Goal: Task Accomplishment & Management: Use online tool/utility

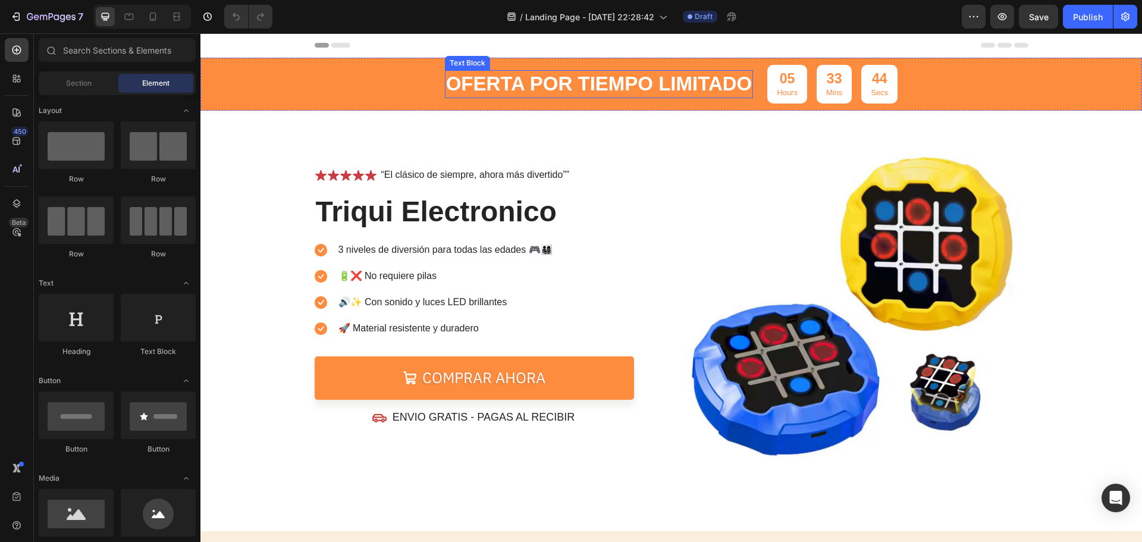
click at [446, 81] on p "OFERTA POR TIEMPO LIMITADO" at bounding box center [599, 84] width 306 height 26
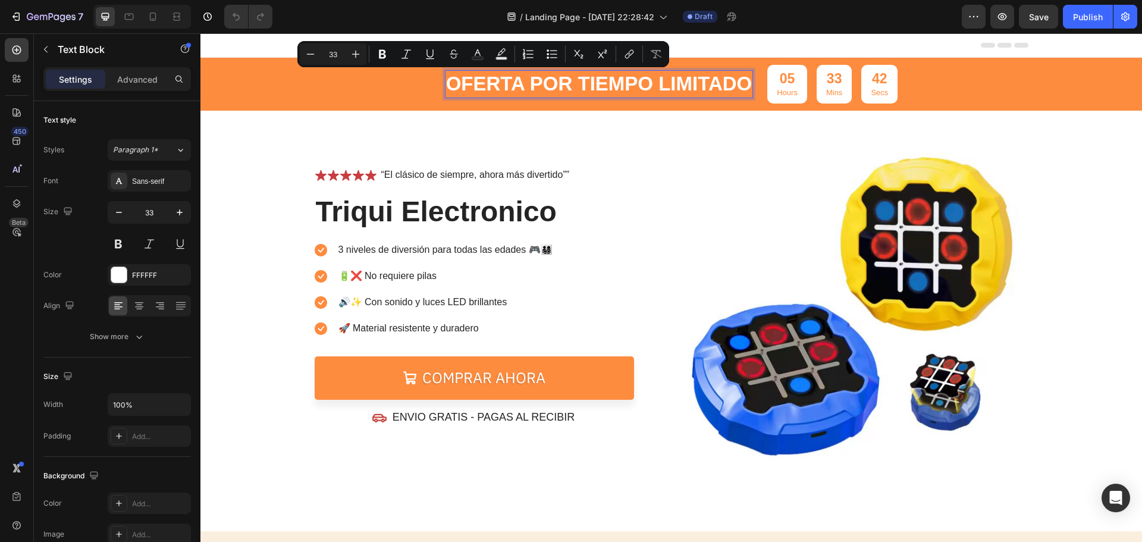
click at [736, 85] on p "OFERTA POR TIEMPO LIMITADO" at bounding box center [599, 84] width 306 height 26
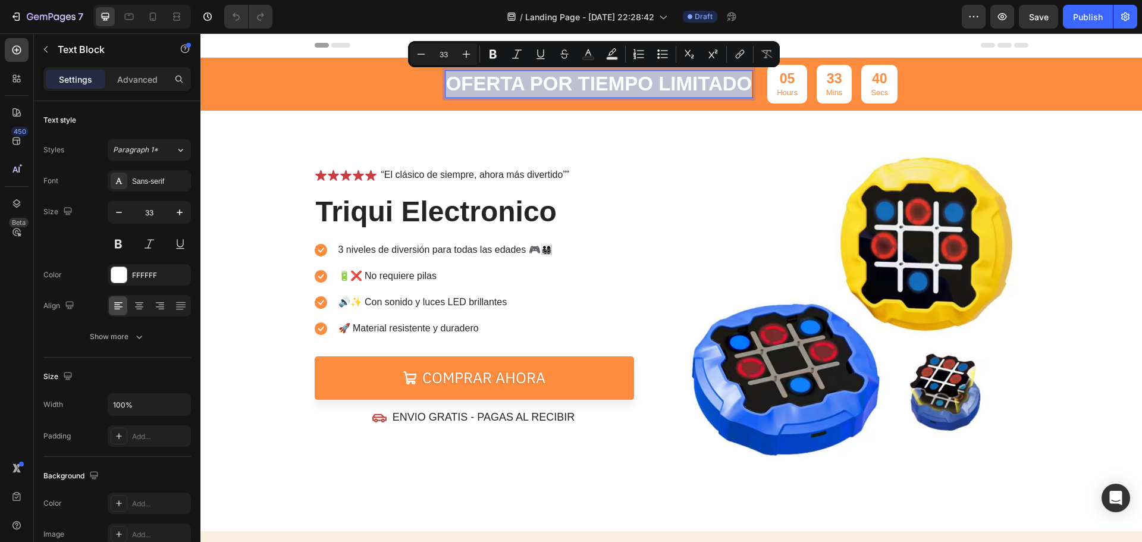
copy p "OFERTA POR TIEMPO LIMITADO"
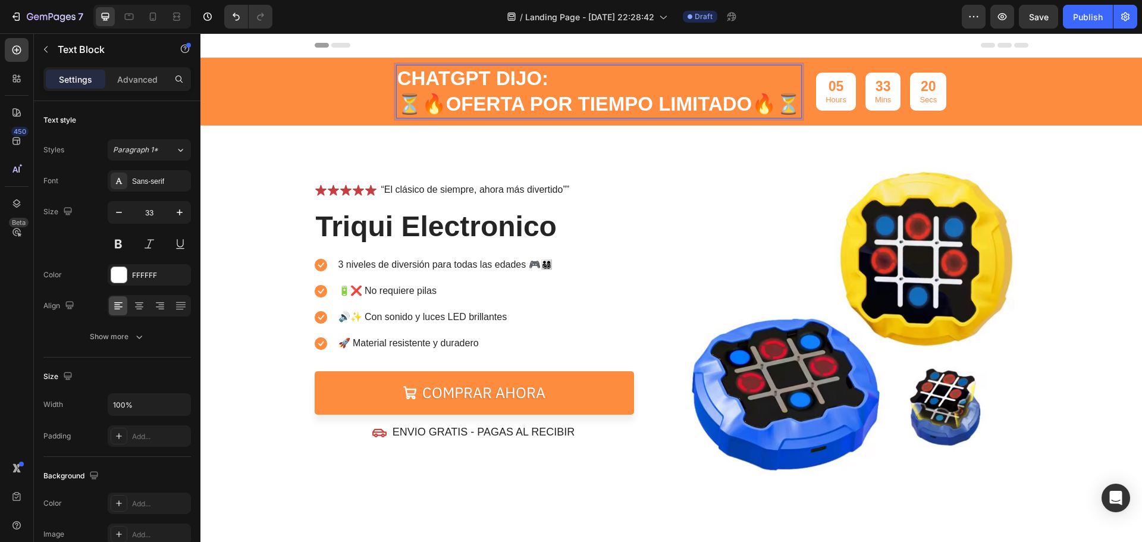
click at [516, 74] on p "ChatGPT dijo:" at bounding box center [599, 79] width 404 height 26
click at [545, 82] on p "ChatGPT dijo:" at bounding box center [599, 79] width 404 height 26
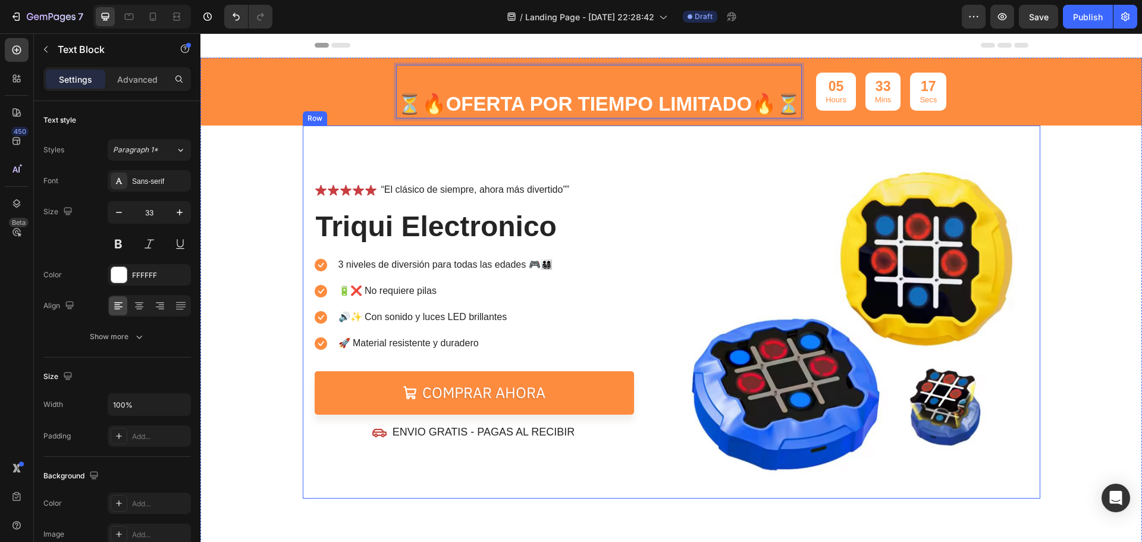
click at [672, 211] on div "Icon Icon Icon Icon Icon Icon List “El clásico de siempre, ahora más divertido”…" at bounding box center [671, 311] width 737 height 373
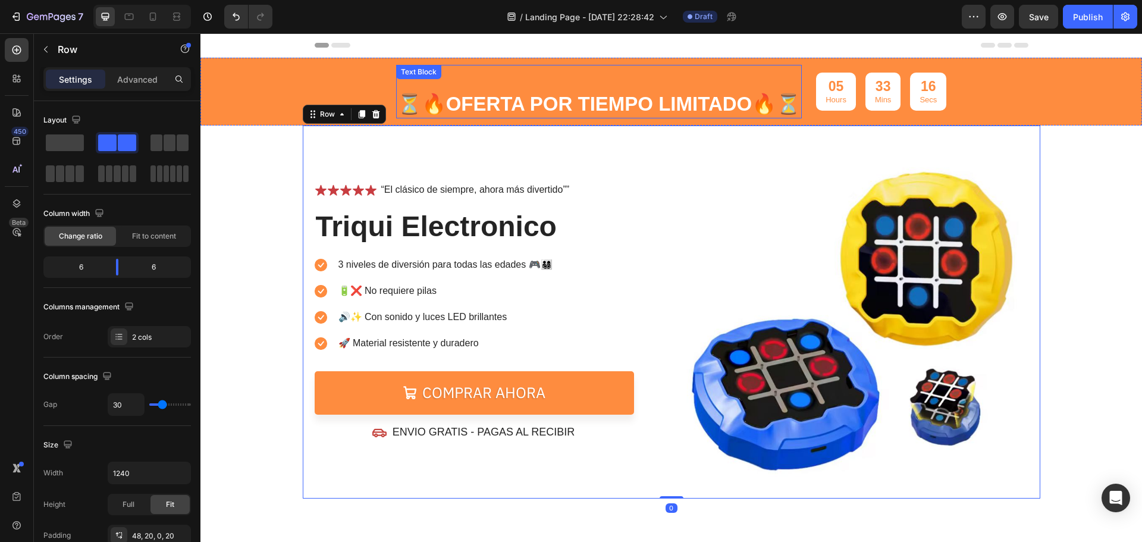
click at [647, 110] on p "⏳🔥 OFERTA POR TIEMPO LIMITADO 🔥⏳" at bounding box center [599, 105] width 404 height 26
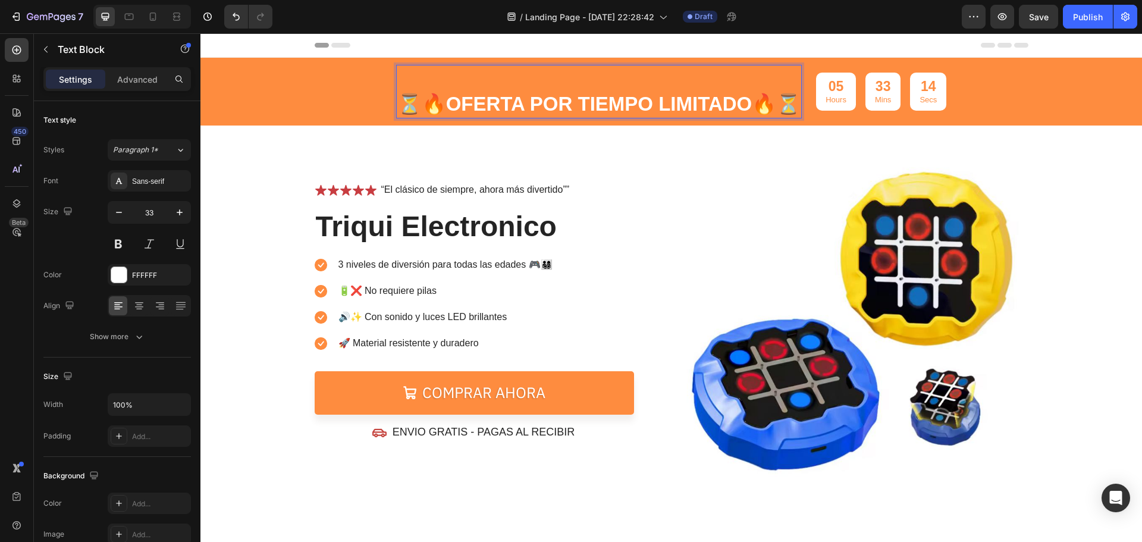
click at [600, 78] on p "Rich Text Editor. Editing area: main" at bounding box center [599, 79] width 404 height 26
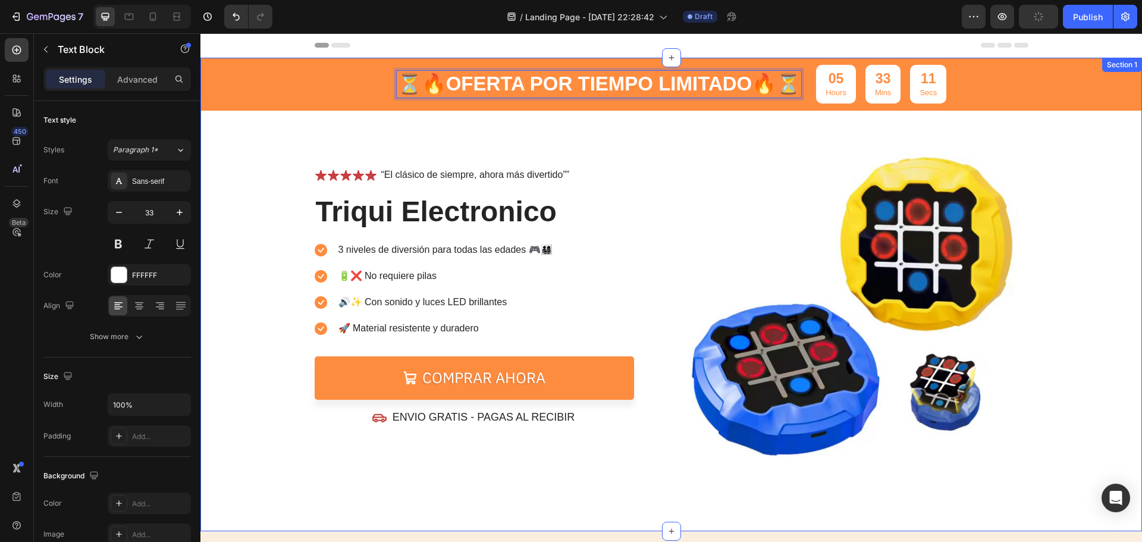
click at [1111, 213] on div "⏳🔥 OFERTA POR TIEMPO LIMITADO 🔥⏳ Text Block 0 05 Hours 33 Mins 11 Secs Countdow…" at bounding box center [670, 271] width 941 height 426
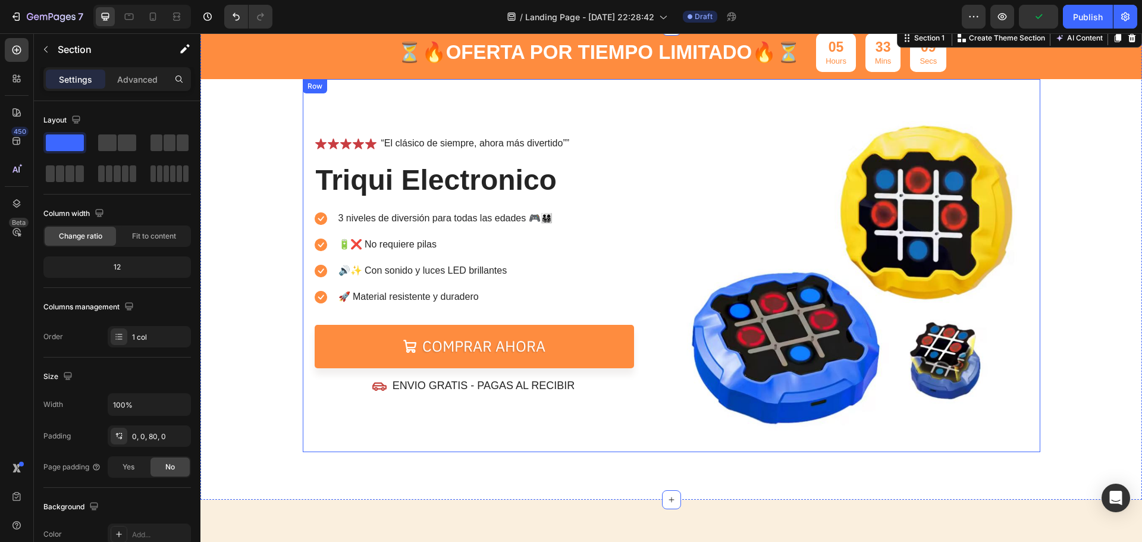
scroll to position [59, 0]
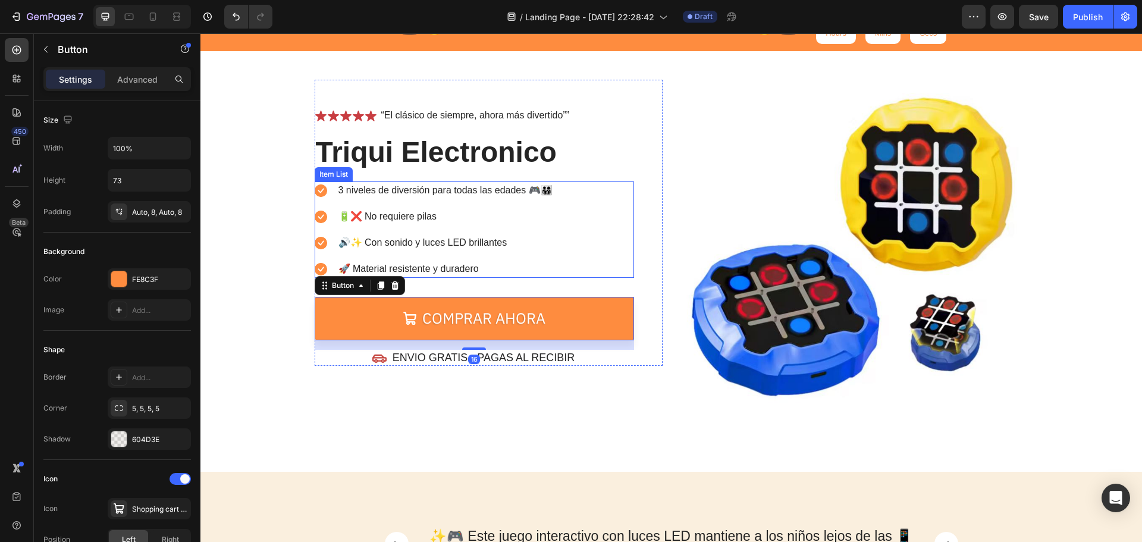
click at [508, 262] on p "🚀 Material resistente y duradero" at bounding box center [445, 269] width 214 height 14
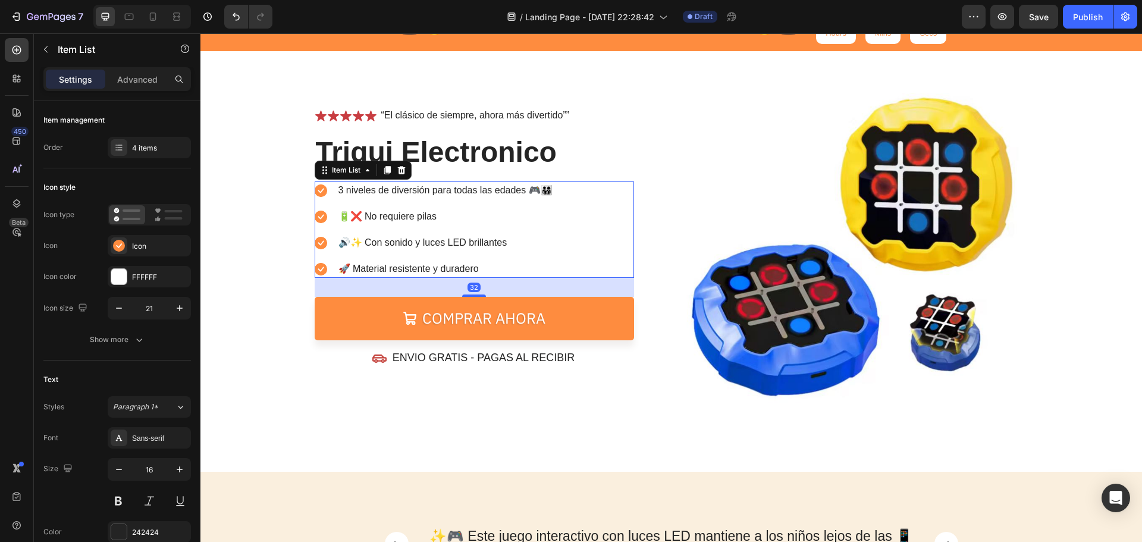
click at [480, 243] on p "🔊✨ Con sonido y luces LED brillantes" at bounding box center [445, 242] width 214 height 14
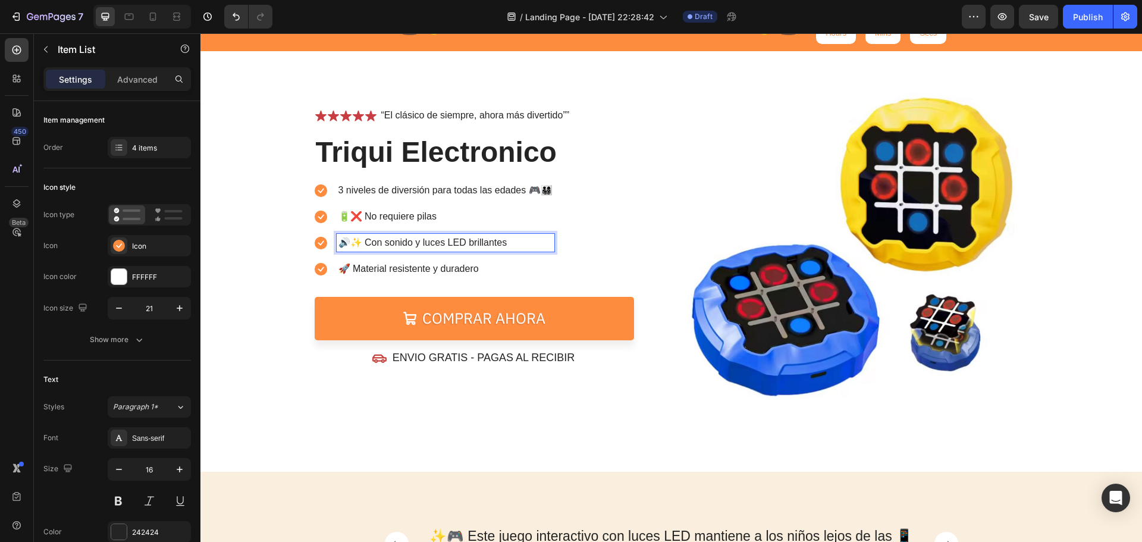
click at [455, 213] on p "🔋❌ No requiere pilas" at bounding box center [445, 216] width 214 height 14
click at [465, 196] on p "3 niveles de diversión para todas las edades 🎮👨‍👩‍👧‍👦" at bounding box center [445, 190] width 214 height 14
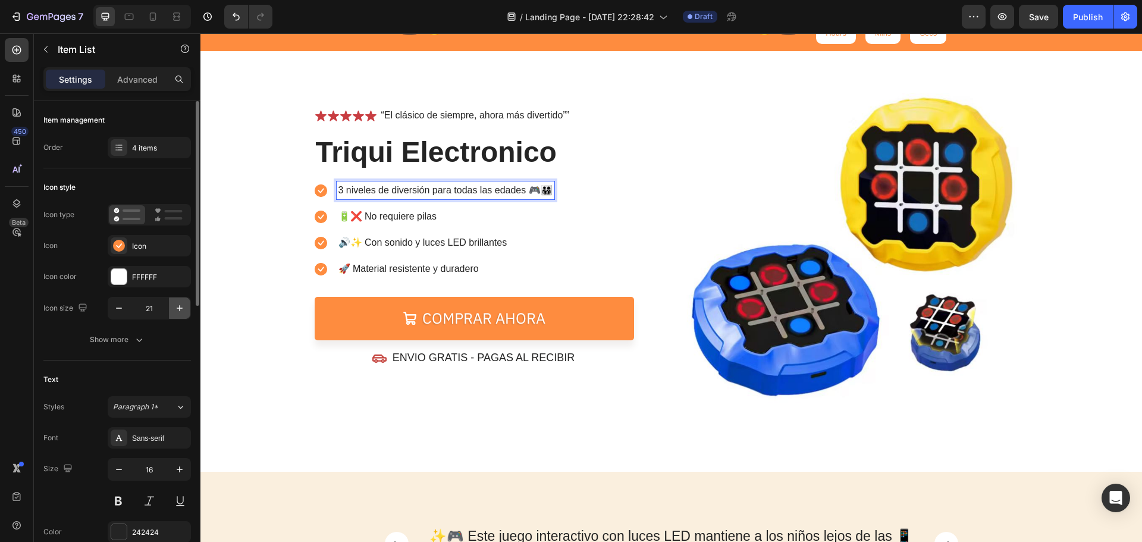
click at [175, 308] on icon "button" at bounding box center [180, 308] width 12 height 12
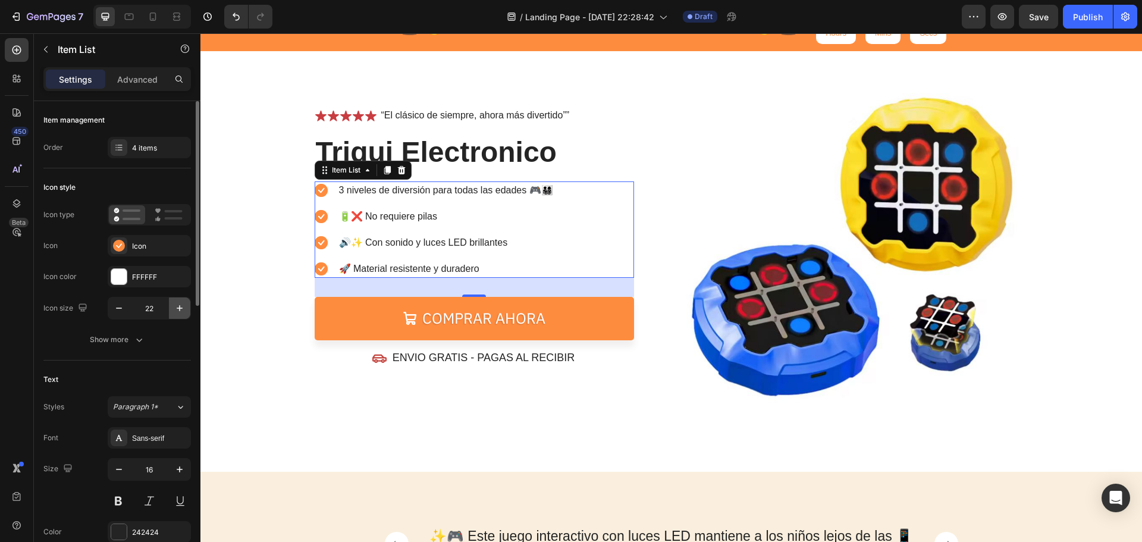
click at [175, 308] on icon "button" at bounding box center [180, 308] width 12 height 12
click at [176, 308] on icon "button" at bounding box center [180, 308] width 12 height 12
click at [177, 308] on icon "button" at bounding box center [180, 308] width 12 height 12
click at [177, 308] on icon "button" at bounding box center [180, 308] width 6 height 6
click at [177, 309] on icon "button" at bounding box center [180, 308] width 12 height 12
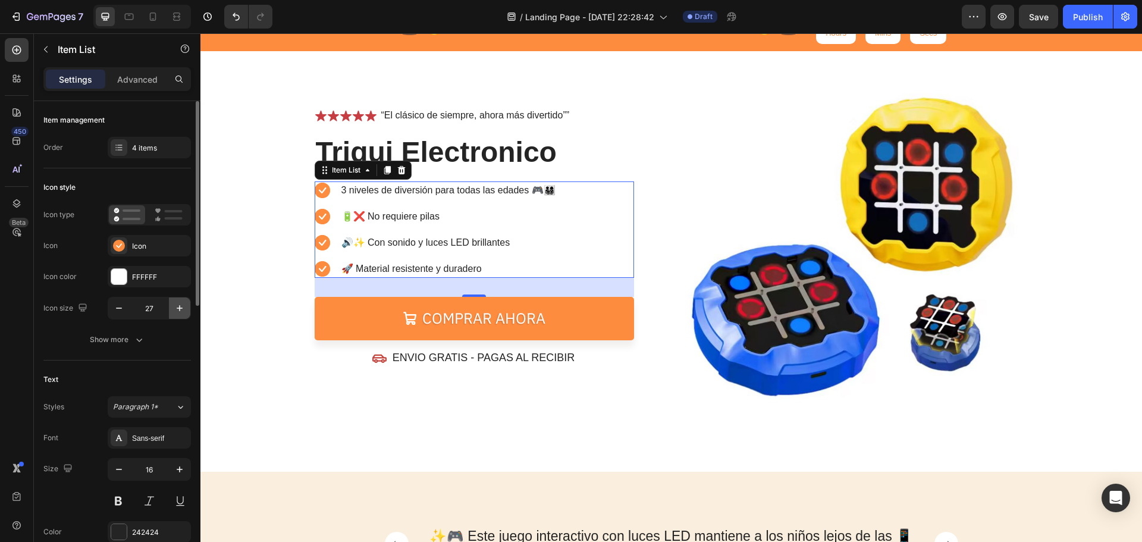
click at [177, 309] on icon "button" at bounding box center [180, 308] width 12 height 12
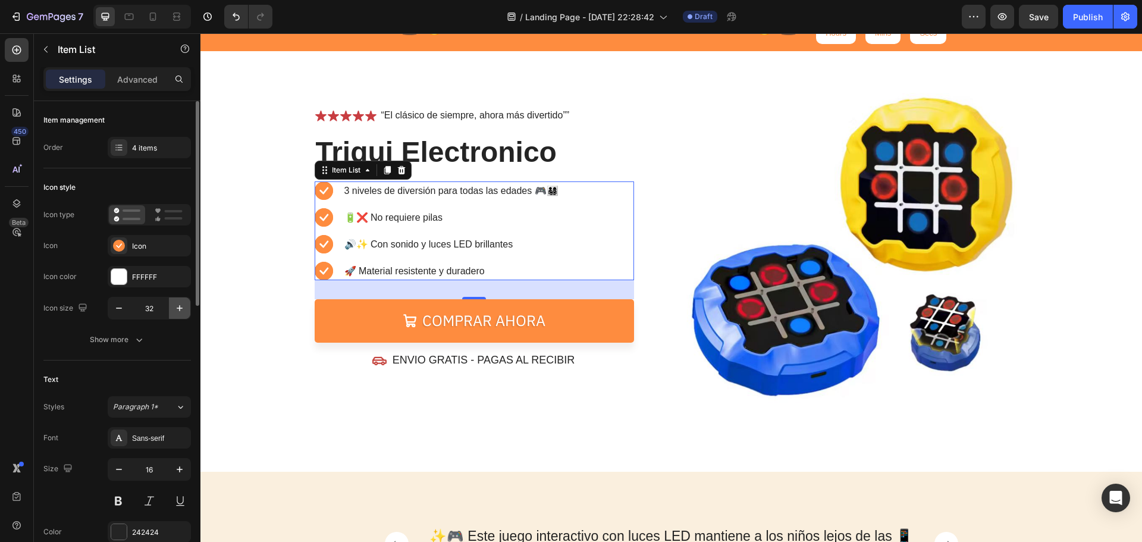
click at [177, 309] on icon "button" at bounding box center [180, 308] width 12 height 12
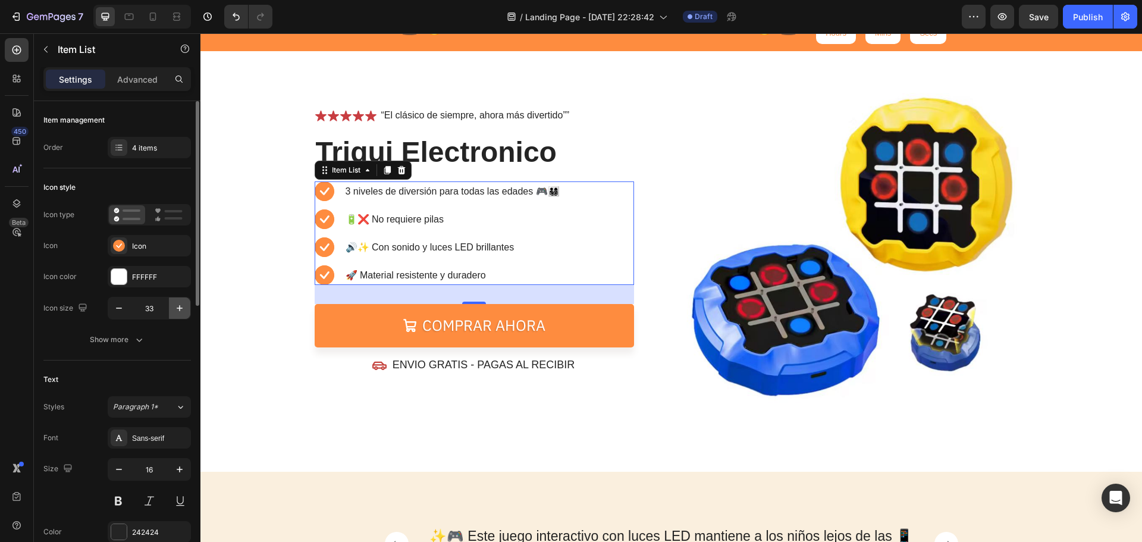
click at [177, 309] on icon "button" at bounding box center [180, 308] width 12 height 12
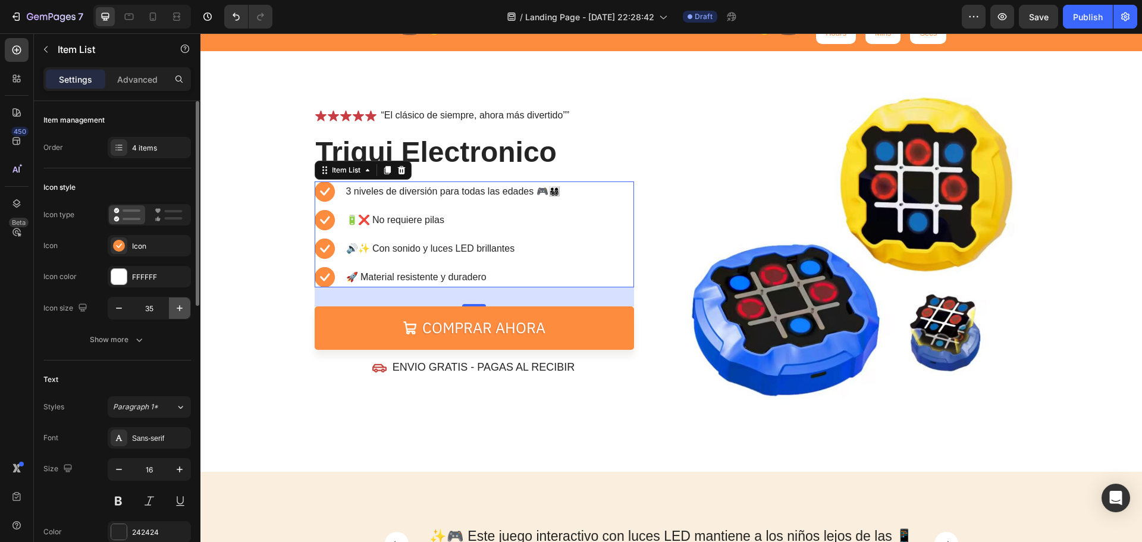
click at [177, 309] on icon "button" at bounding box center [180, 308] width 12 height 12
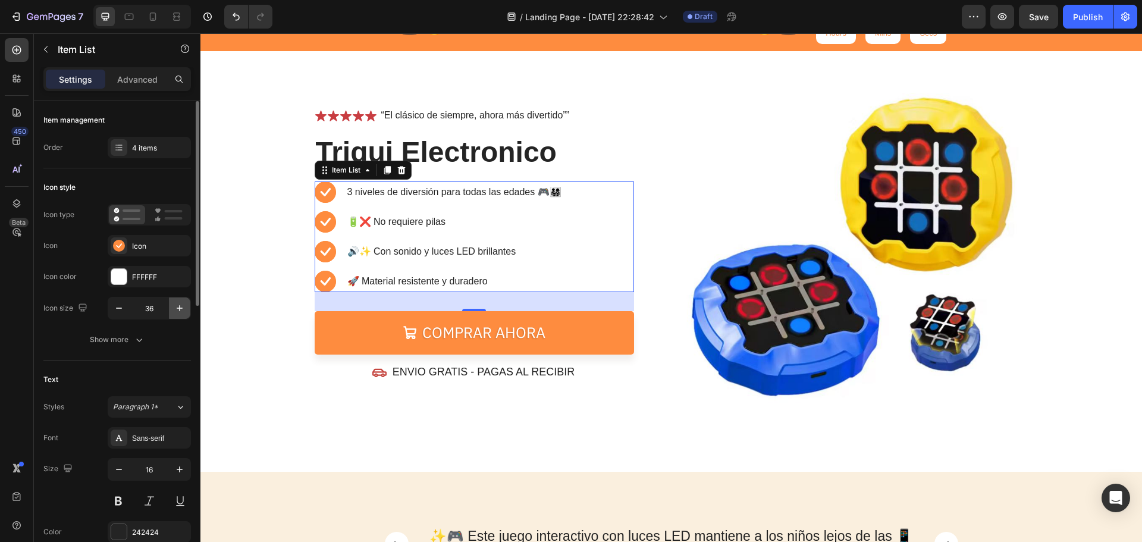
click at [177, 309] on icon "button" at bounding box center [180, 308] width 12 height 12
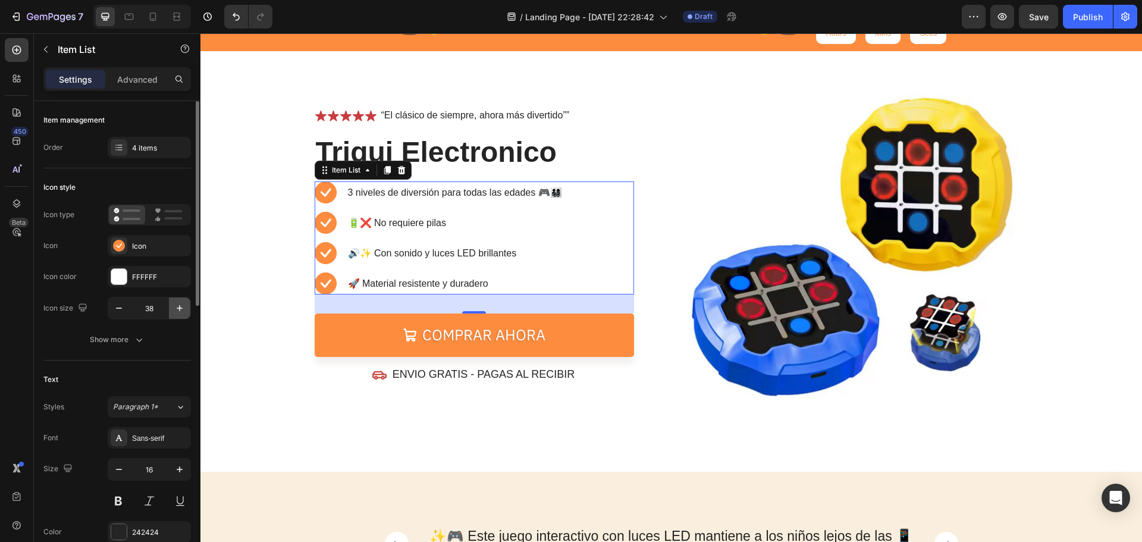
click at [177, 309] on icon "button" at bounding box center [180, 308] width 12 height 12
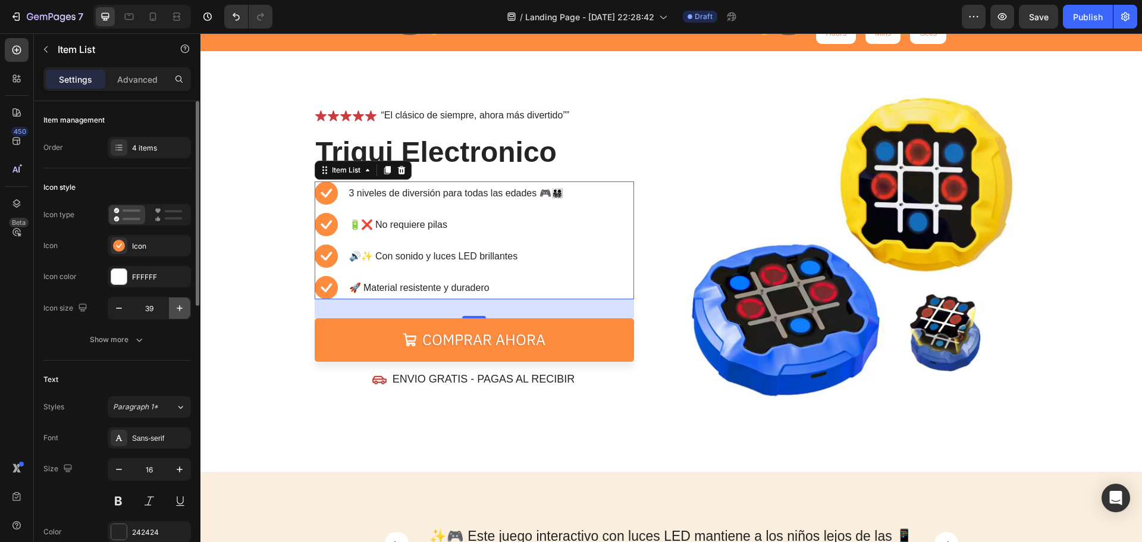
click at [177, 309] on icon "button" at bounding box center [180, 308] width 12 height 12
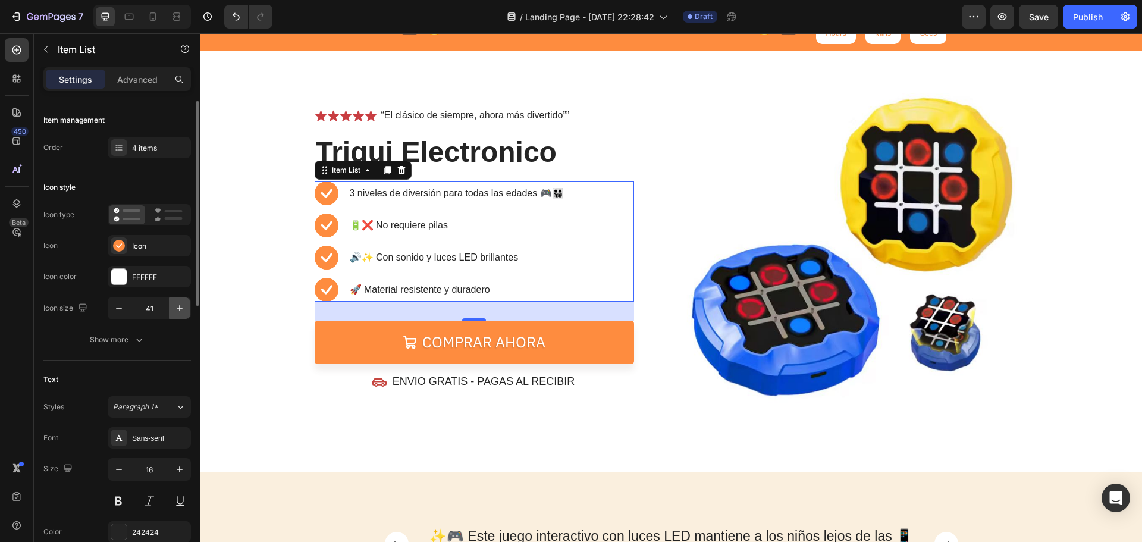
click at [177, 309] on icon "button" at bounding box center [180, 308] width 12 height 12
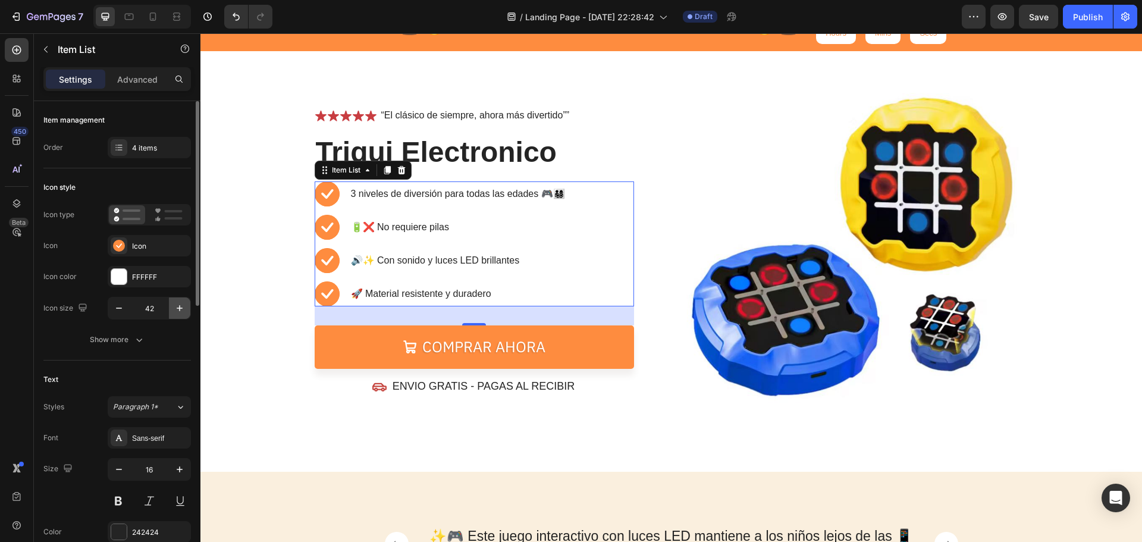
click at [177, 309] on icon "button" at bounding box center [180, 308] width 12 height 12
type input "43"
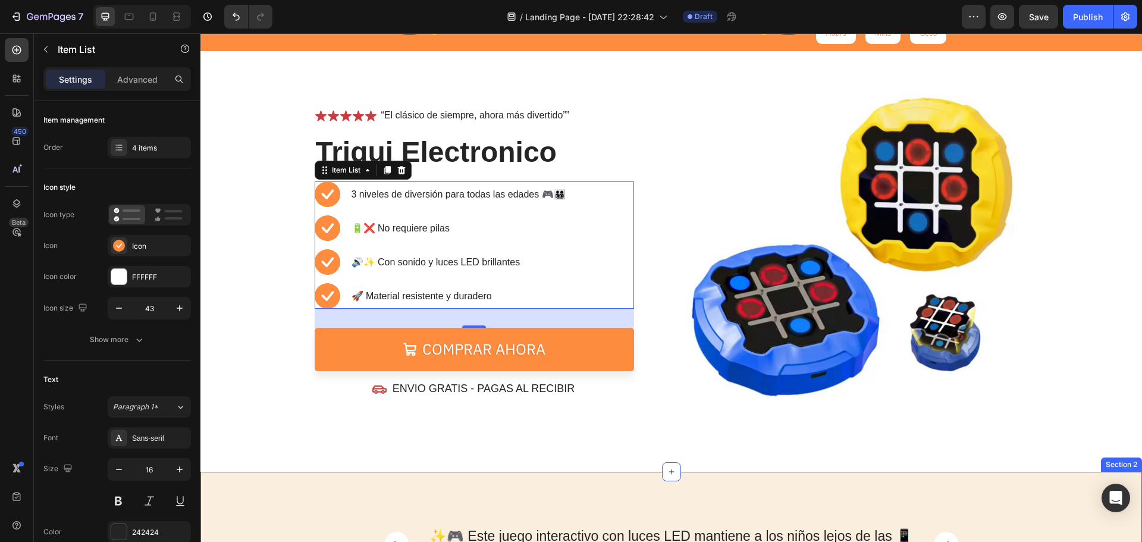
click at [656, 469] on div "⏳🔥 OFERTA POR TIEMPO LIMITADO 🔥⏳ Text Block 05 Hours 32 Mins 54 Secs Countdown …" at bounding box center [670, 234] width 941 height 473
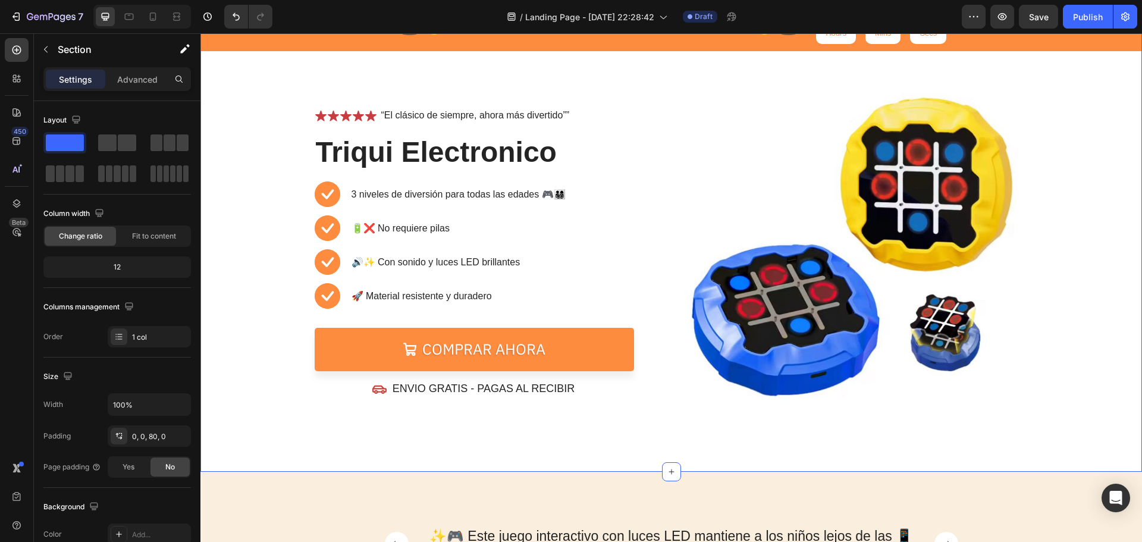
click at [444, 428] on div "⏳🔥 OFERTA POR TIEMPO LIMITADO 🔥⏳ Text Block 05 Hours 32 Mins 50 Secs Countdown …" at bounding box center [670, 234] width 941 height 473
click at [395, 405] on div "Icon Icon Icon Icon Icon Icon List “El clásico de siempre, ahora más divertido”…" at bounding box center [489, 252] width 348 height 344
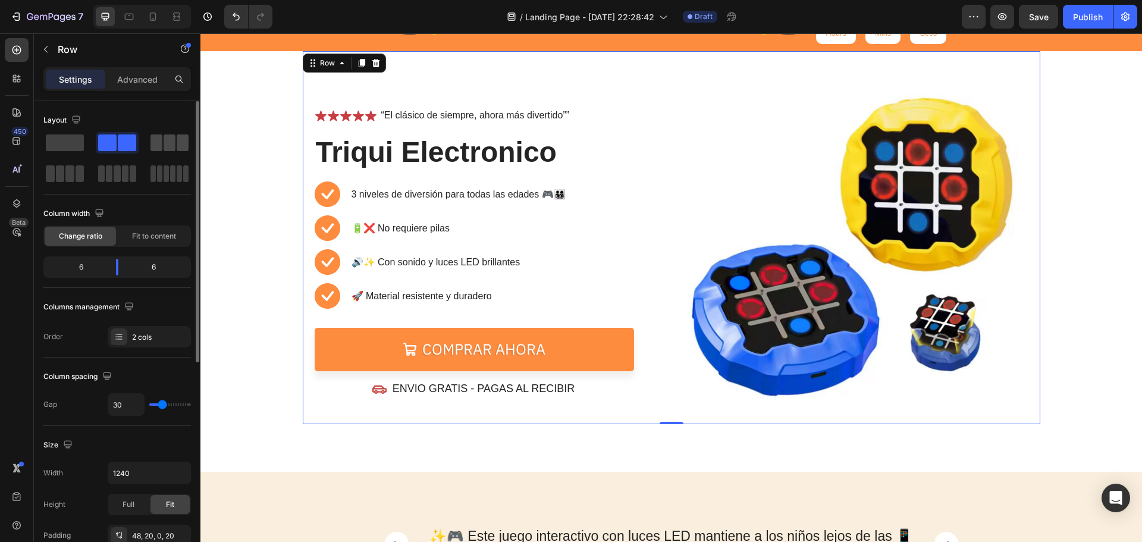
drag, startPoint x: 161, startPoint y: 150, endPoint x: 216, endPoint y: 335, distance: 193.8
click at [161, 150] on span at bounding box center [156, 142] width 12 height 17
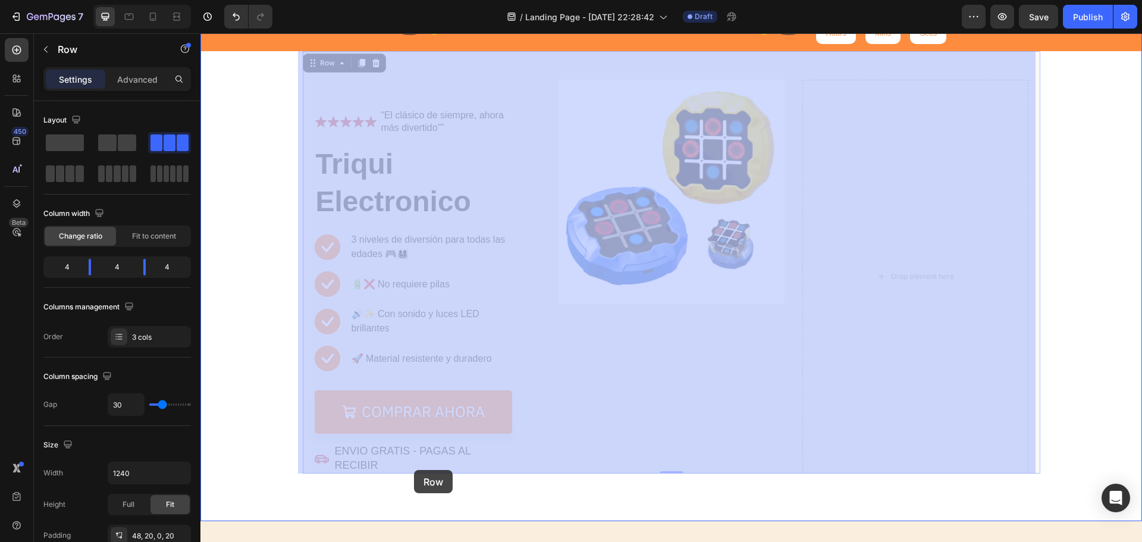
drag, startPoint x: 854, startPoint y: 319, endPoint x: 413, endPoint y: 470, distance: 466.0
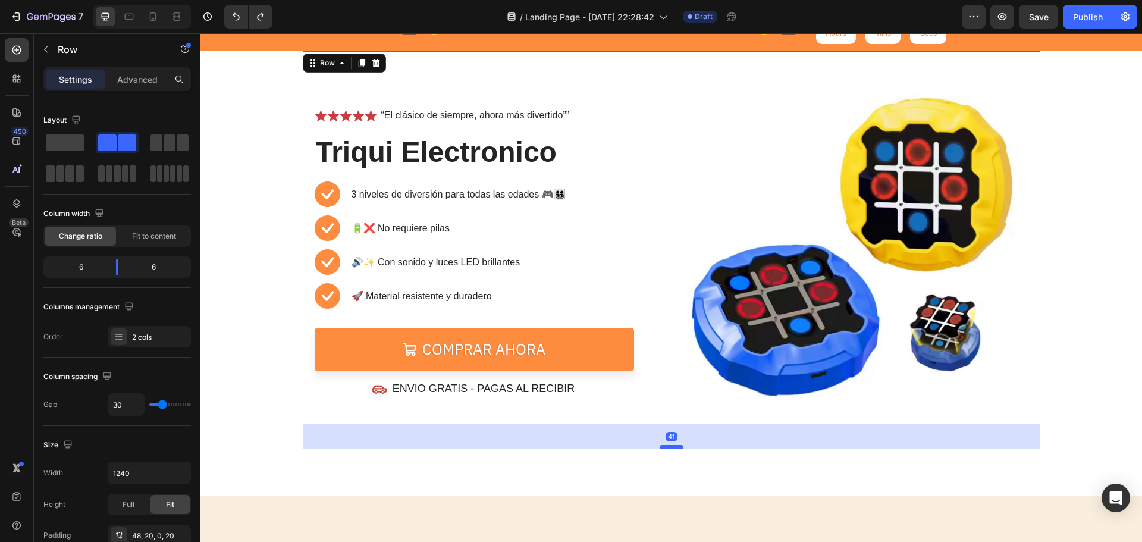
drag, startPoint x: 668, startPoint y: 421, endPoint x: 665, endPoint y: 445, distance: 24.6
click at [665, 446] on div at bounding box center [671, 447] width 24 height 4
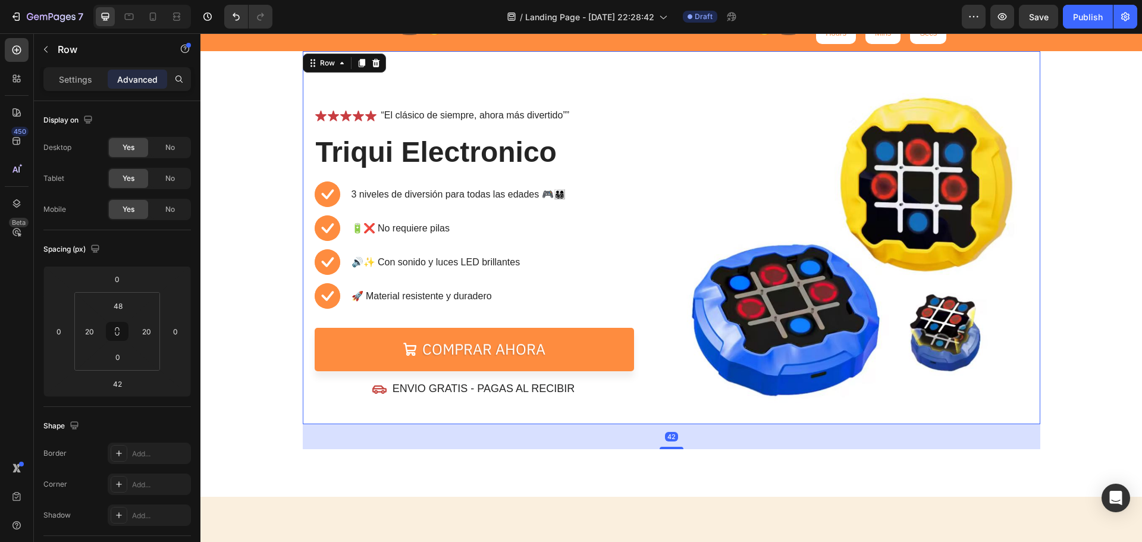
click at [516, 430] on div "42" at bounding box center [671, 436] width 737 height 25
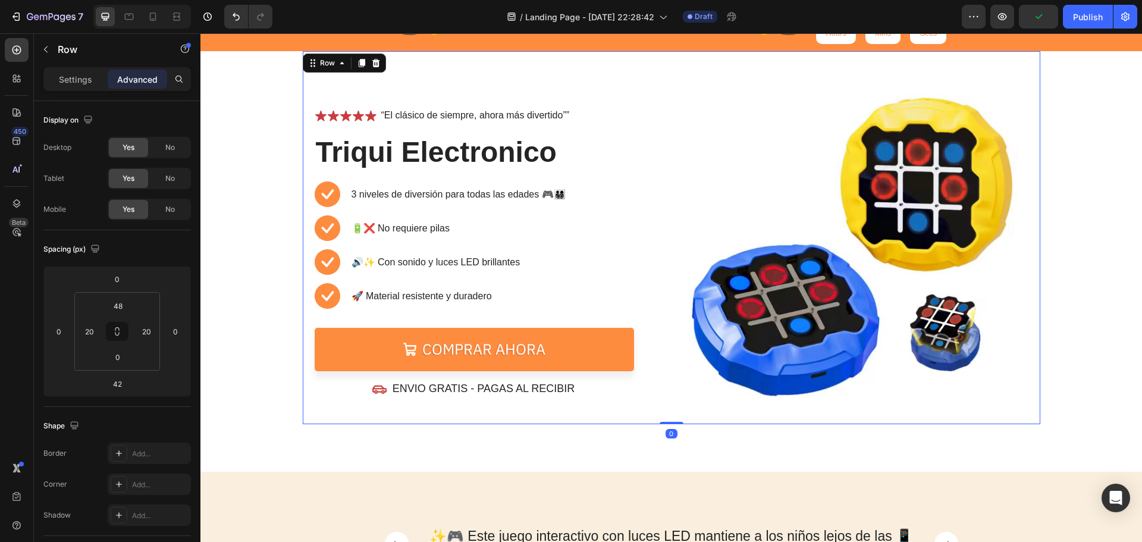
drag, startPoint x: 669, startPoint y: 448, endPoint x: 678, endPoint y: 416, distance: 33.9
click at [678, 416] on div "Icon Icon Icon Icon Icon Icon List “El clásico de siempre, ahora más divertido”…" at bounding box center [671, 237] width 737 height 373
type input "0"
click at [437, 407] on div "Icon Icon Icon Icon Icon Icon List “El clásico de siempre, ahora más divertido”…" at bounding box center [489, 252] width 348 height 344
click at [455, 395] on p "ENVIO GRATIS - PAGAS AL RECIBIR" at bounding box center [483, 389] width 183 height 14
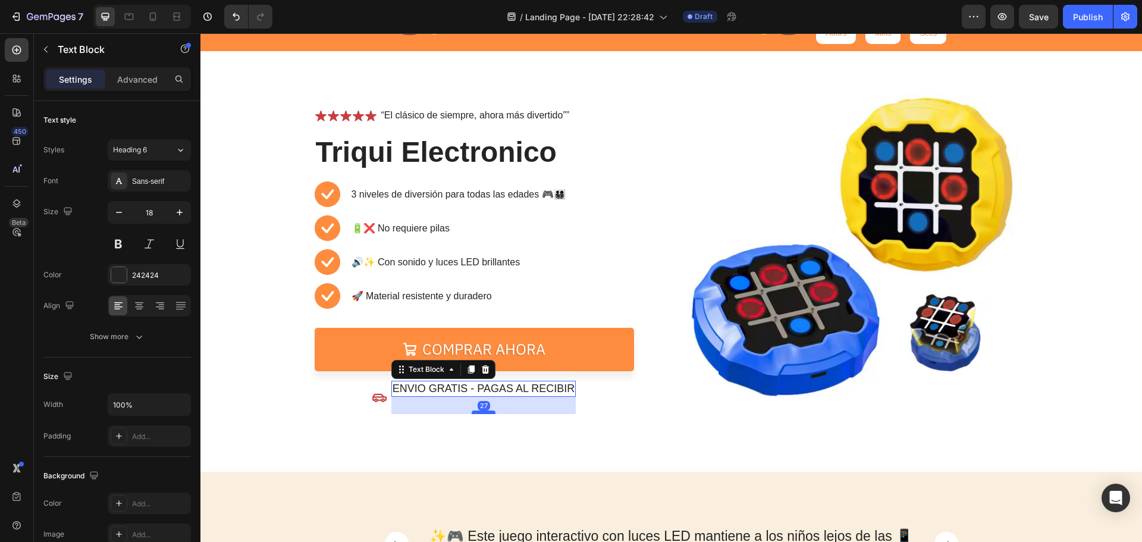
drag, startPoint x: 483, startPoint y: 395, endPoint x: 482, endPoint y: 415, distance: 19.7
click at [482, 414] on div at bounding box center [484, 412] width 24 height 4
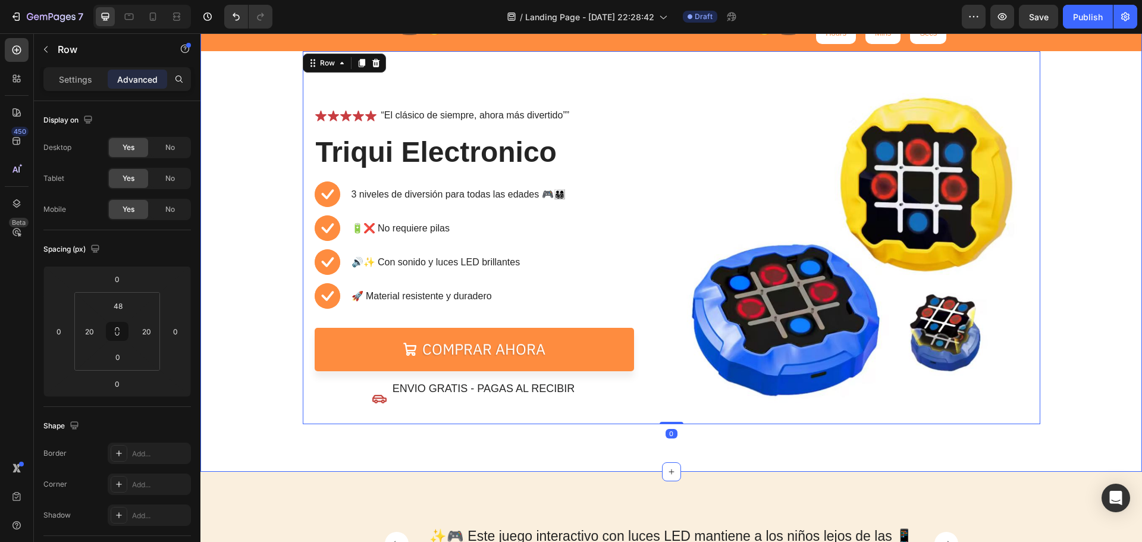
click at [565, 440] on div "⏳🔥 OFERTA POR TIEMPO LIMITADO 🔥⏳ Text Block 05 Hours 32 Mins 11 Secs Countdown …" at bounding box center [670, 234] width 941 height 473
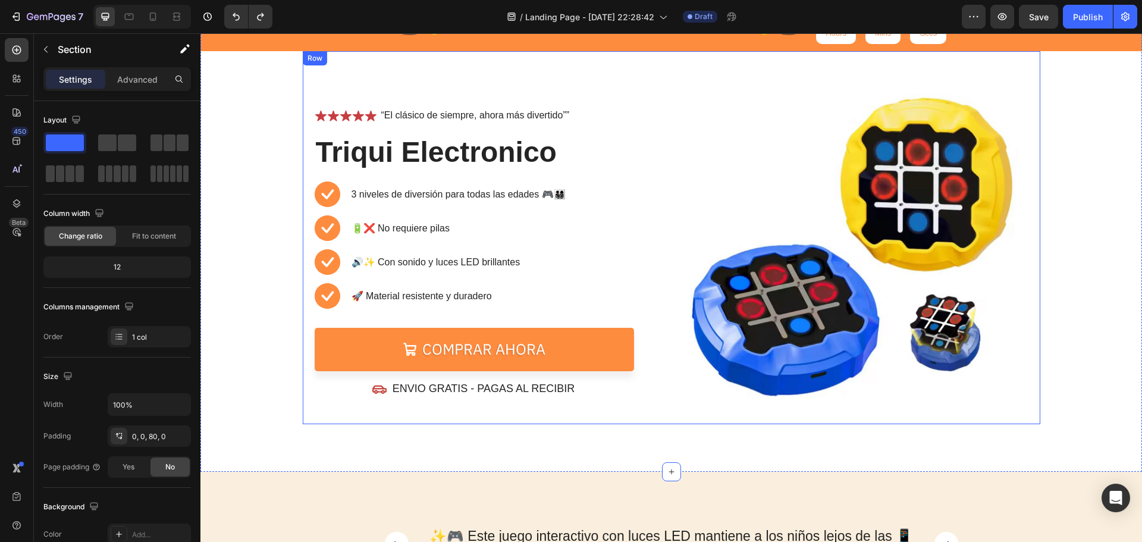
click at [549, 403] on div "Icon Icon Icon Icon Icon Icon List “El clásico de siempre, ahora más divertido”…" at bounding box center [489, 252] width 348 height 344
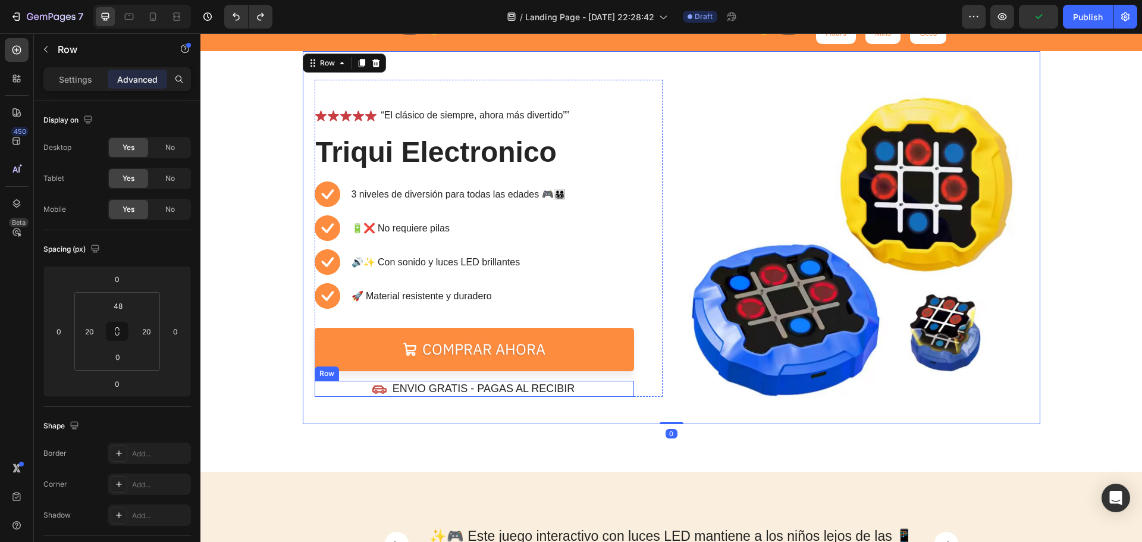
click at [596, 388] on div "Icon ENVIO GRATIS - PAGAS AL RECIBIR Text Block Row" at bounding box center [474, 389] width 319 height 16
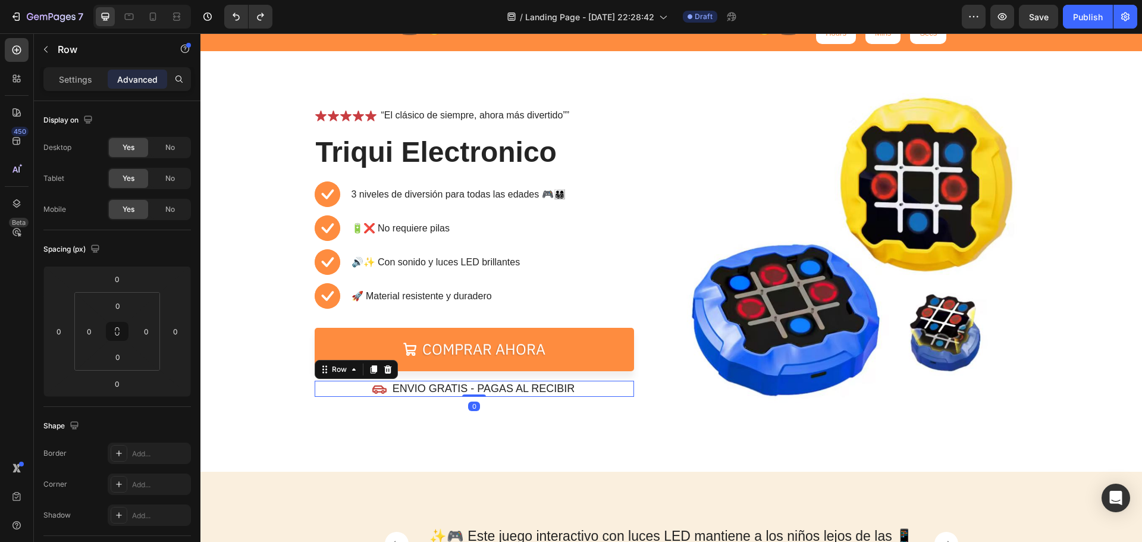
click at [604, 392] on div "Icon ENVIO GRATIS - PAGAS AL RECIBIR Text Block Row 0" at bounding box center [474, 389] width 319 height 16
click at [370, 369] on icon at bounding box center [373, 369] width 7 height 8
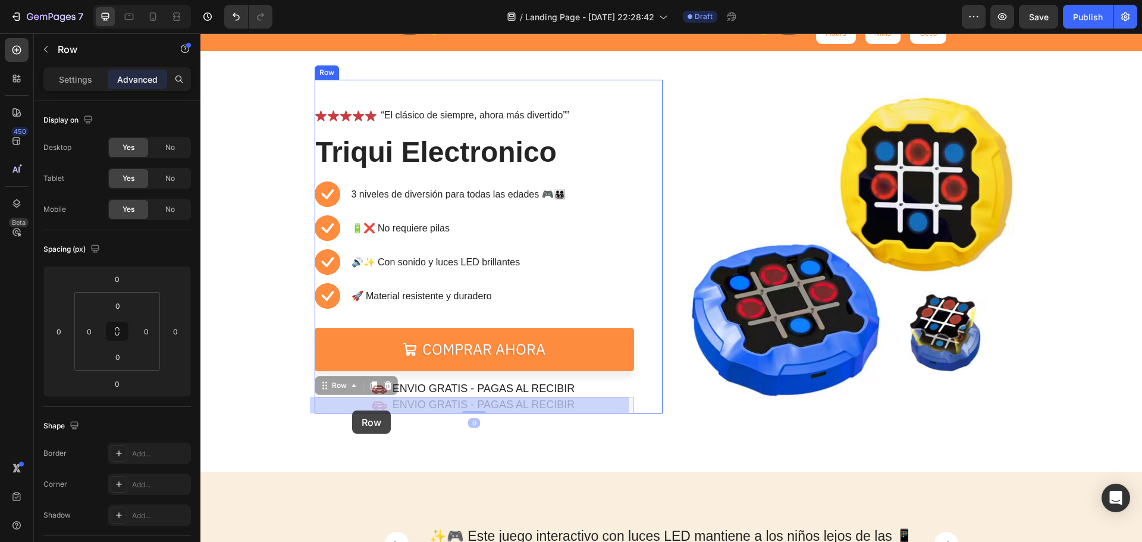
drag, startPoint x: 353, startPoint y: 401, endPoint x: 352, endPoint y: 407, distance: 6.6
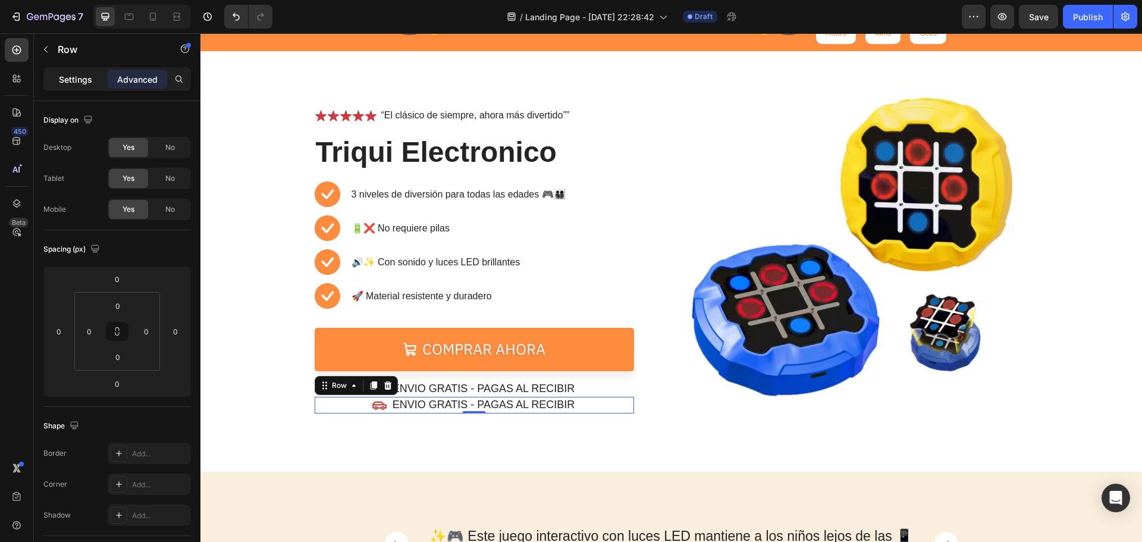
click at [74, 78] on p "Settings" at bounding box center [75, 79] width 33 height 12
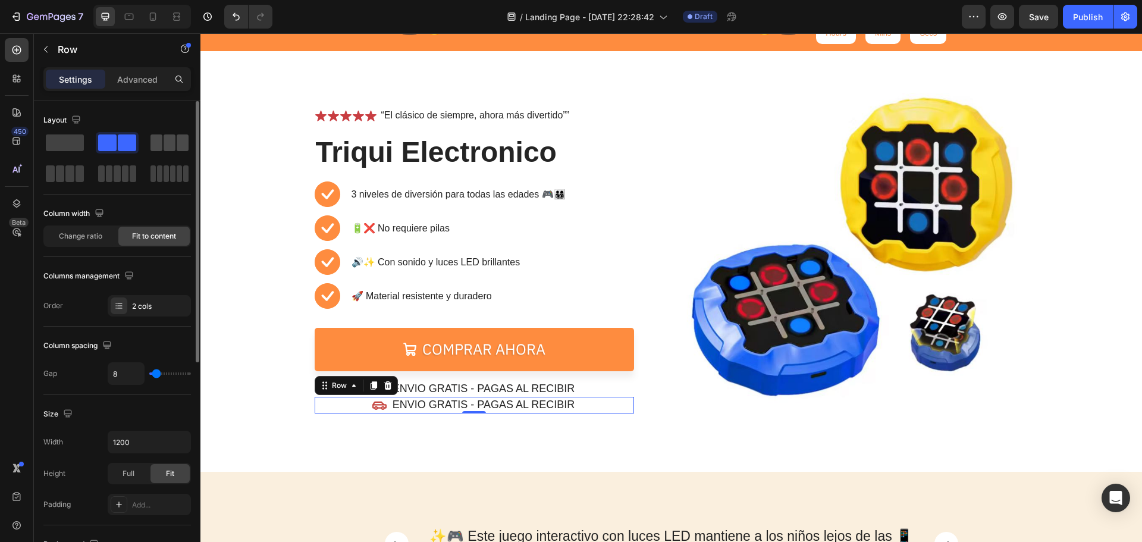
click at [165, 145] on span at bounding box center [170, 142] width 12 height 17
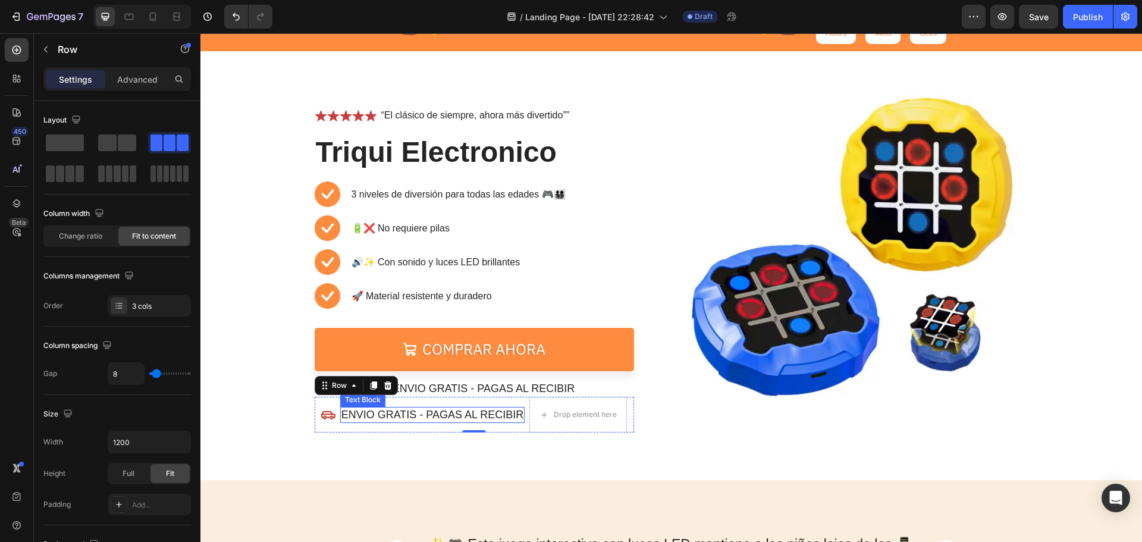
click at [439, 423] on div "ENVIO GRATIS - PAGAS AL RECIBIR Text Block" at bounding box center [432, 415] width 185 height 16
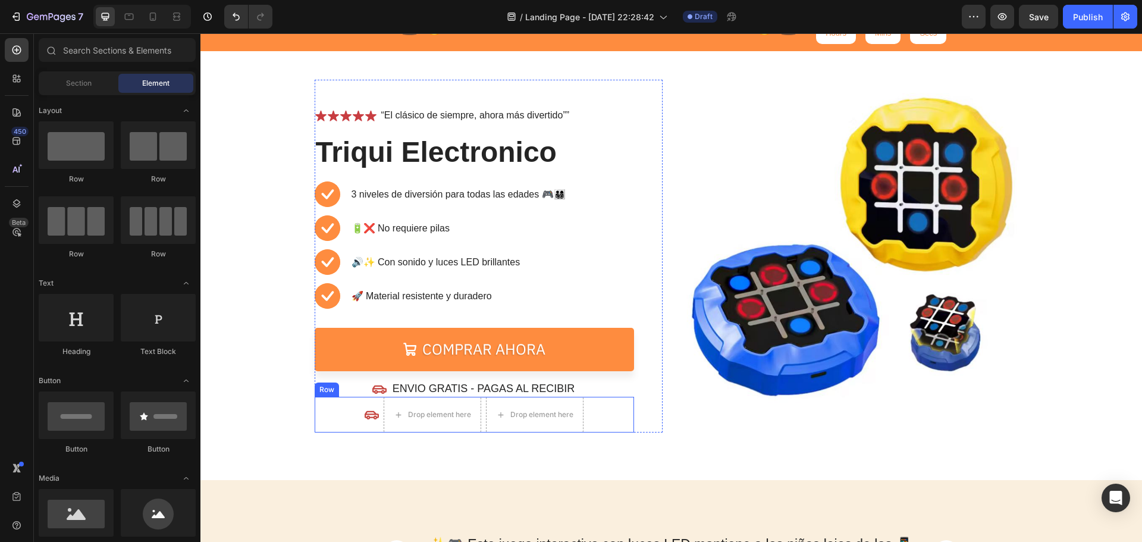
click at [605, 421] on div "Icon Drop element here Drop element here Row" at bounding box center [474, 415] width 319 height 36
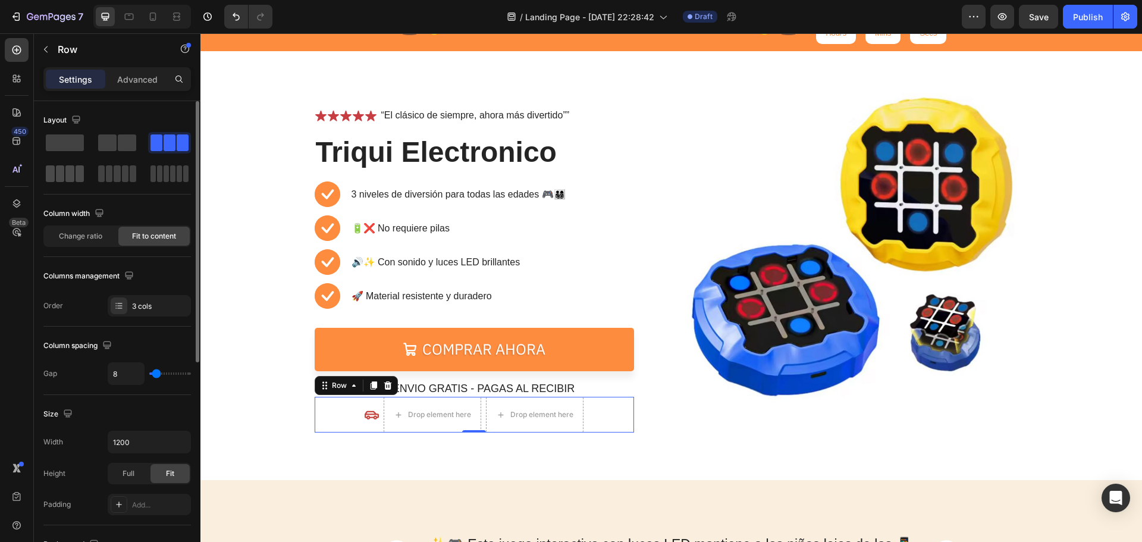
click at [78, 174] on span at bounding box center [80, 173] width 9 height 17
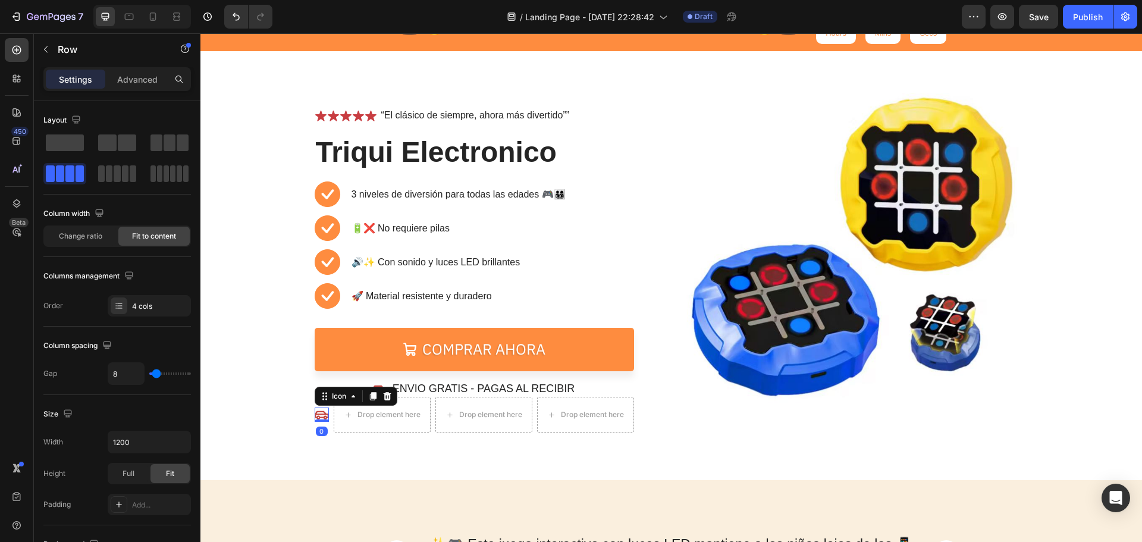
click at [323, 417] on icon at bounding box center [322, 415] width 14 height 8
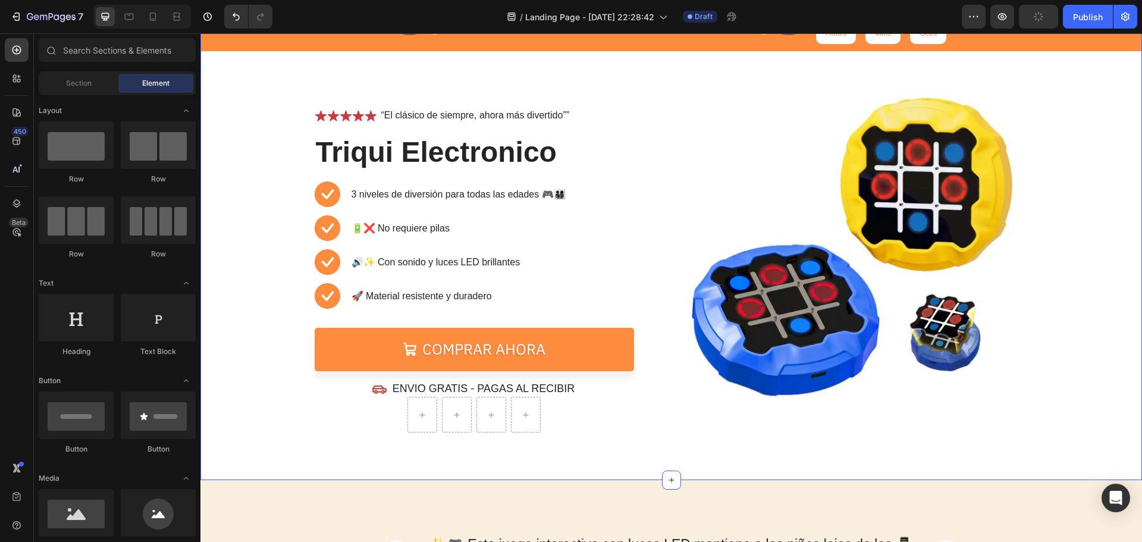
click at [504, 463] on div "⏳🔥 OFERTA POR TIEMPO LIMITADO 🔥⏳ Text Block 05 Hours 31 Mins 43 Secs Countdown …" at bounding box center [670, 239] width 941 height 482
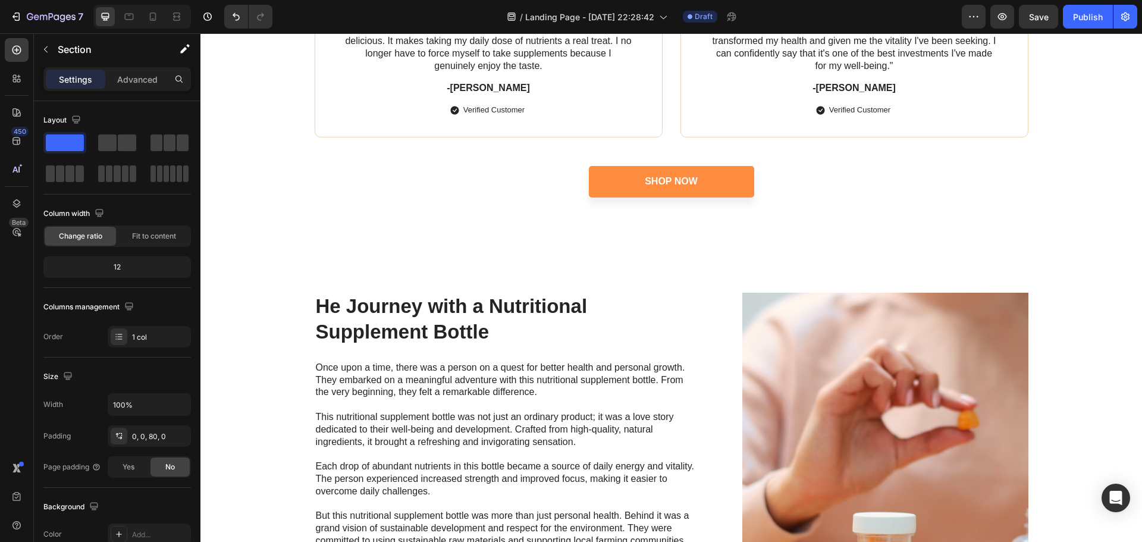
scroll to position [2616, 0]
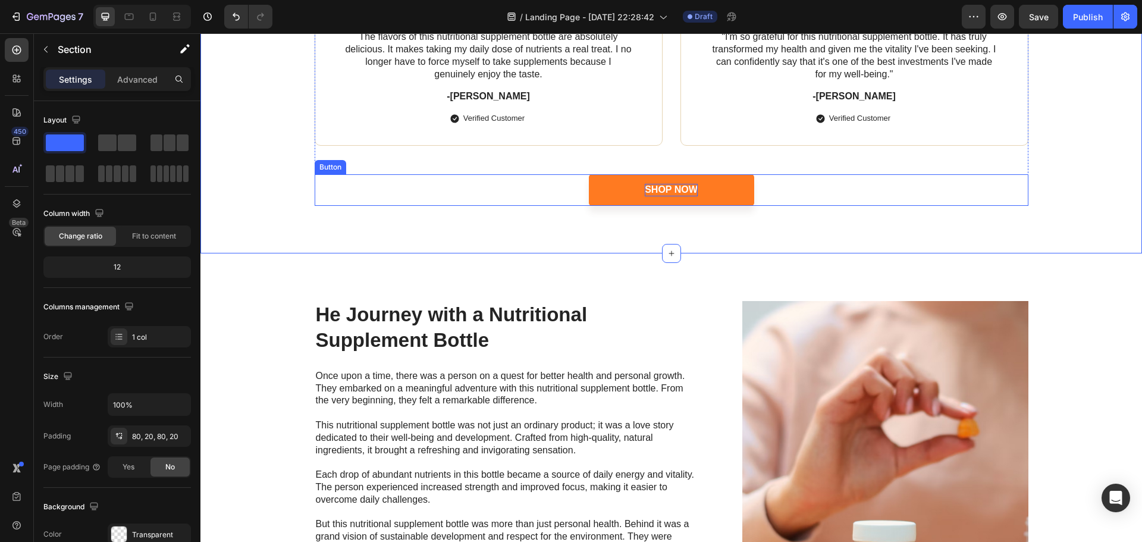
click at [689, 194] on div "Shop Now" at bounding box center [671, 190] width 53 height 12
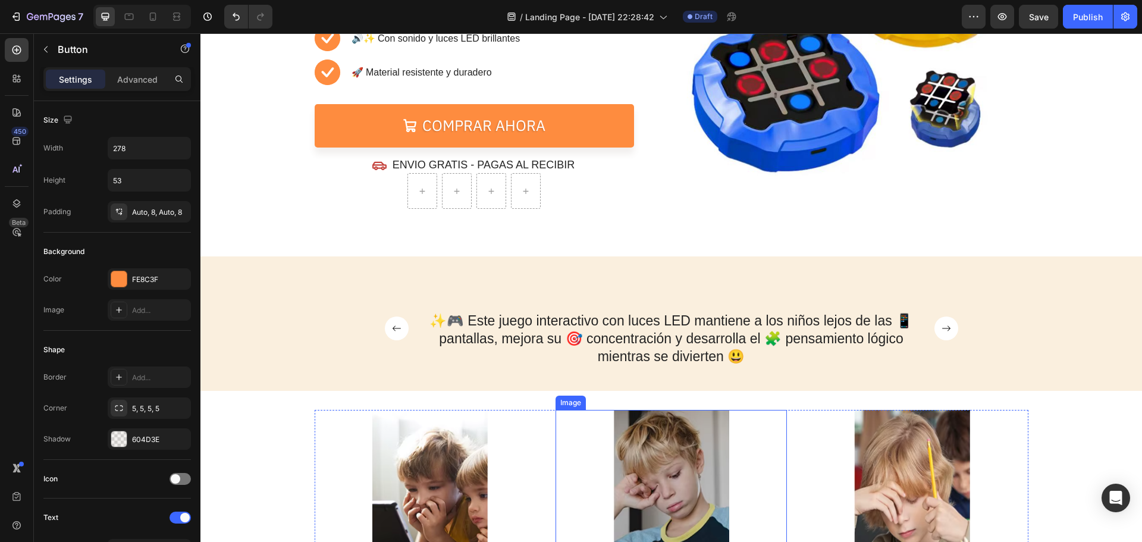
scroll to position [119, 0]
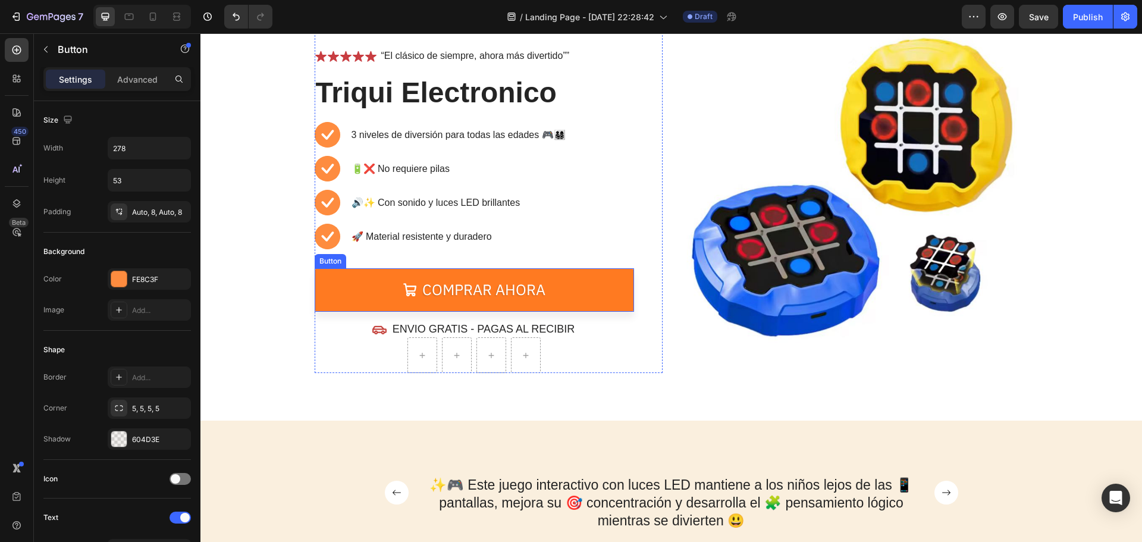
click at [596, 275] on link "Comprar ahora" at bounding box center [474, 289] width 319 height 43
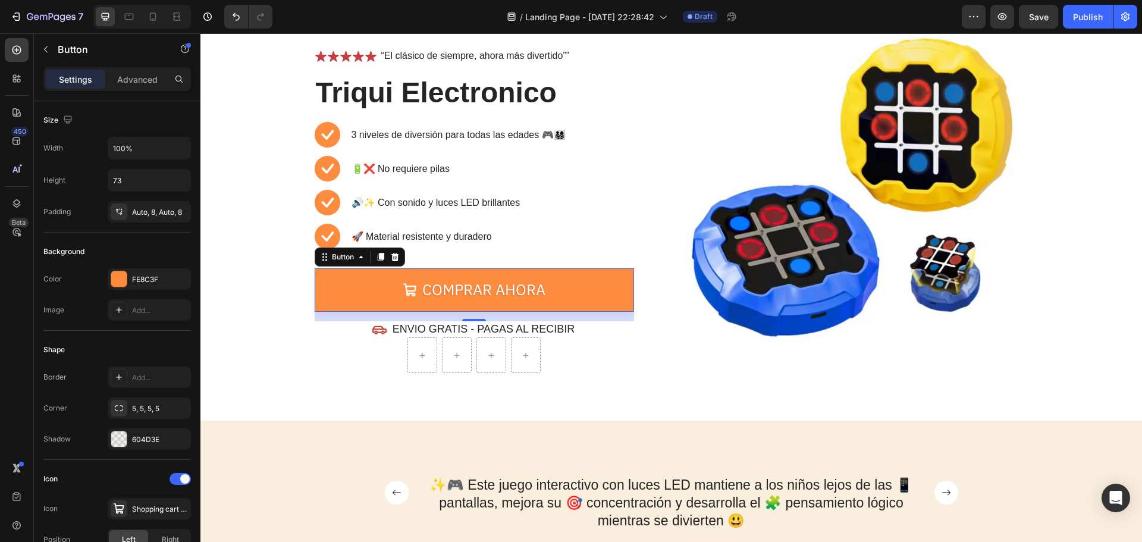
click at [376, 260] on icon at bounding box center [381, 257] width 10 height 10
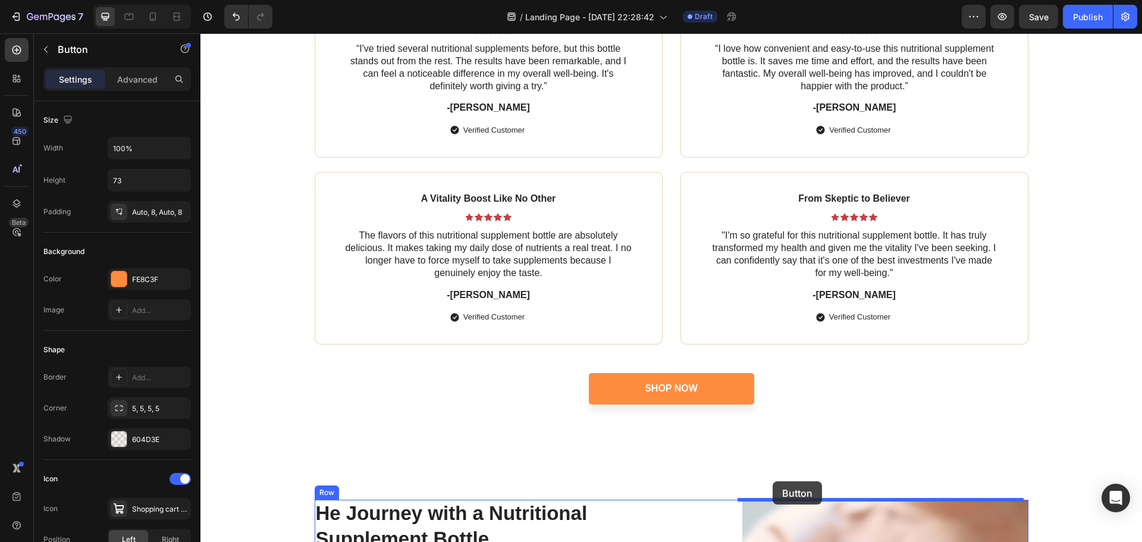
scroll to position [2478, 0]
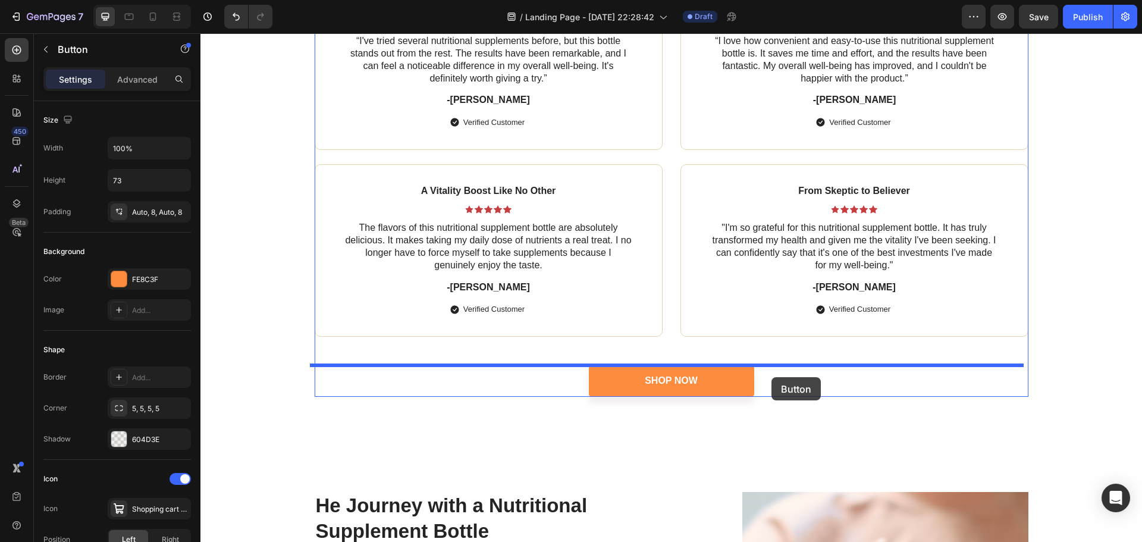
drag, startPoint x: 504, startPoint y: 365, endPoint x: 771, endPoint y: 378, distance: 267.9
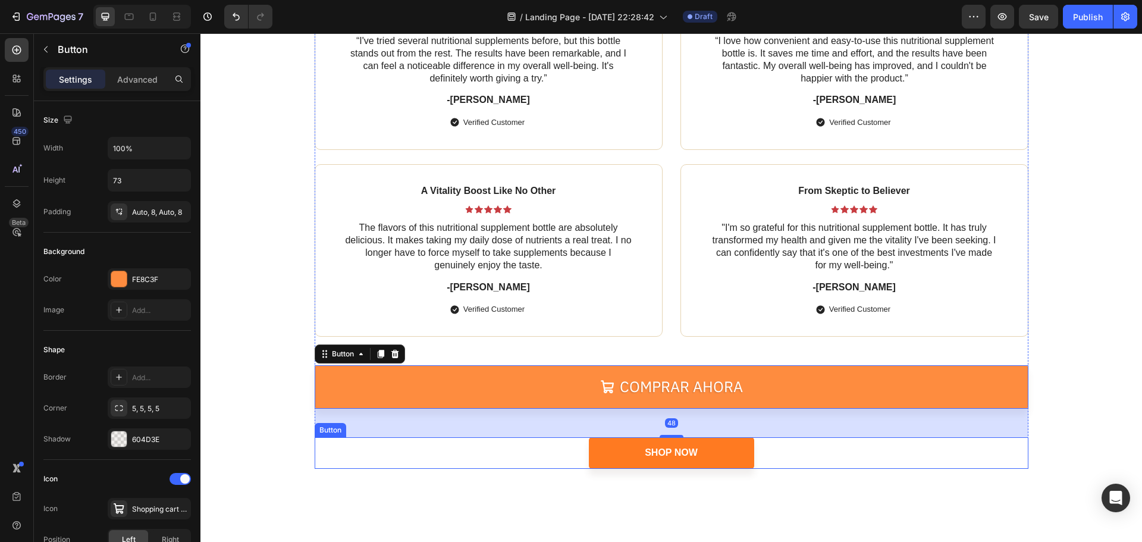
click at [696, 442] on link "Shop Now" at bounding box center [671, 453] width 165 height 32
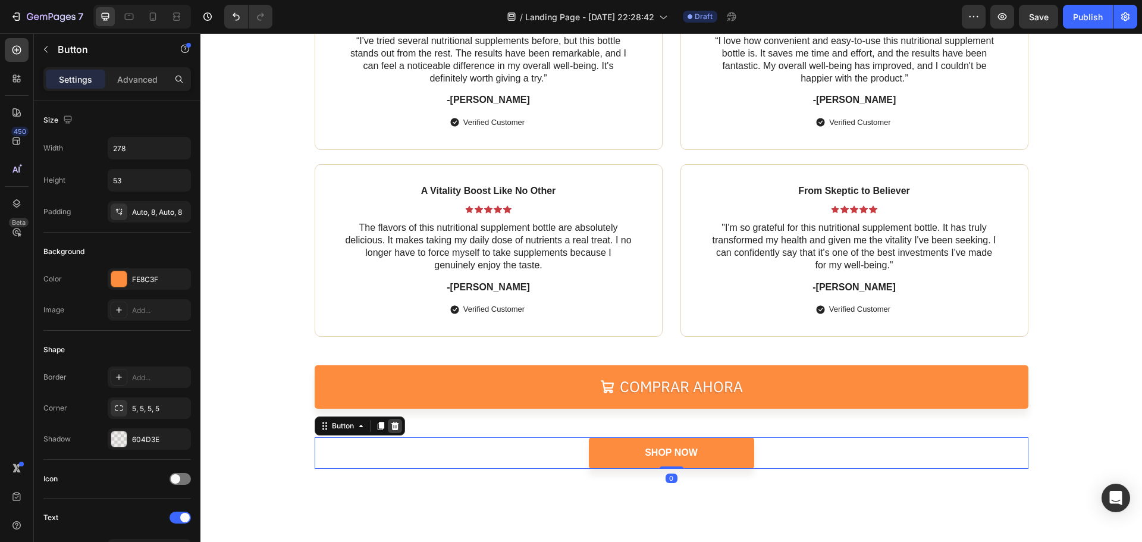
click at [390, 425] on icon at bounding box center [395, 426] width 10 height 10
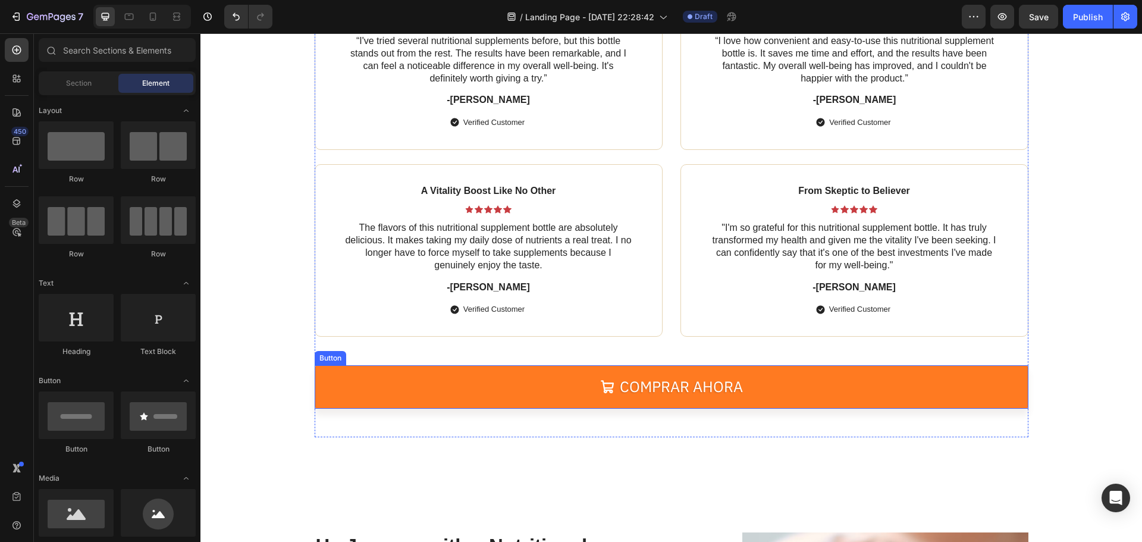
click at [534, 393] on link "Comprar ahora" at bounding box center [672, 386] width 714 height 43
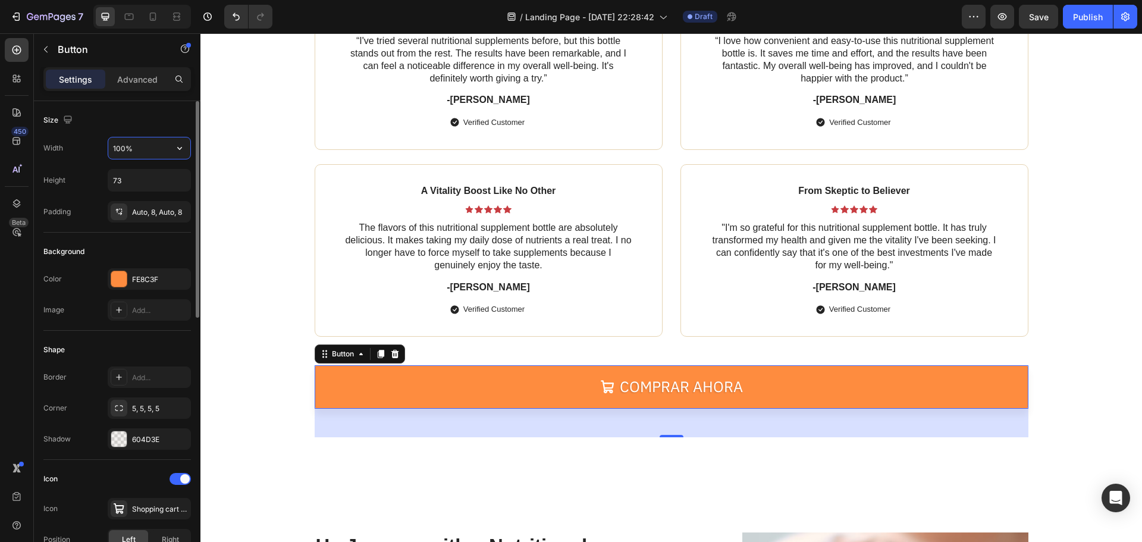
click at [142, 148] on input "100%" at bounding box center [149, 147] width 82 height 21
click at [178, 153] on icon "button" at bounding box center [180, 148] width 12 height 12
click at [143, 180] on span "Fit content" at bounding box center [130, 178] width 36 height 11
type input "Auto"
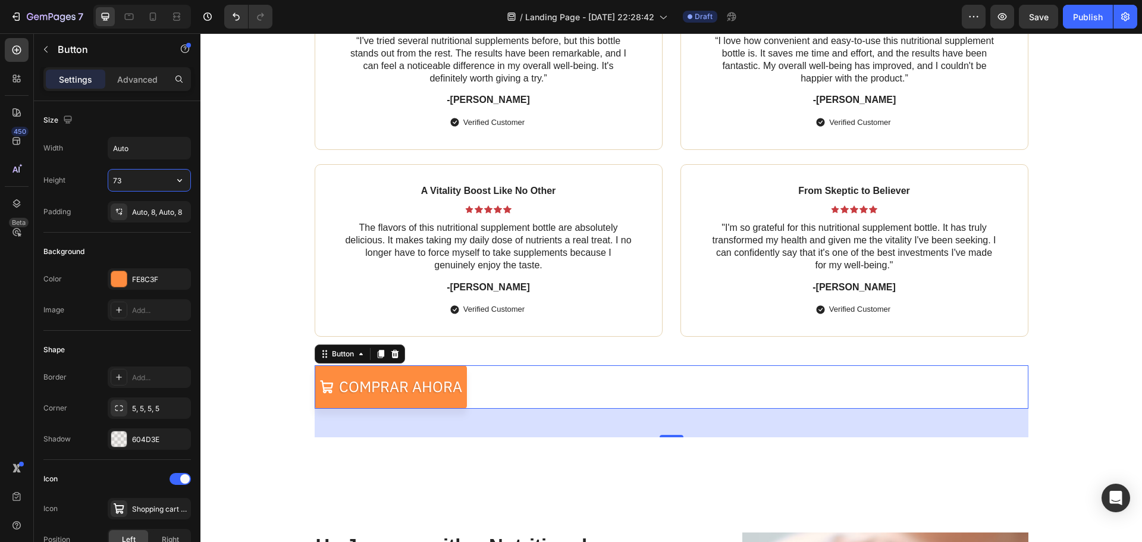
click at [143, 180] on input "73" at bounding box center [149, 179] width 82 height 21
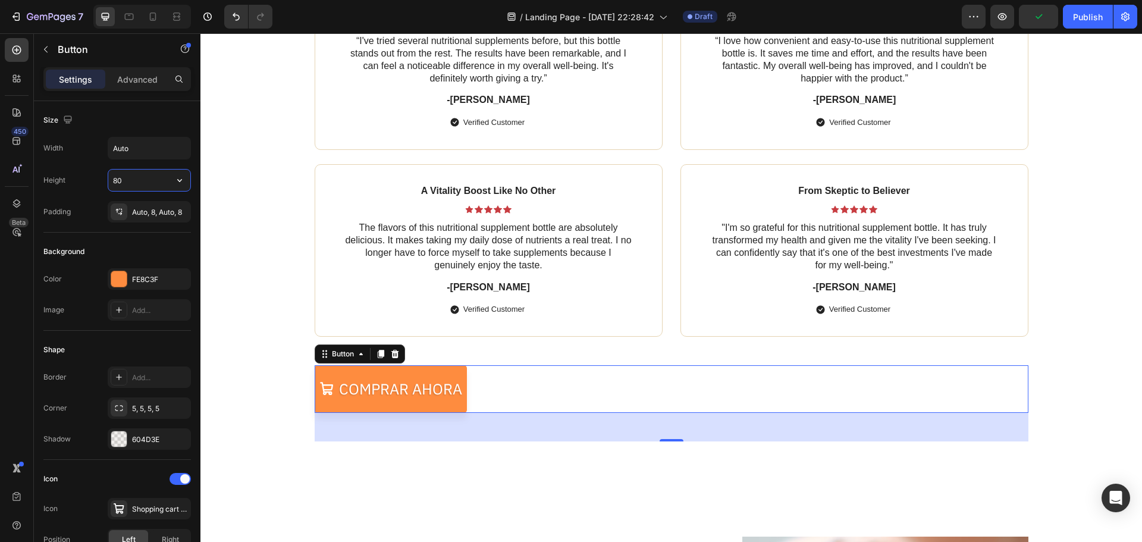
type input "80"
click at [536, 403] on div "Comprar ahora Button 48" at bounding box center [672, 389] width 714 height 48
click at [439, 376] on link "Comprar ahora" at bounding box center [391, 389] width 152 height 48
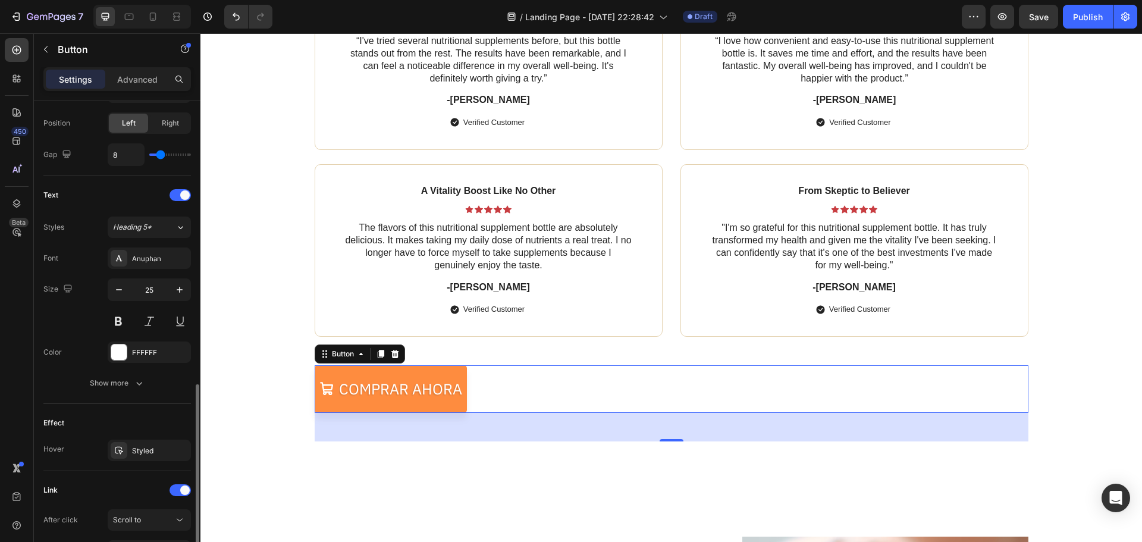
scroll to position [534, 0]
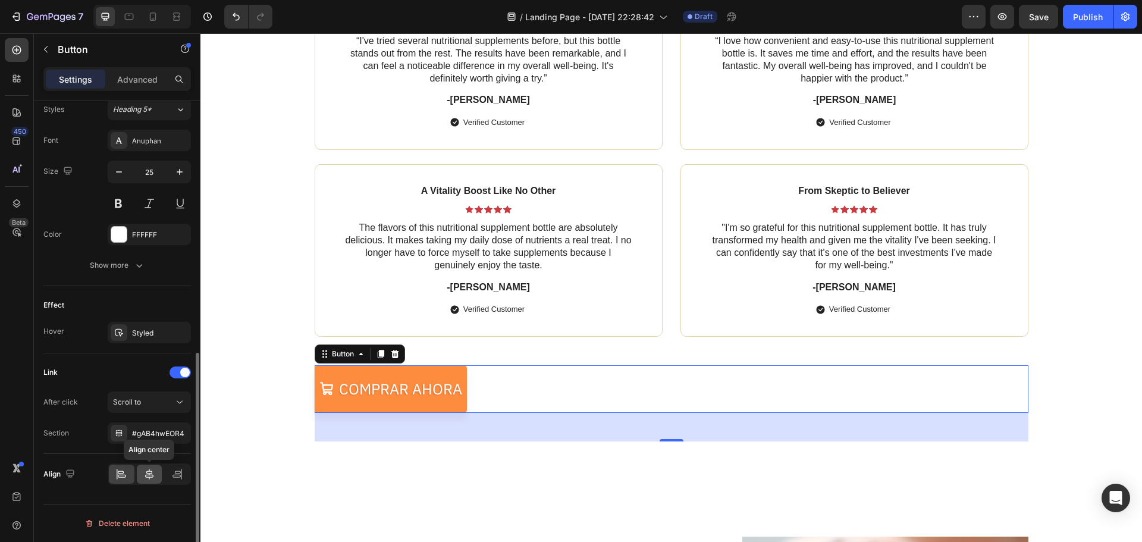
click at [155, 479] on icon at bounding box center [149, 474] width 12 height 12
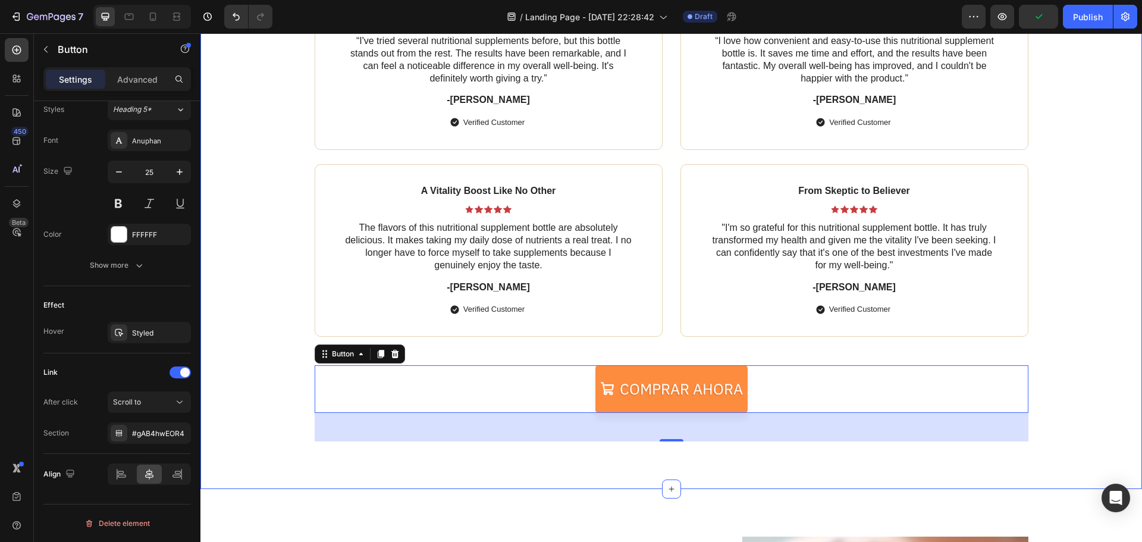
click at [1033, 401] on div "Icon Icon Icon Icon Icon Icon List Conveniently Boost Your Health with Deliciou…" at bounding box center [670, 139] width 917 height 604
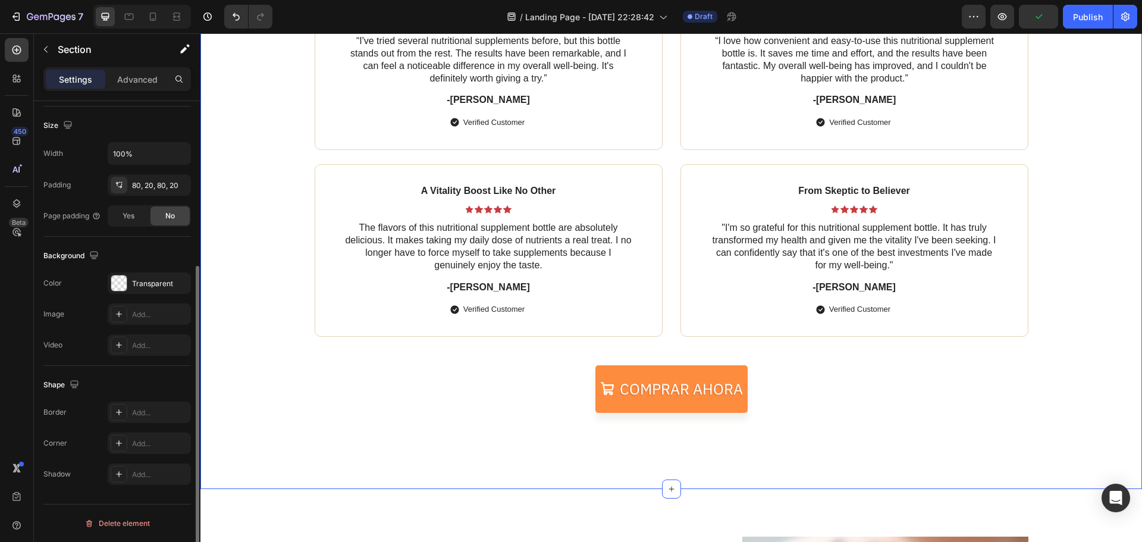
scroll to position [0, 0]
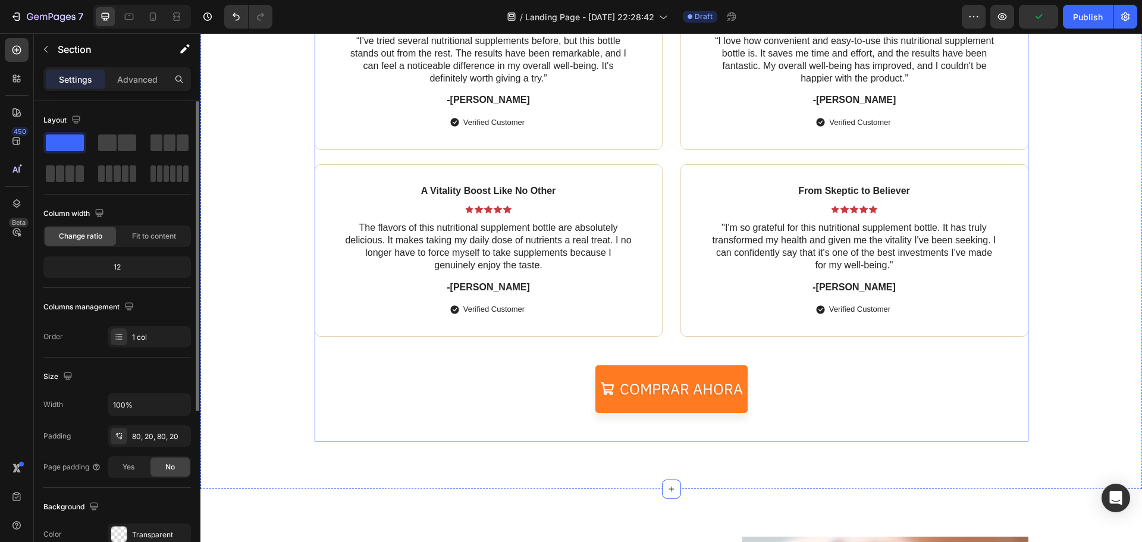
click at [734, 369] on link "Comprar ahora" at bounding box center [671, 389] width 152 height 48
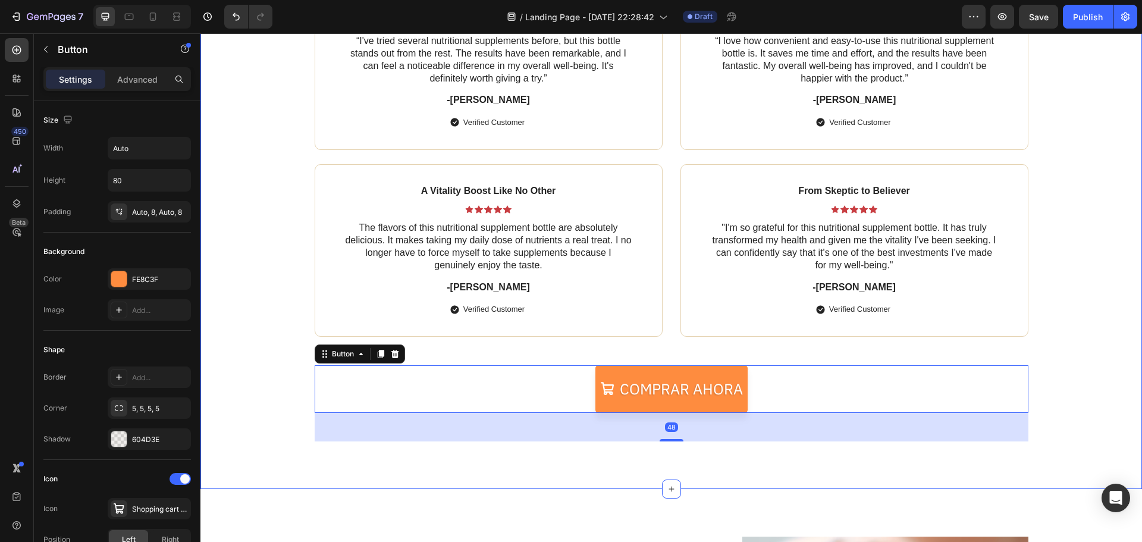
click at [1097, 422] on div "Icon Icon Icon Icon Icon Icon List Conveniently Boost Your Health with Deliciou…" at bounding box center [670, 139] width 917 height 604
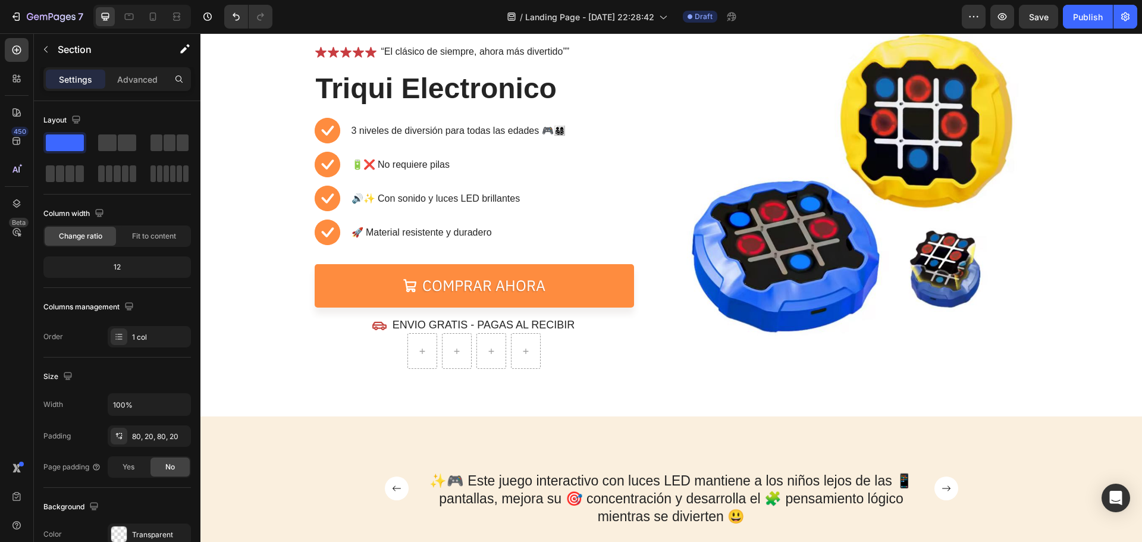
scroll to position [219, 0]
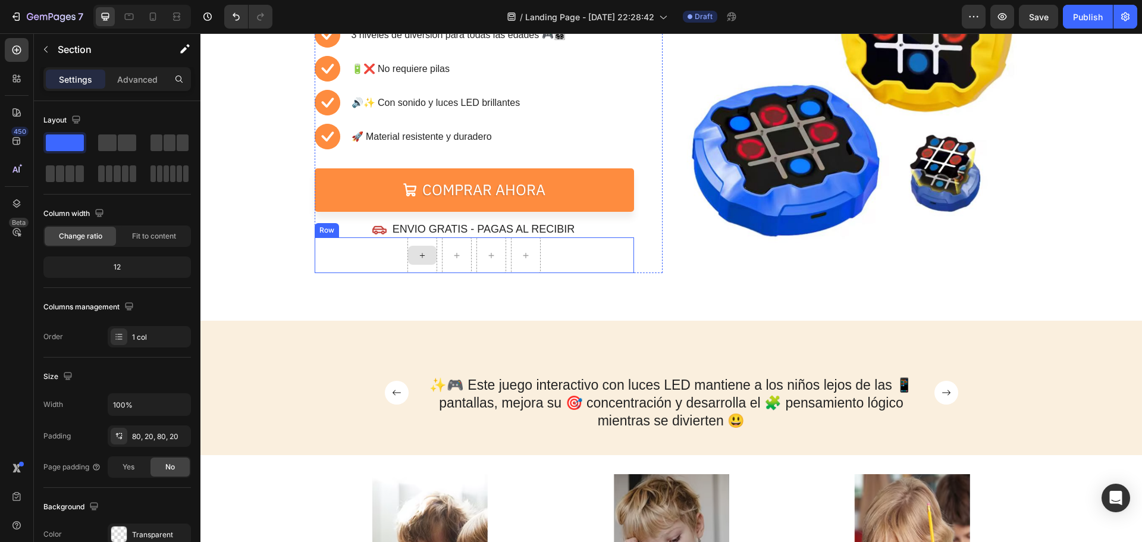
click at [425, 263] on div at bounding box center [422, 255] width 29 height 19
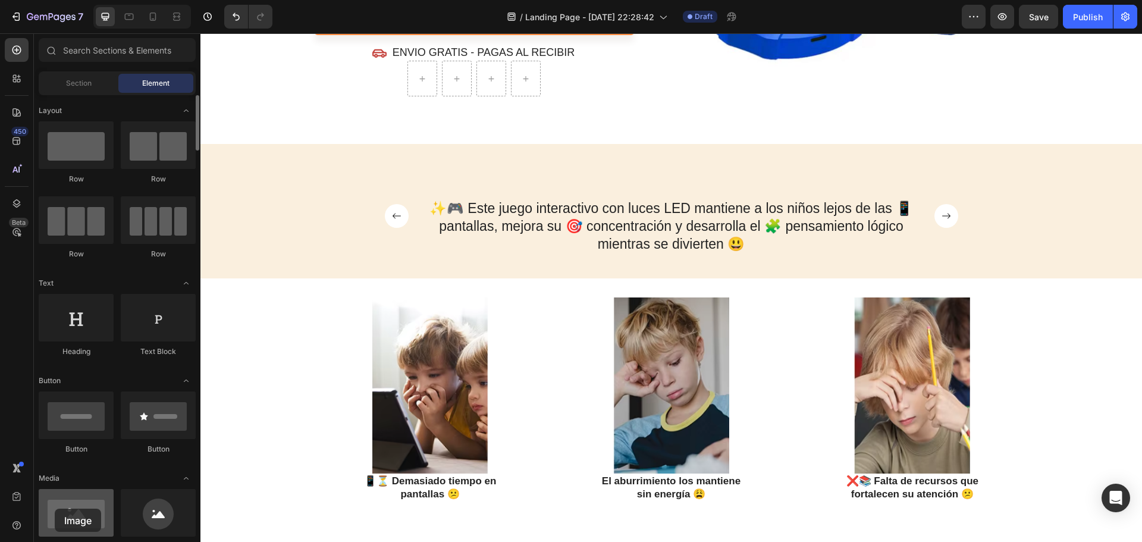
drag, startPoint x: 52, startPoint y: 336, endPoint x: 67, endPoint y: 506, distance: 170.8
click at [58, 510] on div at bounding box center [76, 513] width 75 height 48
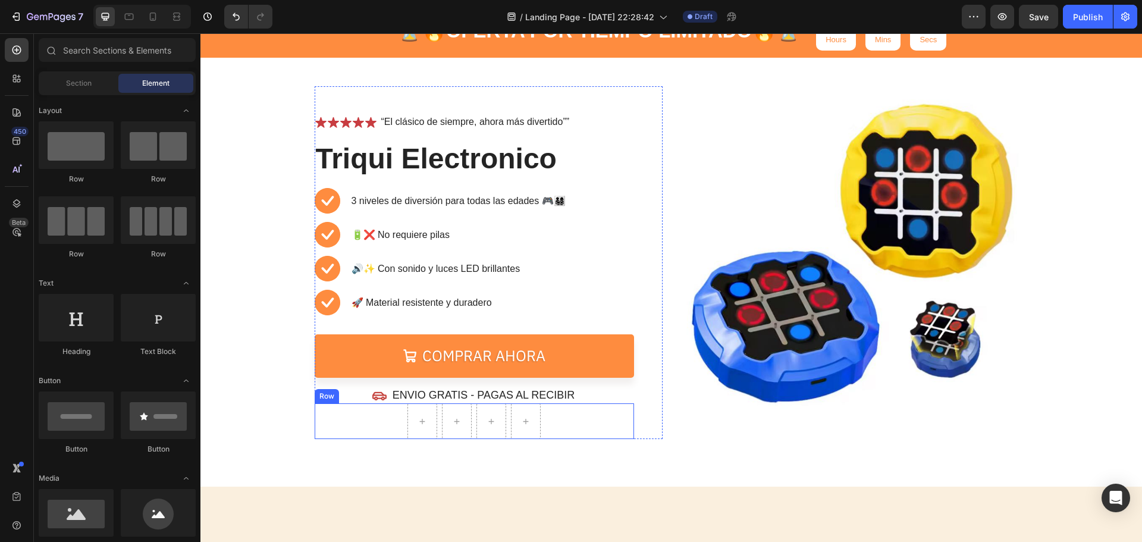
scroll to position [51, 0]
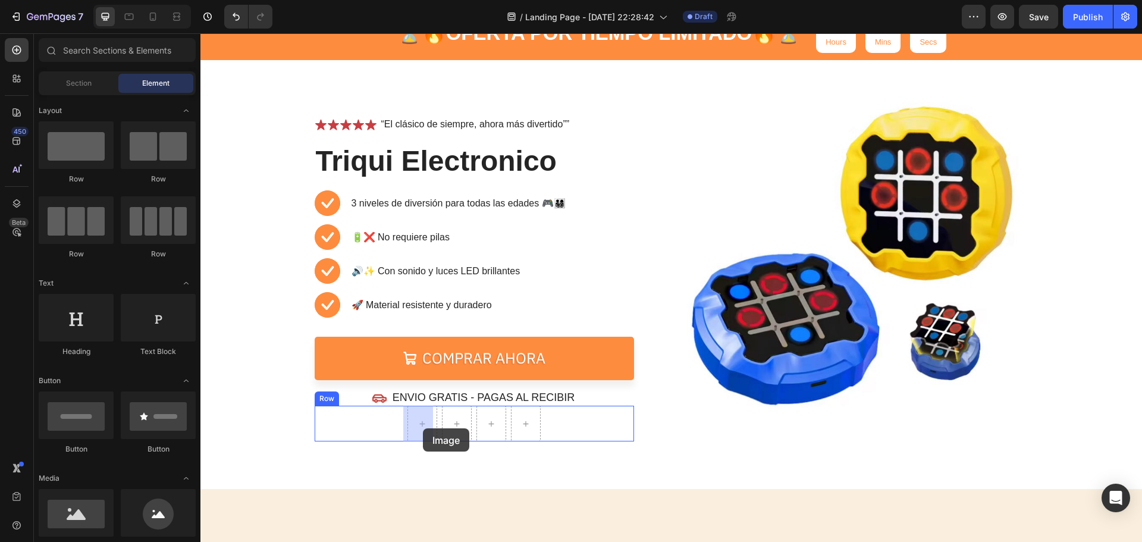
drag, startPoint x: 369, startPoint y: 540, endPoint x: 423, endPoint y: 428, distance: 124.2
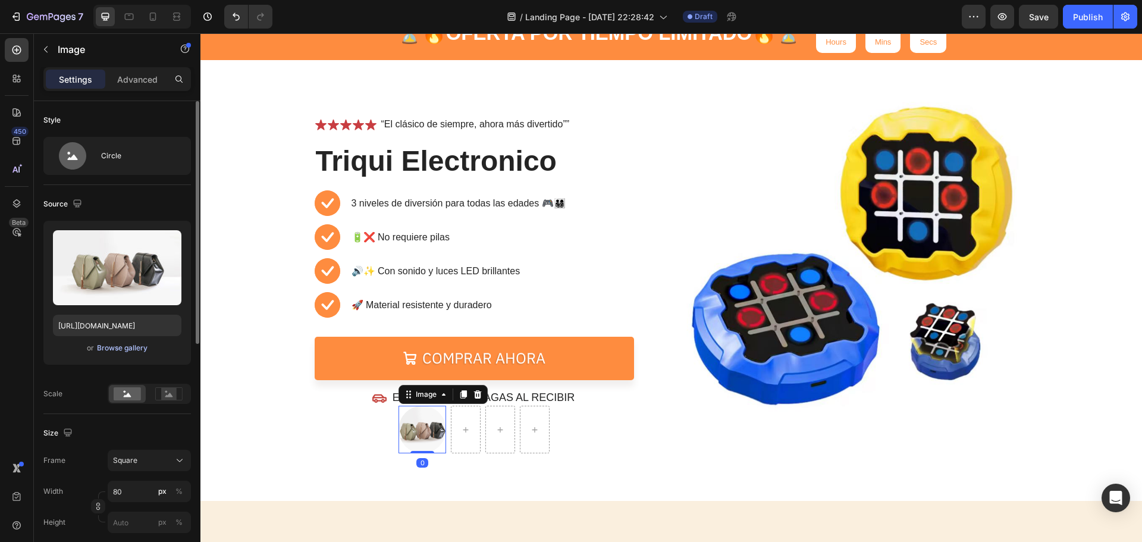
click at [135, 350] on div "Browse gallery" at bounding box center [122, 347] width 51 height 11
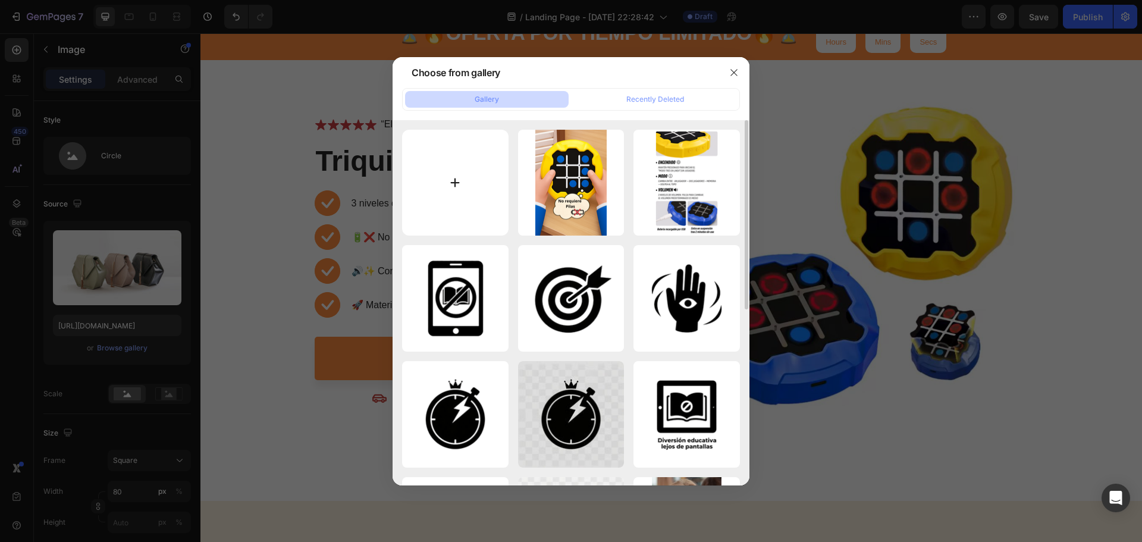
click at [468, 215] on input "file" at bounding box center [455, 183] width 106 height 106
type input "C:\fakepath\resized_coordinadora.png"
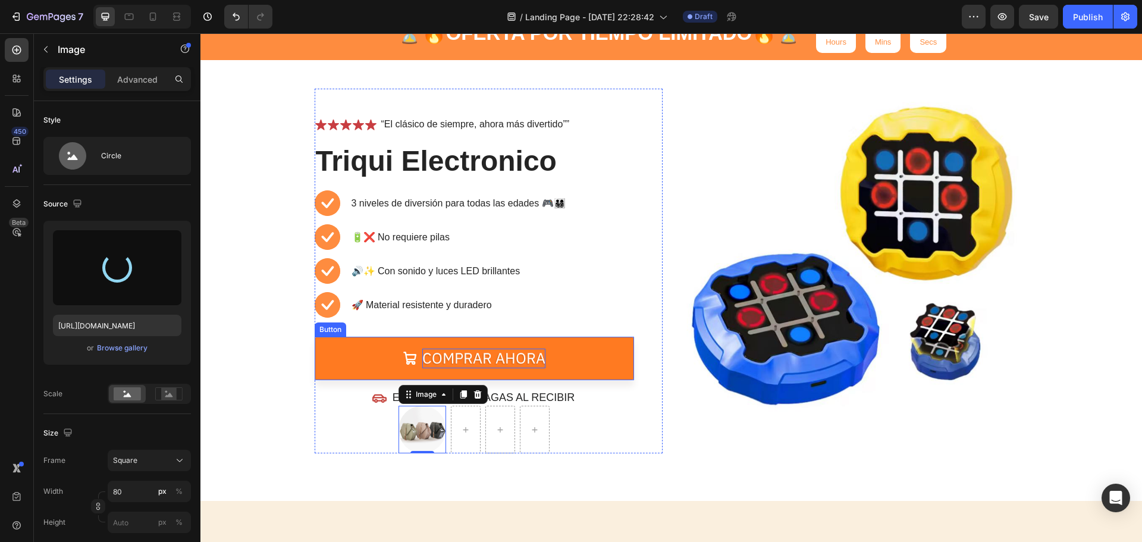
type input "[URL][DOMAIN_NAME]"
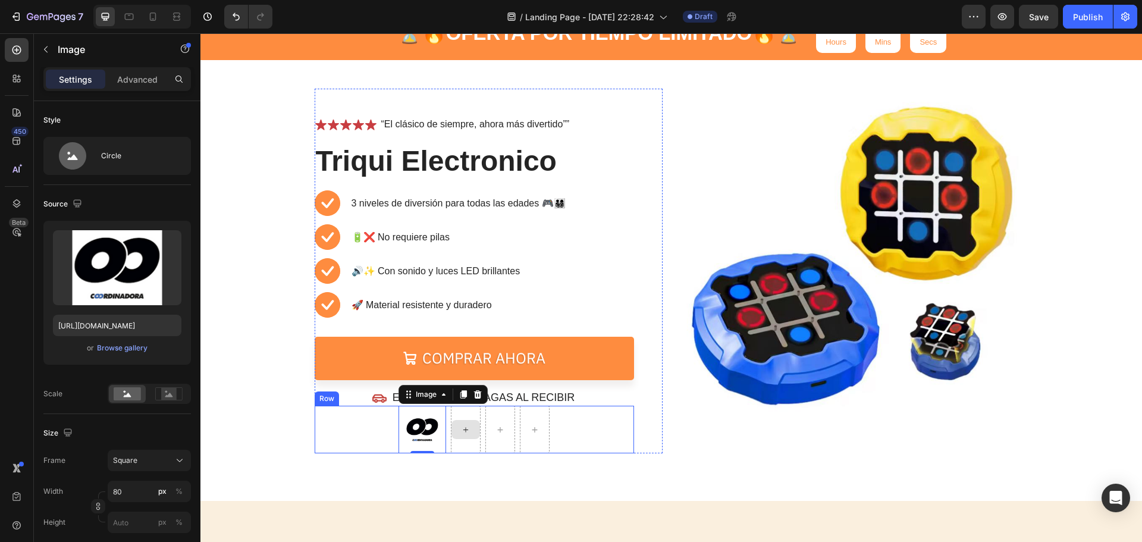
click at [469, 429] on div at bounding box center [465, 429] width 29 height 19
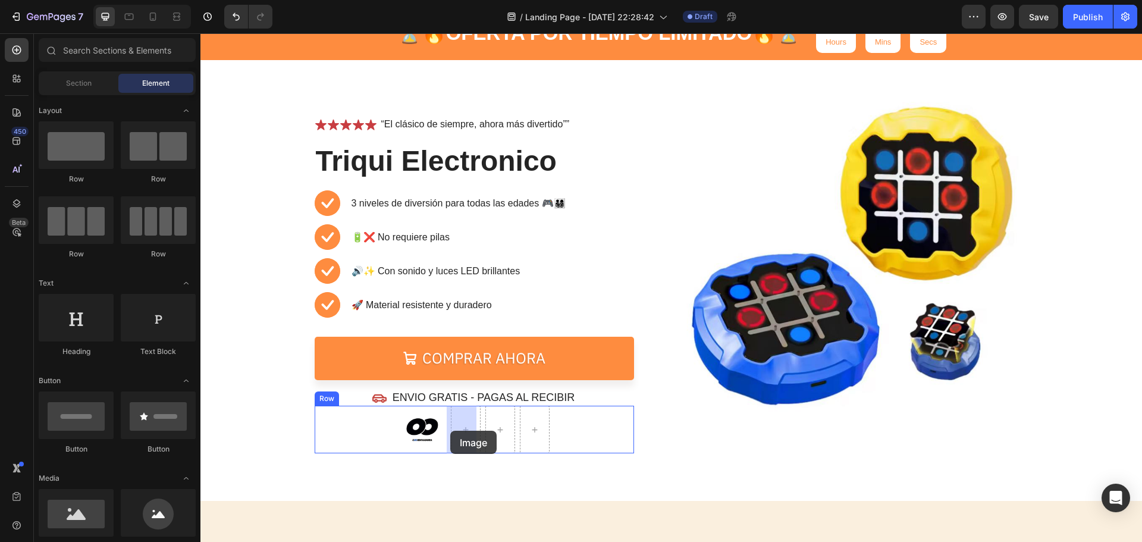
drag, startPoint x: 357, startPoint y: 541, endPoint x: 450, endPoint y: 431, distance: 144.3
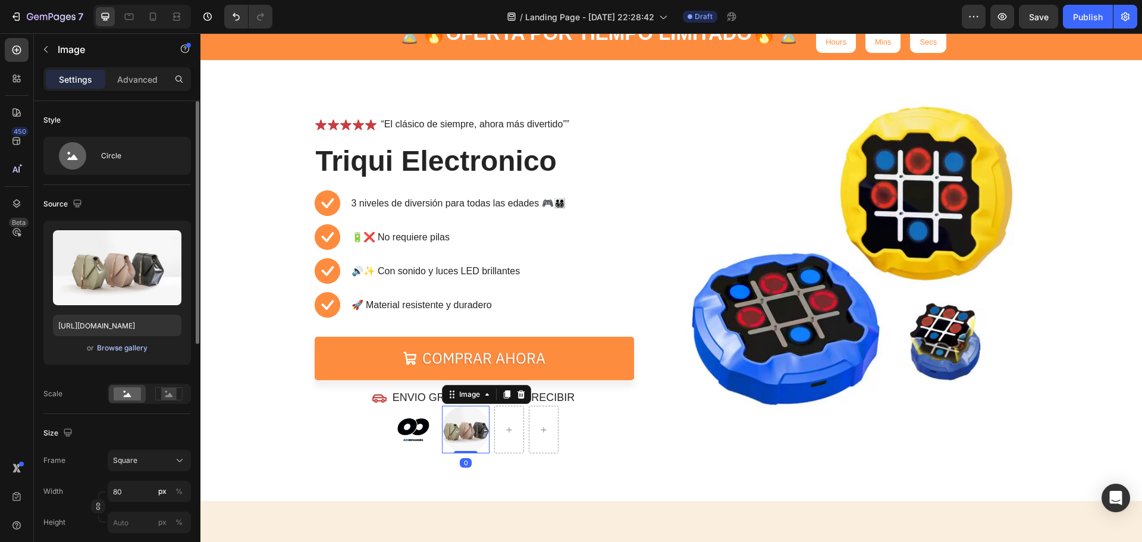
click at [137, 346] on div "Browse gallery" at bounding box center [122, 347] width 51 height 11
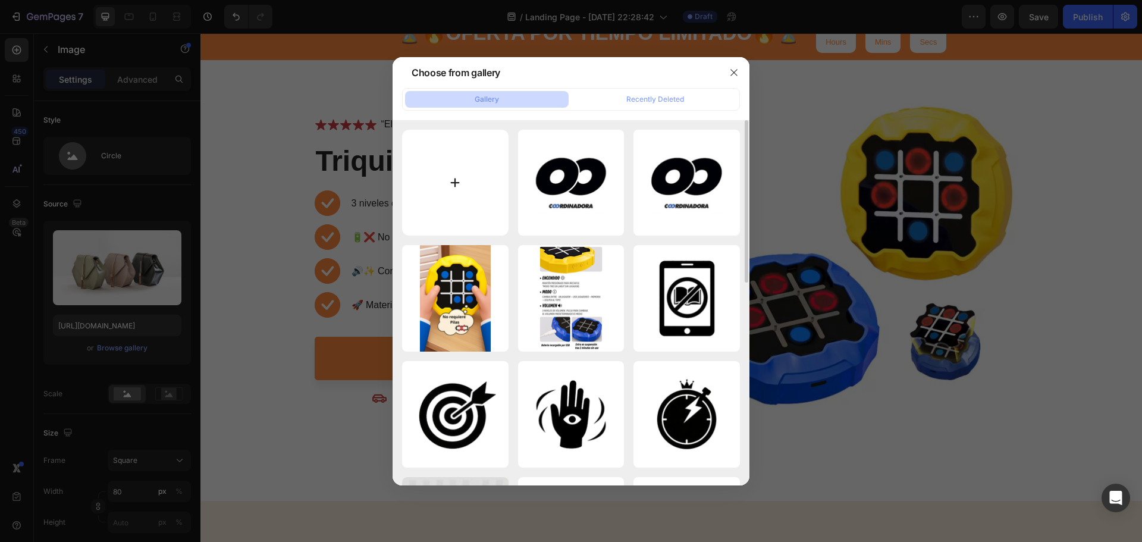
click at [445, 204] on input "file" at bounding box center [455, 183] width 106 height 106
type input "C:\fakepath\resized_envia.png"
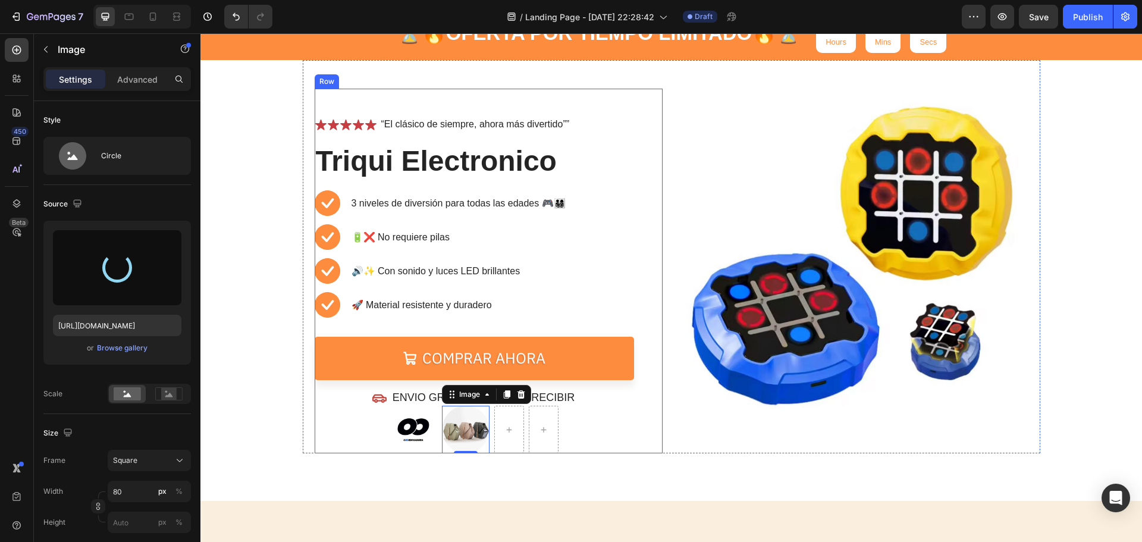
type input "[URL][DOMAIN_NAME]"
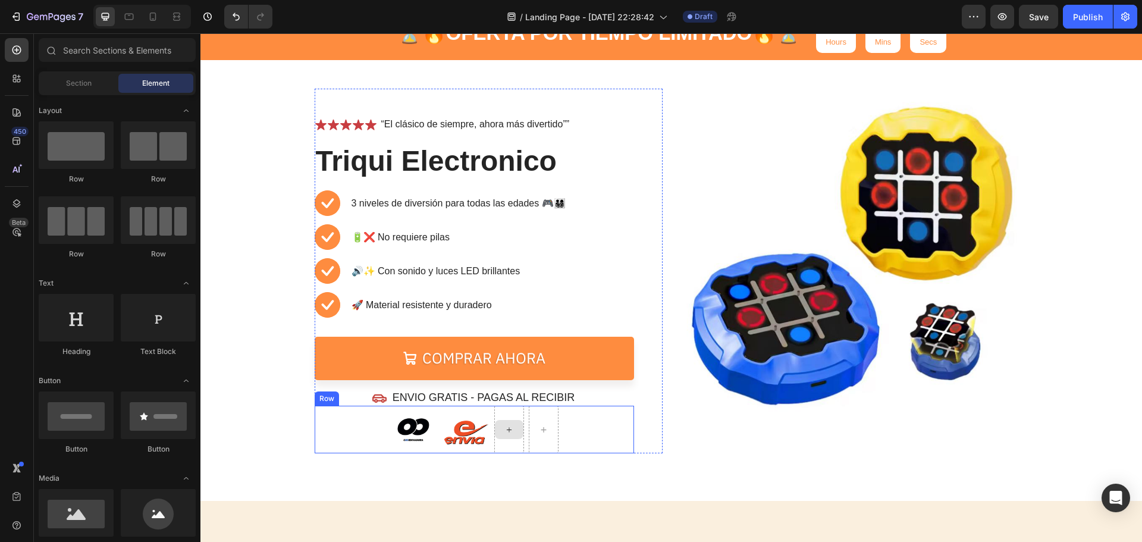
click at [507, 431] on icon at bounding box center [509, 430] width 10 height 10
drag, startPoint x: 366, startPoint y: 539, endPoint x: 506, endPoint y: 436, distance: 173.5
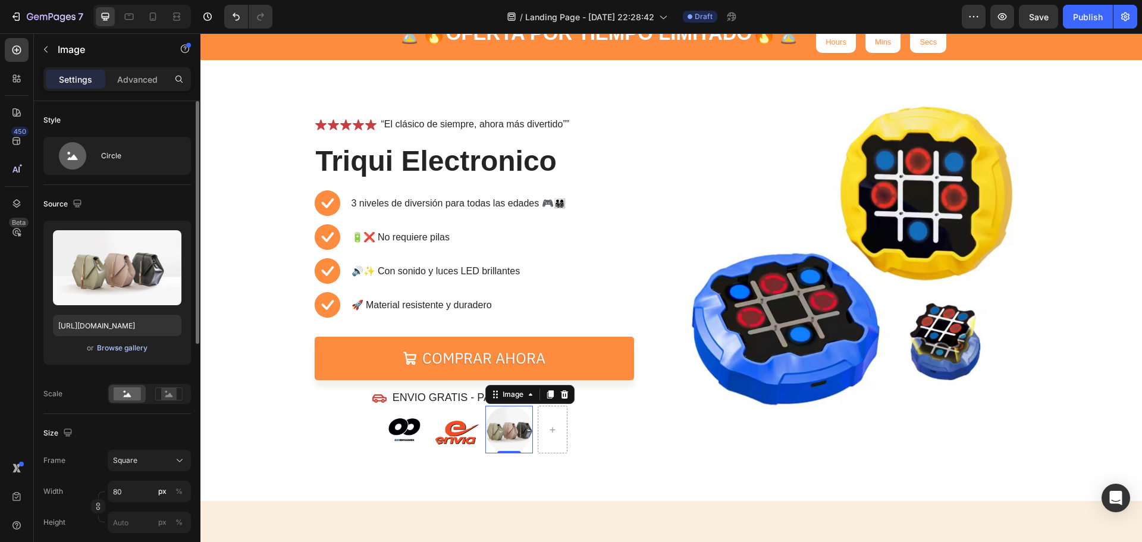
click at [125, 345] on div "Browse gallery" at bounding box center [122, 347] width 51 height 11
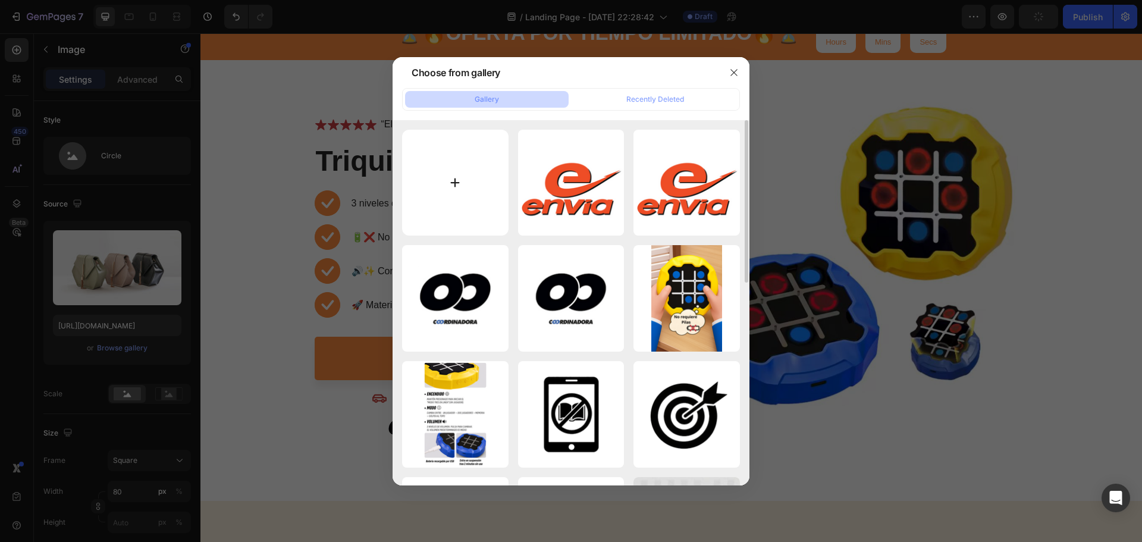
click at [454, 189] on input "file" at bounding box center [455, 183] width 106 height 106
type input "C:\fakepath\resized_interrapidisimo.png"
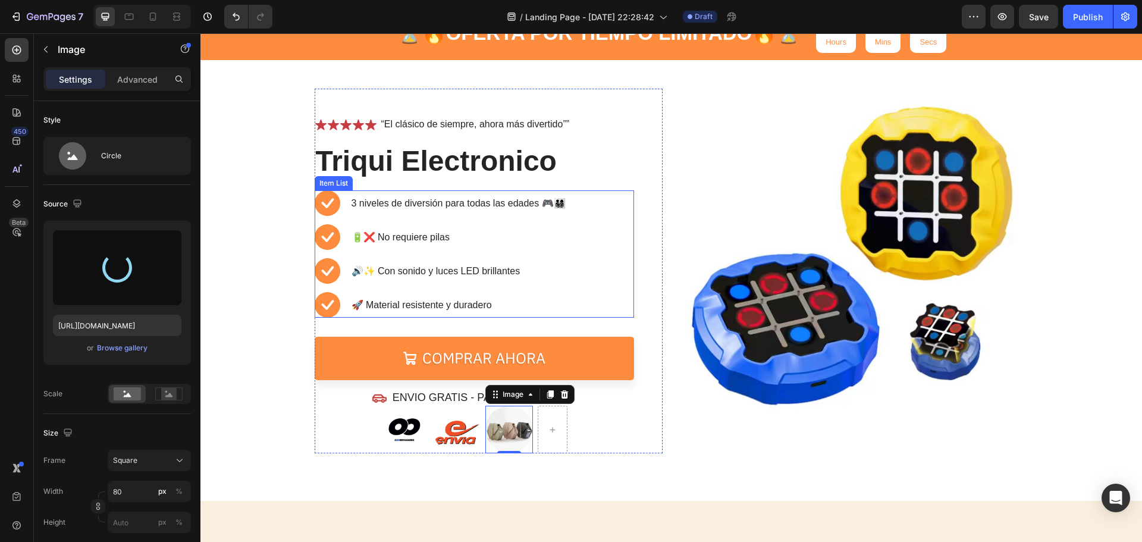
type input "[URL][DOMAIN_NAME]"
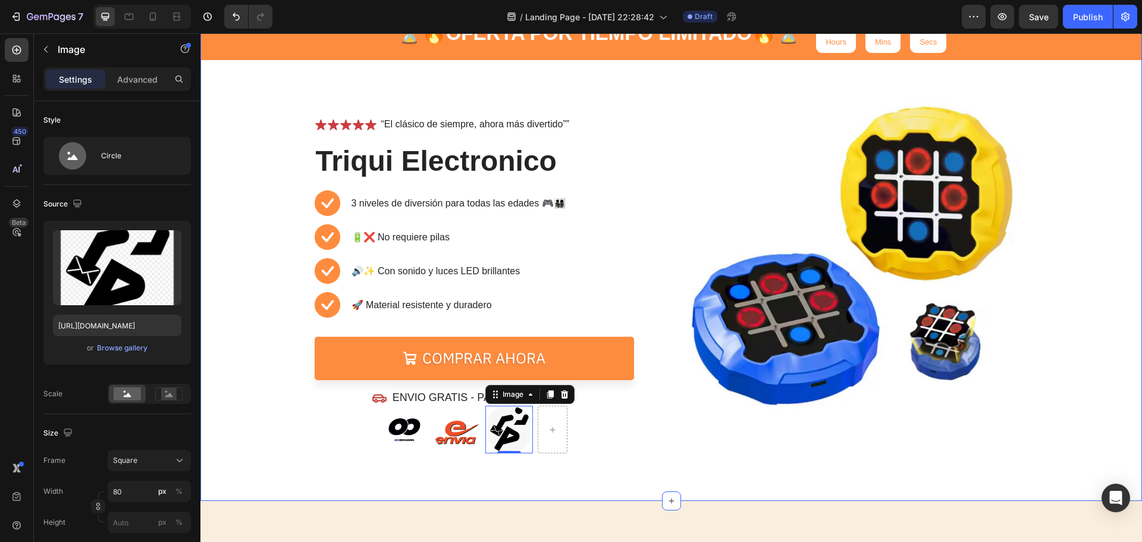
click at [794, 470] on div "⏳🔥 OFERTA POR TIEMPO LIMITADO 🔥⏳ Text Block 05 Hours 32 Mins 59 Secs Countdown …" at bounding box center [670, 254] width 941 height 494
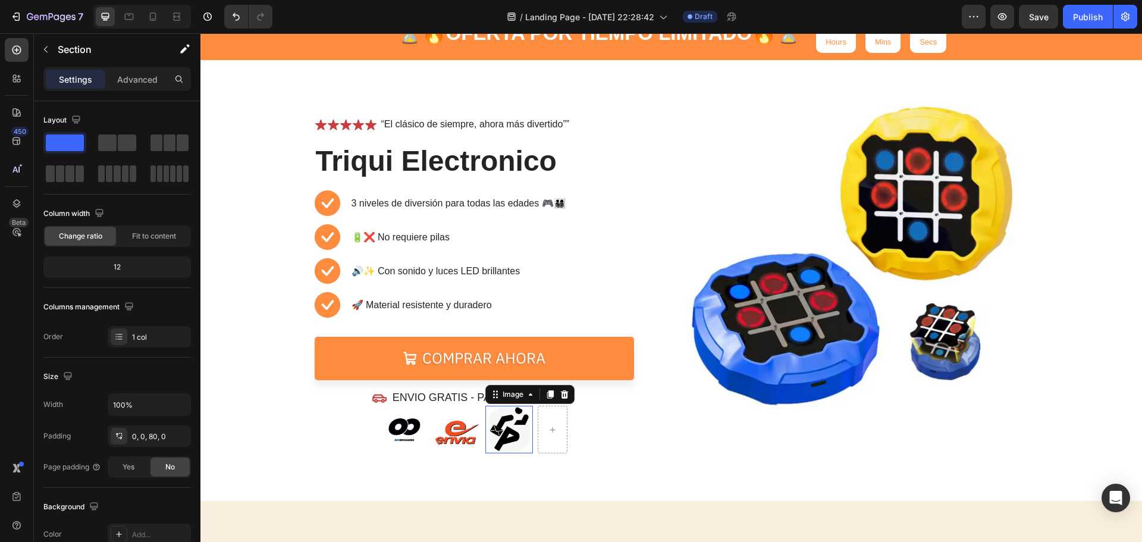
click at [506, 429] on img at bounding box center [509, 430] width 48 height 48
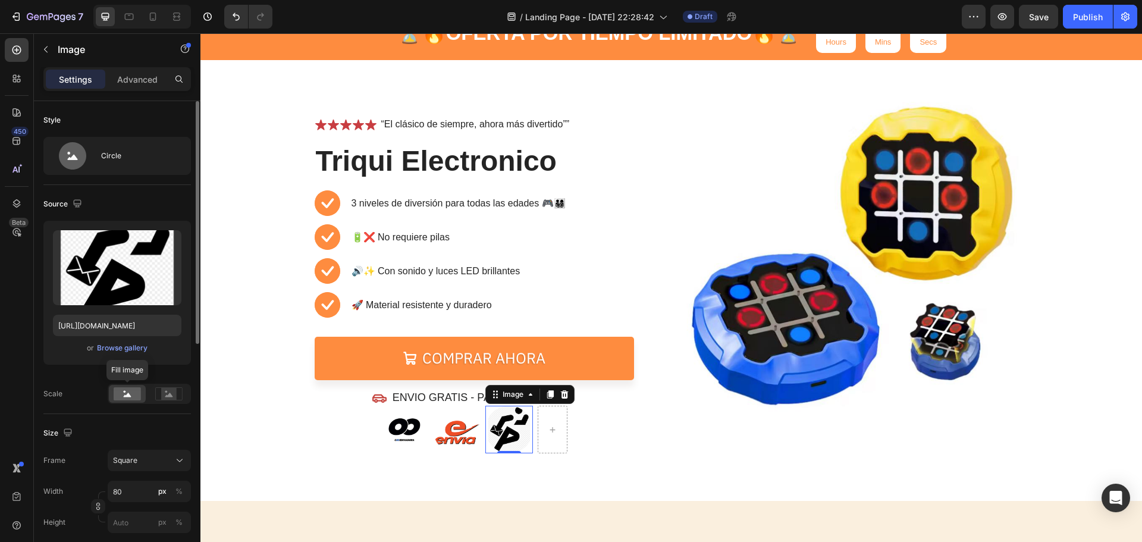
click at [130, 392] on rect at bounding box center [127, 393] width 27 height 13
click at [130, 393] on rect at bounding box center [127, 393] width 27 height 13
click at [161, 403] on div at bounding box center [168, 394] width 37 height 18
click at [165, 397] on rect at bounding box center [168, 394] width 15 height 12
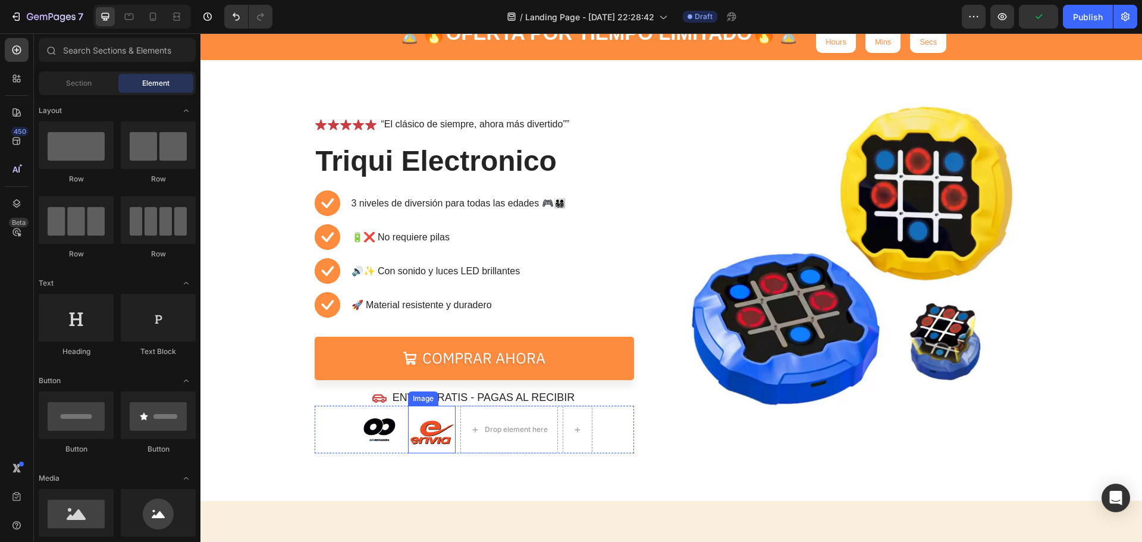
click at [419, 419] on img at bounding box center [432, 430] width 48 height 48
click at [356, 421] on img at bounding box center [355, 430] width 48 height 48
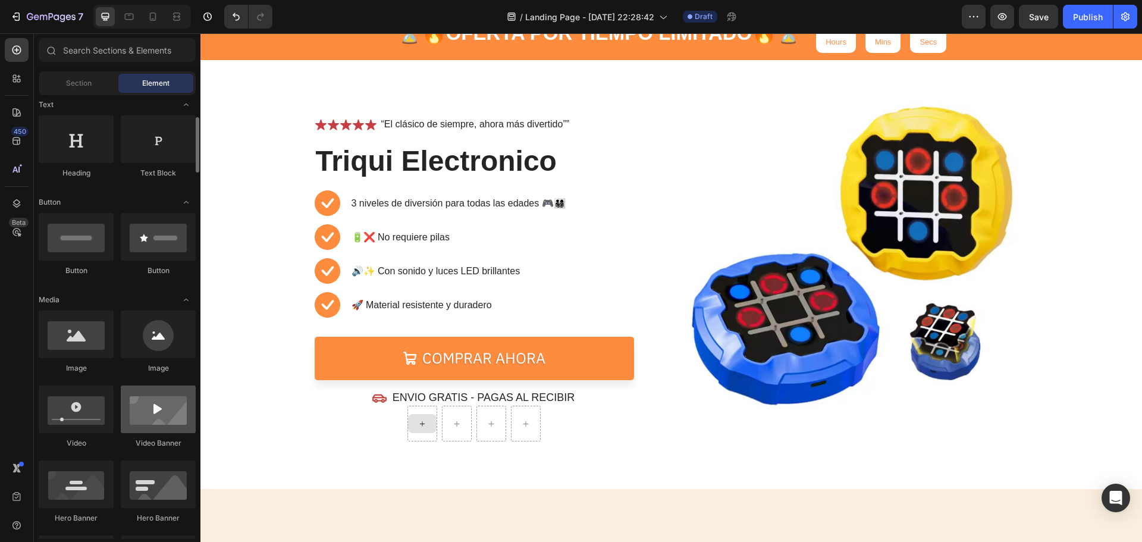
scroll to position [119, 0]
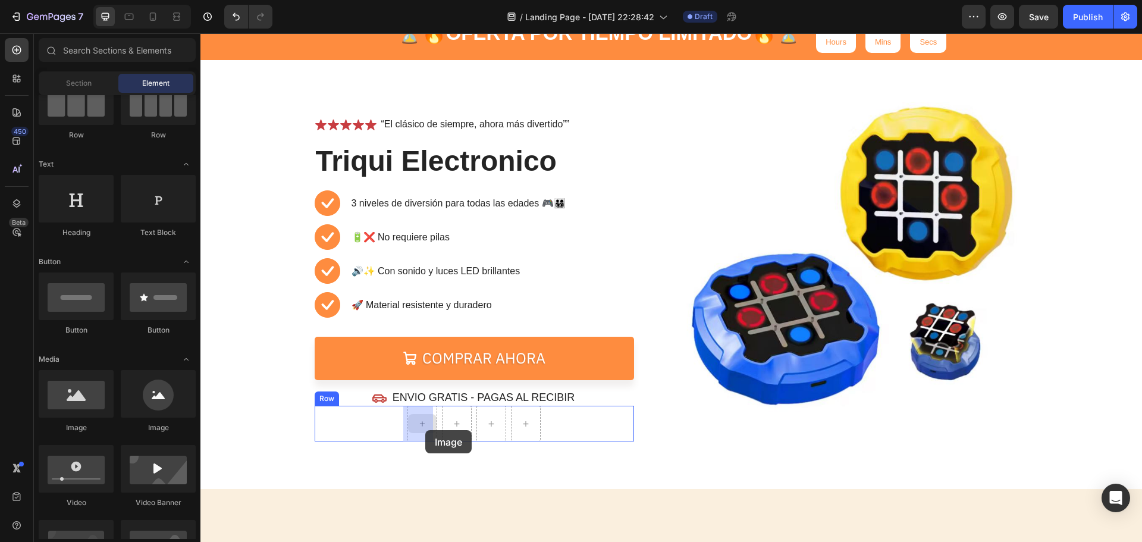
drag, startPoint x: 293, startPoint y: 429, endPoint x: 425, endPoint y: 430, distance: 132.6
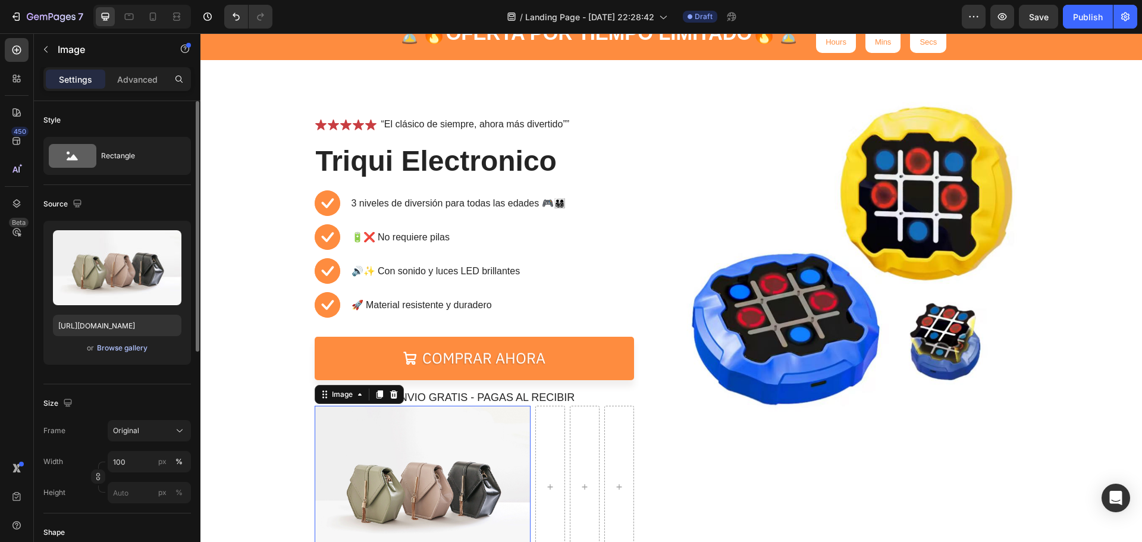
click at [143, 347] on div "Browse gallery" at bounding box center [122, 347] width 51 height 11
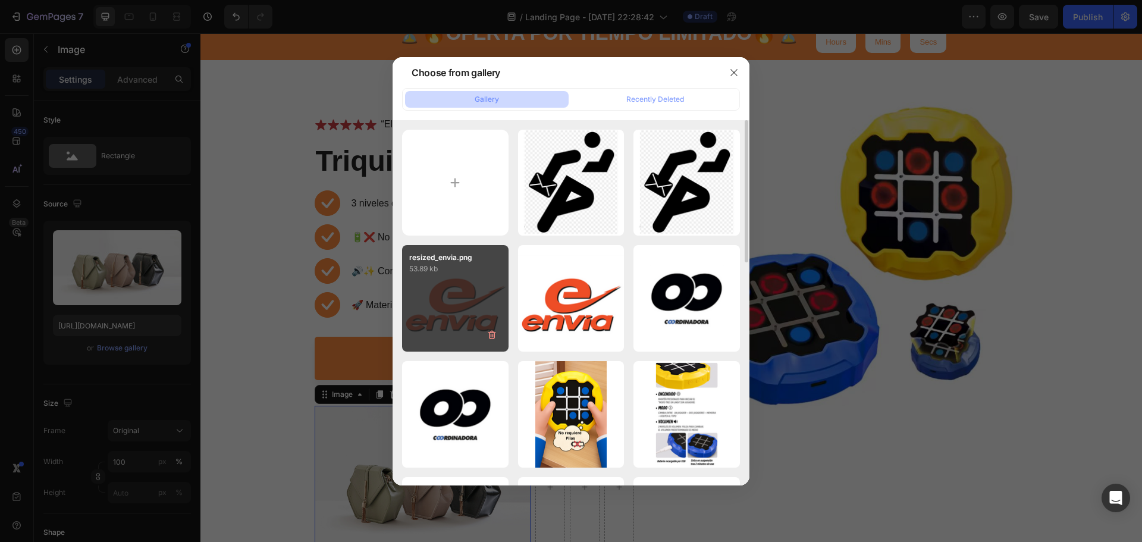
click at [448, 304] on div "resized_envia.png 53.89 kb" at bounding box center [455, 298] width 106 height 106
type input "[URL][DOMAIN_NAME]"
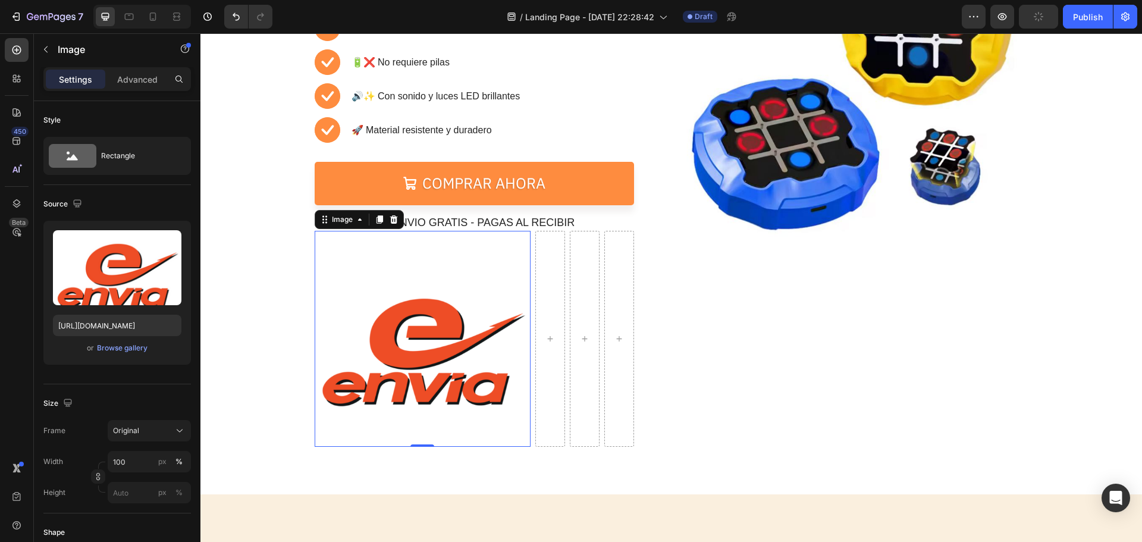
scroll to position [229, 0]
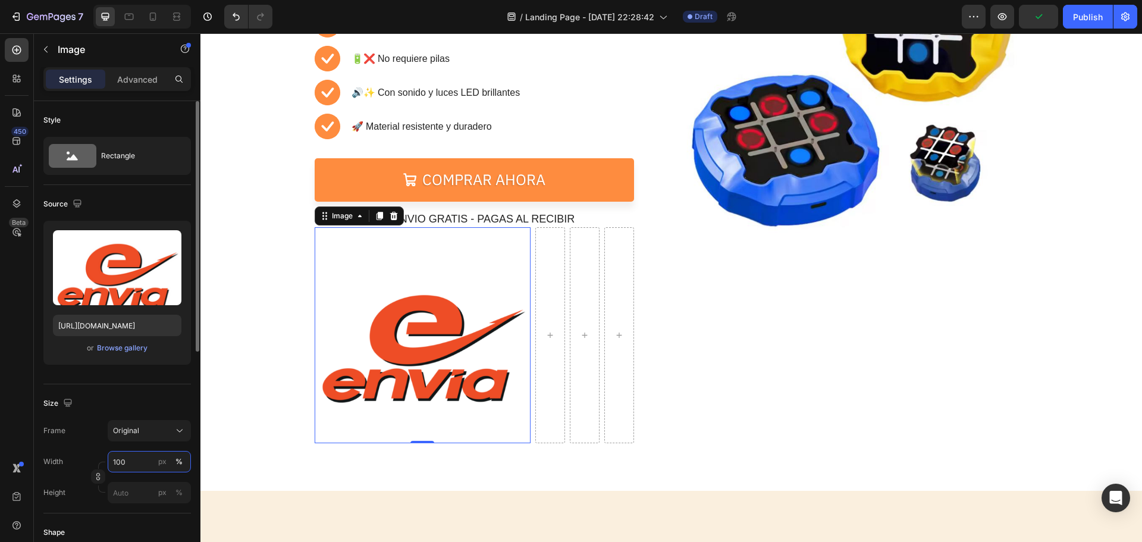
click at [142, 453] on input "100" at bounding box center [149, 461] width 83 height 21
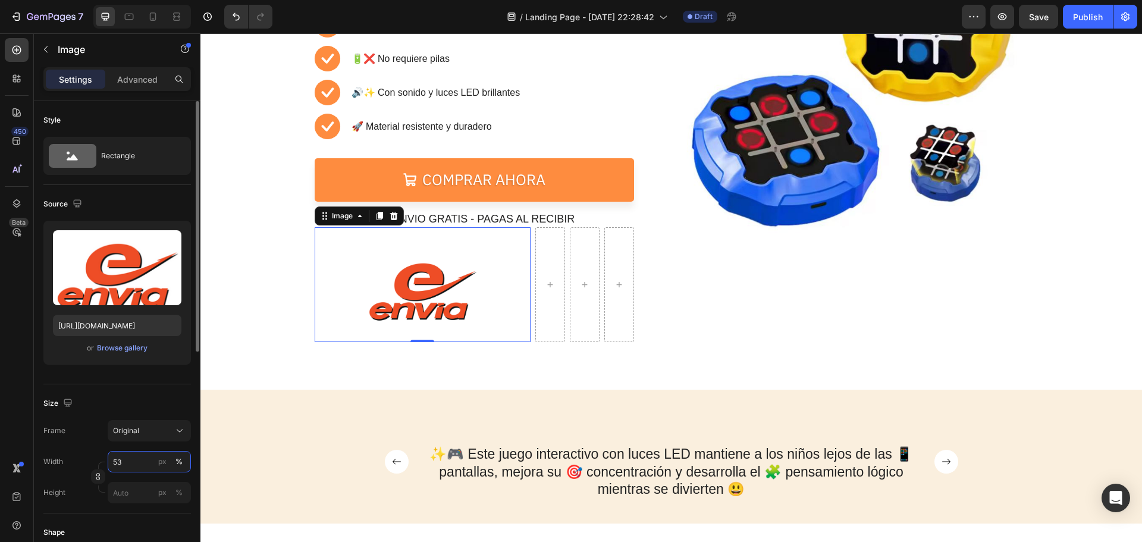
type input "5"
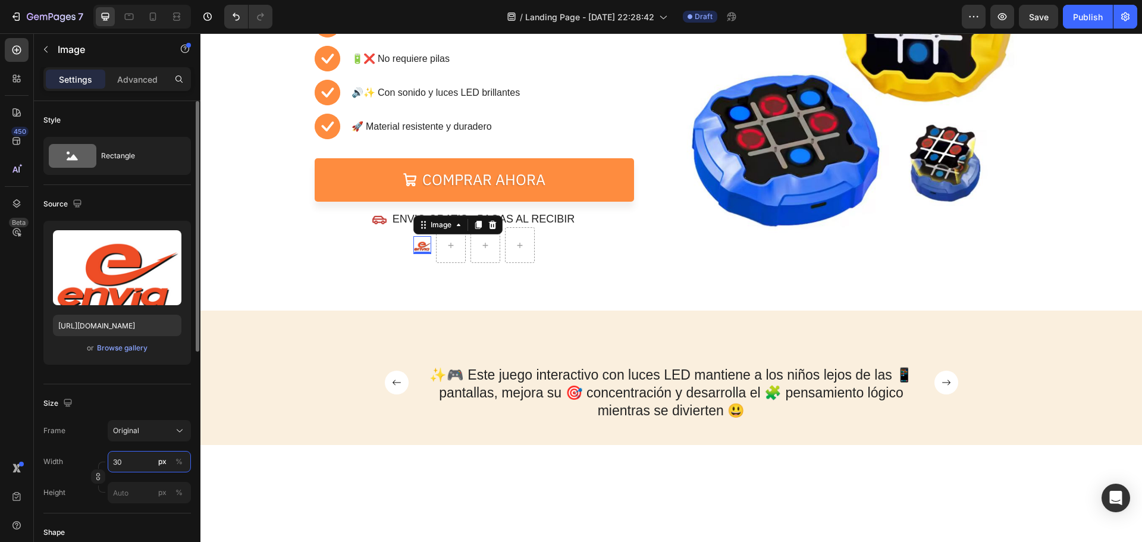
type input "3"
type input "4"
type input "50"
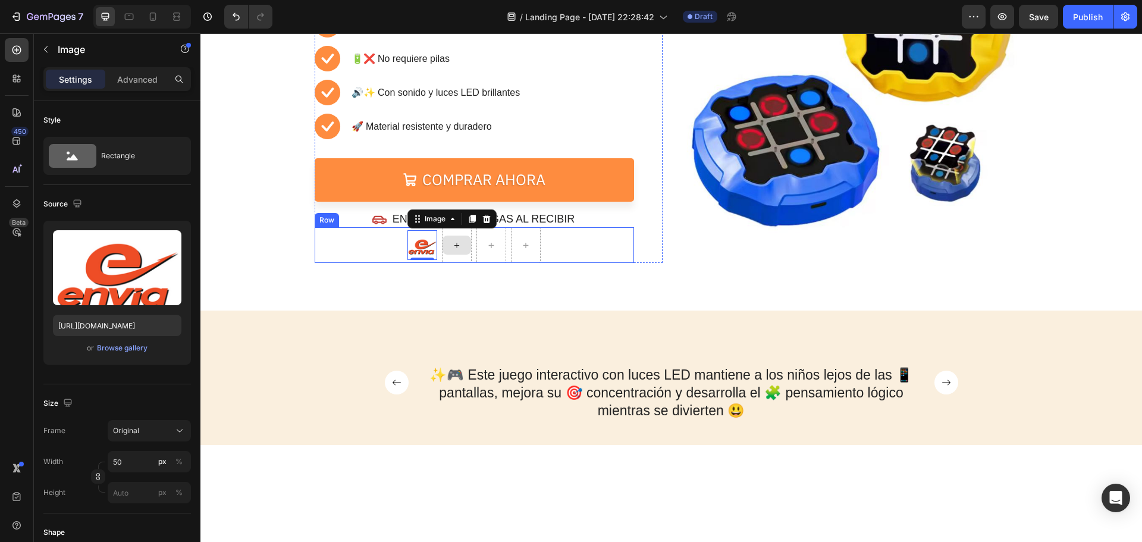
click at [461, 234] on div at bounding box center [457, 245] width 30 height 36
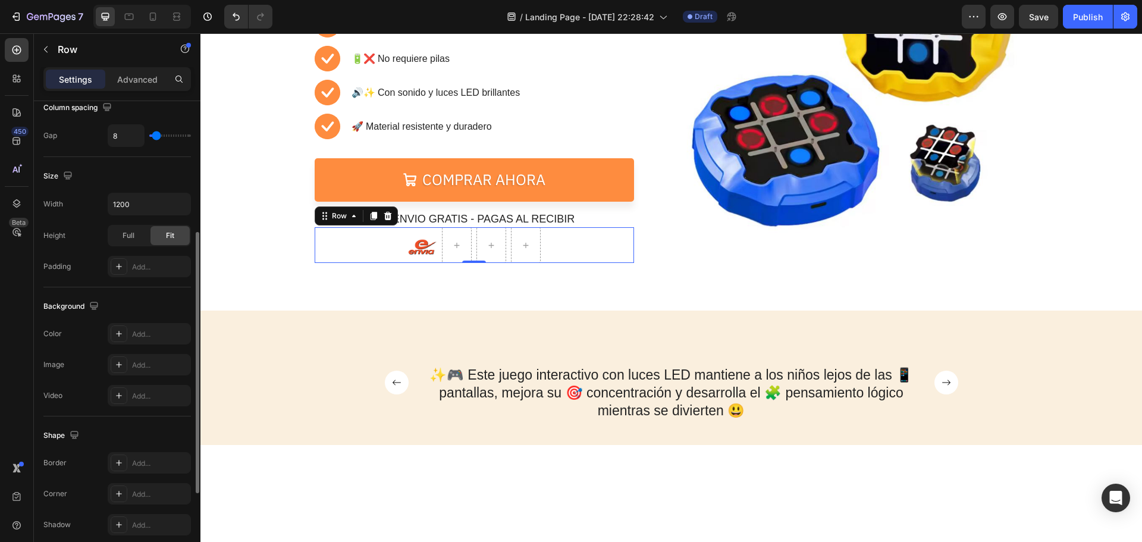
scroll to position [59, 0]
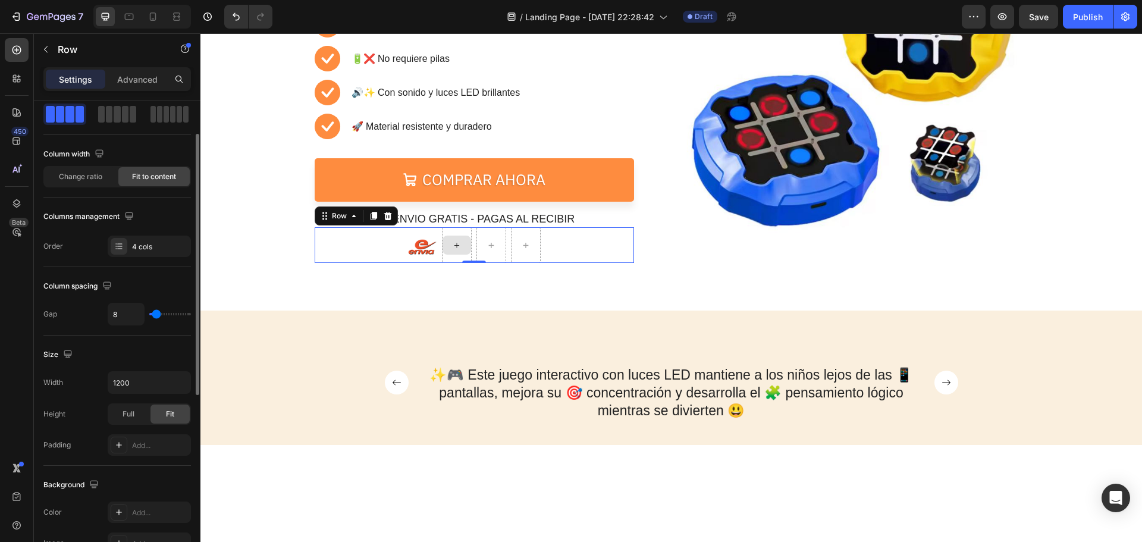
click at [456, 235] on div at bounding box center [457, 245] width 30 height 36
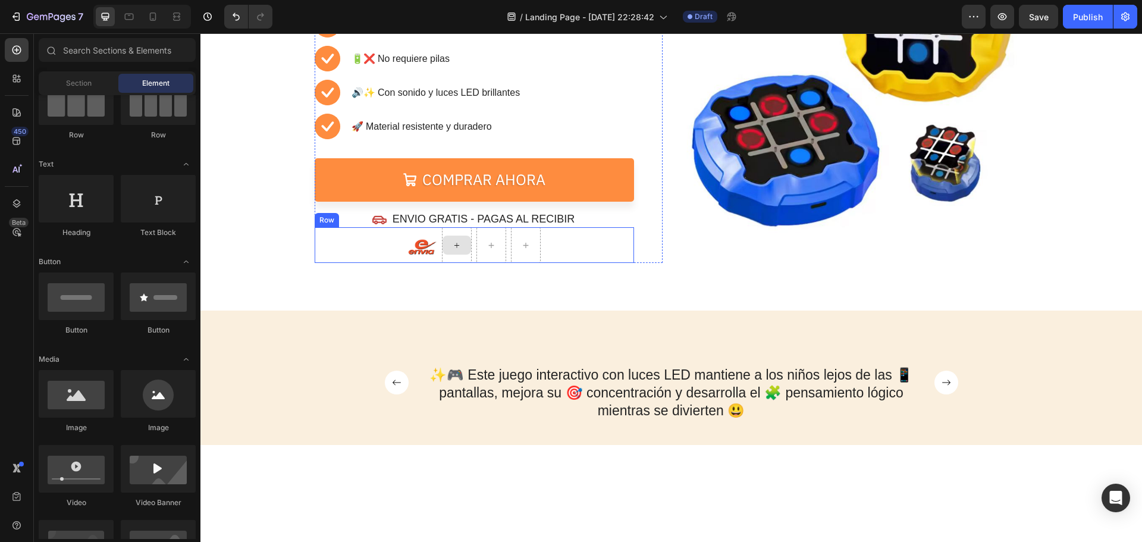
click at [452, 246] on icon at bounding box center [457, 245] width 10 height 10
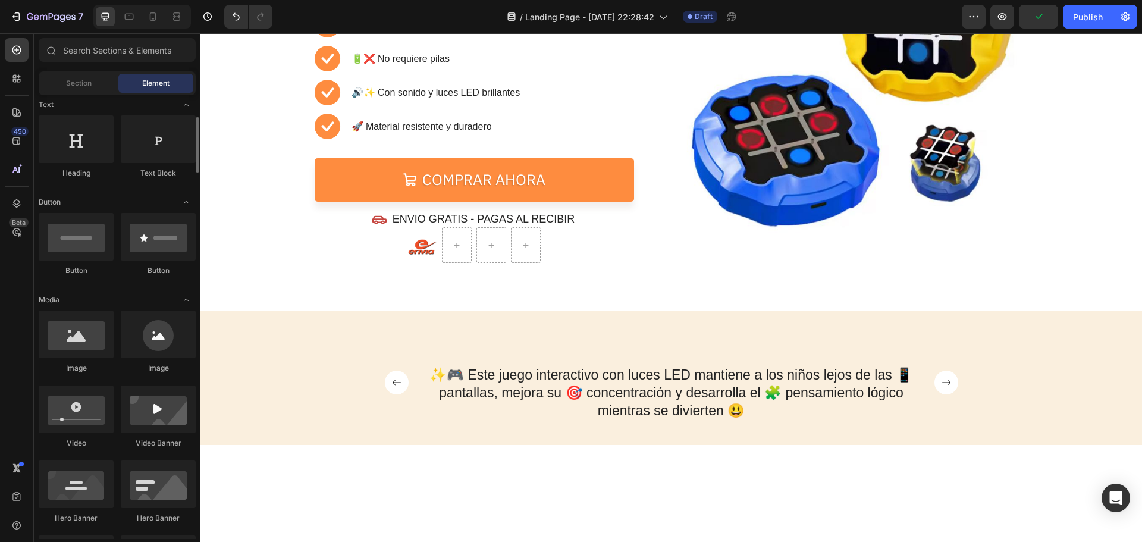
scroll to position [119, 0]
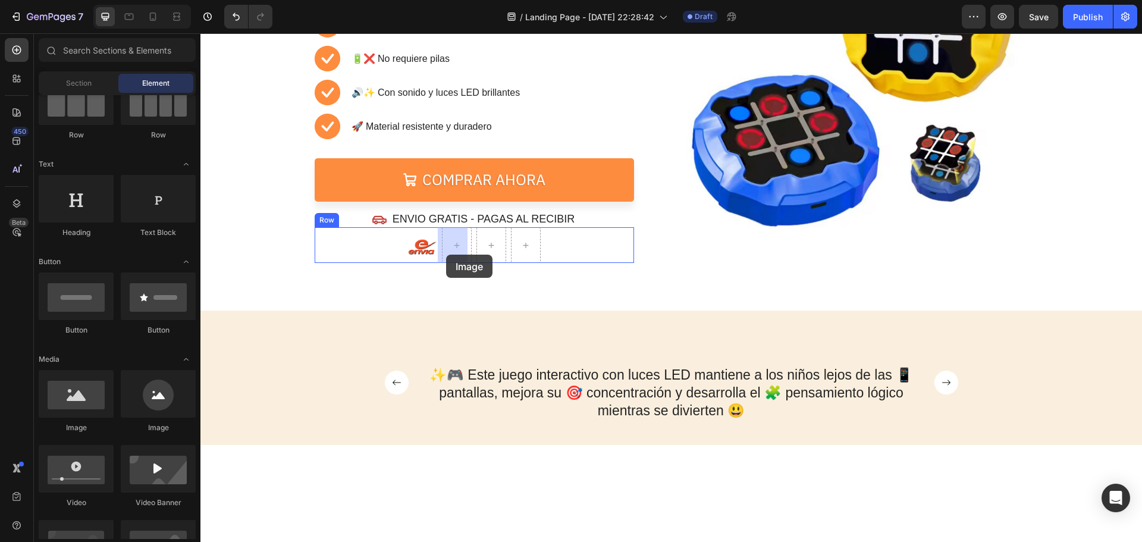
drag, startPoint x: 331, startPoint y: 431, endPoint x: 446, endPoint y: 254, distance: 210.1
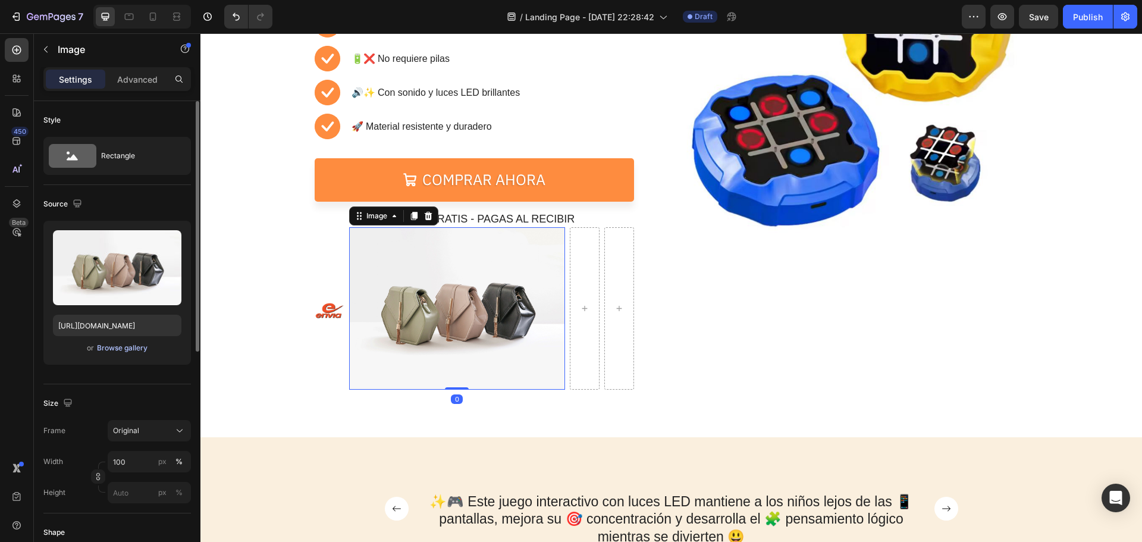
click at [130, 345] on div "Browse gallery" at bounding box center [122, 347] width 51 height 11
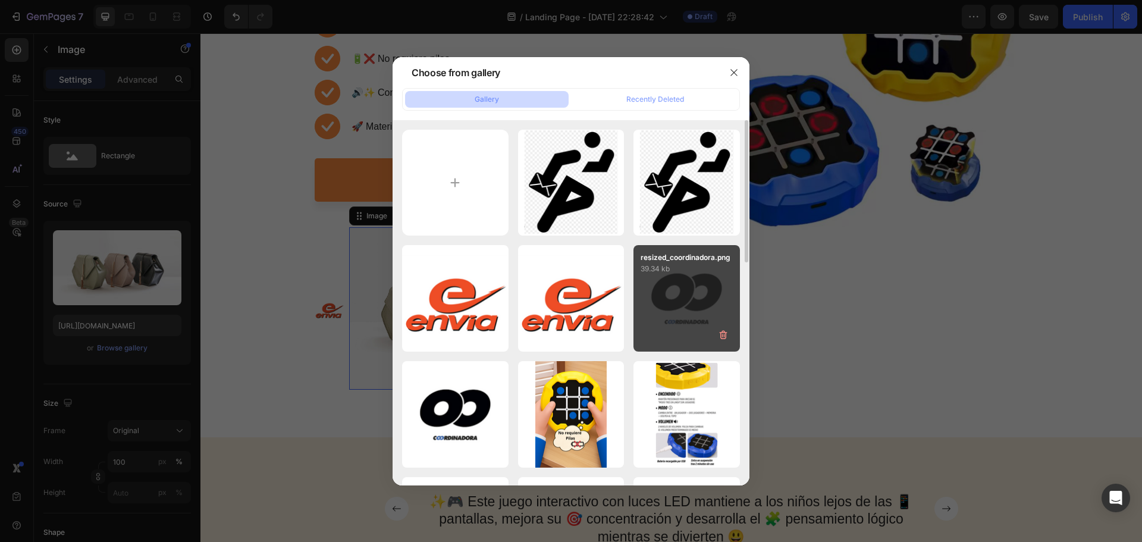
click at [656, 319] on div "resized_coordinadora.png 39.34 kb" at bounding box center [686, 298] width 106 height 106
type input "[URL][DOMAIN_NAME]"
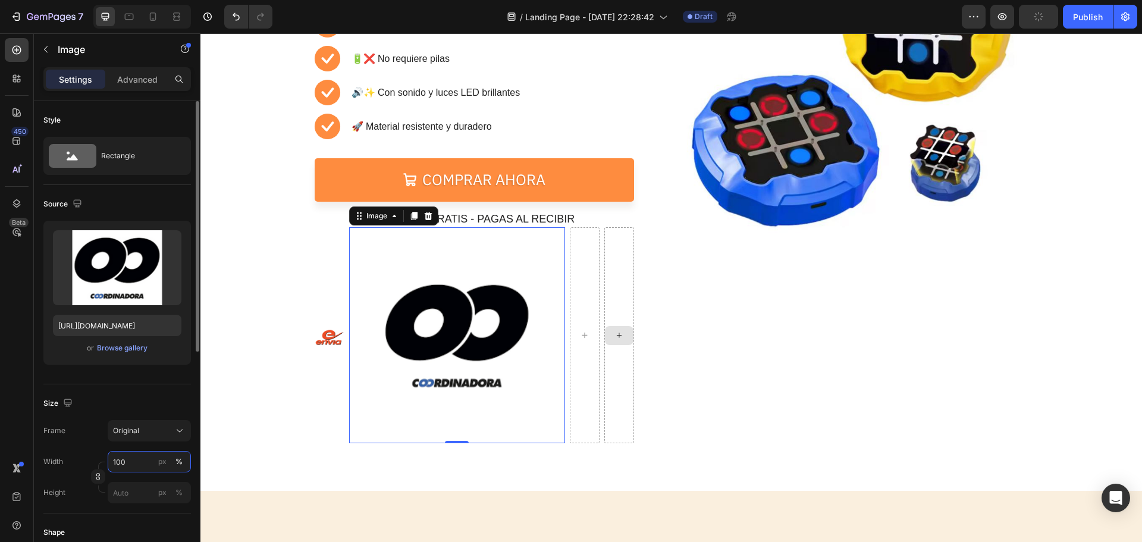
click at [132, 466] on input "100" at bounding box center [149, 461] width 83 height 21
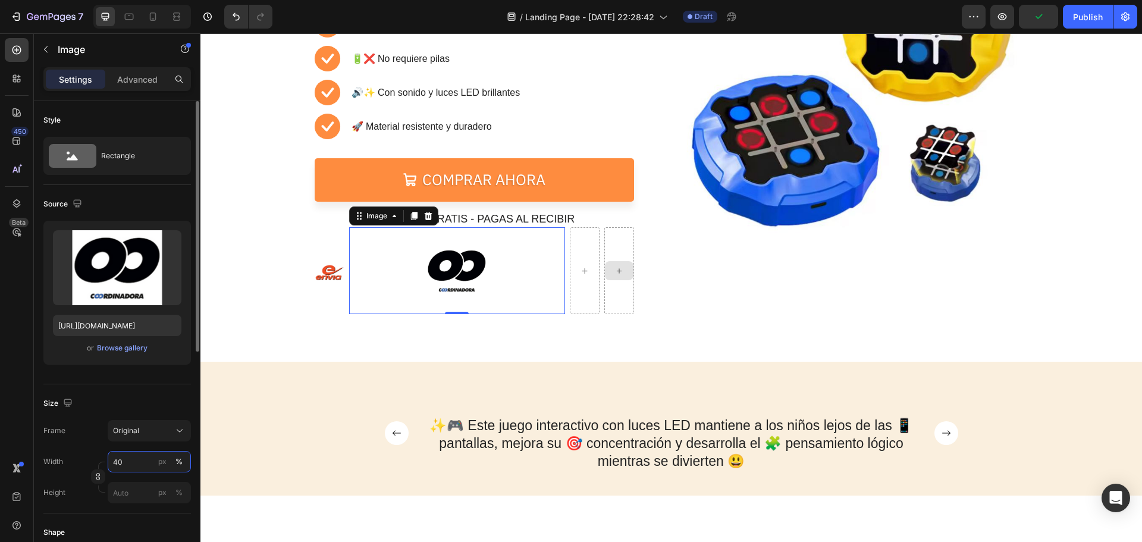
type input "40"
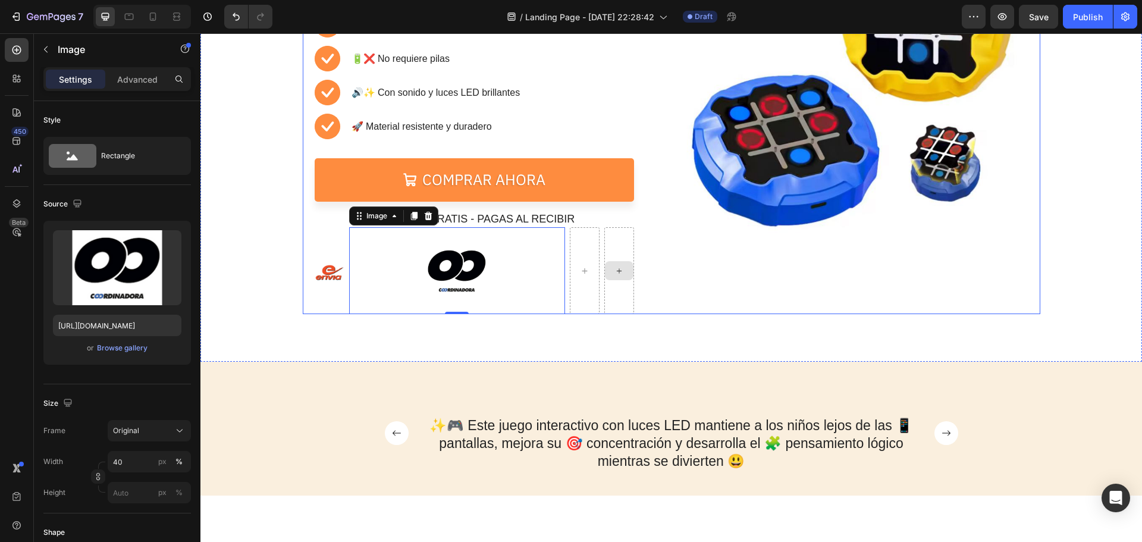
click at [714, 291] on div "Image" at bounding box center [854, 112] width 348 height 404
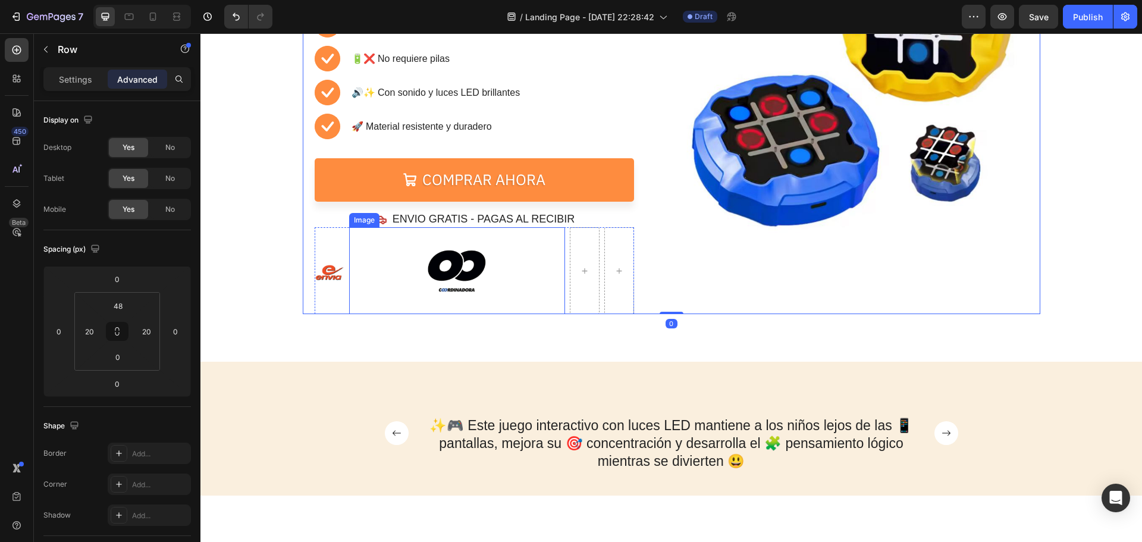
click at [494, 288] on img at bounding box center [456, 270] width 86 height 86
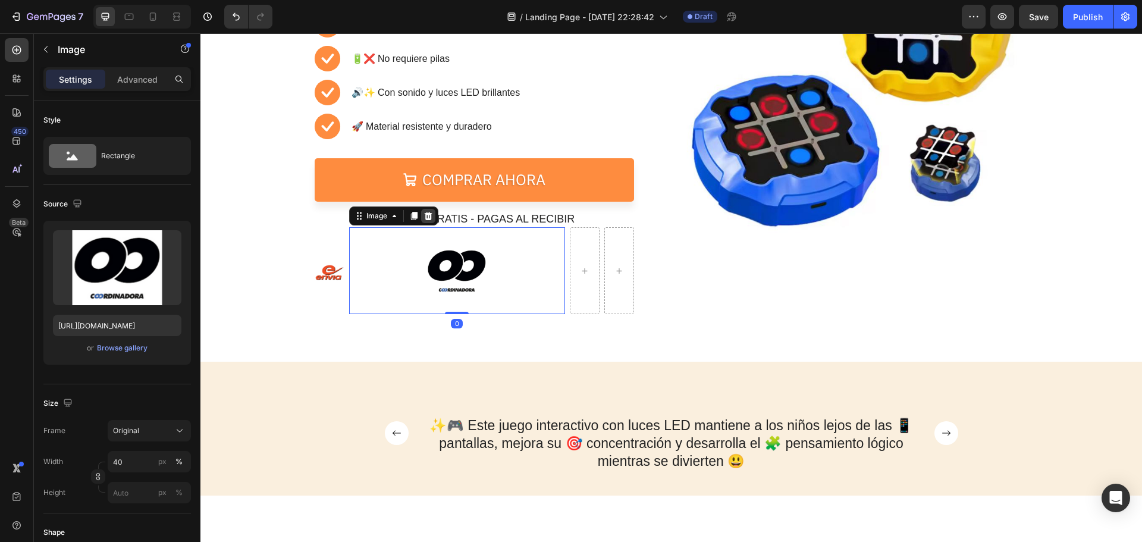
click at [423, 213] on icon at bounding box center [428, 216] width 10 height 10
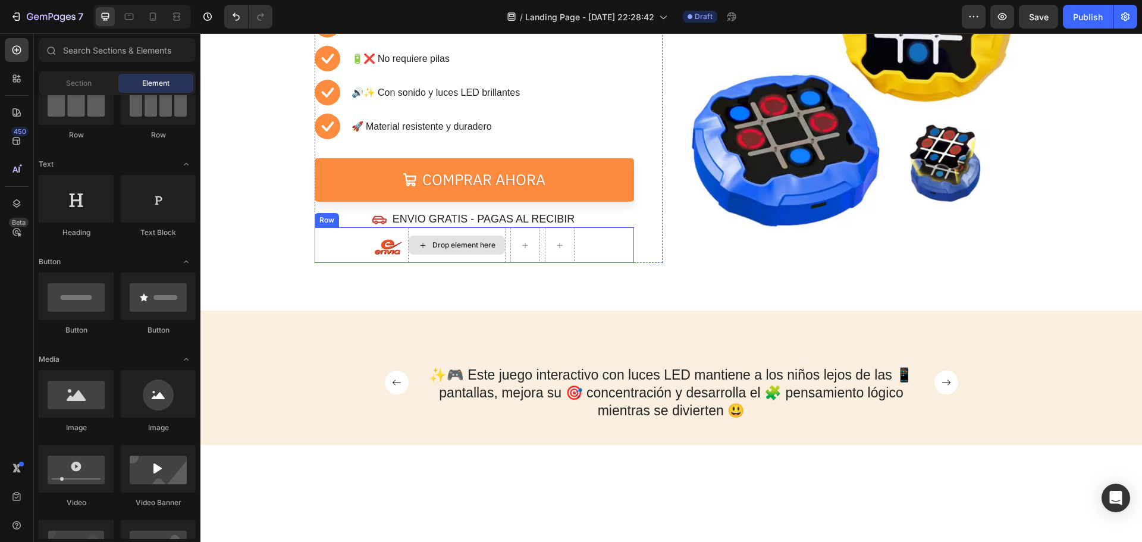
click at [428, 253] on div "Drop element here" at bounding box center [457, 244] width 96 height 19
drag, startPoint x: 312, startPoint y: 409, endPoint x: 442, endPoint y: 250, distance: 205.4
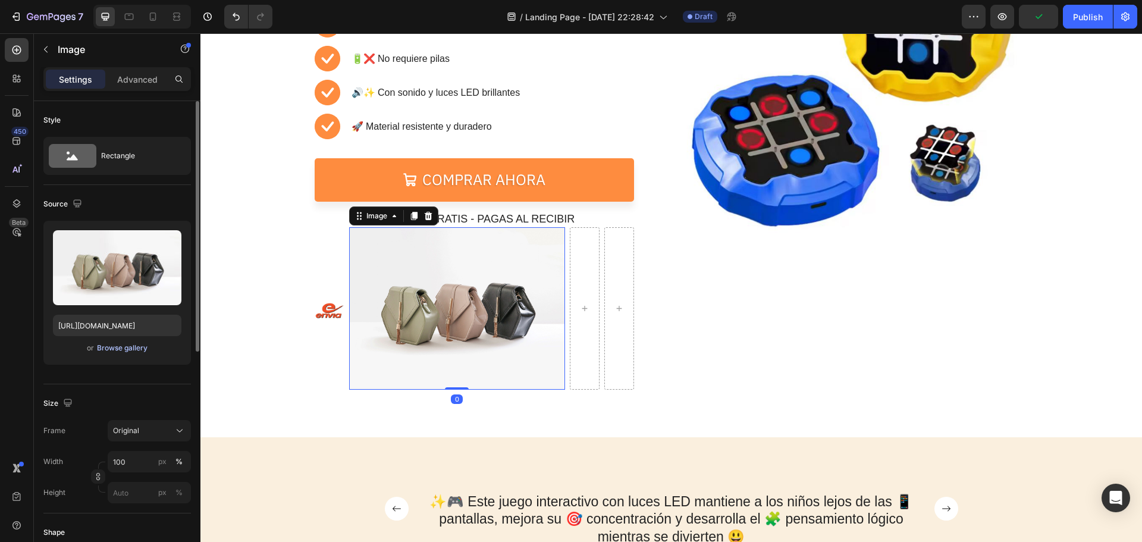
click at [125, 347] on div "Browse gallery" at bounding box center [122, 347] width 51 height 11
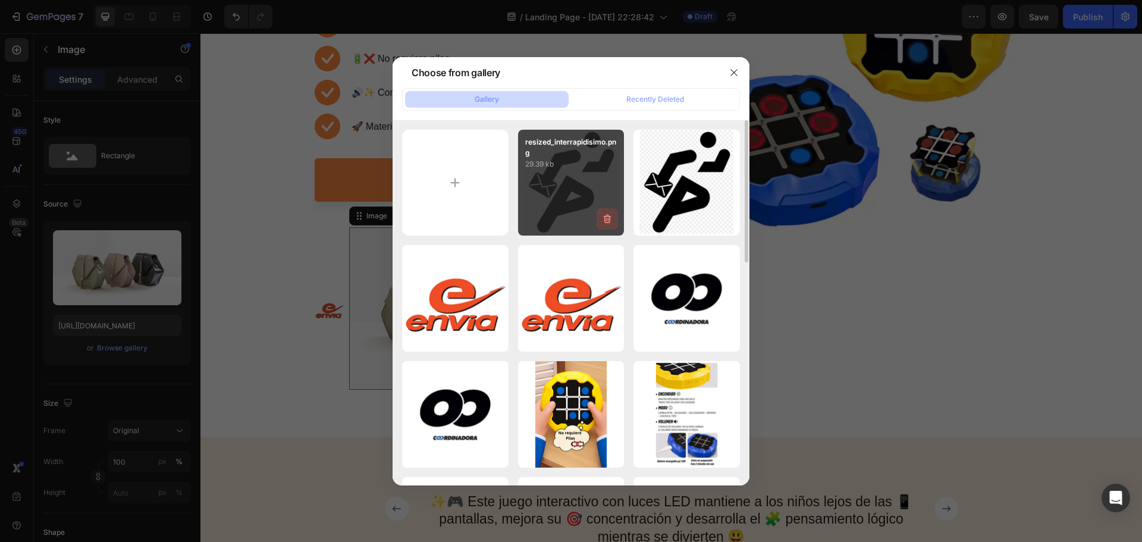
click at [604, 220] on icon "button" at bounding box center [607, 219] width 12 height 12
click at [604, 220] on div "Delete" at bounding box center [600, 221] width 22 height 11
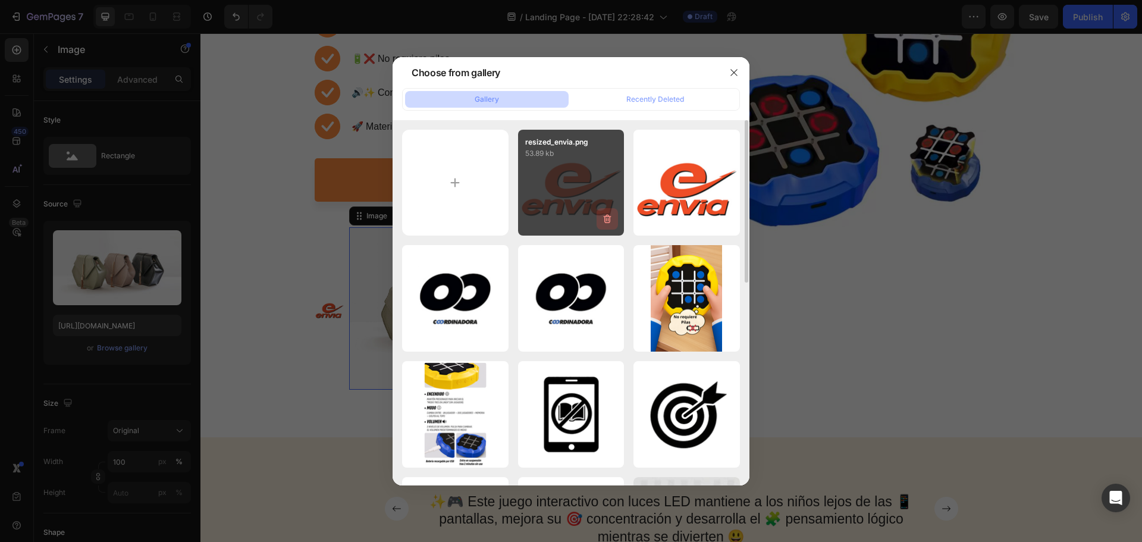
click at [604, 221] on icon "button" at bounding box center [607, 219] width 12 height 12
click at [604, 221] on div "Delete" at bounding box center [600, 221] width 22 height 11
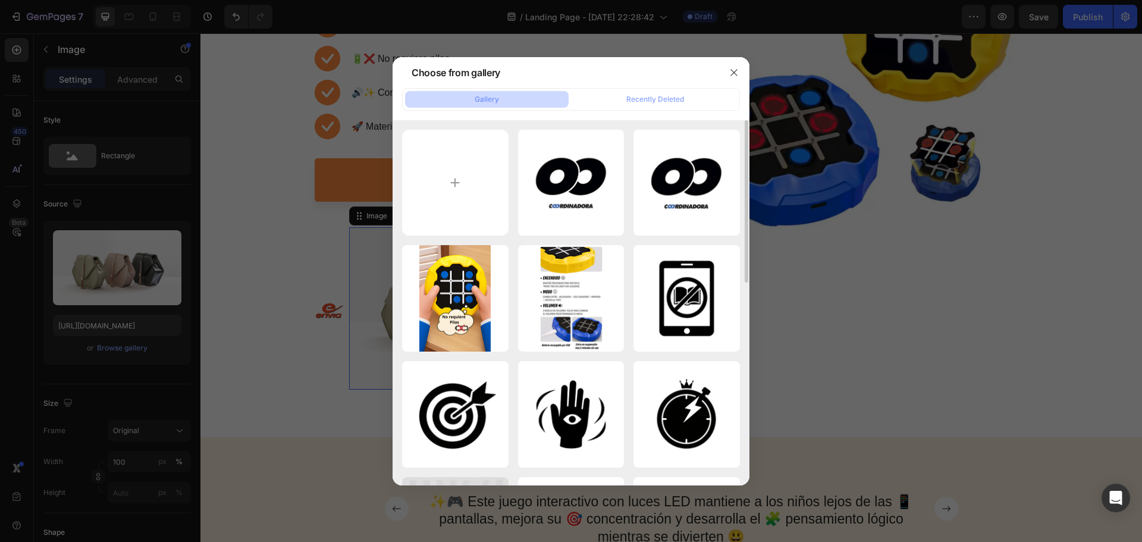
click at [0, 0] on icon "button" at bounding box center [0, 0] width 0 height 0
click at [0, 0] on div "Delete" at bounding box center [0, 0] width 0 height 0
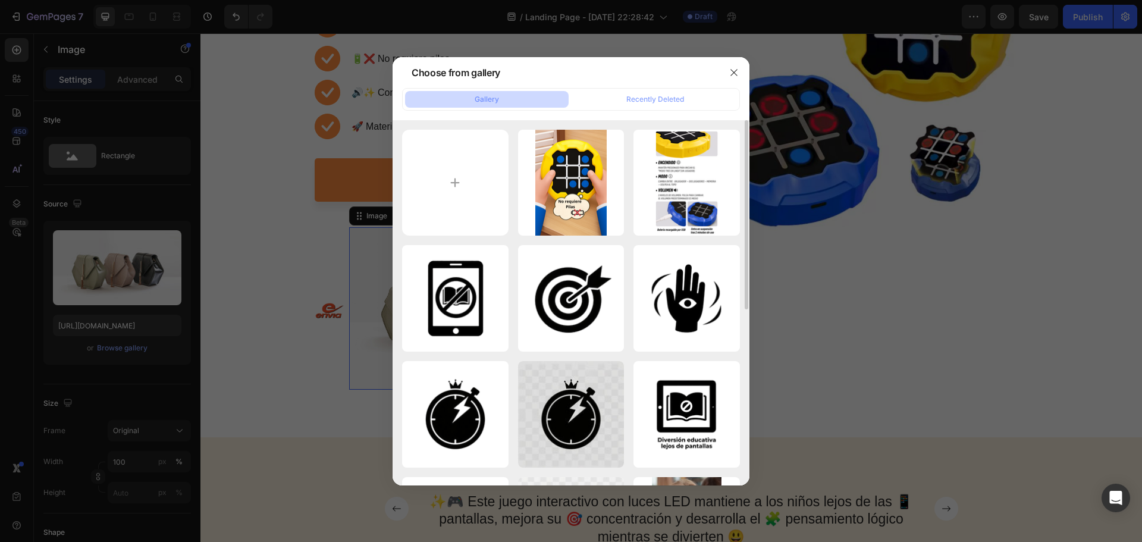
click at [0, 0] on icon "button" at bounding box center [0, 0] width 0 height 0
click at [0, 0] on div "Delete" at bounding box center [0, 0] width 0 height 0
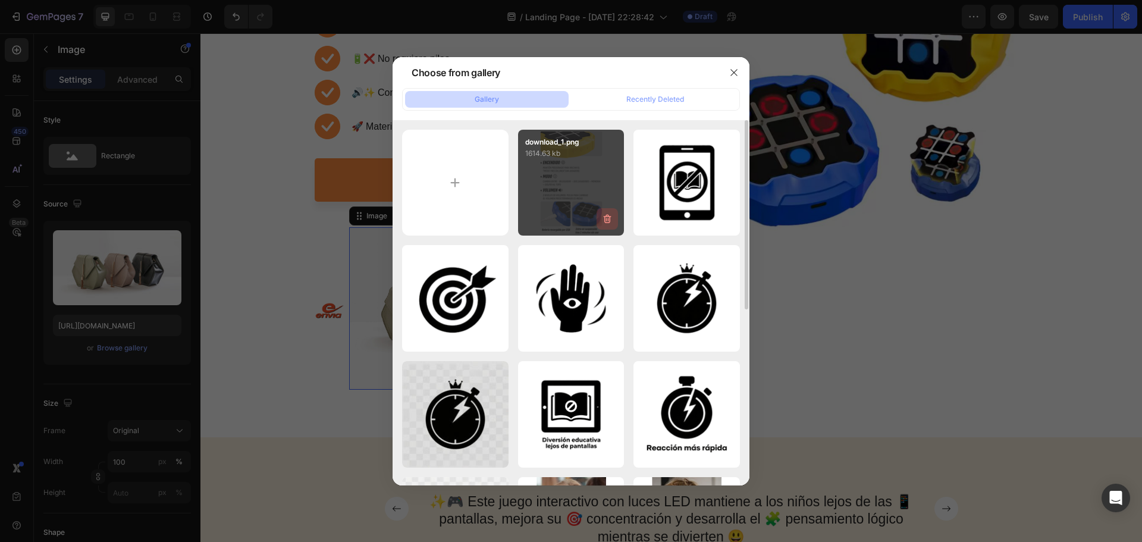
click at [604, 220] on icon "button" at bounding box center [607, 219] width 12 height 12
click at [604, 220] on div "Delete" at bounding box center [600, 221] width 22 height 11
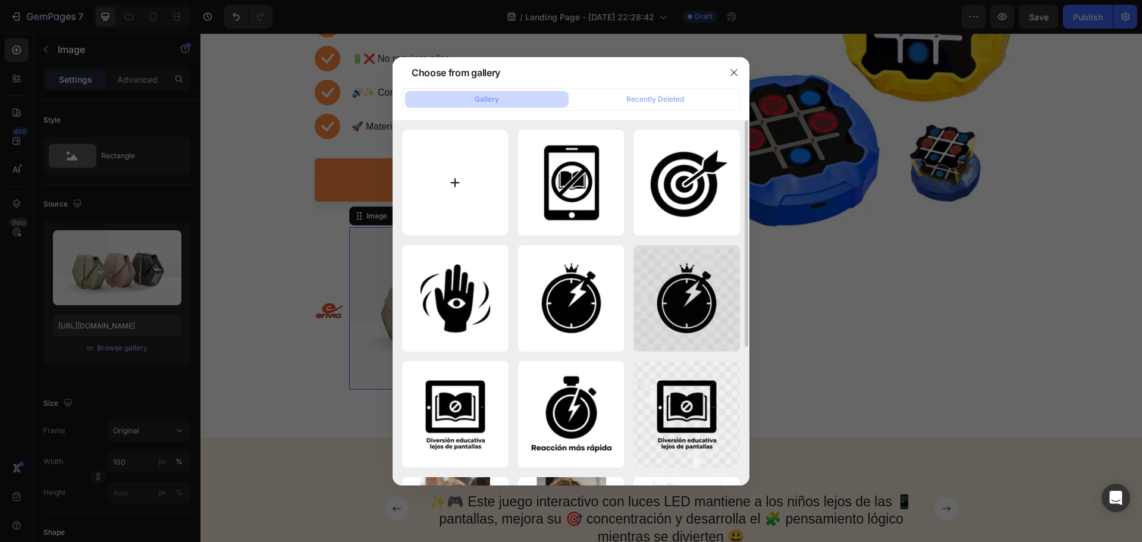
click at [453, 183] on input "file" at bounding box center [455, 183] width 106 height 106
type input "C:\fakepath\resized_coordinadora.png"
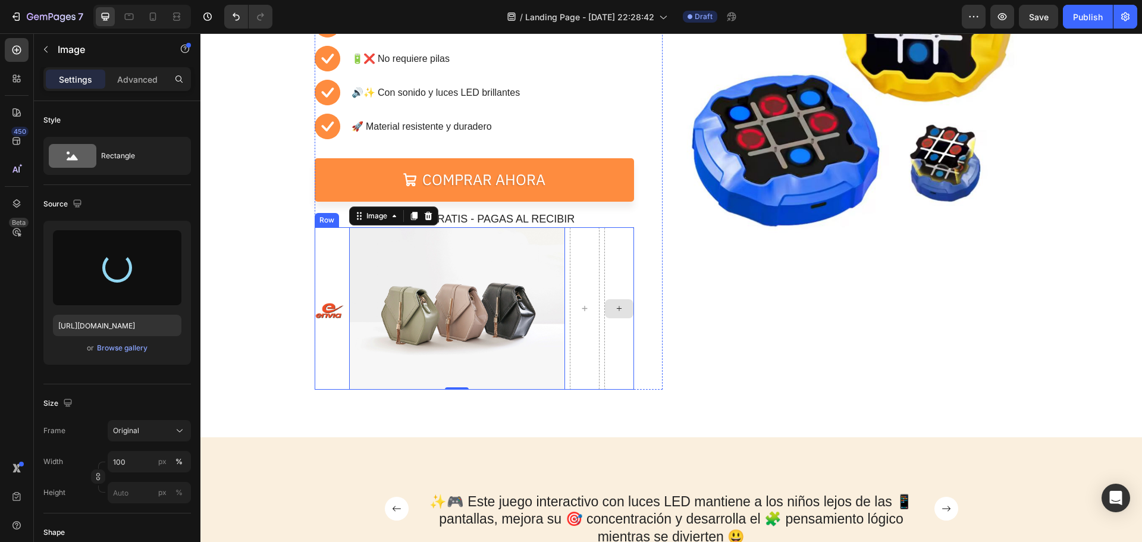
type input "[URL][DOMAIN_NAME]"
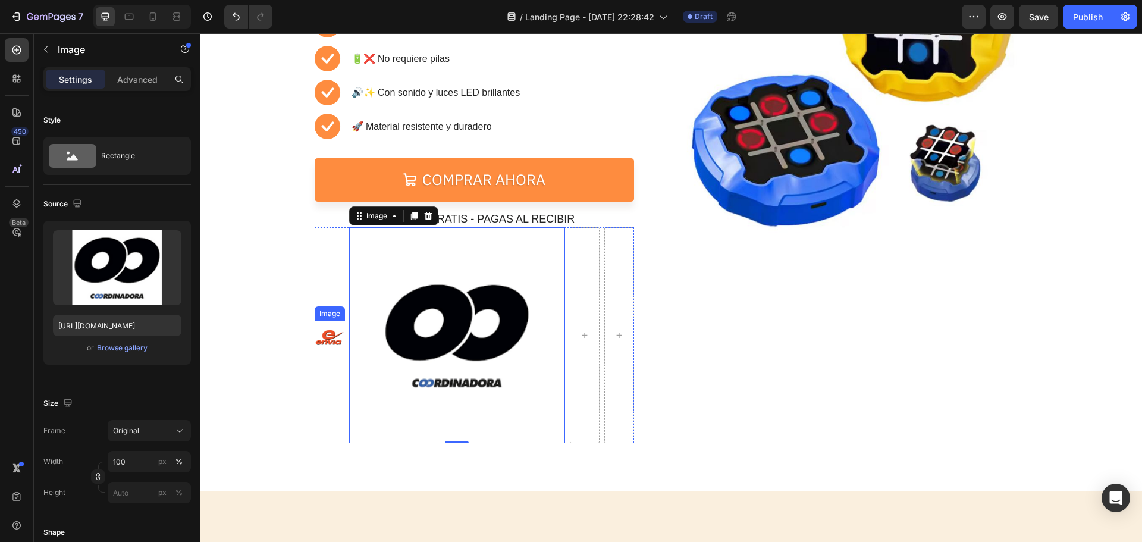
click at [320, 340] on img at bounding box center [330, 335] width 30 height 30
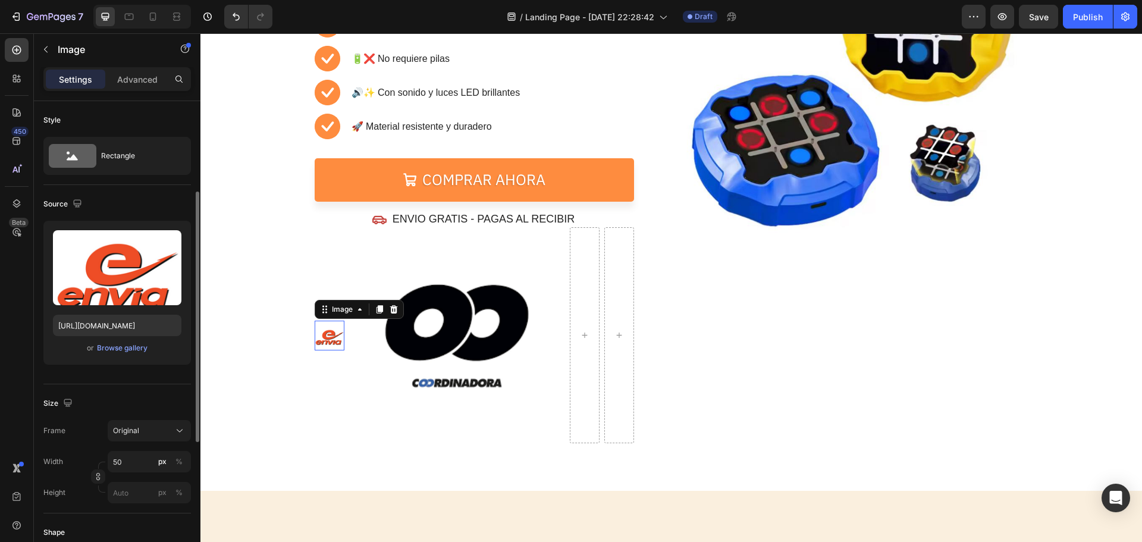
scroll to position [59, 0]
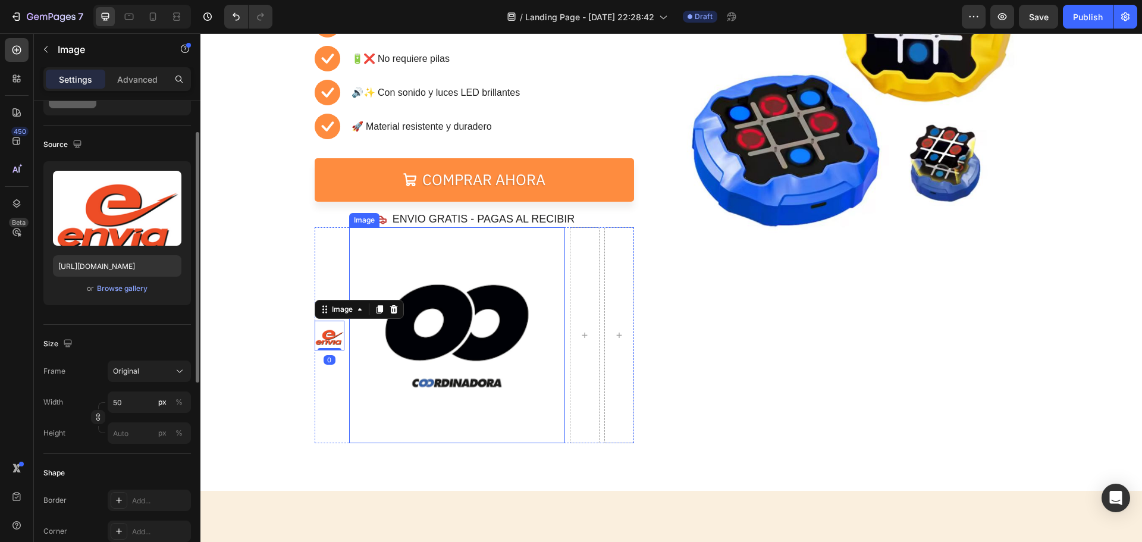
click at [419, 320] on img at bounding box center [457, 335] width 216 height 216
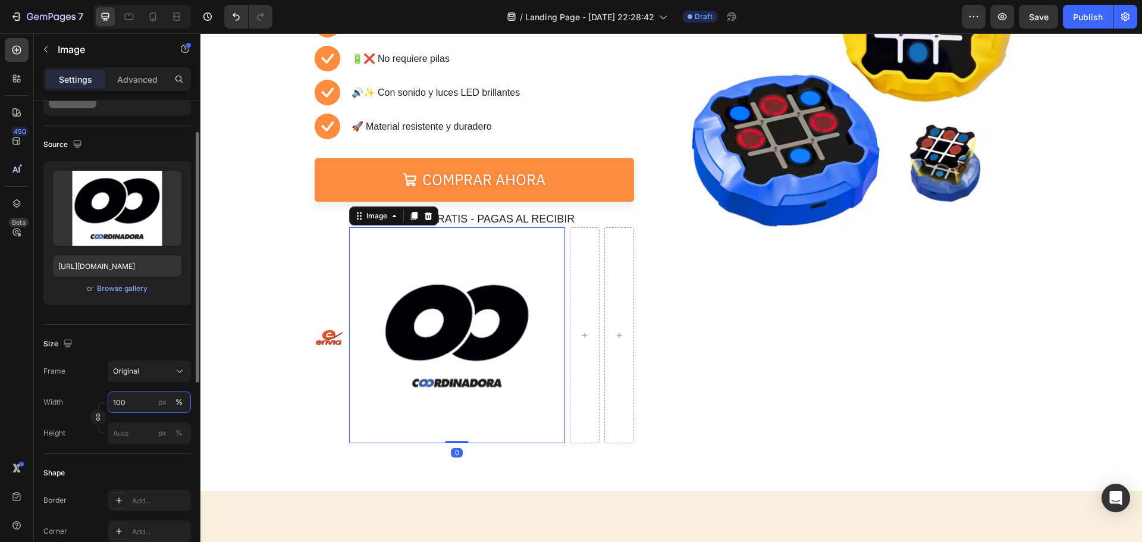
click at [140, 404] on input "100" at bounding box center [149, 401] width 83 height 21
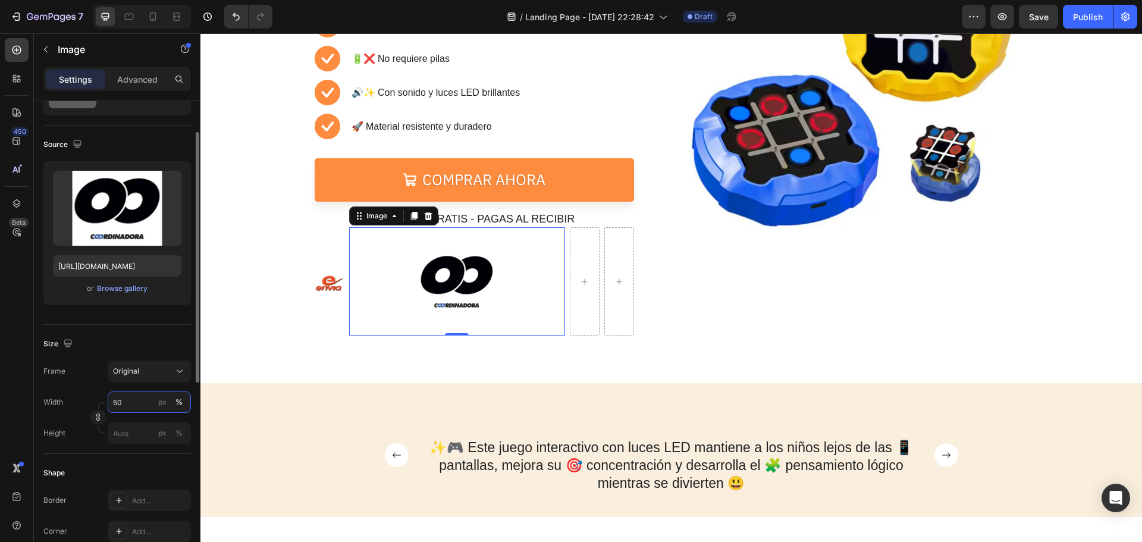
type input "50"
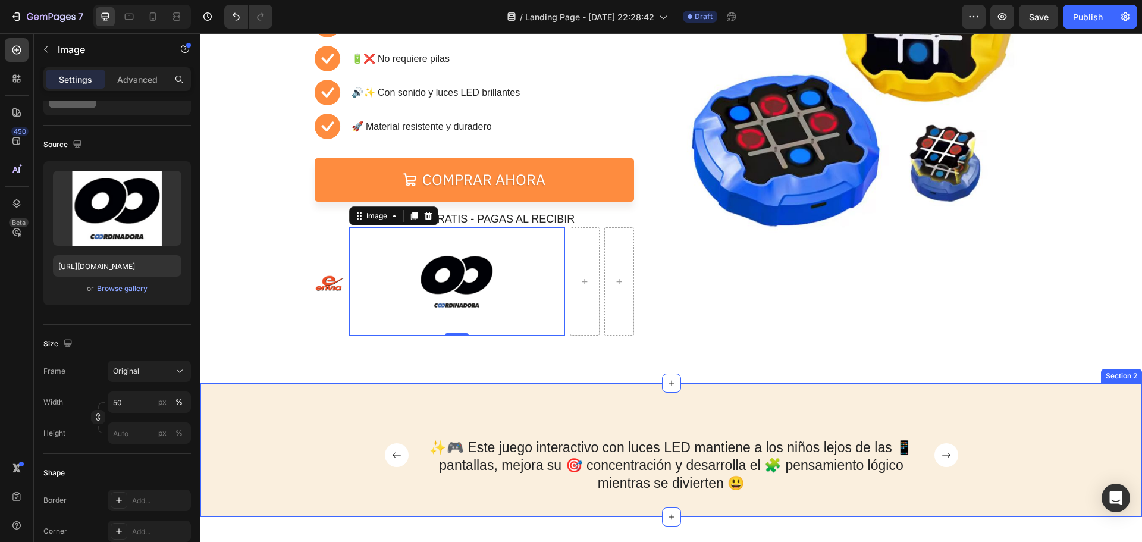
click at [625, 401] on div "✨🎮 Este juego interactivo con luces LED mantiene a los niños lejos de las 📱 pan…" at bounding box center [670, 450] width 941 height 134
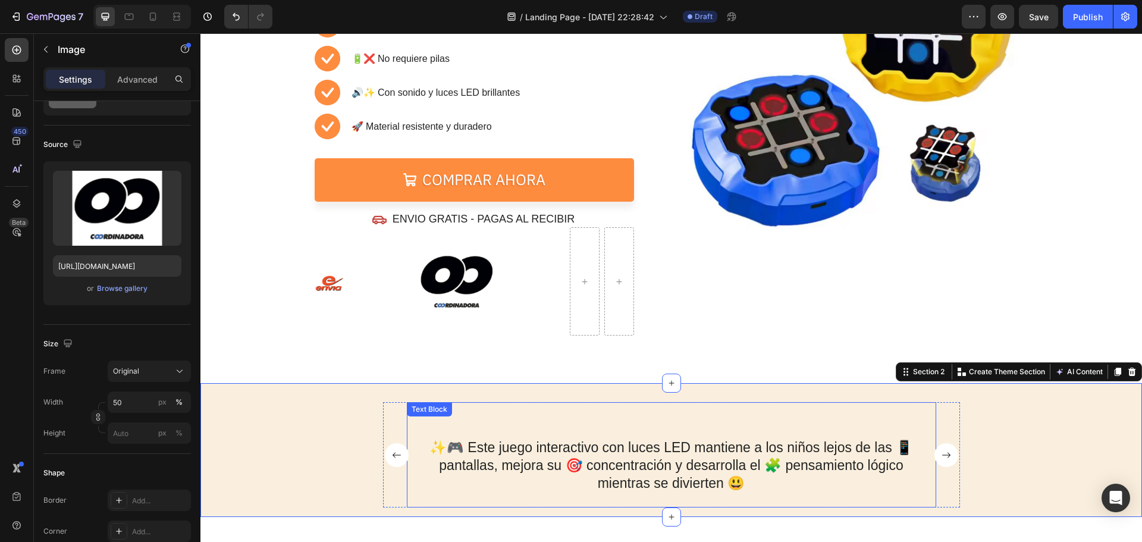
scroll to position [0, 0]
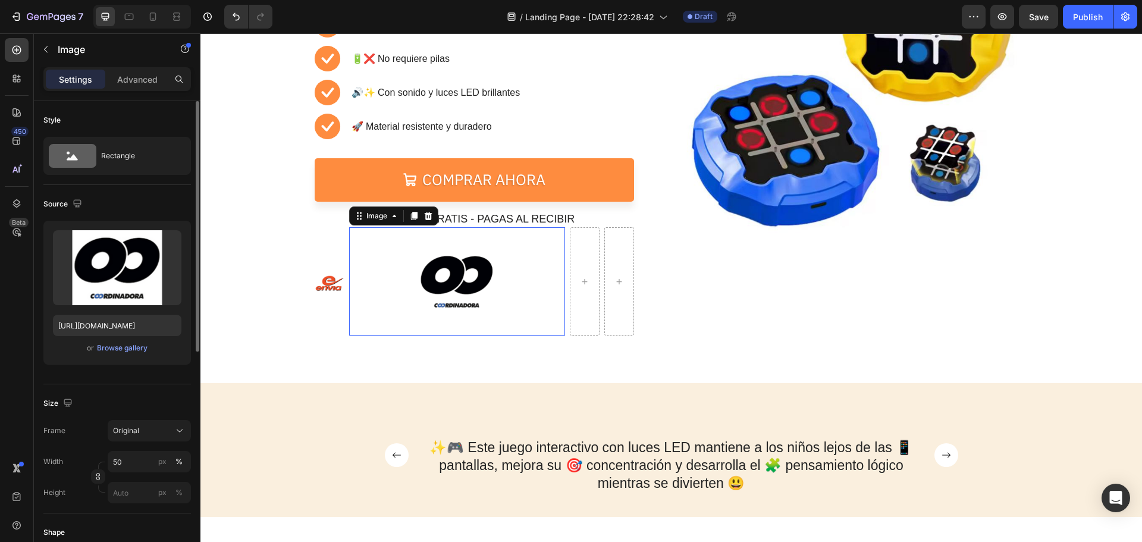
click at [466, 281] on img at bounding box center [457, 281] width 108 height 108
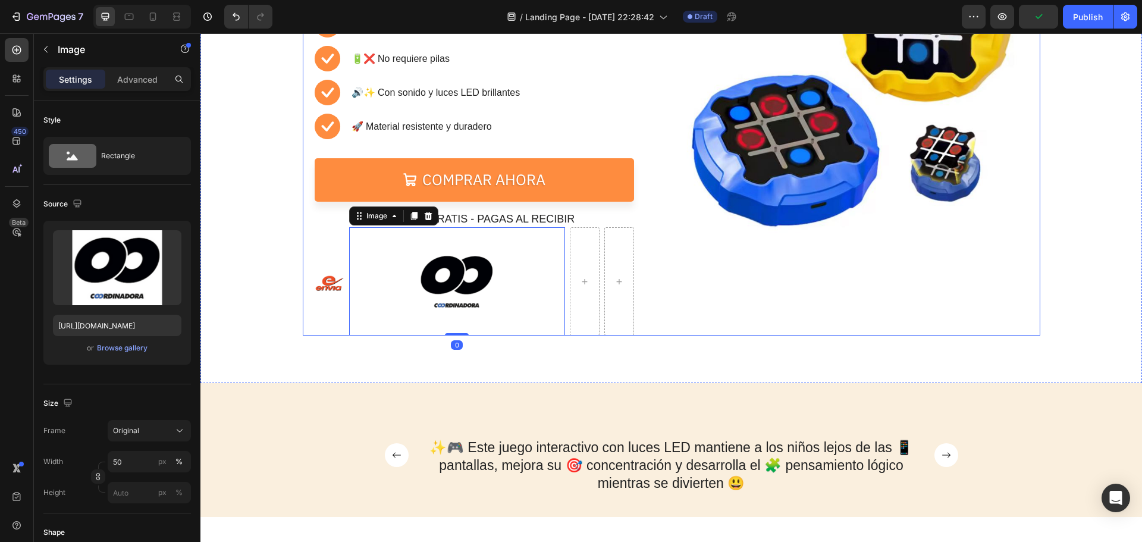
click at [309, 280] on div "Icon Icon Icon Icon Icon Icon List “El clásico de siempre, ahora más divertido”…" at bounding box center [671, 109] width 737 height 454
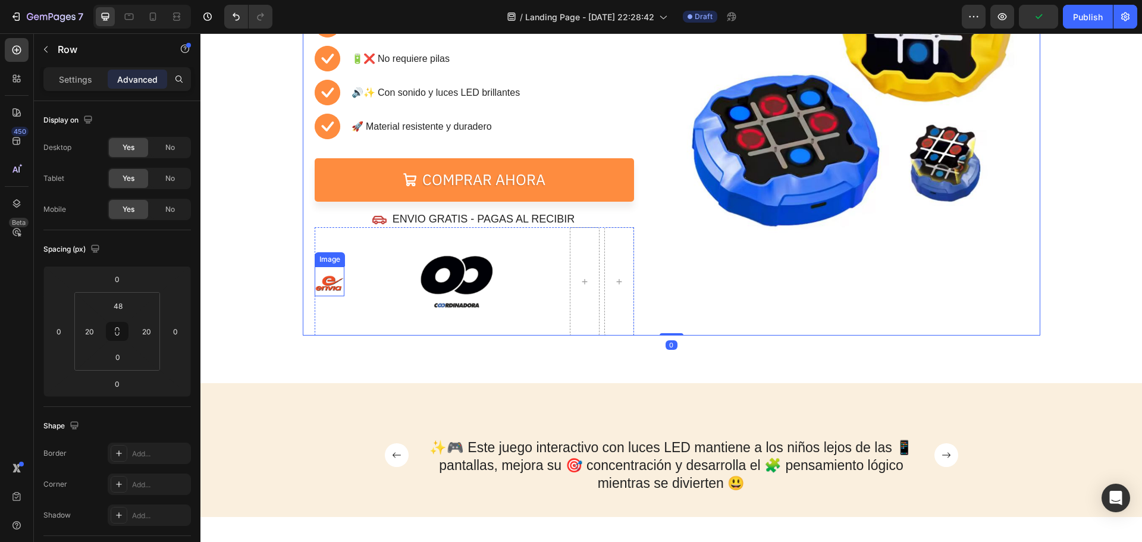
click at [320, 282] on img at bounding box center [330, 281] width 30 height 30
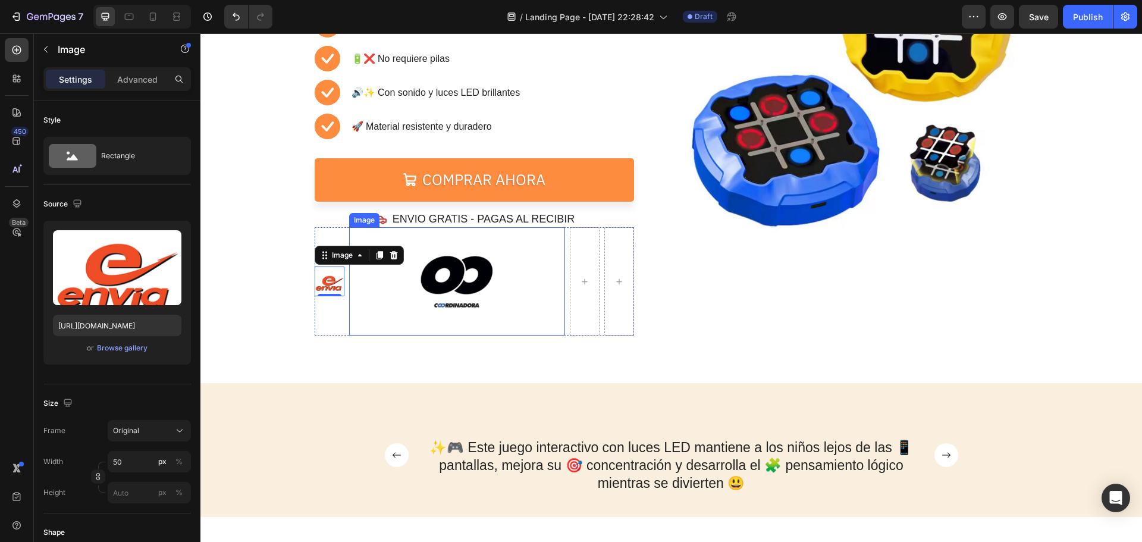
click at [499, 264] on img at bounding box center [457, 281] width 108 height 108
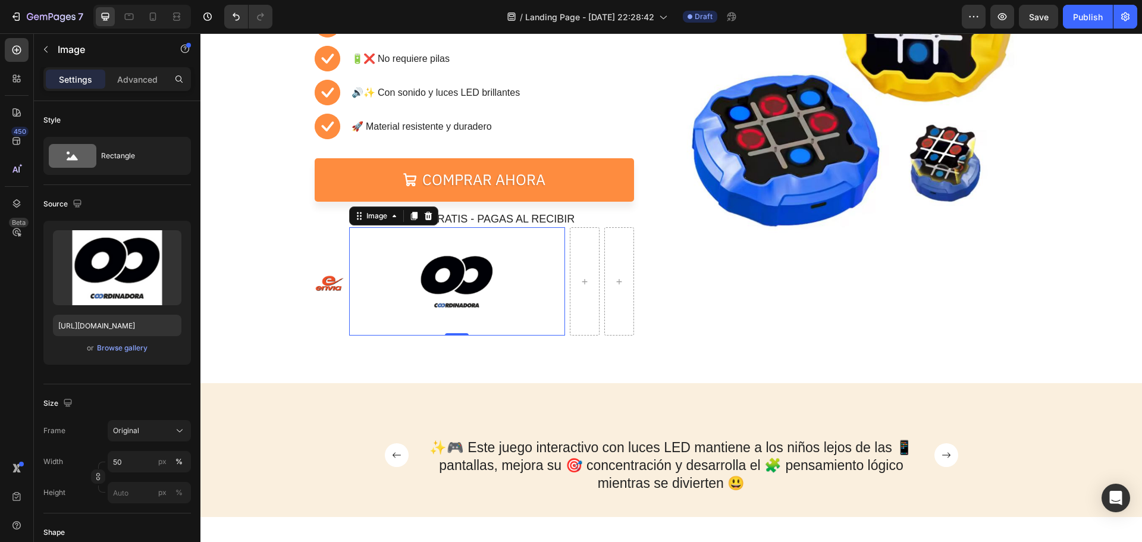
click at [426, 215] on icon at bounding box center [428, 216] width 8 height 8
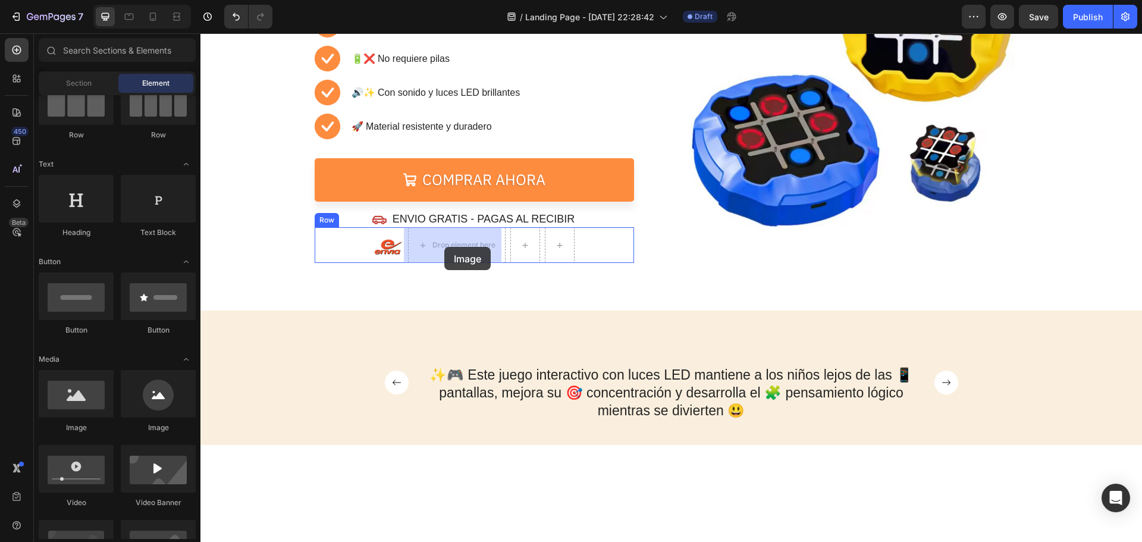
drag, startPoint x: 290, startPoint y: 430, endPoint x: 444, endPoint y: 247, distance: 239.3
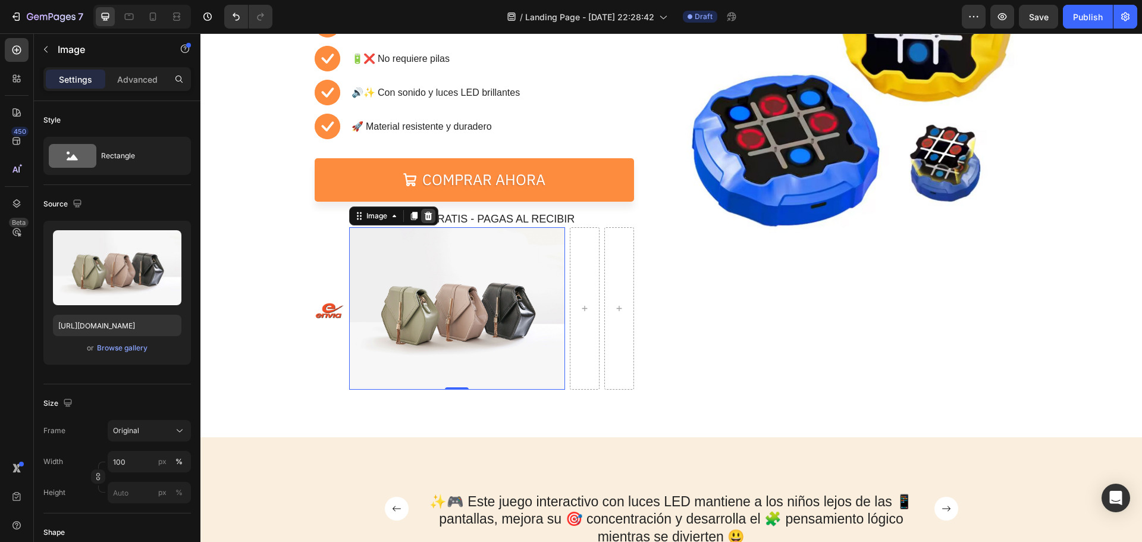
click at [425, 222] on div at bounding box center [428, 216] width 14 height 14
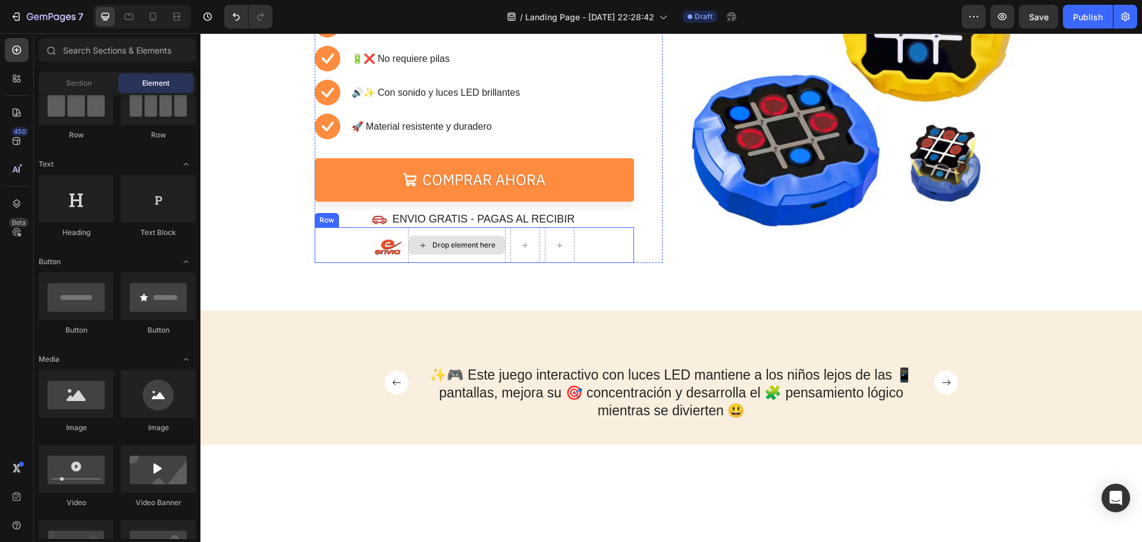
click at [447, 248] on div "Drop element here" at bounding box center [463, 245] width 63 height 10
click at [483, 244] on div "Drop element here" at bounding box center [463, 245] width 63 height 10
click at [502, 243] on div "Image Drop element here Row" at bounding box center [474, 245] width 319 height 36
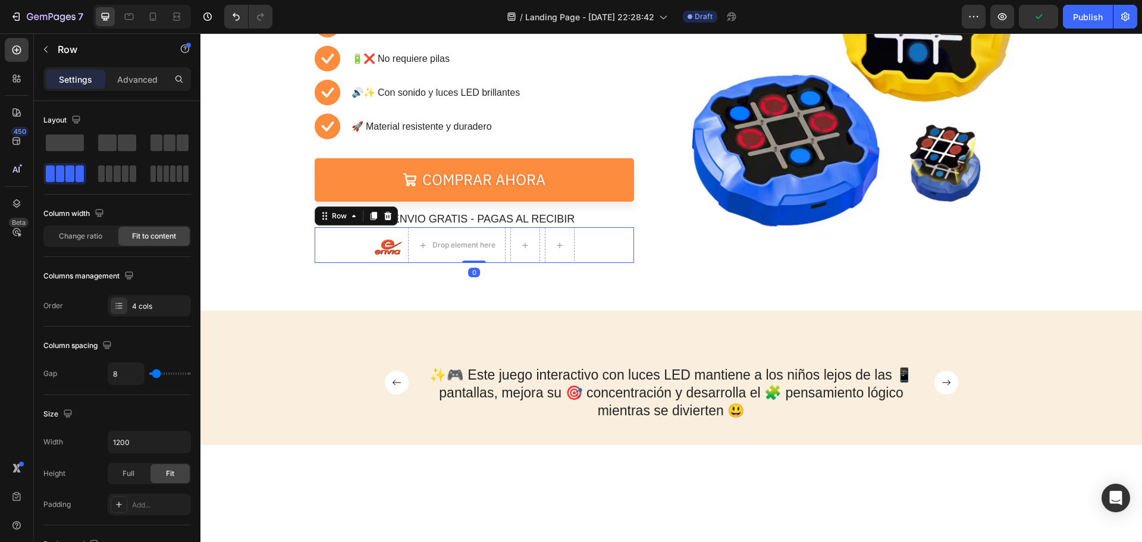
click at [383, 212] on icon at bounding box center [388, 216] width 10 height 10
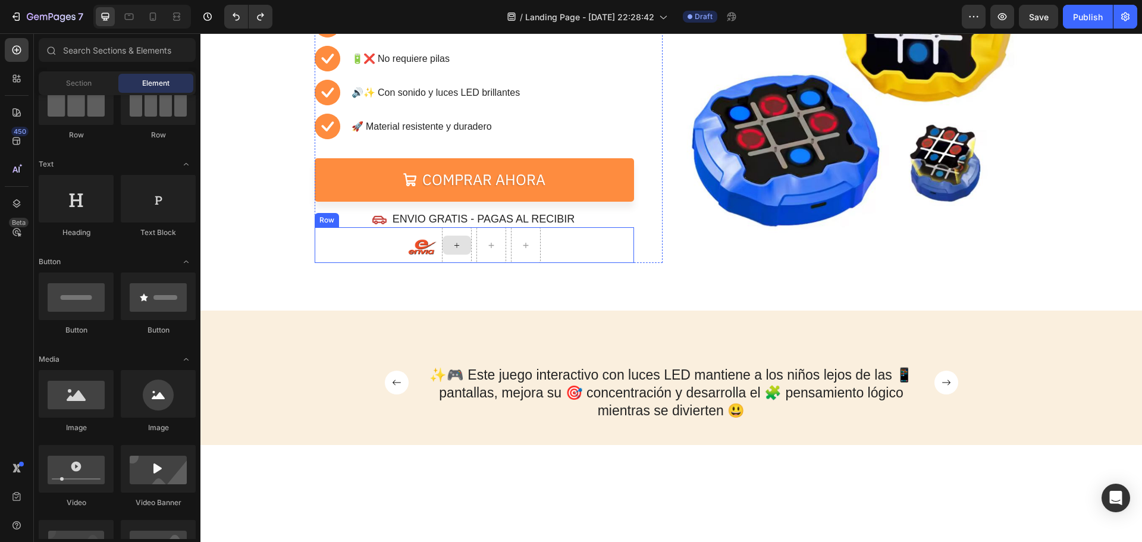
click at [447, 250] on div at bounding box center [456, 244] width 29 height 19
click at [454, 248] on icon at bounding box center [457, 245] width 10 height 10
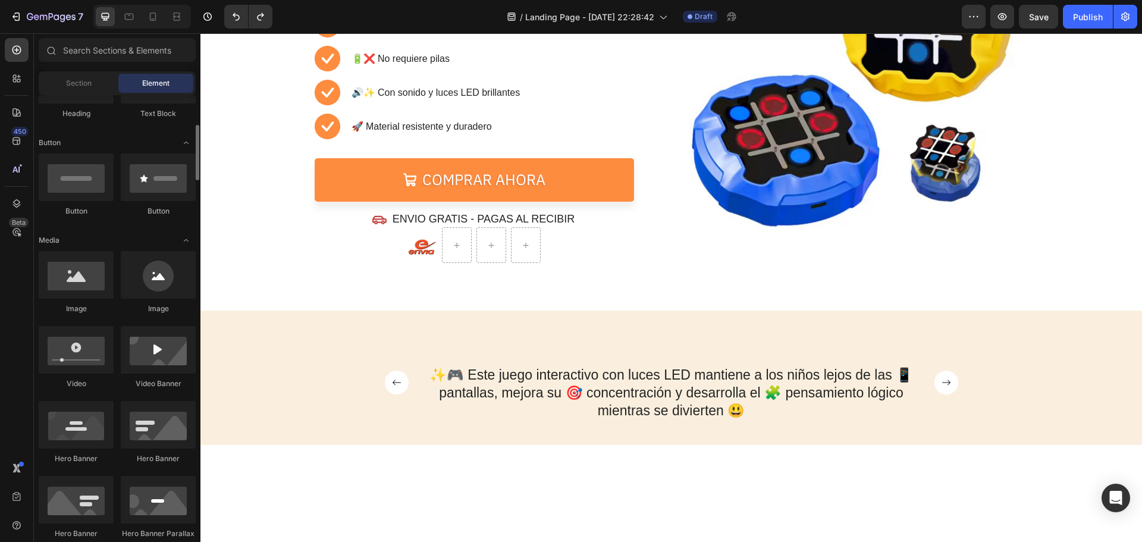
scroll to position [119, 0]
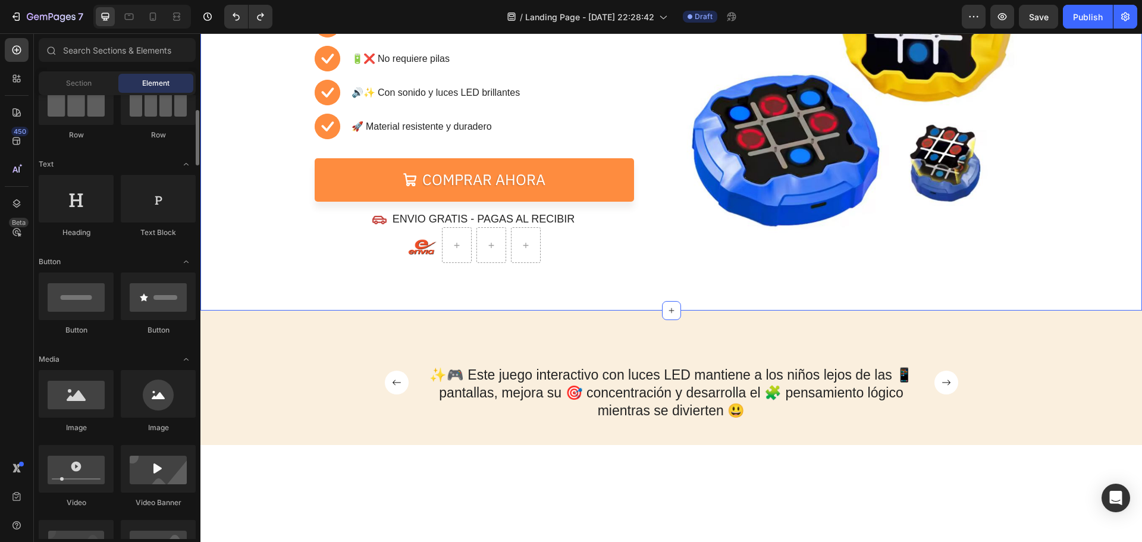
click at [429, 252] on img at bounding box center [422, 245] width 30 height 30
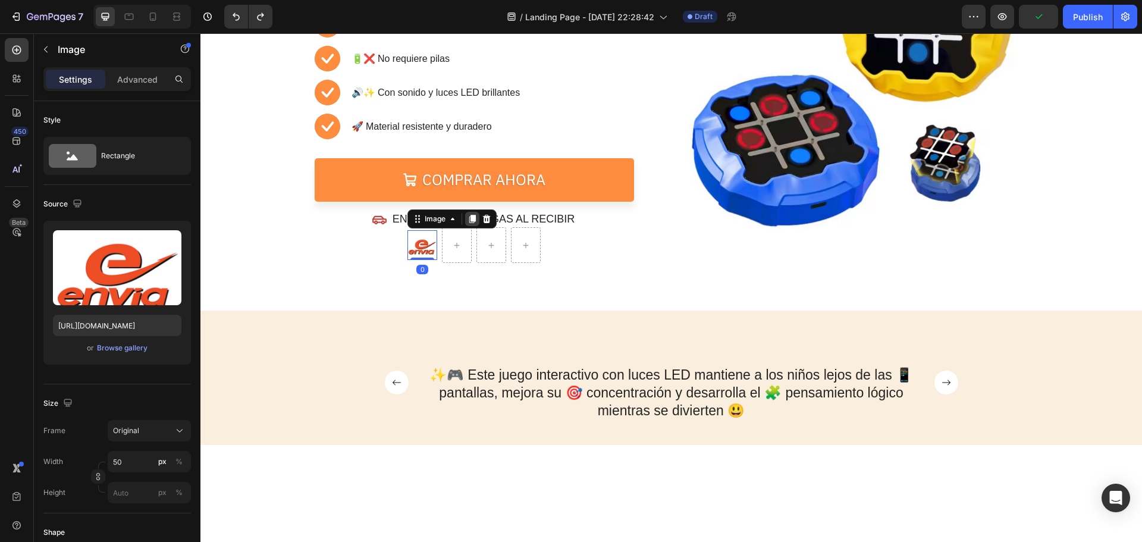
click at [474, 216] on div at bounding box center [472, 219] width 14 height 14
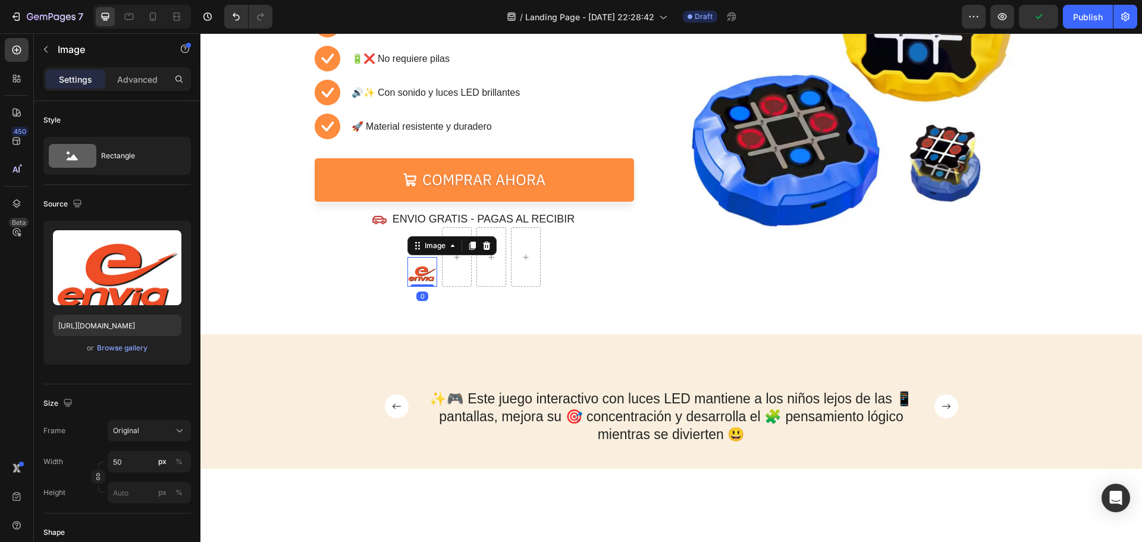
click at [464, 236] on div "Image" at bounding box center [451, 245] width 89 height 19
click at [469, 247] on icon at bounding box center [472, 246] width 7 height 8
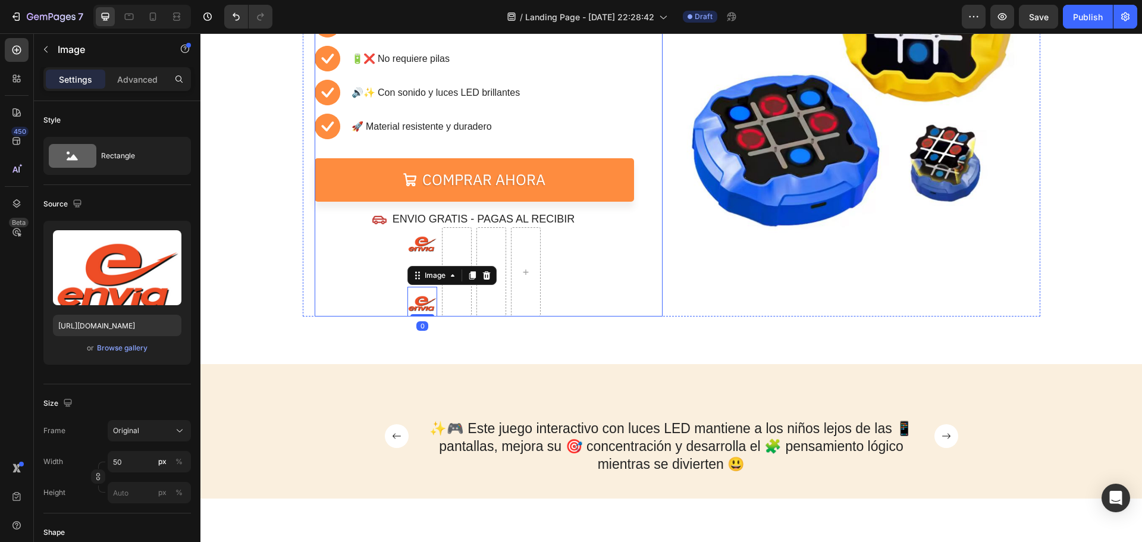
click at [702, 286] on div "Image" at bounding box center [854, 113] width 348 height 407
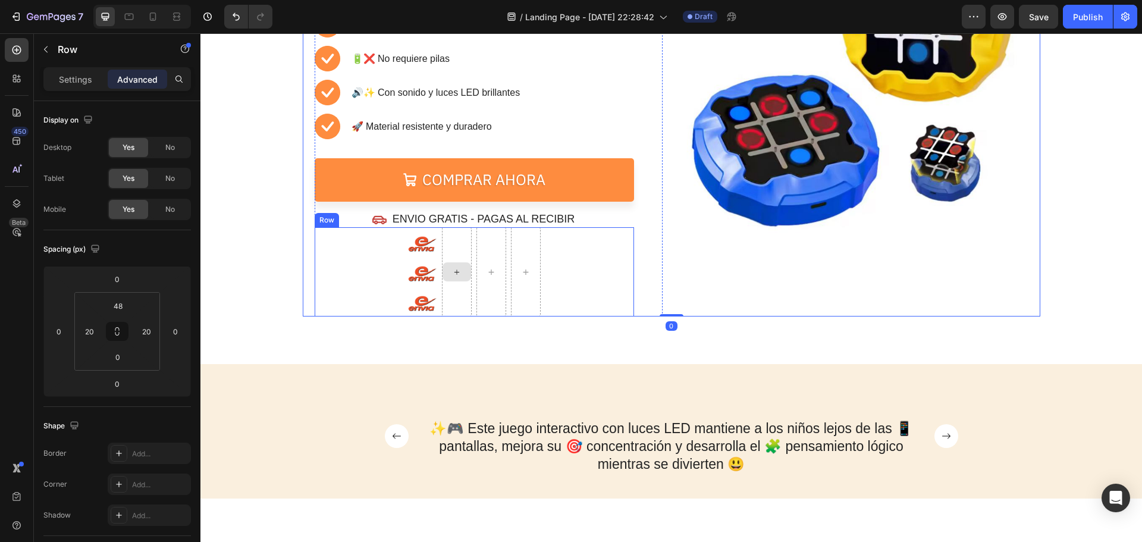
click at [452, 269] on icon at bounding box center [457, 272] width 10 height 10
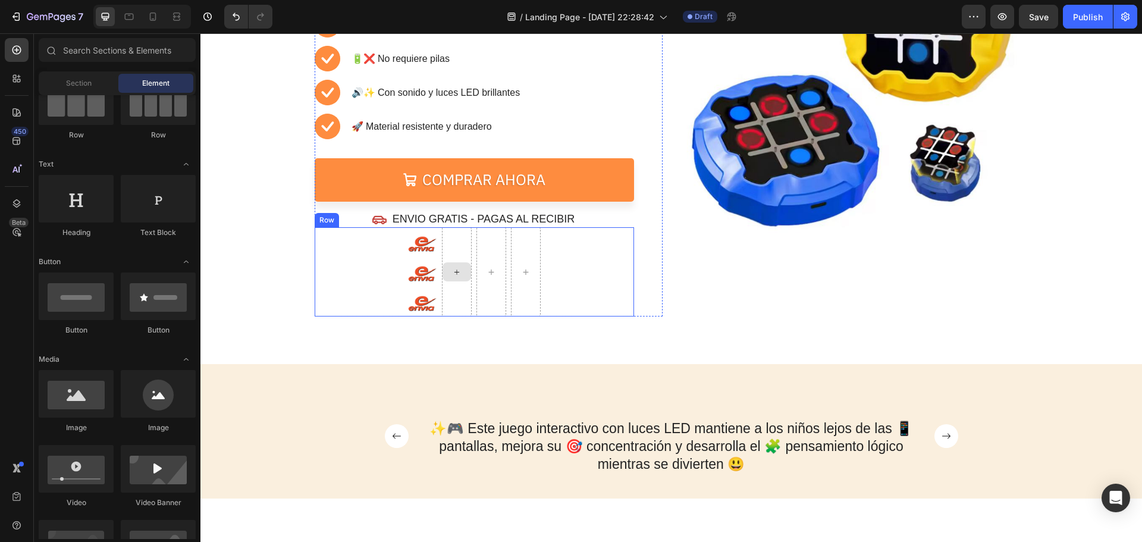
click at [452, 268] on icon at bounding box center [457, 272] width 10 height 10
click at [426, 246] on img at bounding box center [422, 242] width 30 height 30
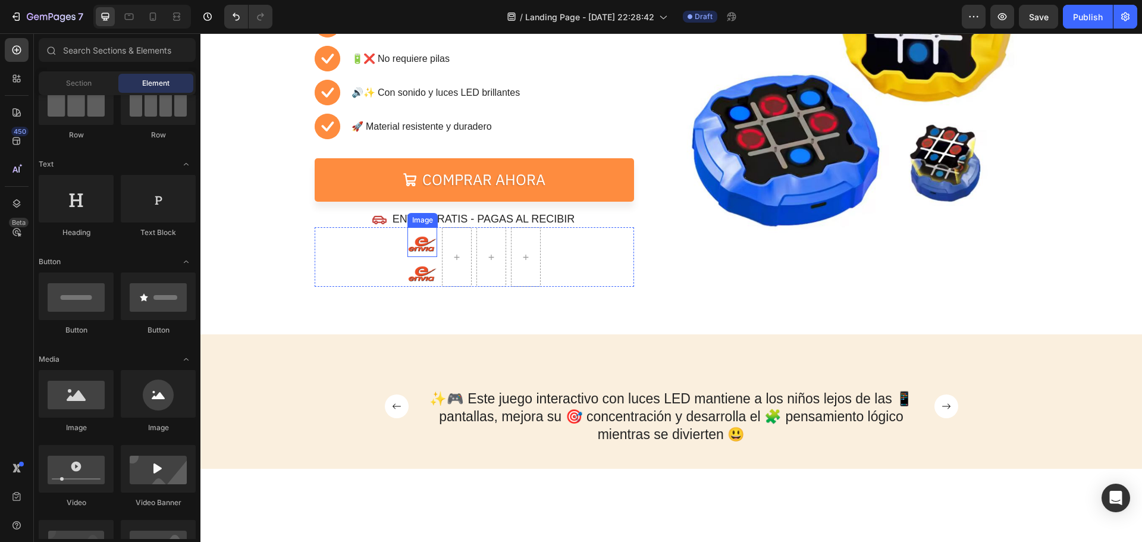
click at [422, 249] on img at bounding box center [422, 242] width 30 height 30
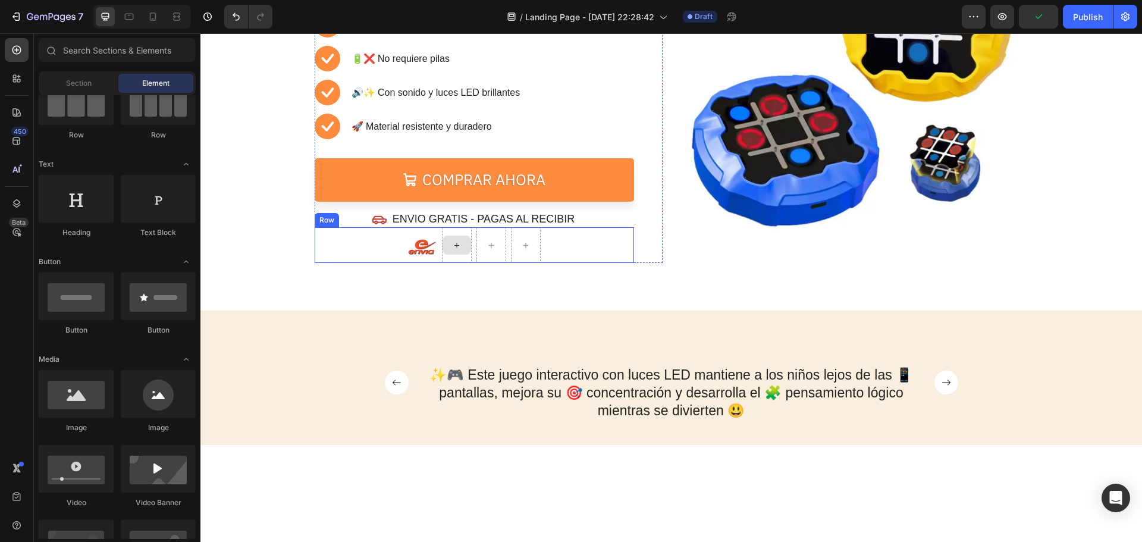
click at [454, 252] on div at bounding box center [456, 244] width 29 height 19
drag, startPoint x: 301, startPoint y: 432, endPoint x: 446, endPoint y: 249, distance: 234.1
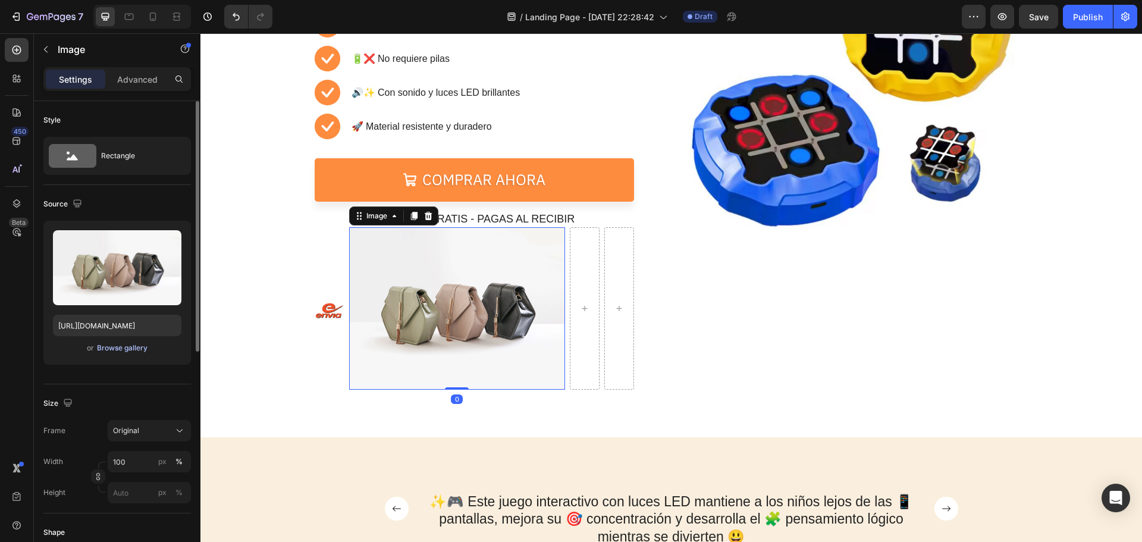
click at [141, 344] on div "Browse gallery" at bounding box center [122, 347] width 51 height 11
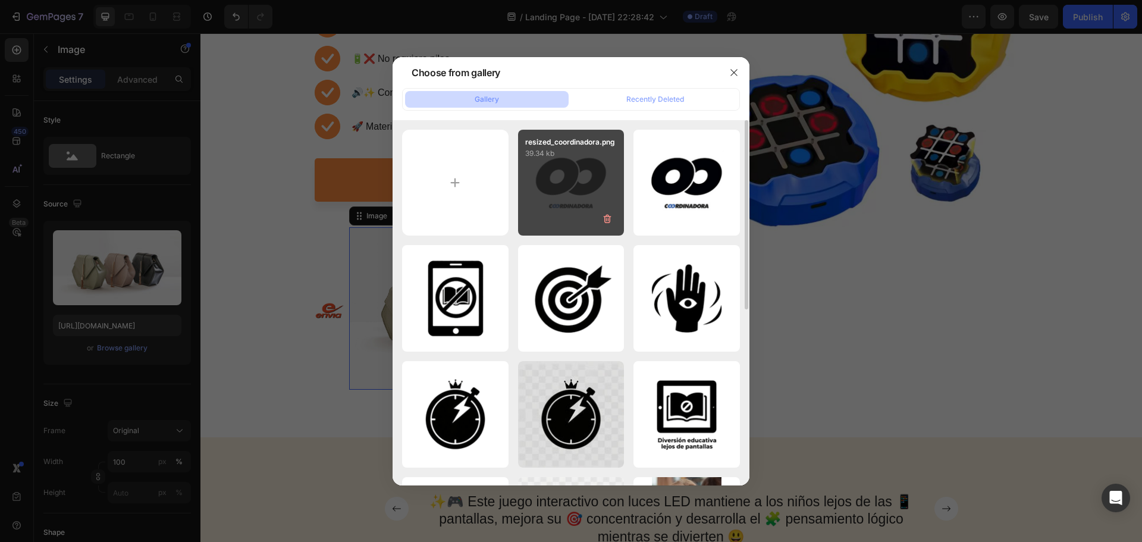
click at [550, 198] on div "resized_coordinadora.png 39.34 kb" at bounding box center [571, 183] width 106 height 106
type input "[URL][DOMAIN_NAME]"
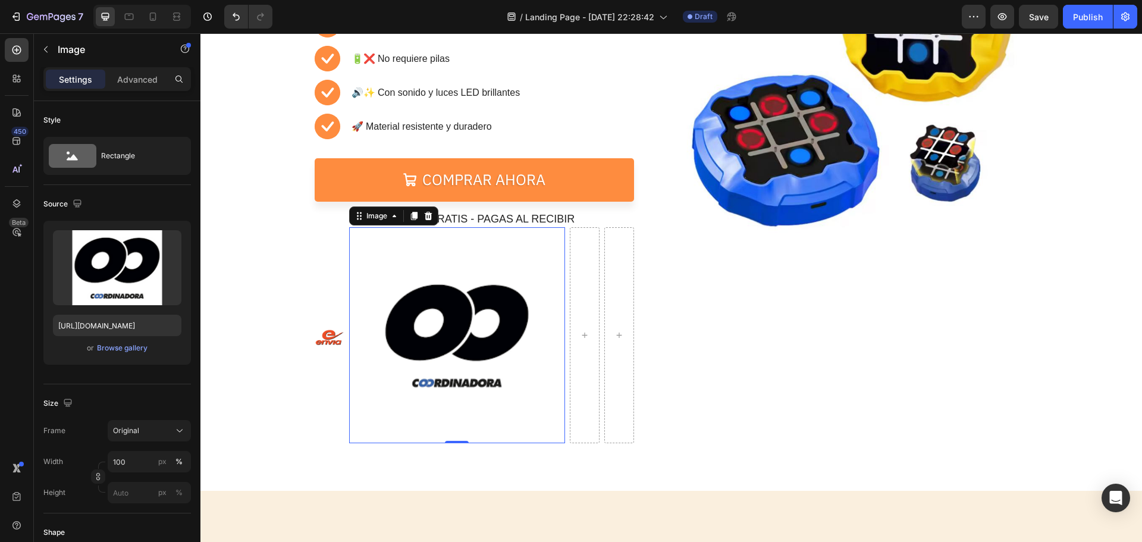
click at [494, 383] on img at bounding box center [457, 335] width 216 height 216
click at [146, 460] on input "100" at bounding box center [149, 461] width 83 height 21
type input "20"
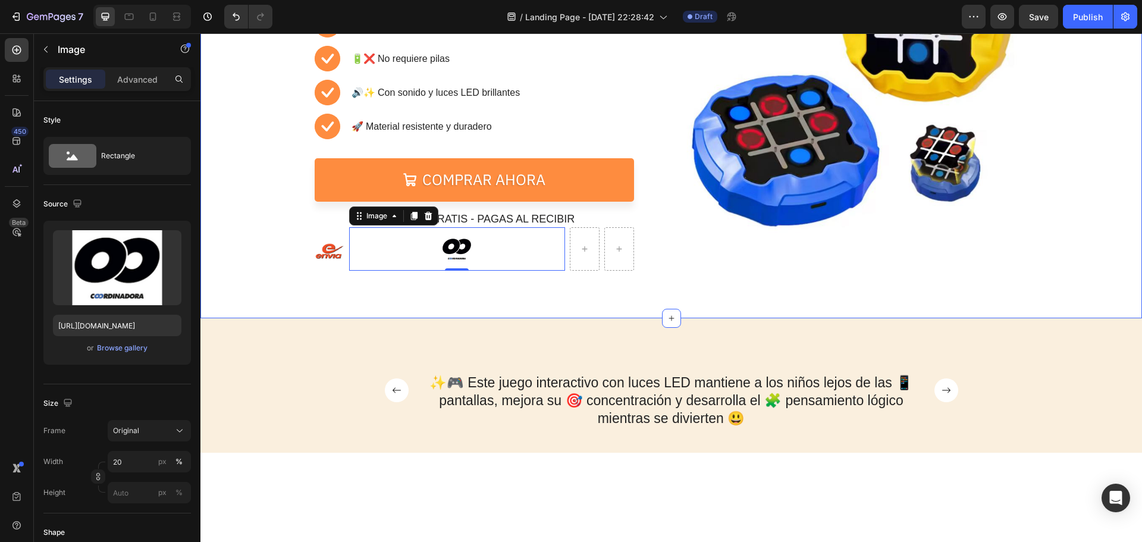
click at [479, 304] on div "⏳🔥 OFERTA POR TIEMPO LIMITADO 🔥⏳ Text Block 05 Hours 30 Mins 20 Secs Countdown …" at bounding box center [670, 73] width 941 height 489
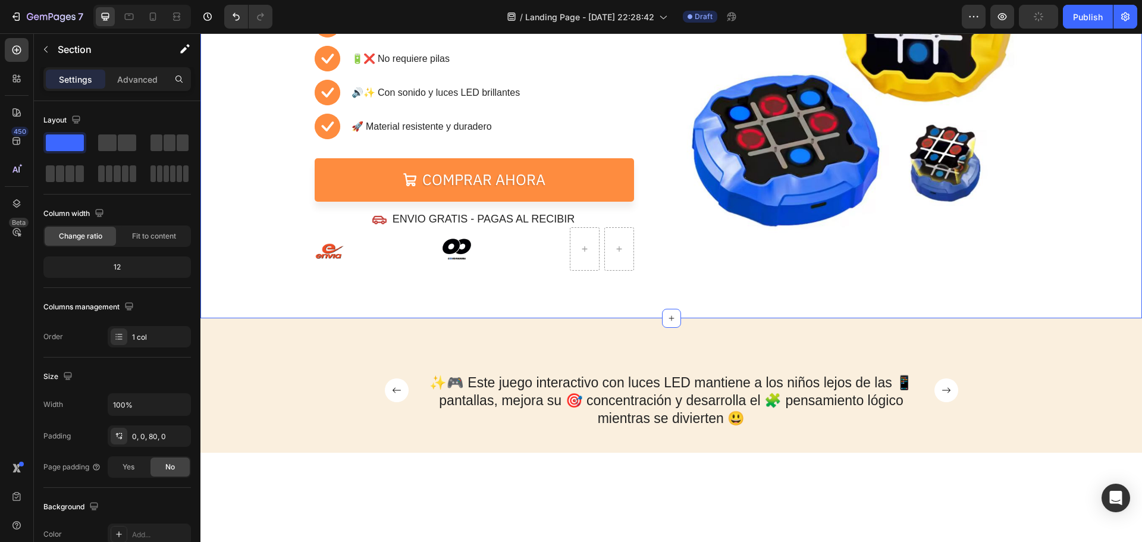
click at [439, 244] on img at bounding box center [456, 248] width 43 height 43
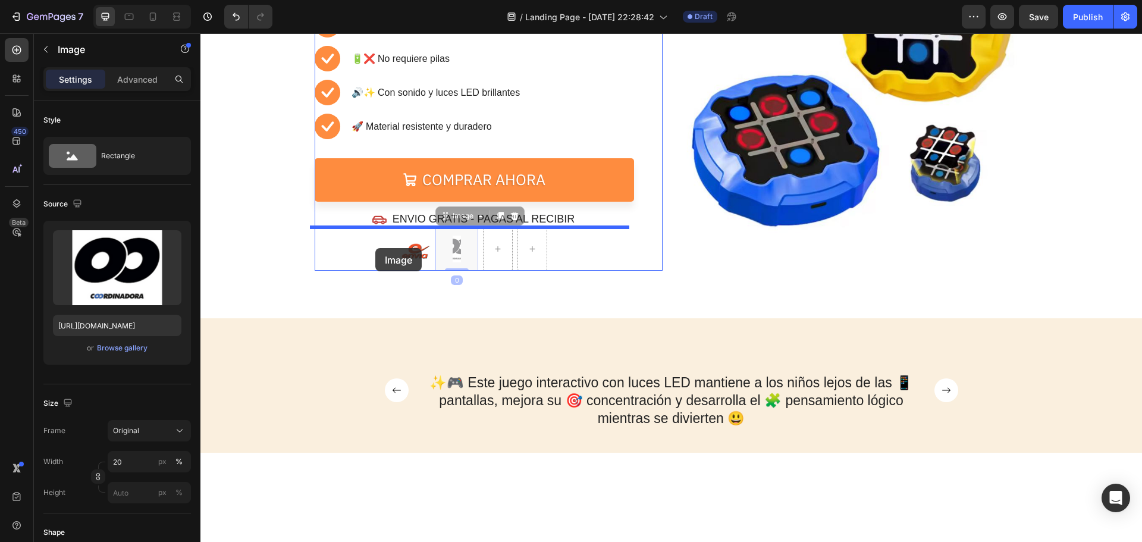
drag, startPoint x: 344, startPoint y: 243, endPoint x: 376, endPoint y: 248, distance: 32.0
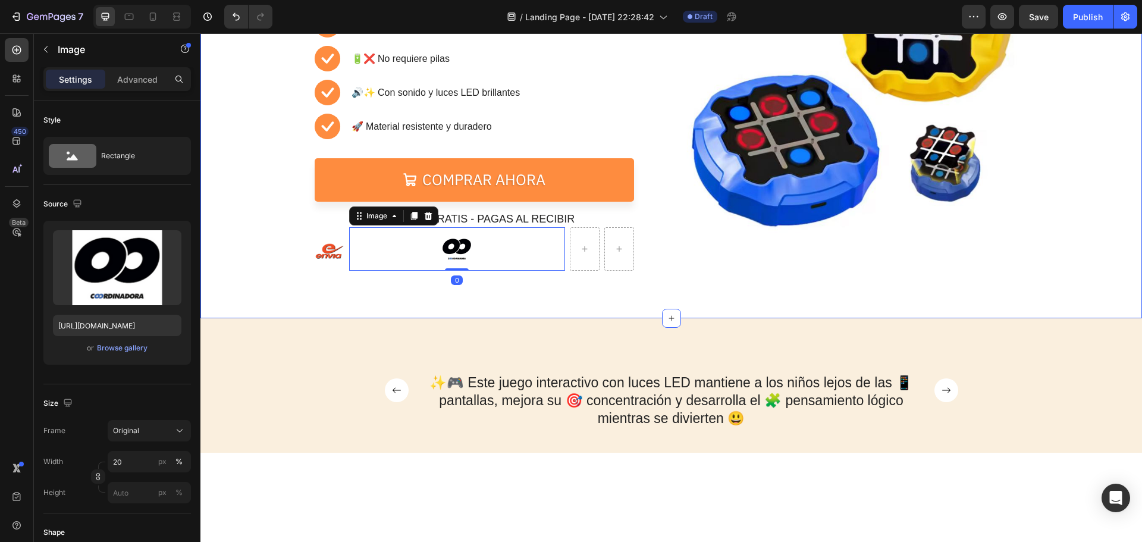
click at [432, 290] on div "⏳🔥 OFERTA POR TIEMPO LIMITADO 🔥⏳ Text Block 05 Hours 30 Mins 15 Secs Countdown …" at bounding box center [670, 73] width 941 height 489
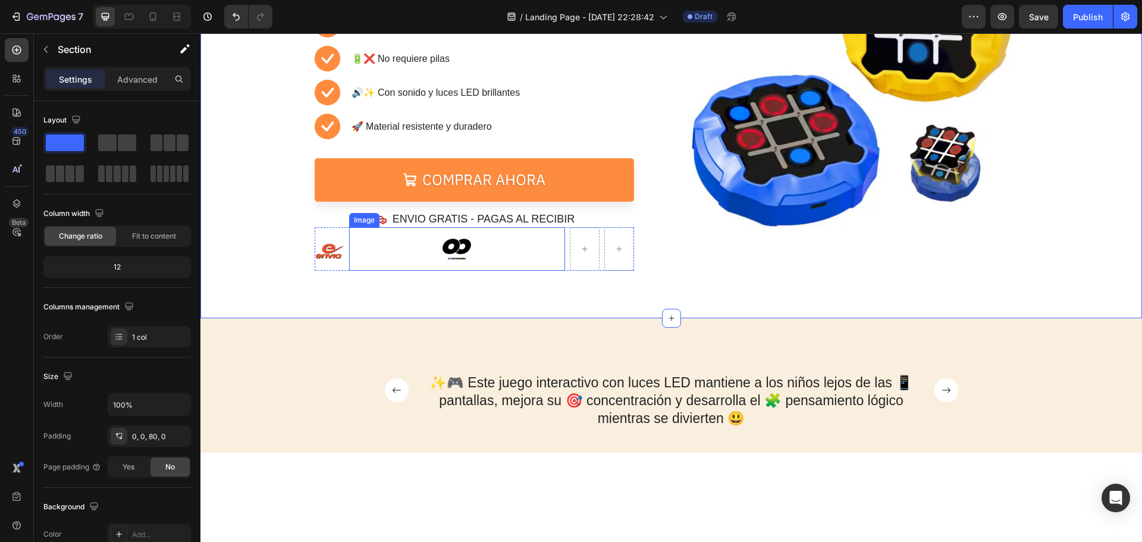
click at [436, 248] on img at bounding box center [456, 248] width 43 height 43
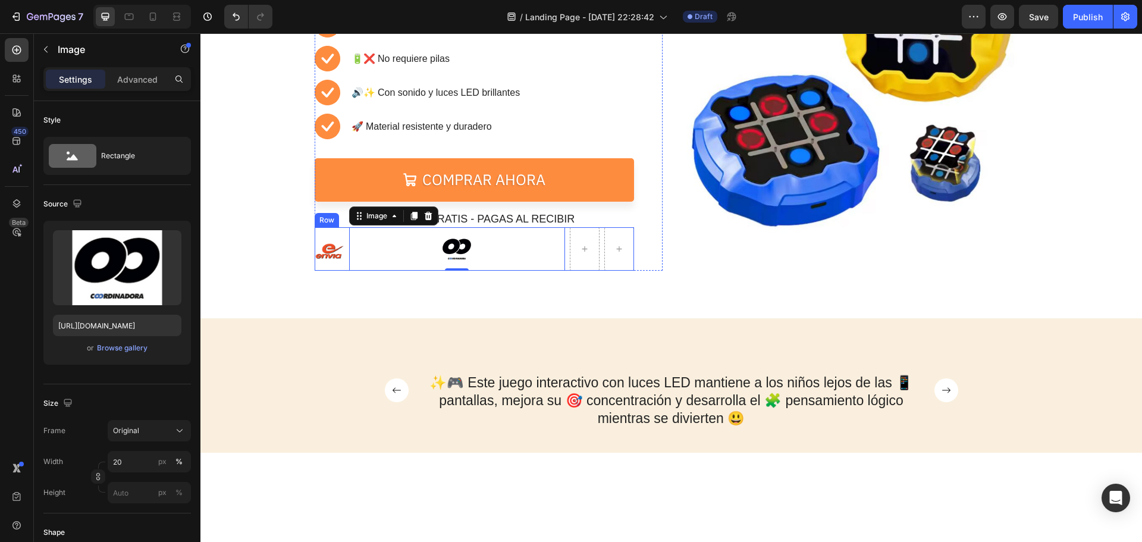
click at [340, 246] on div "Image Image 0 Row" at bounding box center [474, 248] width 319 height 43
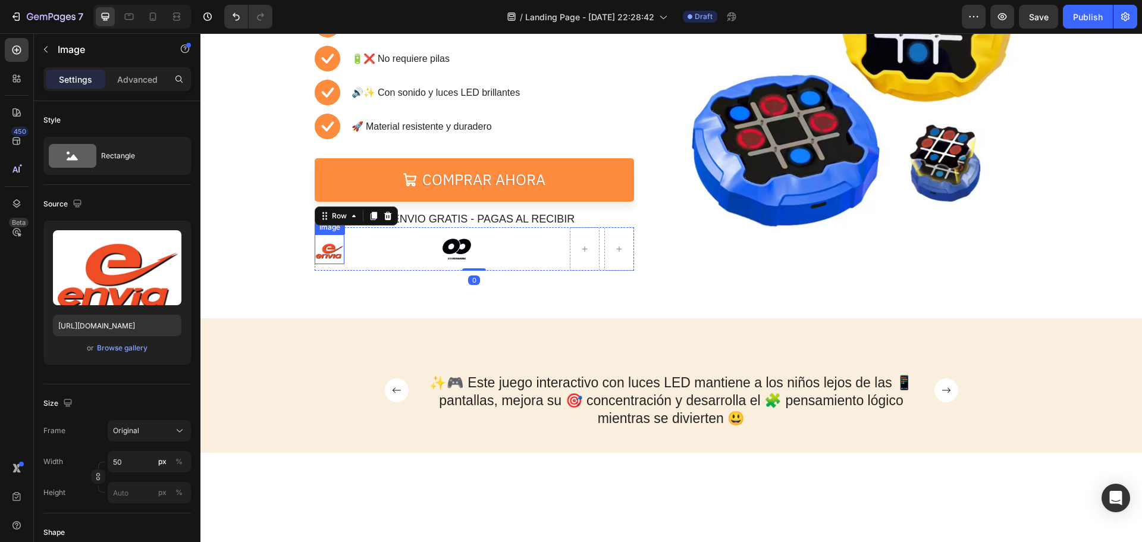
click at [332, 248] on img at bounding box center [330, 249] width 30 height 30
drag, startPoint x: 334, startPoint y: 247, endPoint x: 349, endPoint y: 247, distance: 15.5
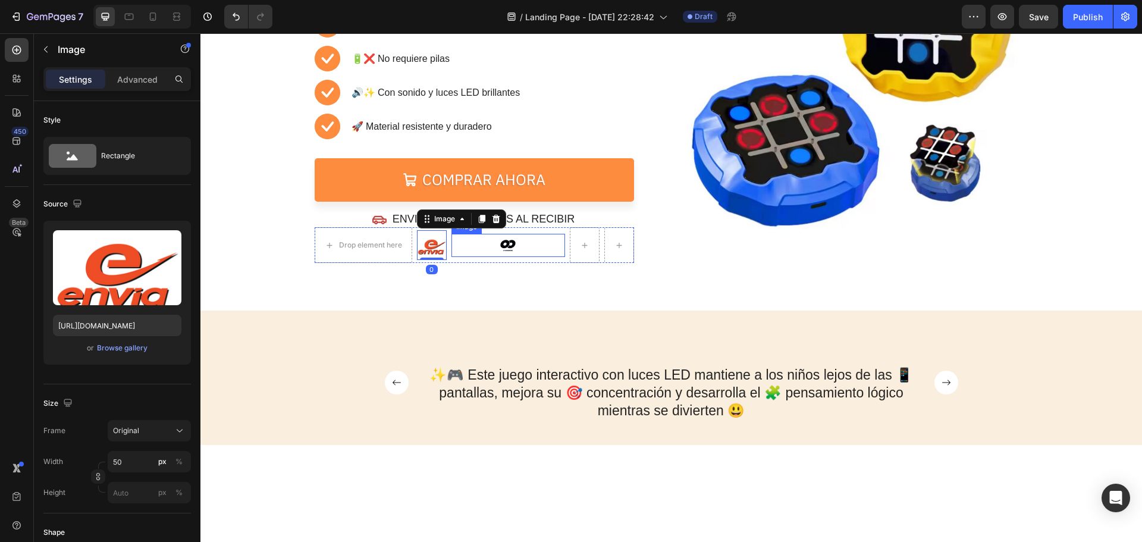
click at [476, 251] on div at bounding box center [508, 245] width 114 height 23
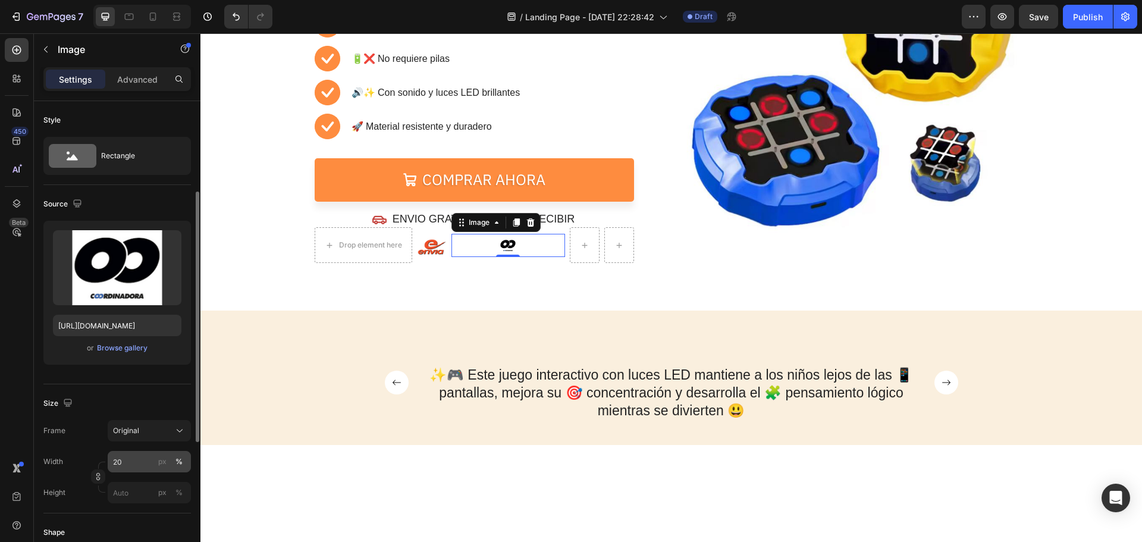
scroll to position [59, 0]
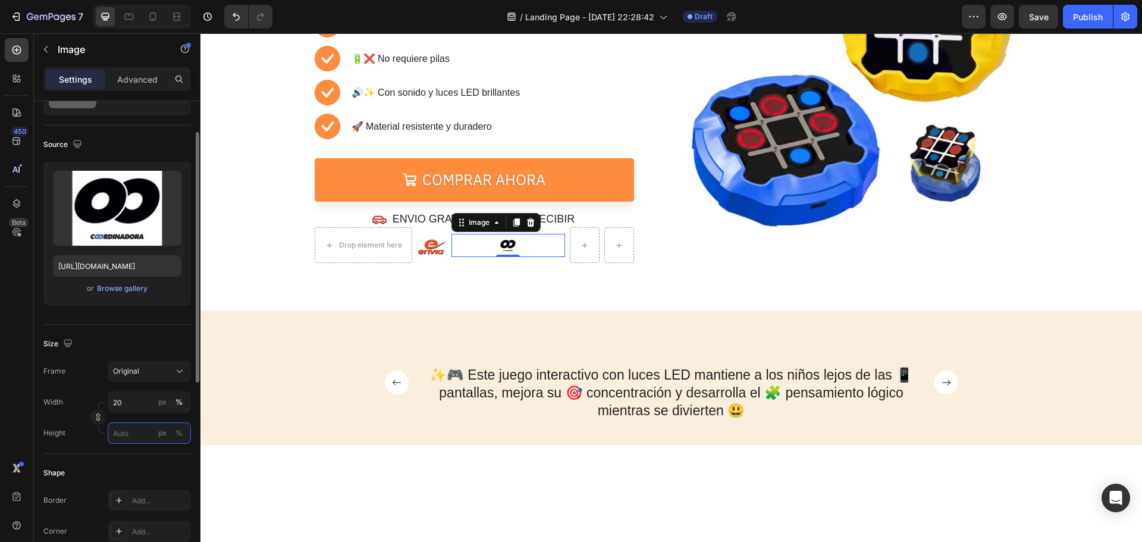
click at [145, 439] on input "px %" at bounding box center [149, 432] width 83 height 21
type input "1"
type input "4"
type input "5"
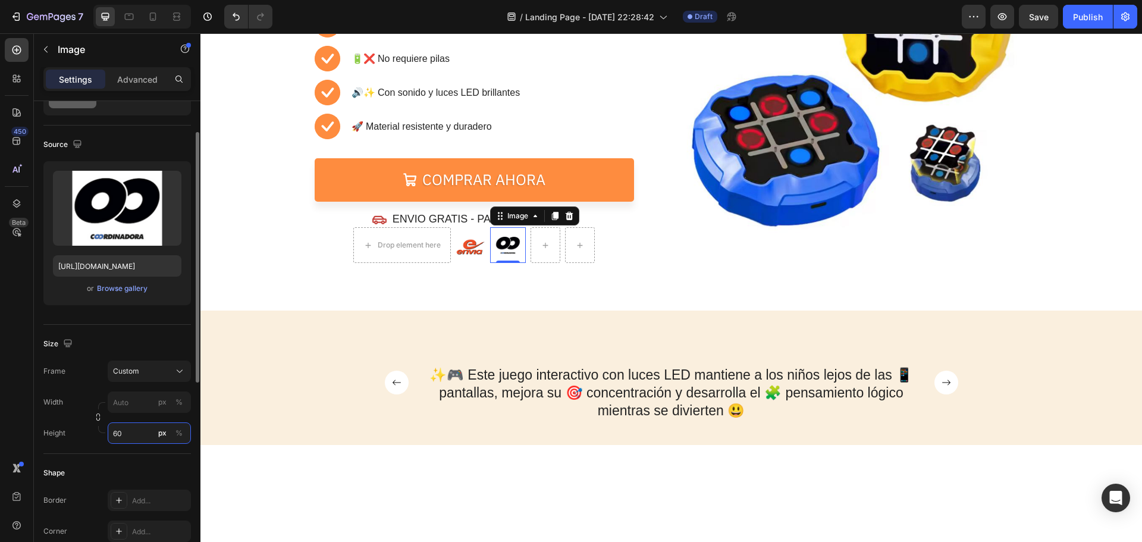
type input "6"
type input "80"
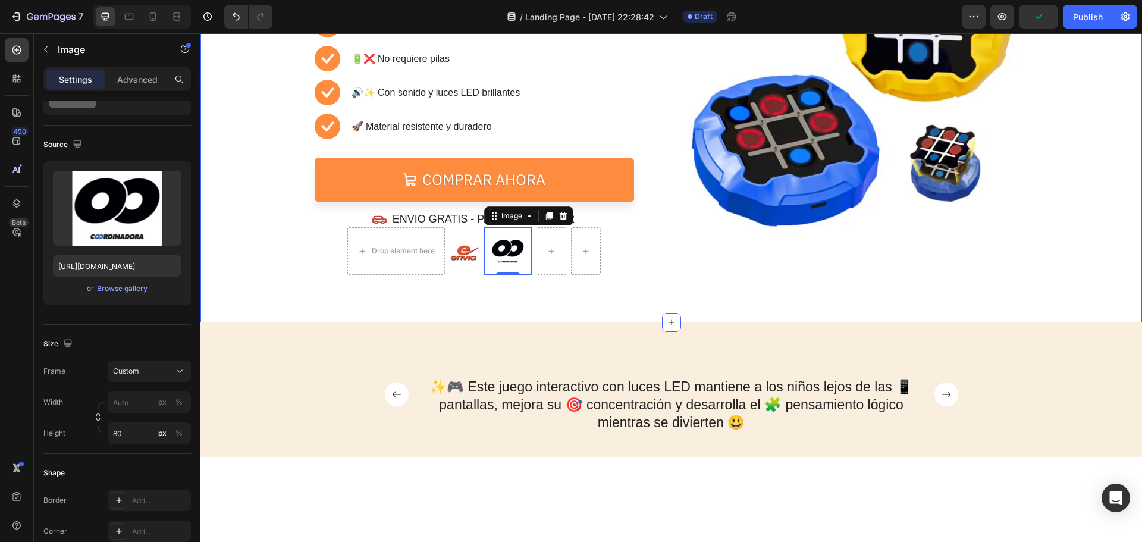
click at [497, 281] on div "⏳🔥 OFERTA POR TIEMPO LIMITADO 🔥⏳ Text Block 05 Hours 29 Mins 44 Secs Countdown …" at bounding box center [670, 76] width 941 height 494
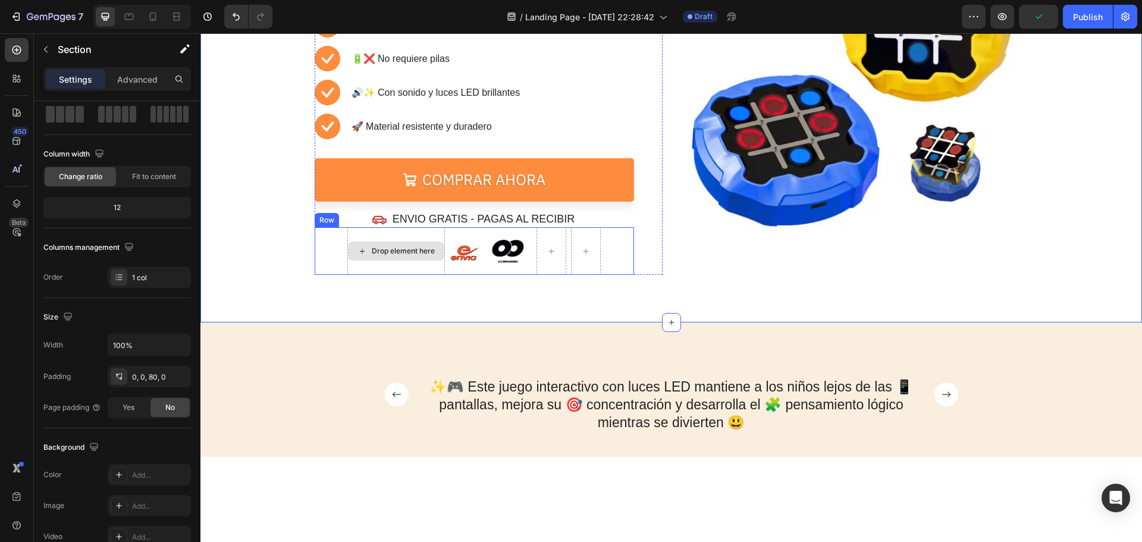
scroll to position [0, 0]
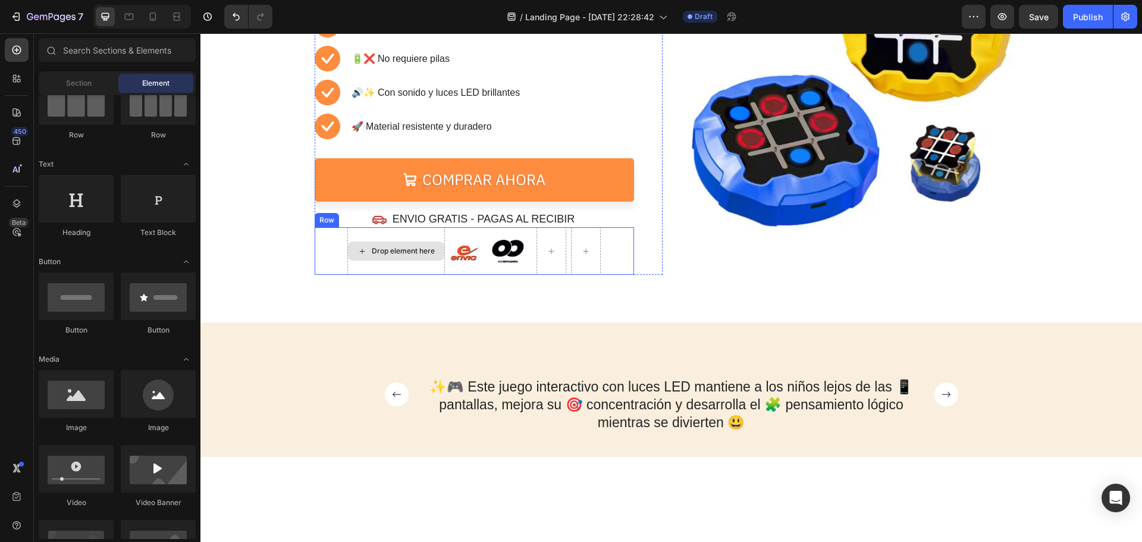
click at [397, 256] on div "Drop element here" at bounding box center [403, 251] width 63 height 10
click at [369, 244] on div "Drop element here" at bounding box center [396, 250] width 96 height 19
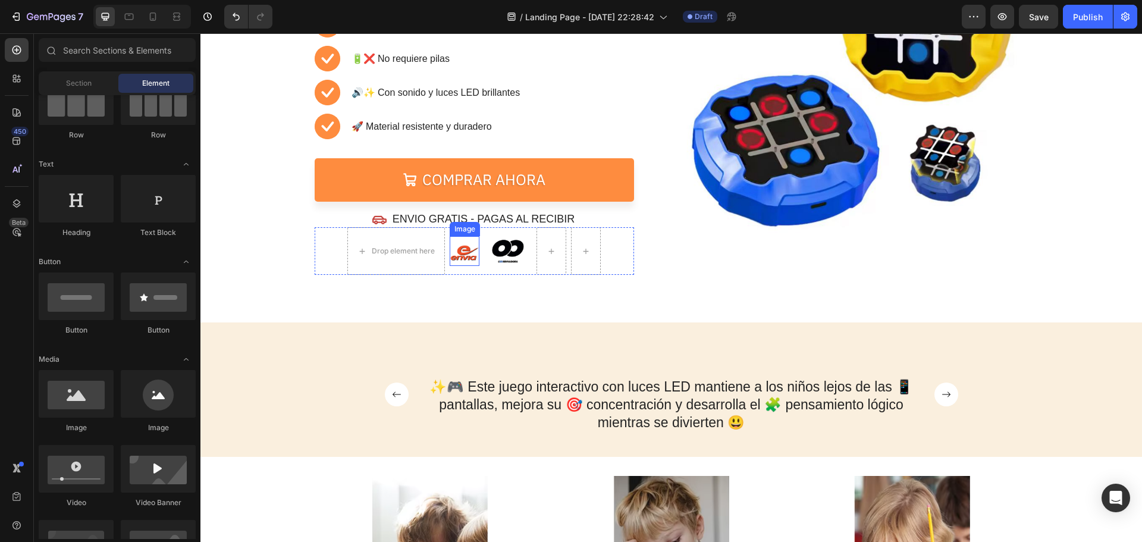
scroll to position [169, 0]
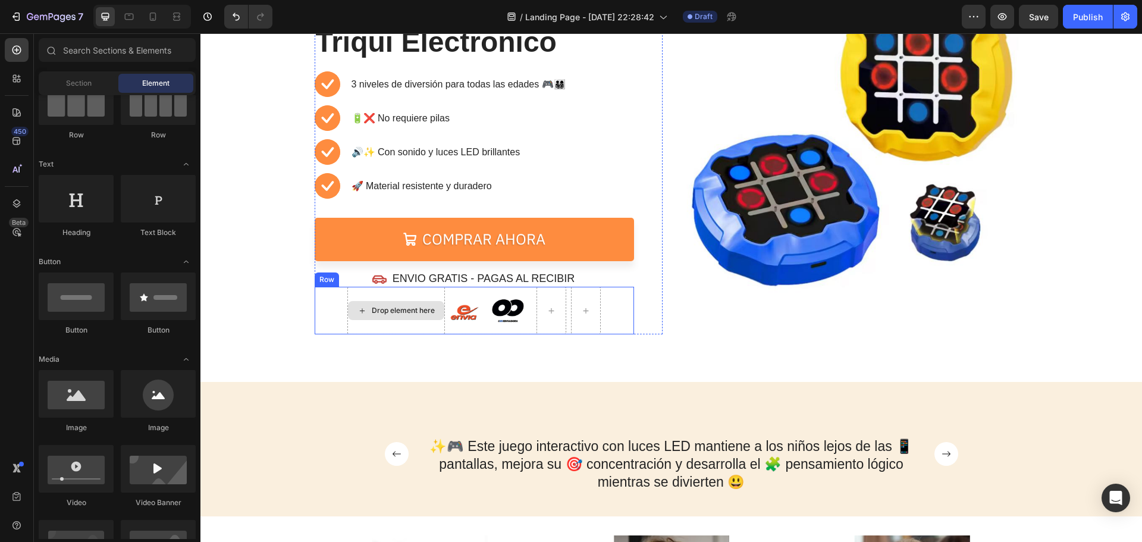
click at [412, 293] on div "Drop element here" at bounding box center [396, 311] width 98 height 48
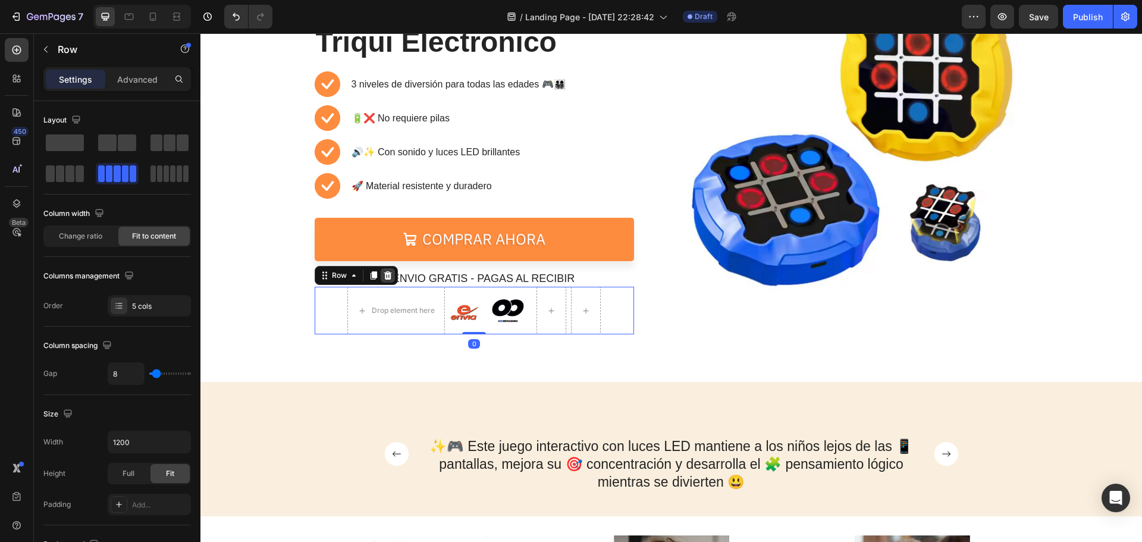
click at [384, 277] on icon at bounding box center [388, 276] width 10 height 10
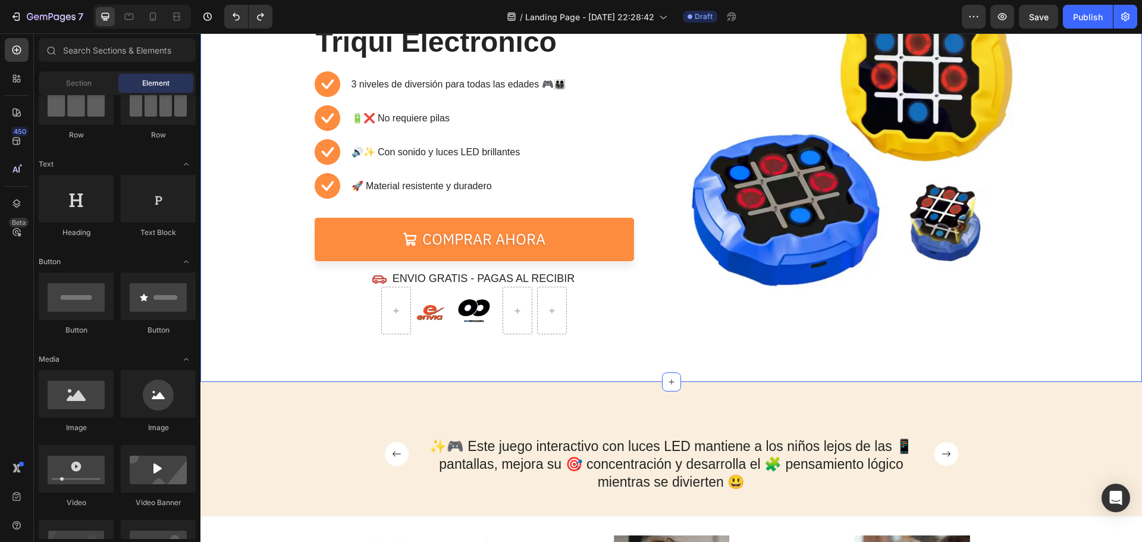
click at [524, 345] on div "⏳🔥 OFERTA POR TIEMPO LIMITADO 🔥⏳ Text Block 05 Hours 29 Mins 34 Secs Countdown …" at bounding box center [670, 135] width 941 height 494
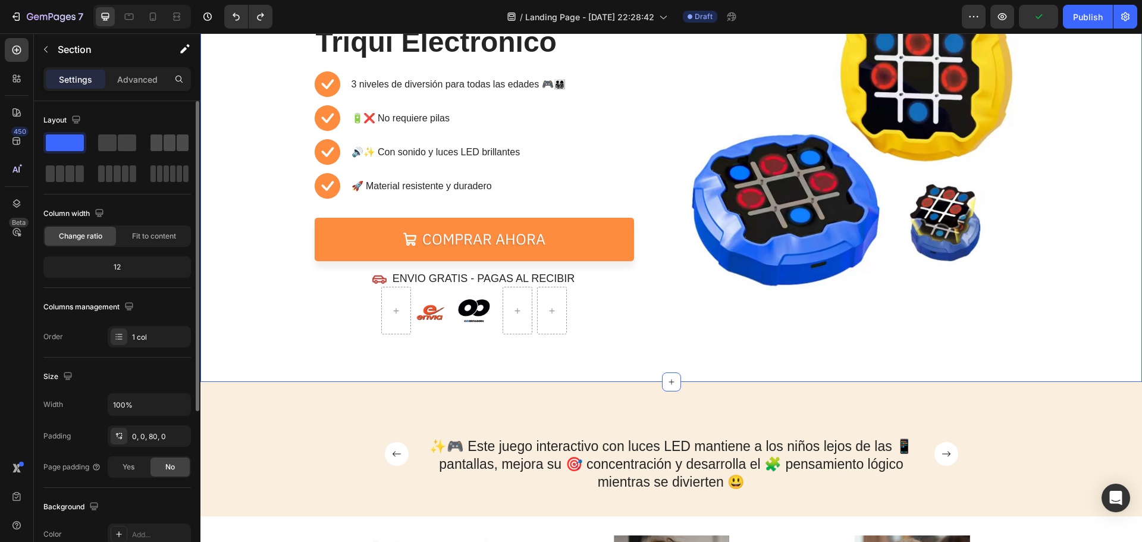
drag, startPoint x: 184, startPoint y: 147, endPoint x: 274, endPoint y: 311, distance: 187.1
click at [184, 147] on span at bounding box center [183, 142] width 12 height 17
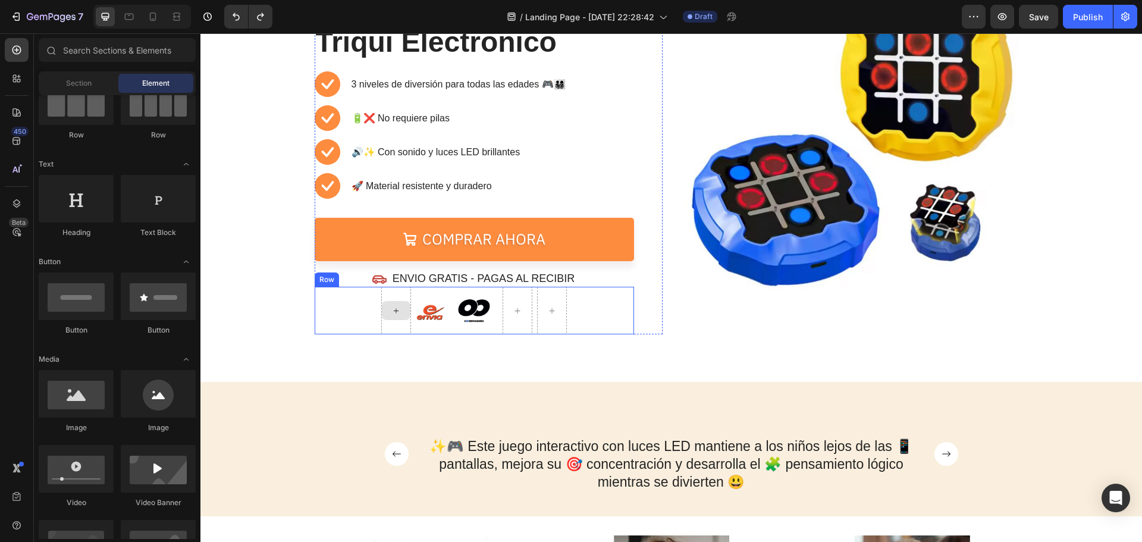
click at [402, 303] on div at bounding box center [396, 310] width 29 height 19
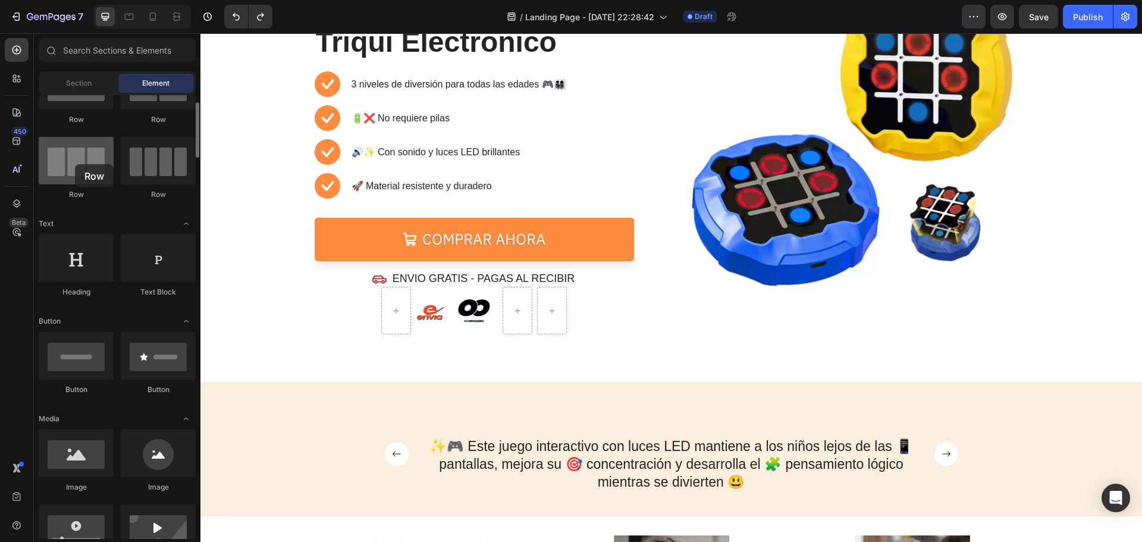
click at [75, 164] on div at bounding box center [76, 161] width 75 height 48
click at [84, 169] on div at bounding box center [76, 161] width 75 height 48
click at [505, 309] on div at bounding box center [517, 310] width 29 height 19
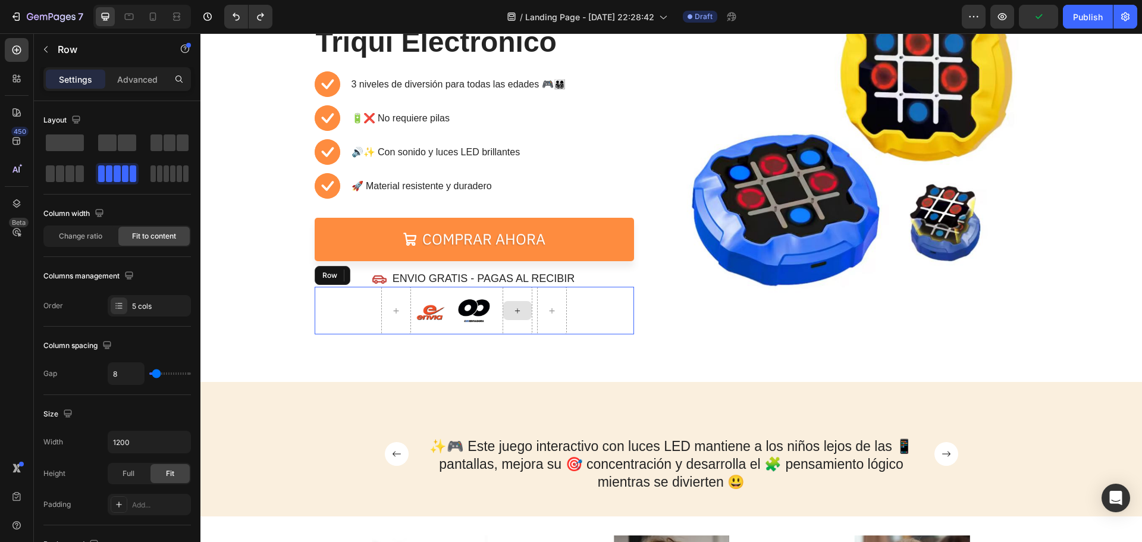
click at [526, 288] on div at bounding box center [517, 311] width 30 height 48
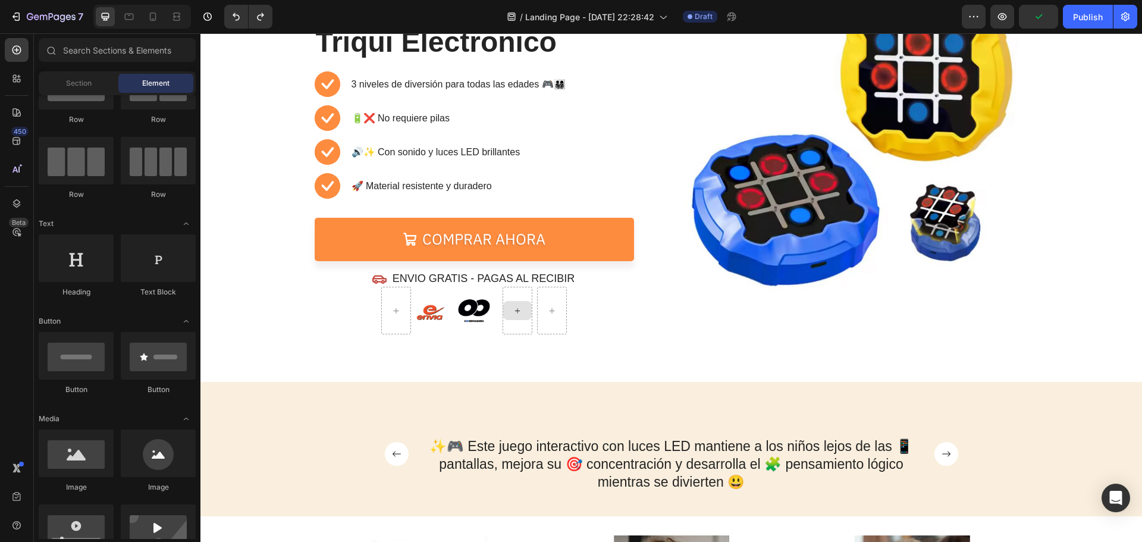
click at [519, 304] on div at bounding box center [517, 310] width 29 height 19
click at [516, 307] on icon at bounding box center [518, 311] width 10 height 10
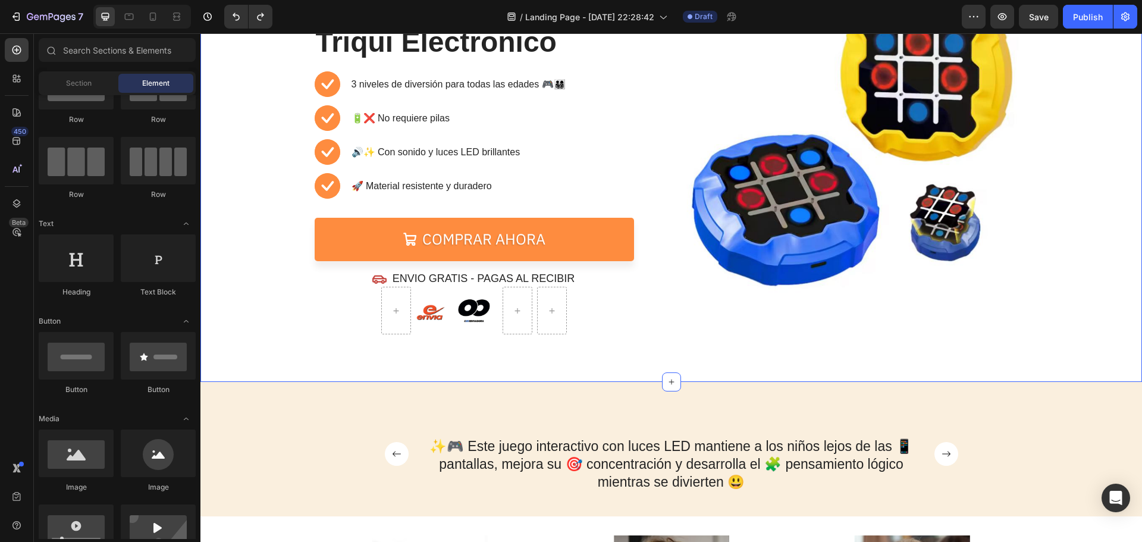
click at [558, 357] on div "⏳🔥 OFERTA POR TIEMPO LIMITADO 🔥⏳ Text Block 05 Hours 33 Mins 49 Secs Countdown …" at bounding box center [670, 135] width 941 height 494
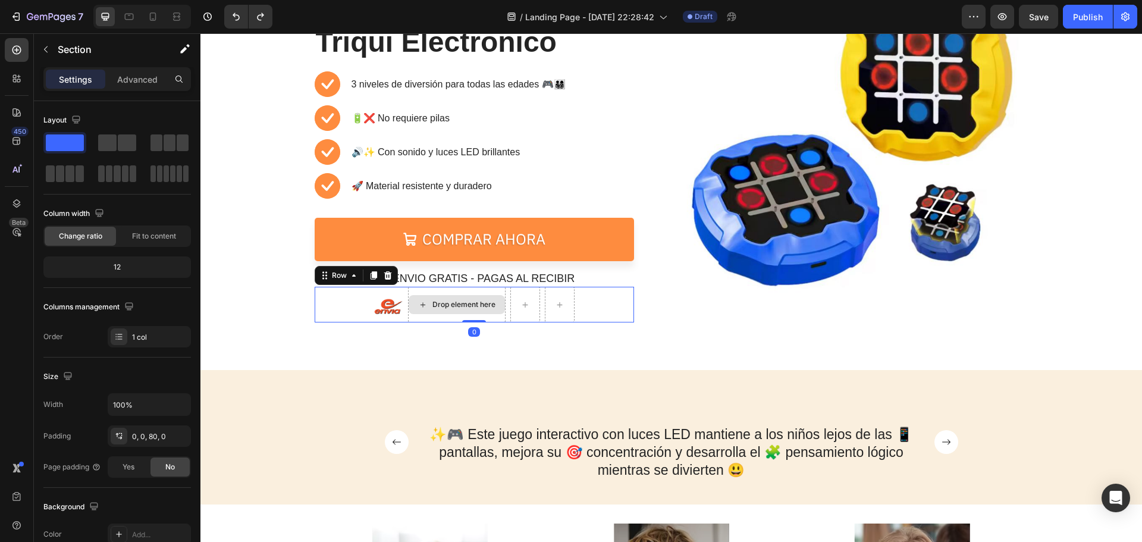
click at [497, 320] on div "Drop element here" at bounding box center [457, 305] width 98 height 36
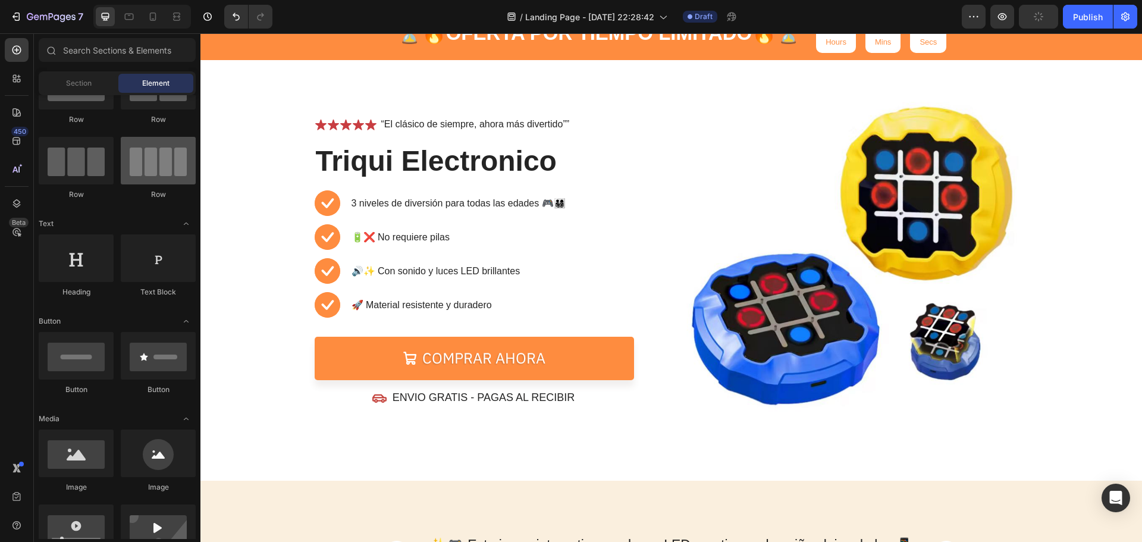
scroll to position [0, 0]
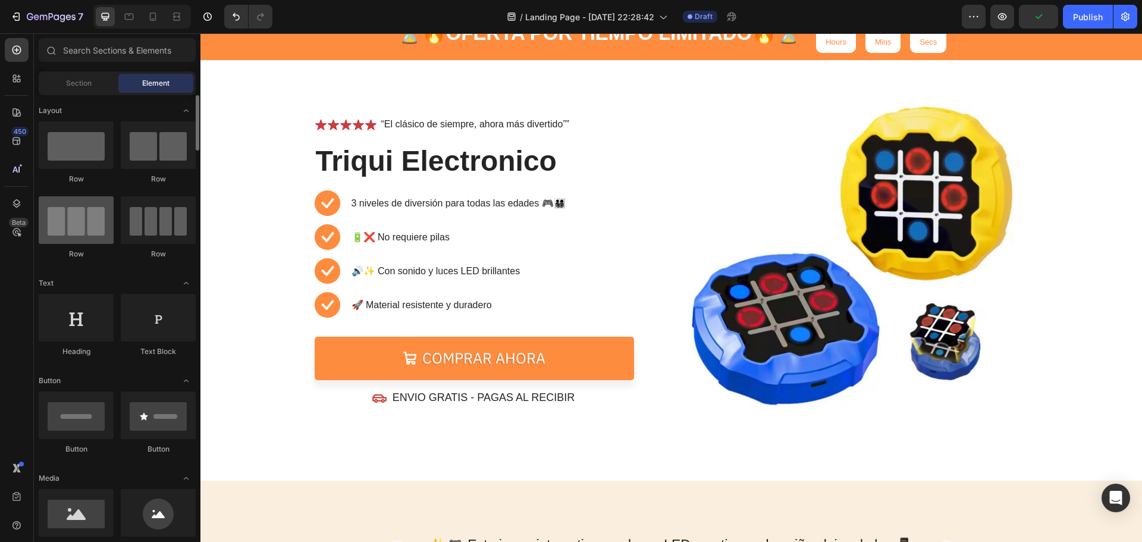
click at [84, 224] on div at bounding box center [76, 220] width 75 height 48
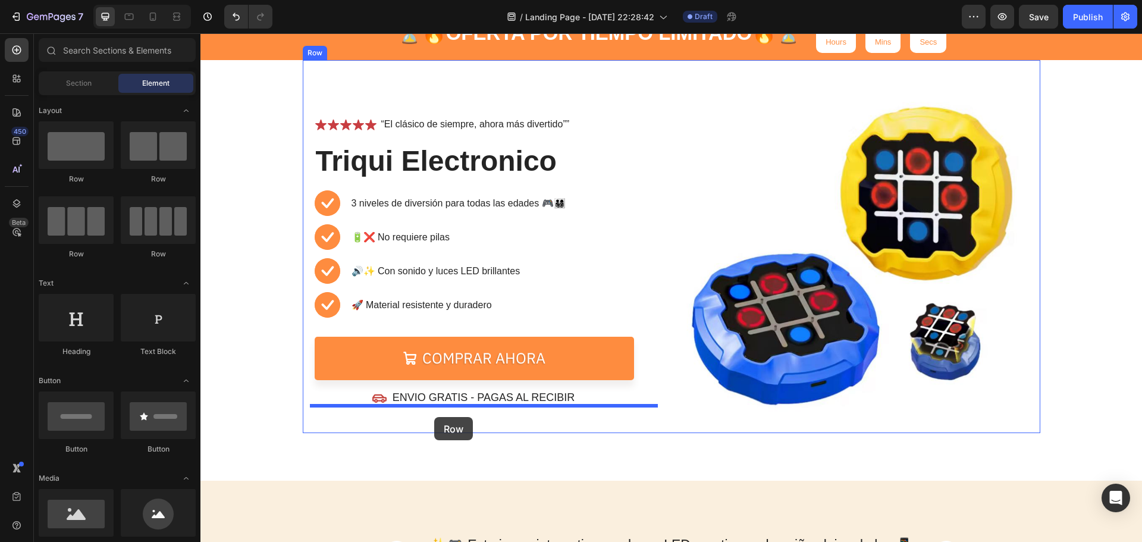
drag, startPoint x: 281, startPoint y: 260, endPoint x: 434, endPoint y: 417, distance: 219.5
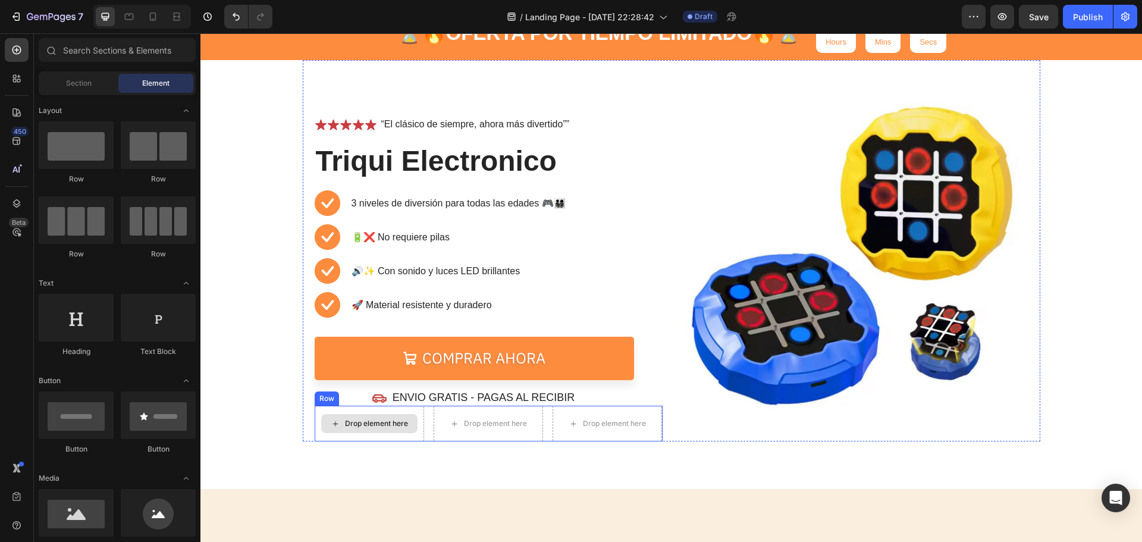
click at [367, 422] on div "Drop element here" at bounding box center [376, 424] width 63 height 10
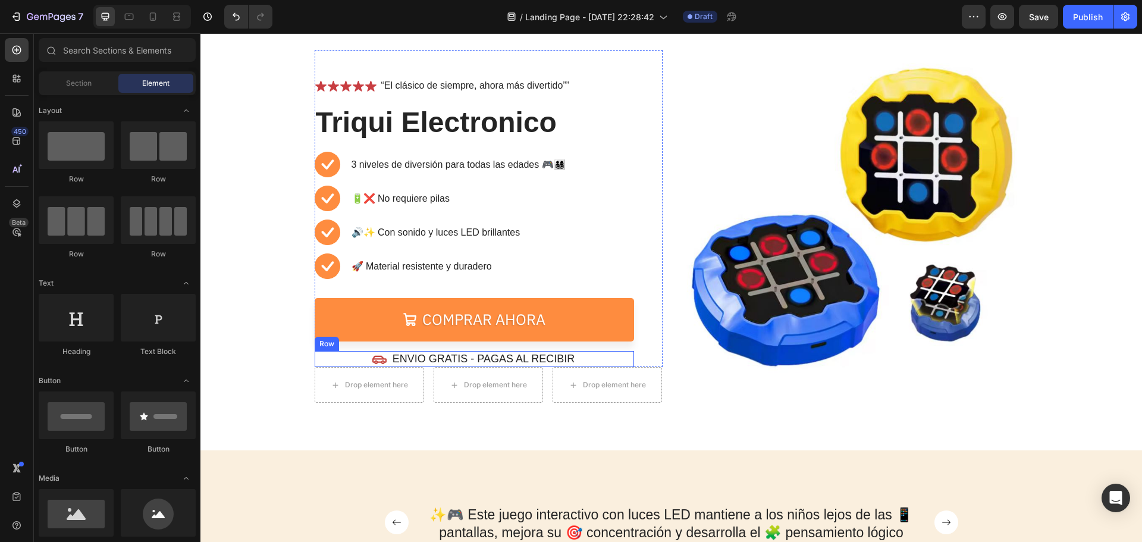
scroll to position [110, 0]
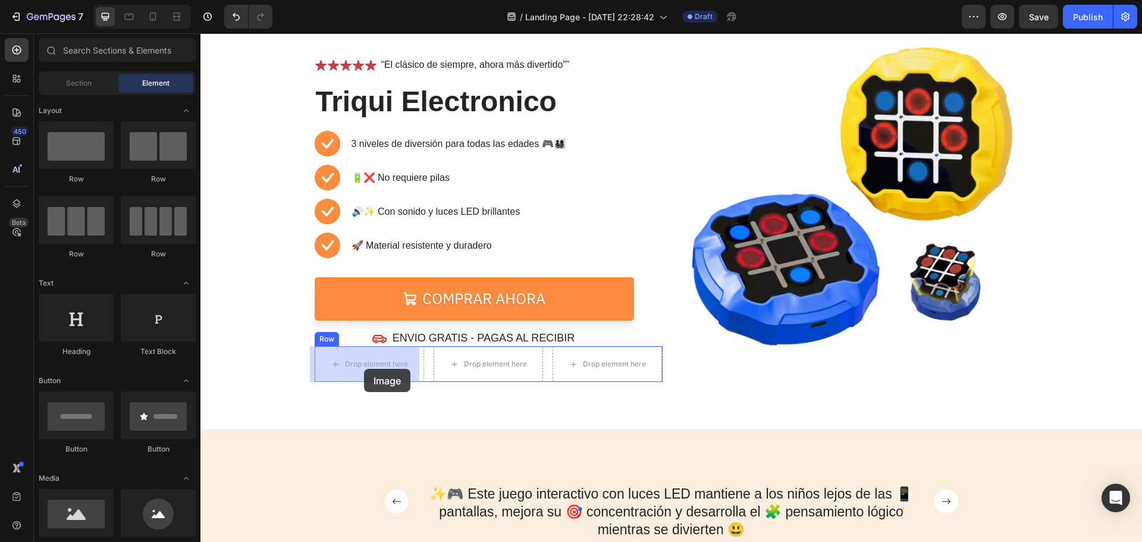
drag, startPoint x: 267, startPoint y: 549, endPoint x: 364, endPoint y: 370, distance: 203.5
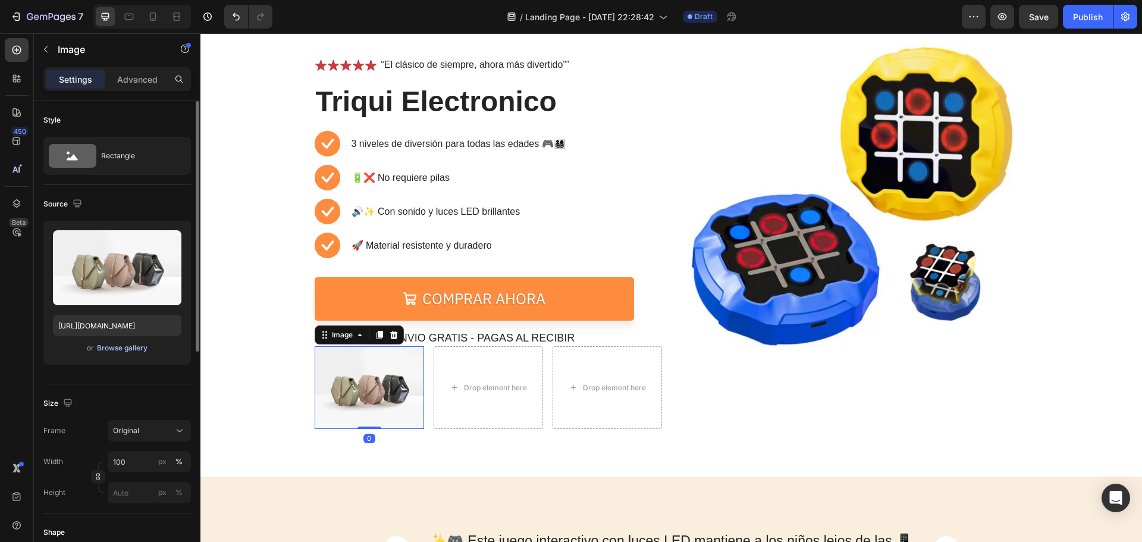
click at [121, 348] on div "Browse gallery" at bounding box center [122, 347] width 51 height 11
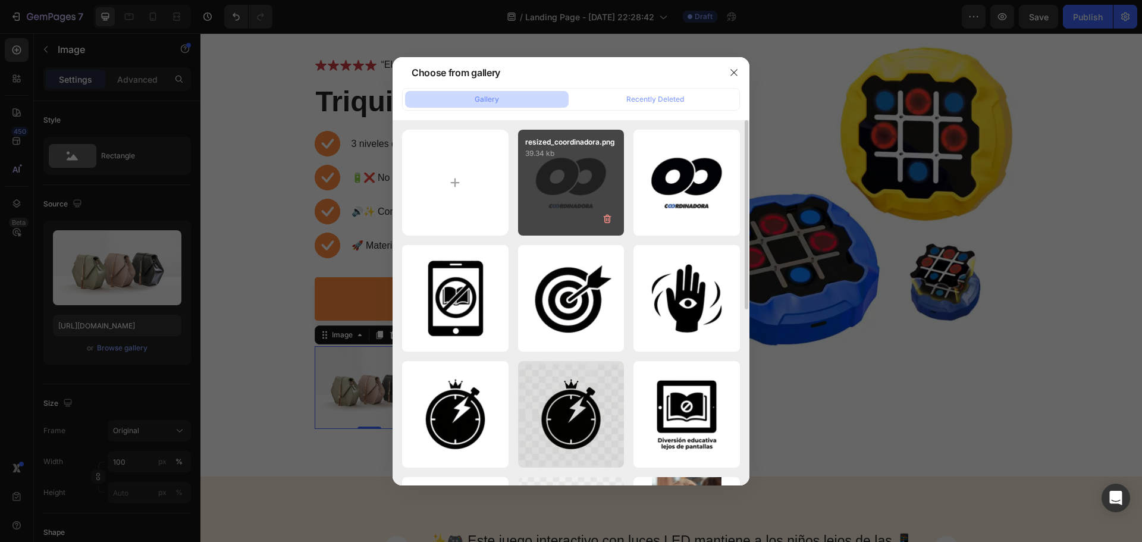
drag, startPoint x: 573, startPoint y: 208, endPoint x: 577, endPoint y: 231, distance: 24.3
click at [573, 208] on div "resized_coordinadora.png 39.34 kb" at bounding box center [571, 183] width 106 height 106
type input "[URL][DOMAIN_NAME]"
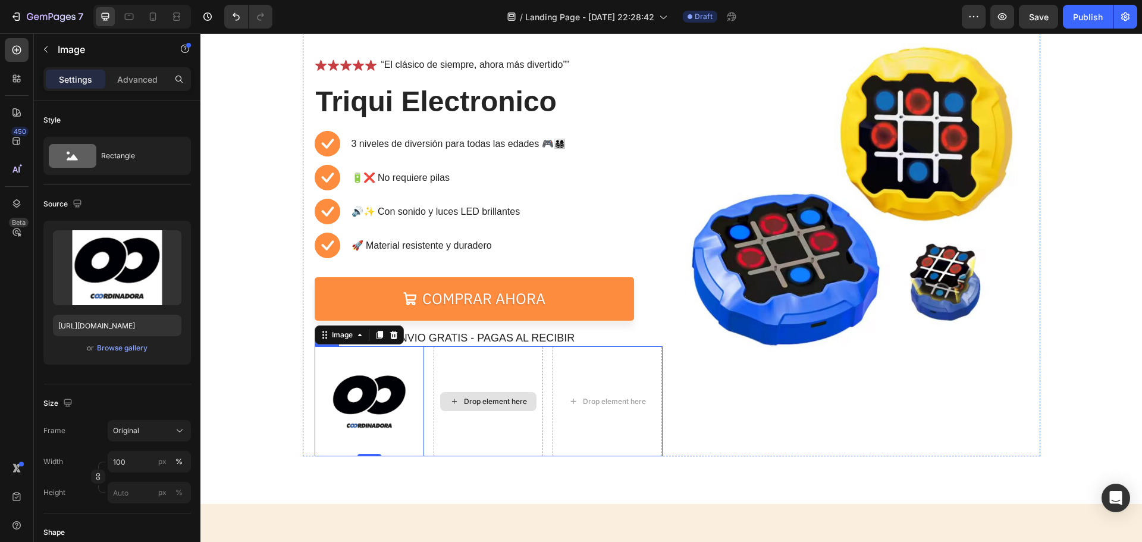
click at [469, 426] on div "Drop element here" at bounding box center [487, 400] width 109 height 109
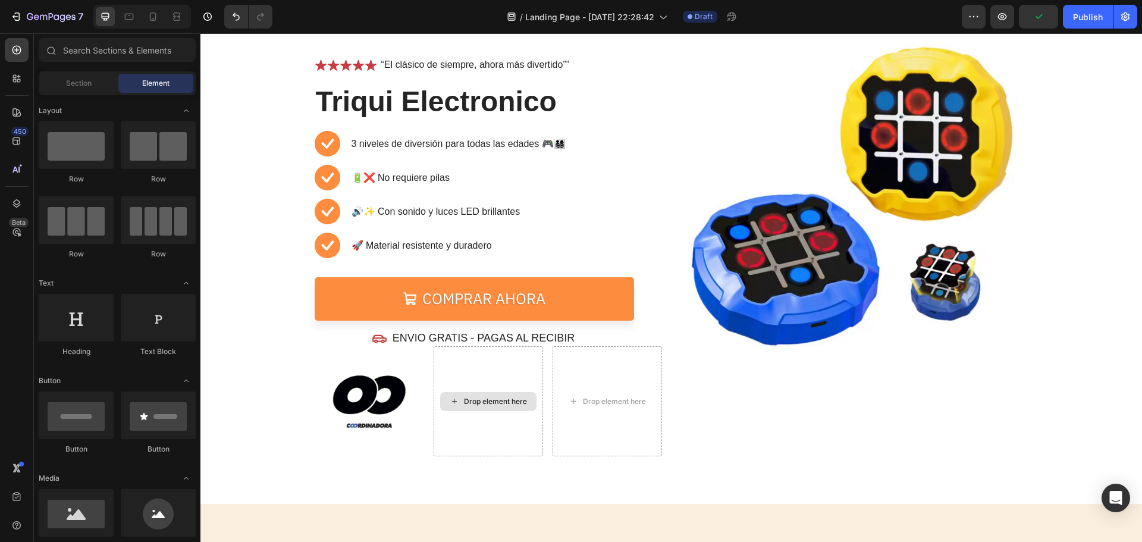
click at [519, 404] on div "Drop element here" at bounding box center [495, 402] width 63 height 10
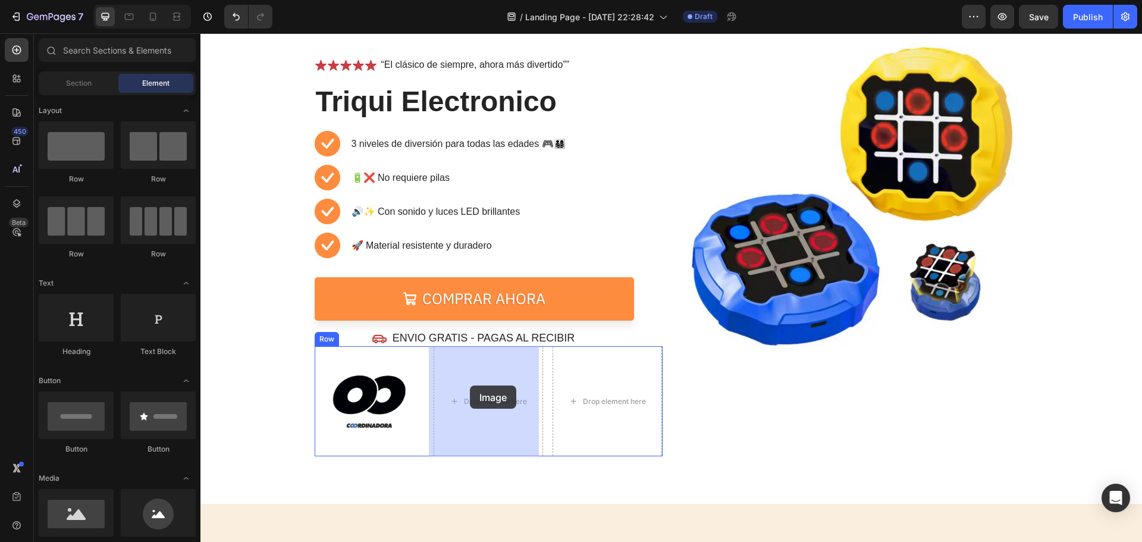
drag, startPoint x: 289, startPoint y: 533, endPoint x: 470, endPoint y: 385, distance: 233.7
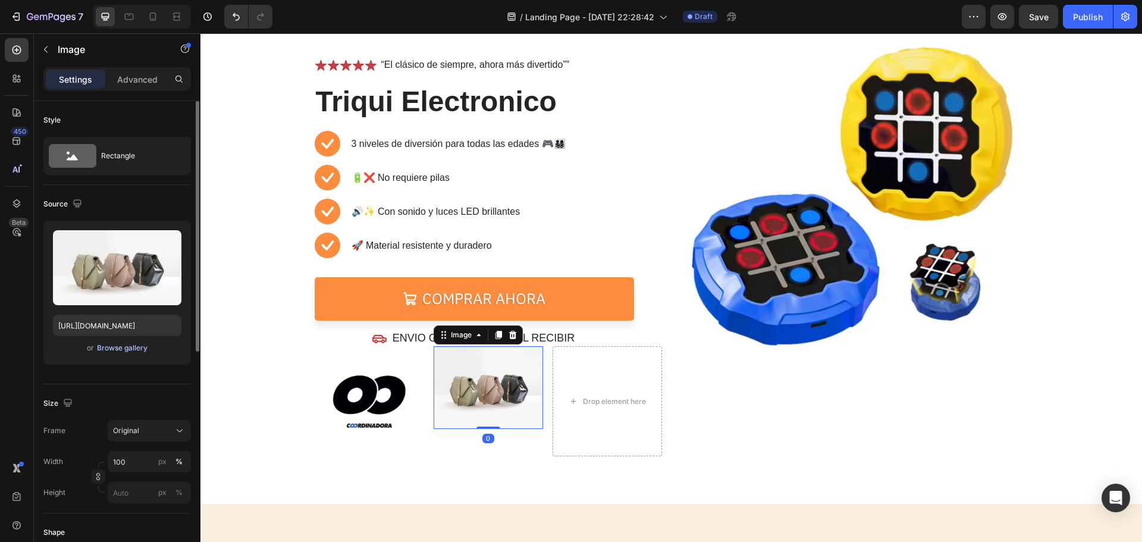
click at [111, 350] on div "Browse gallery" at bounding box center [122, 347] width 51 height 11
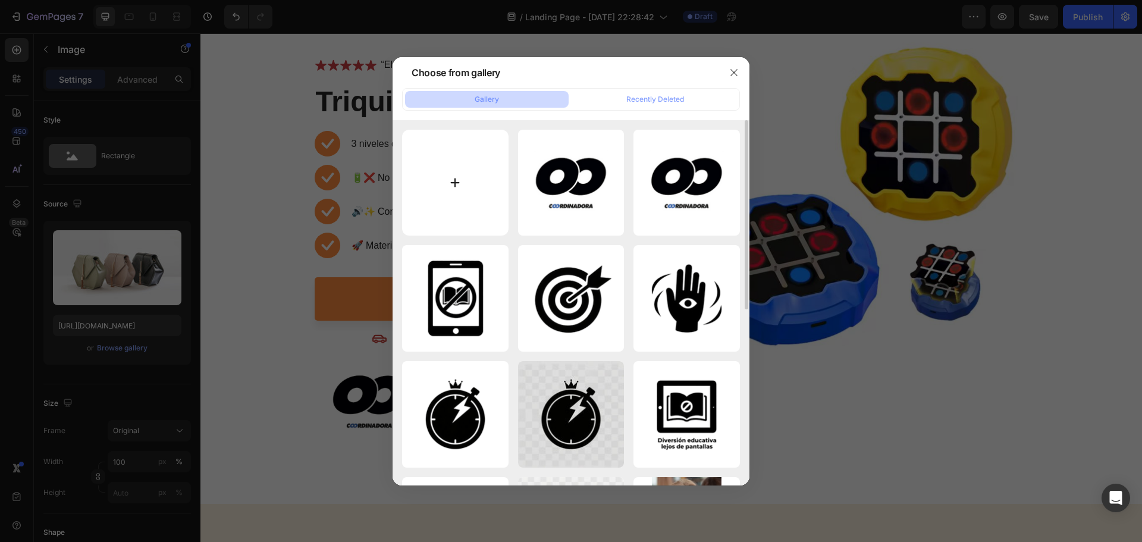
click at [473, 172] on input "file" at bounding box center [455, 183] width 106 height 106
type input "C:\fakepath\resized_envia.png"
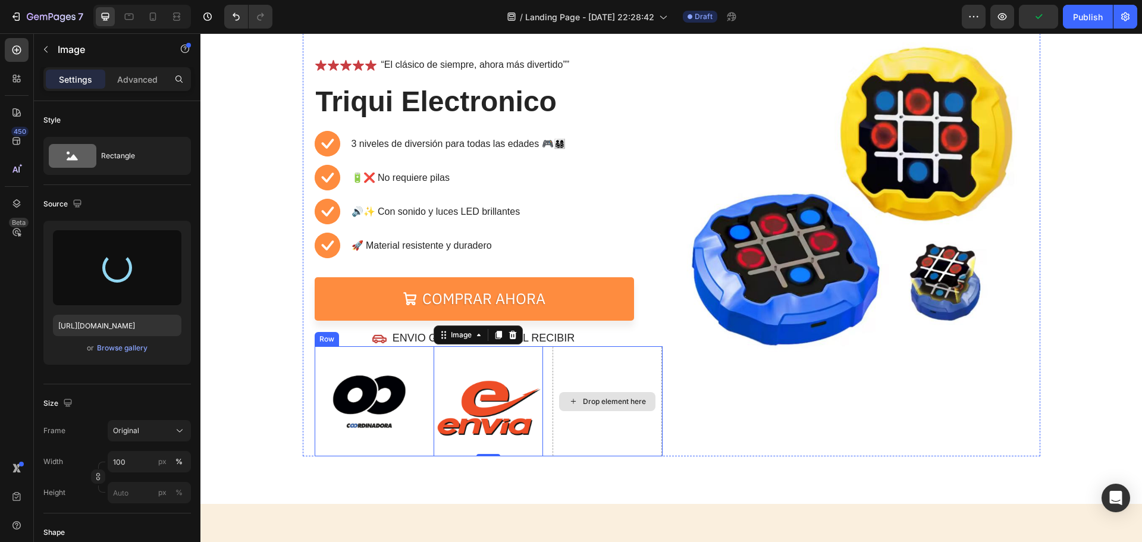
type input "[URL][DOMAIN_NAME]"
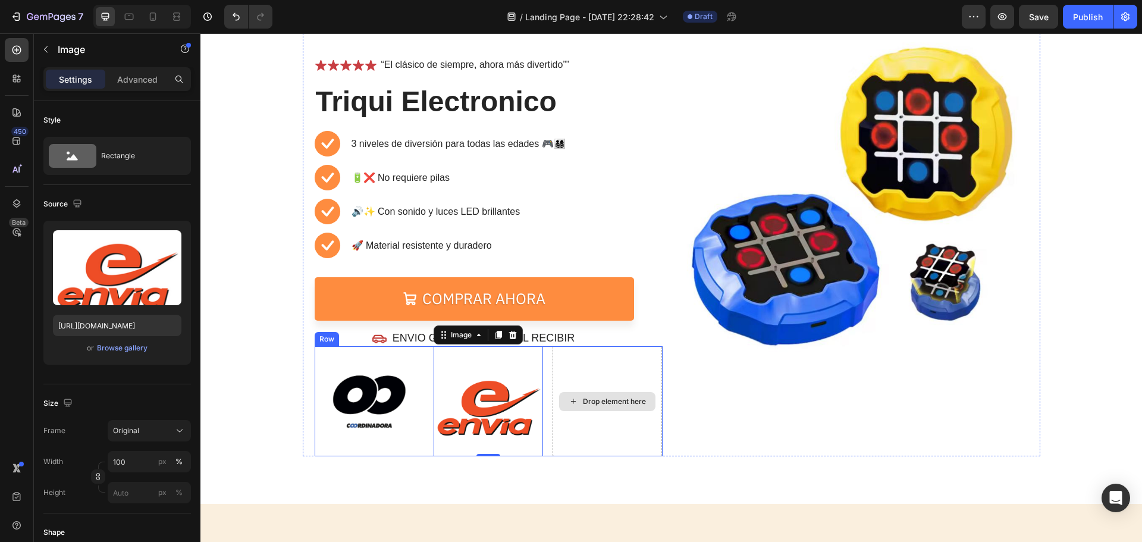
click at [593, 393] on div "Drop element here" at bounding box center [607, 401] width 96 height 19
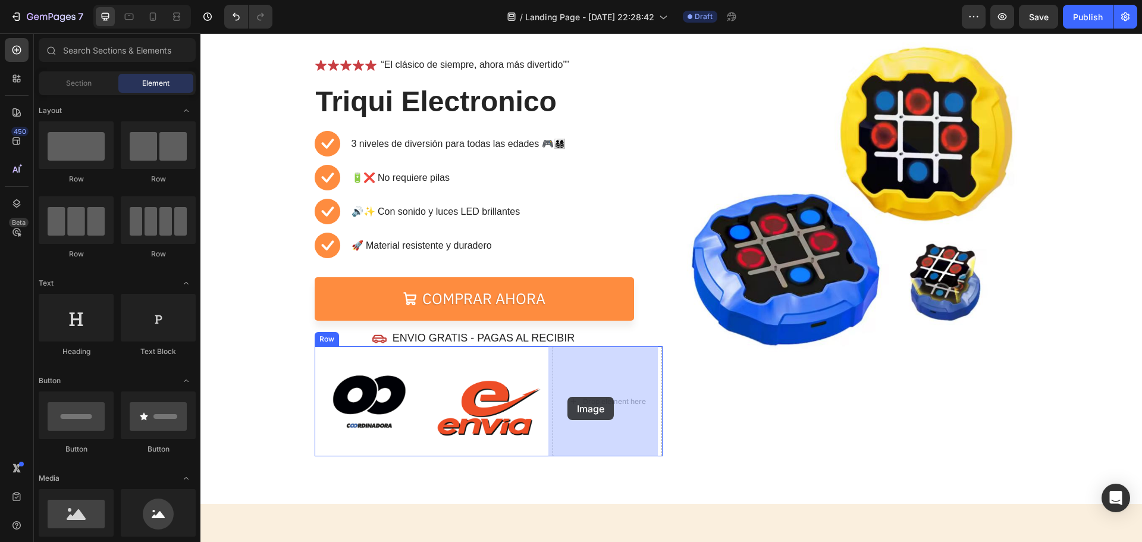
drag, startPoint x: 527, startPoint y: 494, endPoint x: 567, endPoint y: 397, distance: 105.6
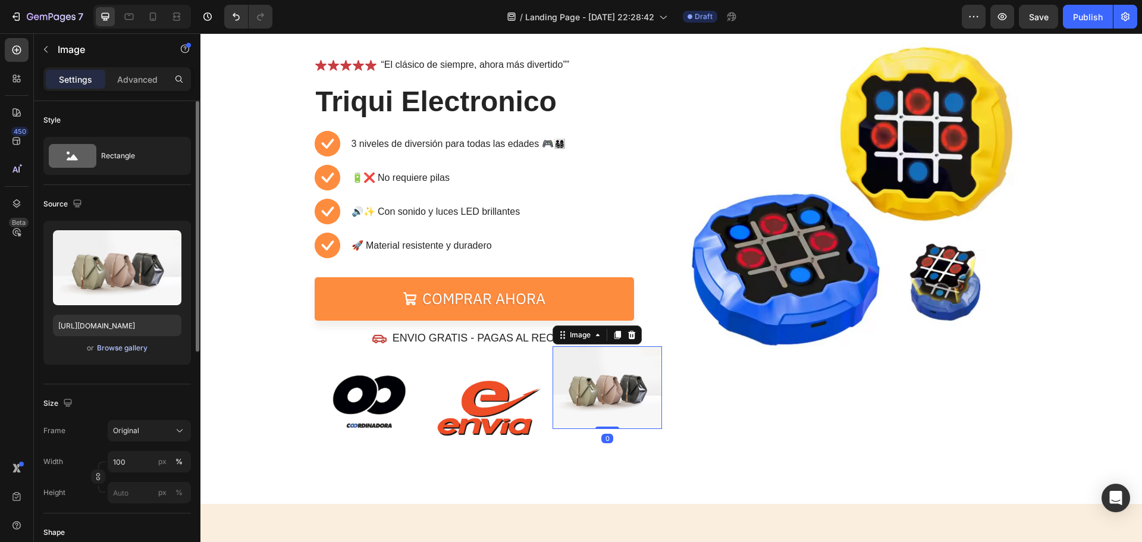
click at [120, 346] on div "Browse gallery" at bounding box center [122, 347] width 51 height 11
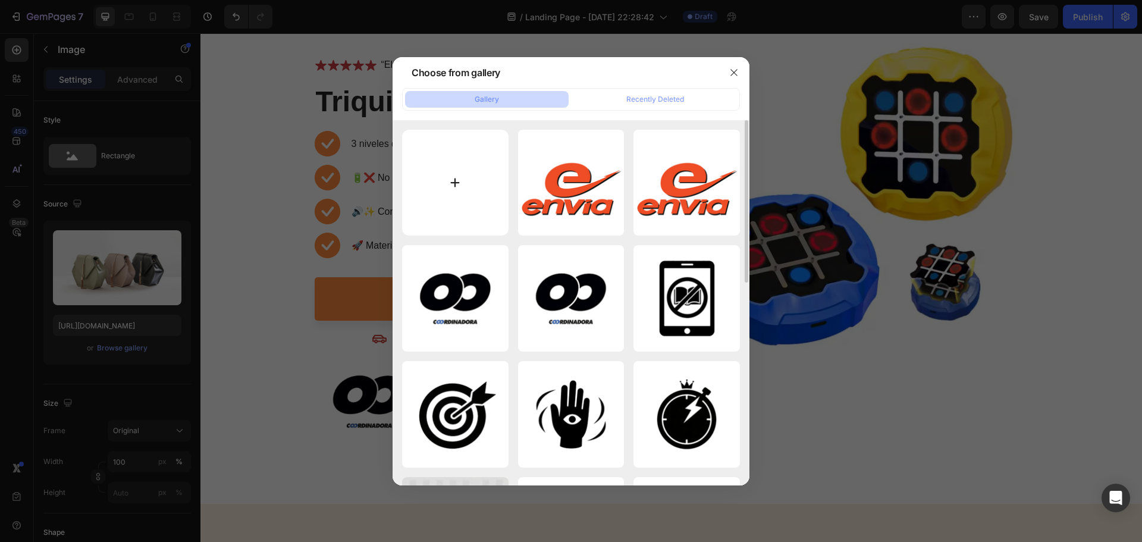
click at [477, 183] on input "file" at bounding box center [455, 183] width 106 height 106
type input "C:\fakepath\interrapidisimo.png"
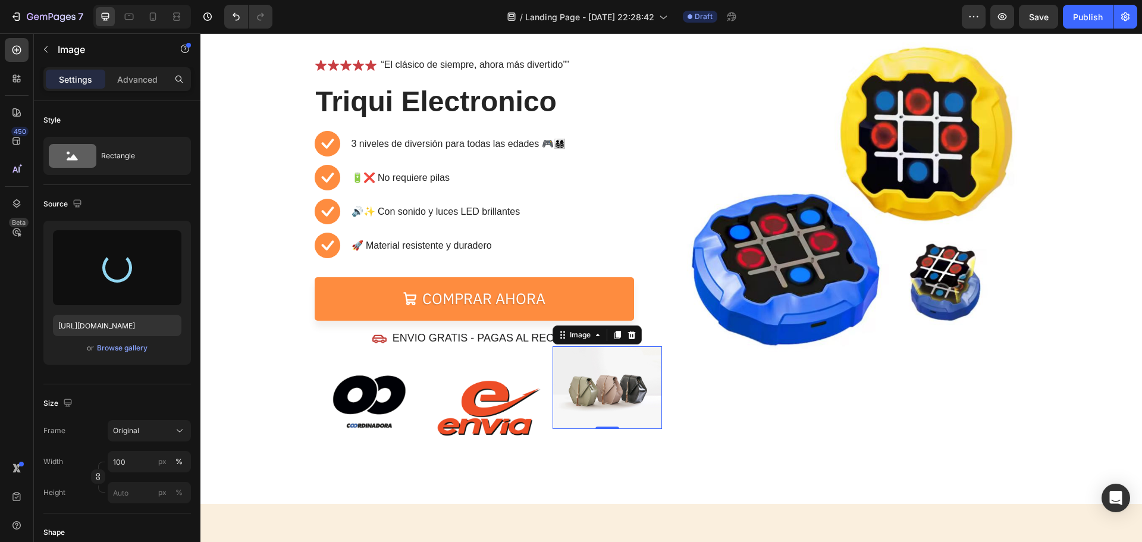
type input "[URL][DOMAIN_NAME]"
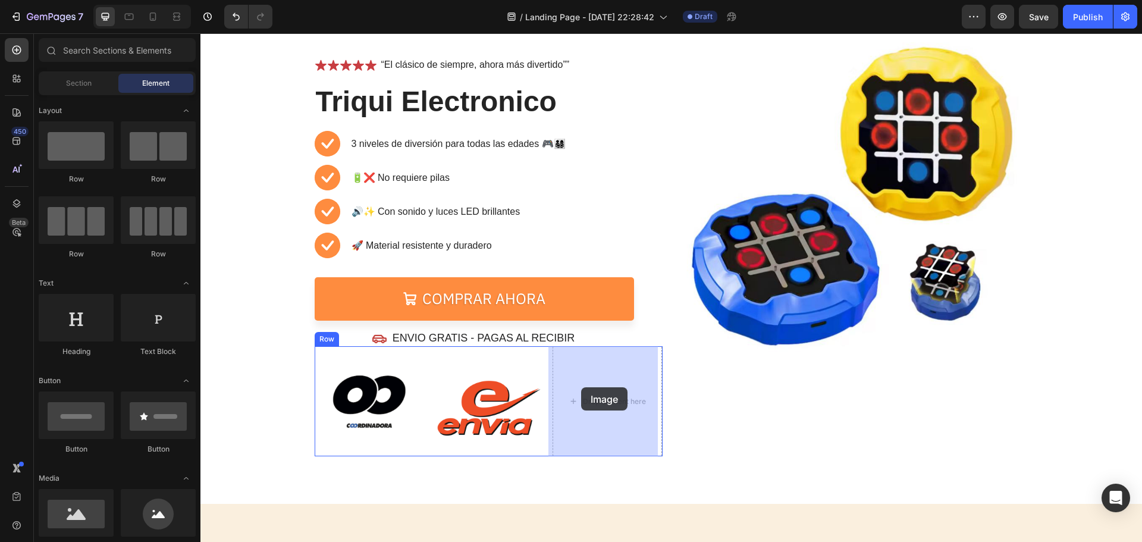
drag, startPoint x: 295, startPoint y: 546, endPoint x: 581, endPoint y: 388, distance: 326.8
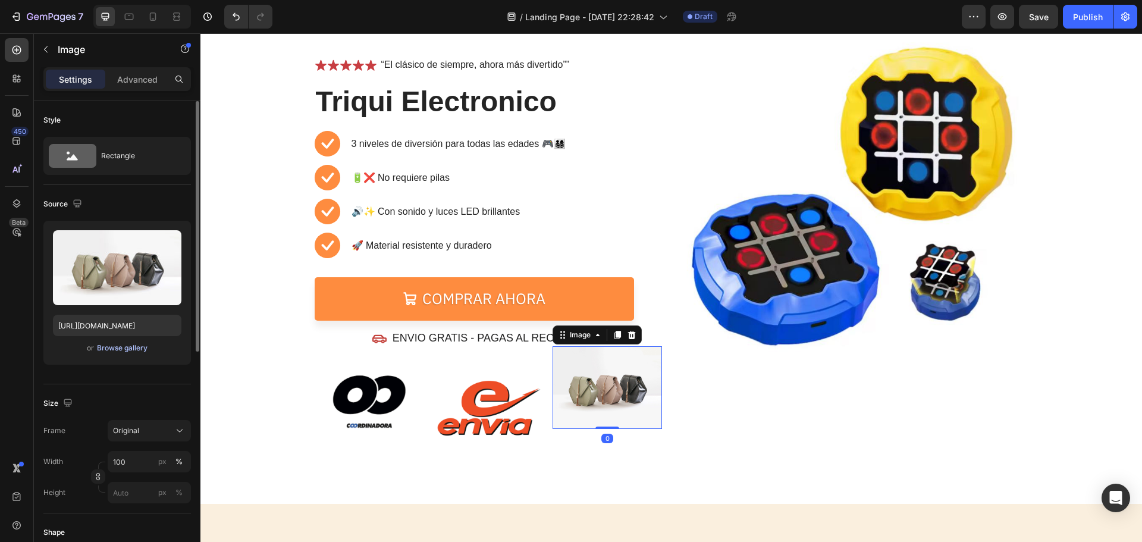
click at [112, 350] on div "Browse gallery" at bounding box center [122, 347] width 51 height 11
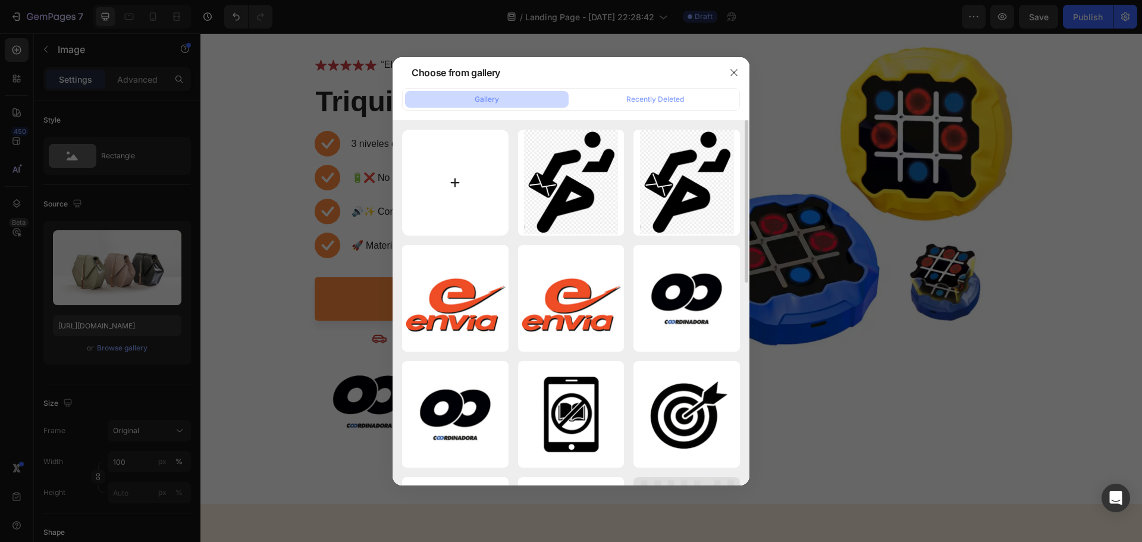
click at [458, 156] on input "file" at bounding box center [455, 183] width 106 height 106
type input "C:\fakepath\resized_interrapidisimo-removebg-preview.png"
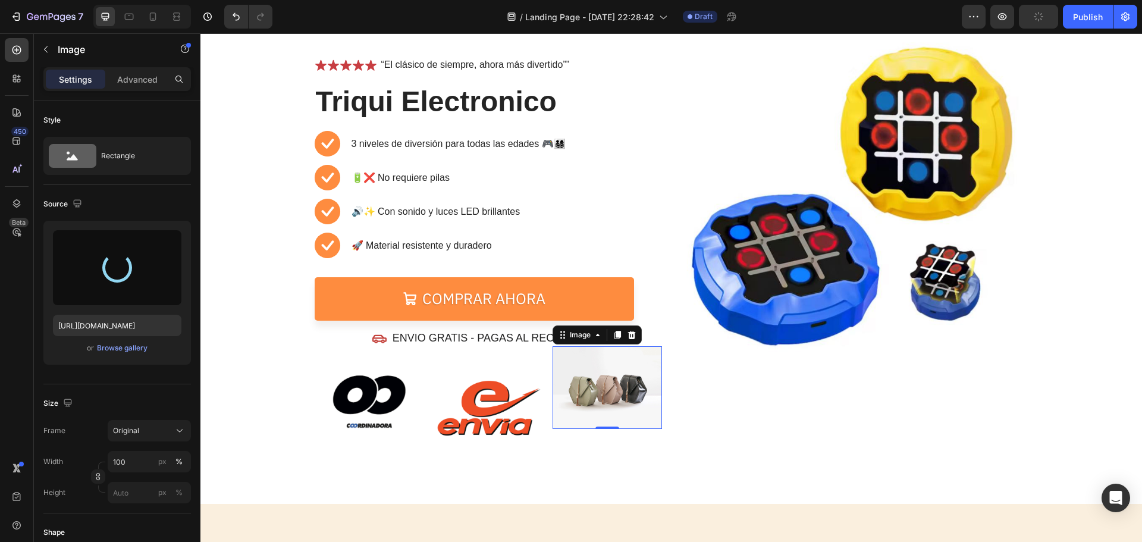
type input "[URL][DOMAIN_NAME]"
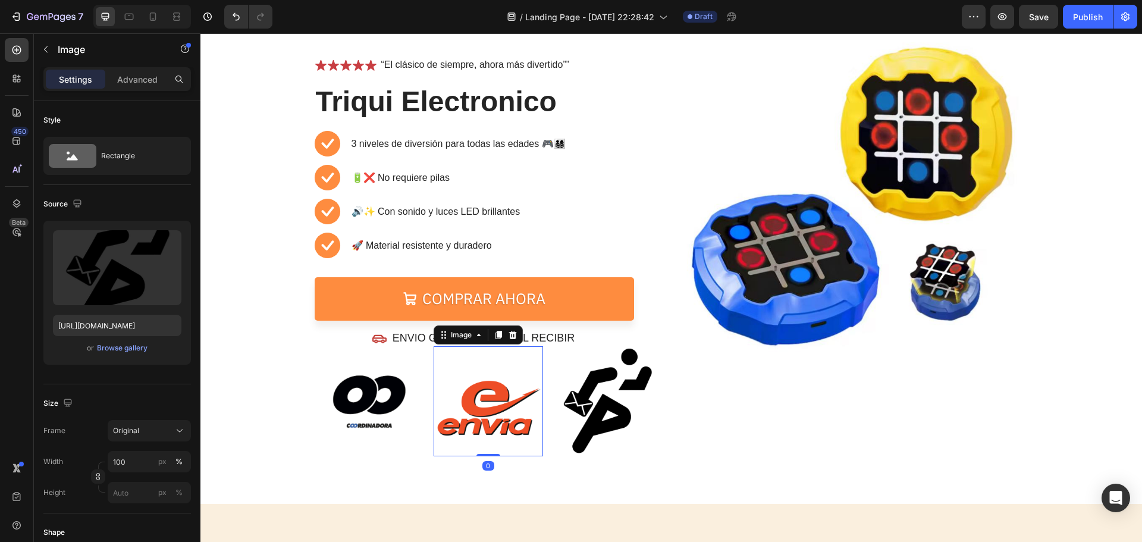
click at [491, 422] on img at bounding box center [487, 400] width 109 height 109
click at [579, 420] on img at bounding box center [606, 400] width 109 height 109
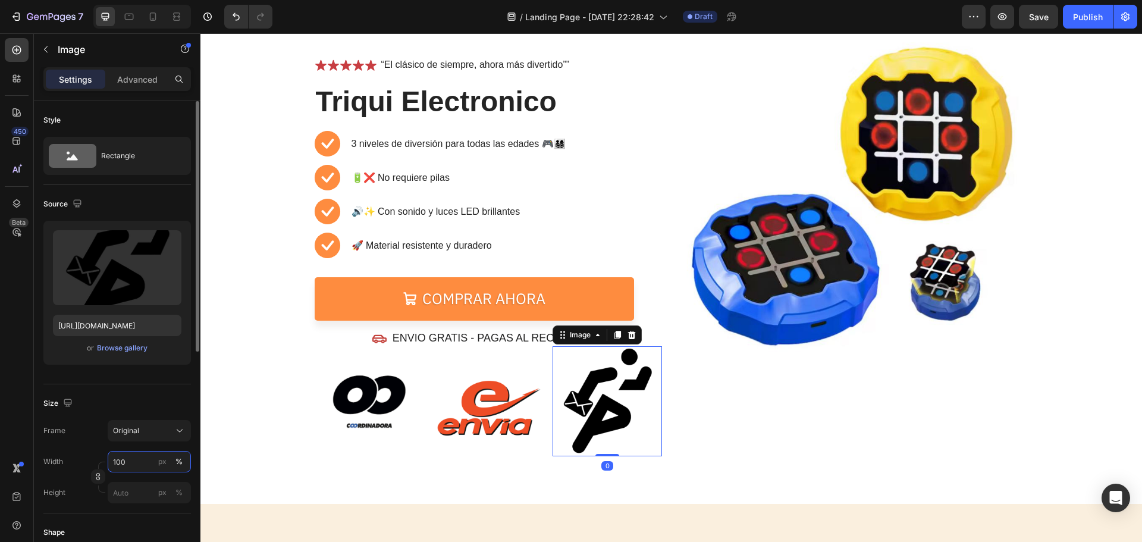
click at [130, 469] on input "100" at bounding box center [149, 461] width 83 height 21
type input "50"
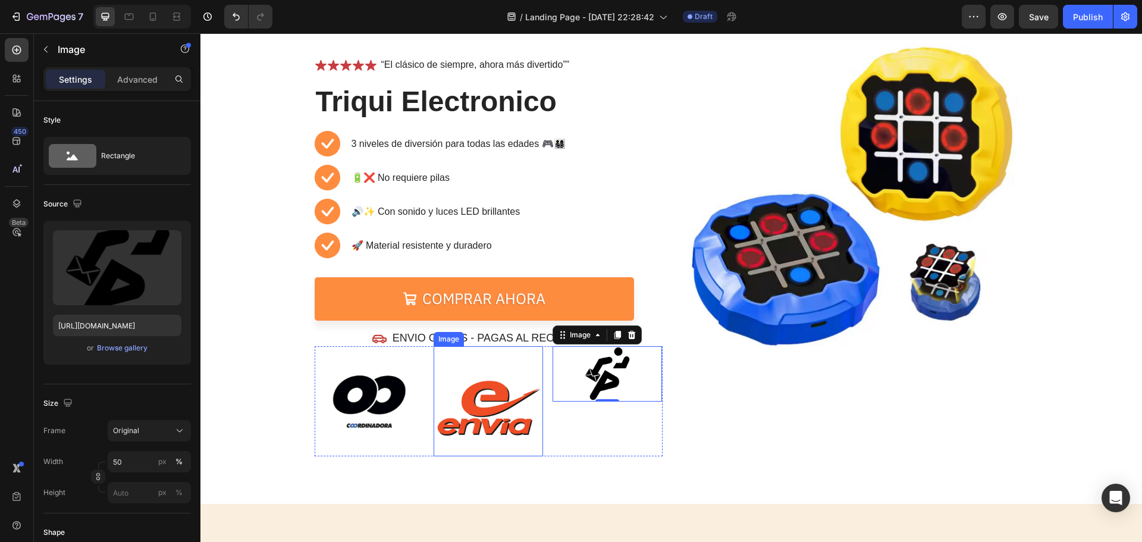
click at [466, 401] on img at bounding box center [487, 400] width 109 height 109
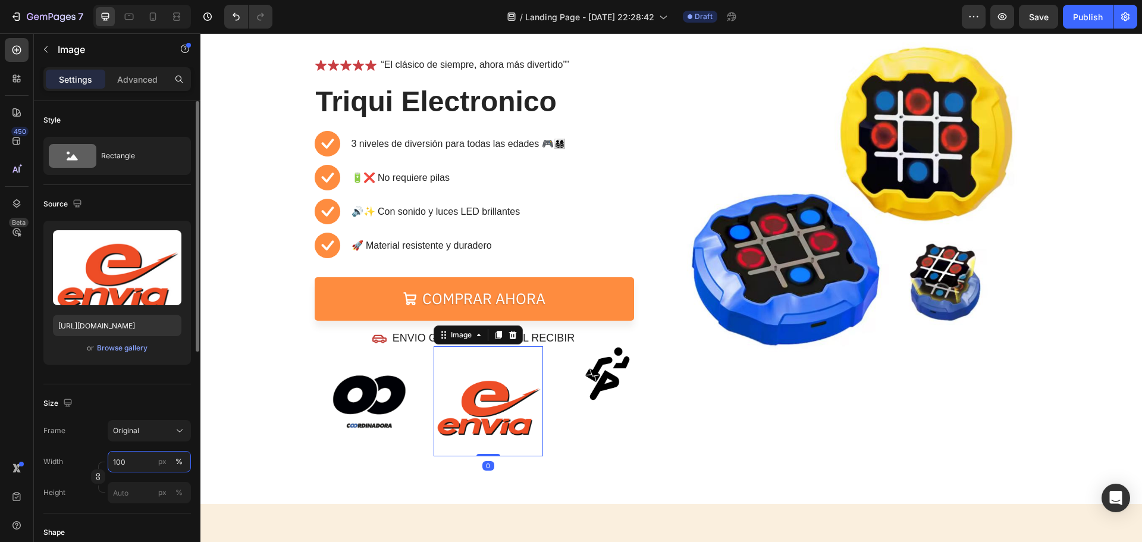
click at [131, 463] on input "100" at bounding box center [149, 461] width 83 height 21
type input "50"
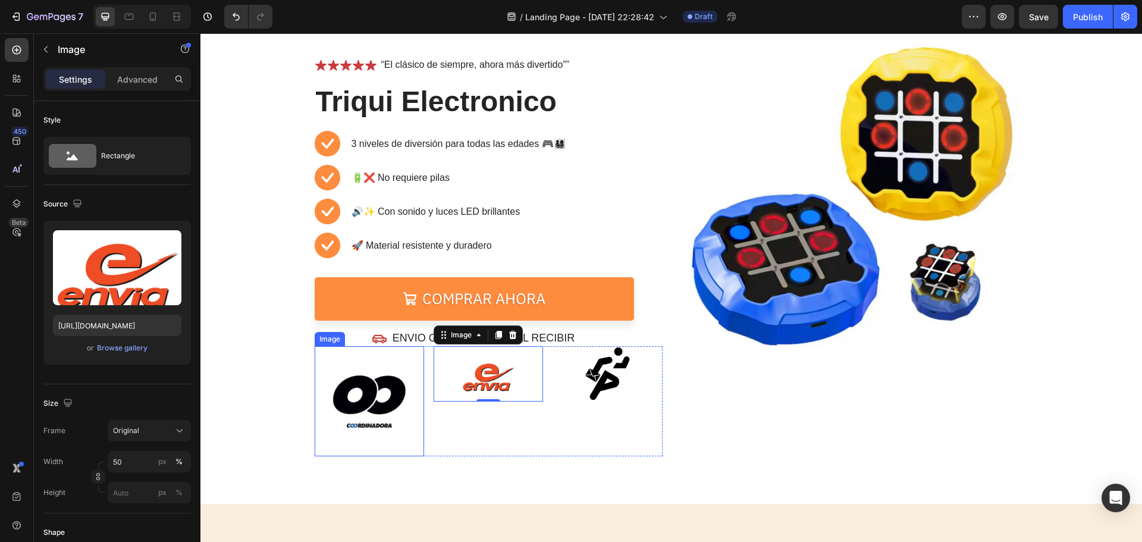
click at [366, 398] on img at bounding box center [369, 400] width 109 height 109
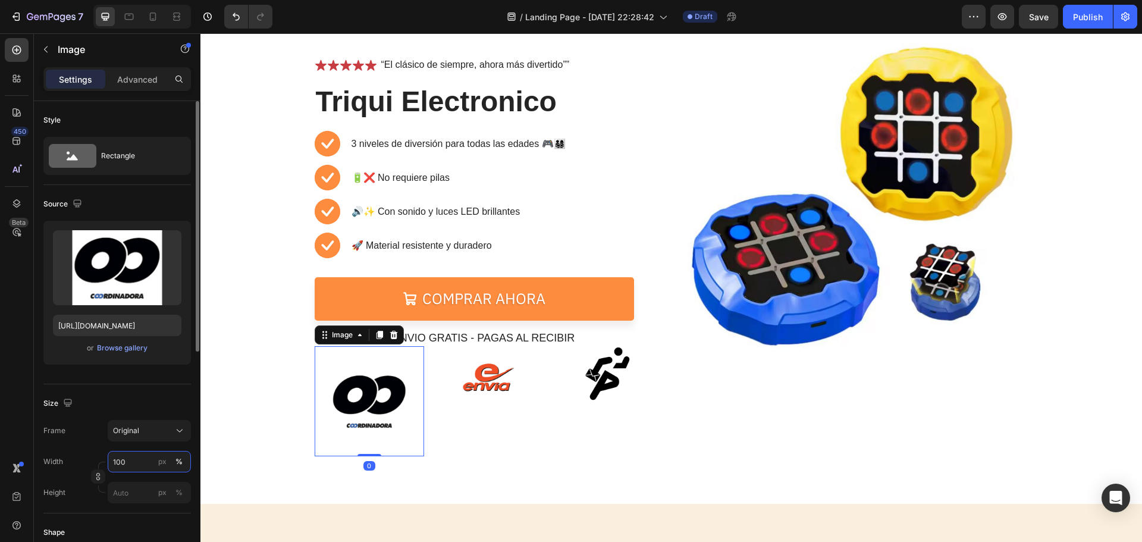
click at [125, 463] on input "100" at bounding box center [149, 461] width 83 height 21
type input "50"
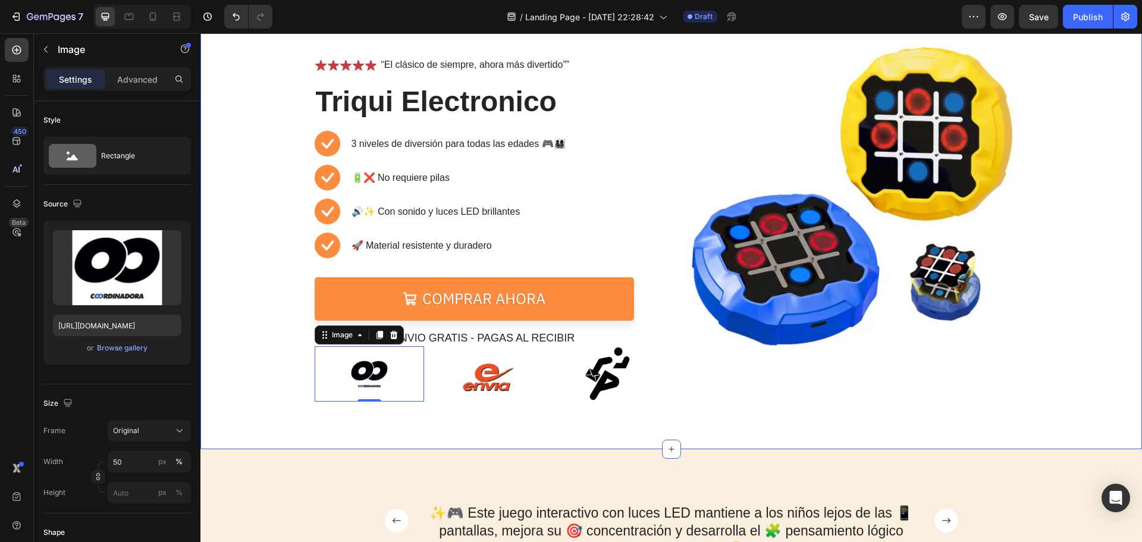
click at [555, 410] on div "⏳🔥 OFERTA POR TIEMPO LIMITADO 🔥⏳ Text Block 05 Hours 30 Mins 37 Secs Countdown …" at bounding box center [670, 198] width 941 height 501
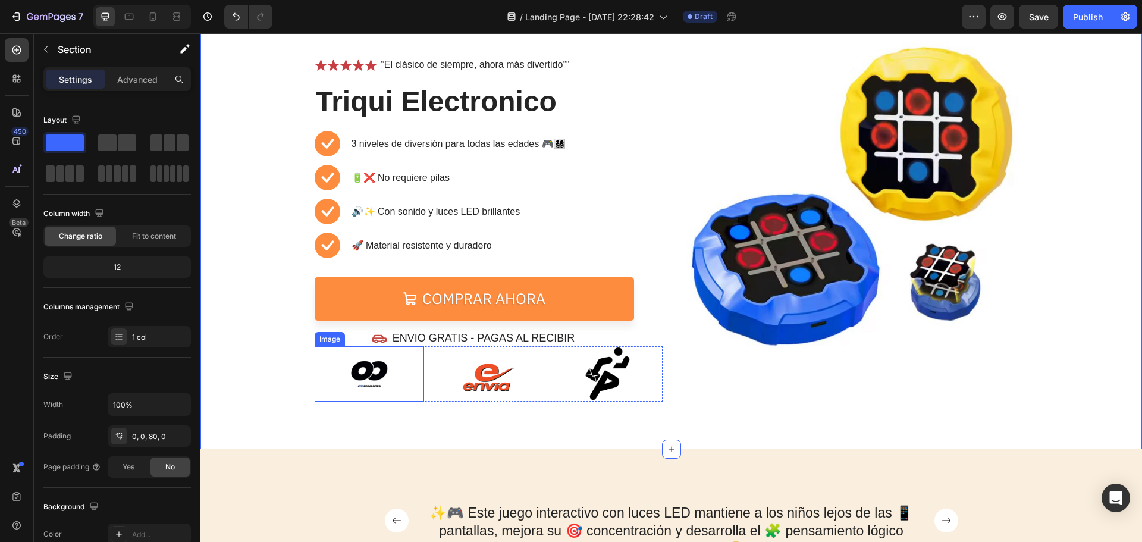
click at [368, 392] on img at bounding box center [369, 373] width 55 height 55
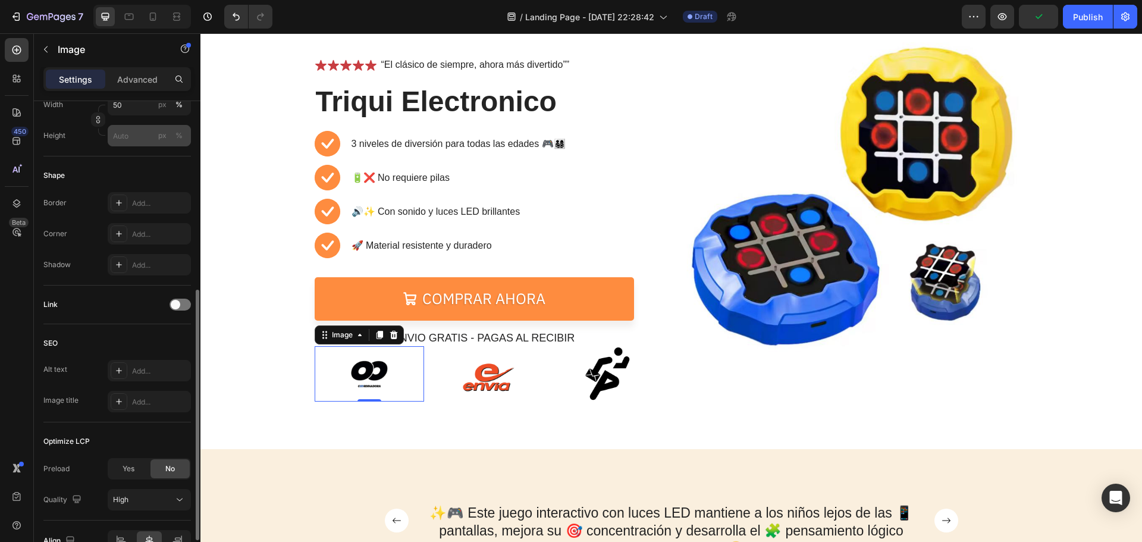
scroll to position [423, 0]
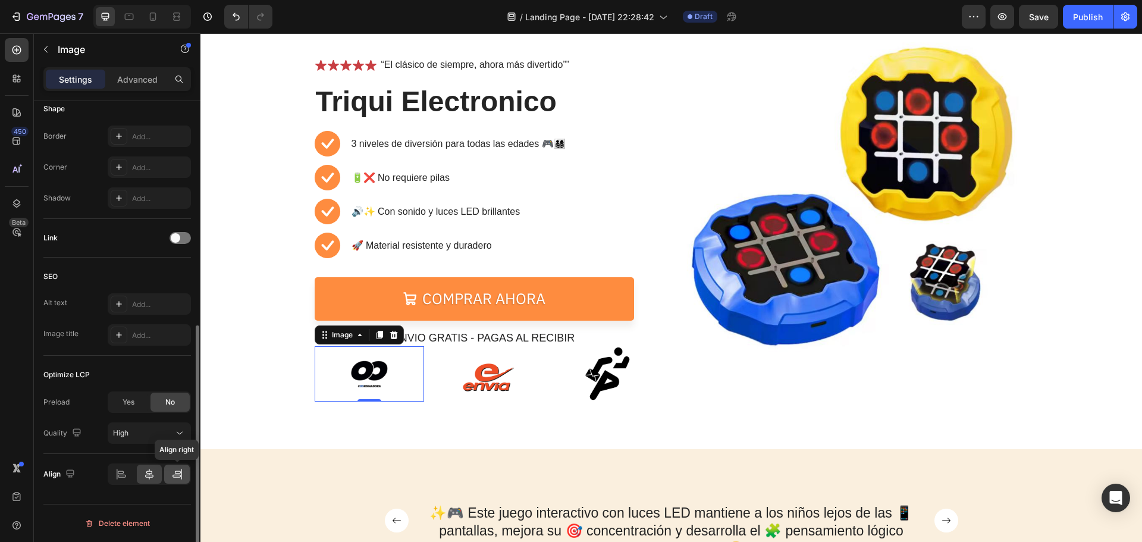
click at [172, 479] on icon at bounding box center [177, 474] width 12 height 12
click at [499, 368] on img at bounding box center [488, 373] width 55 height 55
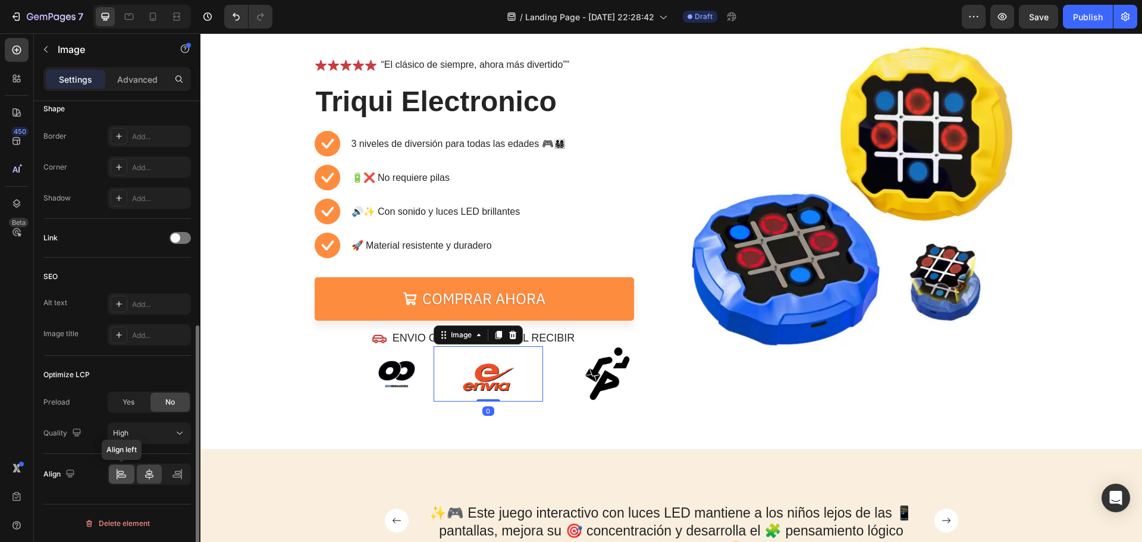
click at [122, 477] on icon at bounding box center [122, 476] width 8 height 3
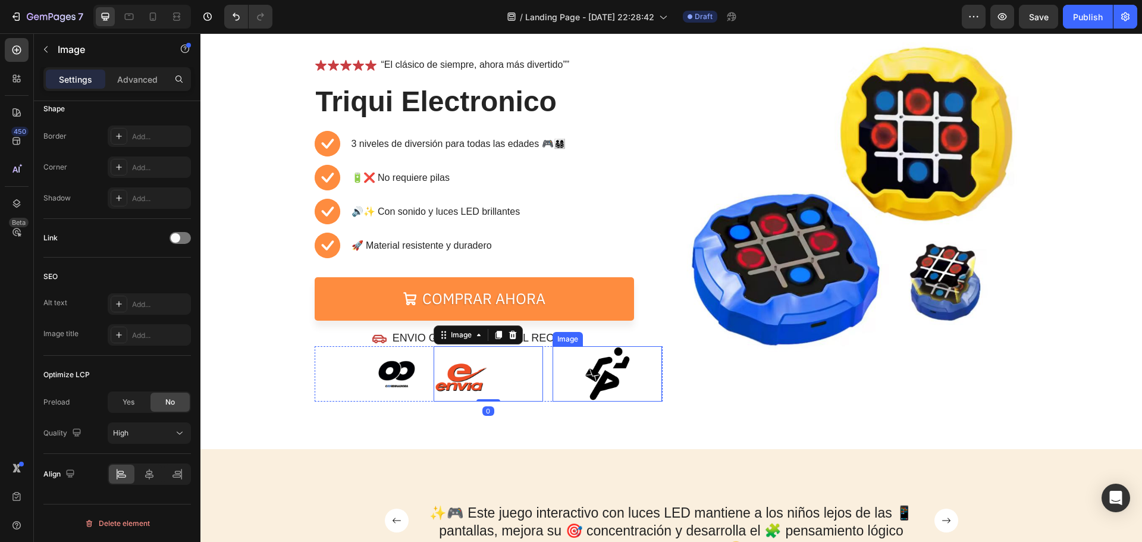
click at [583, 381] on img at bounding box center [607, 373] width 55 height 55
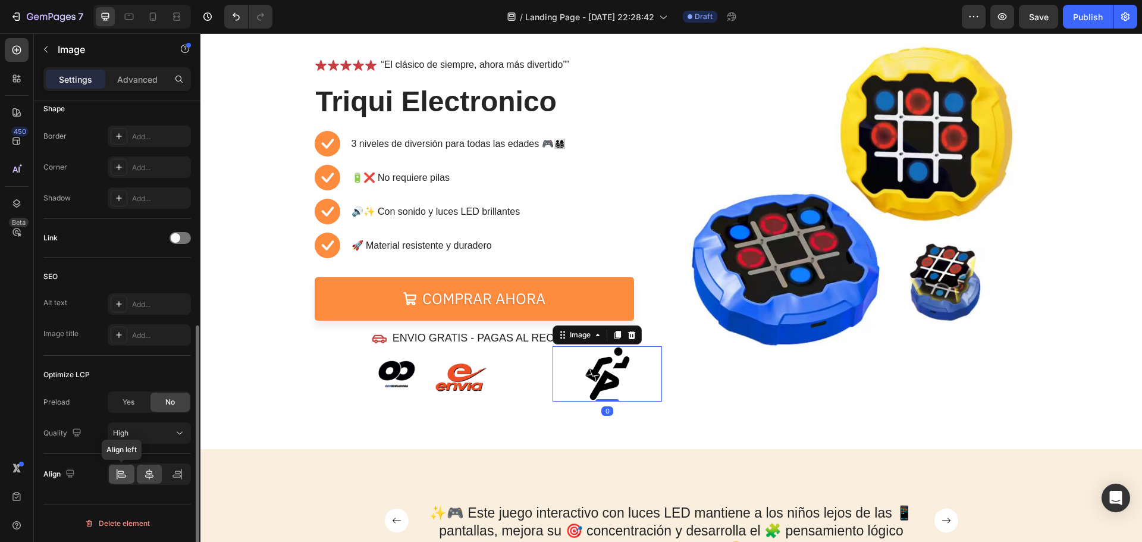
click at [118, 483] on div at bounding box center [122, 473] width 26 height 19
click at [562, 373] on img at bounding box center [579, 373] width 55 height 55
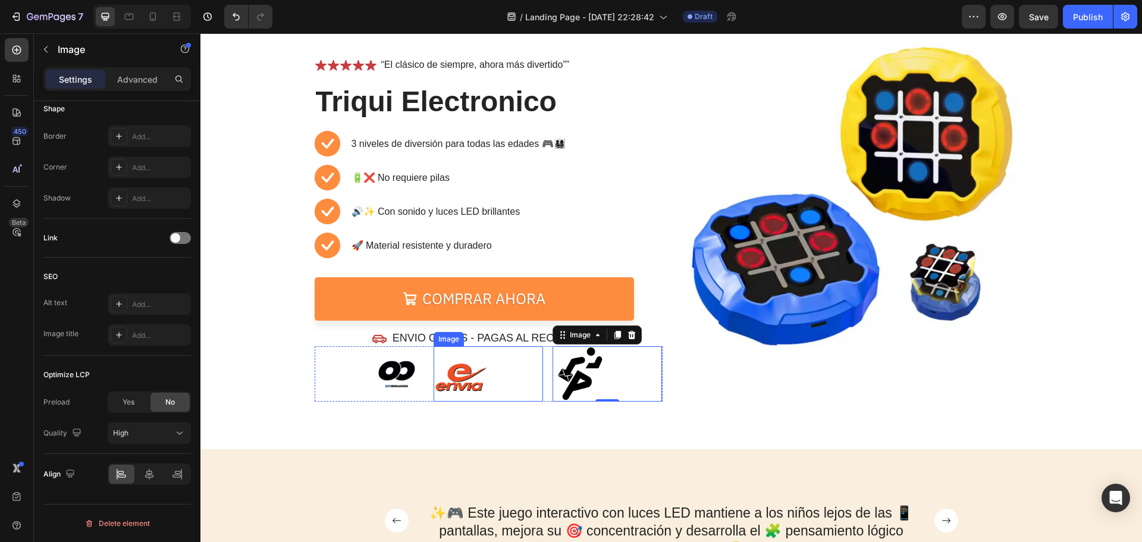
click at [528, 375] on div at bounding box center [487, 373] width 109 height 55
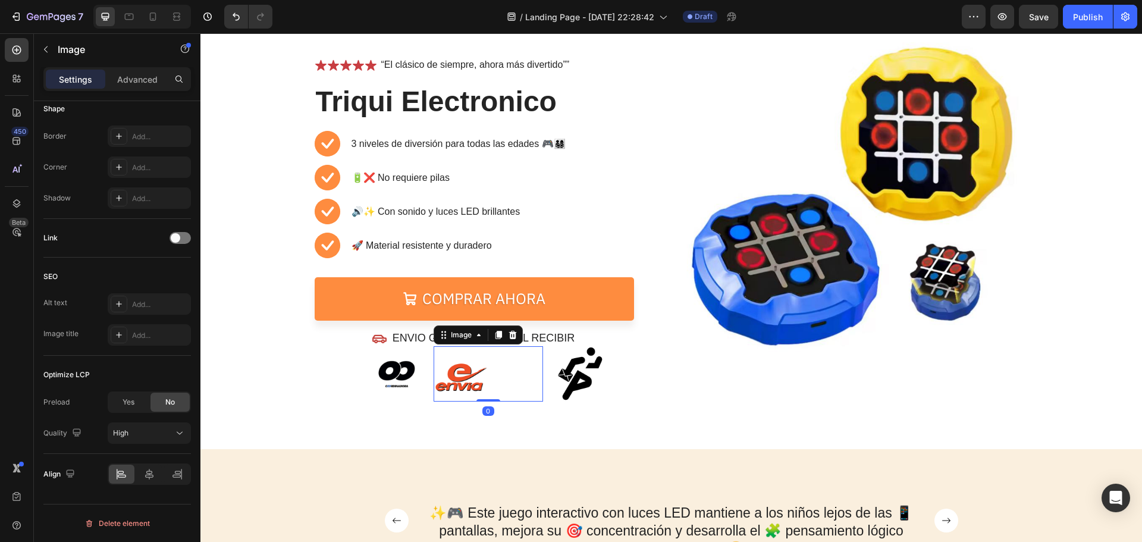
click at [121, 96] on div "Settings Advanced" at bounding box center [117, 84] width 166 height 34
click at [121, 86] on div "Advanced" at bounding box center [137, 79] width 59 height 19
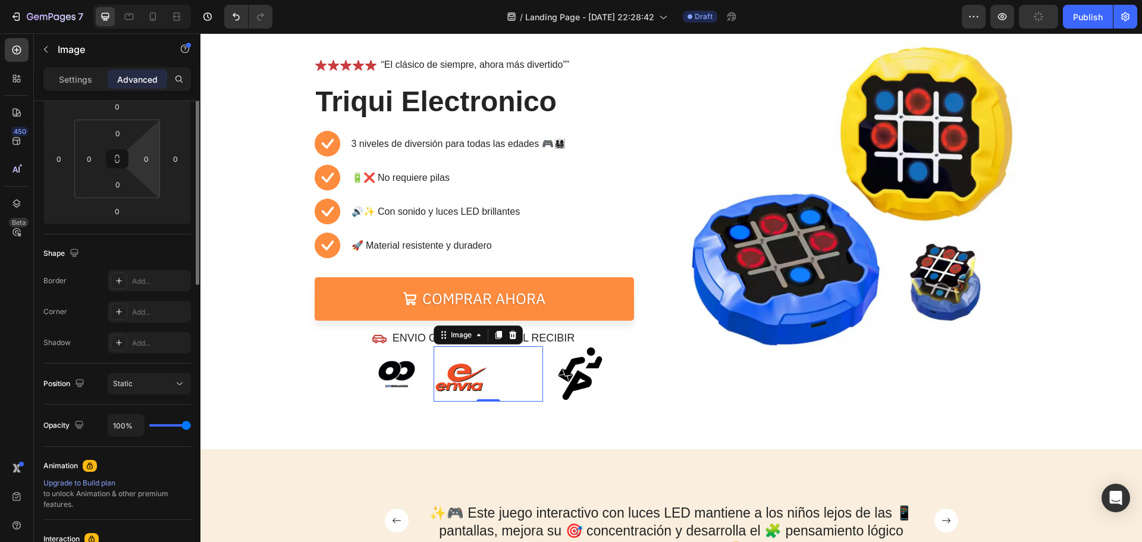
scroll to position [54, 0]
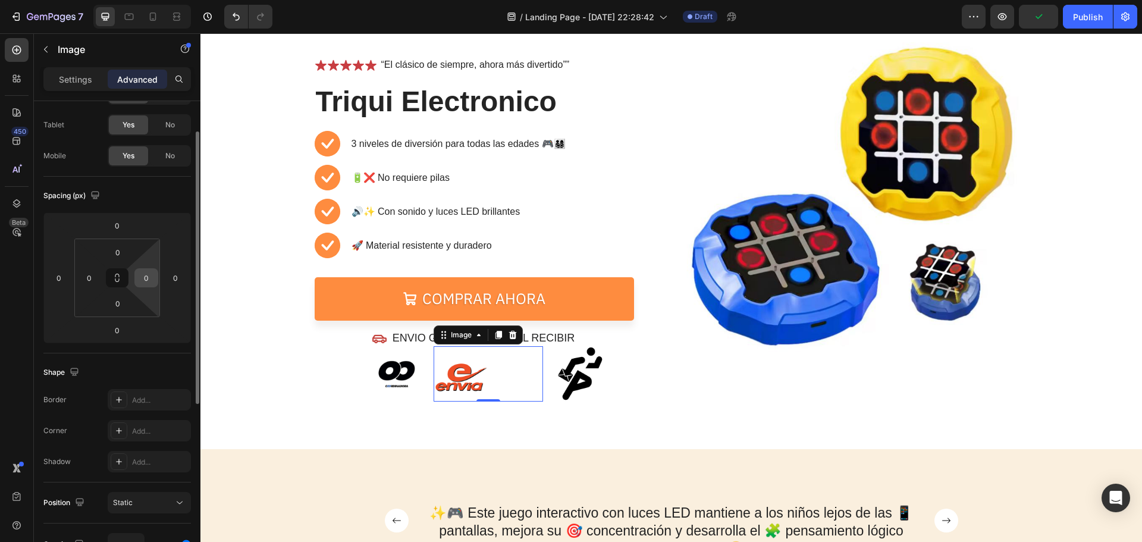
click at [154, 284] on input "0" at bounding box center [146, 278] width 18 height 18
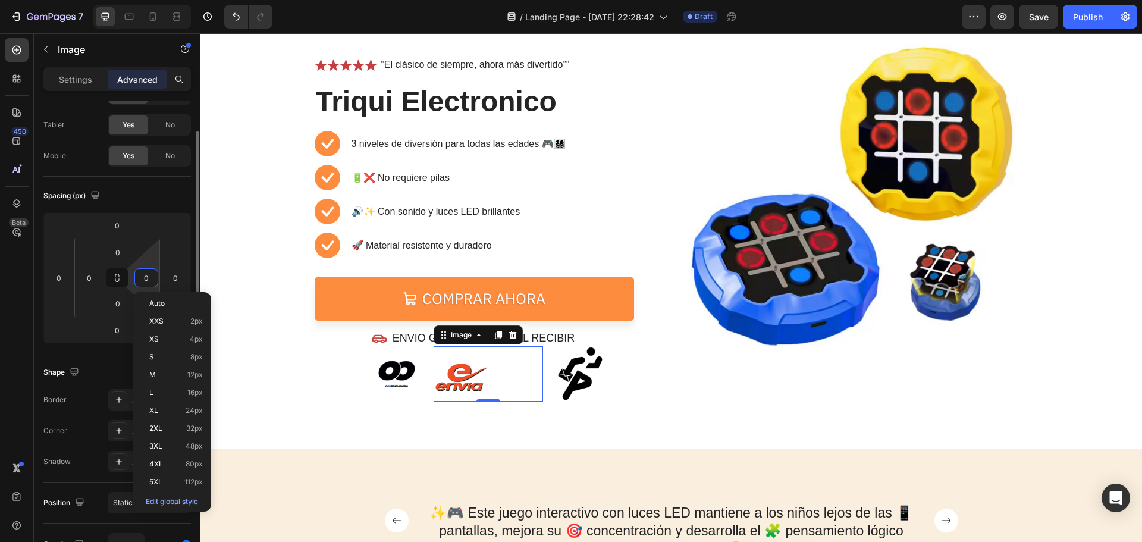
click at [152, 279] on input "0" at bounding box center [146, 278] width 18 height 18
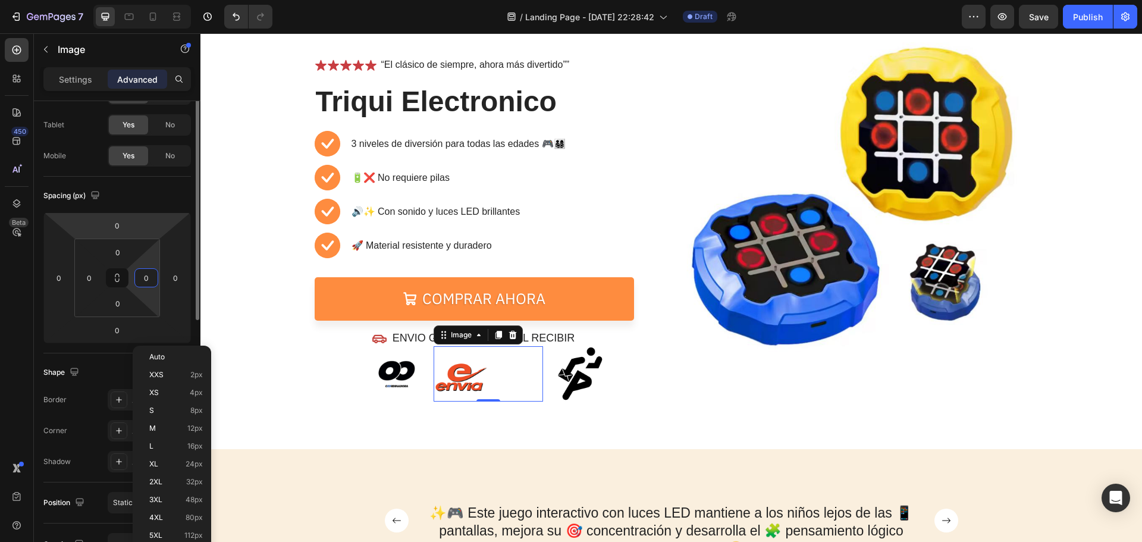
scroll to position [0, 0]
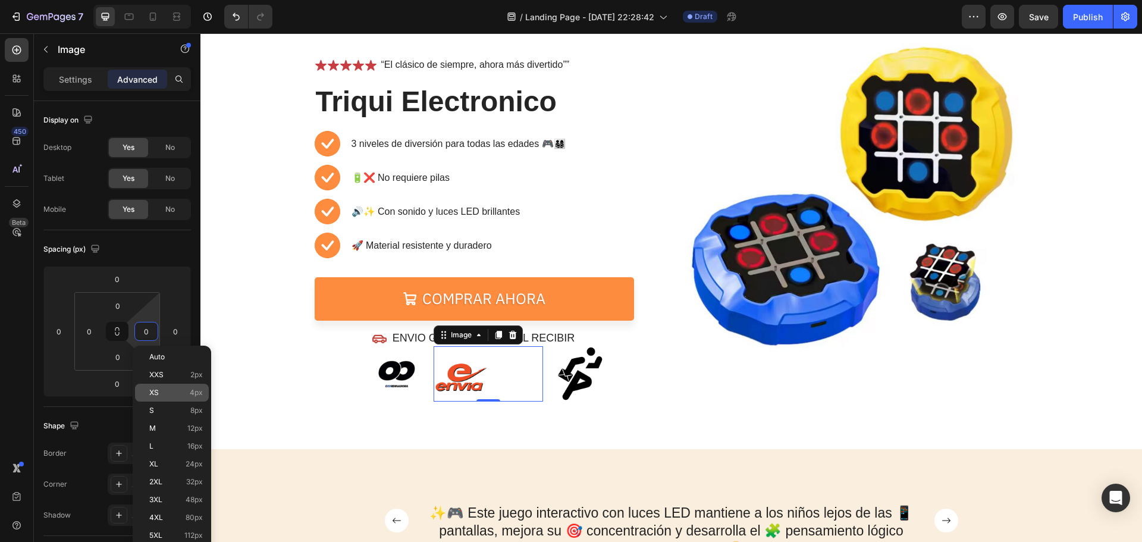
click at [167, 391] on p "XS 4px" at bounding box center [176, 392] width 54 height 8
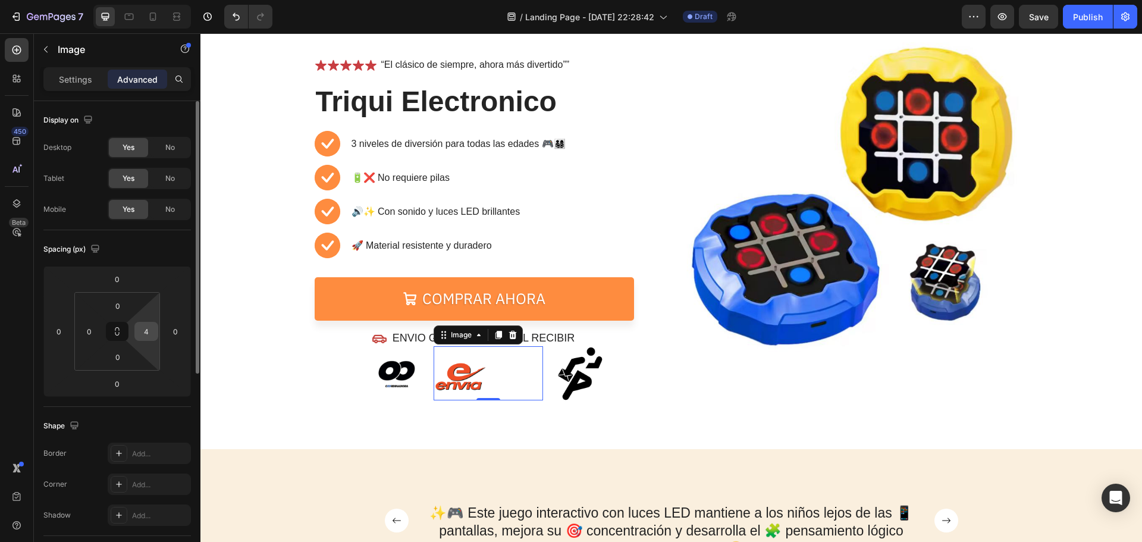
click at [148, 334] on input "4" at bounding box center [146, 331] width 18 height 18
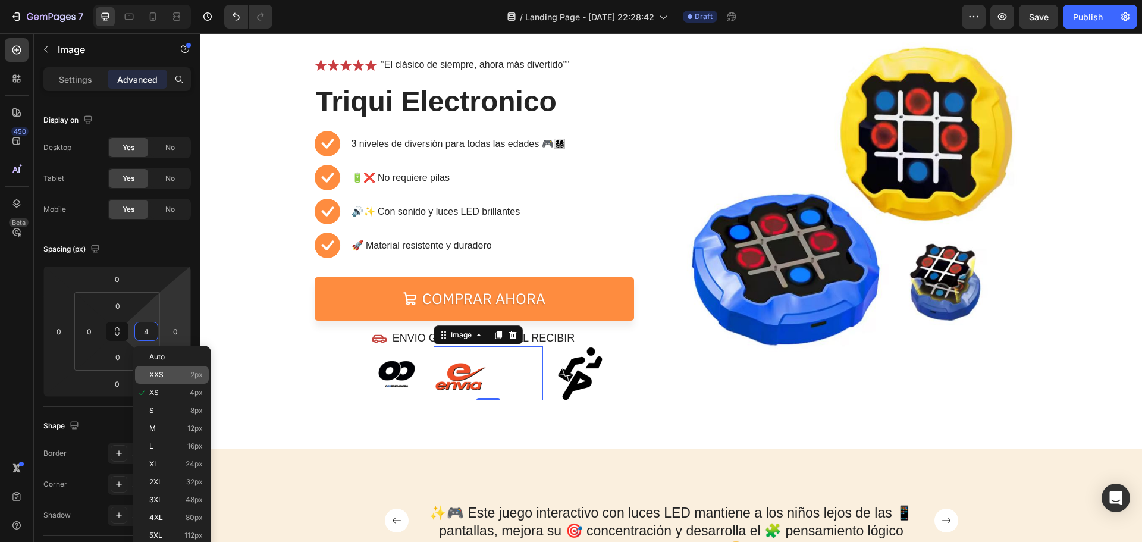
click at [177, 382] on div "XXS 2px" at bounding box center [172, 375] width 74 height 18
type input "2"
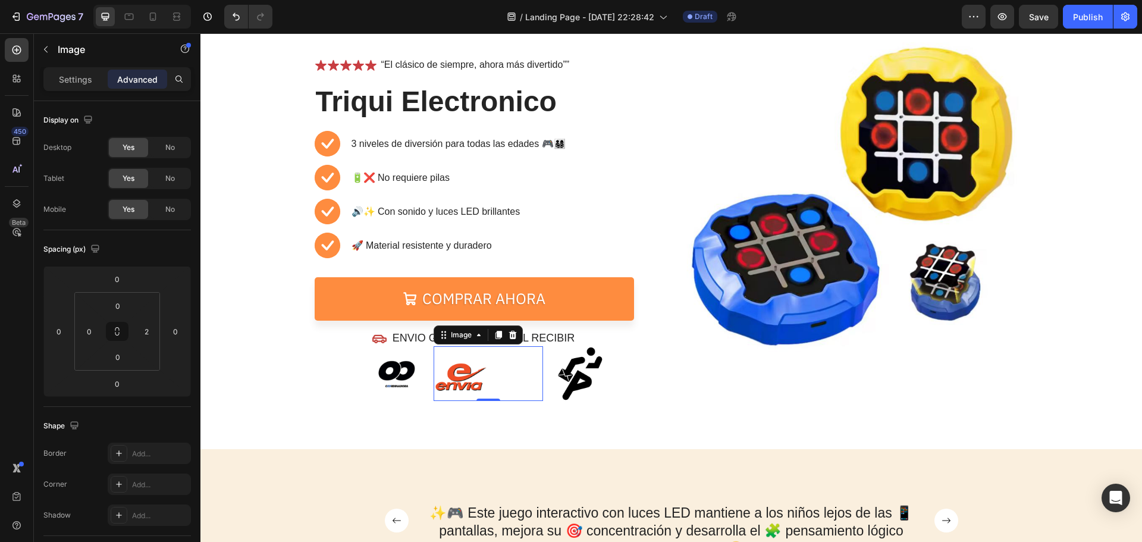
click at [507, 374] on div at bounding box center [487, 373] width 108 height 54
click at [667, 400] on div "Icon Icon Icon Icon Icon Icon List “El clásico de siempre, ahora más divertido”…" at bounding box center [671, 201] width 737 height 401
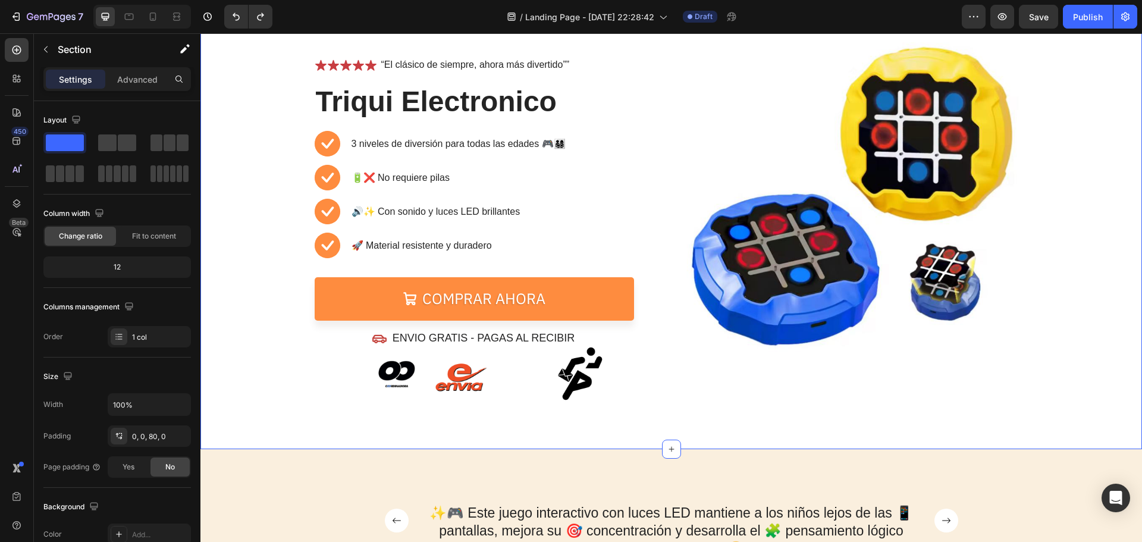
click at [563, 420] on div "⏳🔥 OFERTA POR TIEMPO LIMITADO 🔥⏳ Text Block 05 Hours 29 Mins 38 Secs Countdown …" at bounding box center [670, 198] width 941 height 501
click at [592, 386] on img at bounding box center [607, 373] width 55 height 55
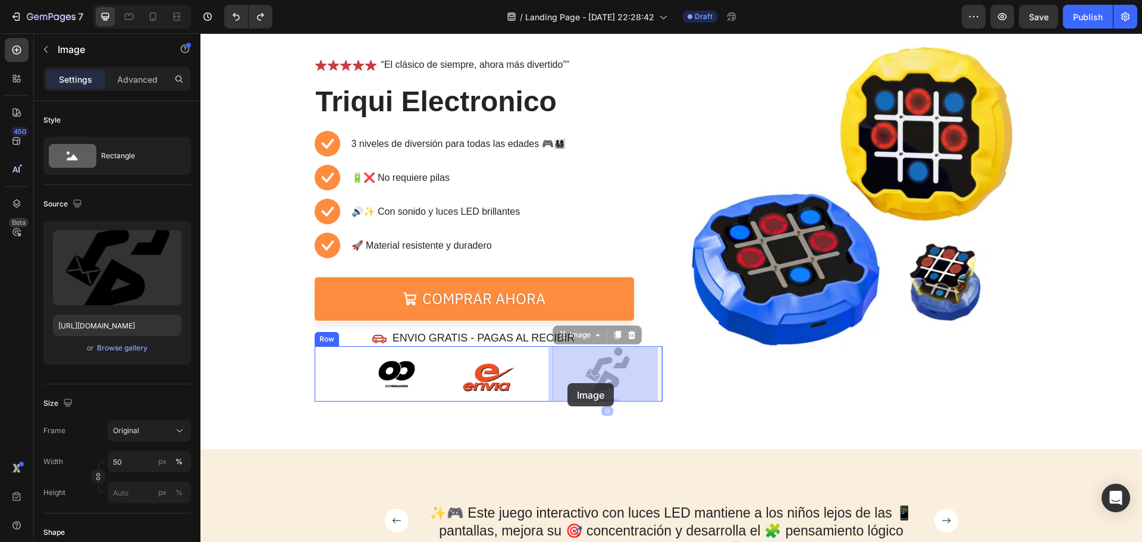
drag, startPoint x: 581, startPoint y: 384, endPoint x: 573, endPoint y: 383, distance: 8.3
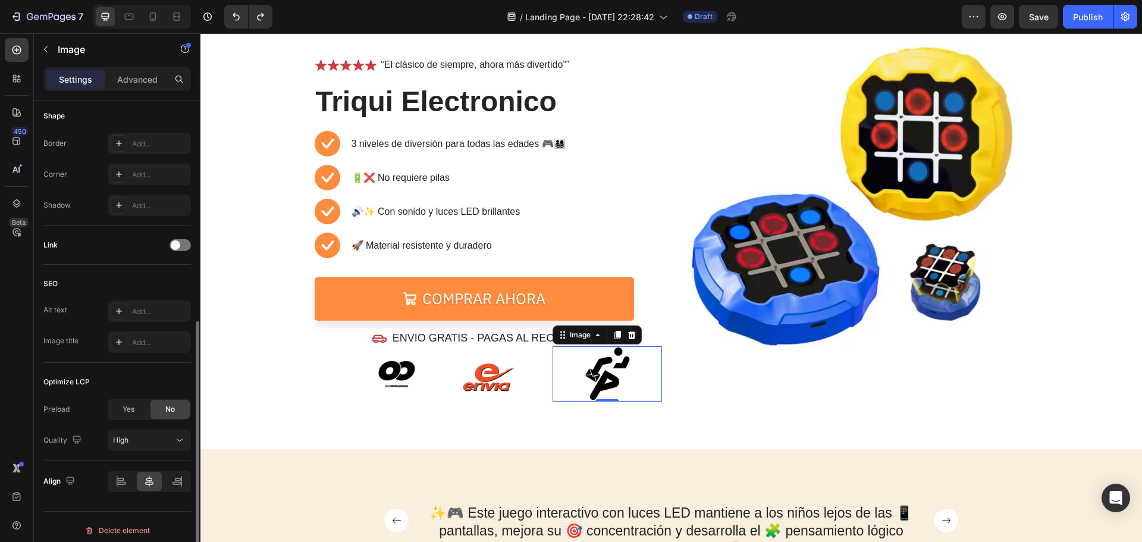
scroll to position [423, 0]
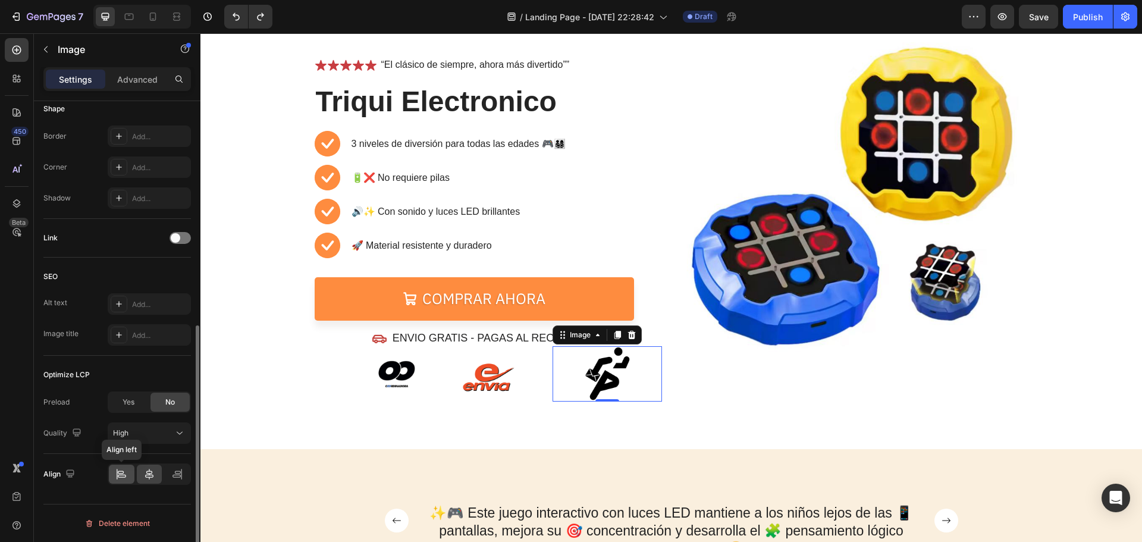
click at [128, 475] on div at bounding box center [122, 473] width 26 height 19
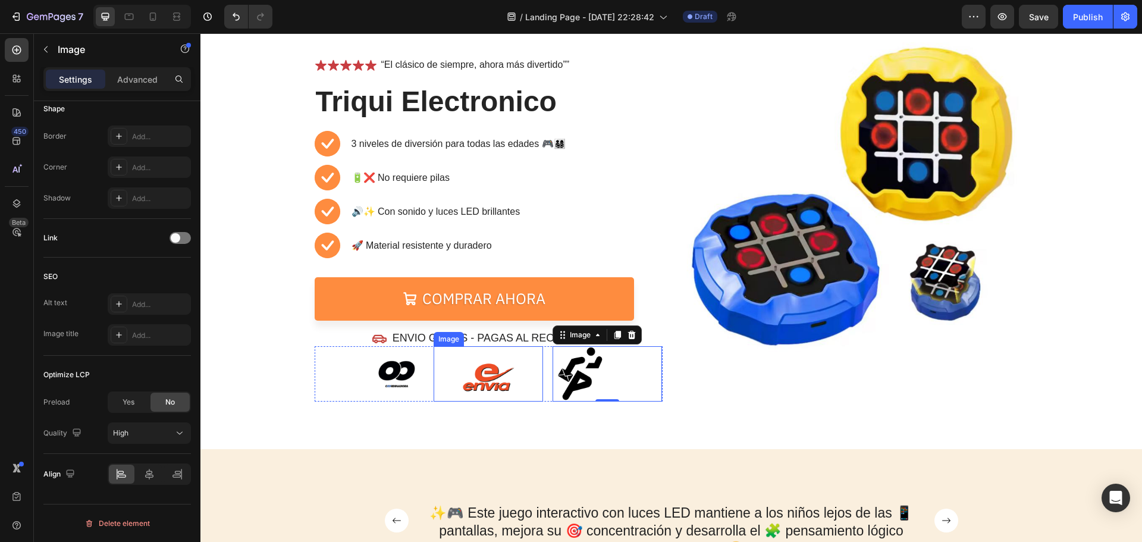
click at [561, 422] on div "⏳🔥 OFERTA POR TIEMPO LIMITADO 🔥⏳ Text Block 05 Hours 29 Mins 26 Secs Countdown …" at bounding box center [670, 198] width 941 height 501
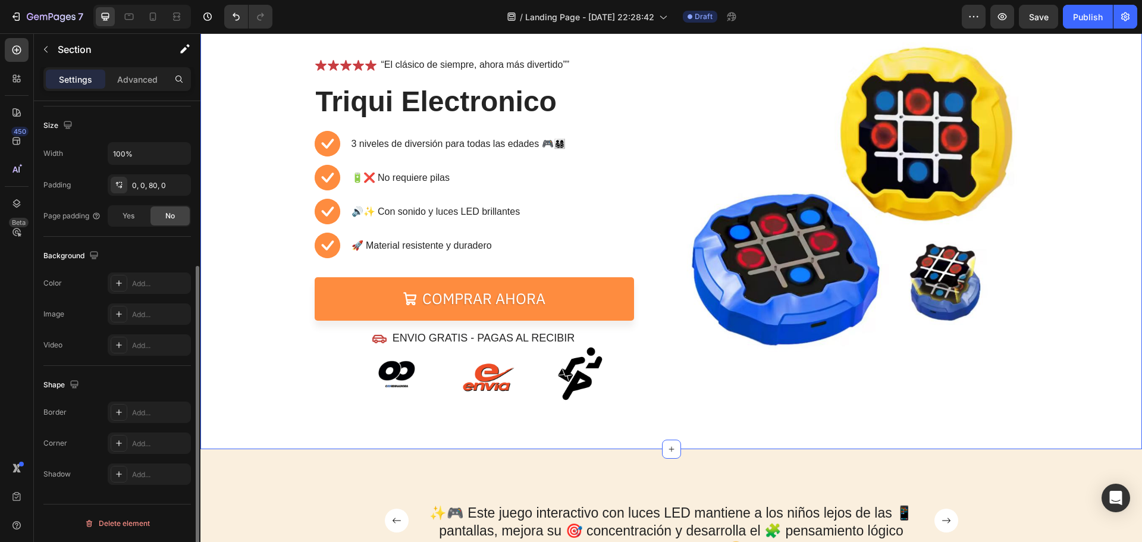
scroll to position [0, 0]
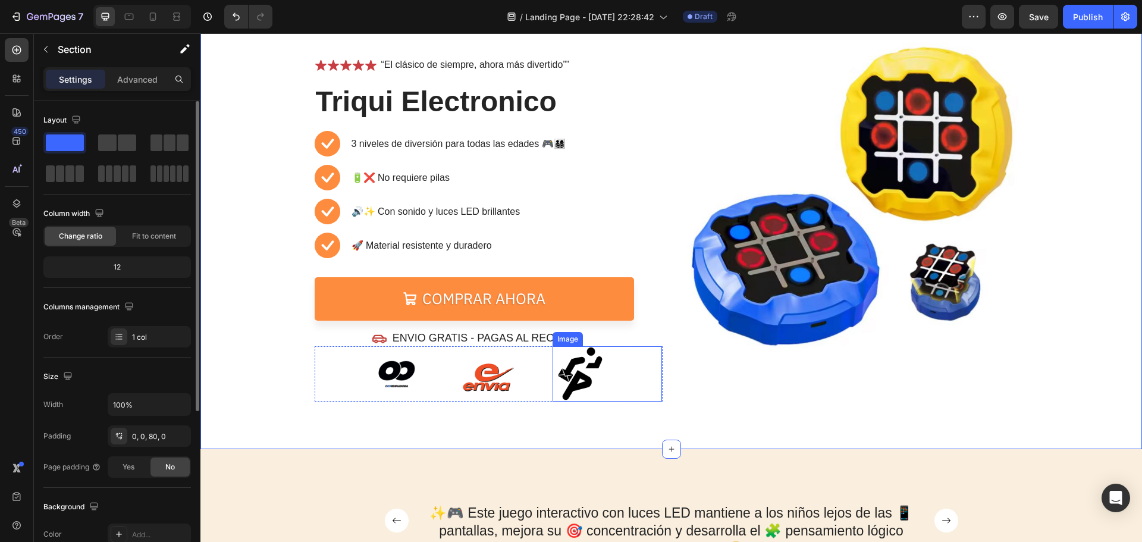
click at [595, 387] on img at bounding box center [579, 373] width 55 height 55
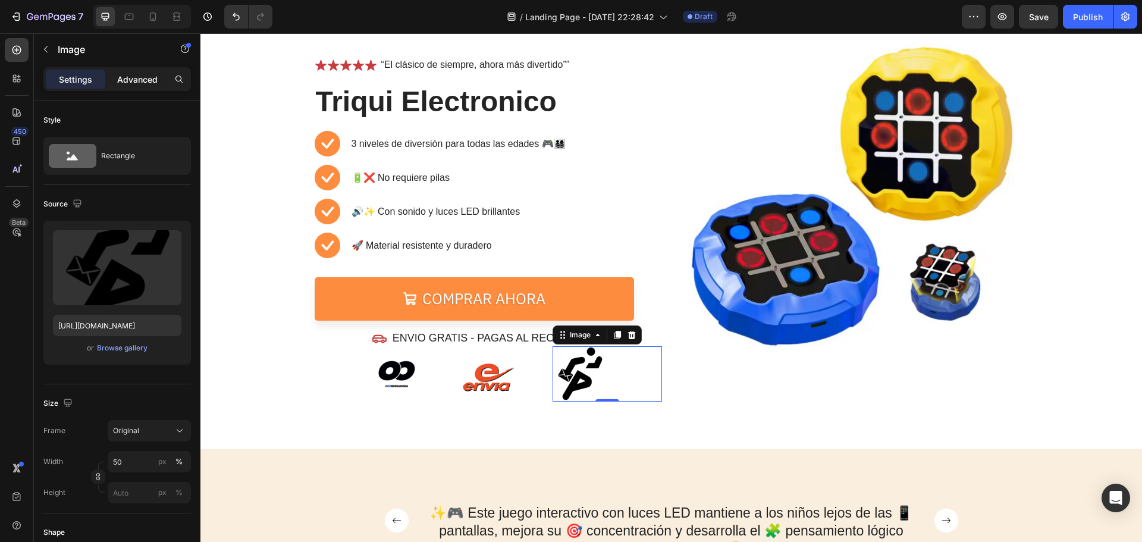
click at [123, 78] on p "Advanced" at bounding box center [137, 79] width 40 height 12
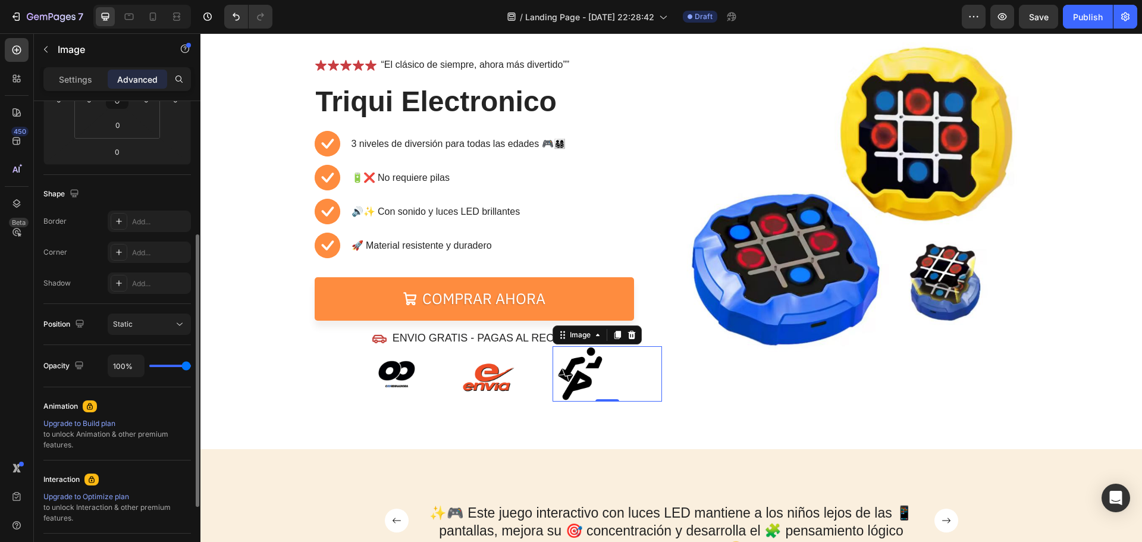
scroll to position [54, 0]
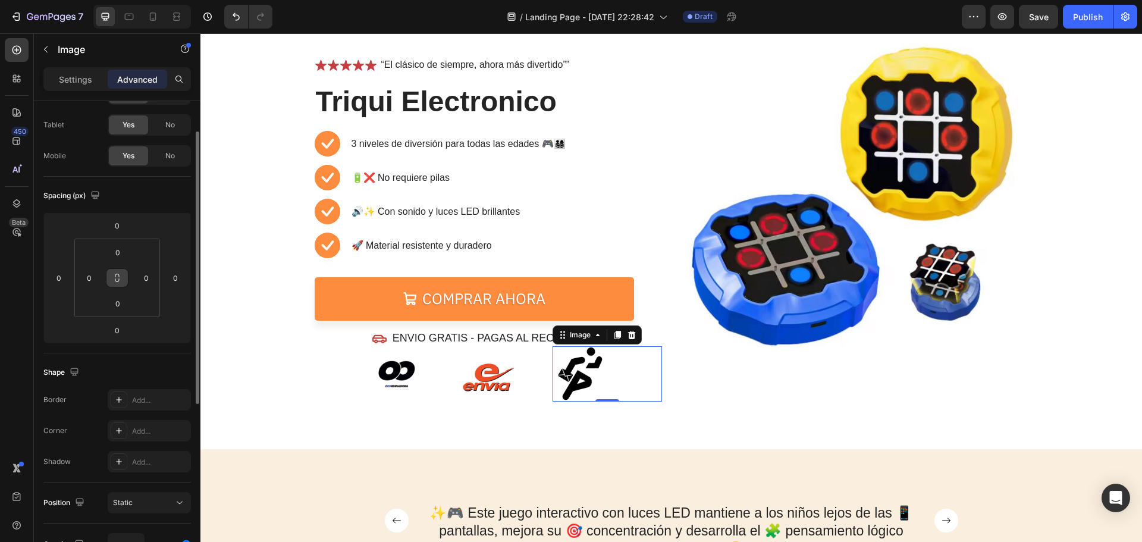
click at [117, 284] on button at bounding box center [117, 277] width 23 height 19
click at [90, 281] on input "0" at bounding box center [89, 278] width 18 height 18
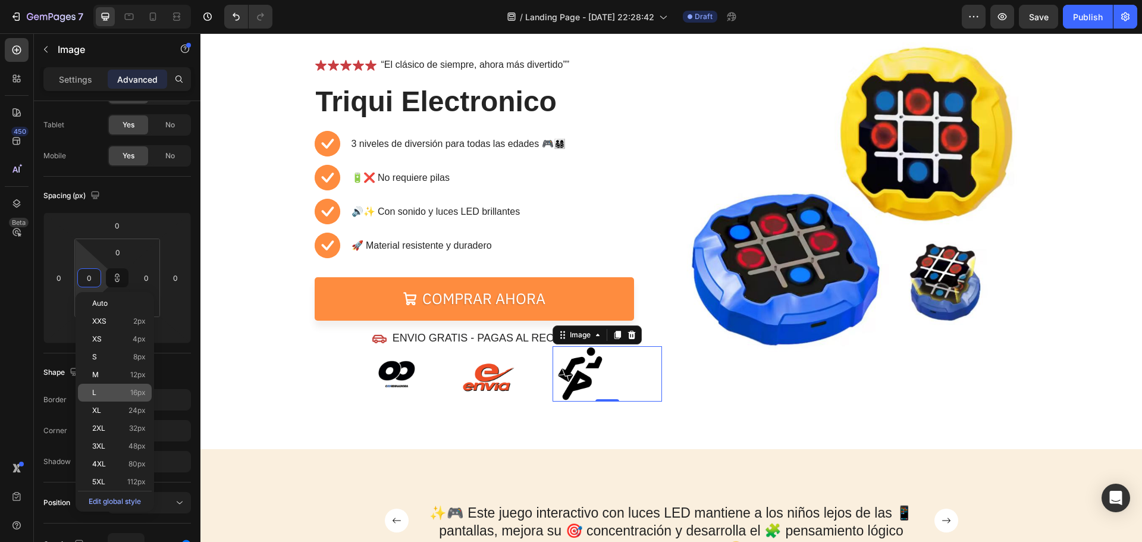
click at [112, 389] on p "L 16px" at bounding box center [119, 392] width 54 height 8
type input "16"
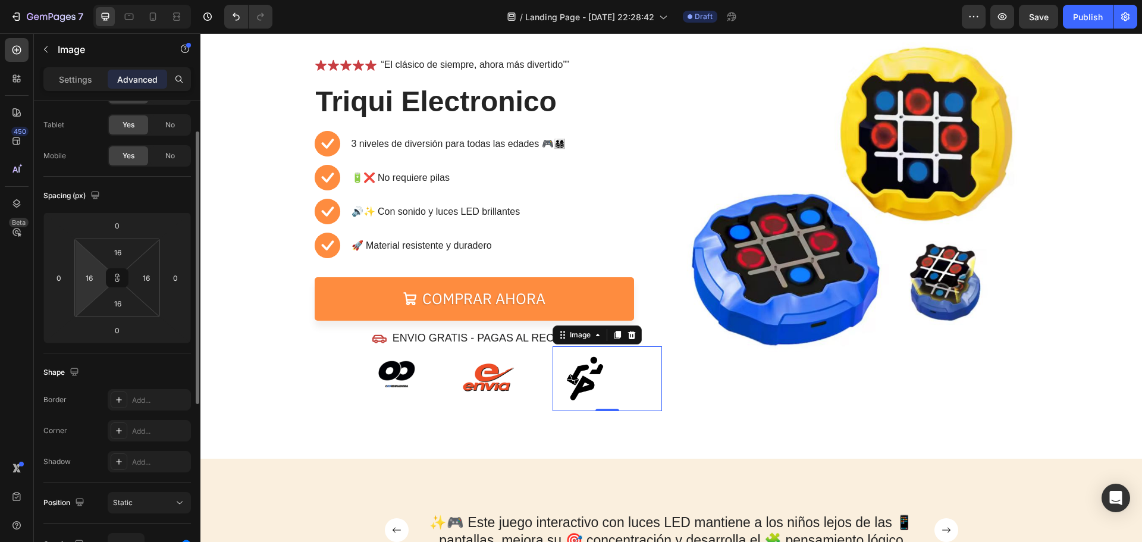
click at [94, 0] on html "7 / Landing Page - [DATE] 22:28:42 Draft Preview Save Publish 450 Beta Sections…" at bounding box center [571, 0] width 1142 height 0
type input "0"
click at [65, 278] on input "0" at bounding box center [59, 278] width 18 height 18
type input "0"
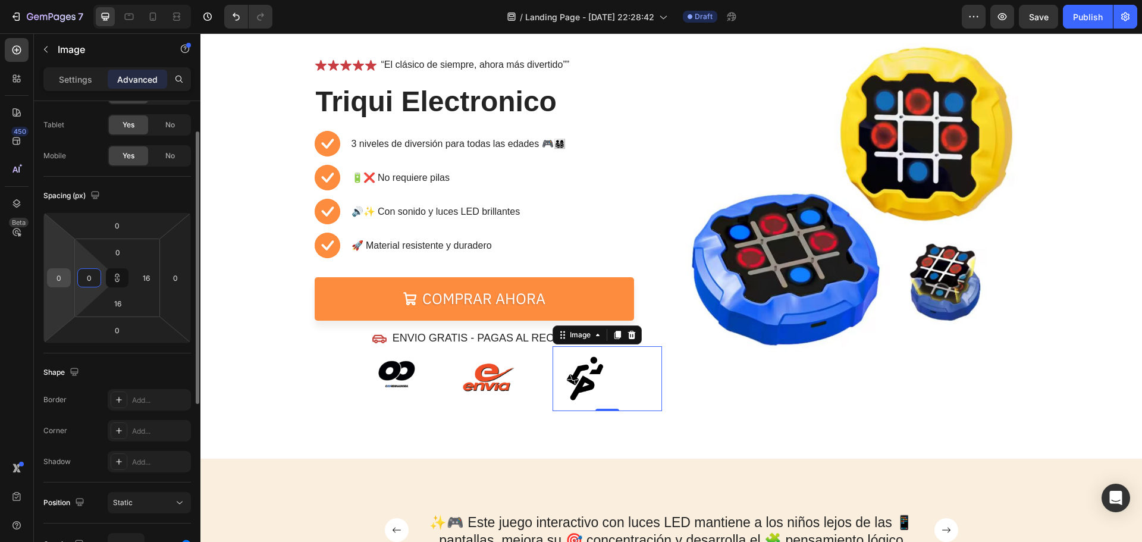
type input "0"
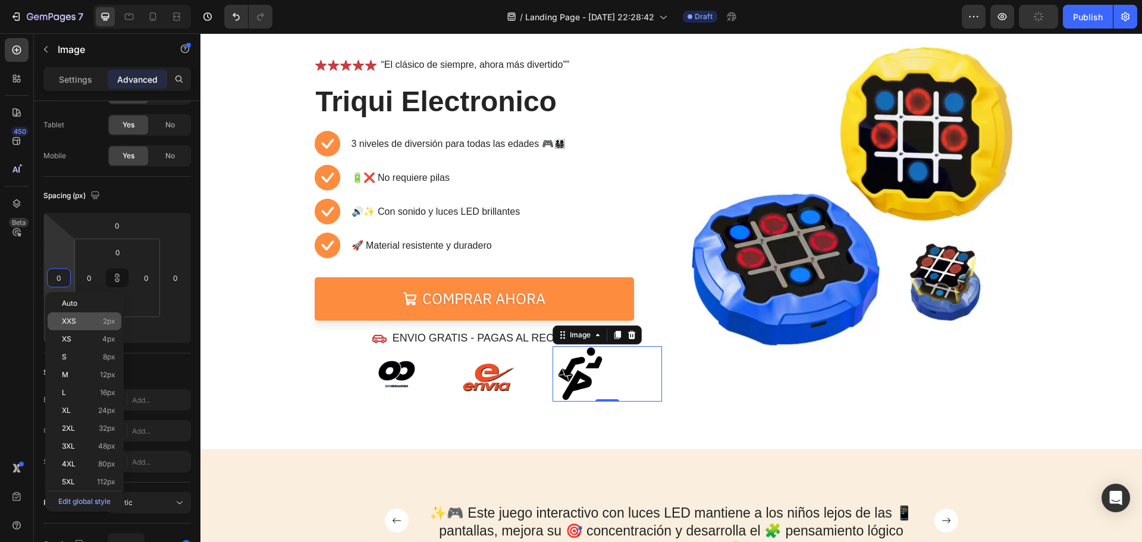
click at [76, 329] on div "XXS 2px" at bounding box center [85, 321] width 74 height 18
type input "2"
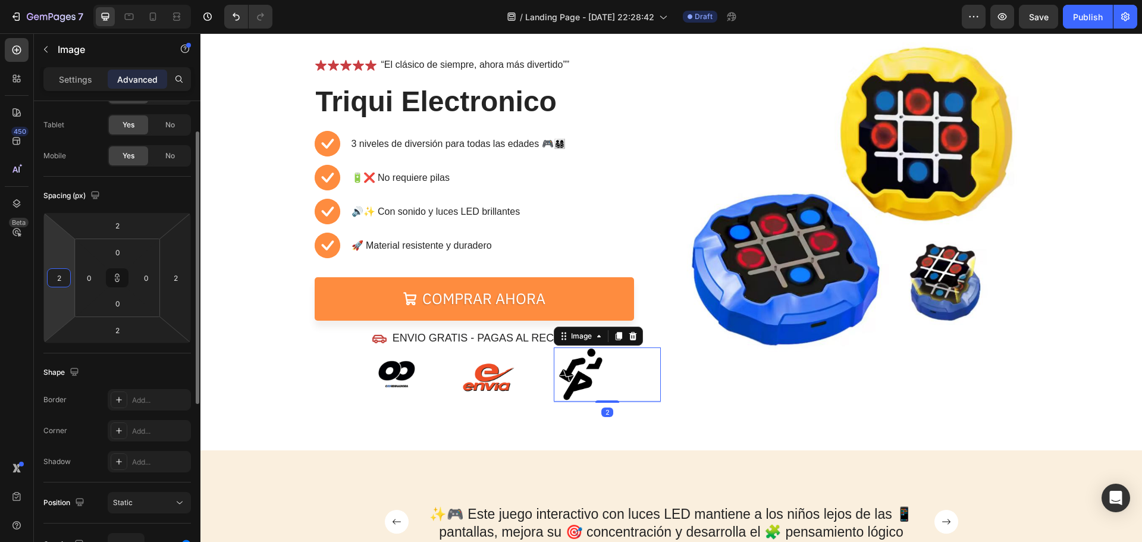
click at [59, 282] on input "2" at bounding box center [59, 278] width 18 height 18
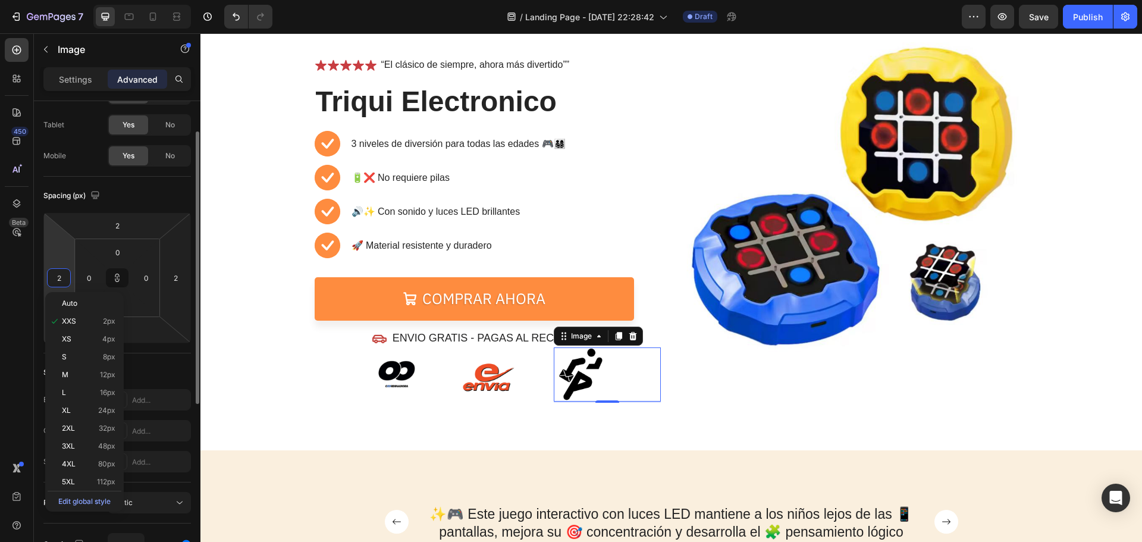
type input "5"
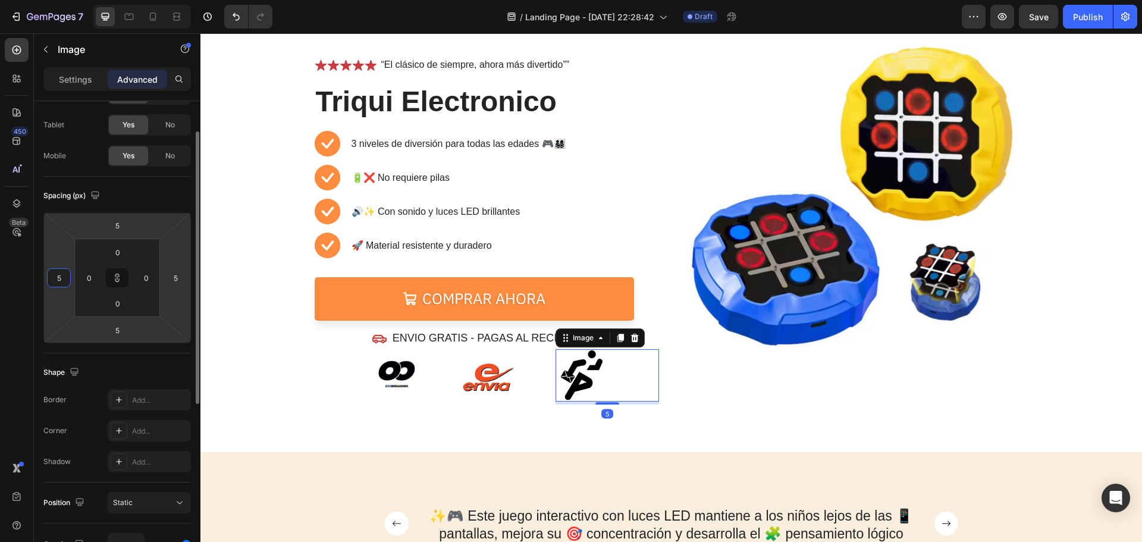
type input "50"
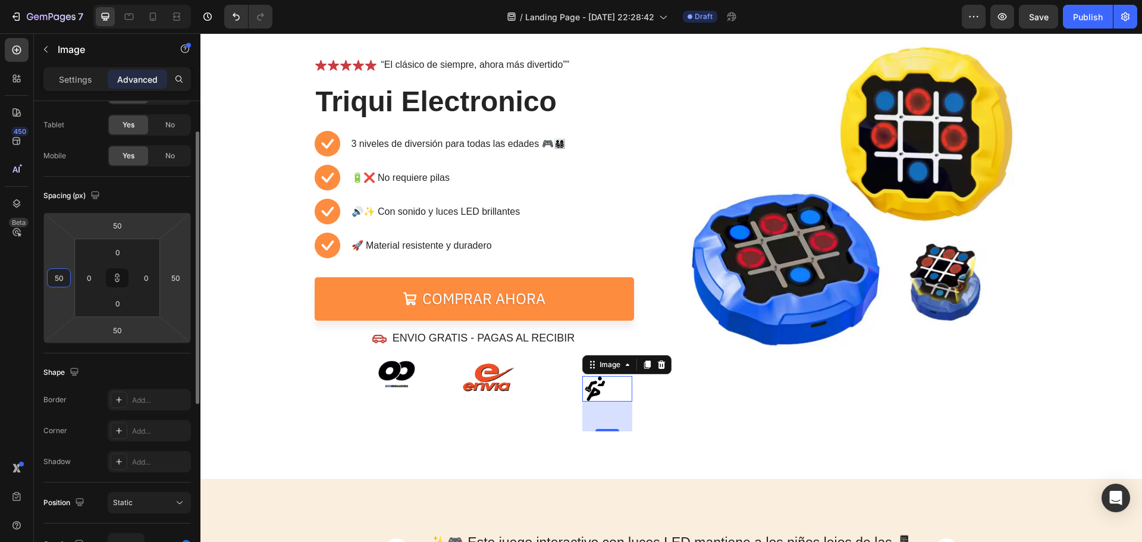
type input "5"
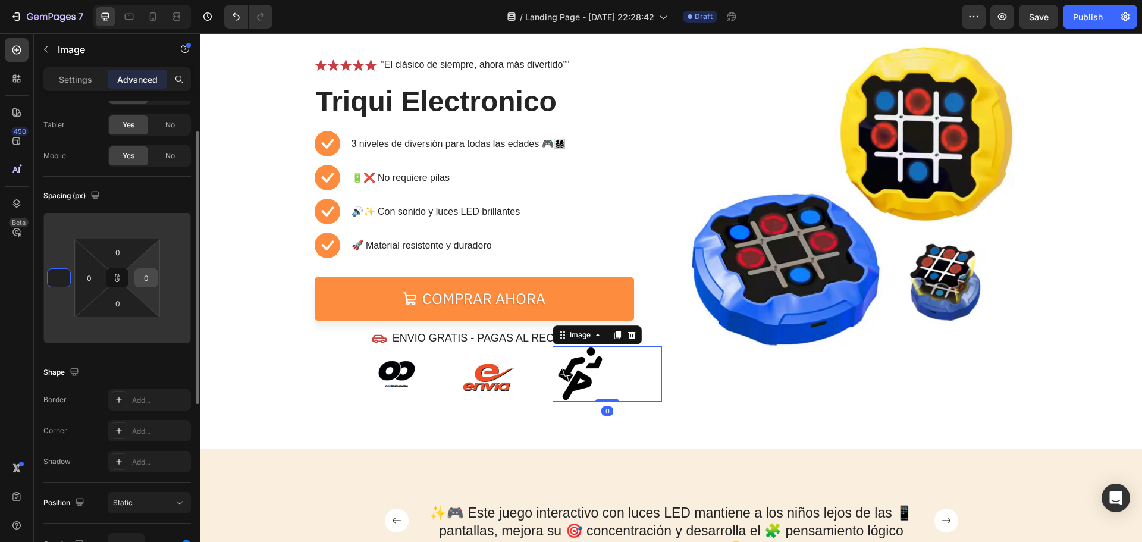
type input "1"
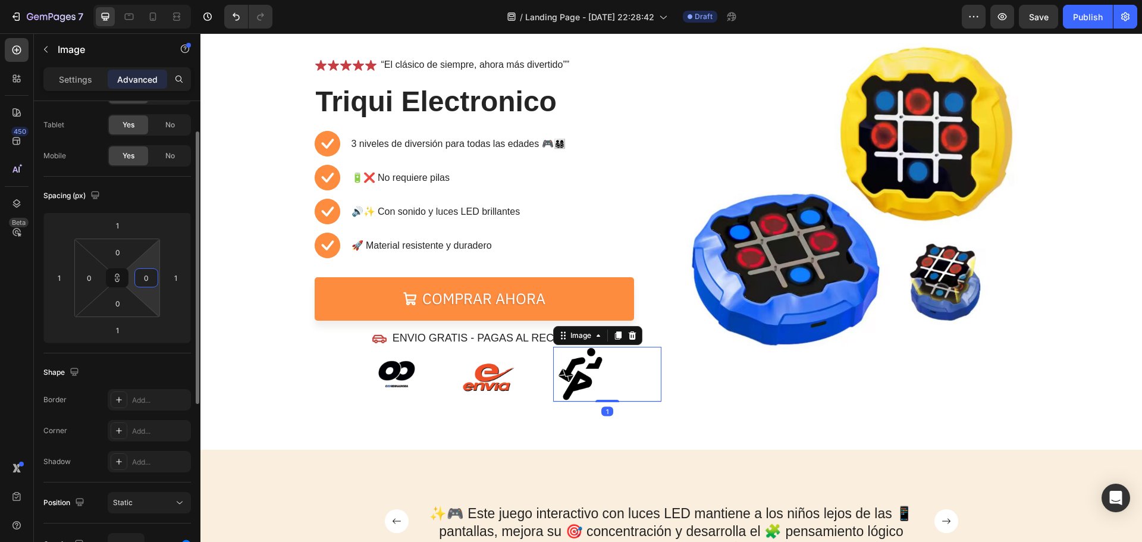
click at [147, 283] on input "0" at bounding box center [146, 278] width 18 height 18
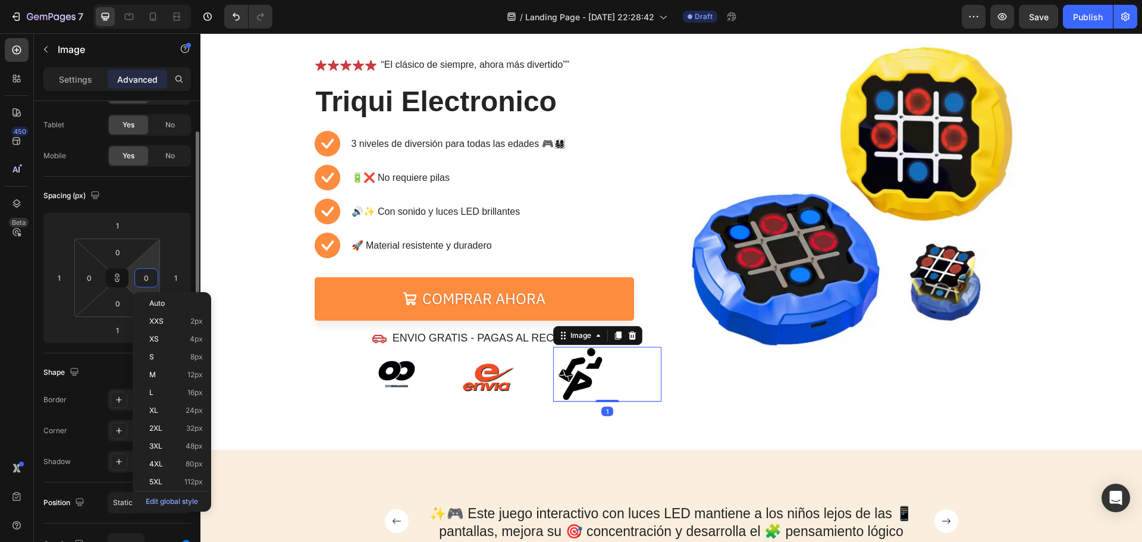
type input "5"
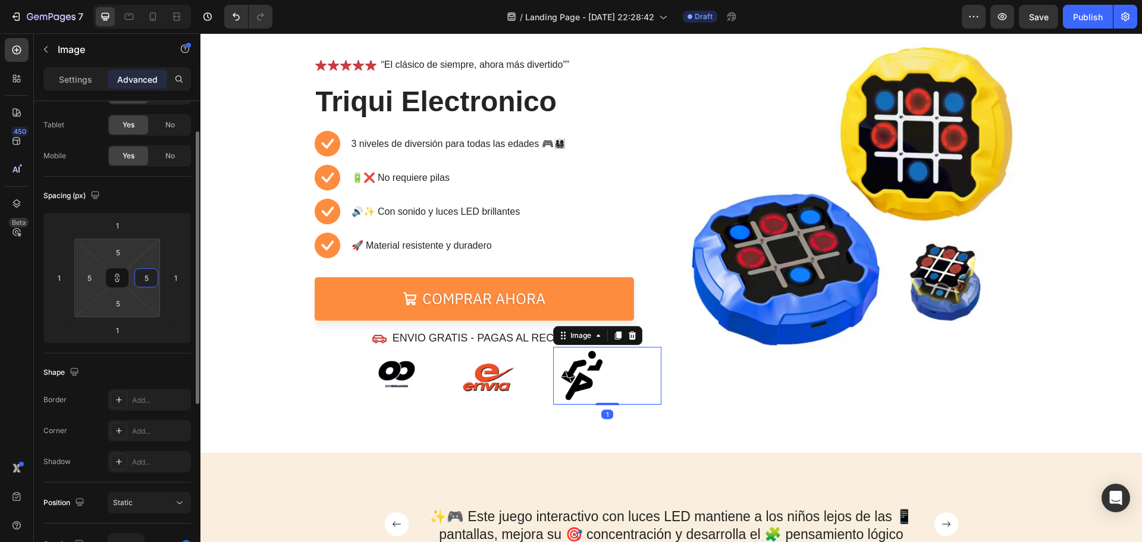
type input "50"
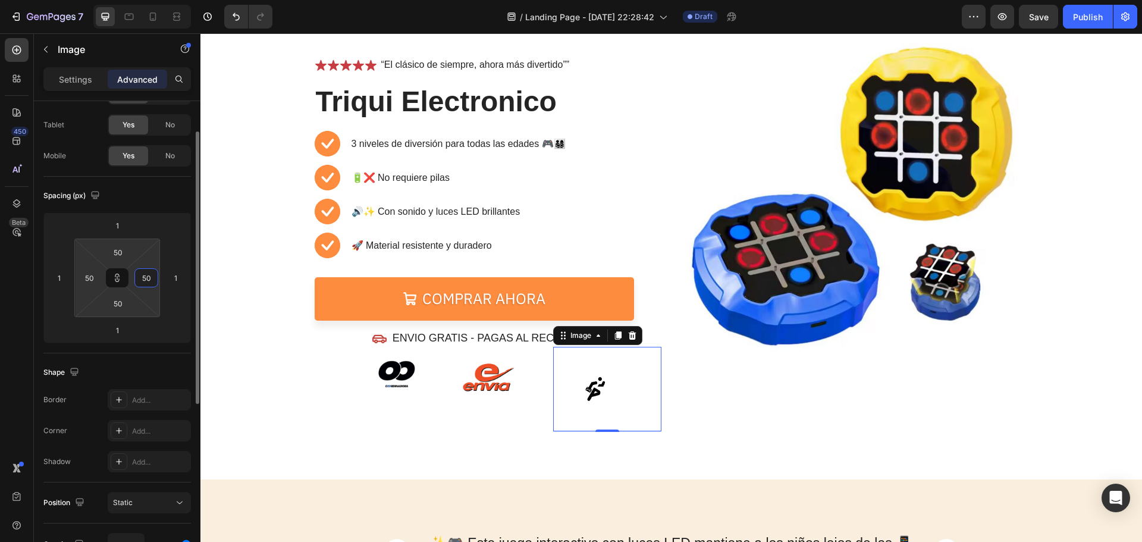
type input "5"
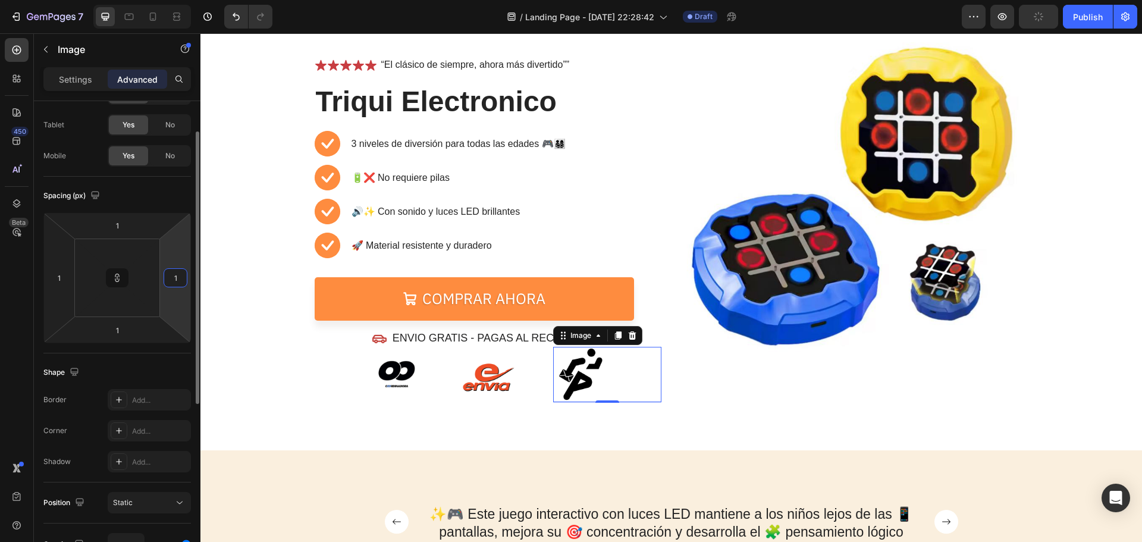
click at [182, 283] on input "1" at bounding box center [175, 278] width 18 height 18
type input "1"
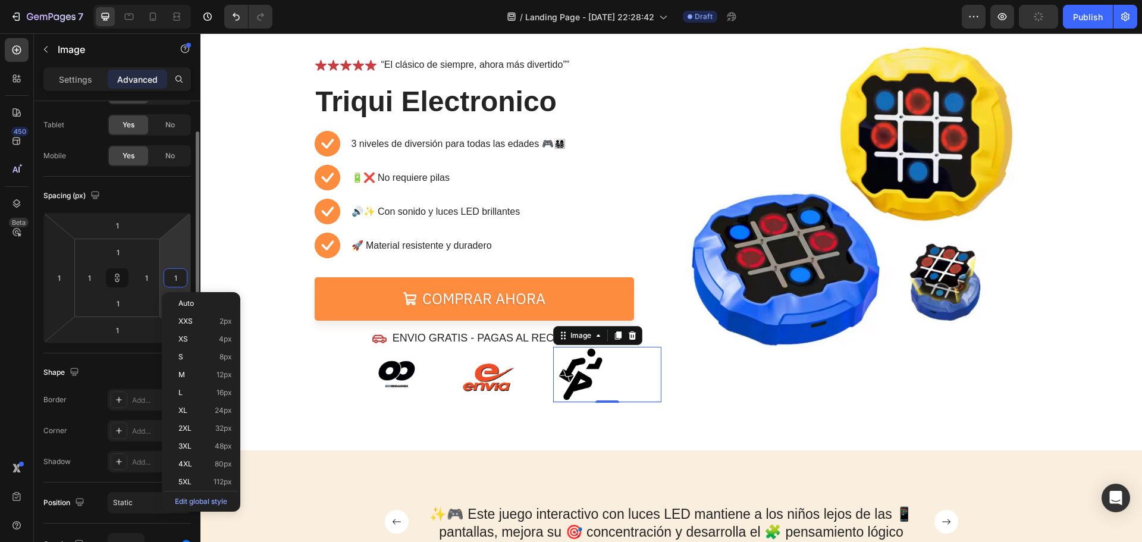
type input "5"
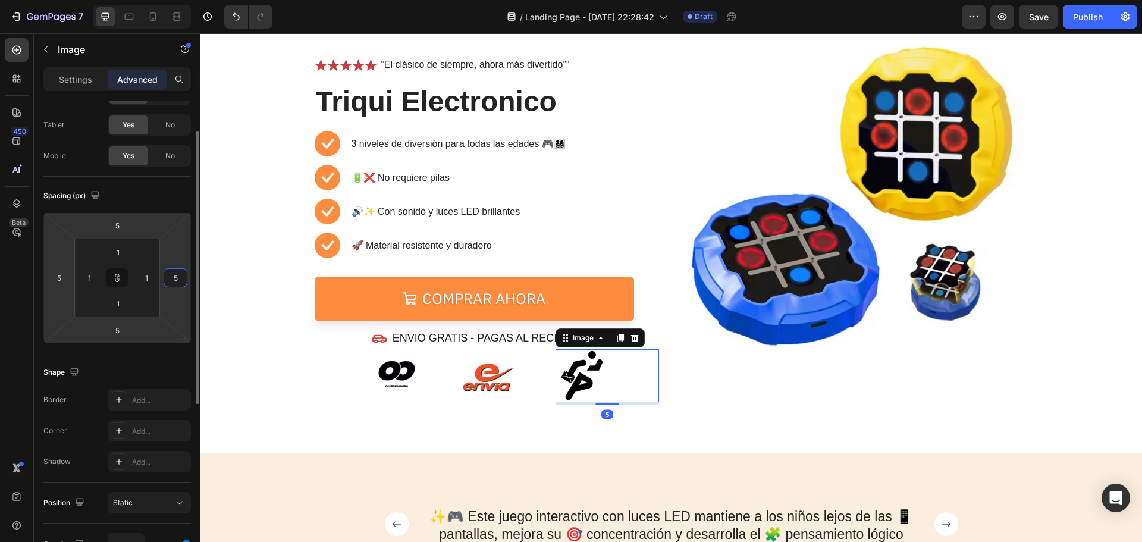
type input "50"
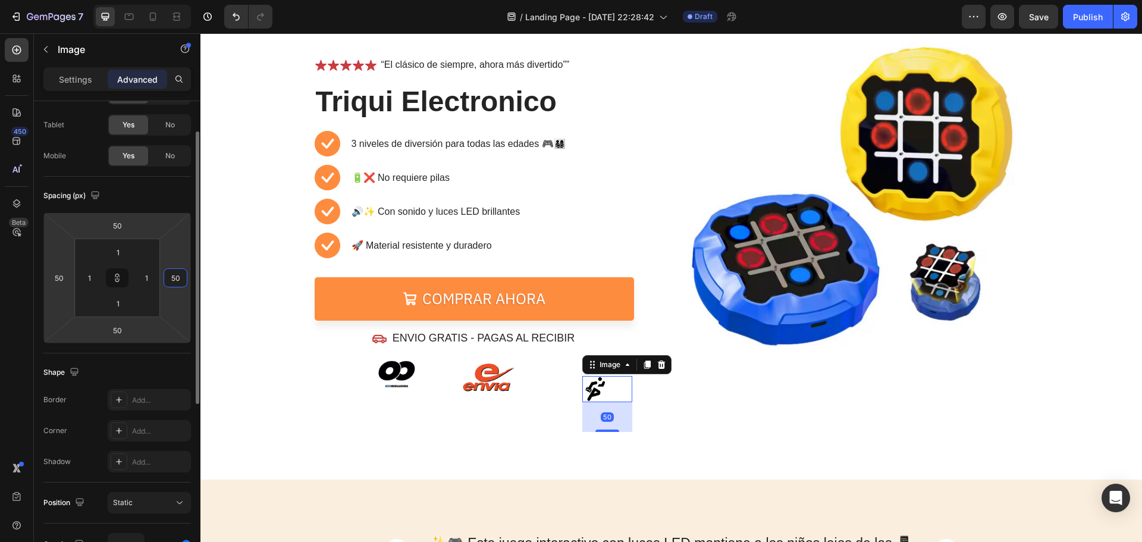
type input "5"
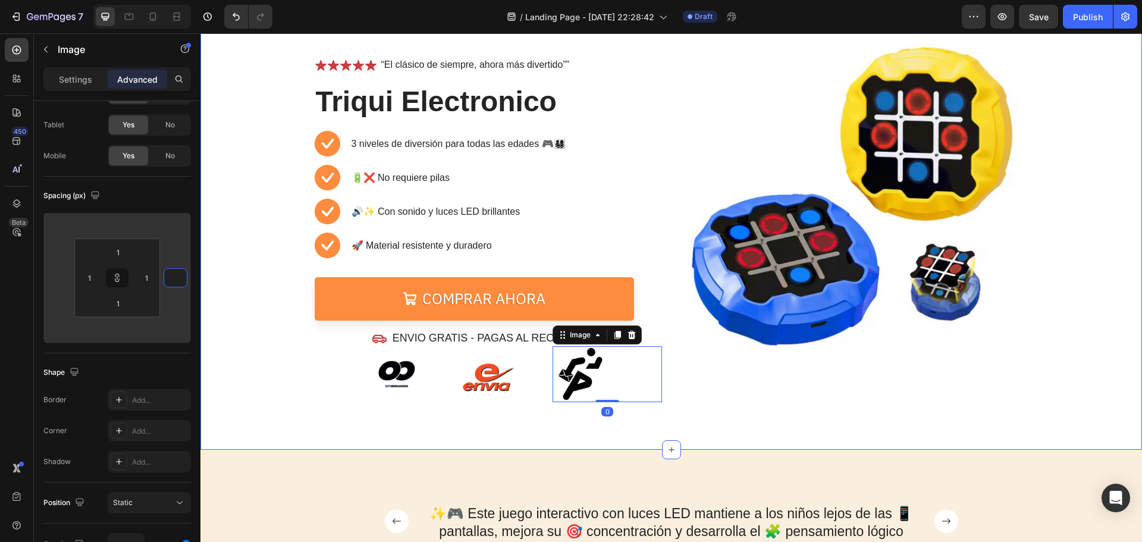
click at [544, 432] on div "⏳🔥 OFERTA POR TIEMPO LIMITADO 🔥⏳ Text Block 05 Hours 28 Mins 46 Secs Countdown …" at bounding box center [670, 199] width 941 height 502
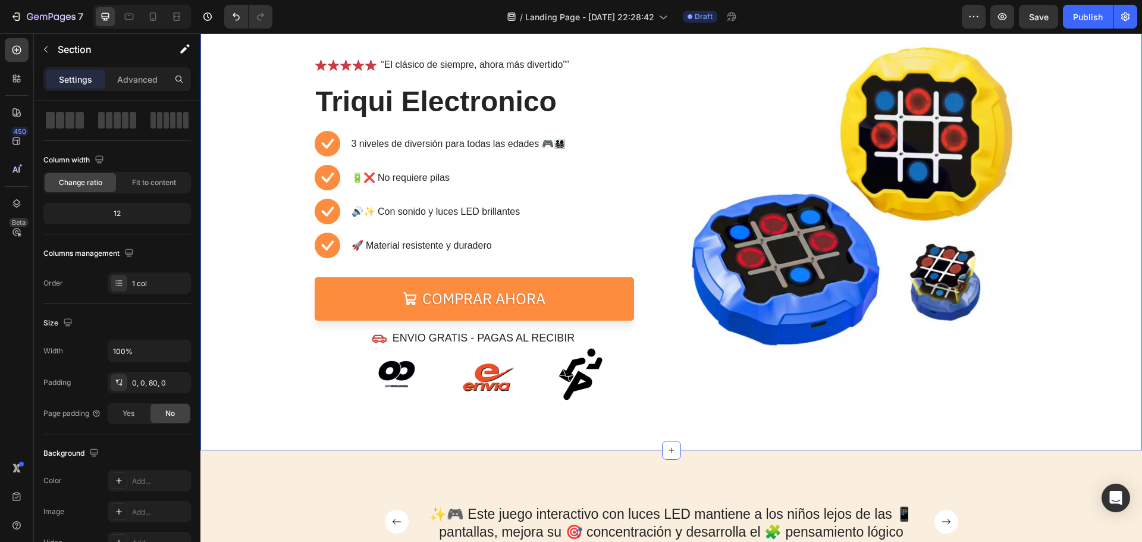
scroll to position [0, 0]
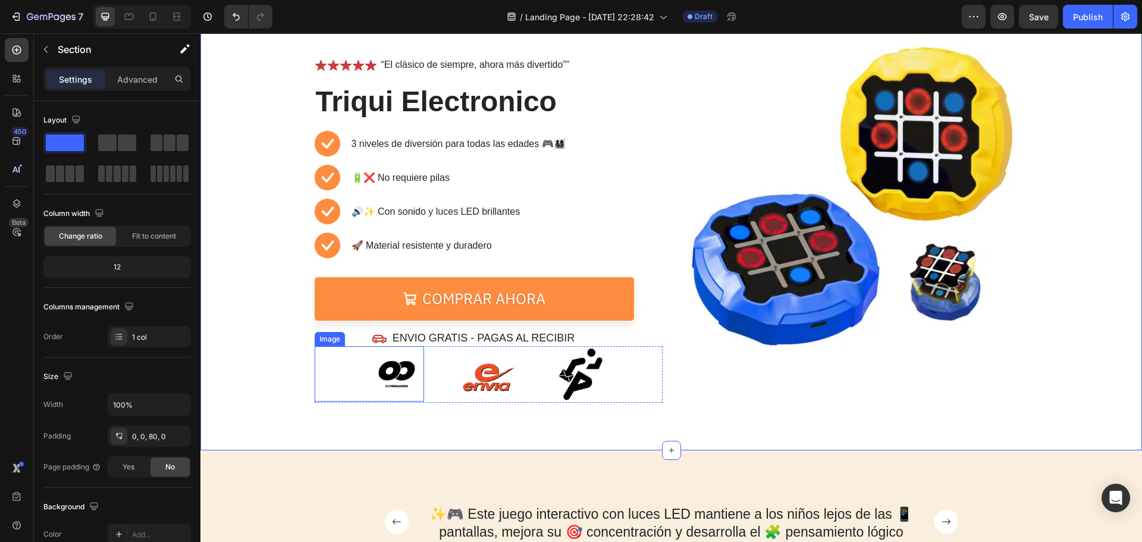
click at [389, 372] on img at bounding box center [396, 373] width 55 height 55
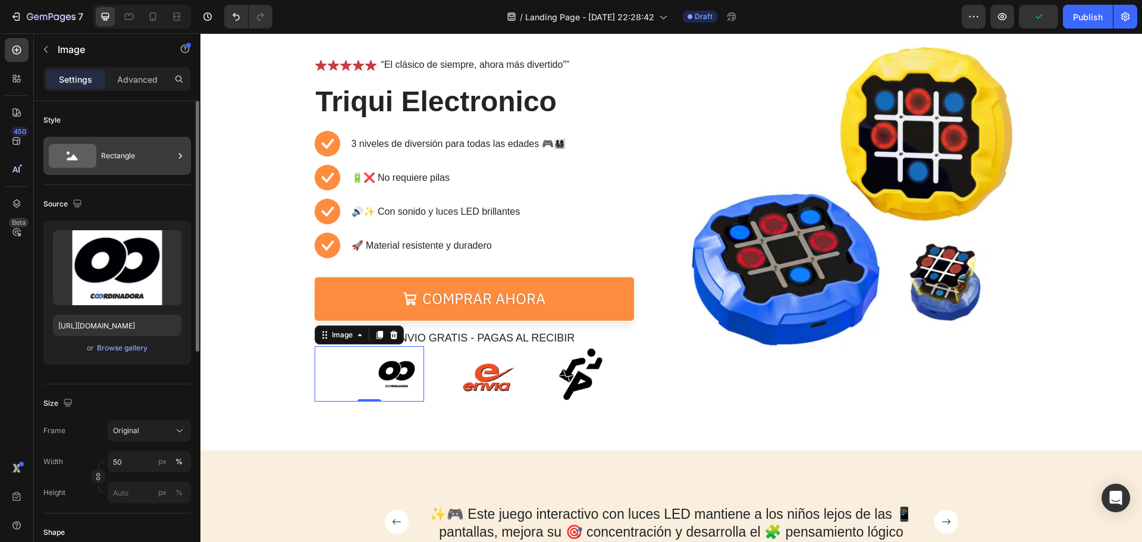
click at [109, 154] on div "Rectangle" at bounding box center [137, 155] width 73 height 27
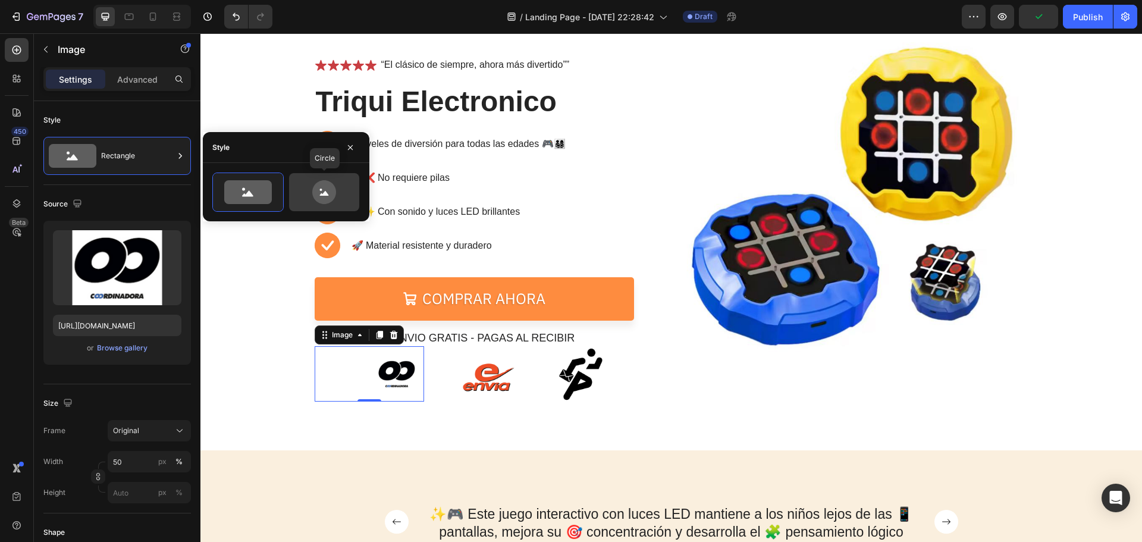
click at [311, 188] on icon at bounding box center [324, 192] width 56 height 24
type input "80"
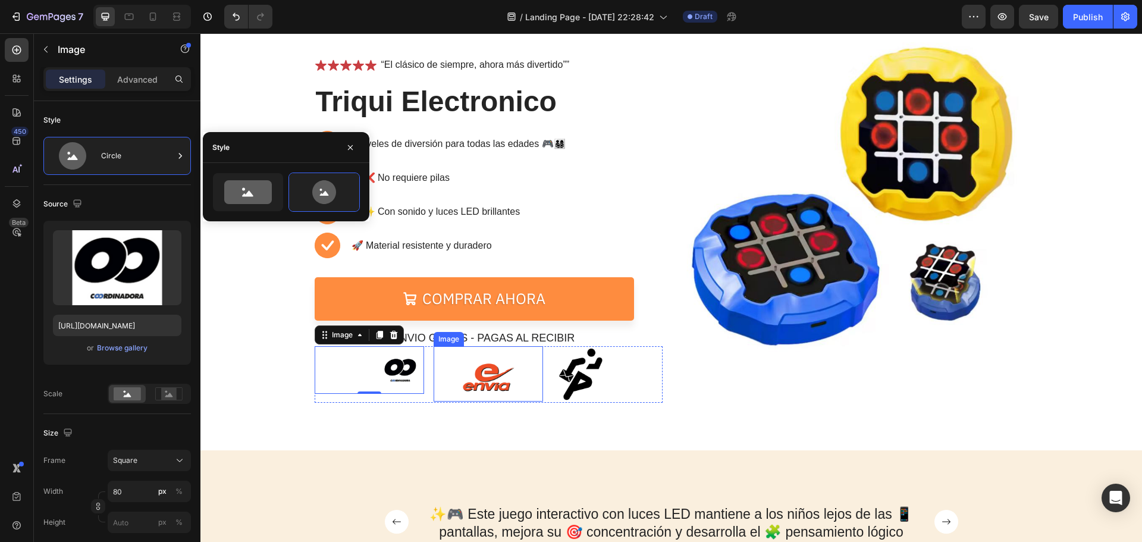
click at [483, 381] on img at bounding box center [488, 373] width 55 height 55
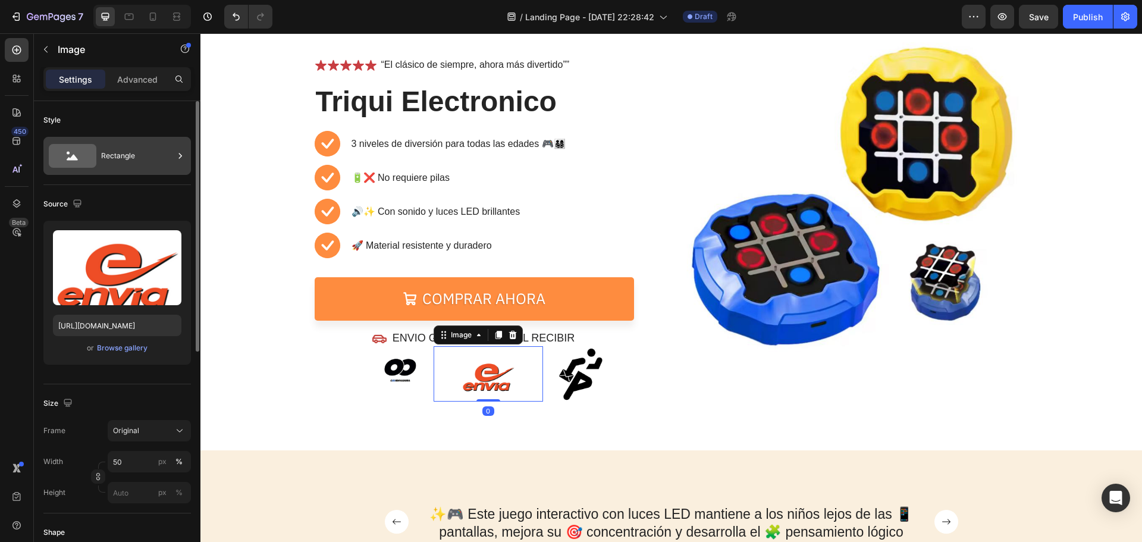
click at [131, 158] on div "Rectangle" at bounding box center [137, 155] width 73 height 27
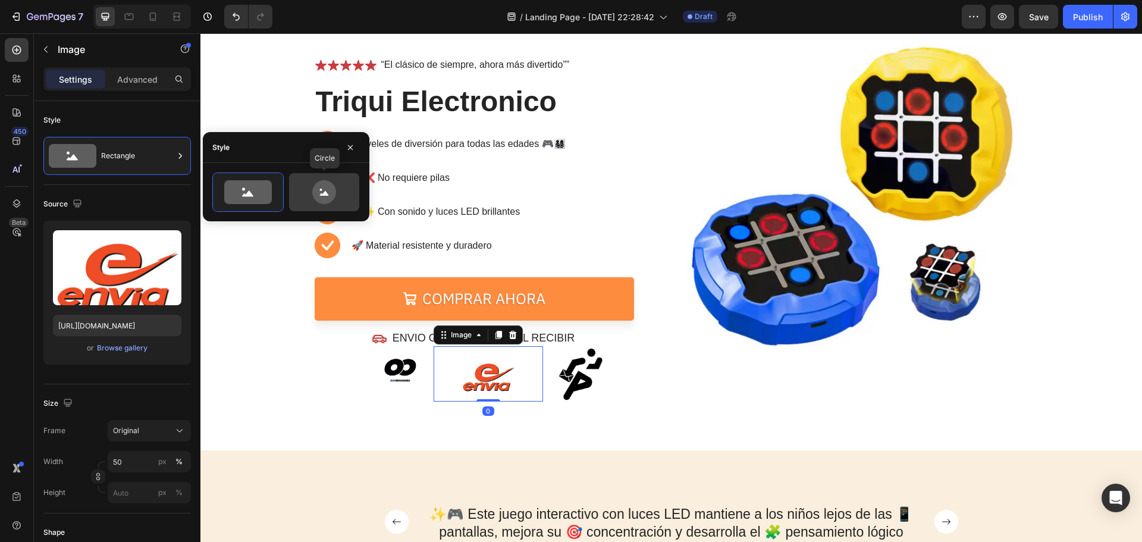
click at [338, 191] on icon at bounding box center [324, 192] width 56 height 24
type input "80"
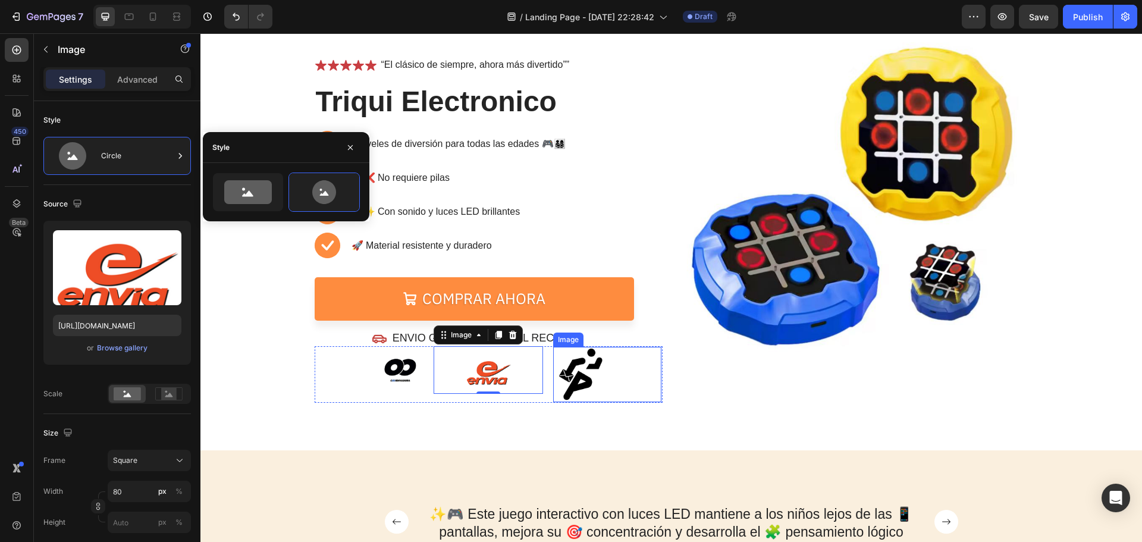
click at [573, 373] on img at bounding box center [581, 374] width 54 height 54
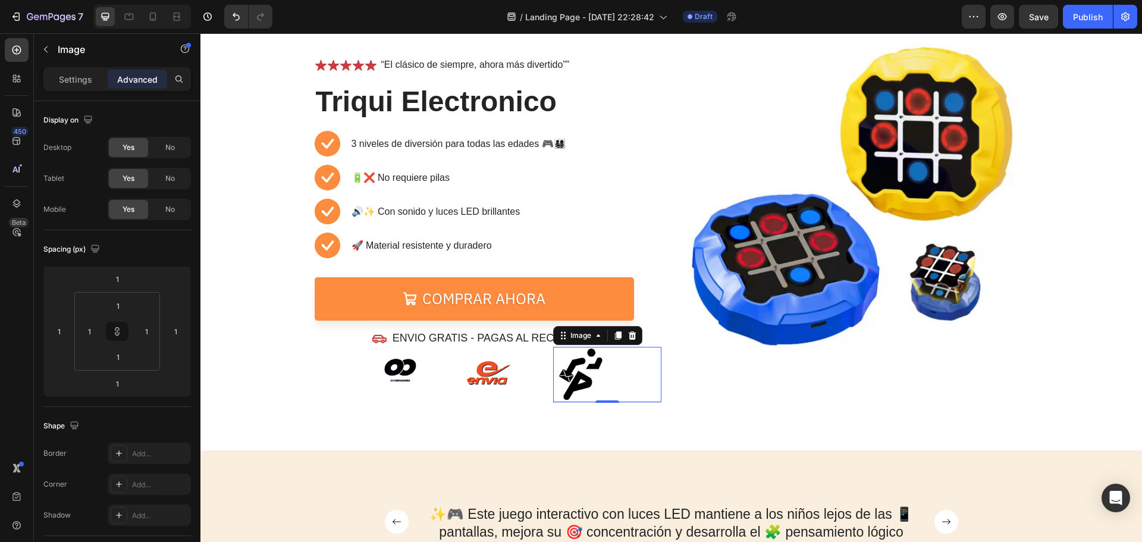
click at [568, 365] on img at bounding box center [581, 374] width 54 height 54
click at [87, 76] on p "Settings" at bounding box center [75, 79] width 33 height 12
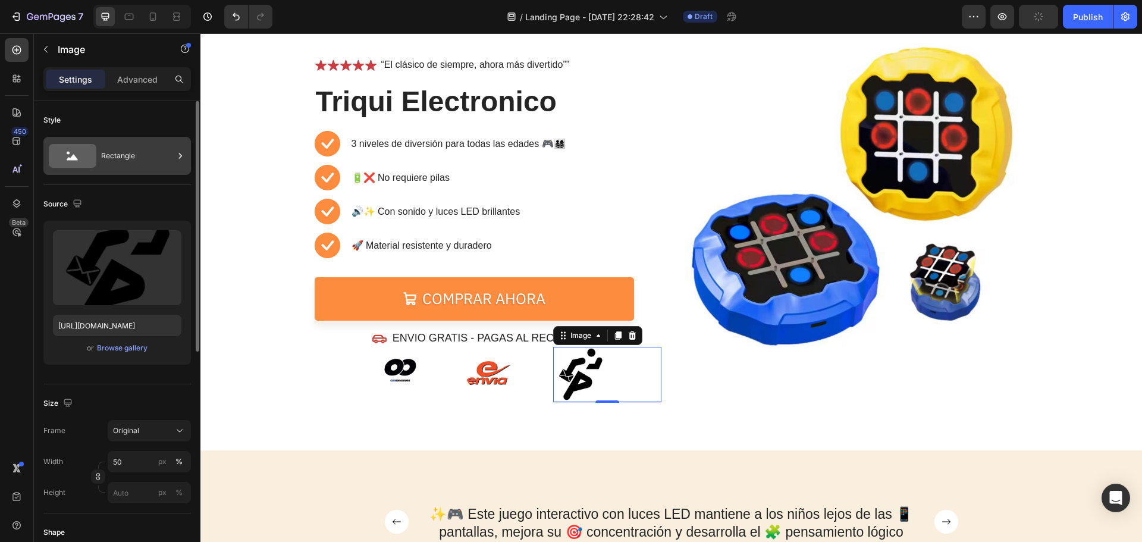
click at [154, 139] on div "Rectangle" at bounding box center [116, 156] width 147 height 38
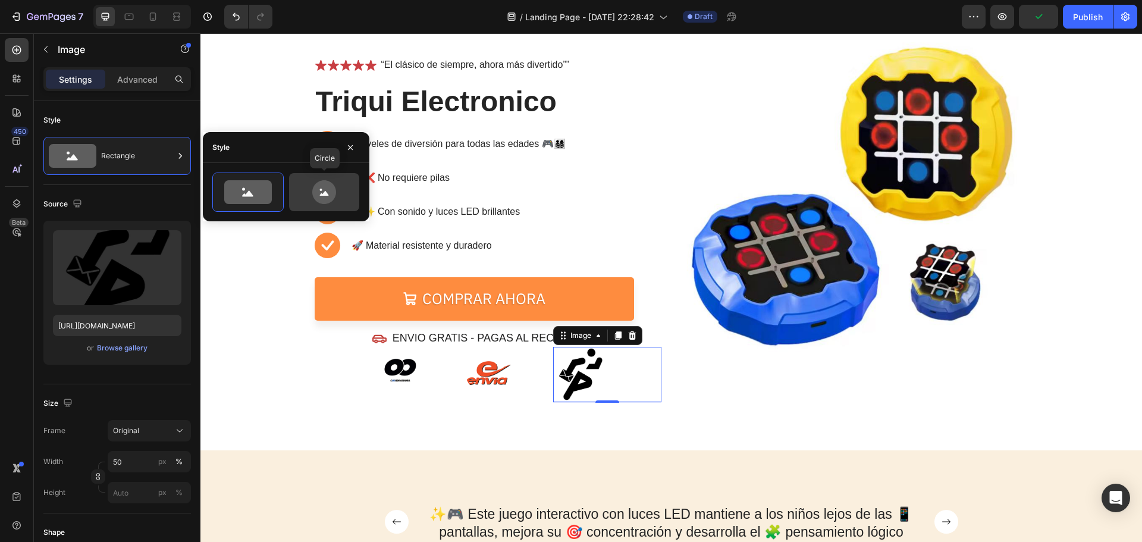
click at [310, 193] on icon at bounding box center [324, 192] width 56 height 24
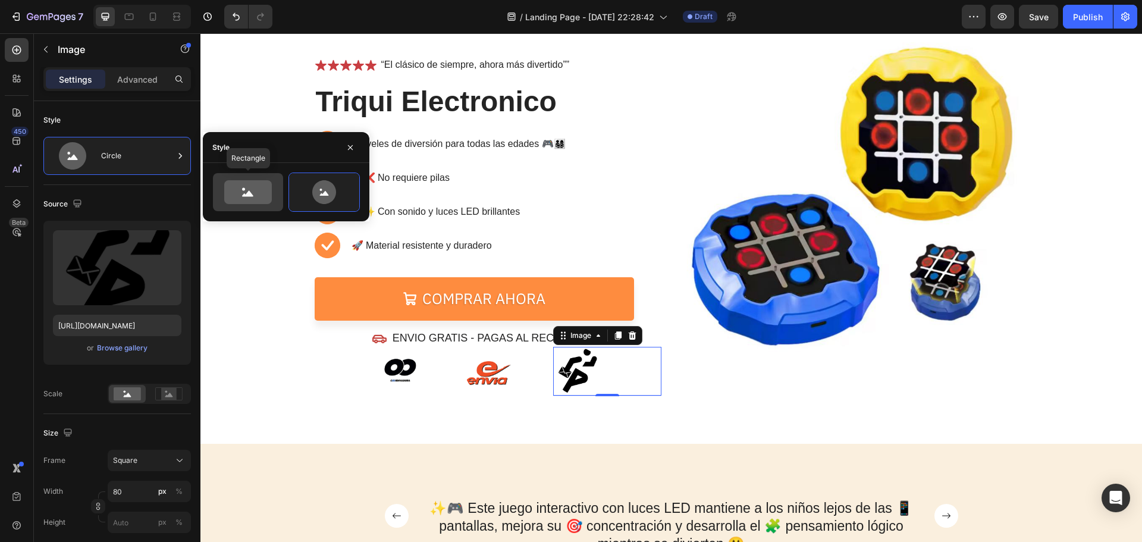
drag, startPoint x: 268, startPoint y: 196, endPoint x: 249, endPoint y: 279, distance: 86.0
click at [268, 196] on icon at bounding box center [248, 192] width 48 height 24
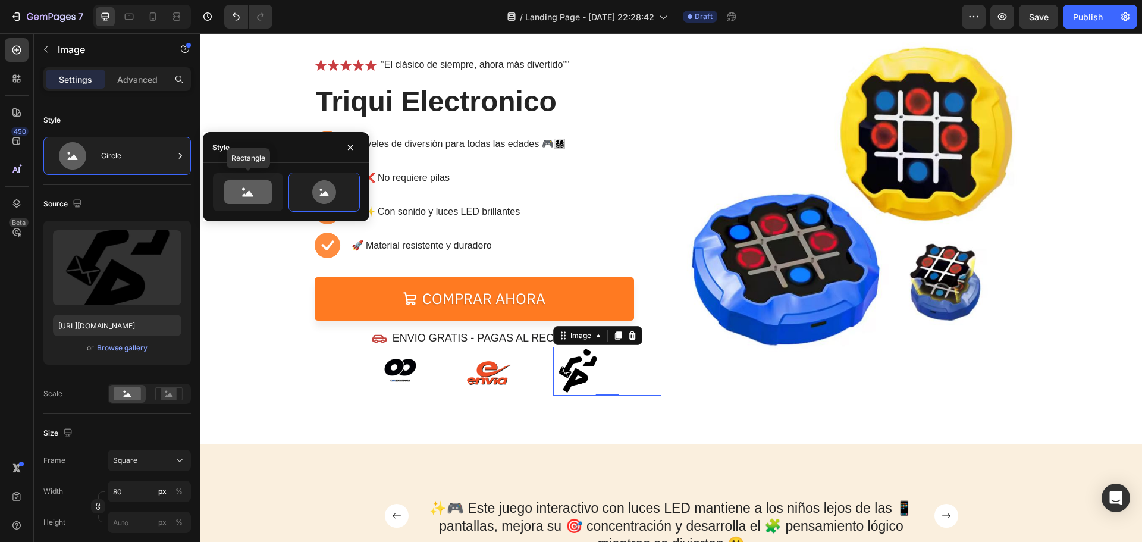
type input "100"
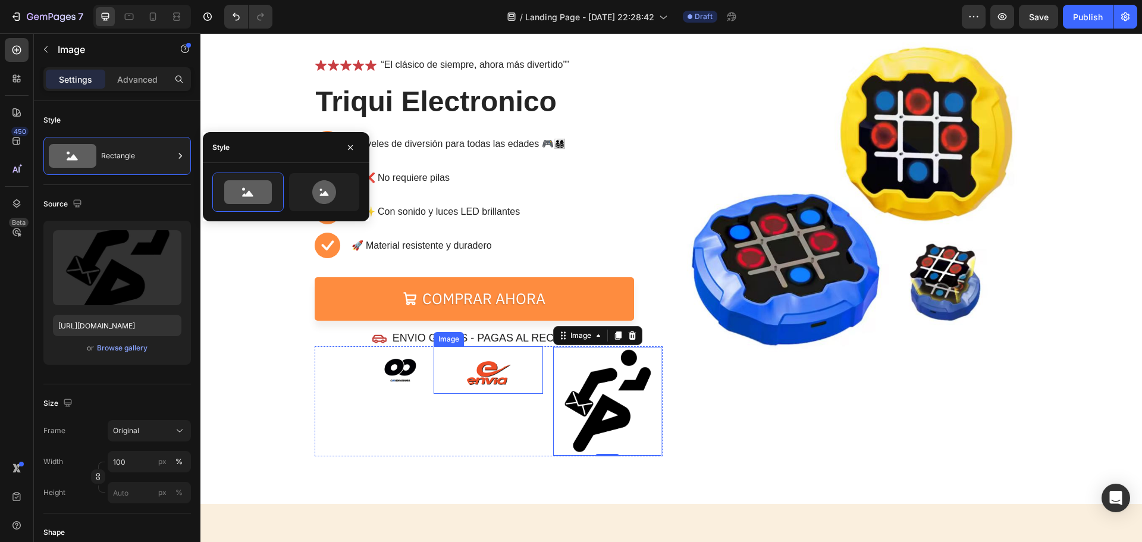
click at [493, 369] on img at bounding box center [488, 370] width 48 height 48
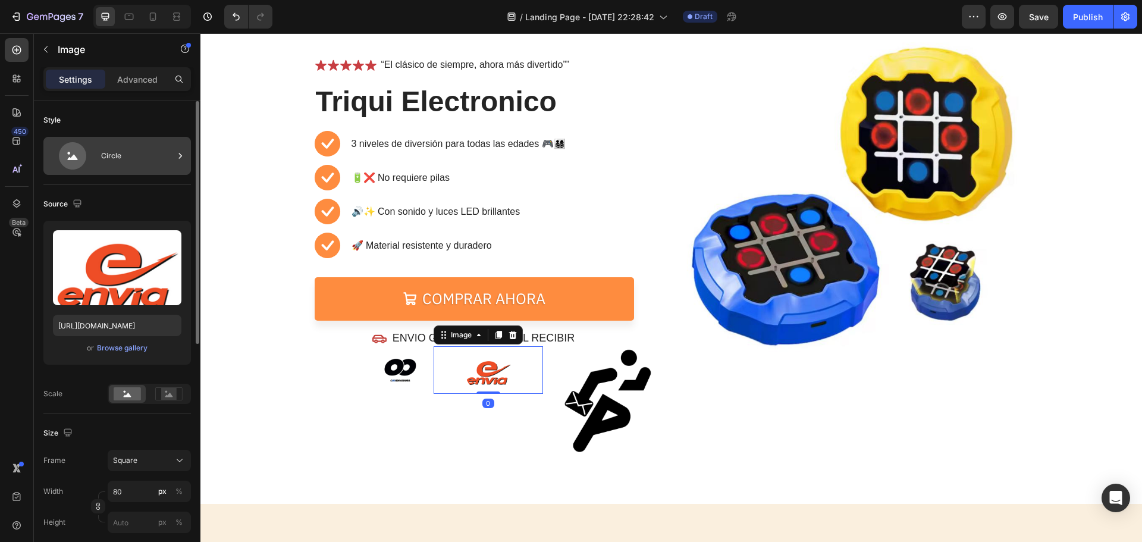
click at [124, 164] on div "Circle" at bounding box center [137, 155] width 73 height 27
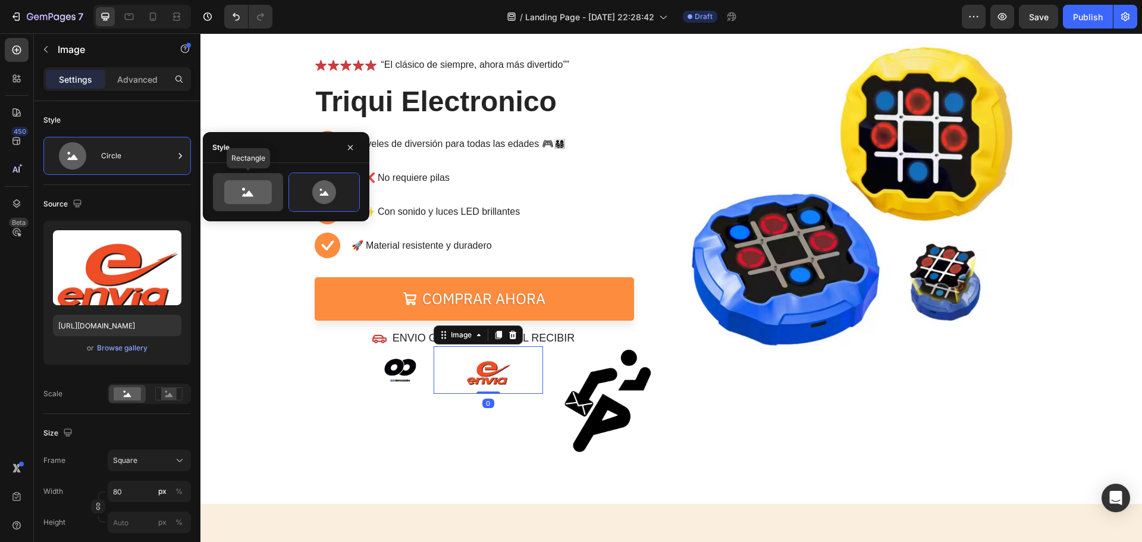
click at [223, 198] on icon at bounding box center [248, 192] width 56 height 24
type input "100"
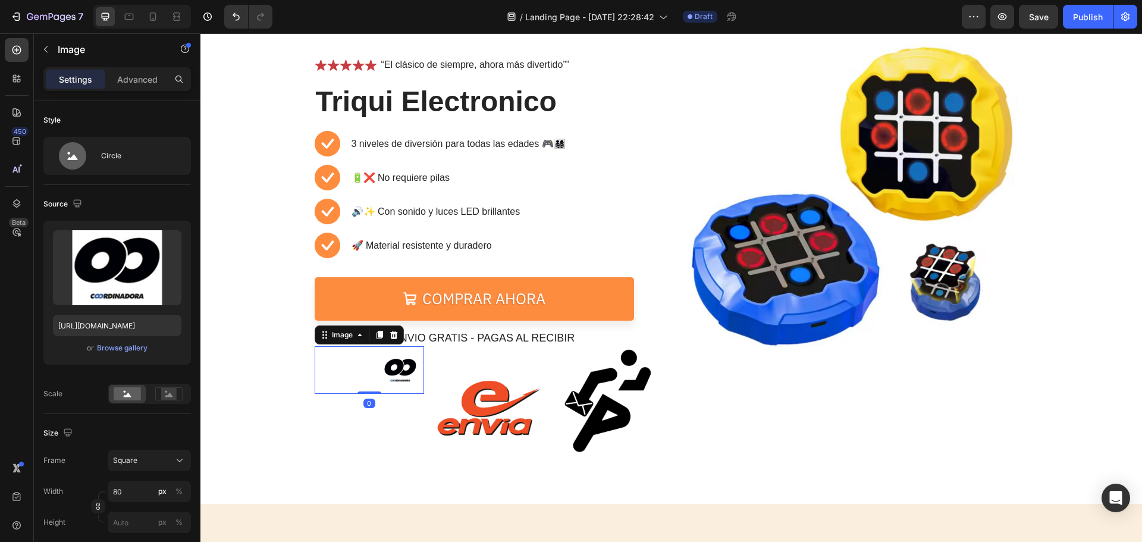
click at [389, 359] on img at bounding box center [400, 370] width 48 height 48
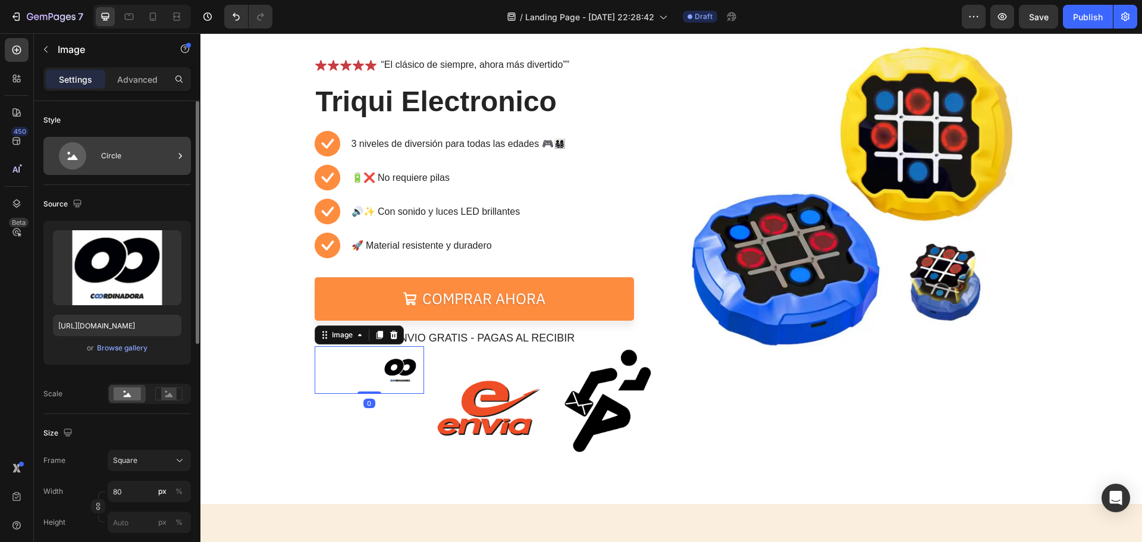
click at [139, 152] on div "Circle" at bounding box center [137, 155] width 73 height 27
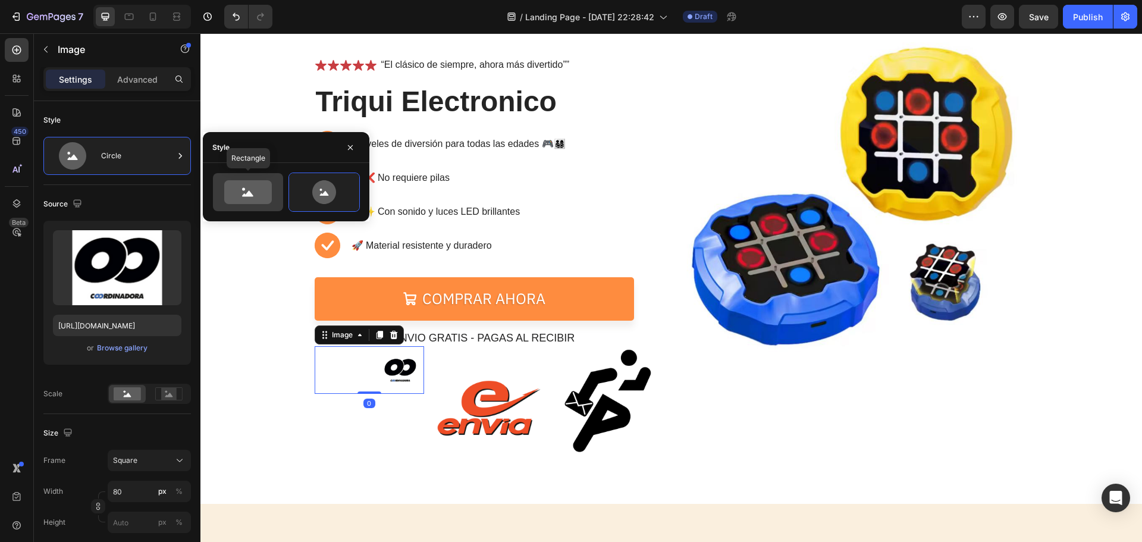
click at [244, 180] on icon at bounding box center [248, 192] width 48 height 24
type input "100"
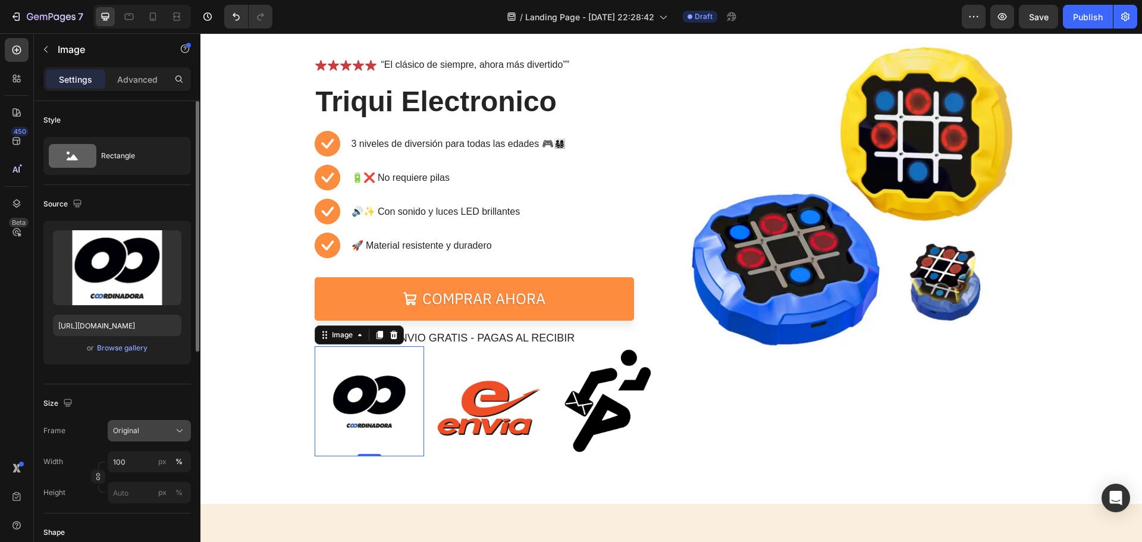
click at [181, 435] on icon at bounding box center [180, 431] width 12 height 12
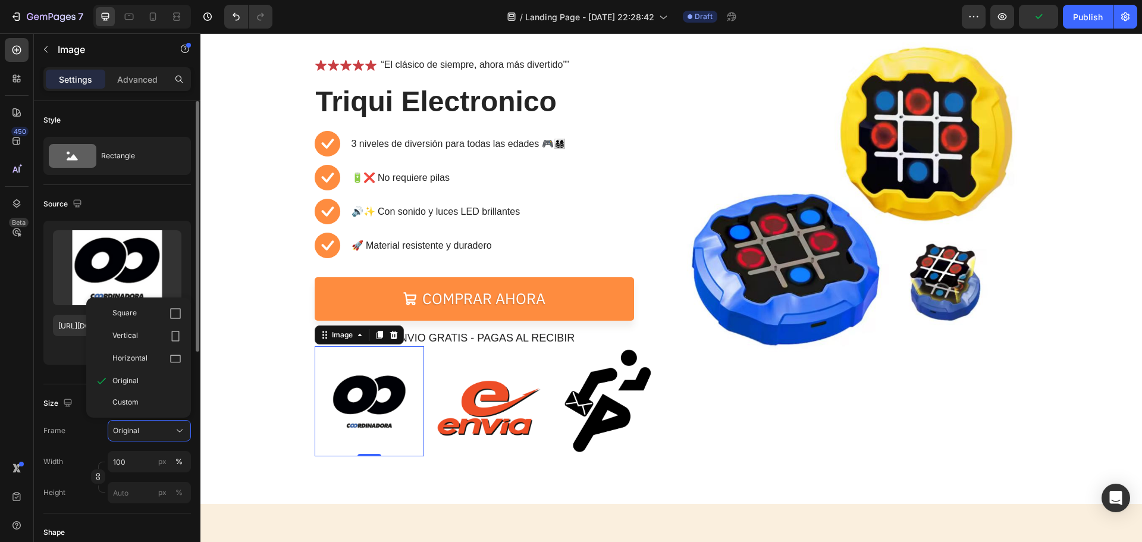
click at [174, 416] on div "Square Vertical Horizontal Original Custom" at bounding box center [138, 357] width 105 height 120
click at [169, 409] on div "Custom" at bounding box center [138, 401] width 95 height 21
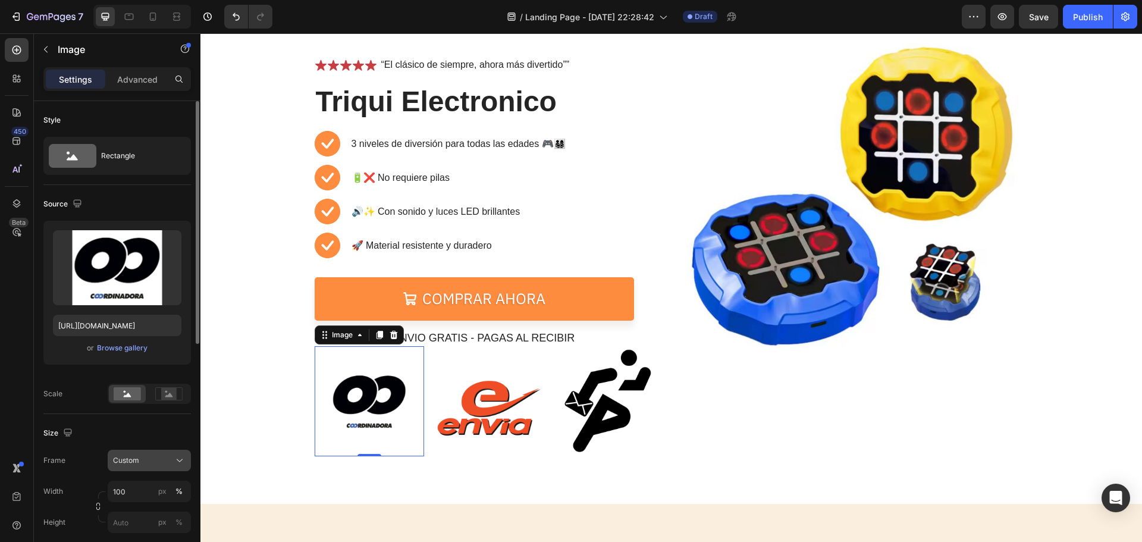
click at [176, 457] on icon at bounding box center [180, 460] width 12 height 12
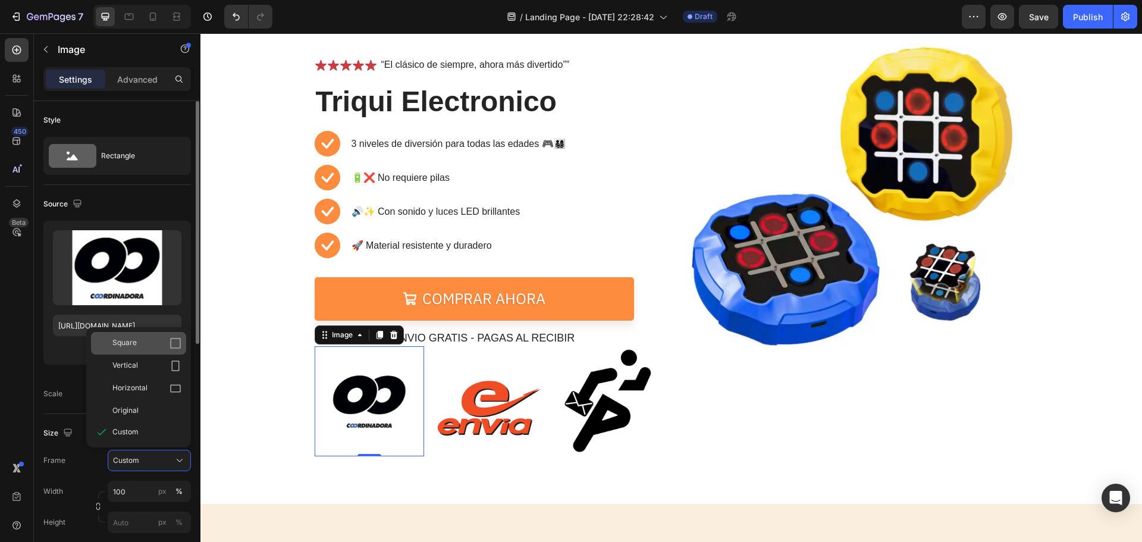
click at [155, 350] on div "Square" at bounding box center [138, 343] width 95 height 23
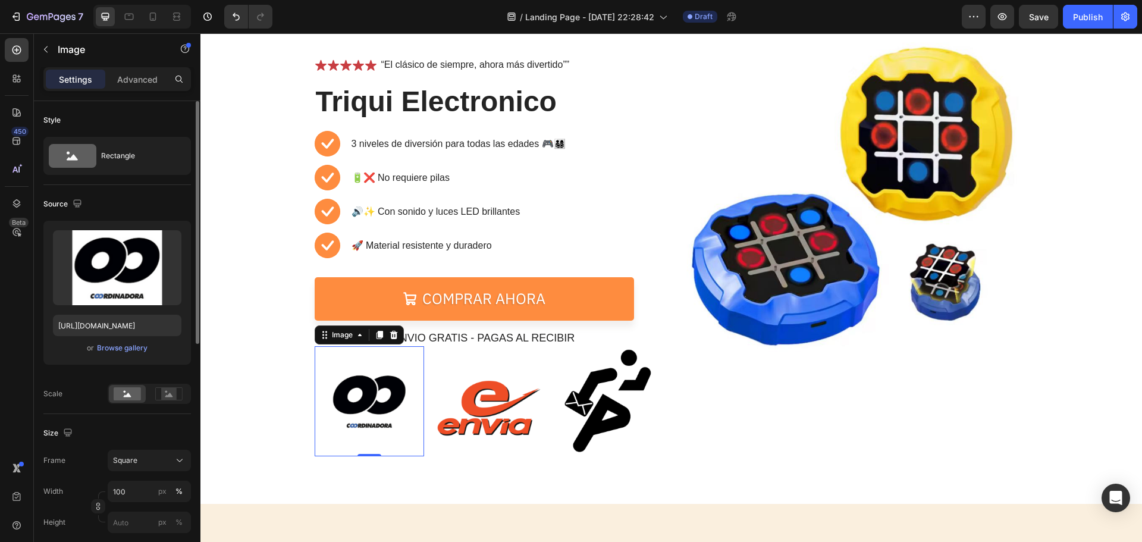
click at [180, 448] on div "Size Frame Square Width 100 px % Height px %" at bounding box center [116, 478] width 147 height 129
click at [177, 461] on icon at bounding box center [180, 460] width 12 height 12
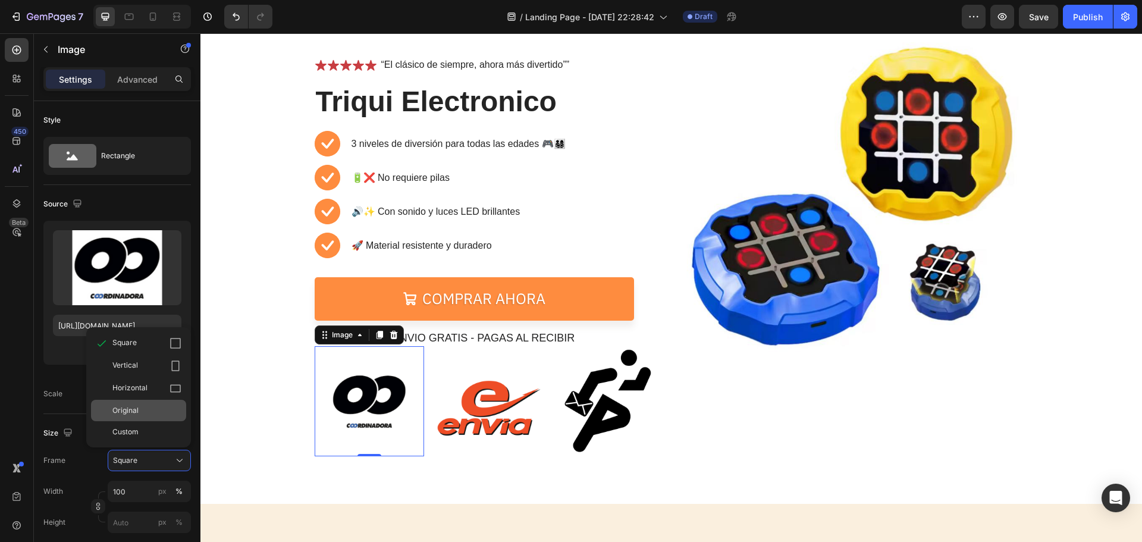
click at [158, 417] on div "Original" at bounding box center [138, 410] width 95 height 21
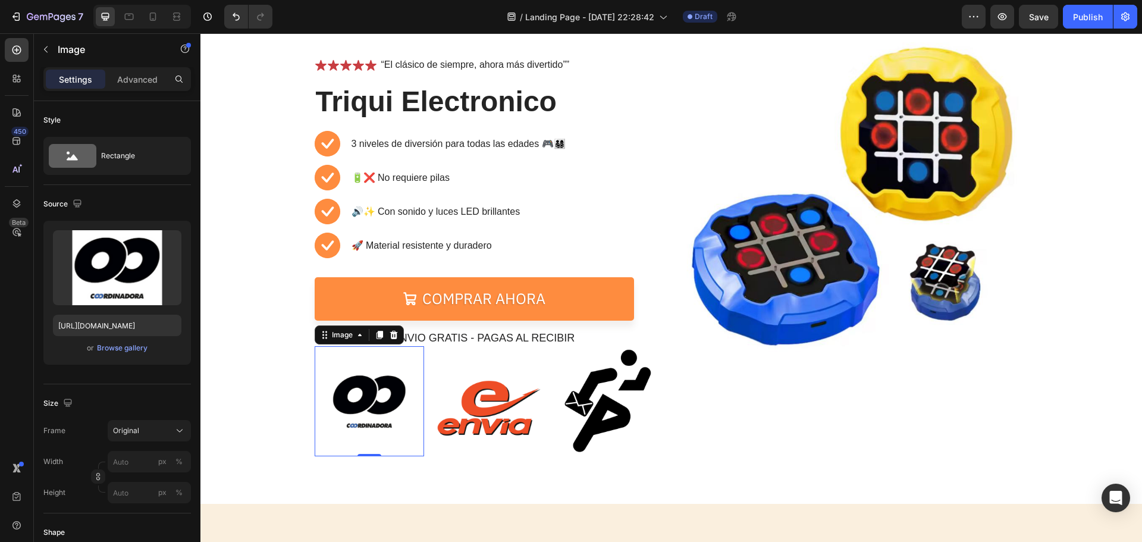
scroll to position [59, 0]
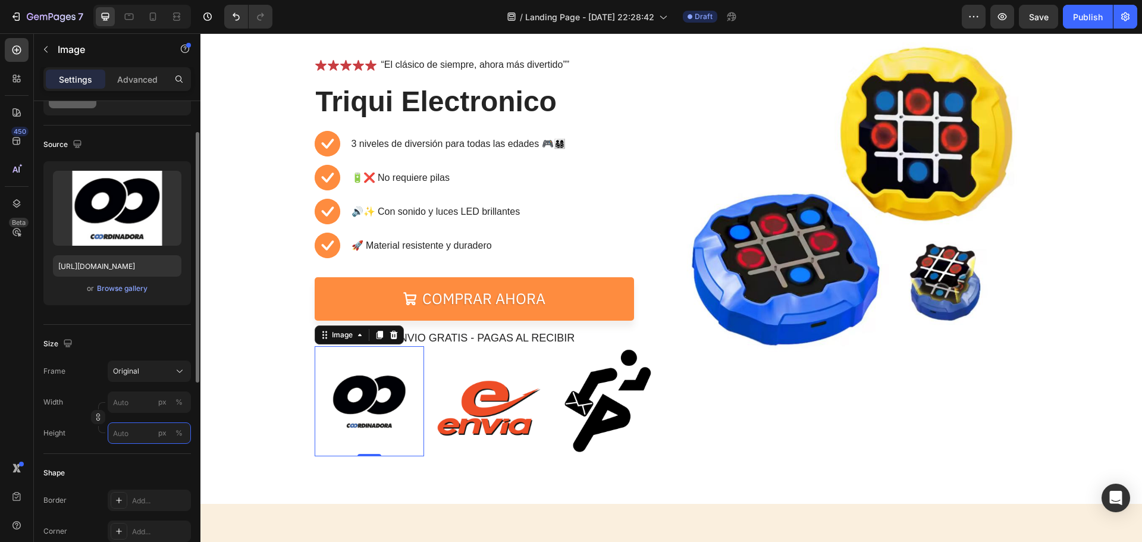
click at [150, 427] on input "px %" at bounding box center [149, 432] width 83 height 21
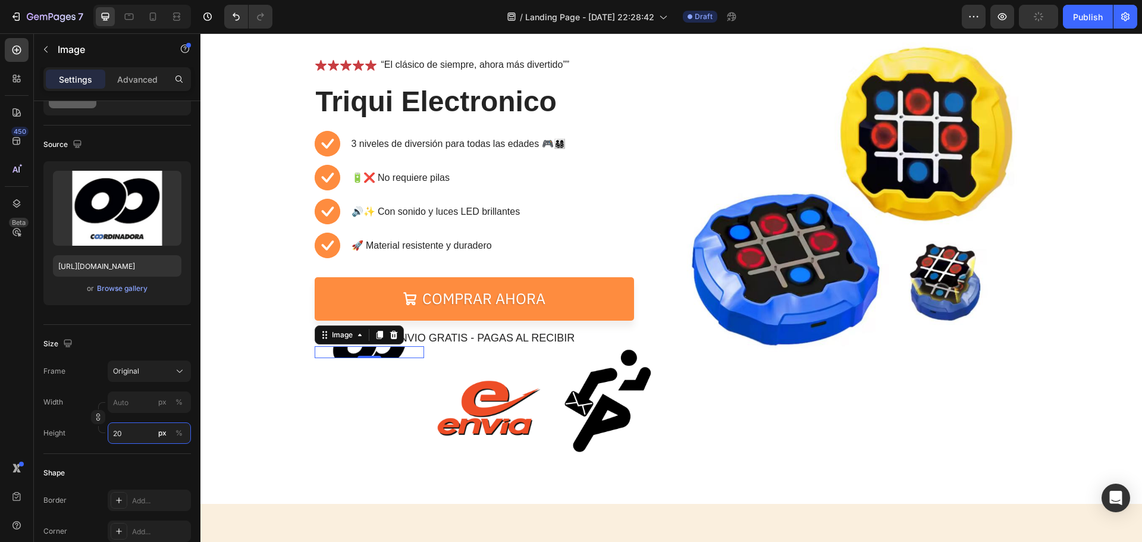
type input "2"
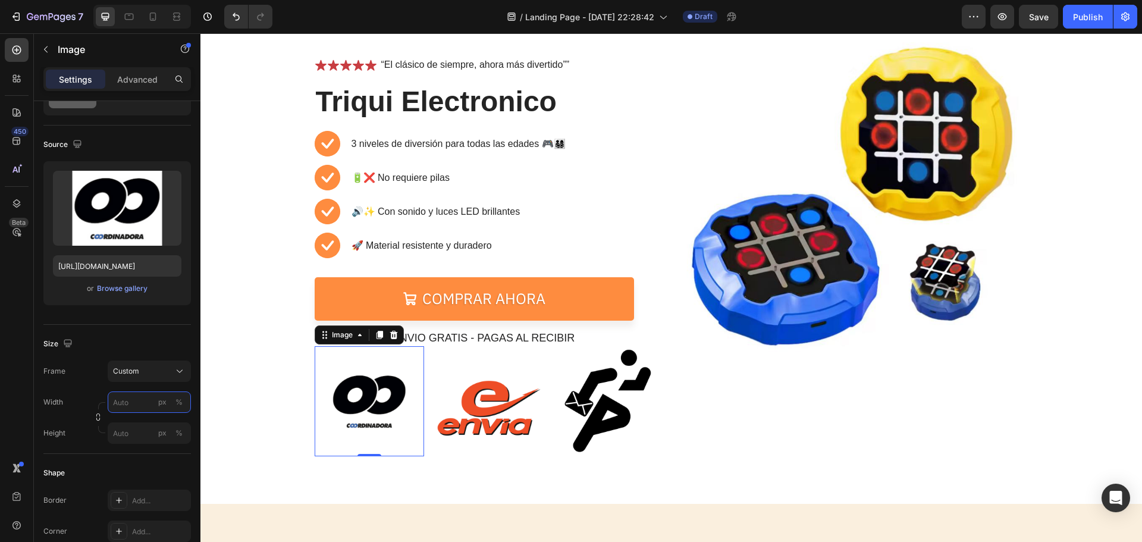
click at [141, 400] on input "px %" at bounding box center [149, 401] width 83 height 21
type input "5"
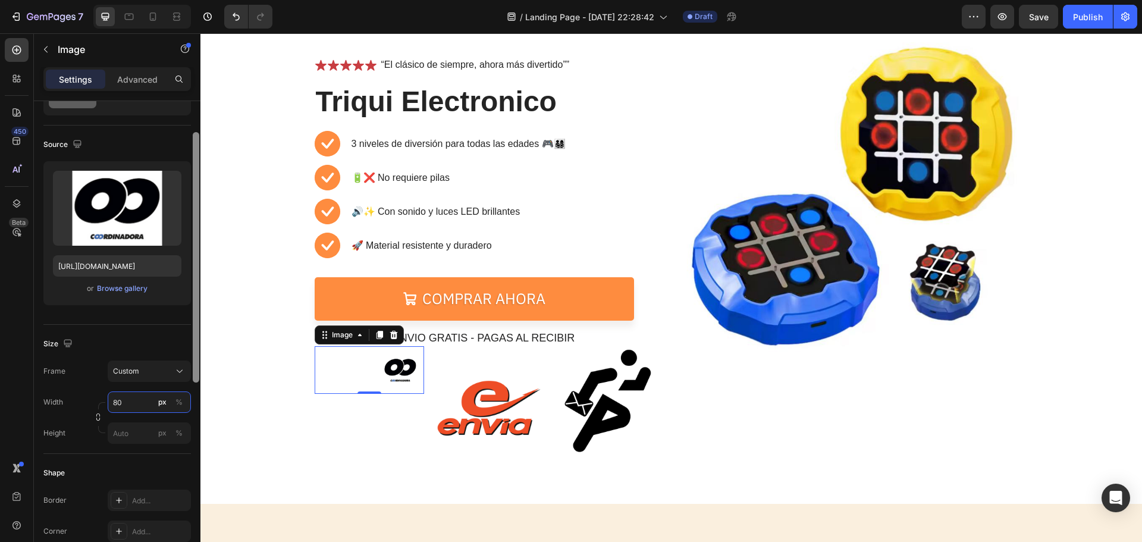
type input "8"
type input "90"
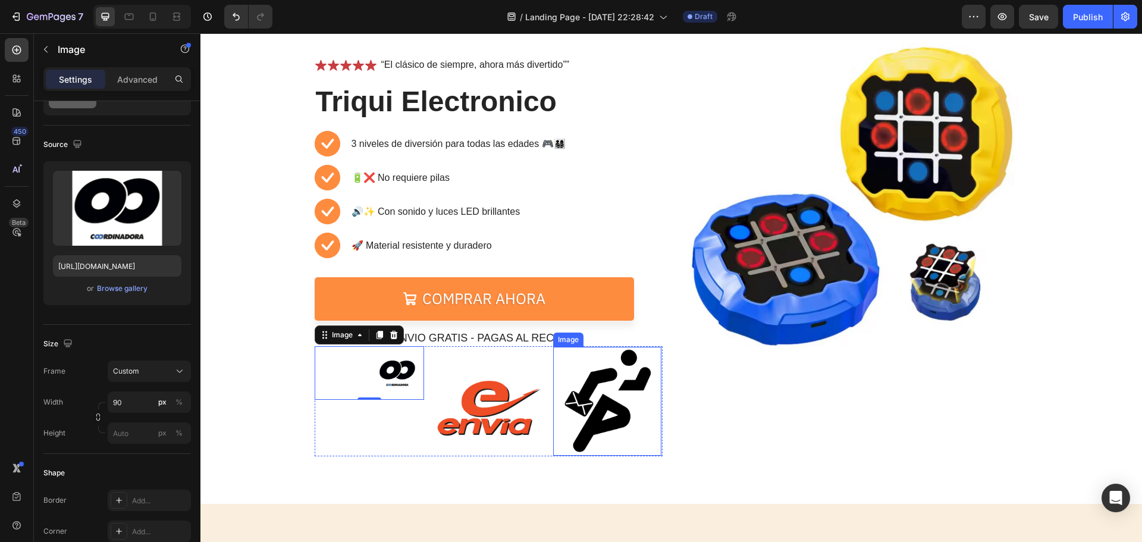
click at [495, 390] on img at bounding box center [487, 400] width 109 height 109
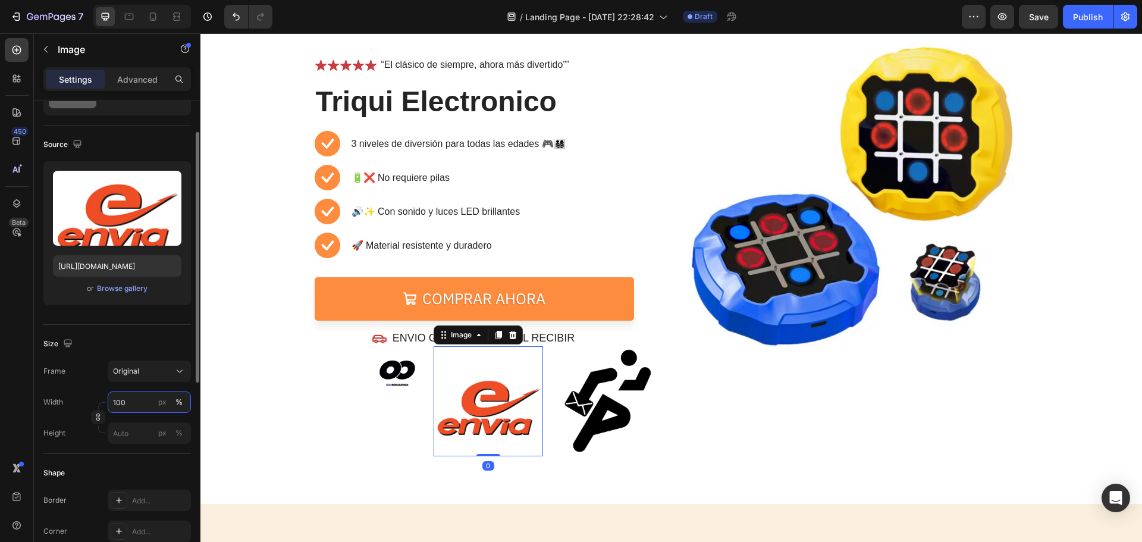
click at [128, 401] on input "100" at bounding box center [149, 401] width 83 height 21
type input "90"
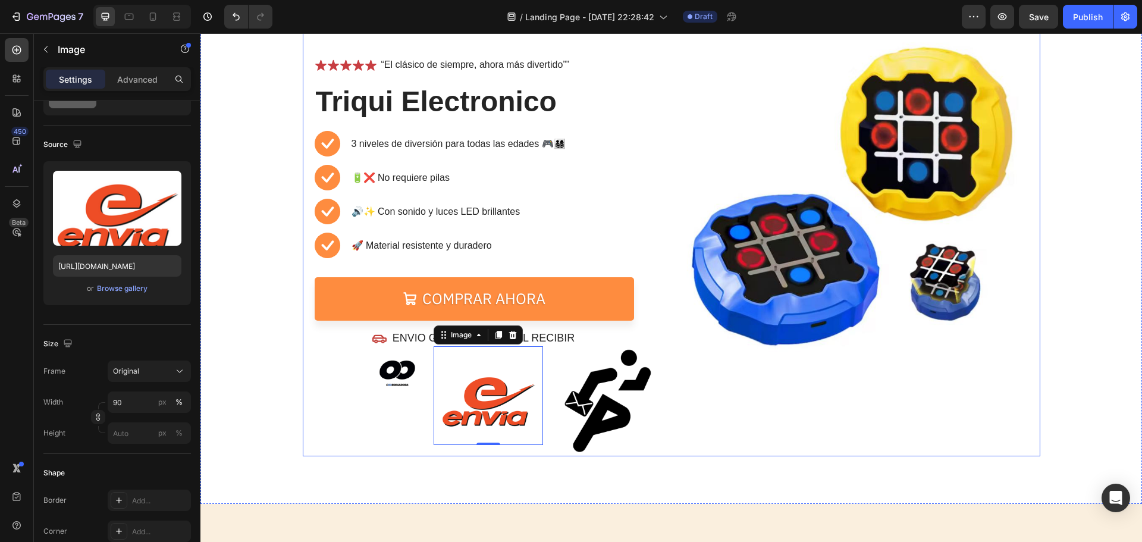
click at [717, 426] on div "Image" at bounding box center [854, 242] width 348 height 427
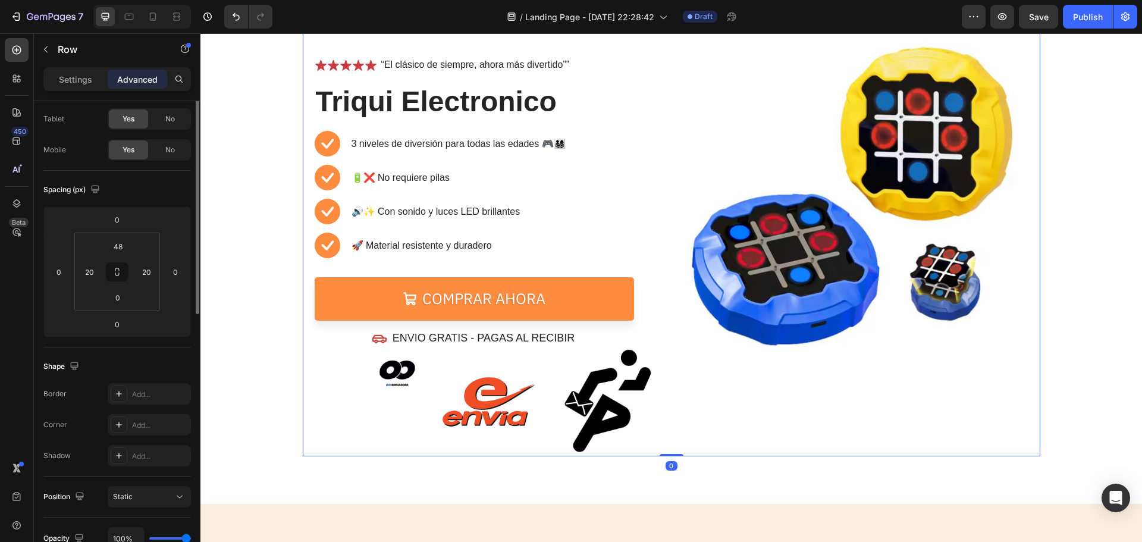
scroll to position [0, 0]
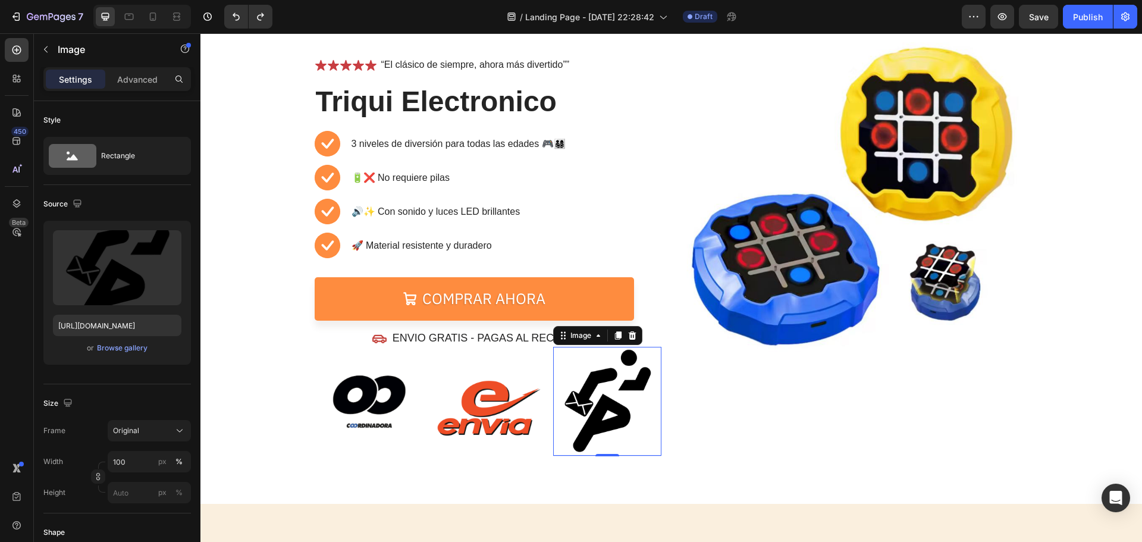
click at [601, 406] on img at bounding box center [607, 400] width 107 height 107
click at [172, 485] on button "px" at bounding box center [179, 492] width 14 height 14
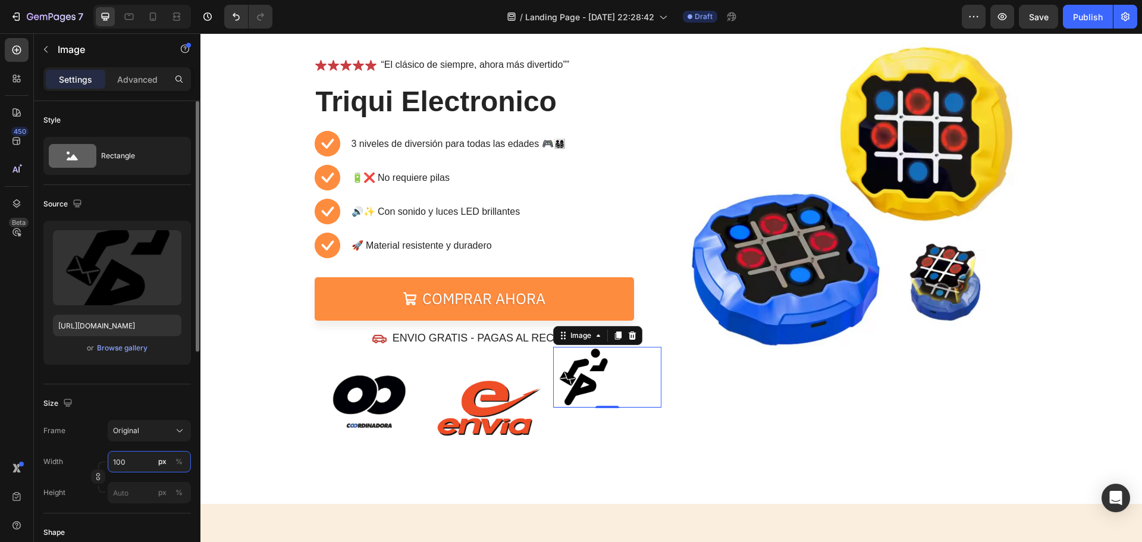
click at [148, 465] on input "100" at bounding box center [149, 461] width 83 height 21
click at [461, 412] on img at bounding box center [487, 400] width 109 height 109
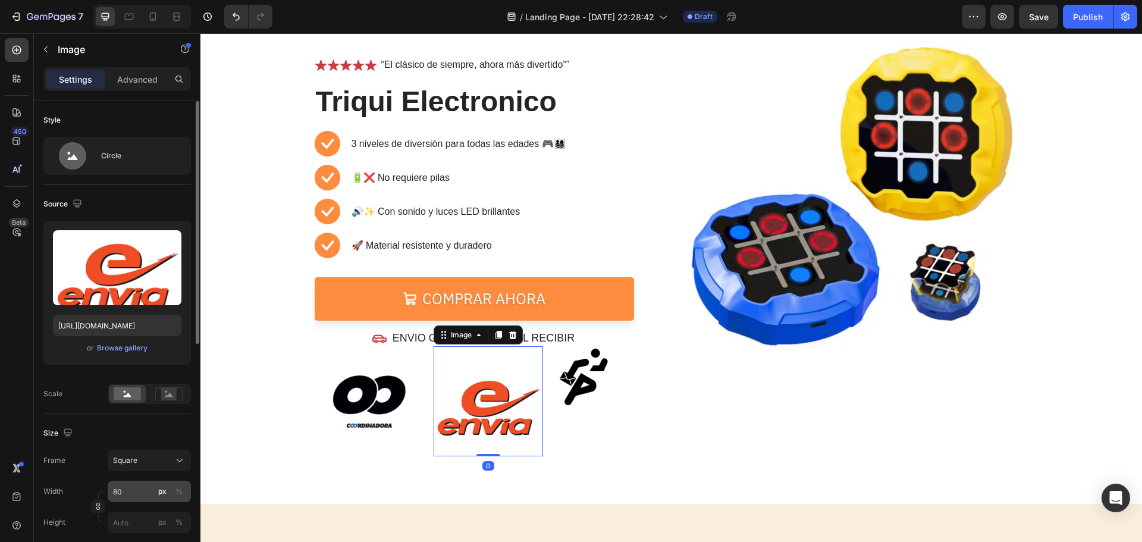
click at [159, 491] on div "px" at bounding box center [162, 491] width 8 height 11
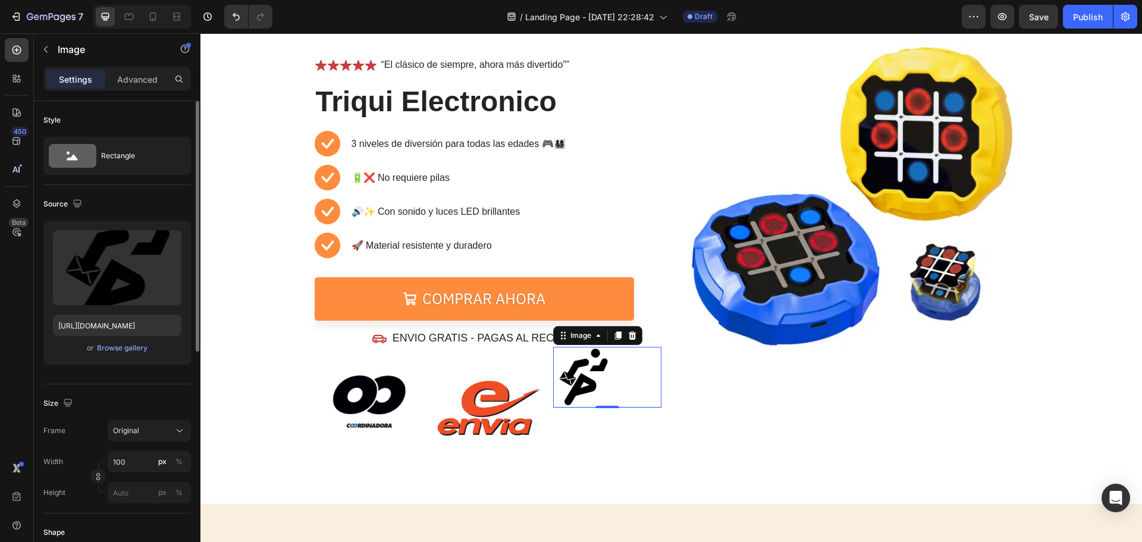
click at [602, 379] on img at bounding box center [583, 376] width 59 height 59
click at [466, 387] on img at bounding box center [487, 400] width 109 height 109
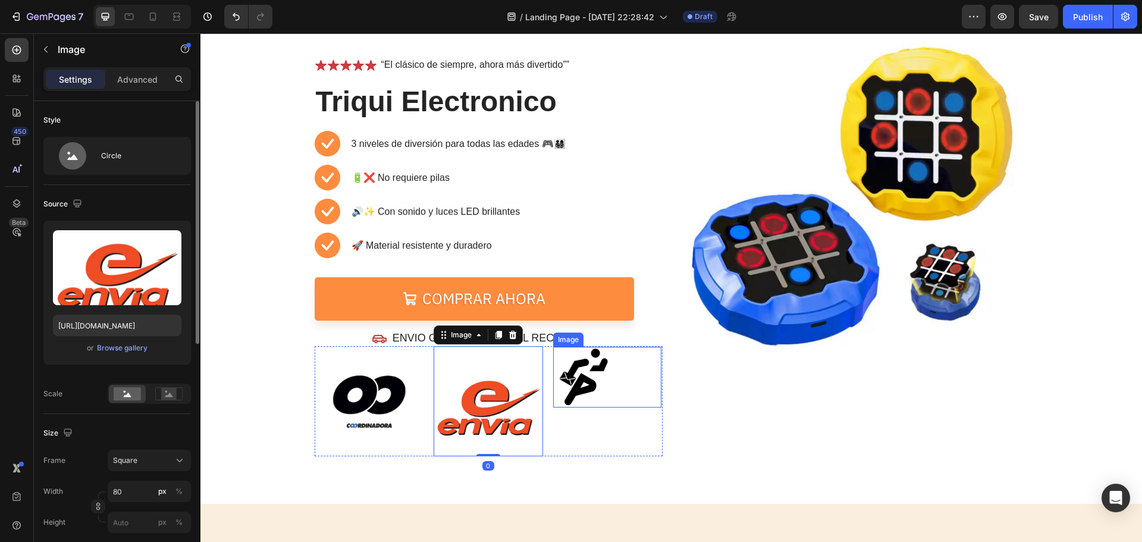
click at [567, 363] on img at bounding box center [583, 376] width 59 height 59
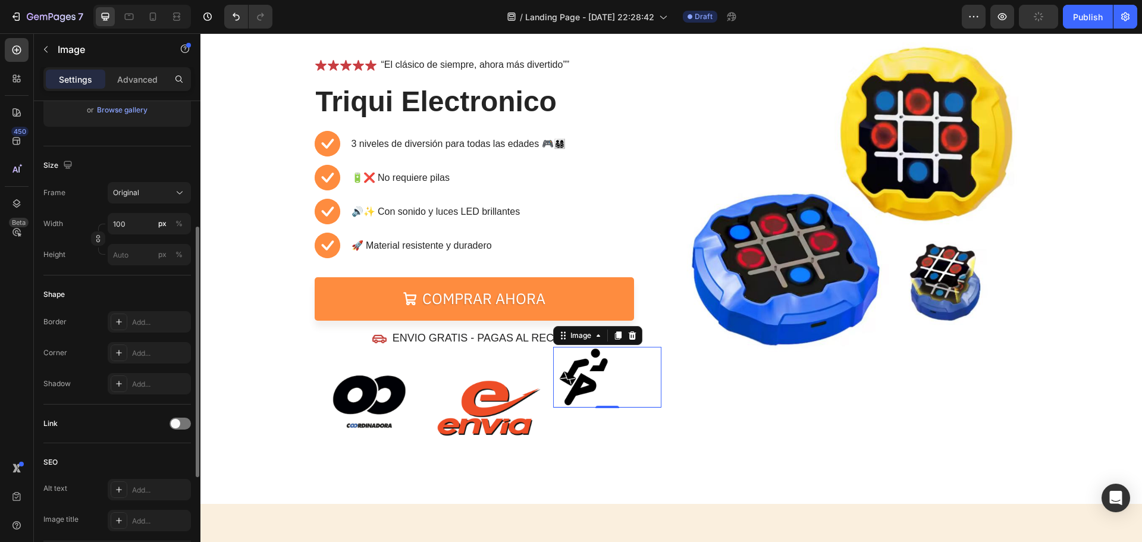
scroll to position [357, 0]
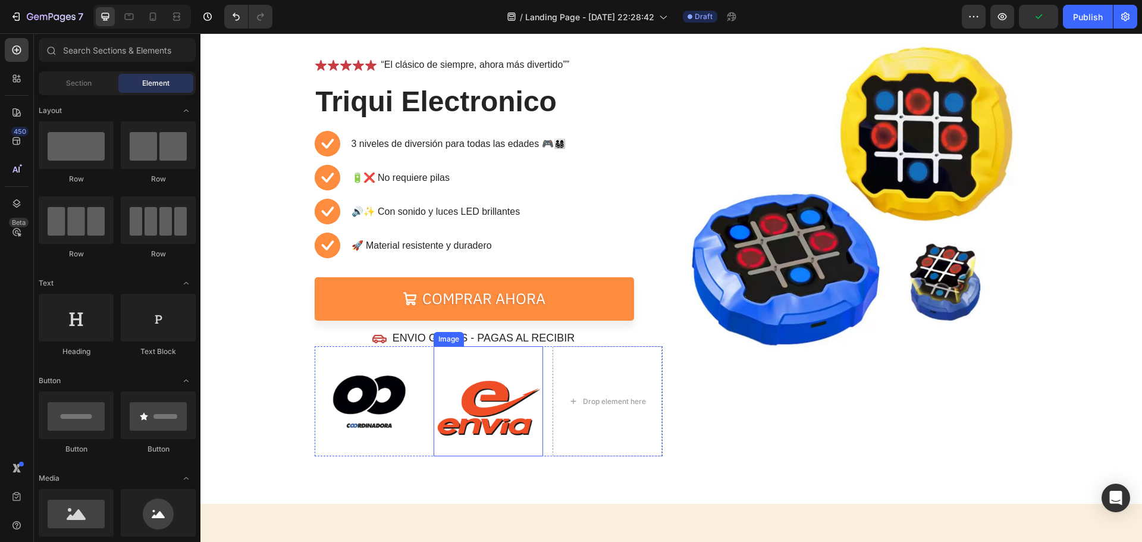
click at [516, 401] on img at bounding box center [487, 400] width 109 height 109
click at [385, 403] on img at bounding box center [369, 400] width 109 height 109
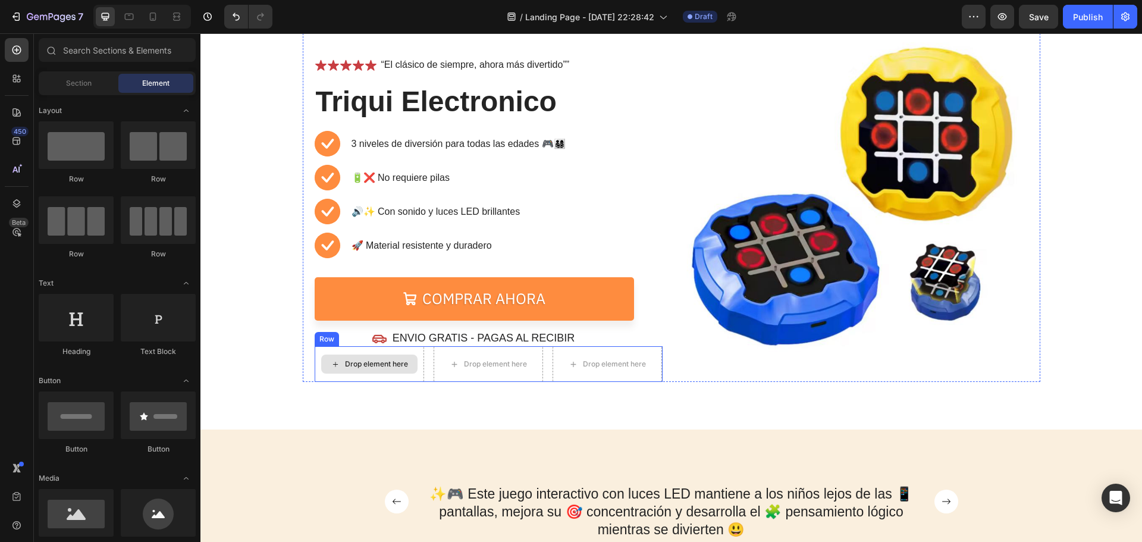
click at [379, 365] on div "Drop element here" at bounding box center [376, 364] width 63 height 10
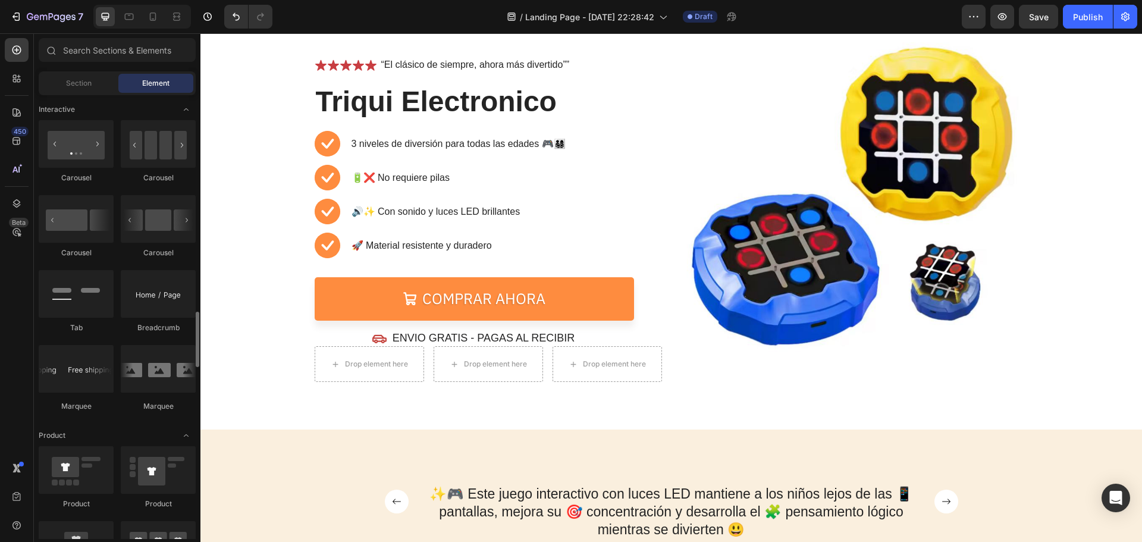
scroll to position [1249, 0]
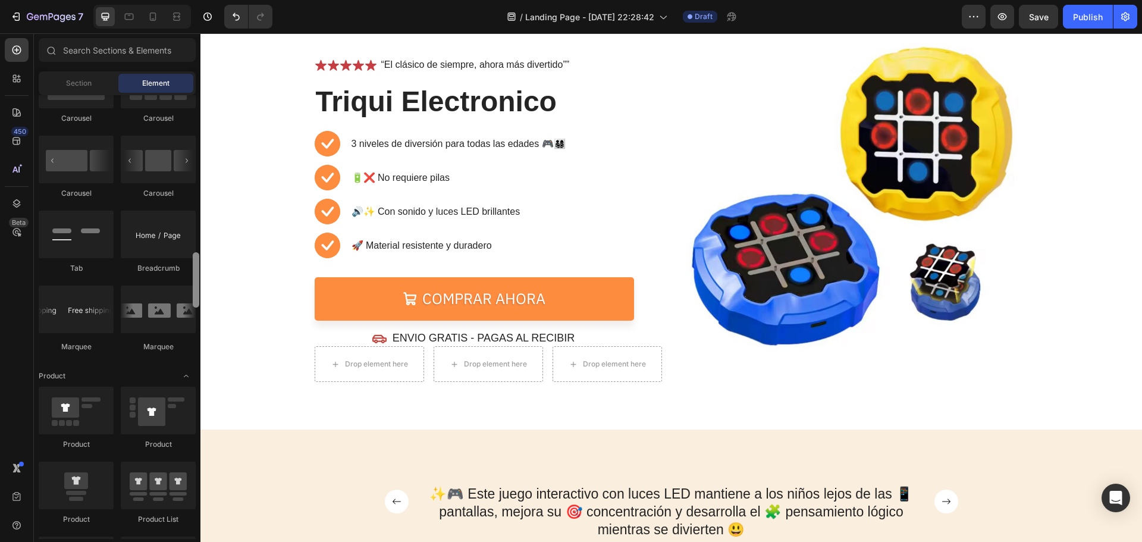
click at [161, 318] on div at bounding box center [158, 309] width 75 height 48
drag, startPoint x: 355, startPoint y: 342, endPoint x: 367, endPoint y: 365, distance: 25.8
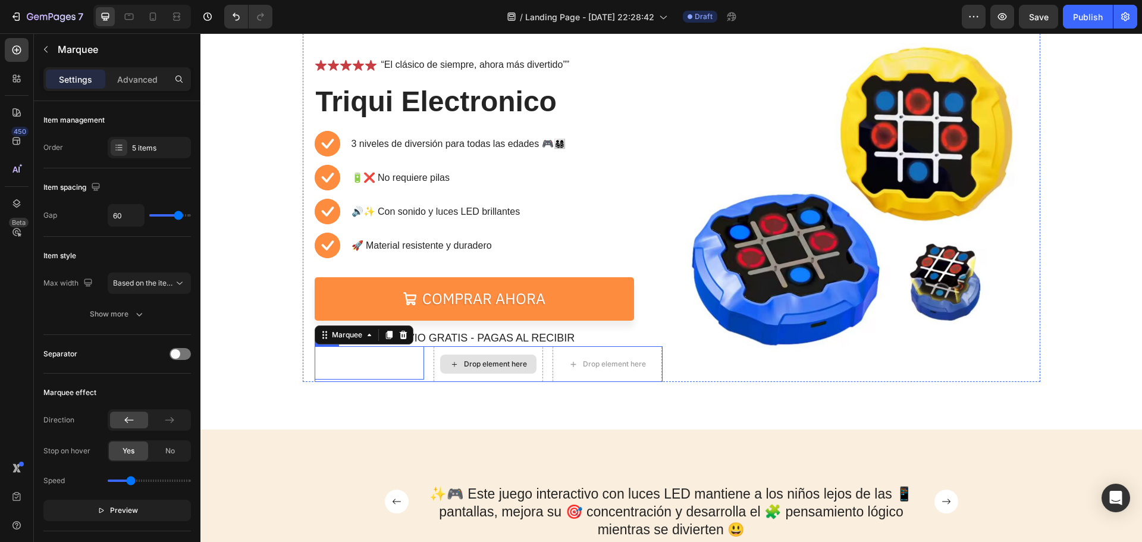
click at [477, 372] on div "Drop element here" at bounding box center [488, 363] width 96 height 19
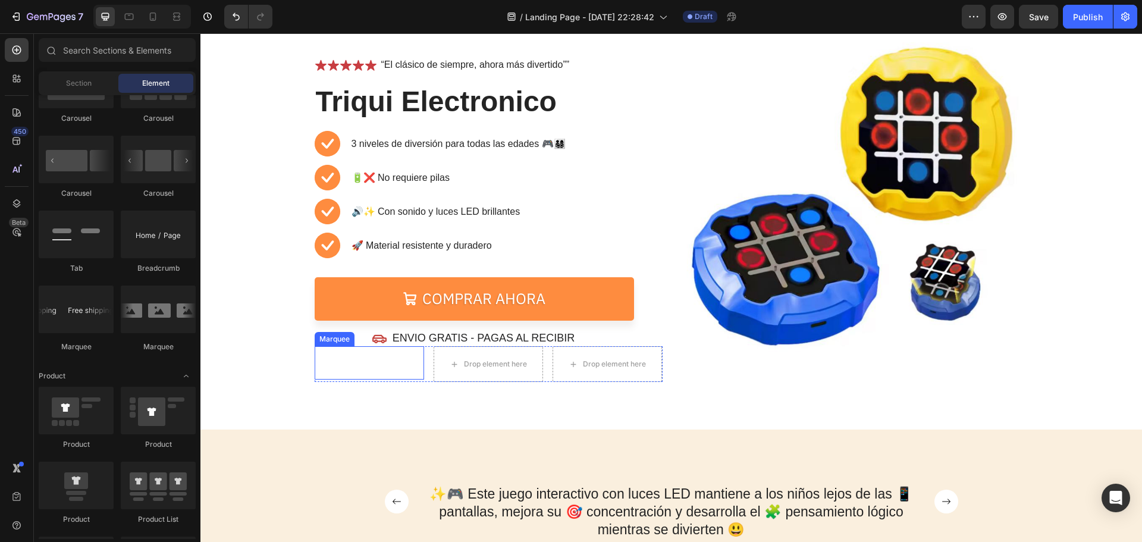
click at [381, 359] on div "Image" at bounding box center [369, 363] width 36 height 14
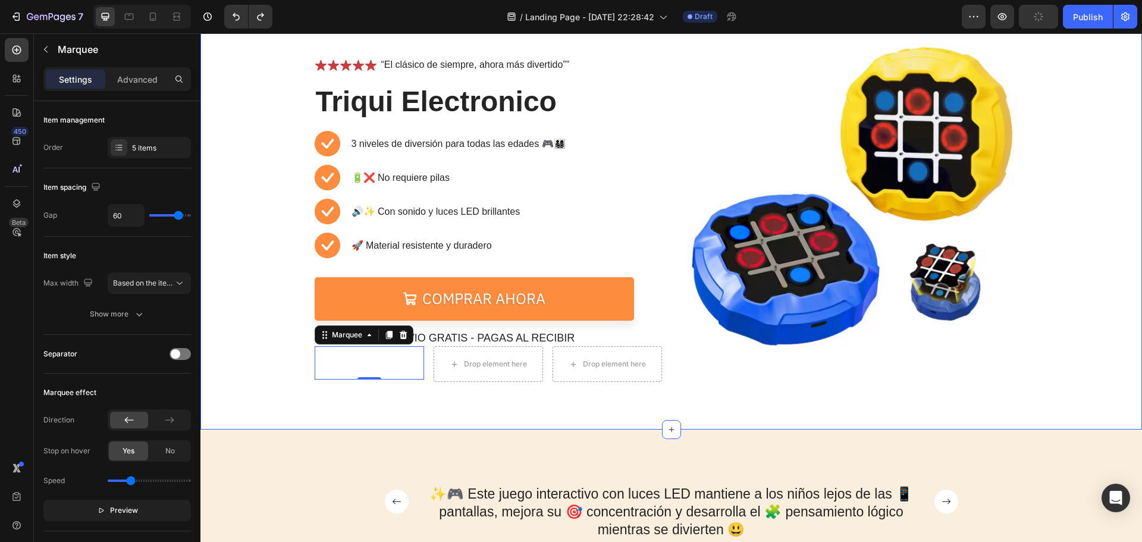
click at [496, 391] on div "⏳🔥 OFERTA POR TIEMPO LIMITADO 🔥⏳ Text Block 05 Hours 24 Mins 35 Secs Countdown …" at bounding box center [670, 189] width 941 height 482
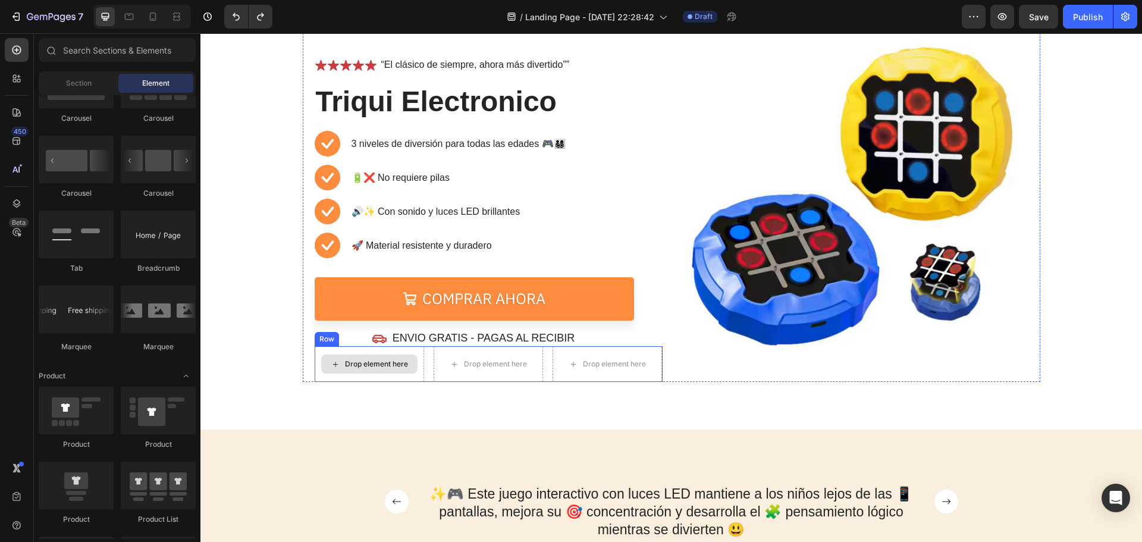
click at [358, 370] on div "Drop element here" at bounding box center [369, 363] width 96 height 19
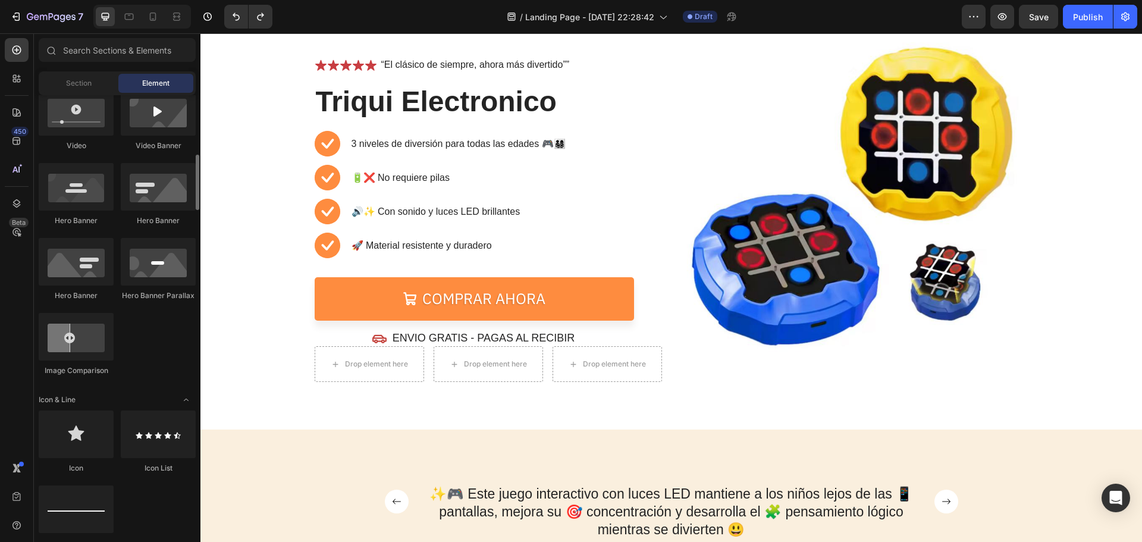
scroll to position [297, 0]
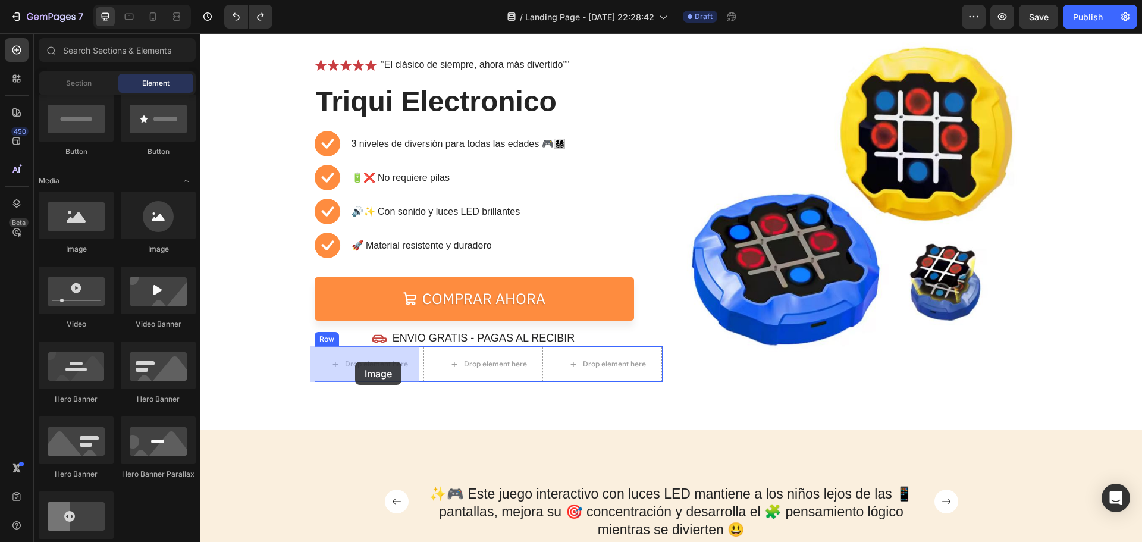
drag, startPoint x: 297, startPoint y: 251, endPoint x: 356, endPoint y: 363, distance: 126.1
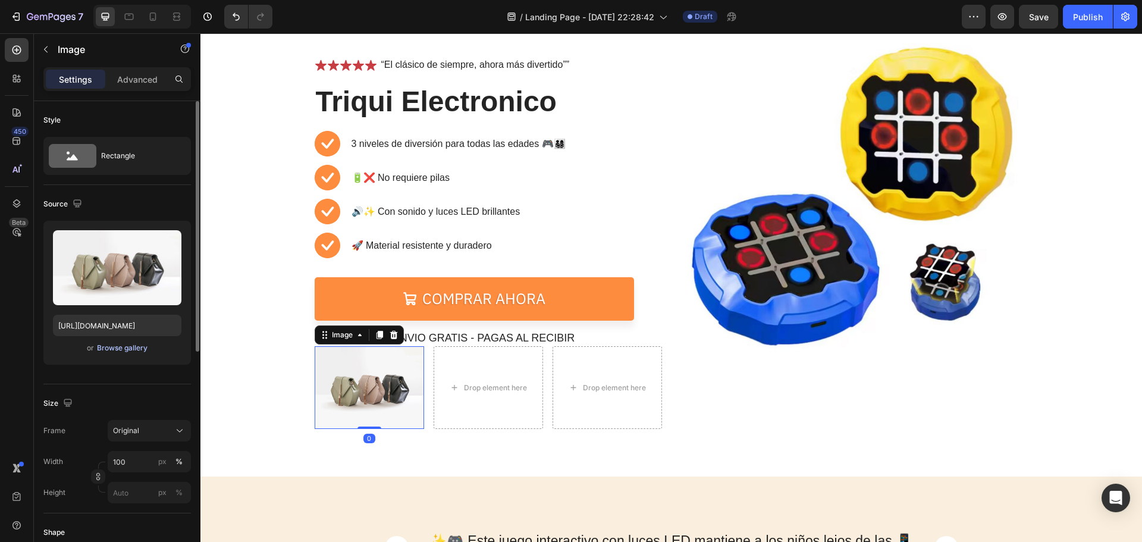
click at [143, 351] on div "Browse gallery" at bounding box center [122, 347] width 51 height 11
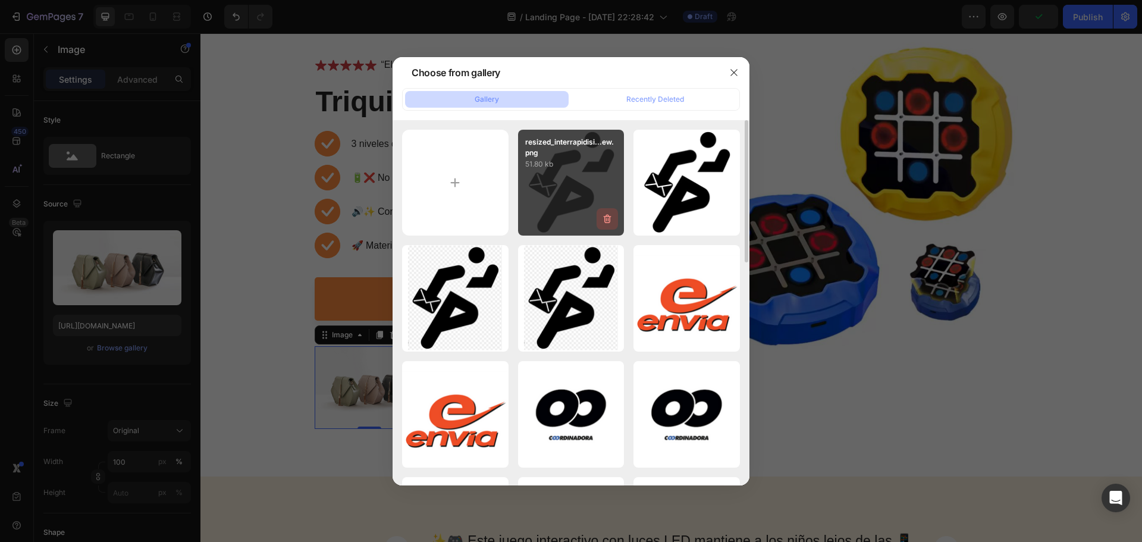
click at [605, 215] on icon "button" at bounding box center [607, 219] width 12 height 12
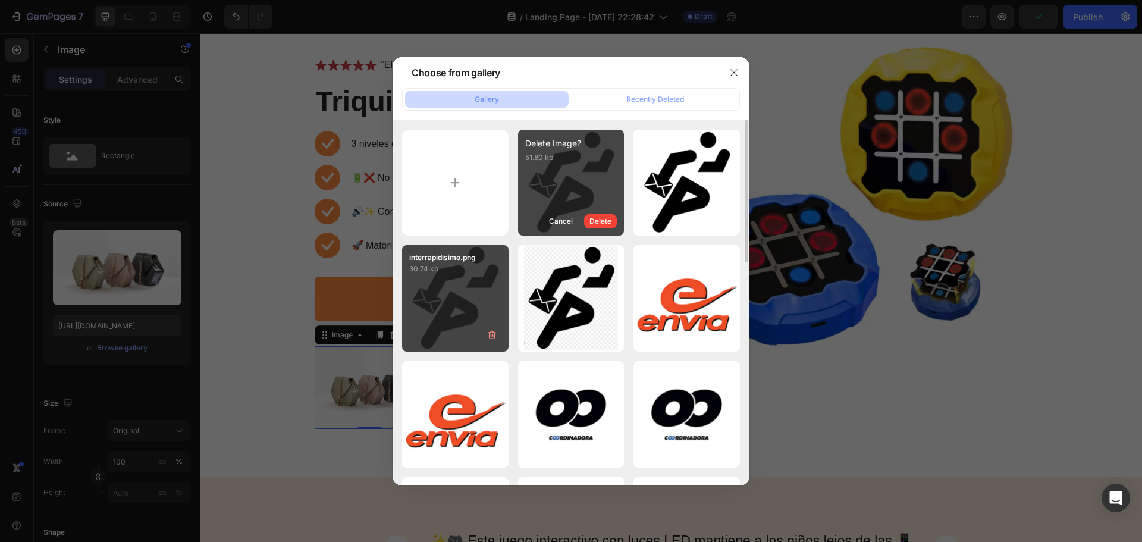
click at [605, 215] on button "Delete" at bounding box center [600, 221] width 33 height 14
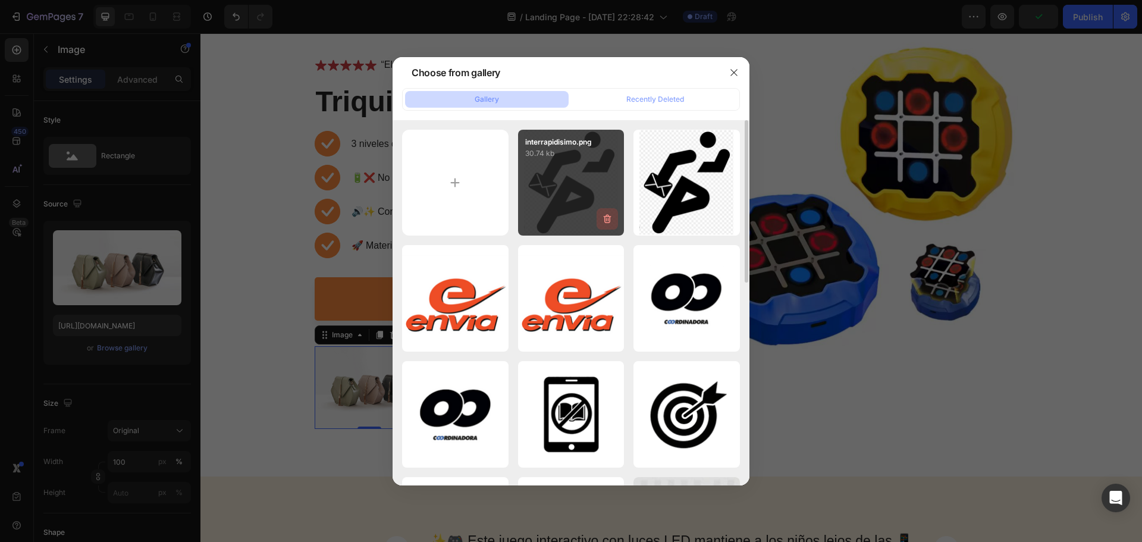
click at [607, 218] on icon "button" at bounding box center [607, 219] width 12 height 12
click at [607, 218] on div "Delete" at bounding box center [600, 221] width 22 height 11
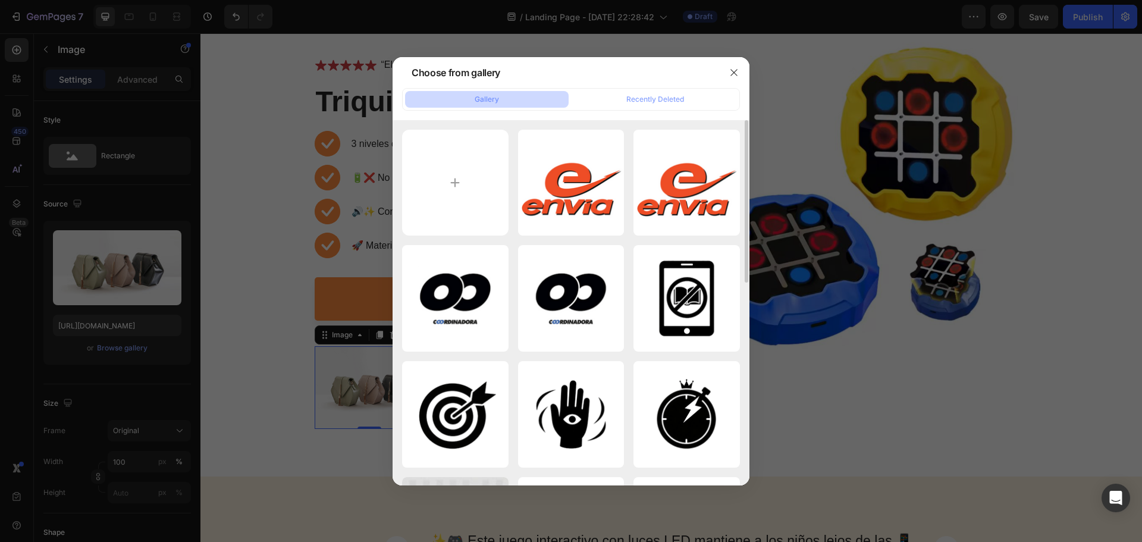
click at [0, 0] on icon "button" at bounding box center [0, 0] width 0 height 0
click at [0, 0] on div "Delete" at bounding box center [0, 0] width 0 height 0
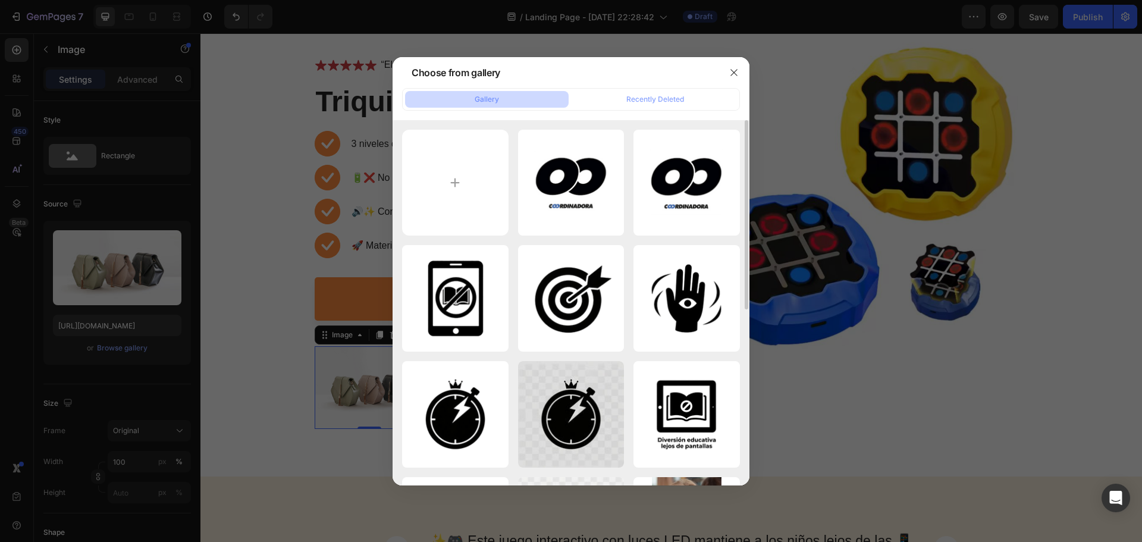
click at [0, 0] on icon "button" at bounding box center [0, 0] width 0 height 0
click at [0, 0] on div "Delete" at bounding box center [0, 0] width 0 height 0
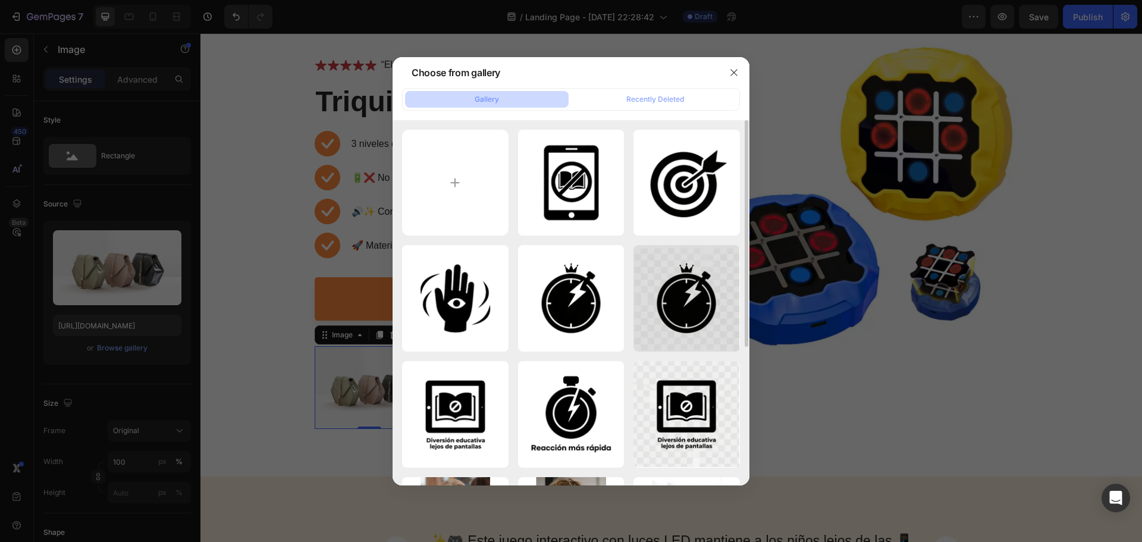
click at [0, 0] on icon "button" at bounding box center [0, 0] width 0 height 0
click at [0, 0] on div "Delete" at bounding box center [0, 0] width 0 height 0
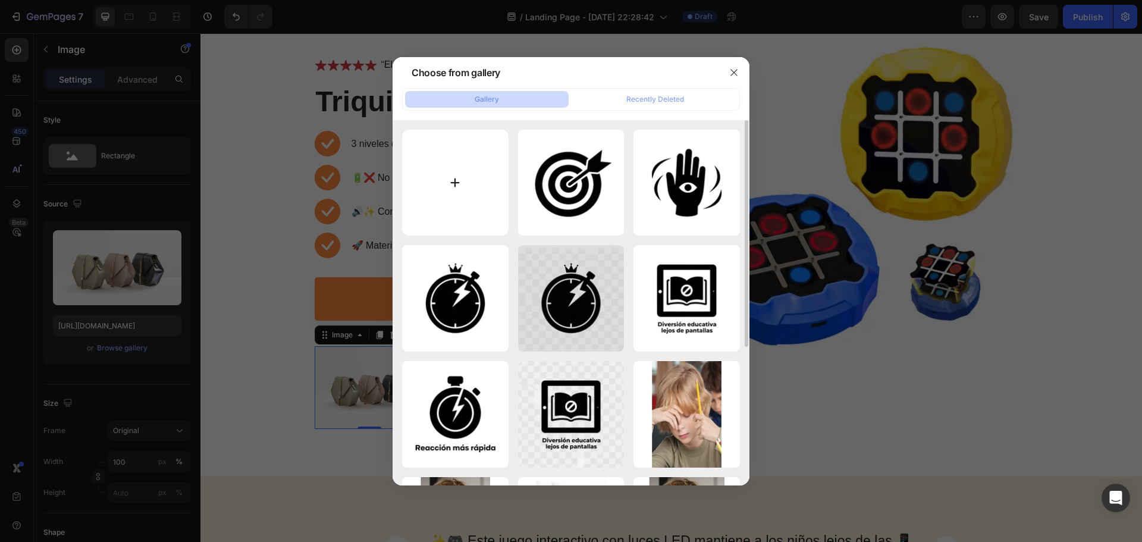
click at [464, 199] on input "file" at bounding box center [455, 183] width 106 height 106
click at [457, 175] on input "file" at bounding box center [455, 183] width 106 height 106
type input "C:\fakepath\resized_coordinadora.png"
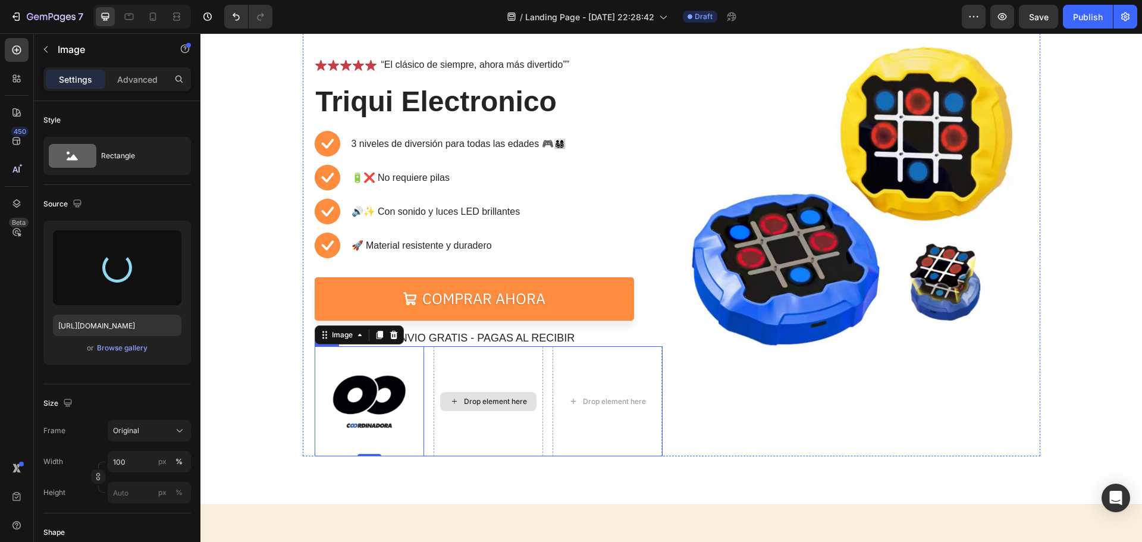
type input "[URL][DOMAIN_NAME]"
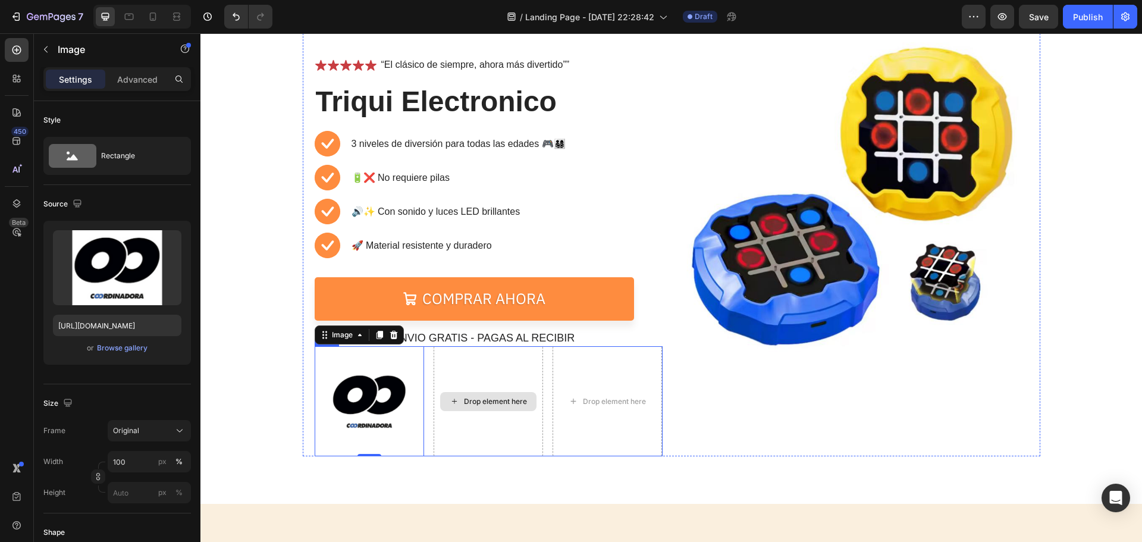
click at [486, 384] on div "Drop element here" at bounding box center [487, 400] width 109 height 109
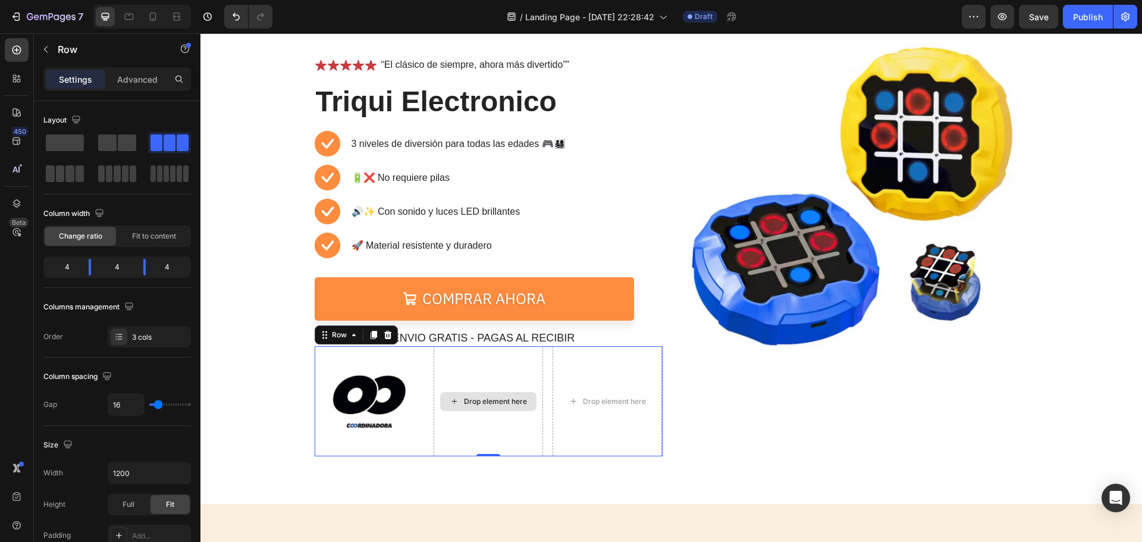
click at [488, 401] on div "Drop element here" at bounding box center [495, 402] width 63 height 10
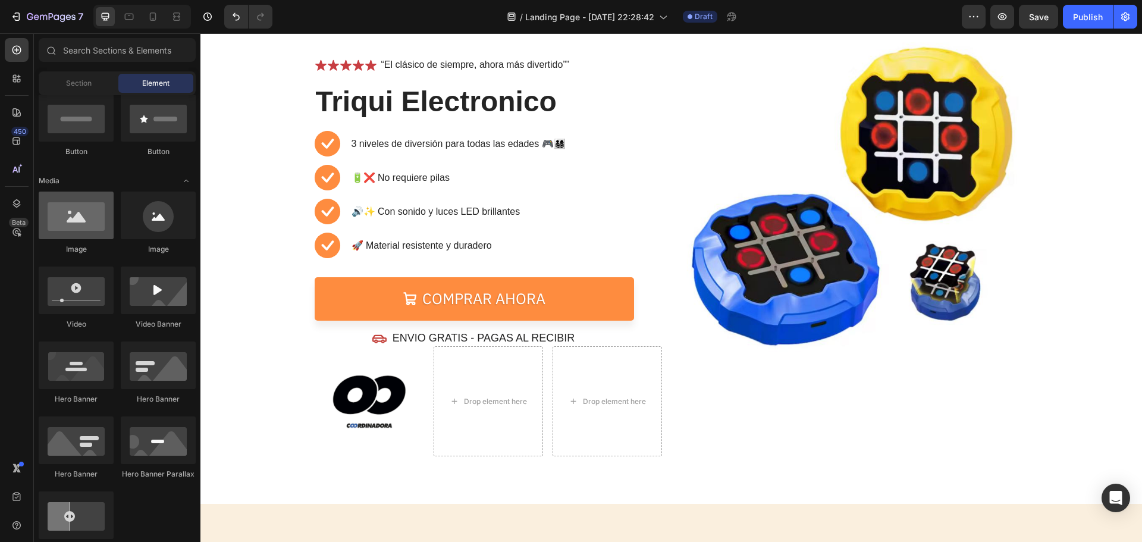
click at [71, 225] on div at bounding box center [76, 215] width 75 height 48
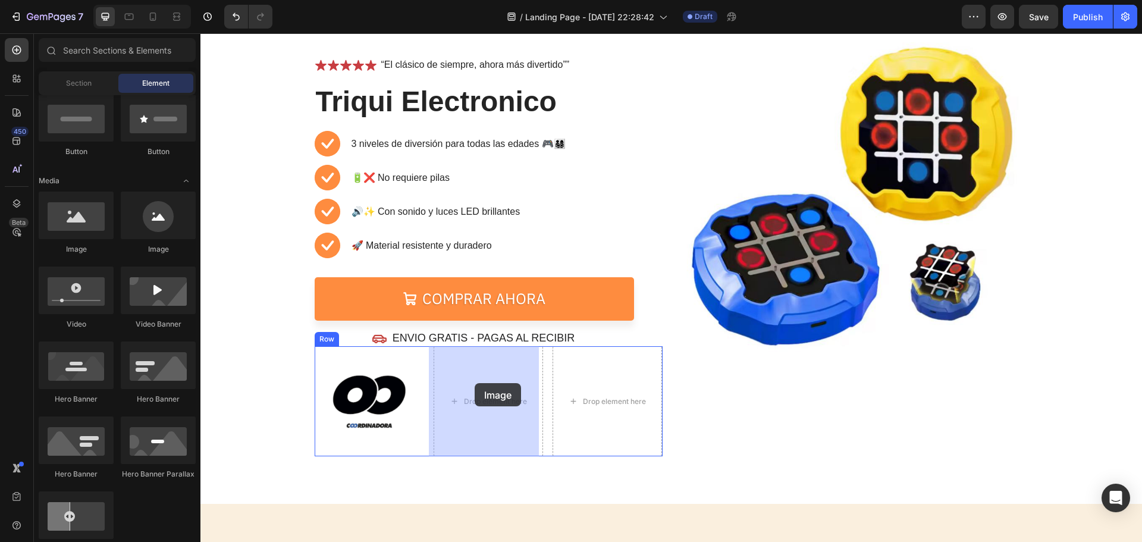
drag, startPoint x: 272, startPoint y: 252, endPoint x: 475, endPoint y: 383, distance: 241.6
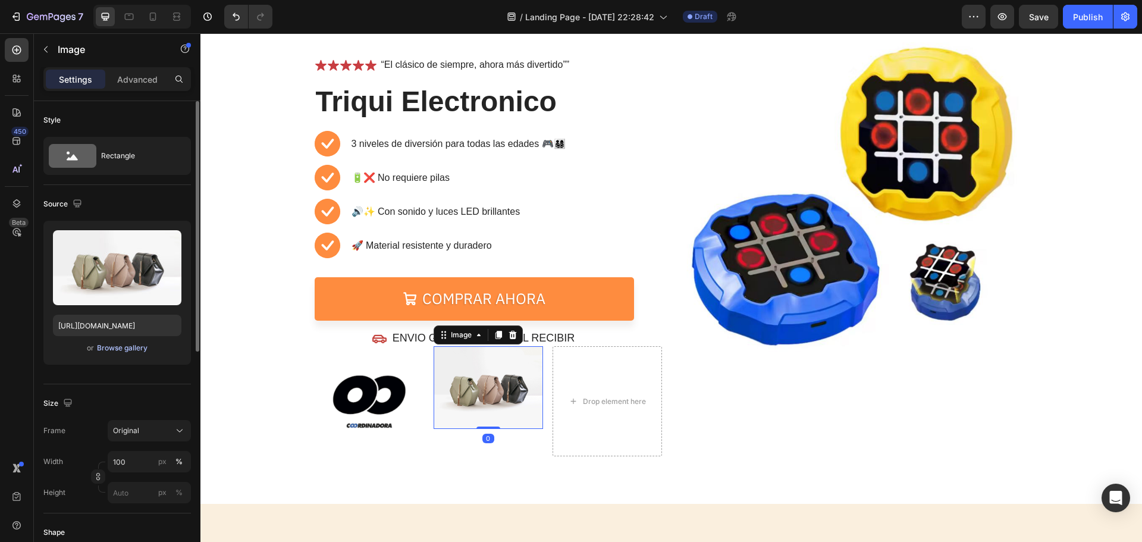
click at [107, 344] on div "Browse gallery" at bounding box center [122, 347] width 51 height 11
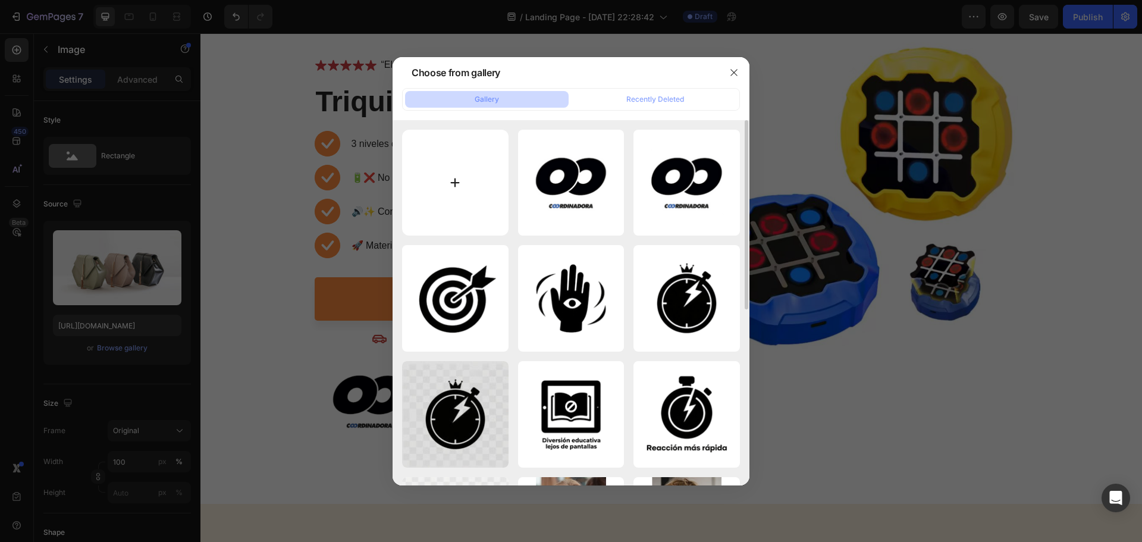
click at [477, 206] on input "file" at bounding box center [455, 183] width 106 height 106
type input "C:\fakepath\resized_envia.png"
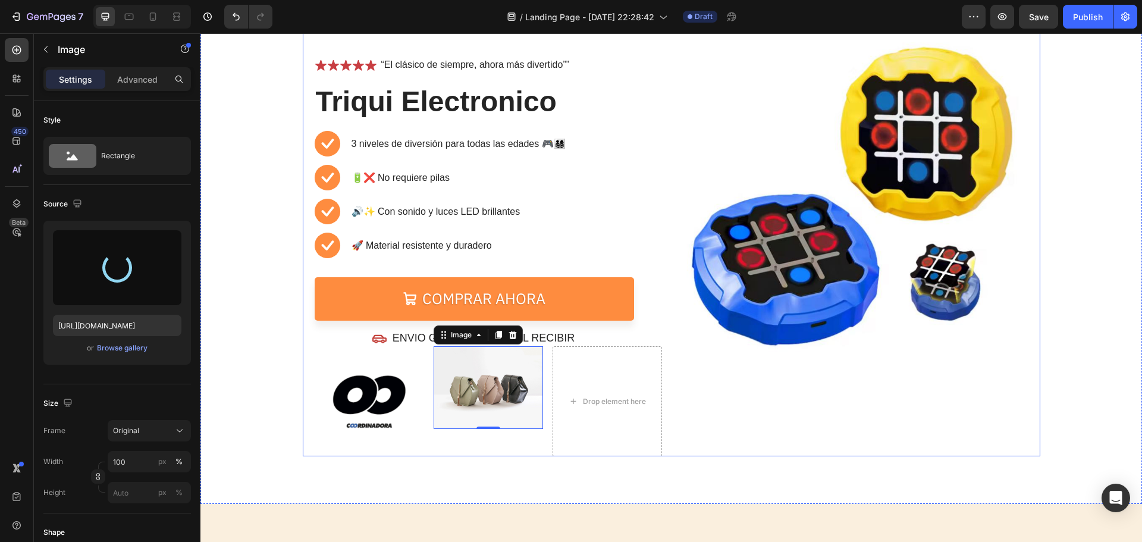
type input "[URL][DOMAIN_NAME]"
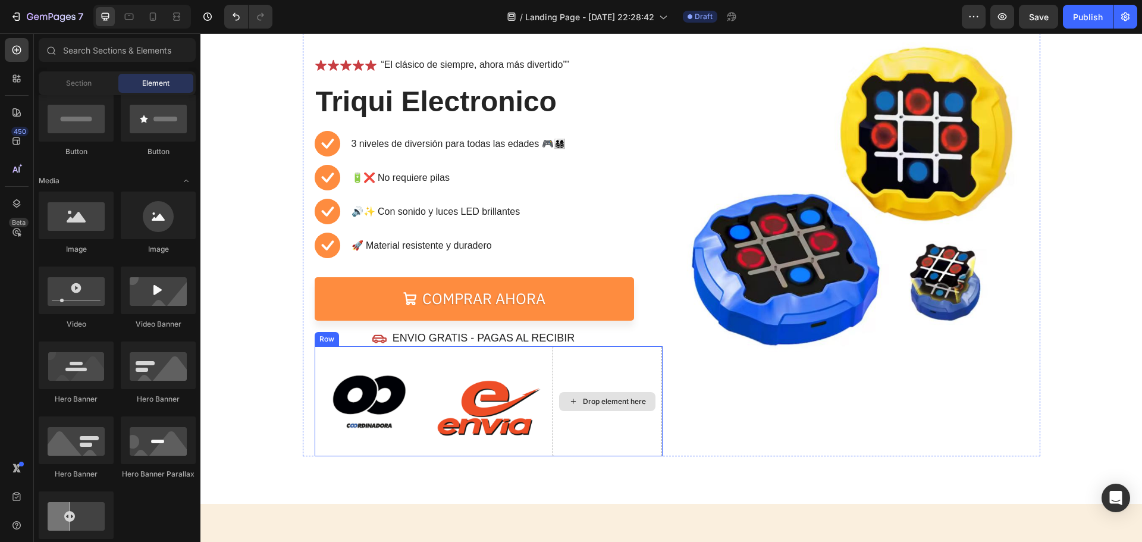
click at [605, 406] on div "Drop element here" at bounding box center [614, 402] width 63 height 10
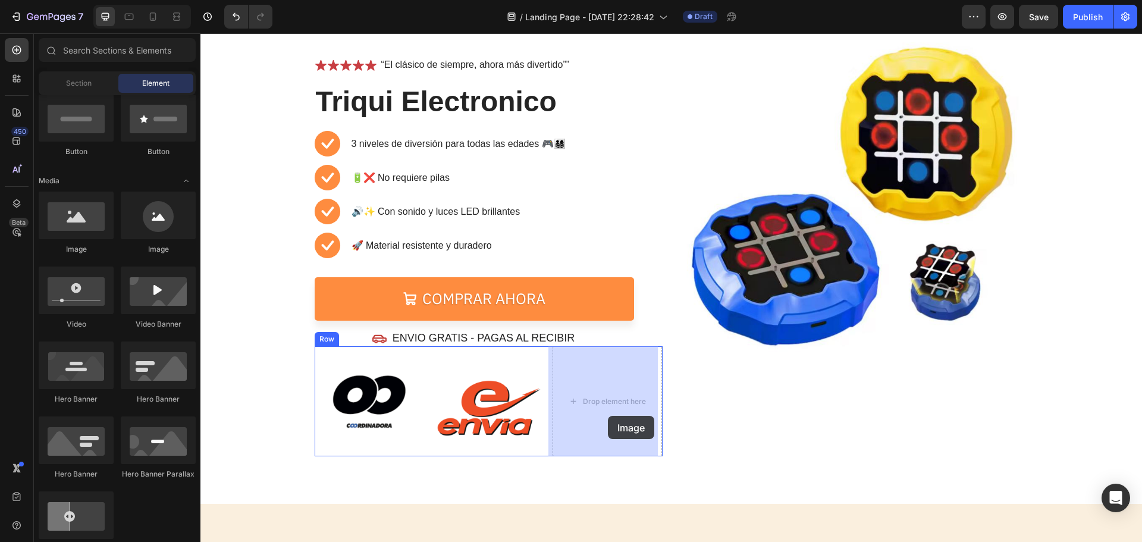
drag, startPoint x: 275, startPoint y: 265, endPoint x: 608, endPoint y: 416, distance: 365.1
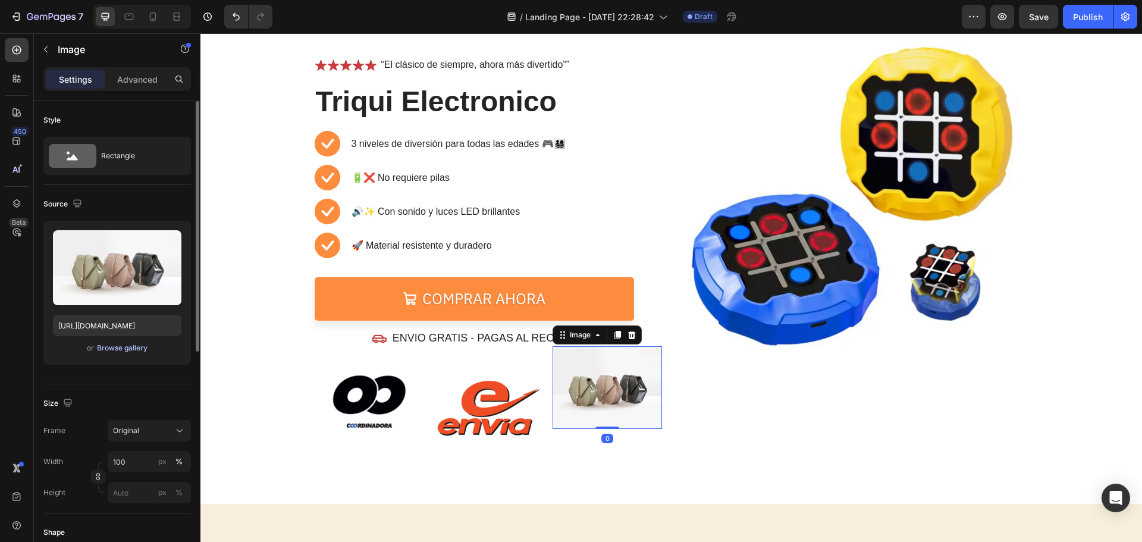
click at [124, 349] on div "Browse gallery" at bounding box center [122, 347] width 51 height 11
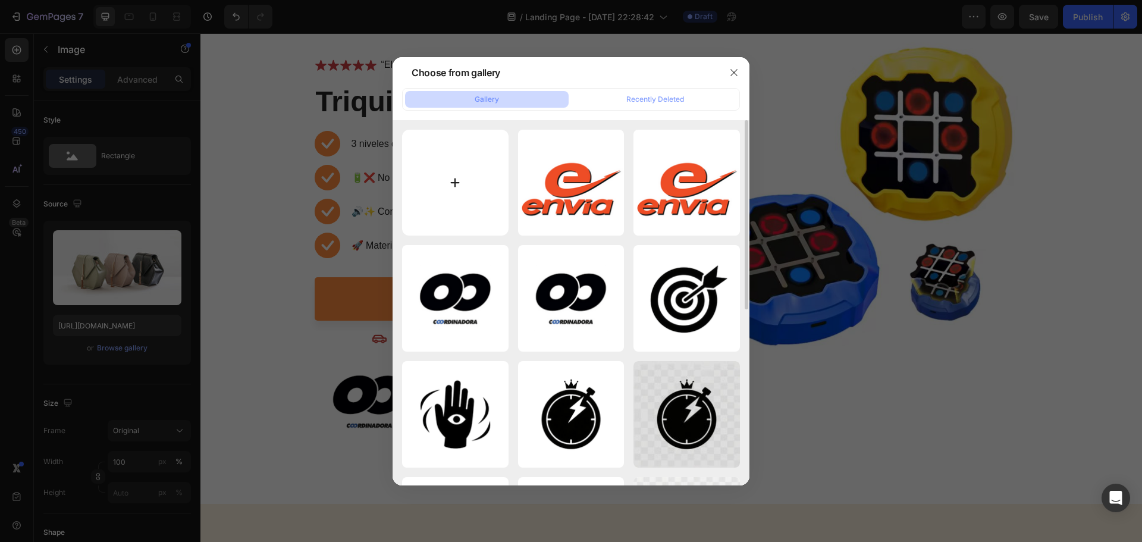
click at [482, 209] on input "file" at bounding box center [455, 183] width 106 height 106
type input "C:\fakepath\resized_interrapidisimo-removebg-preview.png"
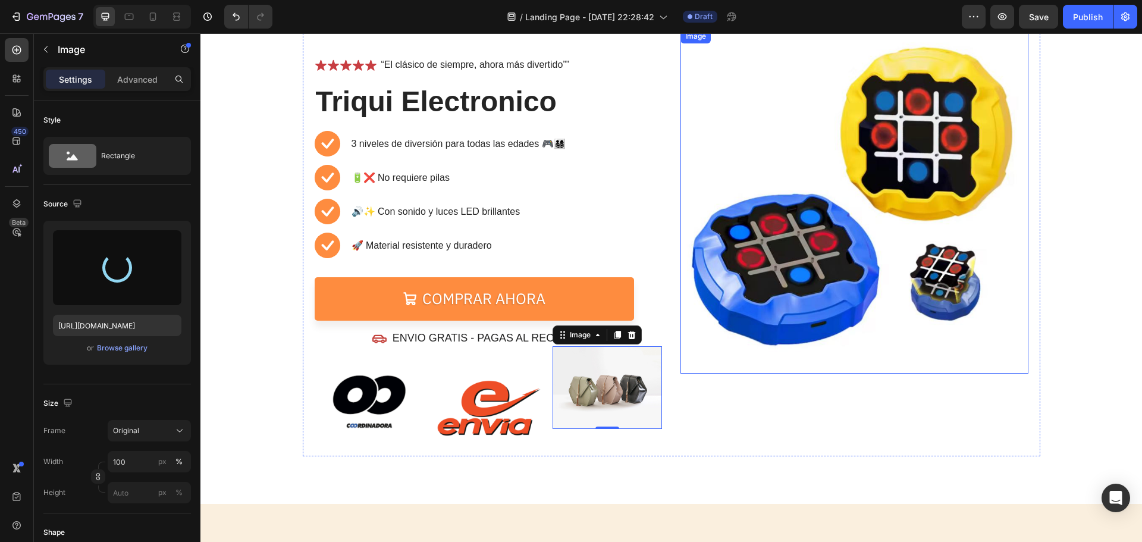
type input "[URL][DOMAIN_NAME]"
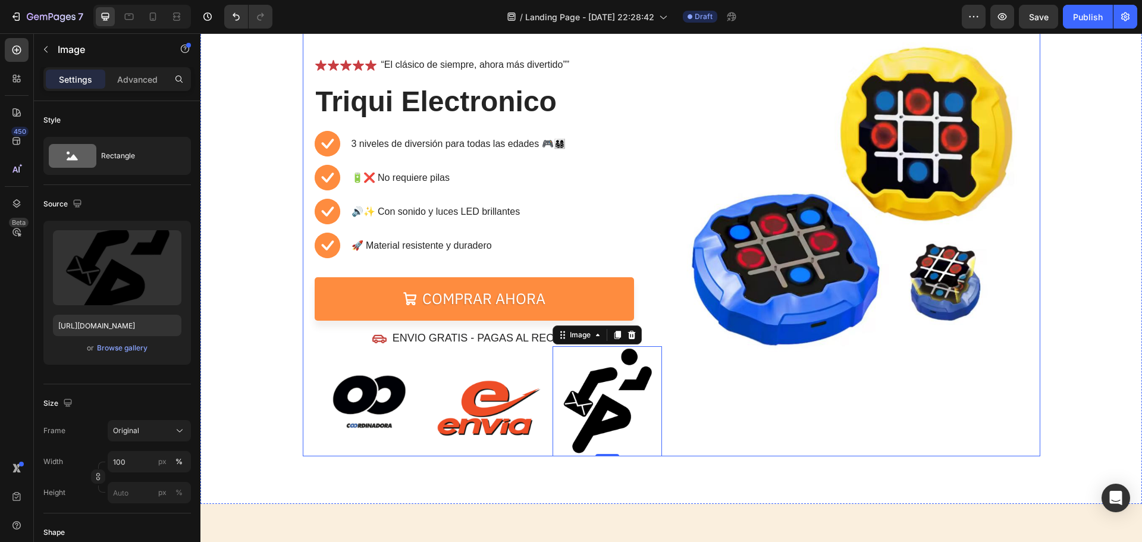
click at [759, 419] on div "Image" at bounding box center [854, 242] width 348 height 427
click at [624, 419] on img at bounding box center [606, 400] width 109 height 109
click at [121, 469] on input "100" at bounding box center [149, 461] width 83 height 21
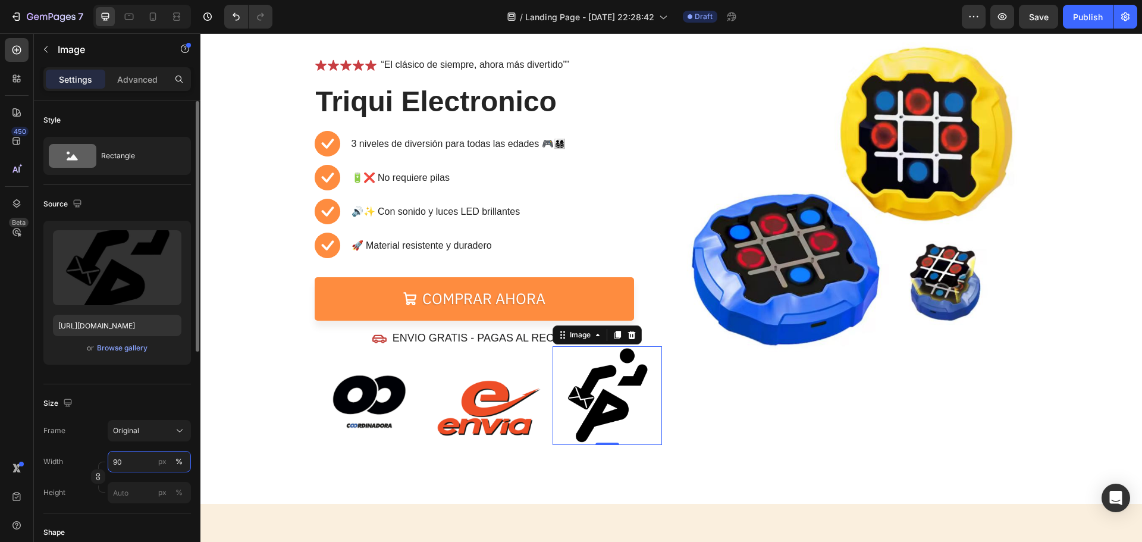
type input "9"
type input "80"
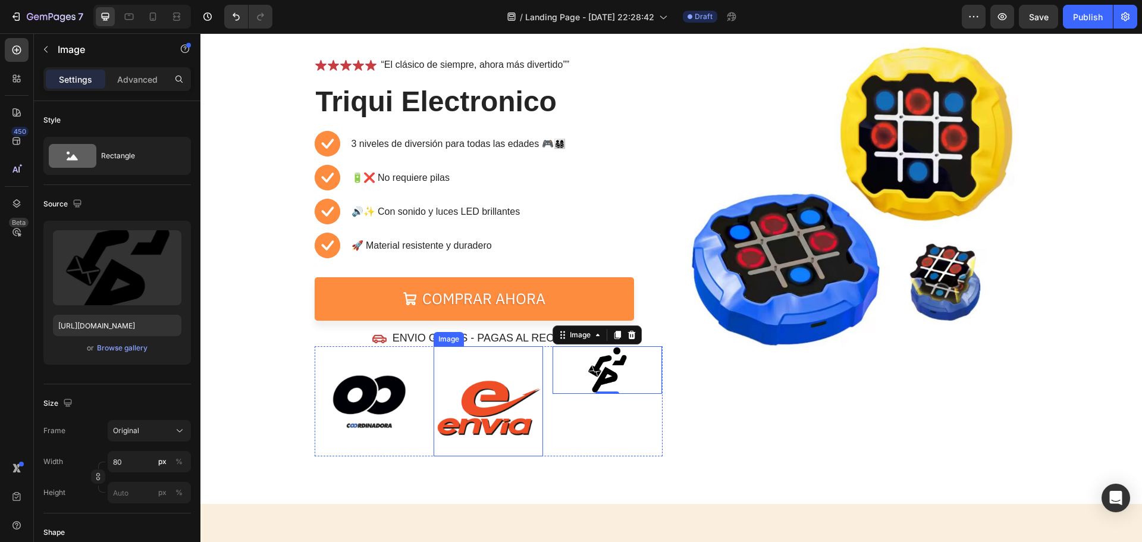
click at [477, 401] on img at bounding box center [487, 400] width 109 height 109
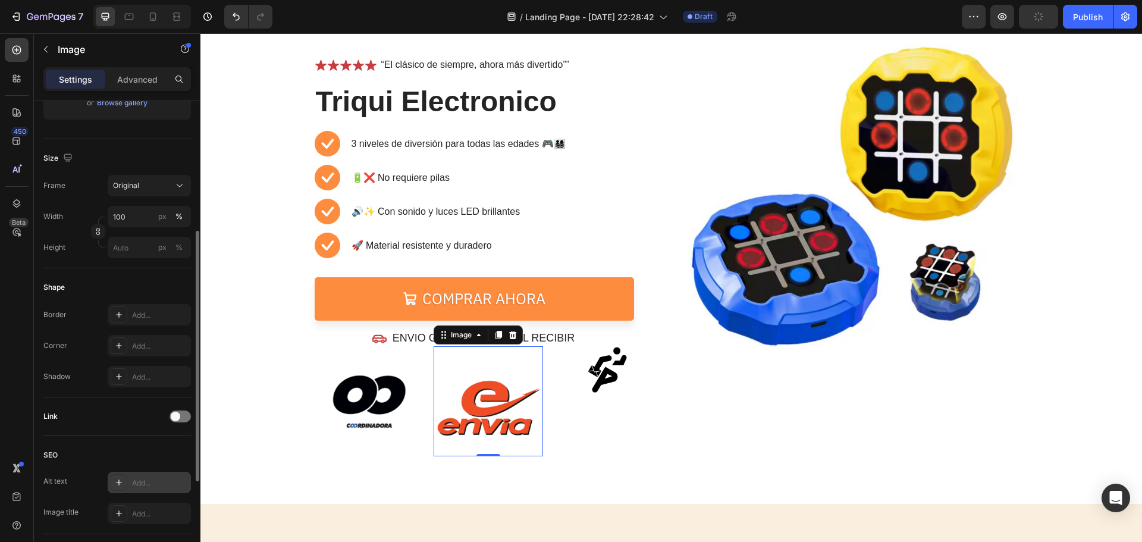
scroll to position [186, 0]
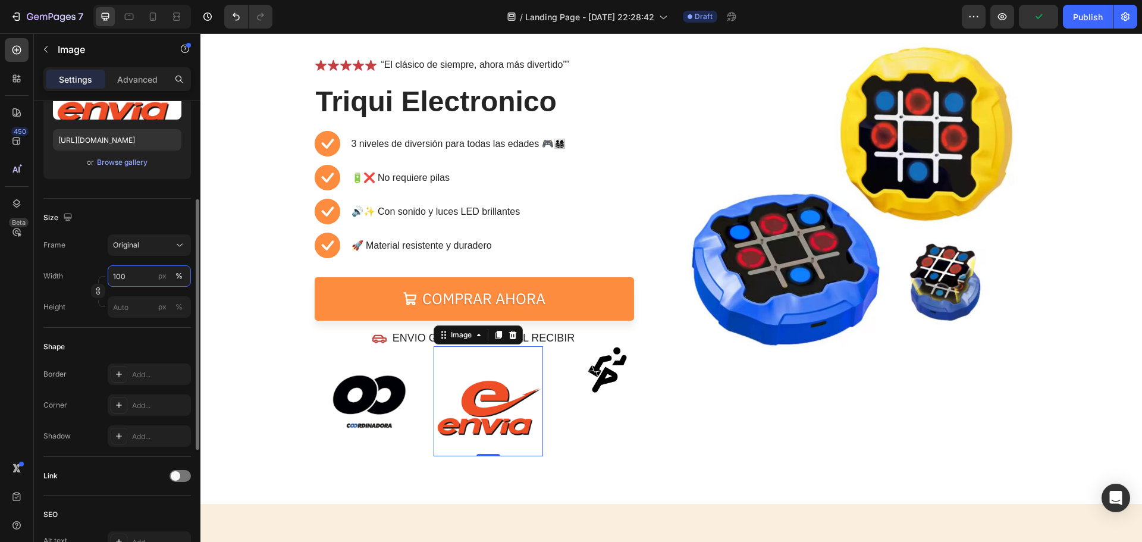
click at [126, 274] on input "100" at bounding box center [149, 275] width 83 height 21
type input "80"
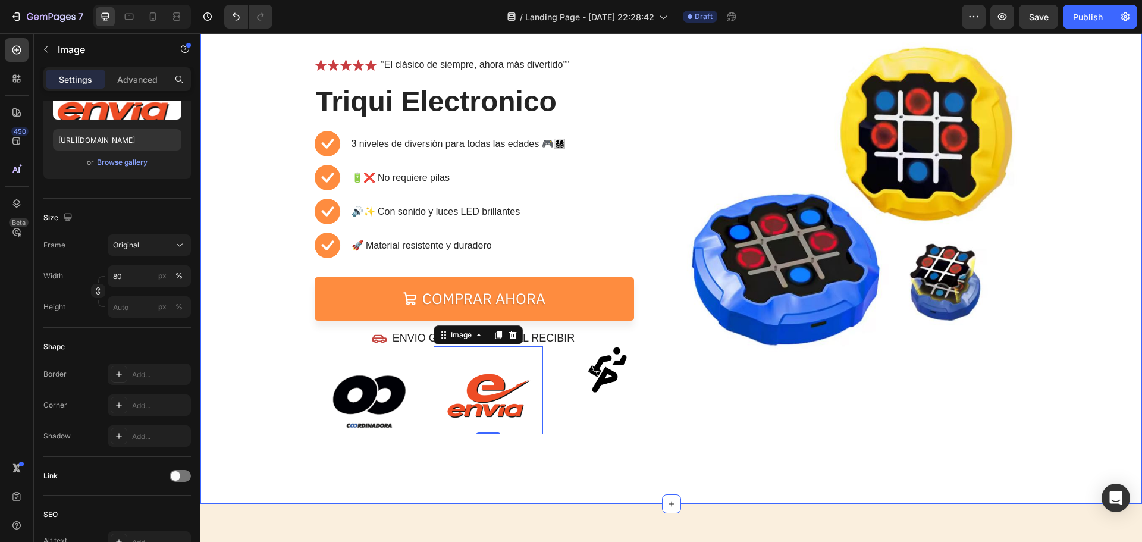
click at [338, 380] on img at bounding box center [369, 400] width 109 height 109
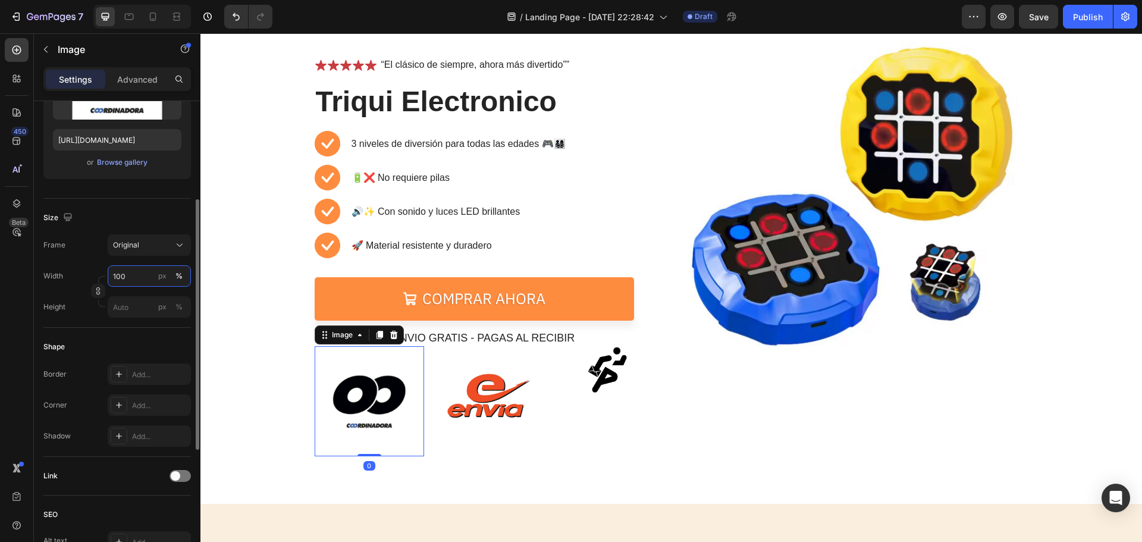
click at [132, 282] on input "100" at bounding box center [149, 275] width 83 height 21
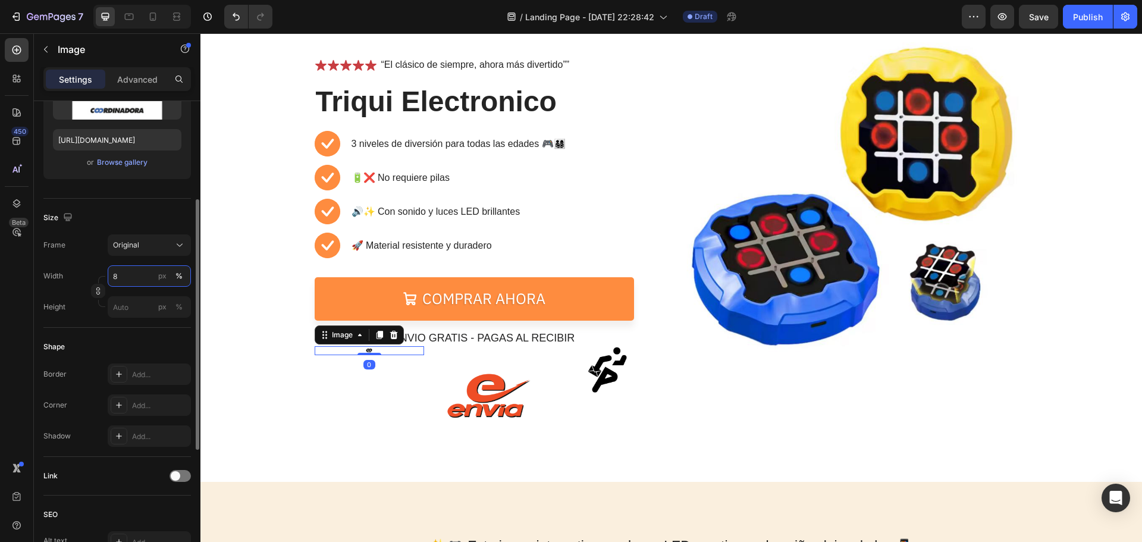
type input "80"
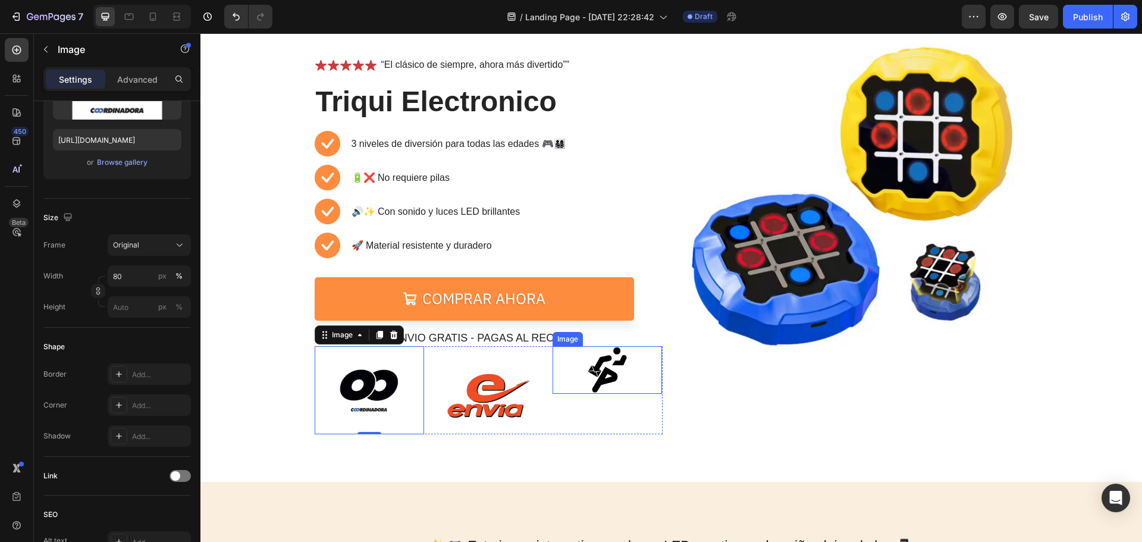
click at [619, 370] on img at bounding box center [607, 370] width 48 height 48
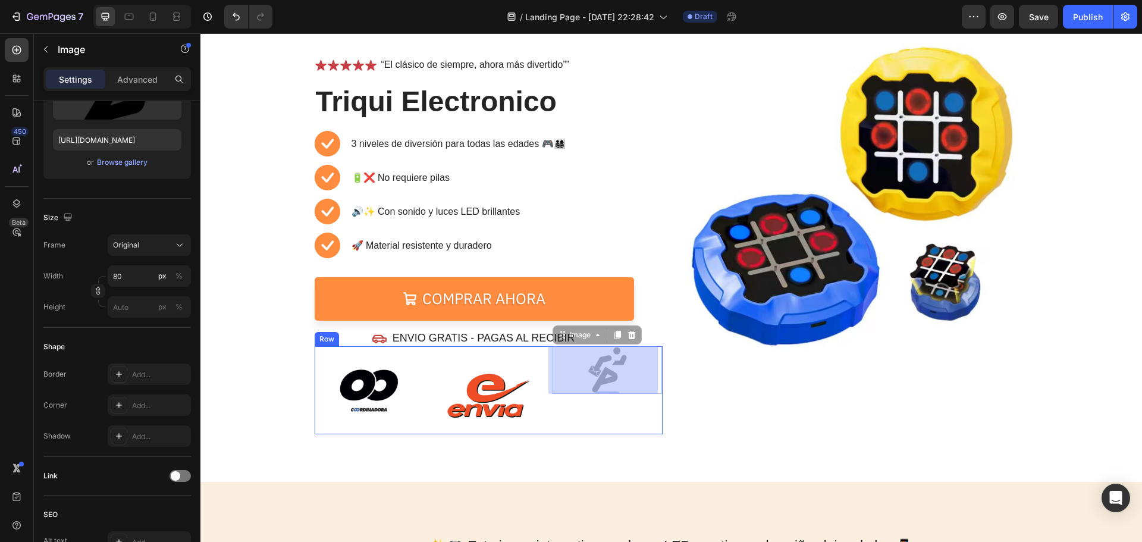
drag, startPoint x: 619, startPoint y: 370, endPoint x: 600, endPoint y: 385, distance: 24.1
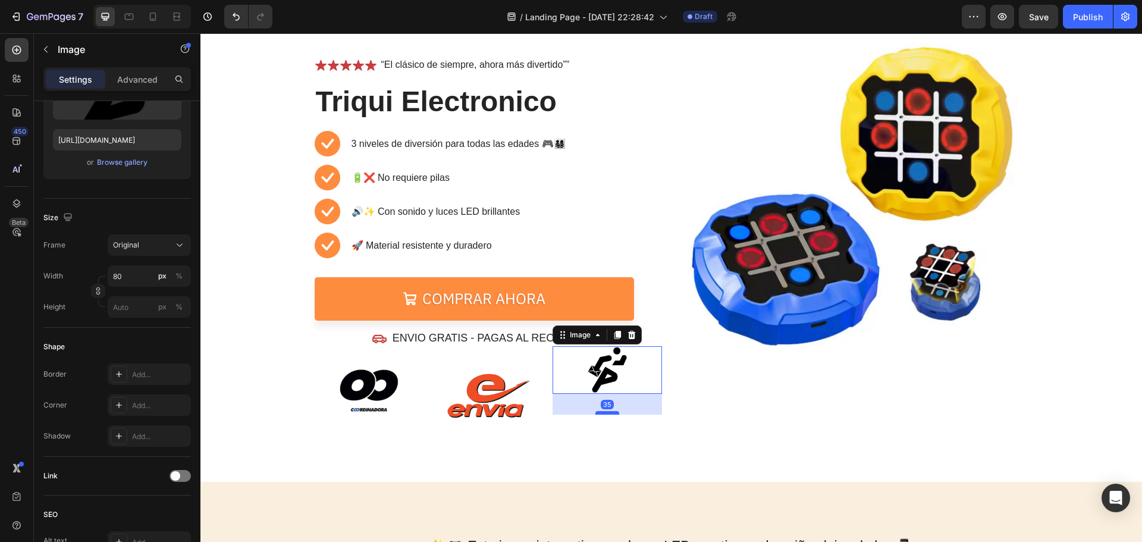
drag, startPoint x: 598, startPoint y: 392, endPoint x: 600, endPoint y: 409, distance: 16.7
click at [600, 411] on div at bounding box center [607, 413] width 24 height 4
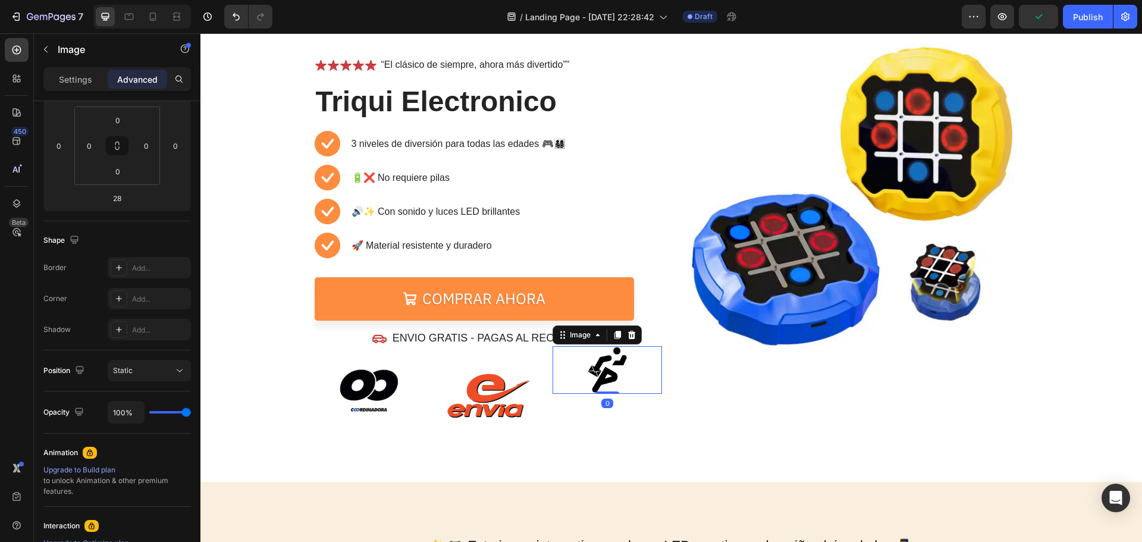
drag, startPoint x: 602, startPoint y: 407, endPoint x: 603, endPoint y: 388, distance: 19.0
click at [603, 388] on div "Image 0" at bounding box center [606, 370] width 109 height 48
type input "0"
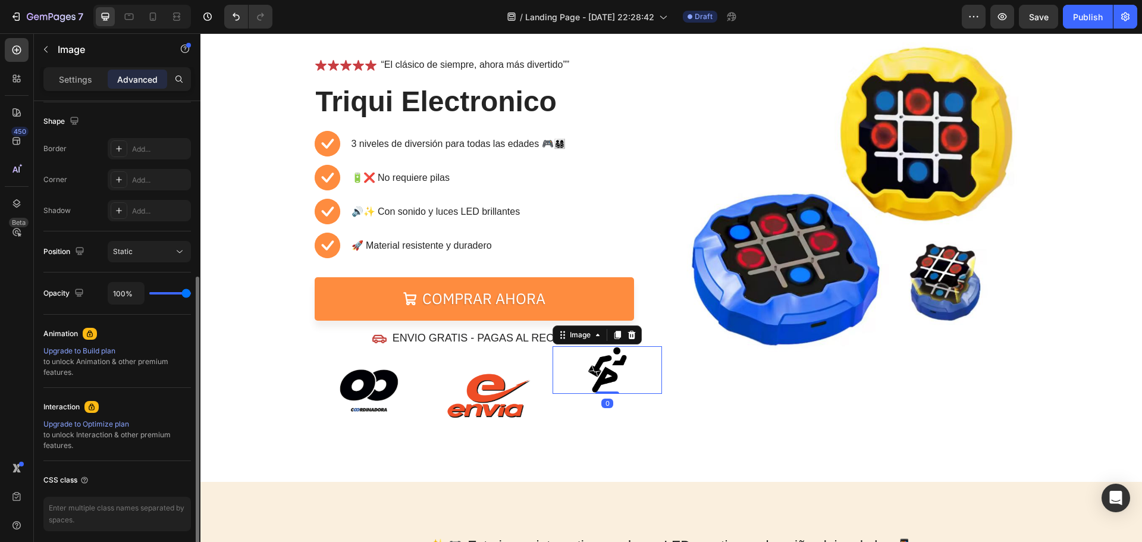
scroll to position [126, 0]
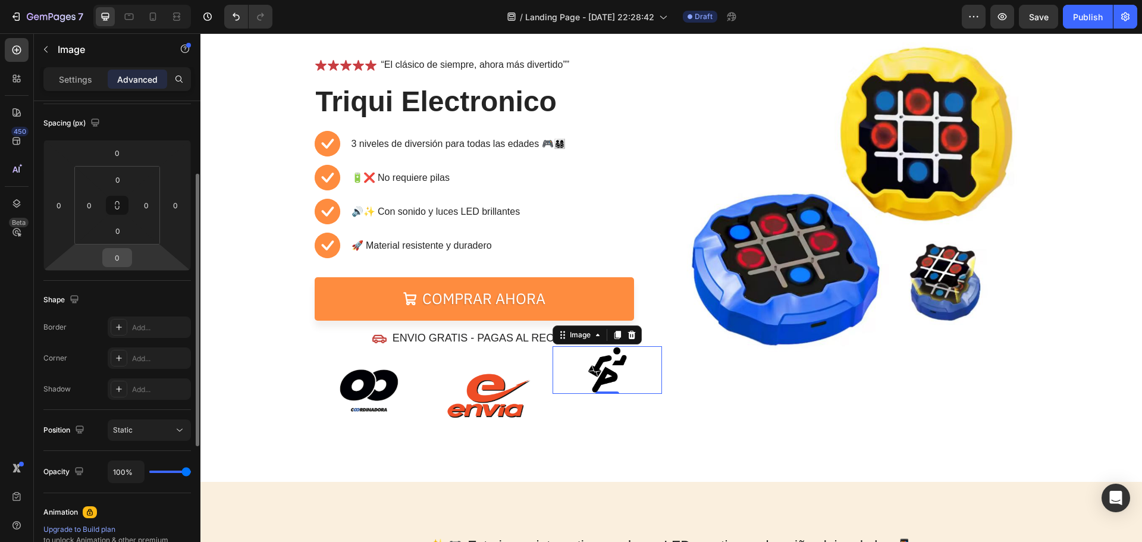
click at [125, 263] on input "0" at bounding box center [117, 258] width 24 height 18
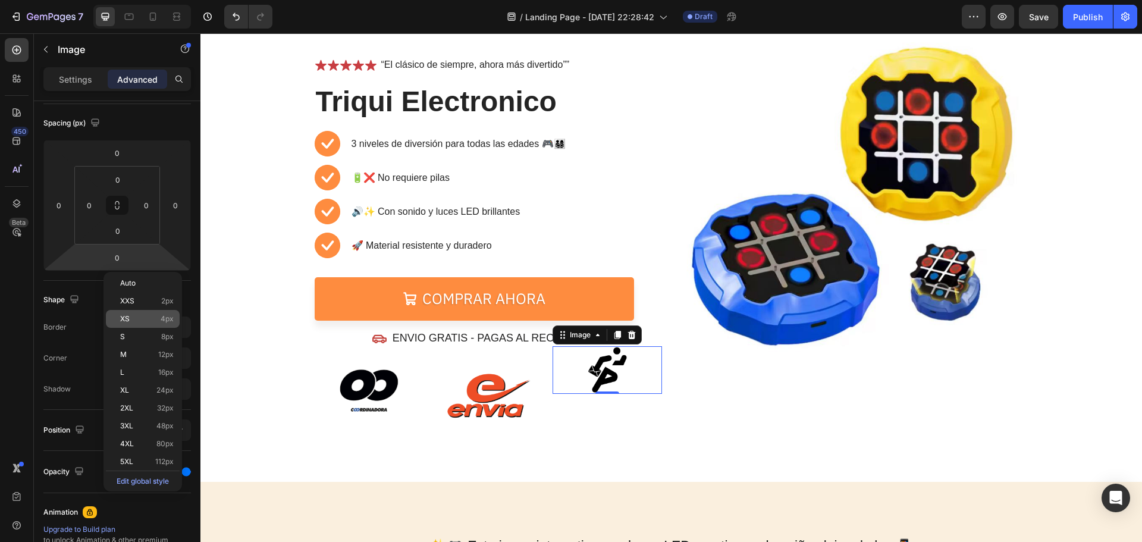
click at [120, 313] on div "XS 4px" at bounding box center [143, 319] width 74 height 18
type input "4"
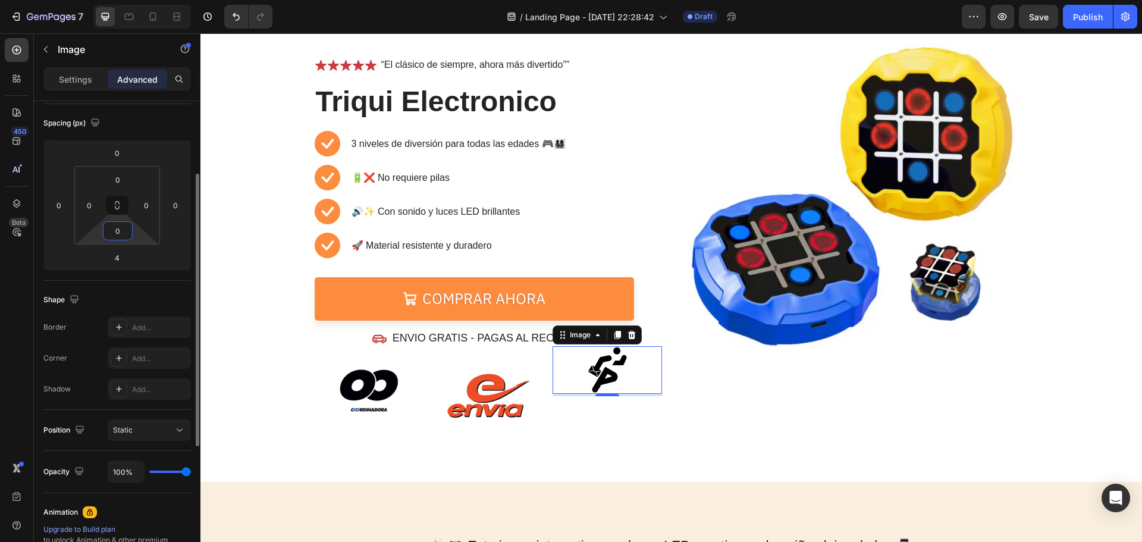
click at [111, 234] on input "0" at bounding box center [118, 231] width 24 height 18
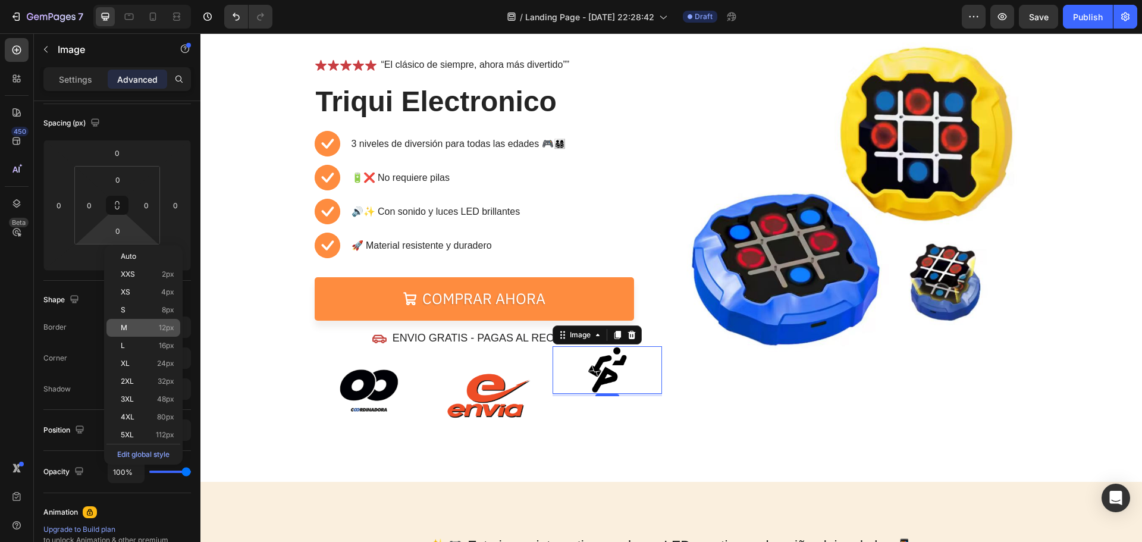
click at [127, 320] on div "M 12px" at bounding box center [143, 328] width 74 height 18
type input "12"
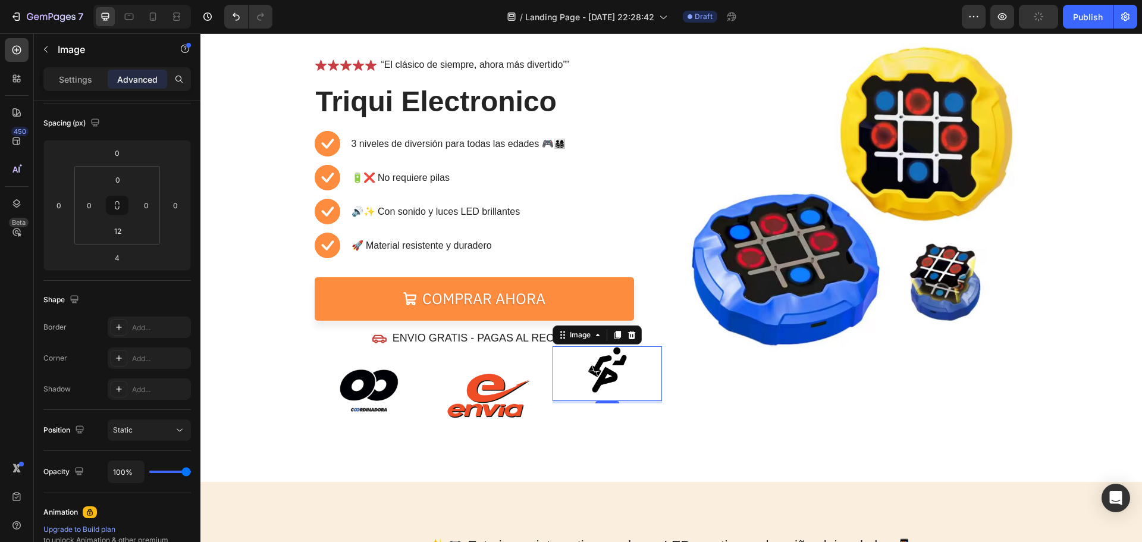
click at [601, 376] on img at bounding box center [607, 370] width 48 height 48
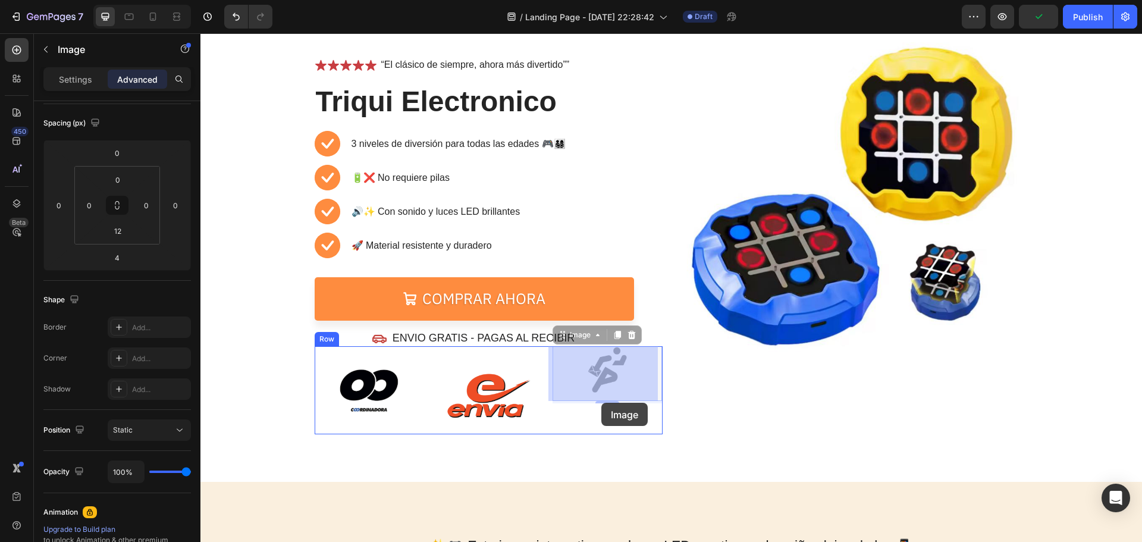
drag, startPoint x: 604, startPoint y: 379, endPoint x: 601, endPoint y: 398, distance: 19.2
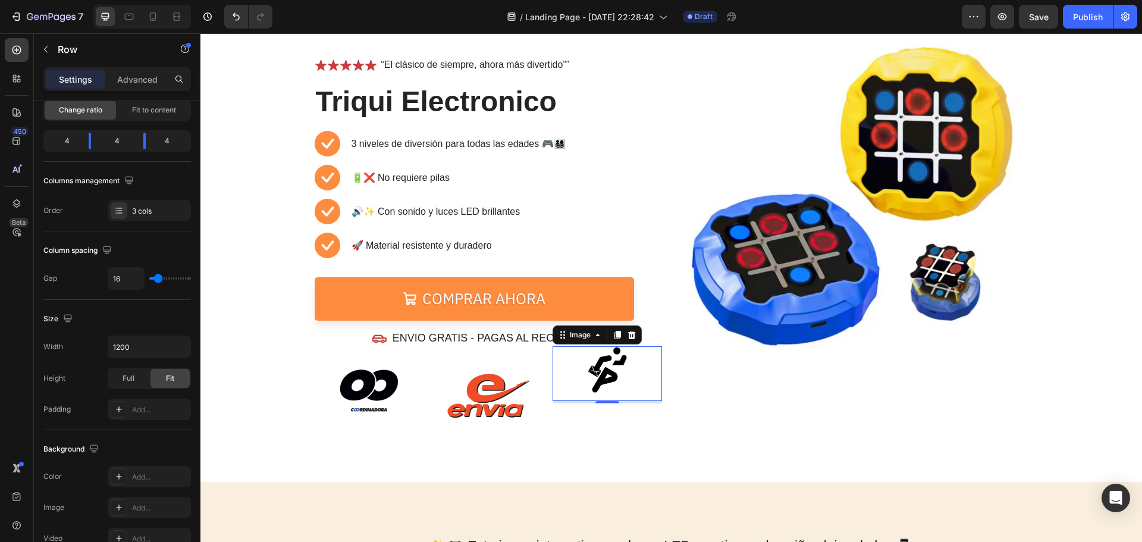
click at [595, 416] on div "Image 4" at bounding box center [606, 389] width 109 height 87
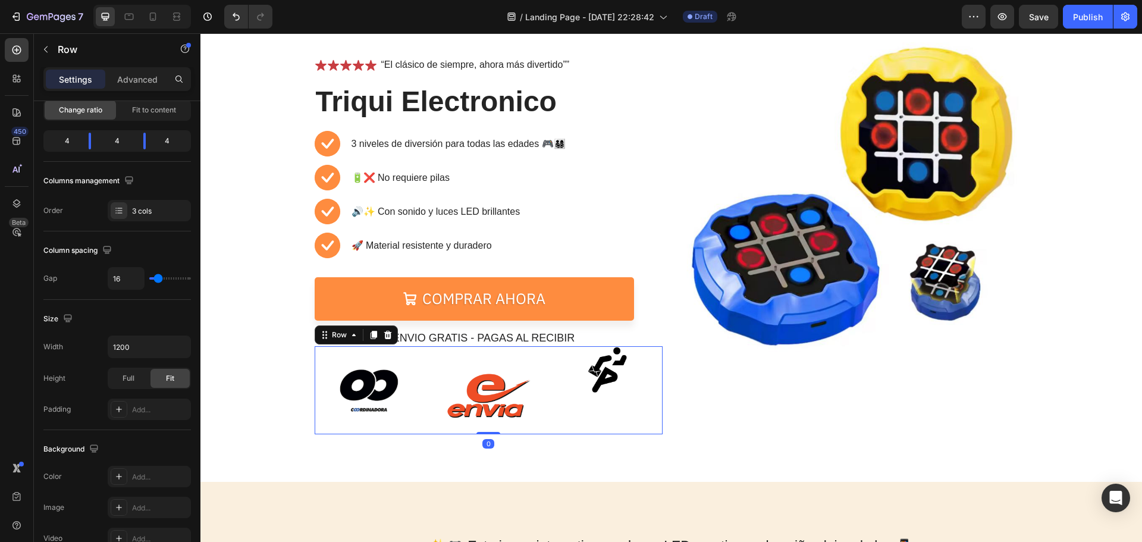
scroll to position [0, 0]
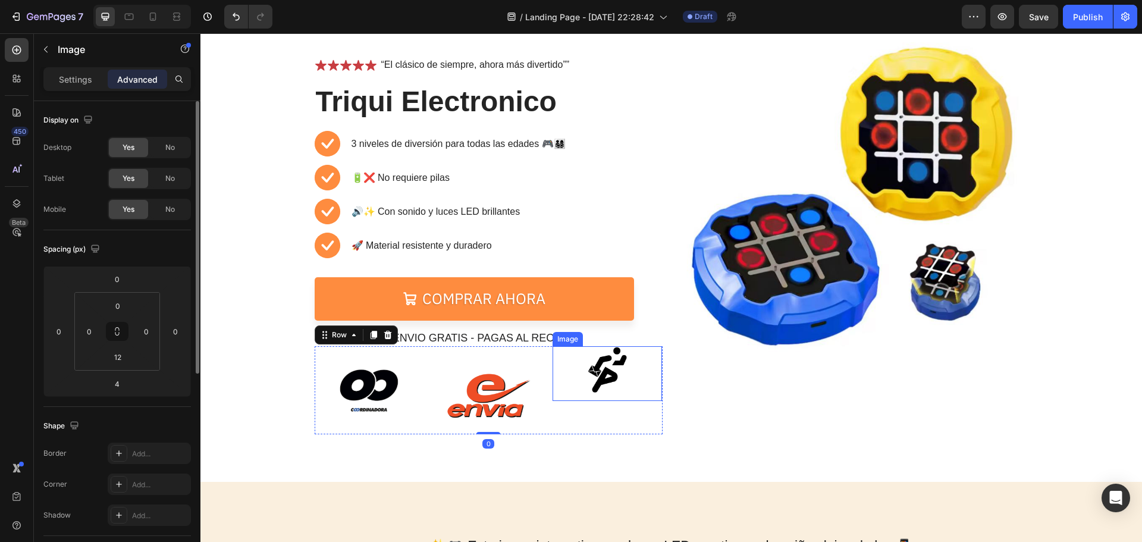
click at [610, 365] on img at bounding box center [607, 370] width 48 height 48
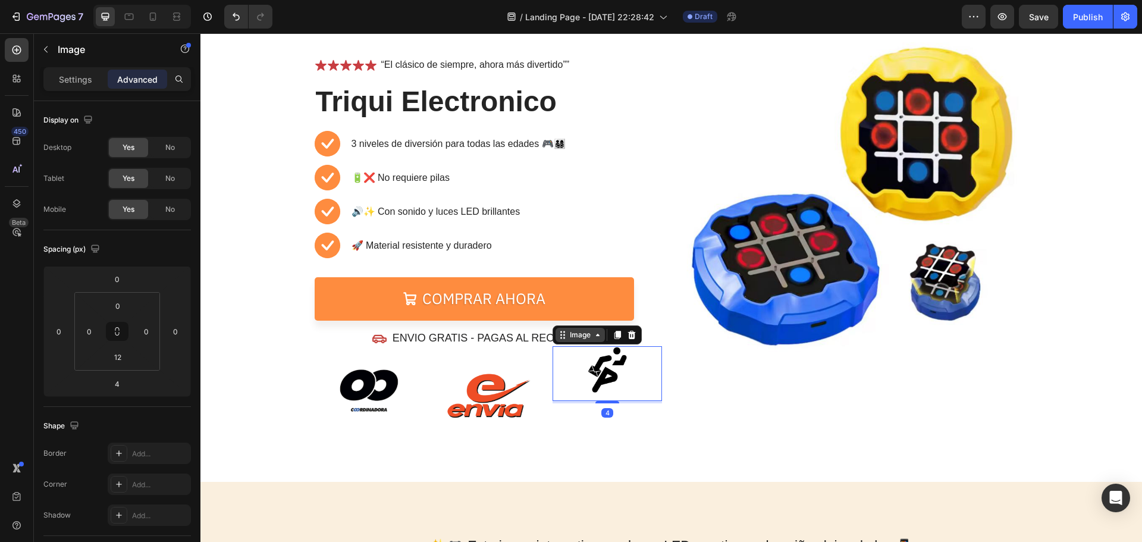
click at [593, 337] on icon at bounding box center [598, 335] width 10 height 10
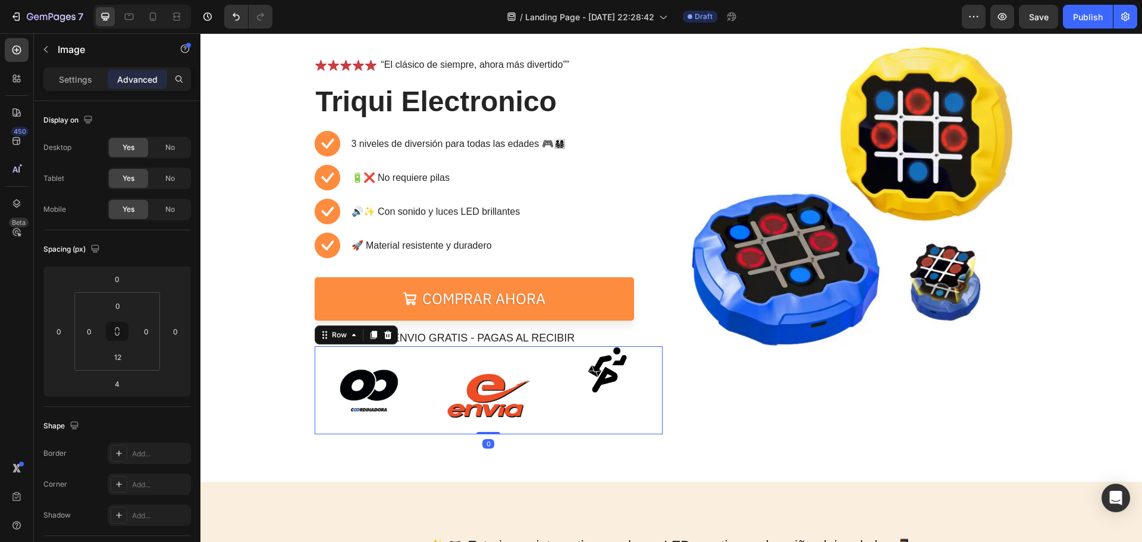
click at [605, 425] on div "Image" at bounding box center [606, 389] width 109 height 87
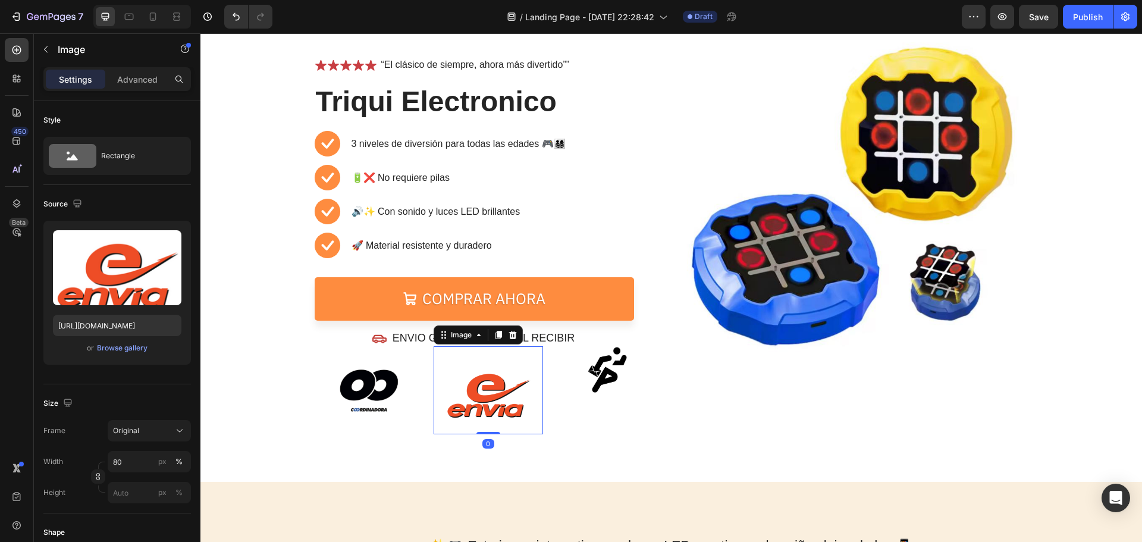
click at [480, 399] on img at bounding box center [487, 389] width 87 height 87
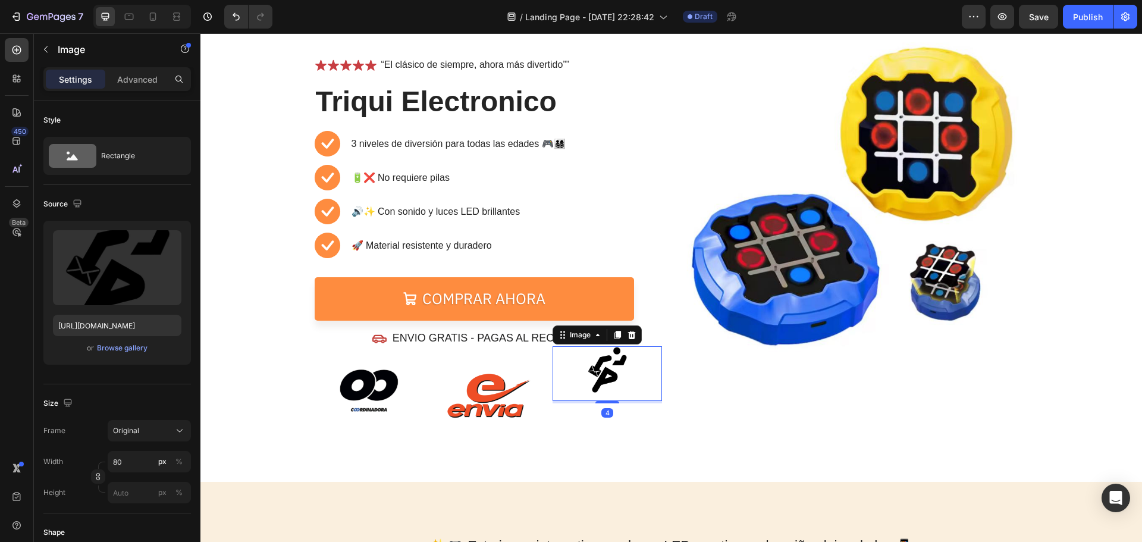
click at [583, 378] on img at bounding box center [607, 370] width 48 height 48
click at [136, 77] on p "Advanced" at bounding box center [137, 79] width 40 height 12
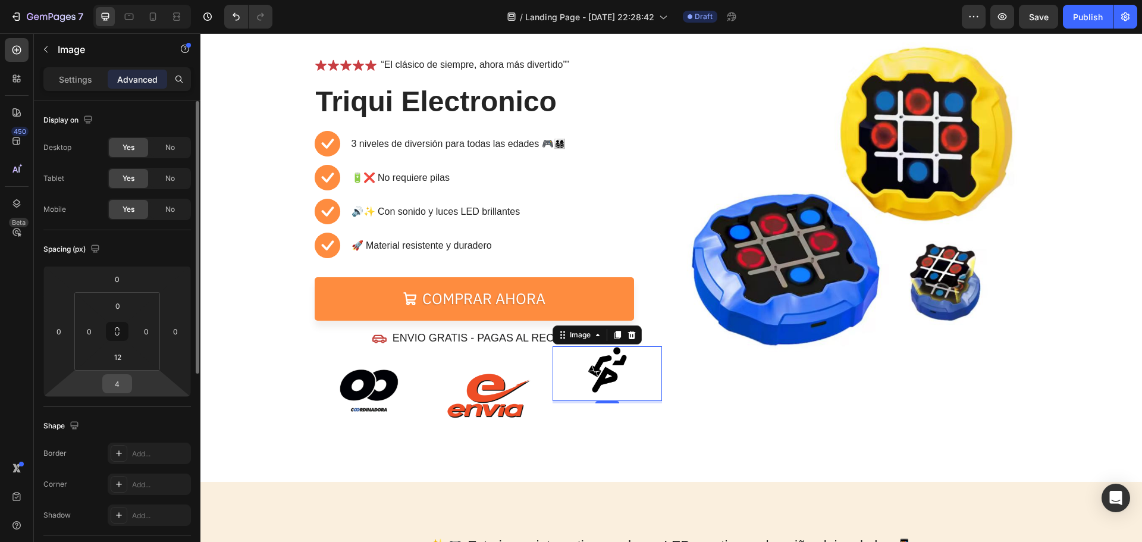
click at [122, 379] on input "4" at bounding box center [117, 384] width 24 height 18
type input "80"
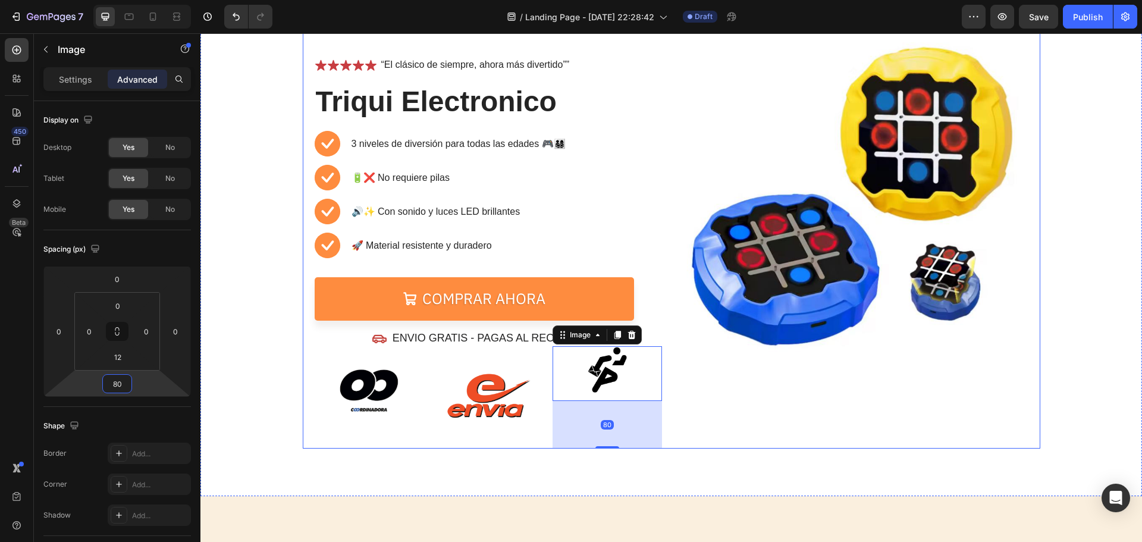
click at [785, 426] on div "Image" at bounding box center [854, 239] width 348 height 420
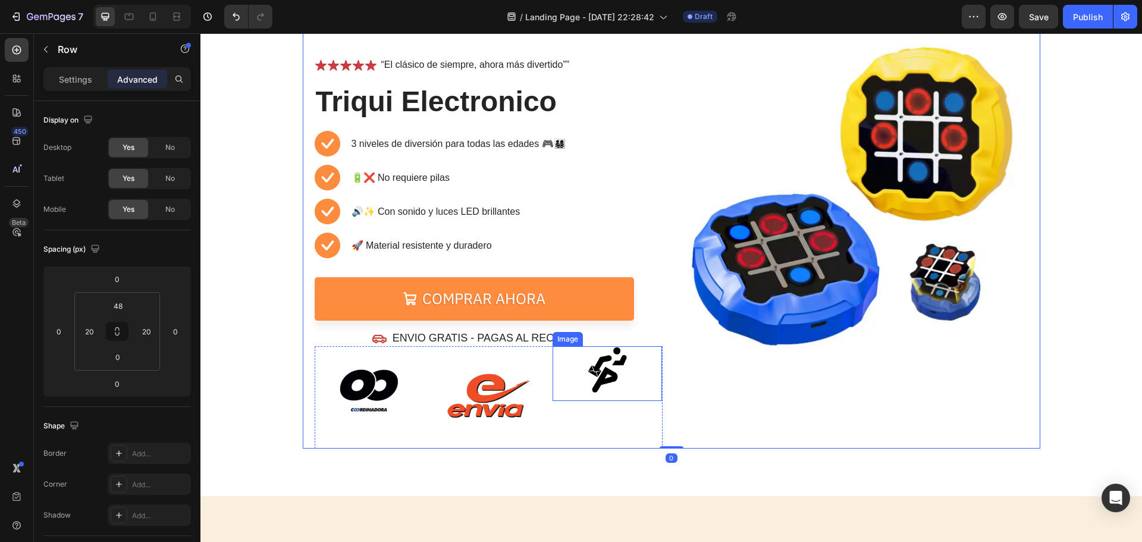
click at [604, 375] on img at bounding box center [607, 370] width 48 height 48
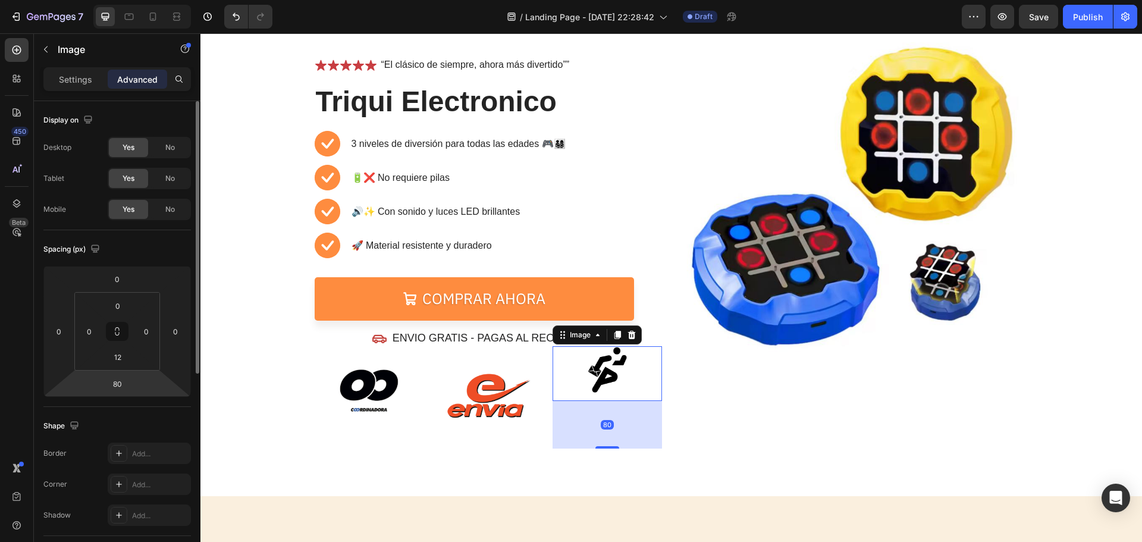
click at [133, 0] on html "7 / Landing Page - [DATE] 22:28:42 Draft Preview Save Publish 450 Beta Sections…" at bounding box center [571, 0] width 1142 height 0
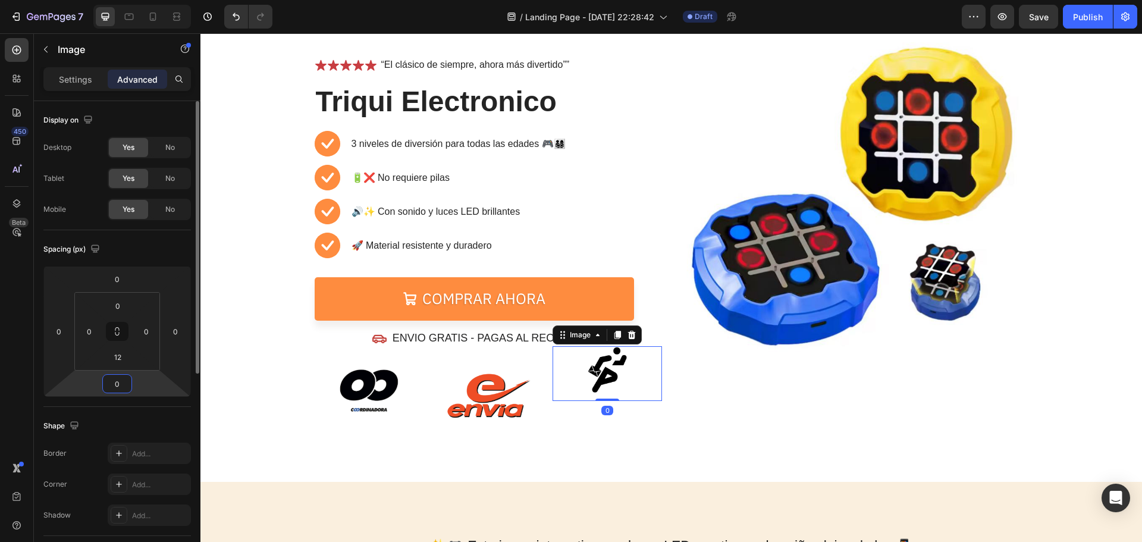
type input "0"
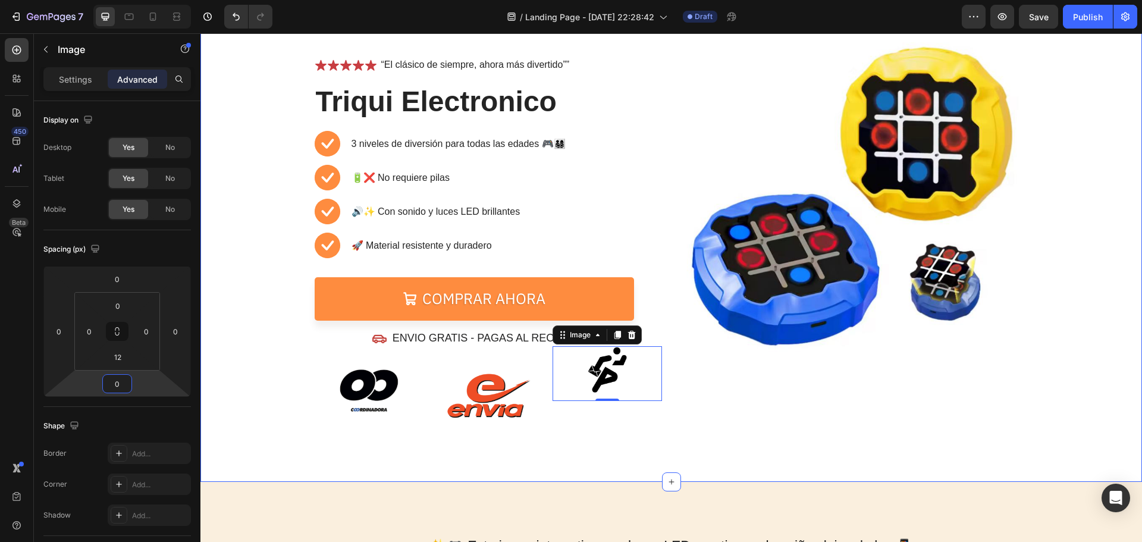
click at [741, 439] on div "⏳🔥 OFERTA POR TIEMPO LIMITADO 🔥⏳ Text Block 05 Hours 21 Mins 14 Secs Countdown …" at bounding box center [670, 215] width 941 height 534
click at [600, 384] on img at bounding box center [607, 370] width 48 height 48
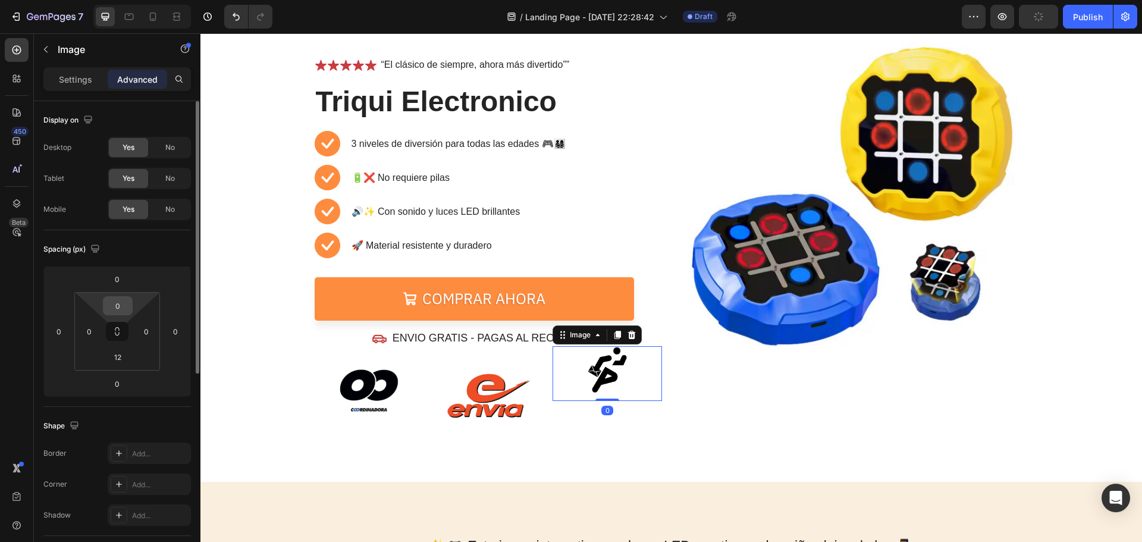
click at [127, 296] on div "0" at bounding box center [118, 305] width 30 height 19
type input "5"
type input "40"
click at [91, 337] on input "0" at bounding box center [89, 331] width 18 height 18
type input "2"
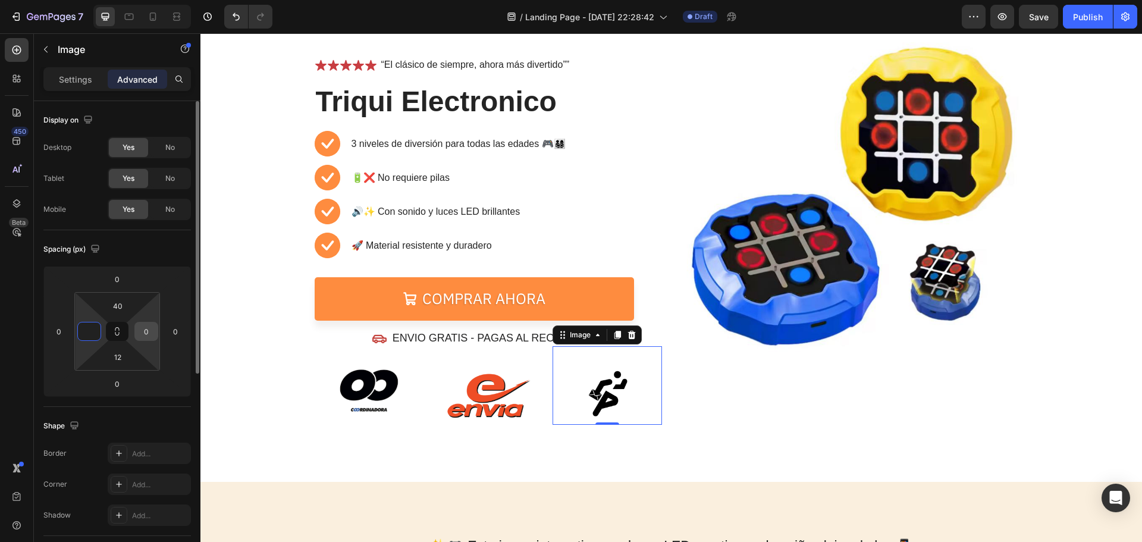
type input "0"
click at [140, 331] on input "0" at bounding box center [146, 331] width 18 height 18
type input "2"
type input "5"
type input "7"
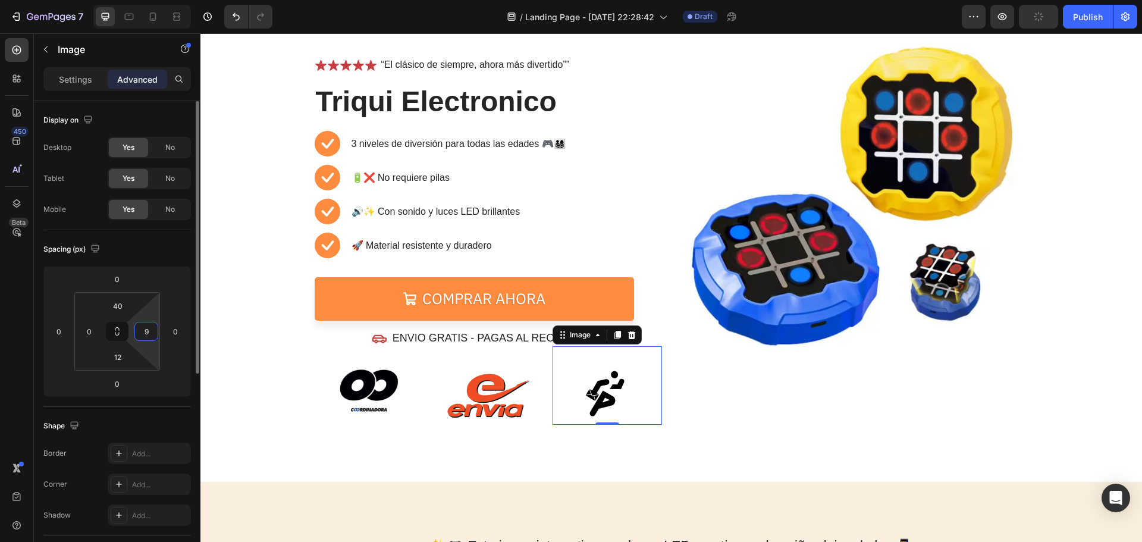
type input "90"
click at [487, 399] on img at bounding box center [487, 389] width 87 height 87
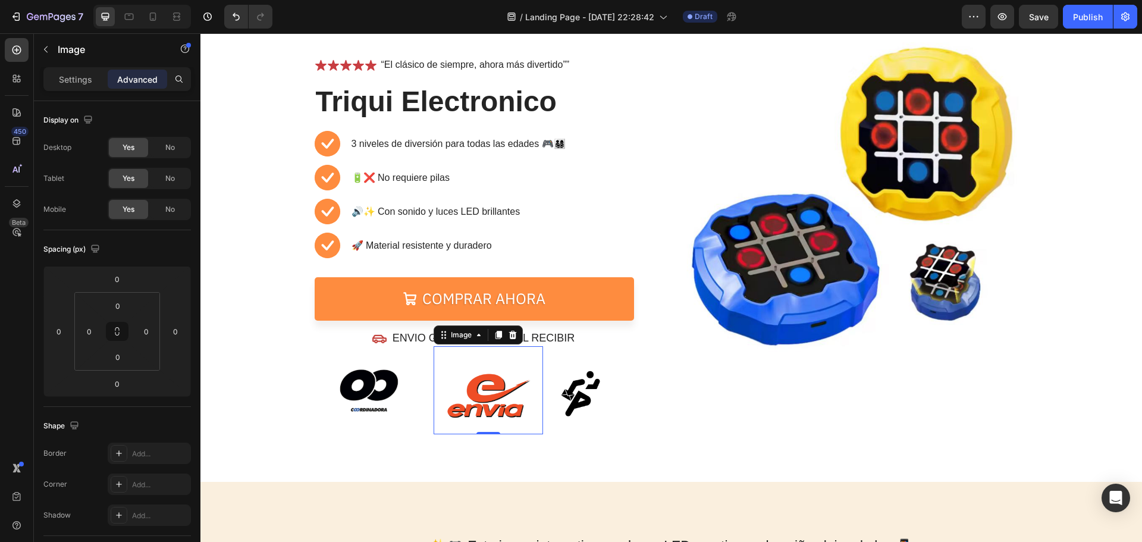
click at [80, 86] on div "Settings" at bounding box center [75, 79] width 59 height 19
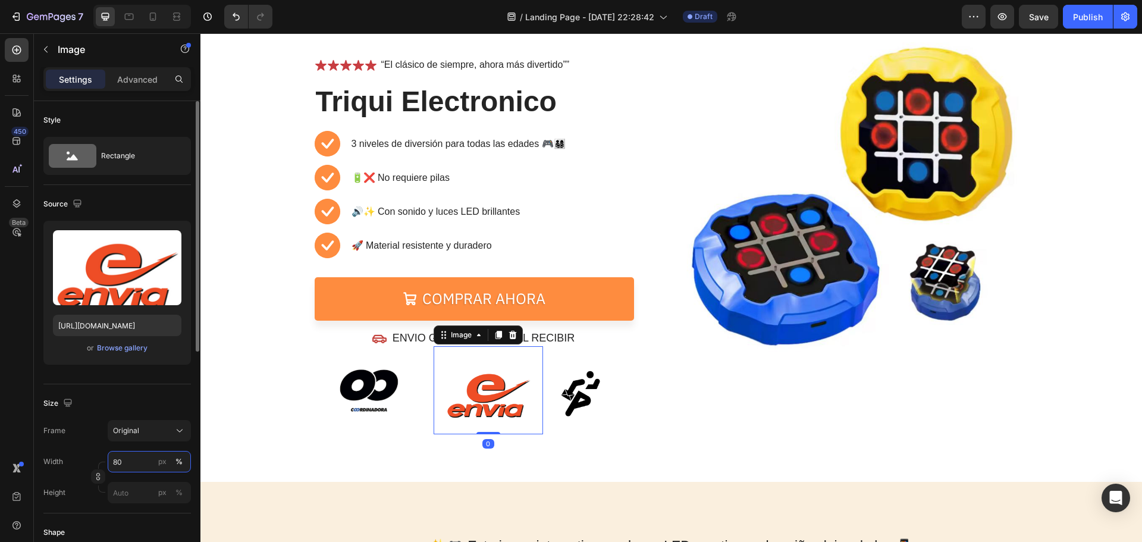
click at [135, 462] on input "80" at bounding box center [149, 461] width 83 height 21
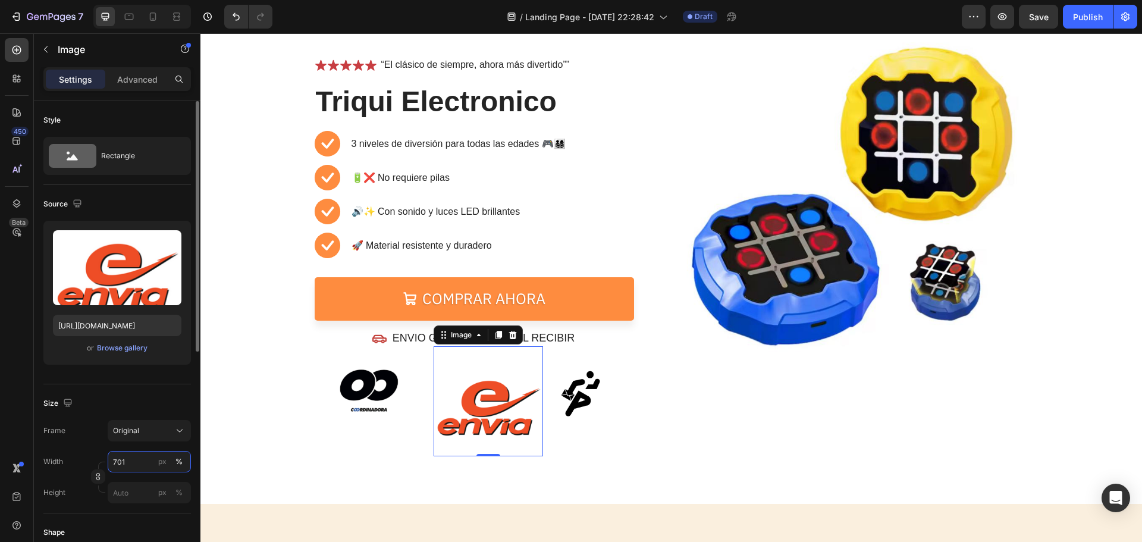
type input "70"
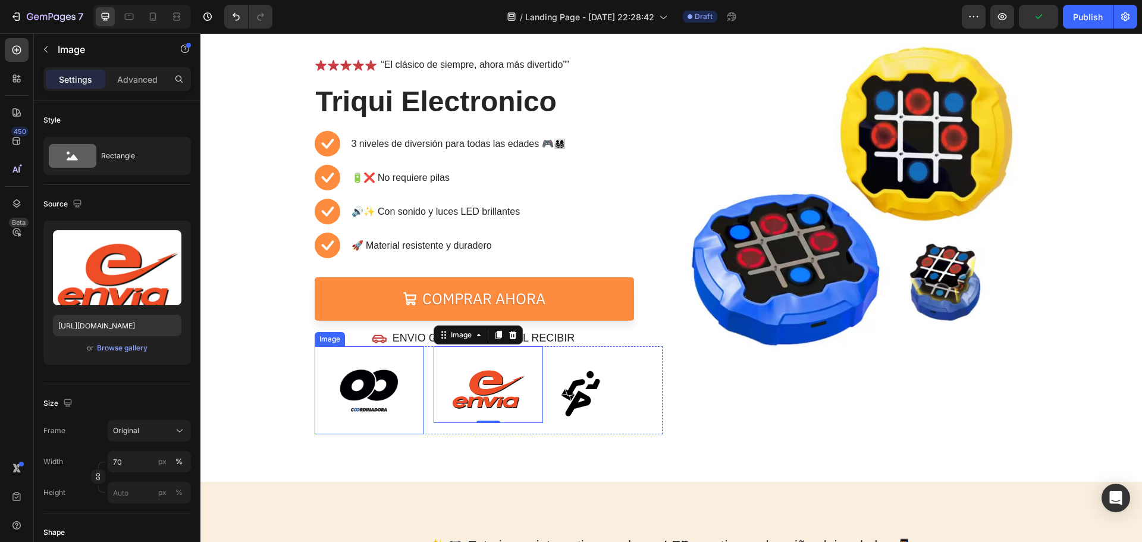
click at [367, 383] on img at bounding box center [368, 389] width 87 height 87
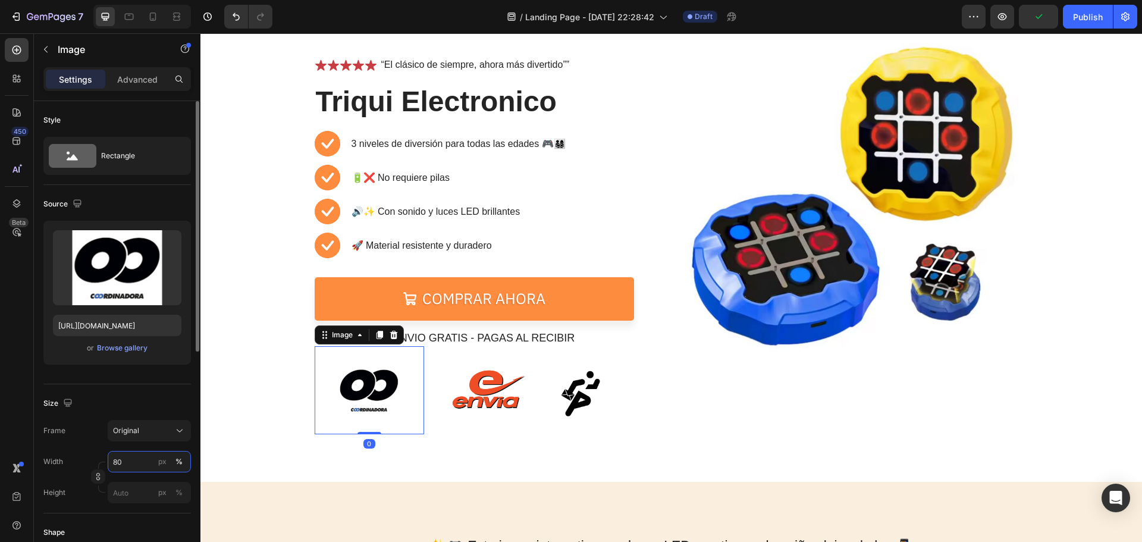
click at [141, 453] on input "80" at bounding box center [149, 461] width 83 height 21
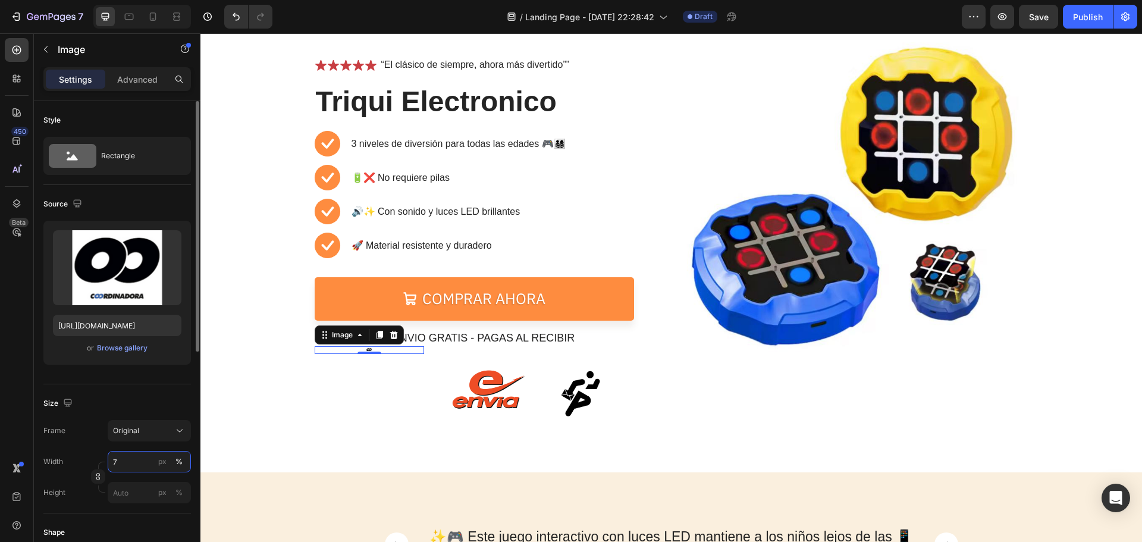
type input "70"
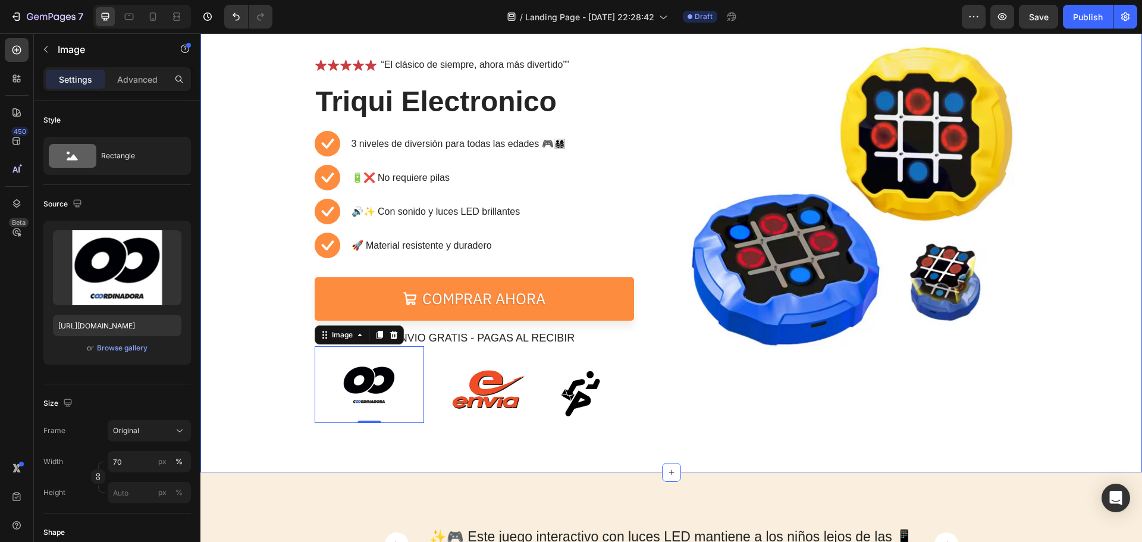
click at [655, 420] on div "Image" at bounding box center [606, 385] width 109 height 78
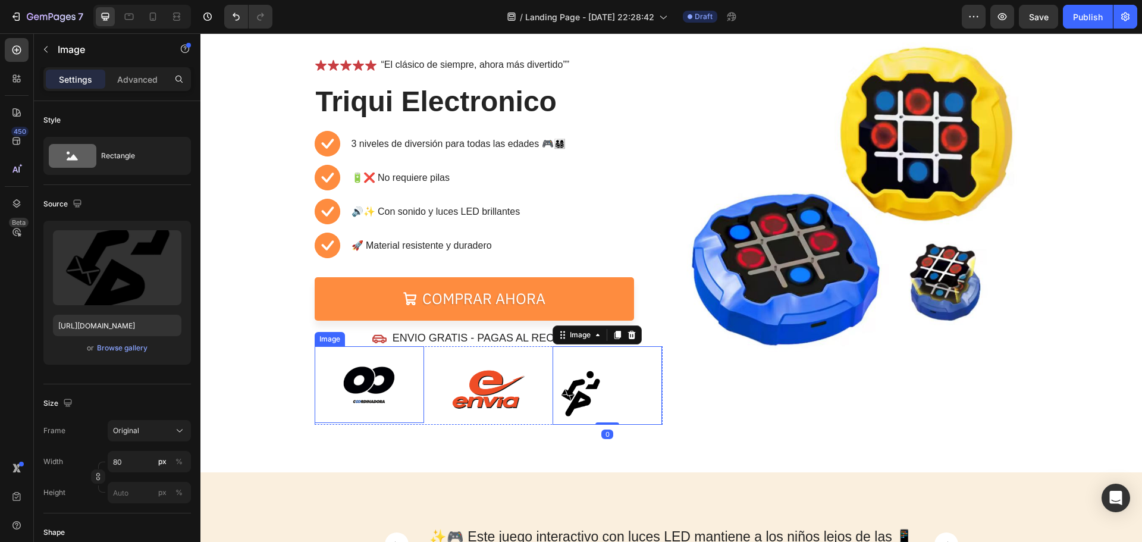
click at [385, 381] on img at bounding box center [369, 384] width 77 height 77
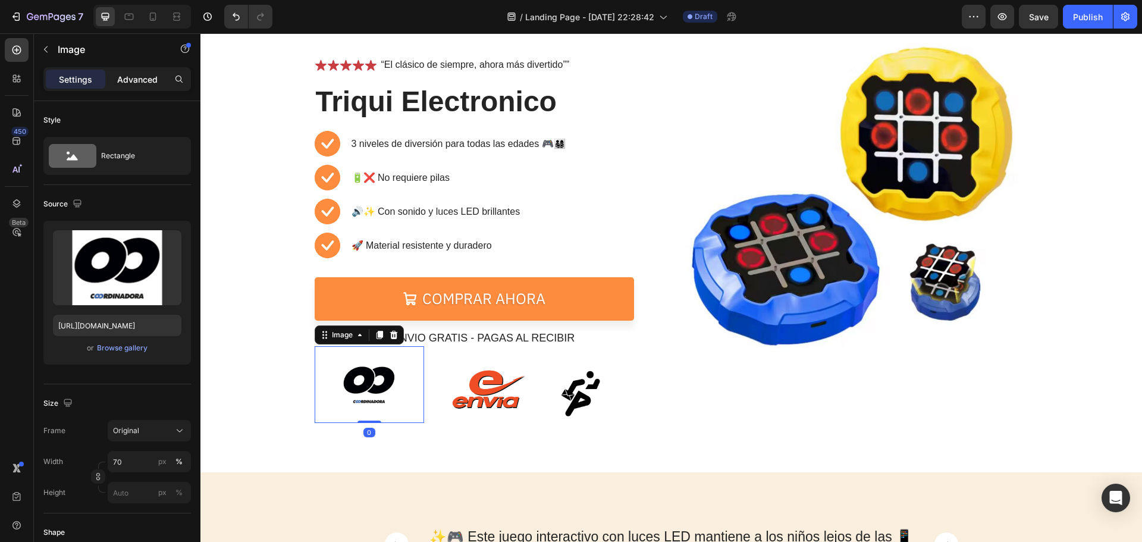
click at [149, 86] on div "Advanced" at bounding box center [137, 79] width 59 height 19
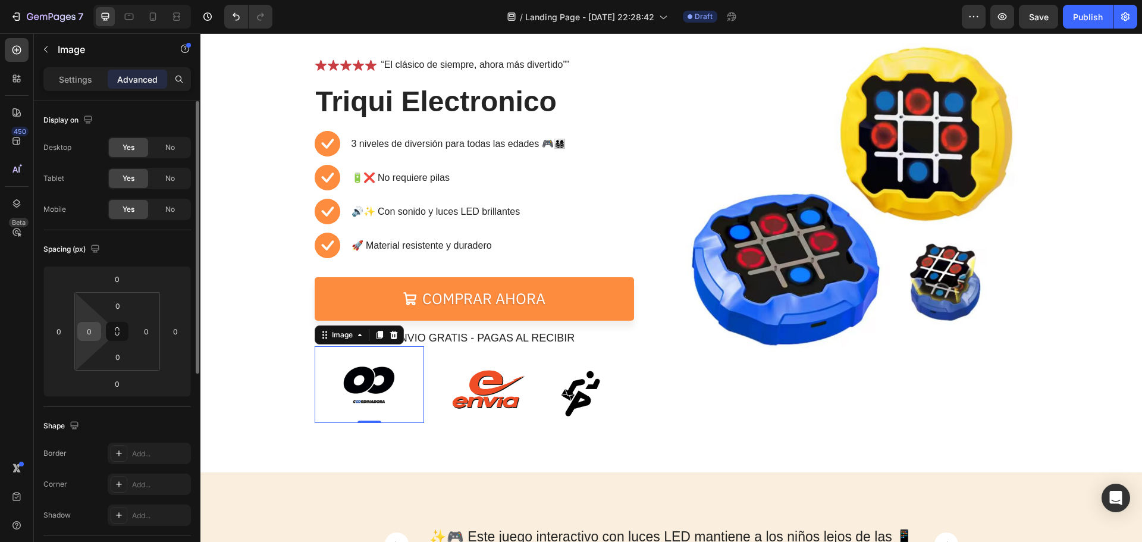
click at [94, 332] on input "0" at bounding box center [89, 331] width 18 height 18
type input "8"
click at [149, 333] on input "0" at bounding box center [146, 331] width 18 height 18
type input "0"
type input "8"
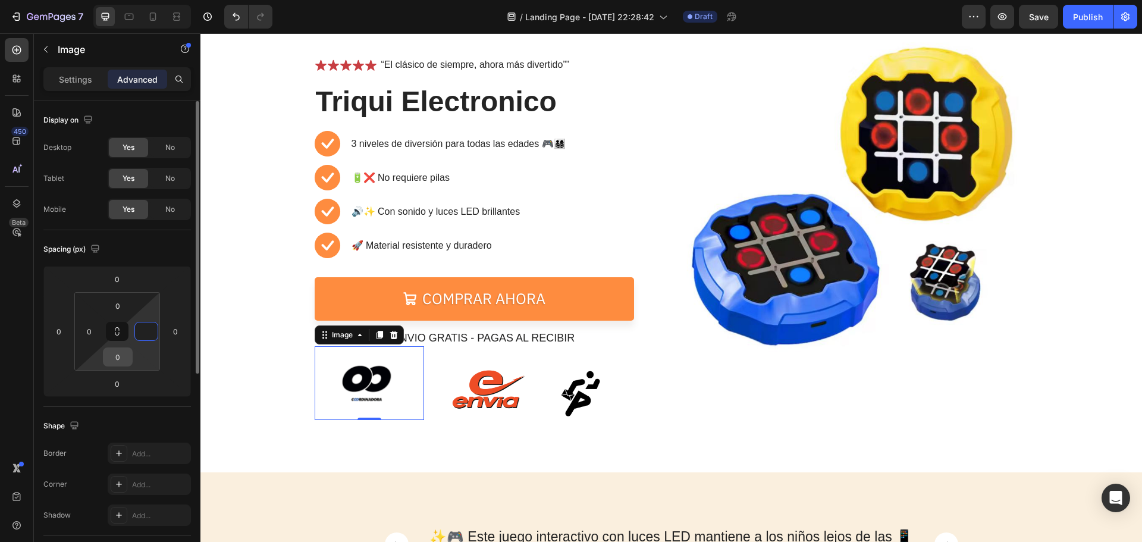
click at [128, 360] on input "0" at bounding box center [118, 357] width 24 height 18
type input "0"
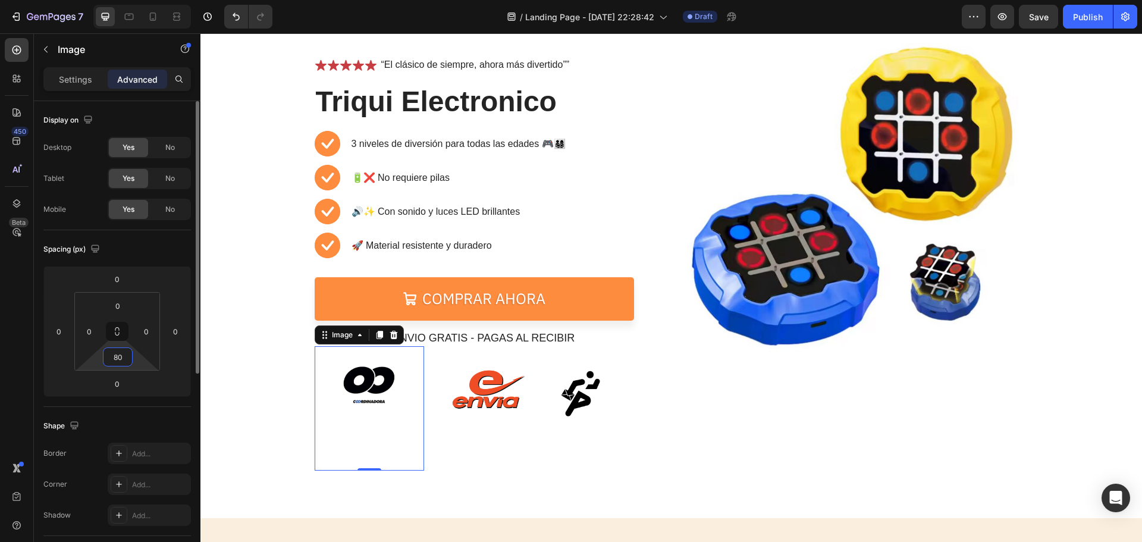
type input "8"
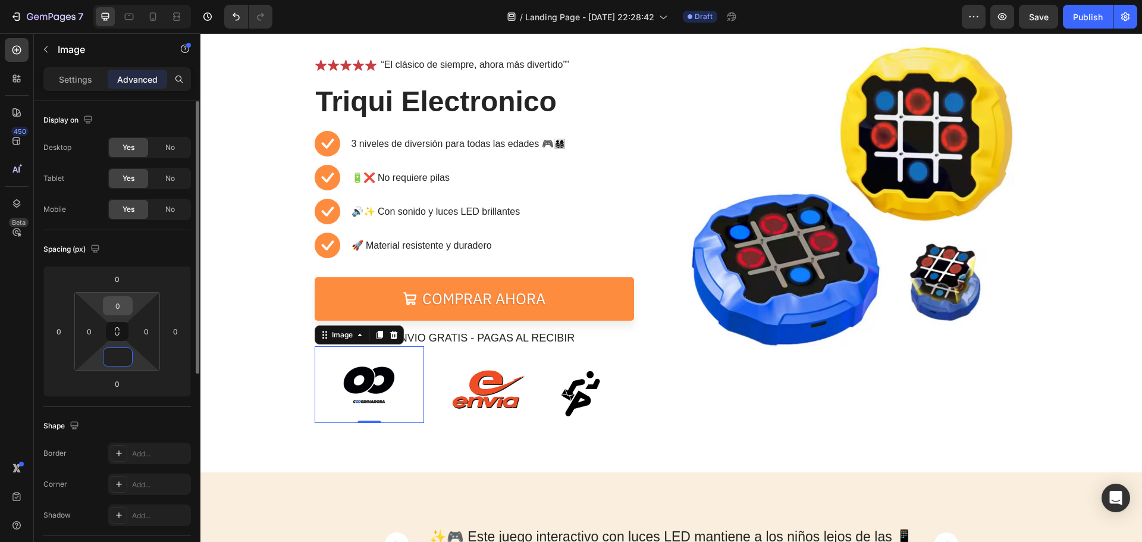
type input "0"
click at [127, 312] on input "0" at bounding box center [118, 306] width 24 height 18
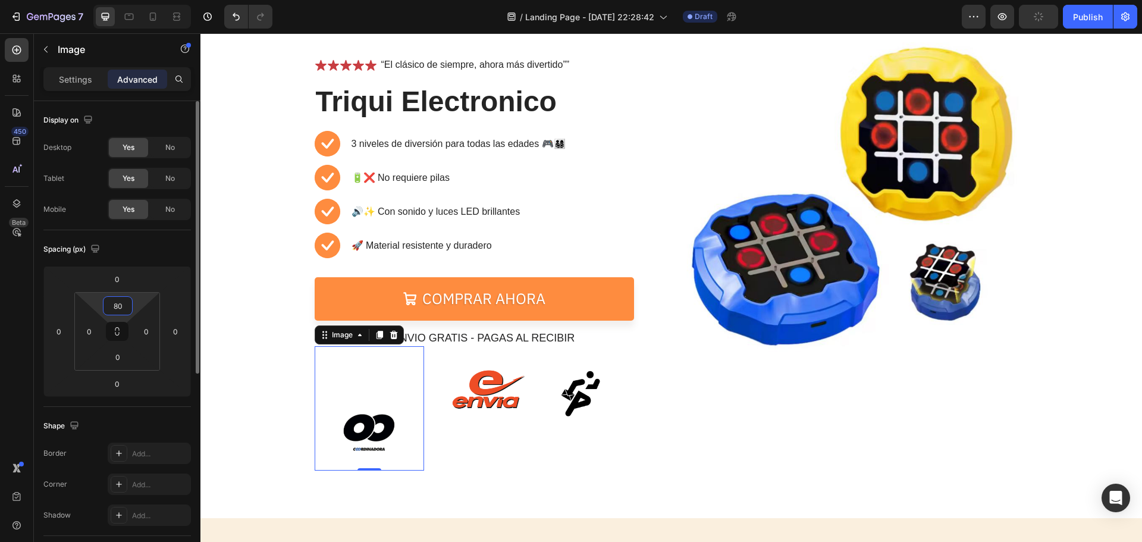
type input "8"
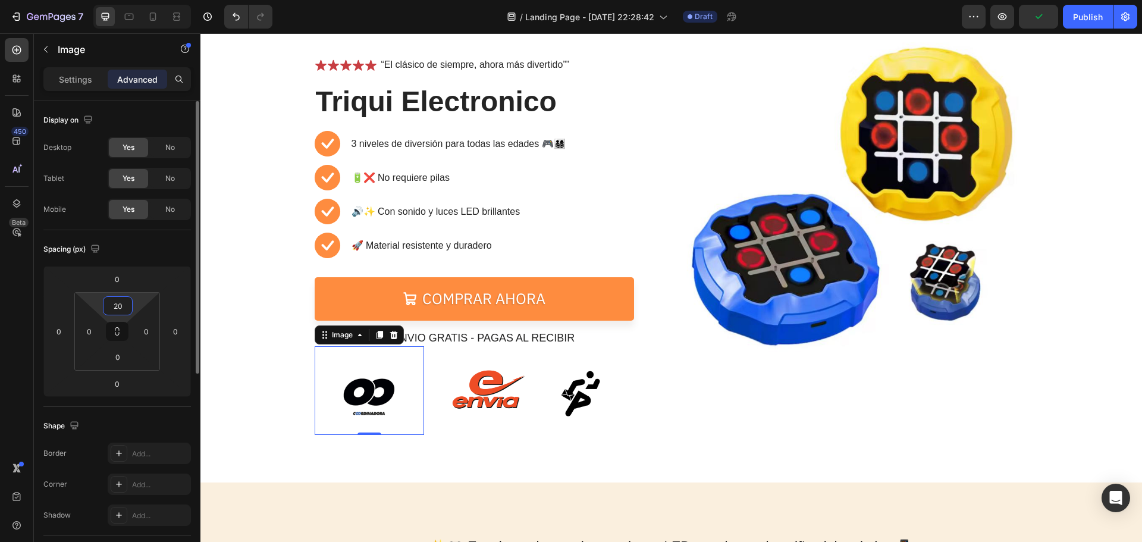
type input "2"
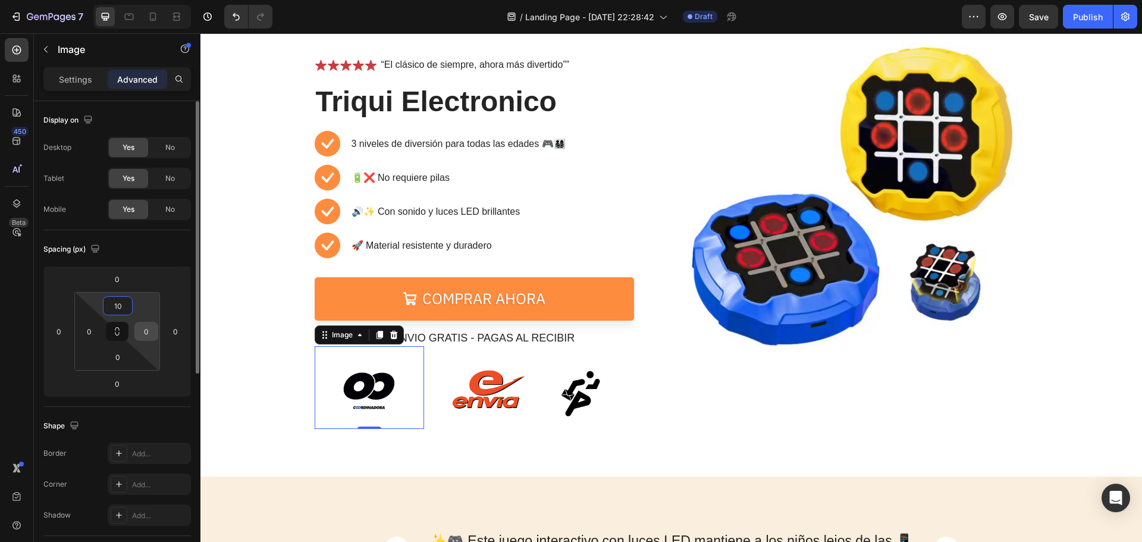
type input "10"
click at [155, 335] on input "0" at bounding box center [146, 331] width 18 height 18
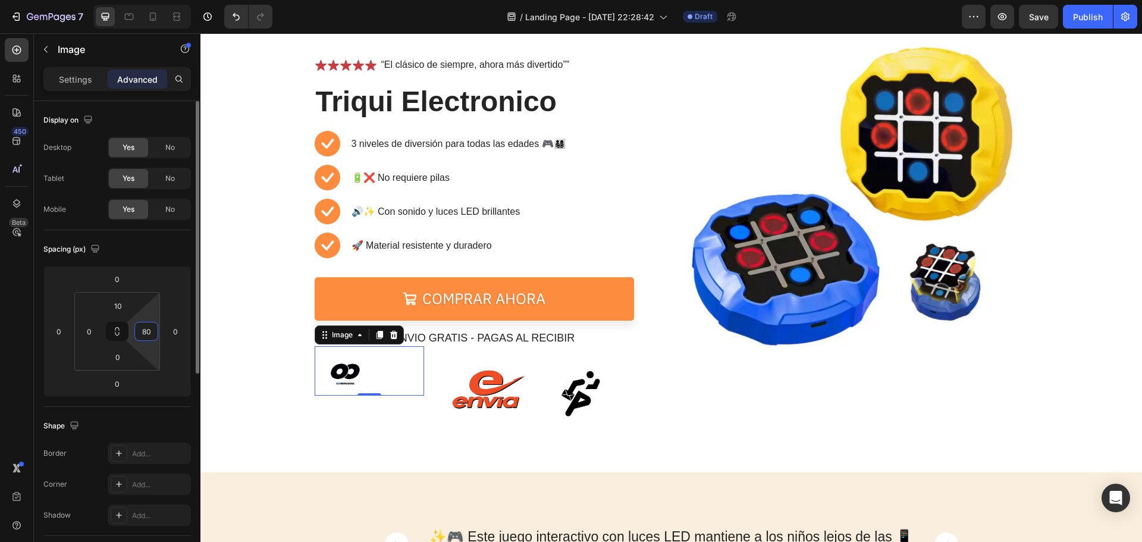
type input "8"
type input "0"
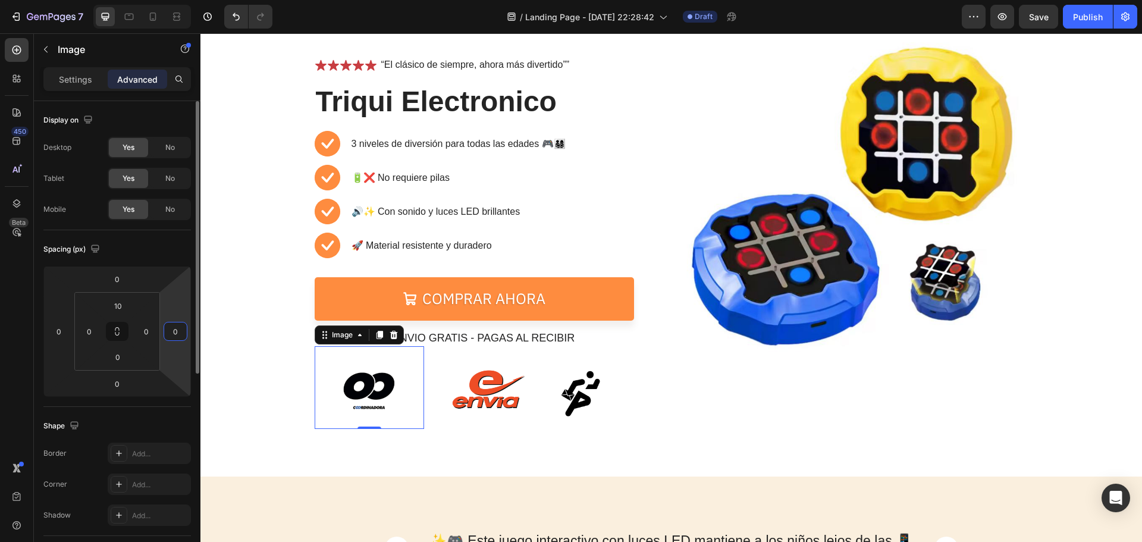
click at [179, 334] on input "0" at bounding box center [175, 331] width 18 height 18
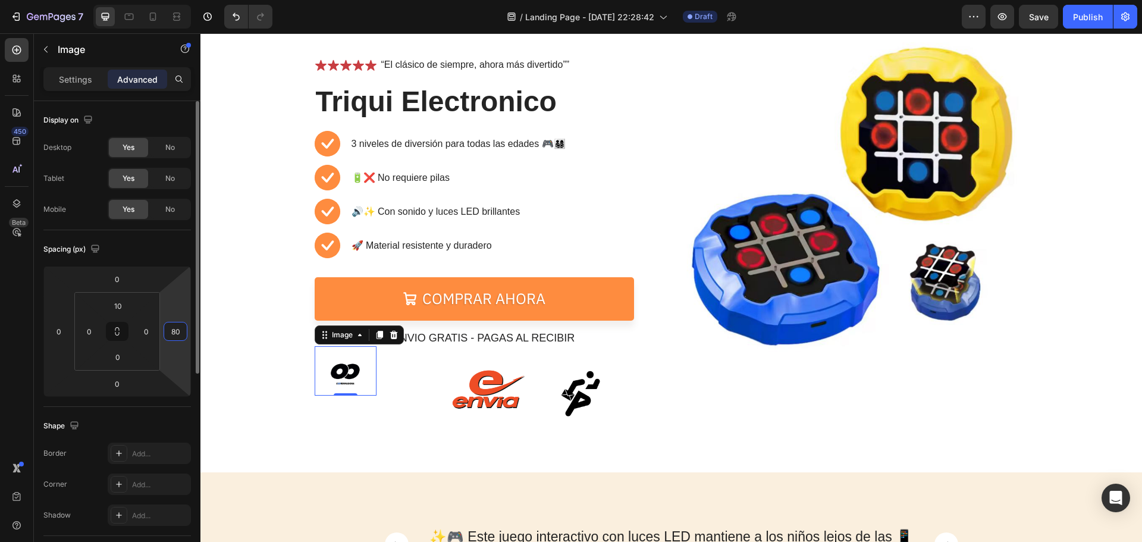
type input "8"
type input "0"
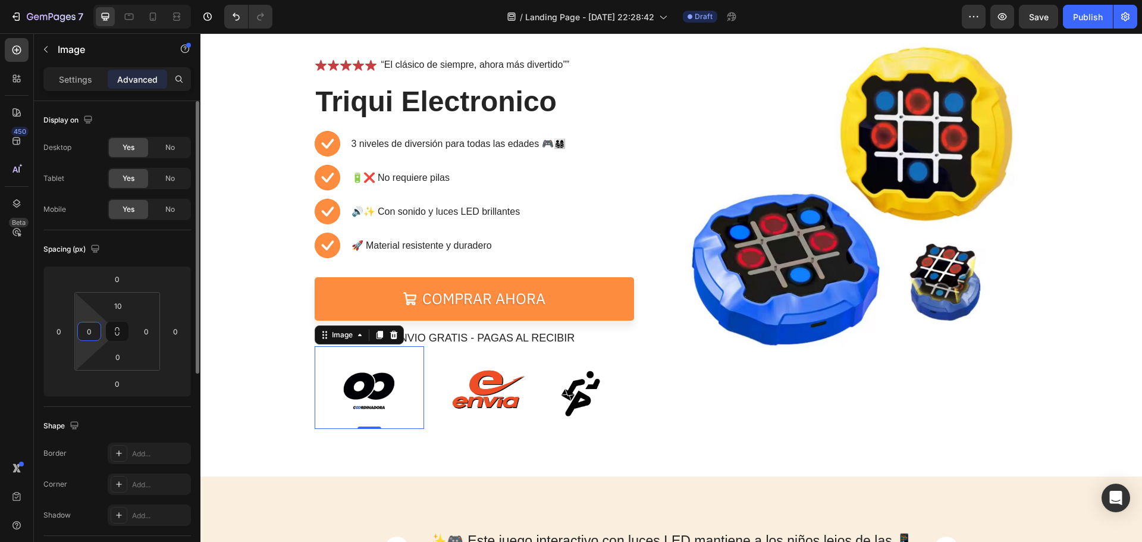
click at [87, 324] on input "0" at bounding box center [89, 331] width 18 height 18
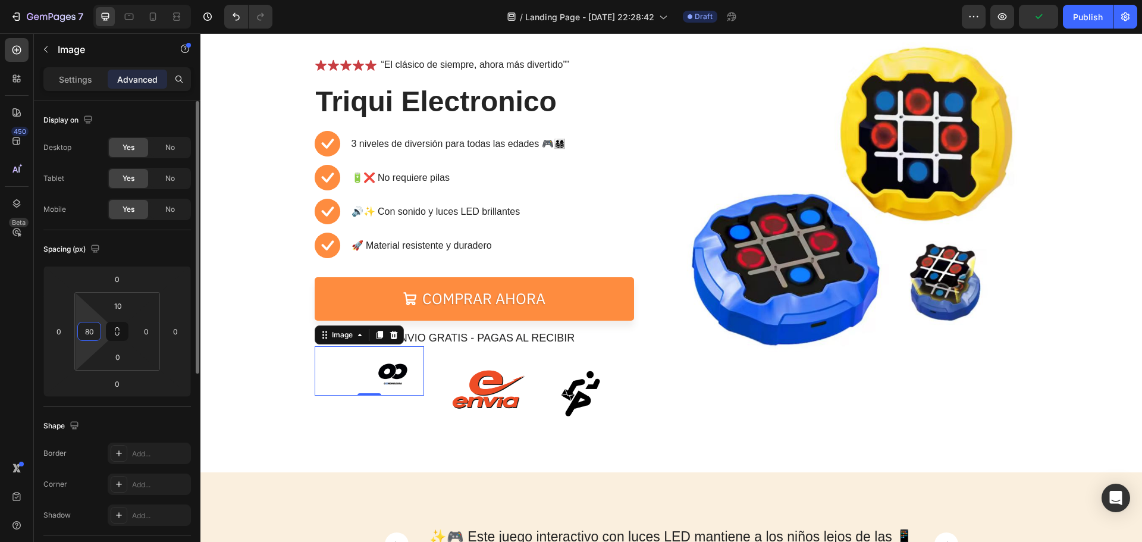
type input "8"
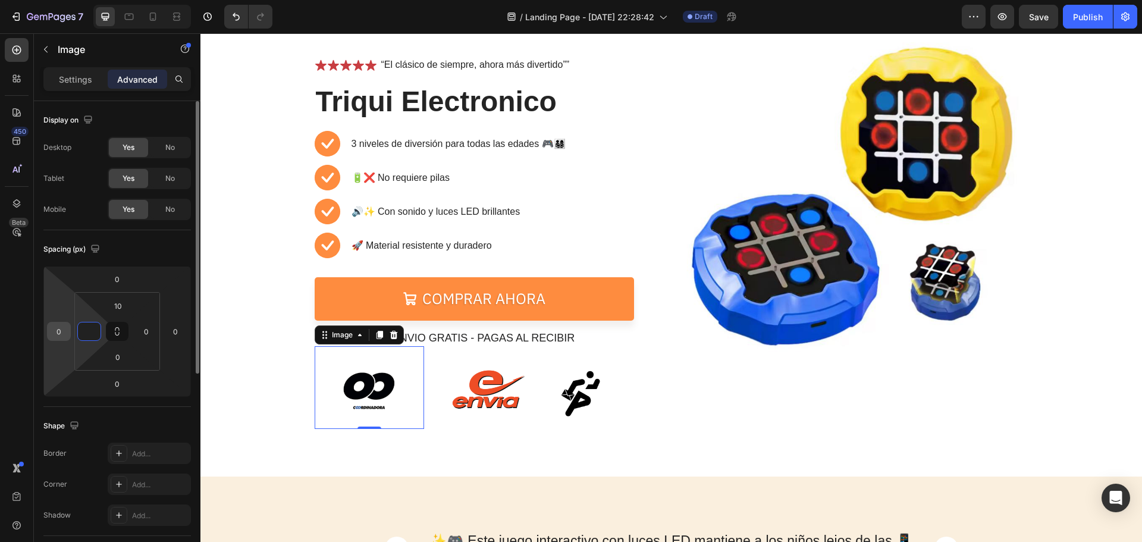
click at [62, 334] on input "0" at bounding box center [59, 331] width 18 height 18
type input "0"
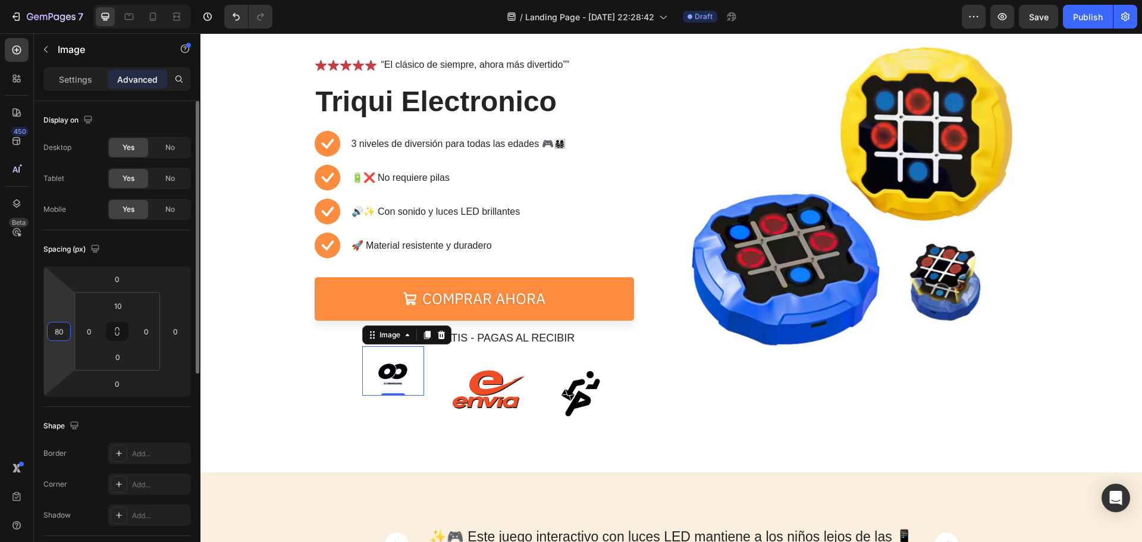
type input "8"
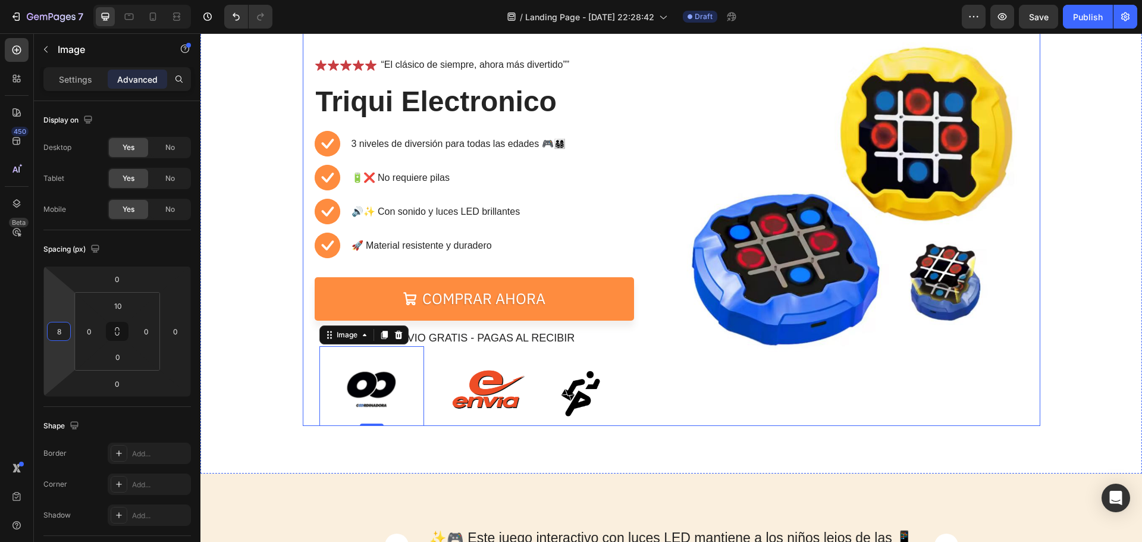
click at [738, 412] on div "Image" at bounding box center [854, 227] width 348 height 397
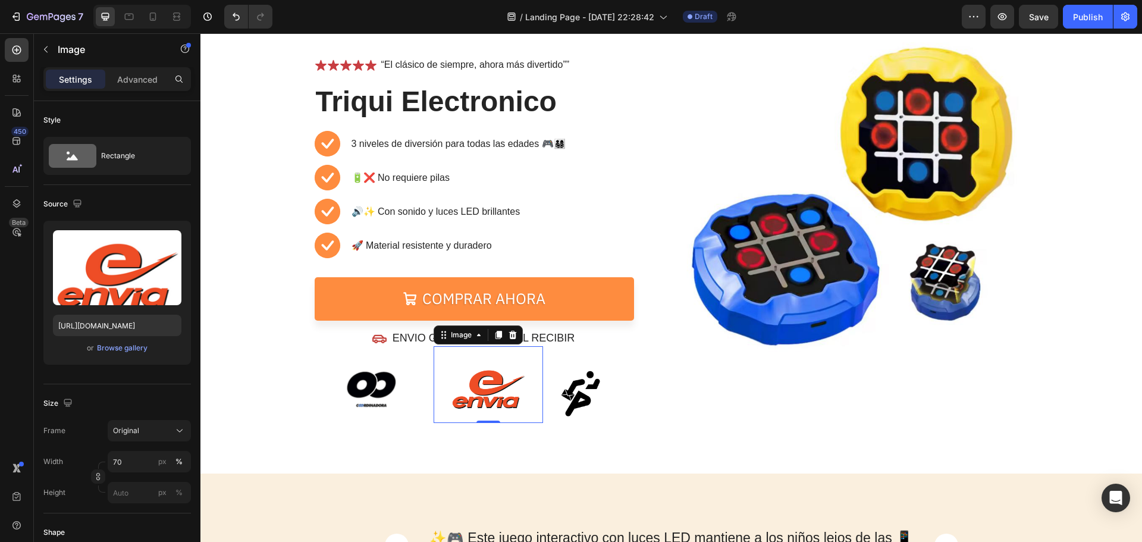
click at [465, 376] on img at bounding box center [488, 384] width 77 height 77
click at [139, 80] on p "Advanced" at bounding box center [137, 79] width 40 height 12
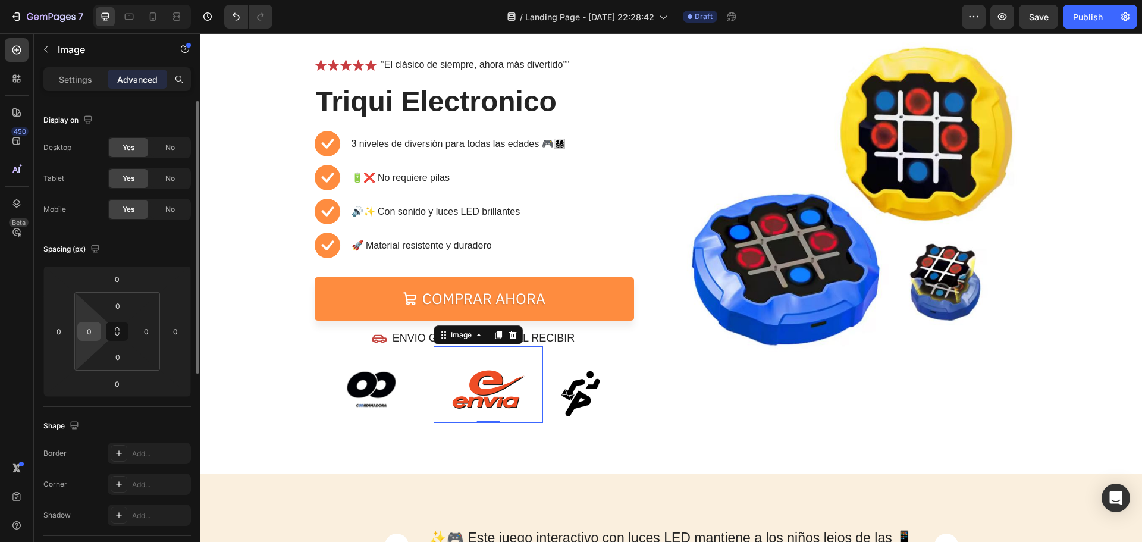
click at [96, 334] on input "0" at bounding box center [89, 331] width 18 height 18
type input "8"
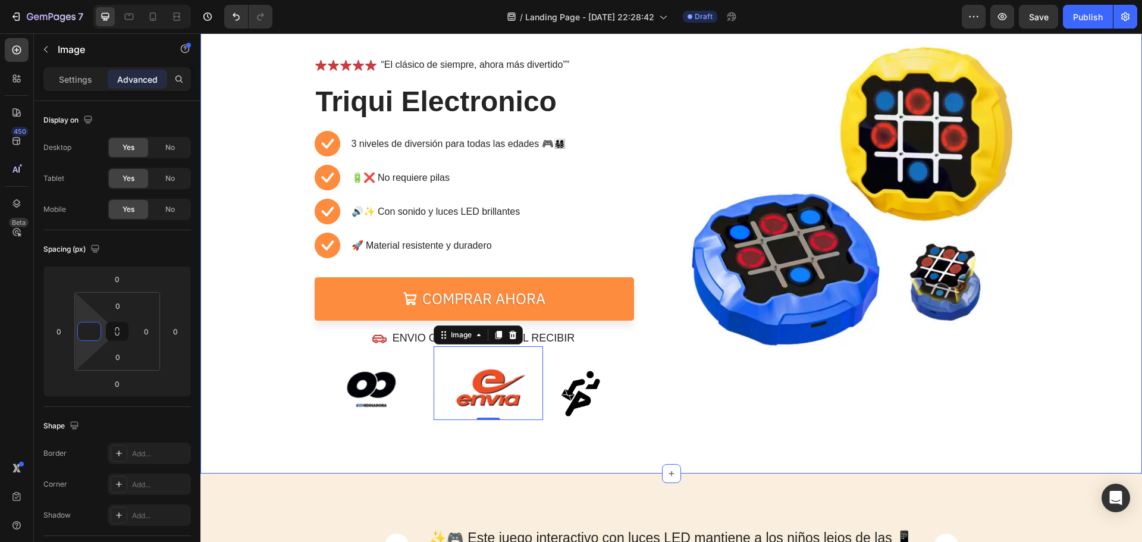
click at [790, 436] on div "⏳🔥 OFERTA POR TIEMPO LIMITADO 🔥⏳ Text Block 05 Hours 19 Mins 37 Secs Countdown …" at bounding box center [670, 211] width 941 height 526
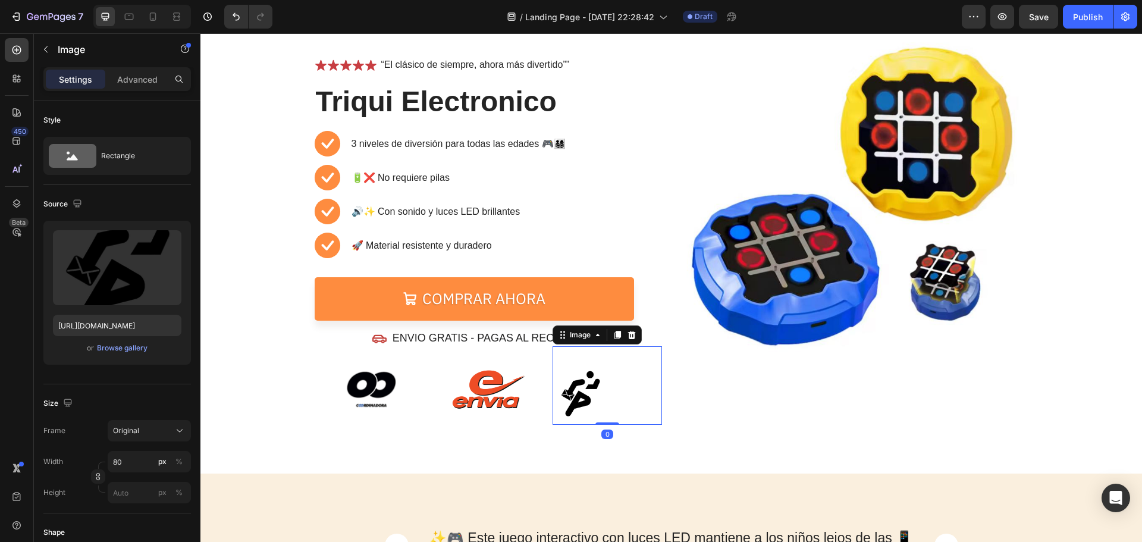
click at [569, 385] on img at bounding box center [581, 394] width 48 height 48
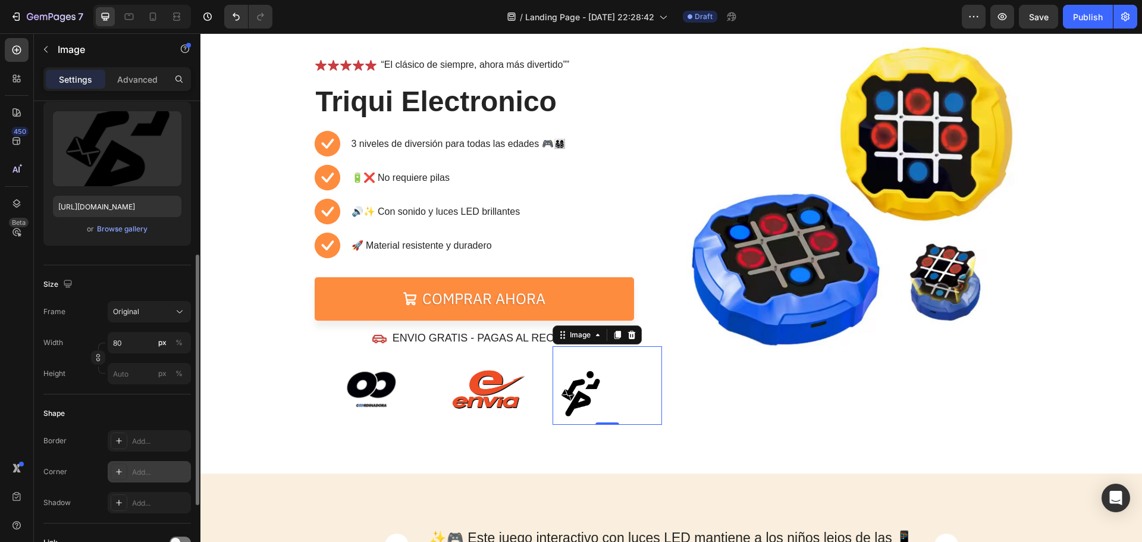
scroll to position [238, 0]
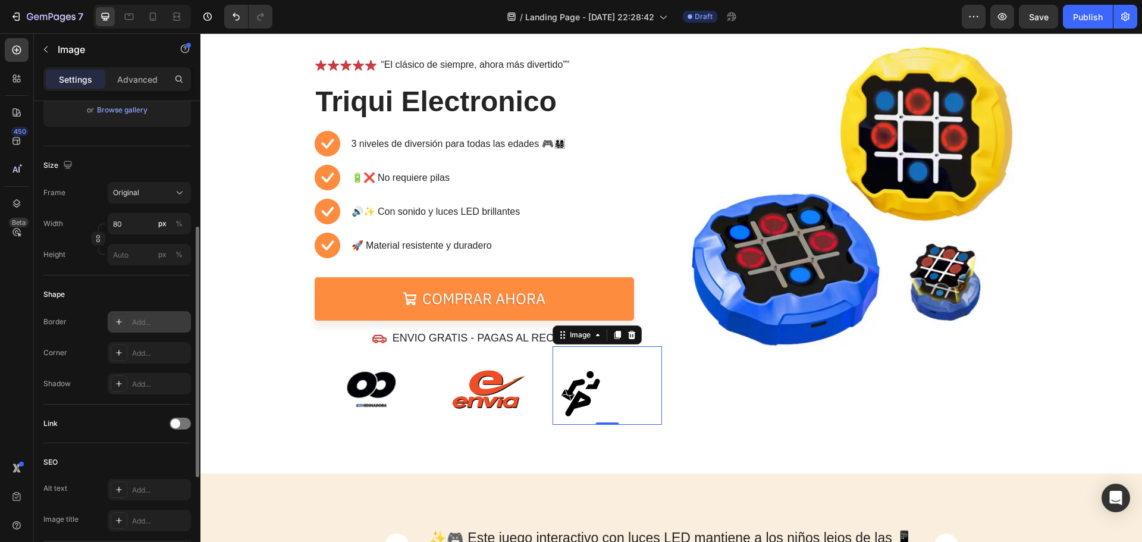
click at [120, 328] on div at bounding box center [119, 321] width 17 height 17
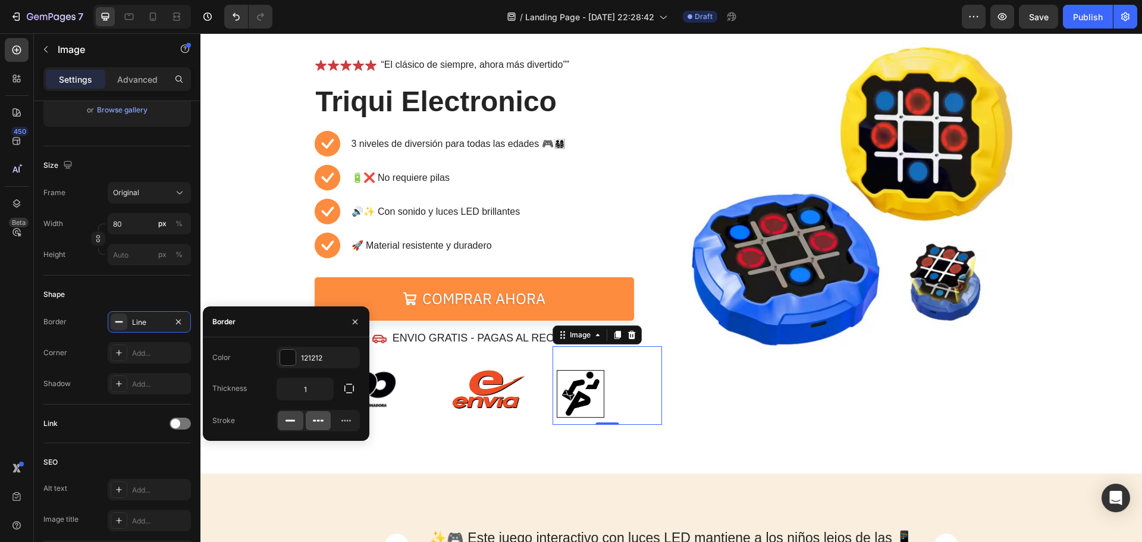
click at [315, 419] on icon at bounding box center [318, 420] width 12 height 12
click at [341, 421] on icon at bounding box center [346, 420] width 12 height 12
click at [322, 421] on icon at bounding box center [321, 420] width 3 height 2
click at [756, 409] on div "Image" at bounding box center [854, 227] width 348 height 397
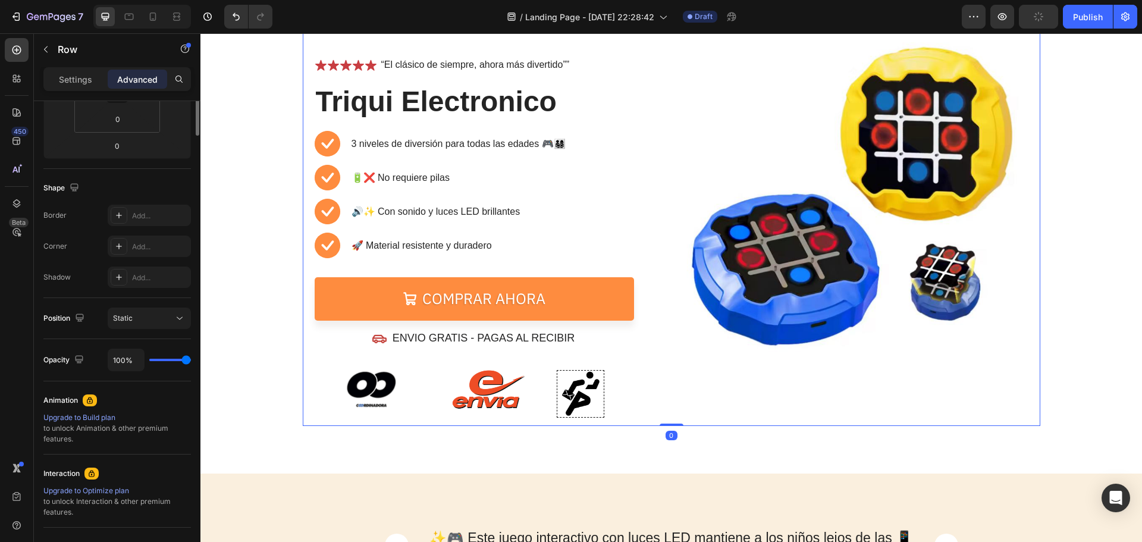
scroll to position [0, 0]
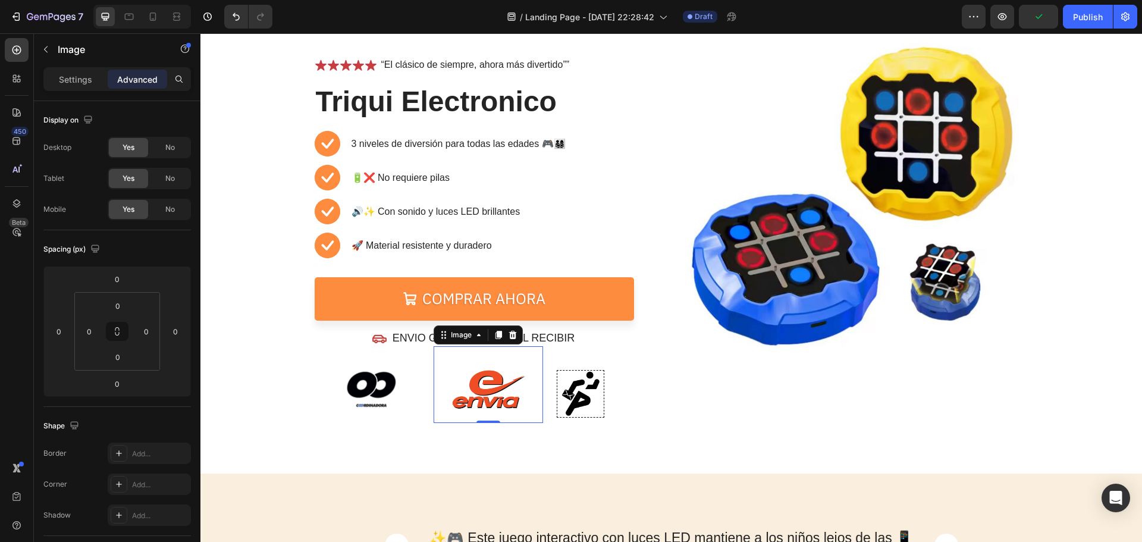
click at [486, 384] on img at bounding box center [488, 384] width 77 height 77
click at [113, 454] on div at bounding box center [119, 453] width 17 height 17
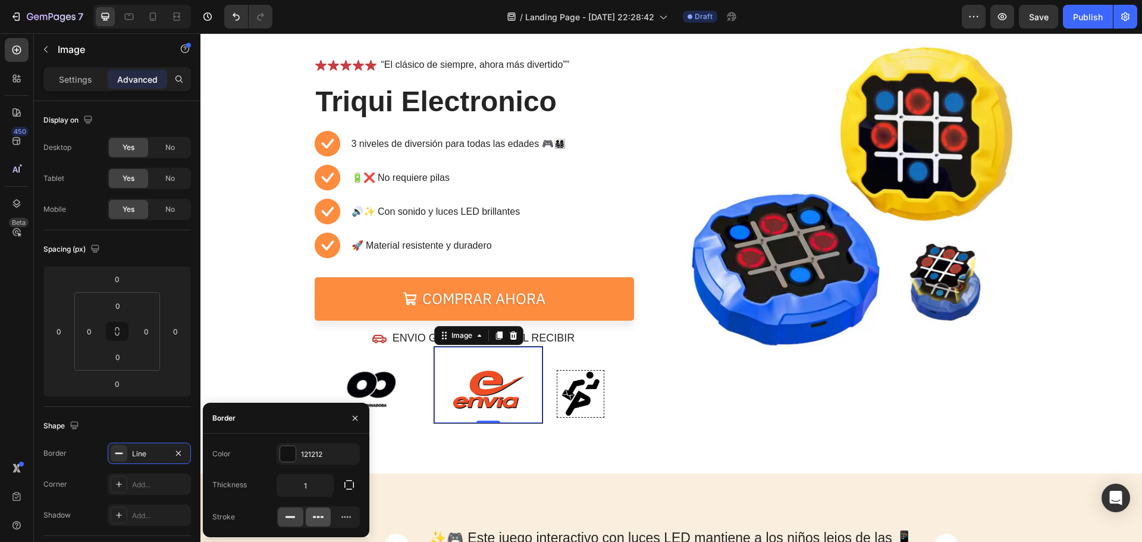
click at [319, 514] on icon at bounding box center [318, 517] width 12 height 12
click at [352, 517] on div at bounding box center [346, 516] width 26 height 19
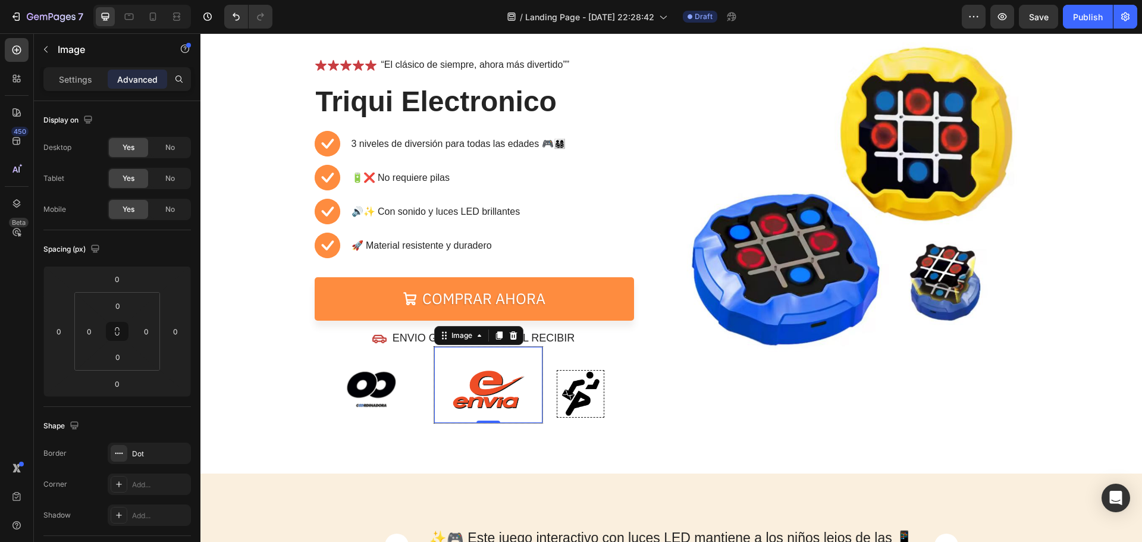
click at [505, 395] on img at bounding box center [488, 385] width 76 height 76
click at [624, 406] on div "Image" at bounding box center [606, 385] width 109 height 78
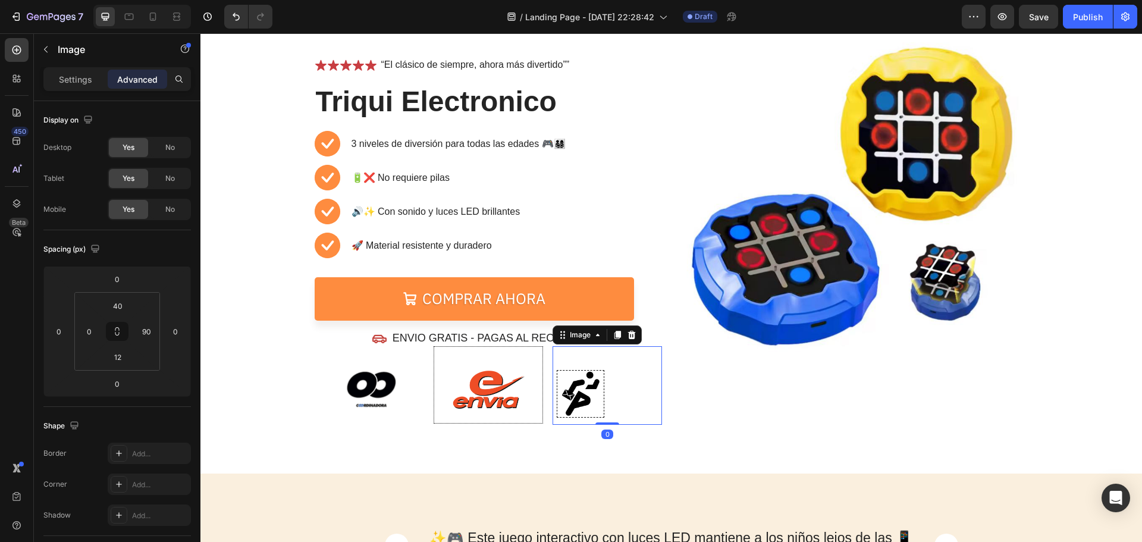
click at [589, 381] on img at bounding box center [581, 394] width 48 height 48
click at [731, 410] on div "Image" at bounding box center [854, 227] width 348 height 397
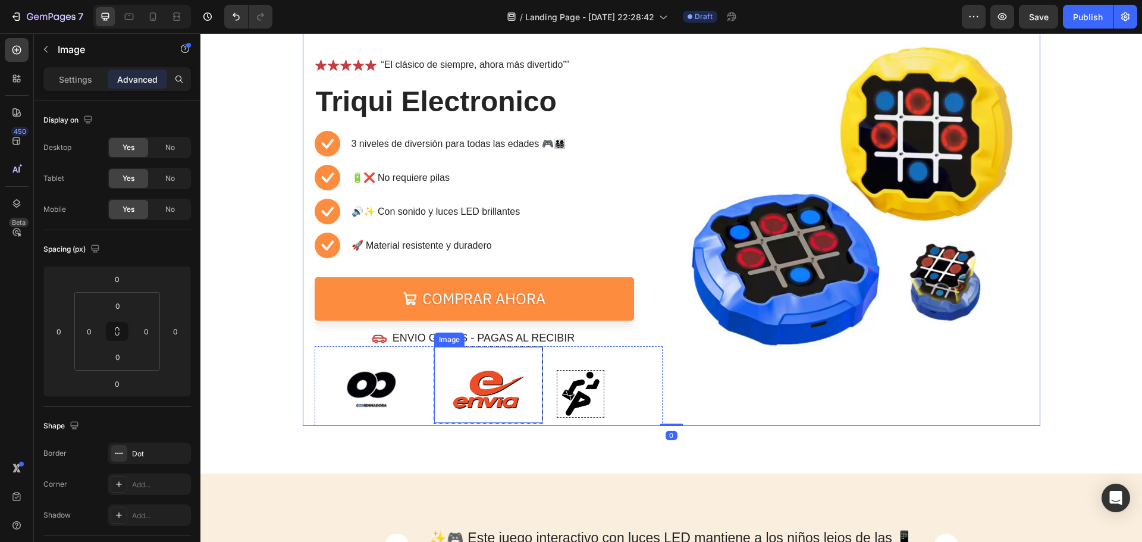
click at [487, 388] on img at bounding box center [488, 385] width 76 height 76
click at [390, 392] on img at bounding box center [371, 388] width 73 height 73
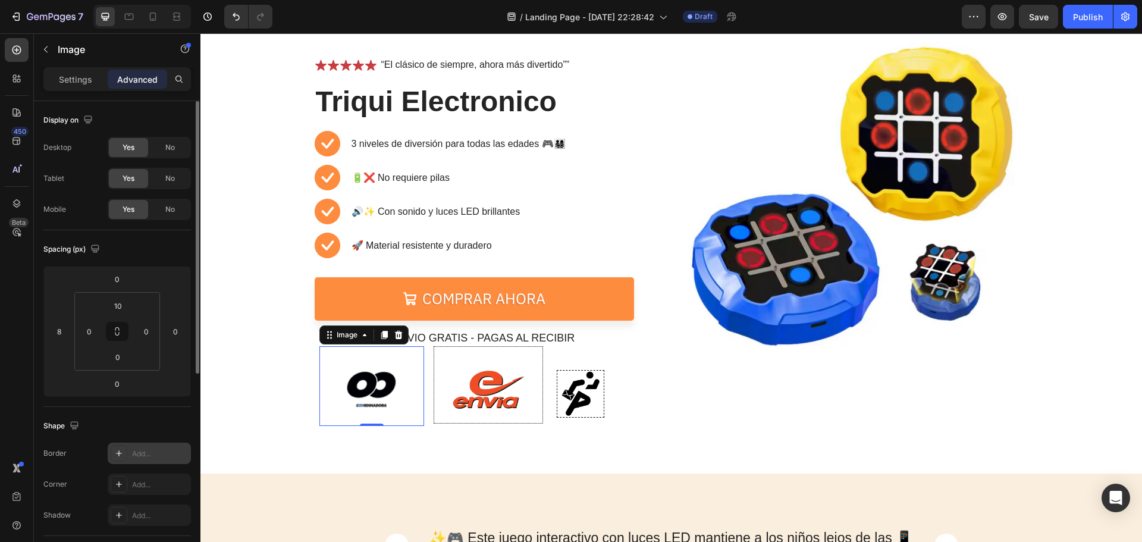
click at [123, 448] on div at bounding box center [119, 453] width 17 height 17
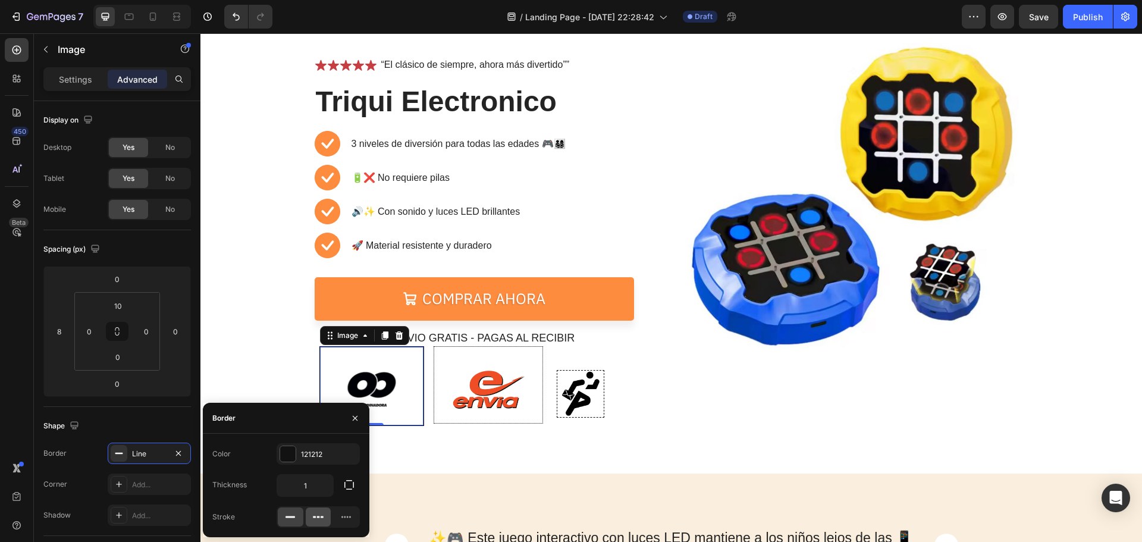
click at [323, 515] on icon at bounding box center [318, 517] width 12 height 12
click at [658, 421] on div "Icon Icon Icon Icon Icon Icon List “El clásico de siempre, ahora más divertido”…" at bounding box center [671, 214] width 737 height 426
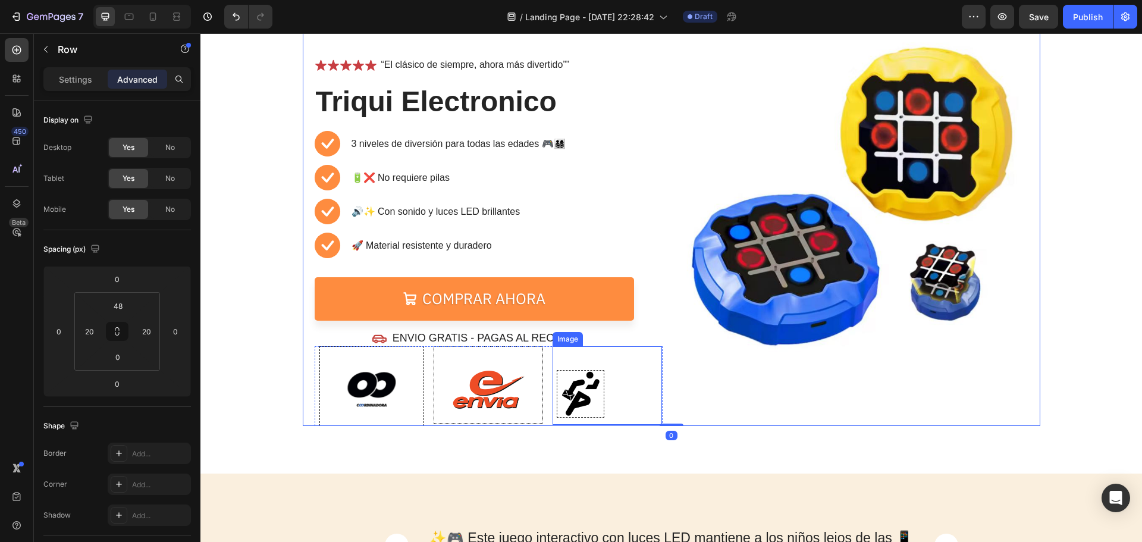
click at [581, 401] on img at bounding box center [581, 394] width 48 height 48
click at [627, 335] on icon at bounding box center [632, 335] width 10 height 10
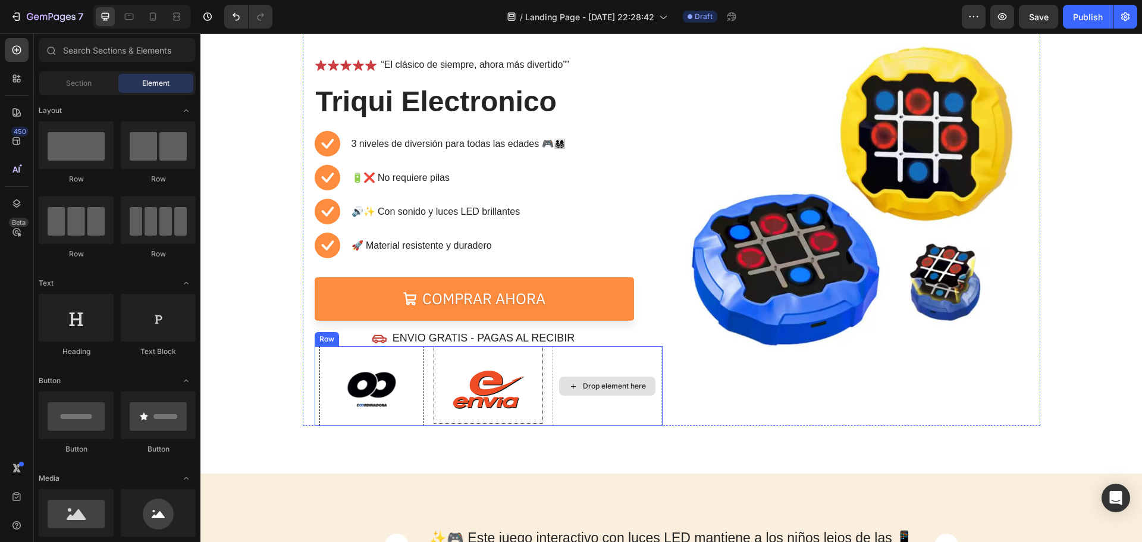
click at [586, 369] on div "Drop element here" at bounding box center [606, 386] width 109 height 80
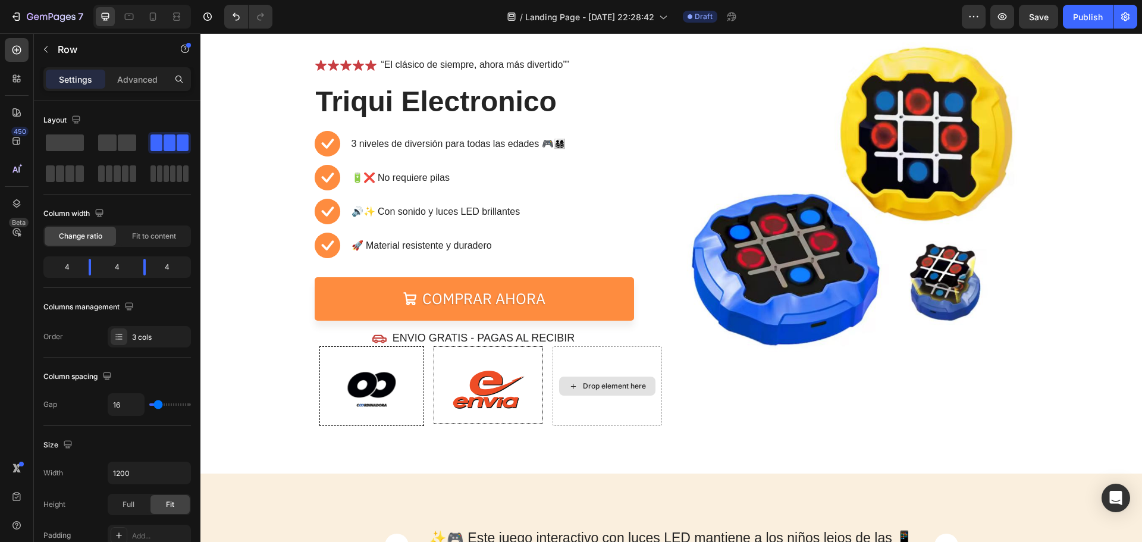
click at [576, 387] on div "Drop element here" at bounding box center [607, 385] width 96 height 19
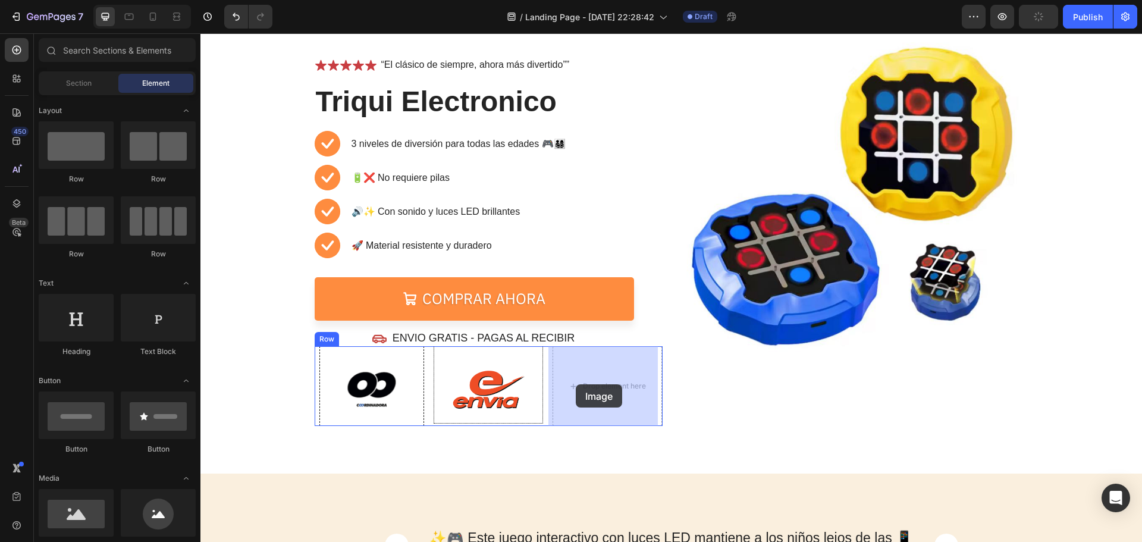
drag, startPoint x: 268, startPoint y: 259, endPoint x: 576, endPoint y: 384, distance: 332.0
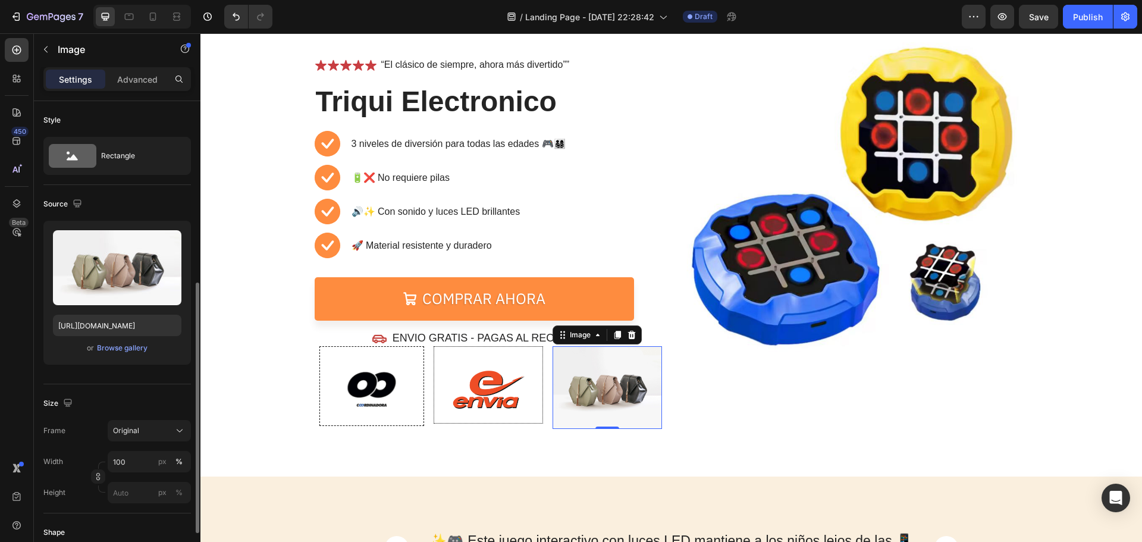
scroll to position [178, 0]
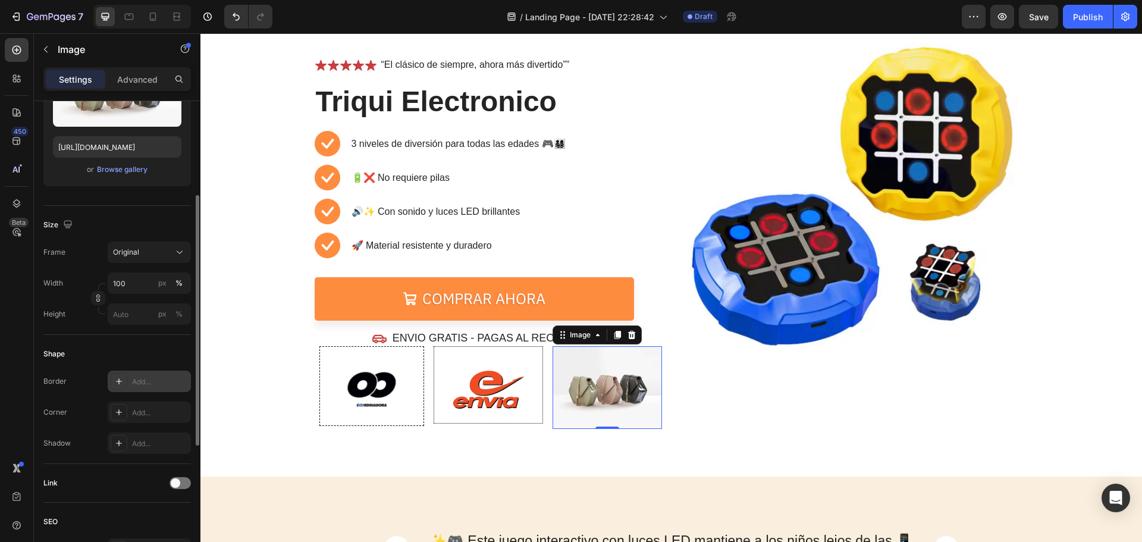
click at [116, 385] on icon at bounding box center [119, 381] width 10 height 10
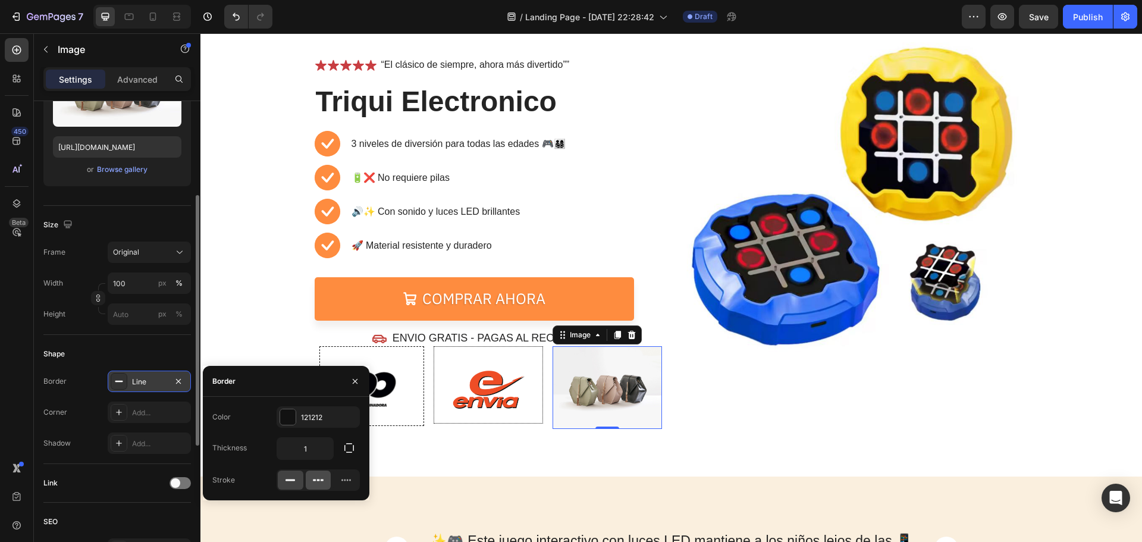
click at [318, 477] on icon at bounding box center [318, 480] width 12 height 12
click at [697, 388] on div "Image" at bounding box center [854, 229] width 348 height 400
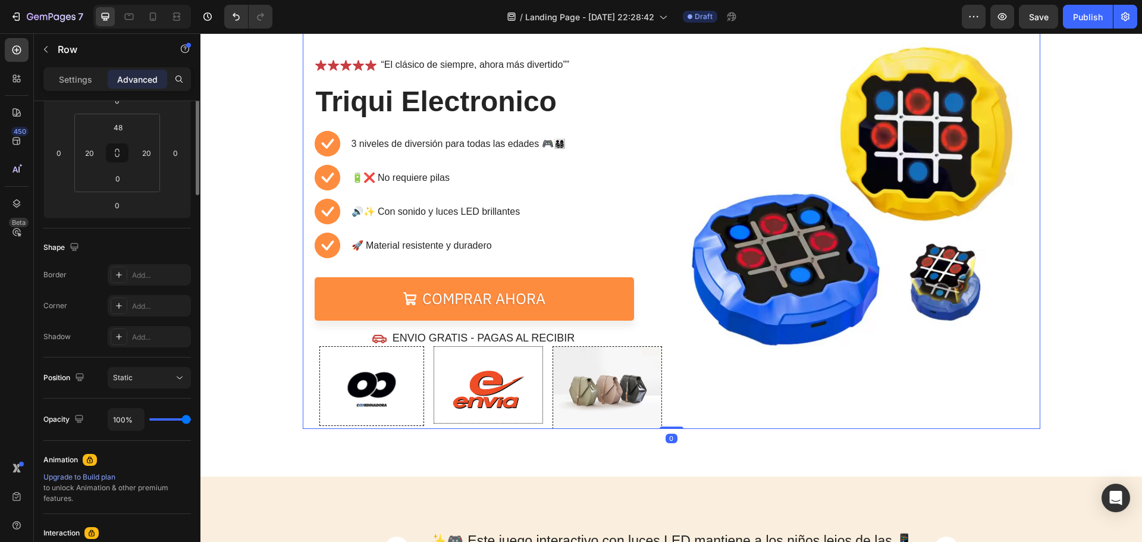
scroll to position [0, 0]
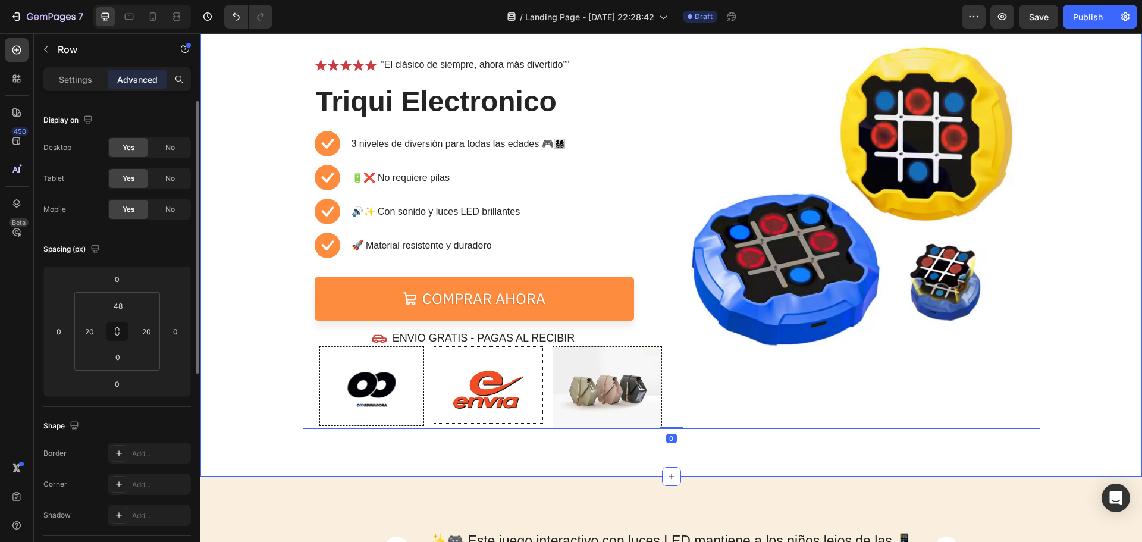
click at [592, 448] on div "⏳🔥 OFERTA POR TIEMPO LIMITADO 🔥⏳ Text Block 05 Hours 18 Mins 27 Secs Countdown …" at bounding box center [670, 212] width 941 height 529
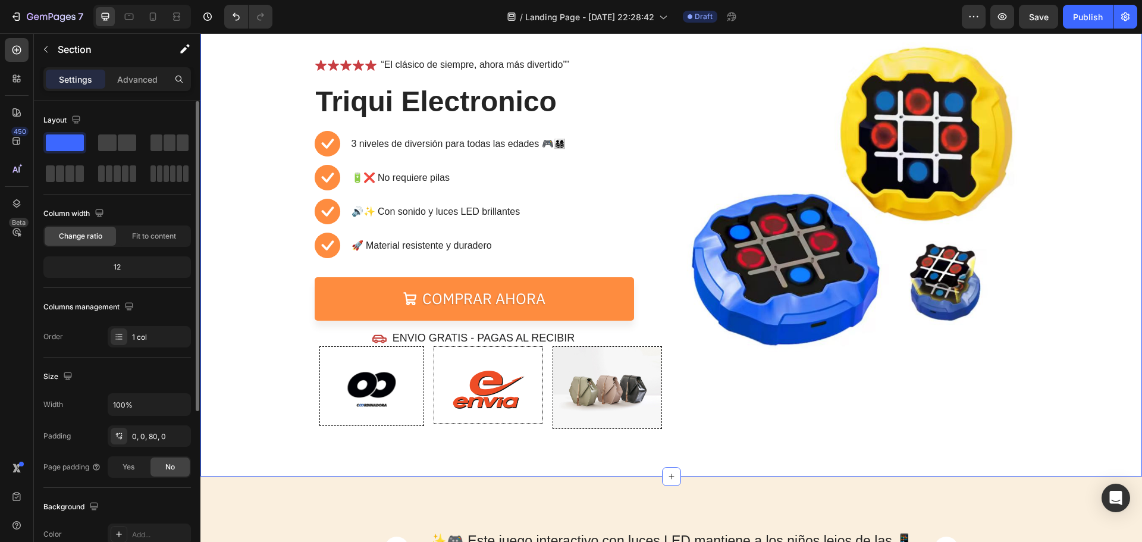
click at [502, 409] on img at bounding box center [488, 385] width 76 height 76
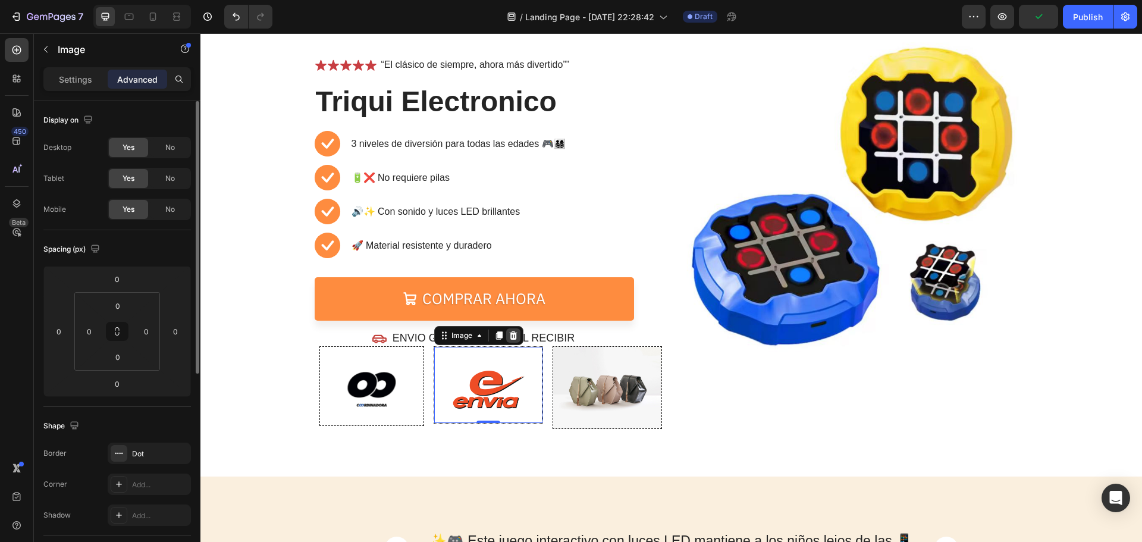
click at [512, 335] on icon at bounding box center [513, 336] width 10 height 10
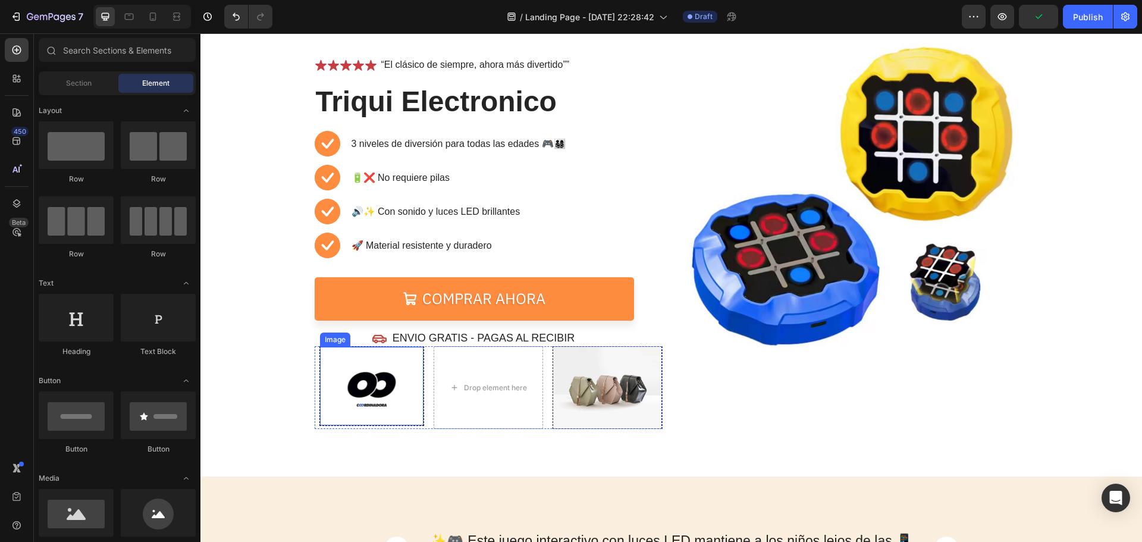
click at [406, 404] on div at bounding box center [371, 389] width 103 height 73
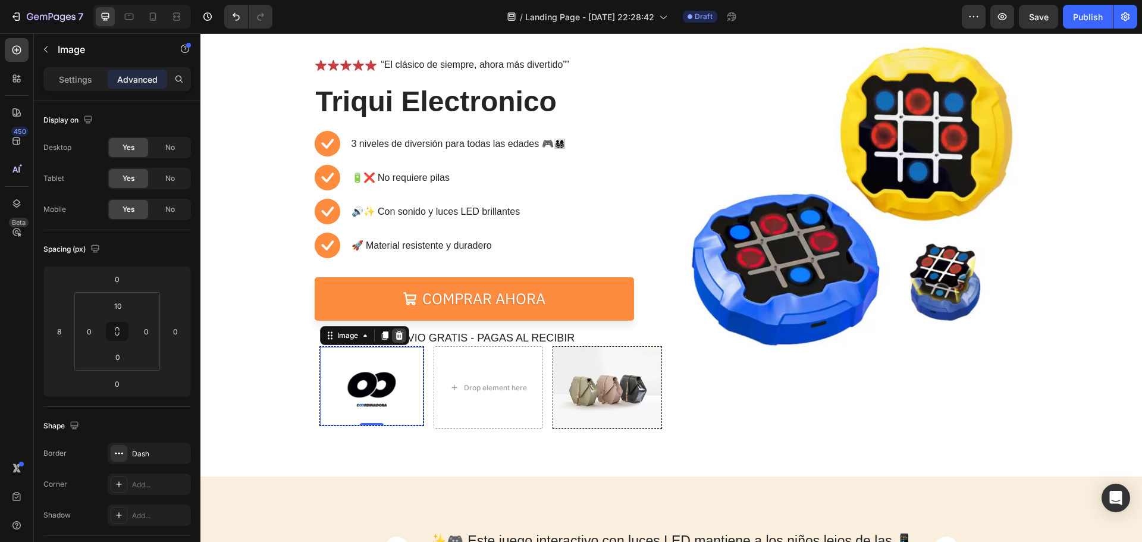
click at [397, 337] on icon at bounding box center [399, 335] width 8 height 8
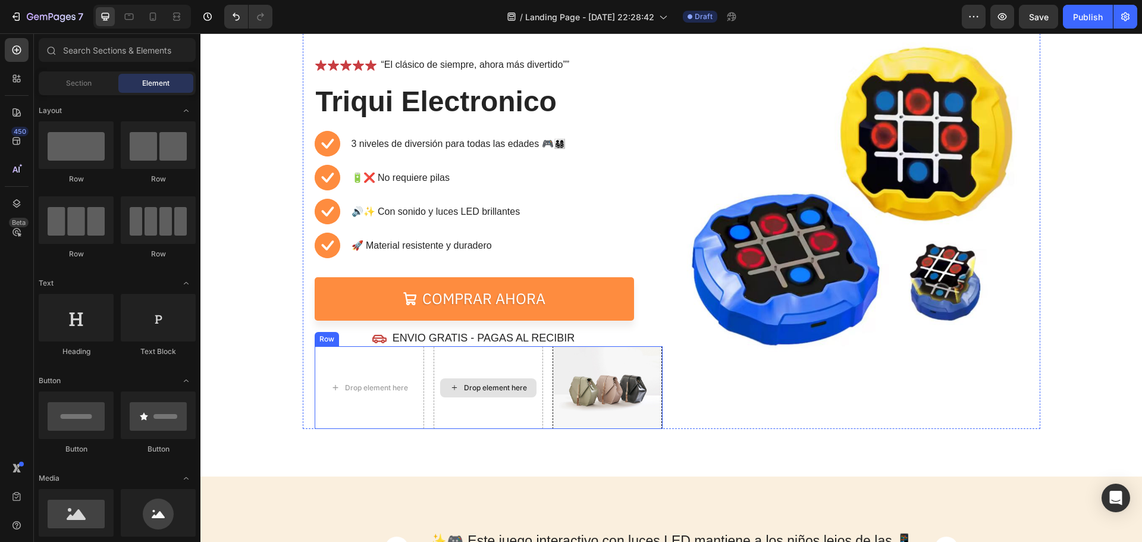
click at [433, 381] on div "Drop element here" at bounding box center [487, 387] width 109 height 83
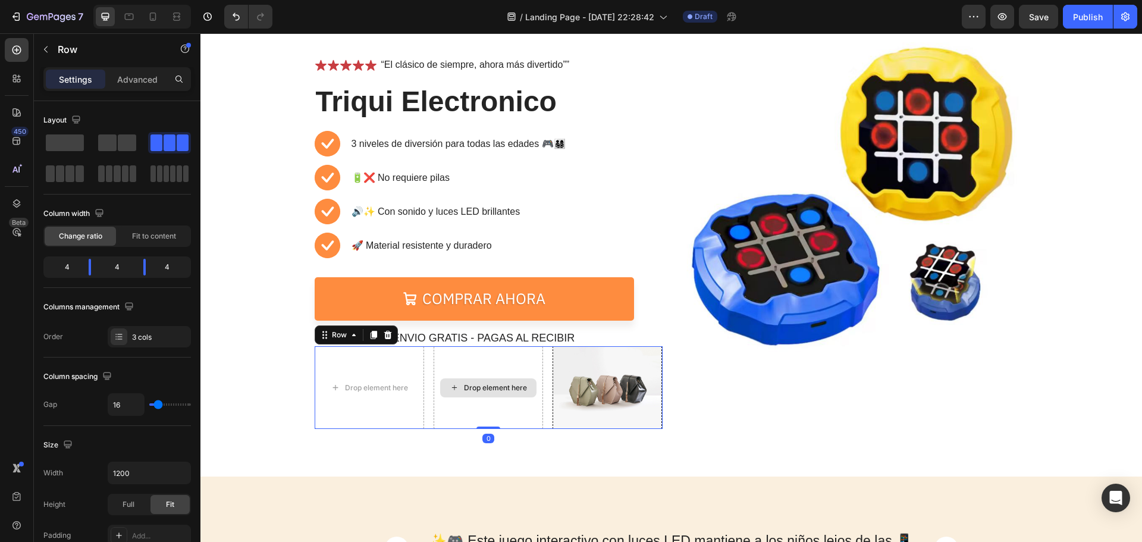
click at [493, 367] on div "Drop element here" at bounding box center [487, 387] width 109 height 83
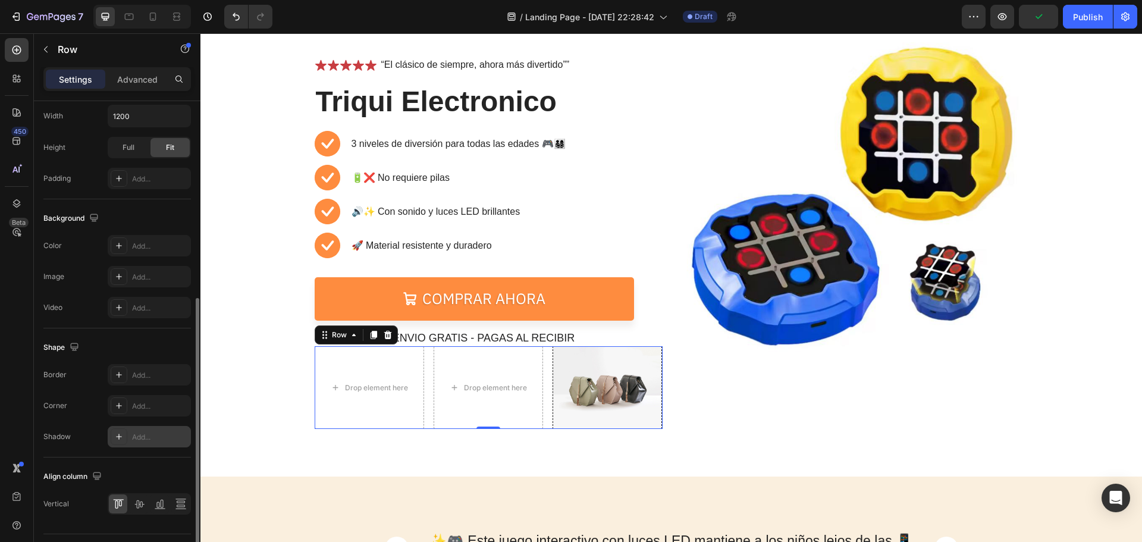
scroll to position [297, 0]
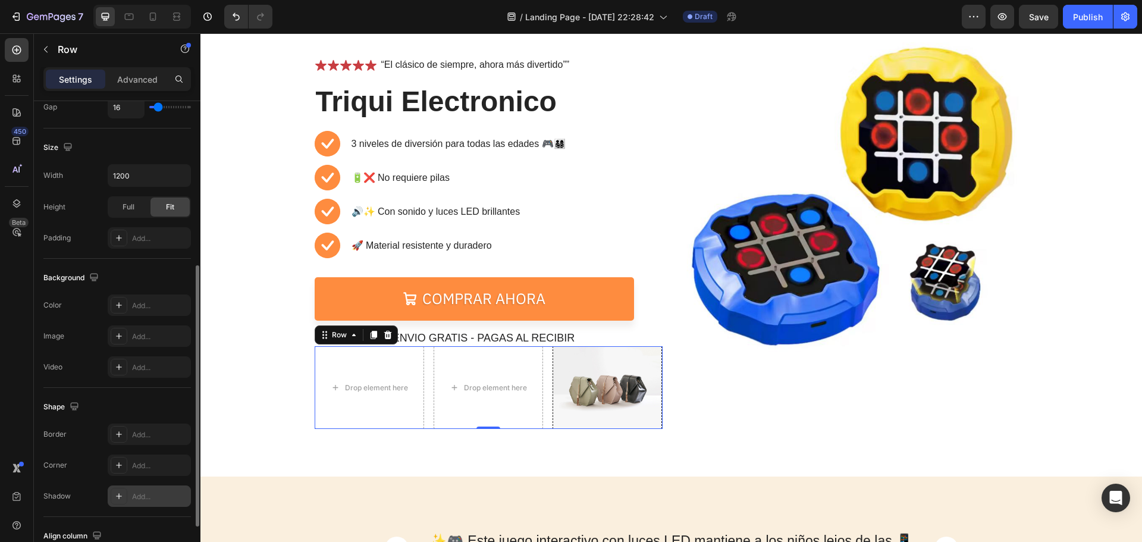
click at [122, 436] on icon at bounding box center [119, 434] width 10 height 10
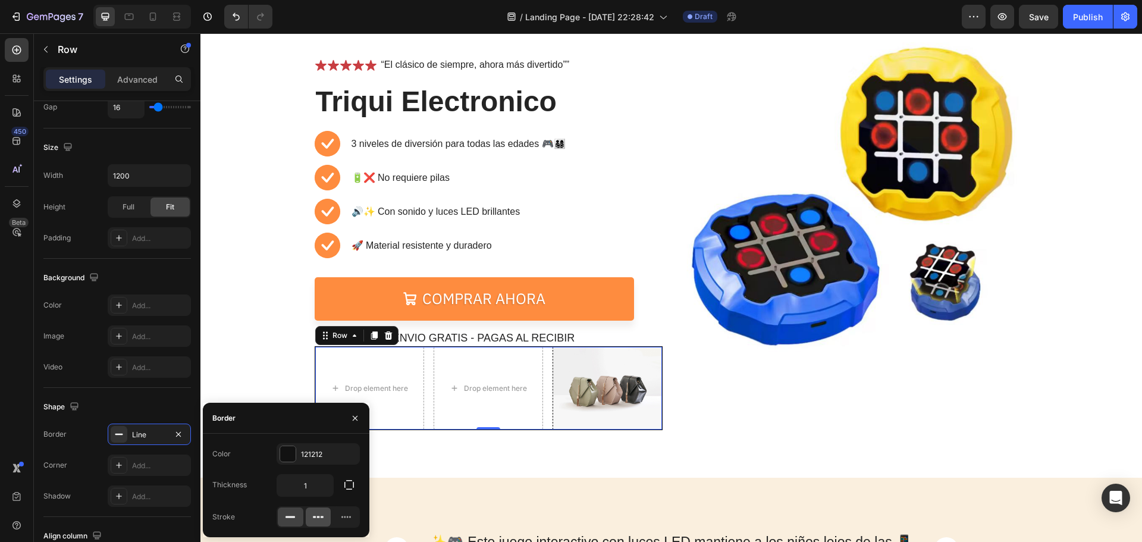
click at [319, 520] on icon at bounding box center [318, 517] width 12 height 12
click at [371, 397] on div "Drop element here" at bounding box center [369, 388] width 96 height 19
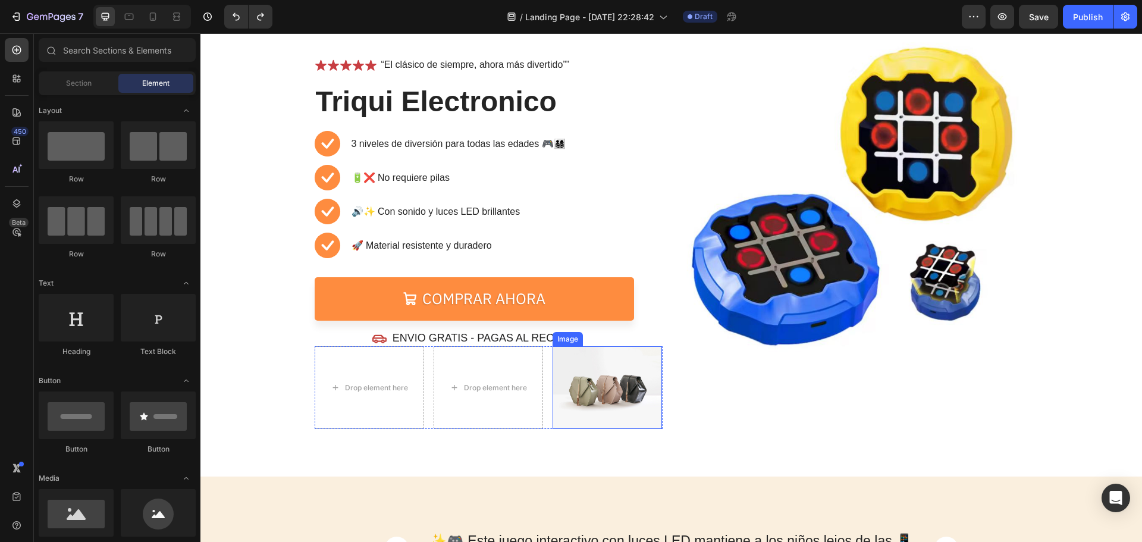
click at [609, 395] on img at bounding box center [606, 387] width 109 height 83
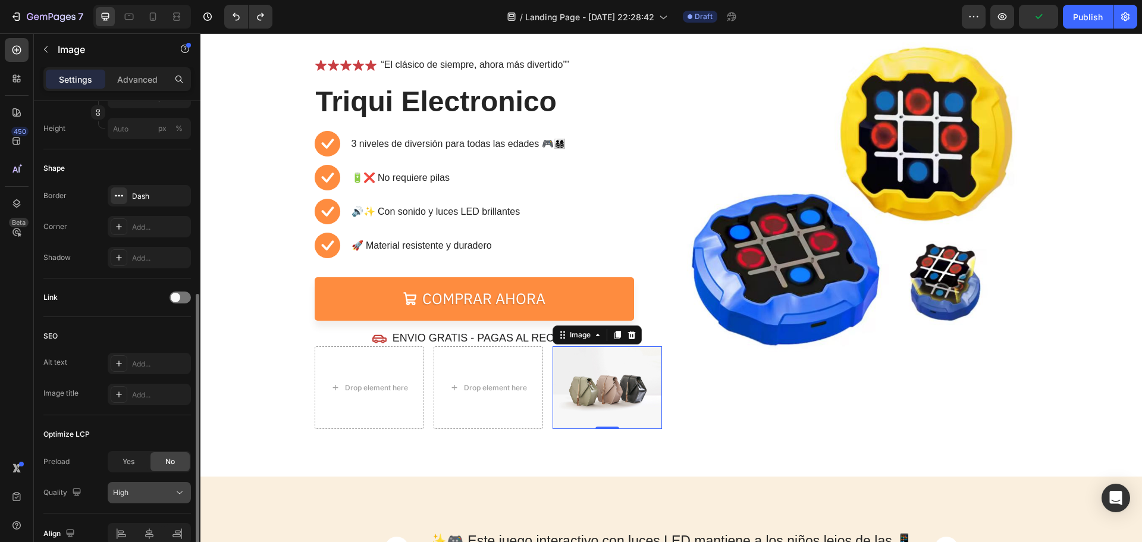
scroll to position [304, 0]
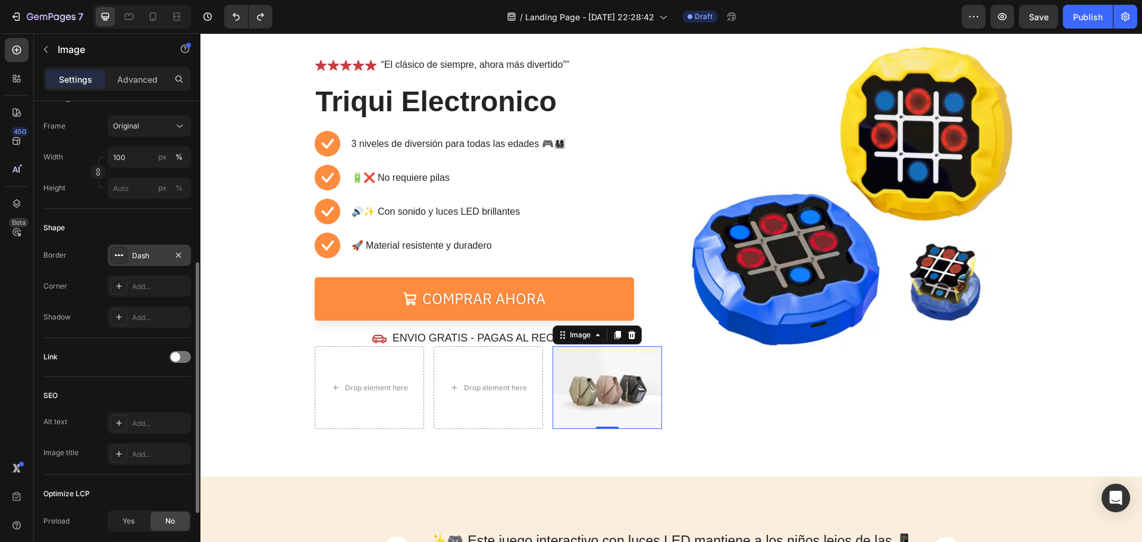
click at [123, 254] on icon at bounding box center [119, 255] width 10 height 10
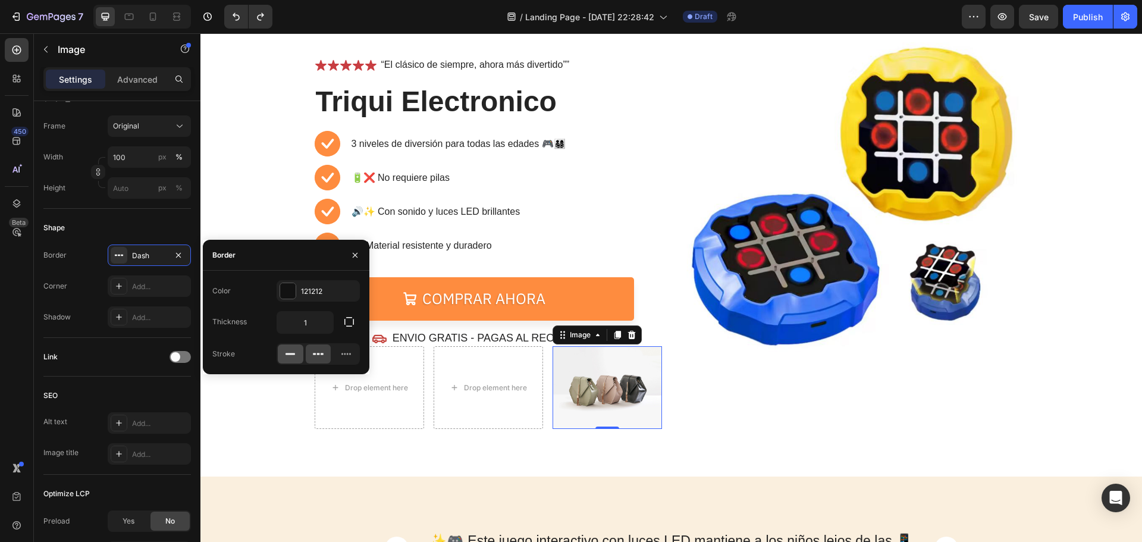
click at [290, 354] on rect at bounding box center [290, 354] width 10 height 2
click at [353, 253] on icon "button" at bounding box center [355, 254] width 5 height 5
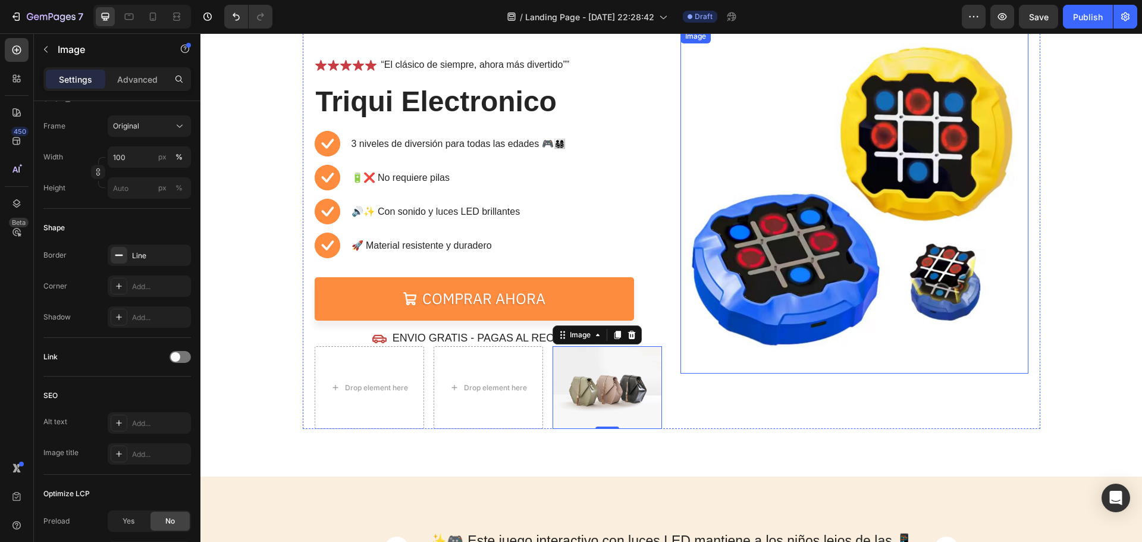
click at [751, 370] on img at bounding box center [854, 201] width 348 height 344
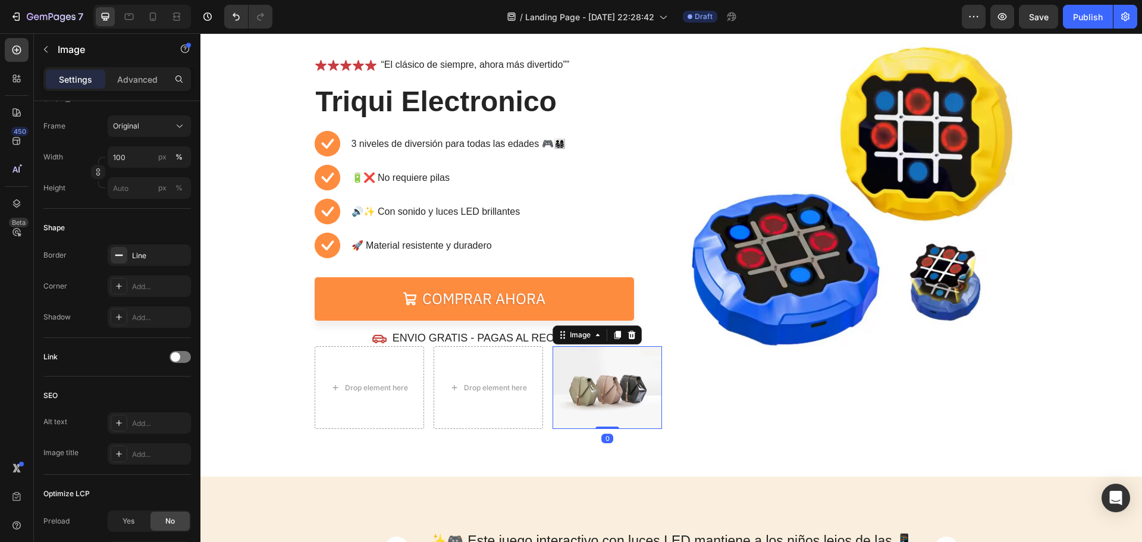
click at [636, 414] on img at bounding box center [606, 387] width 109 height 83
click at [182, 258] on icon "button" at bounding box center [179, 255] width 10 height 10
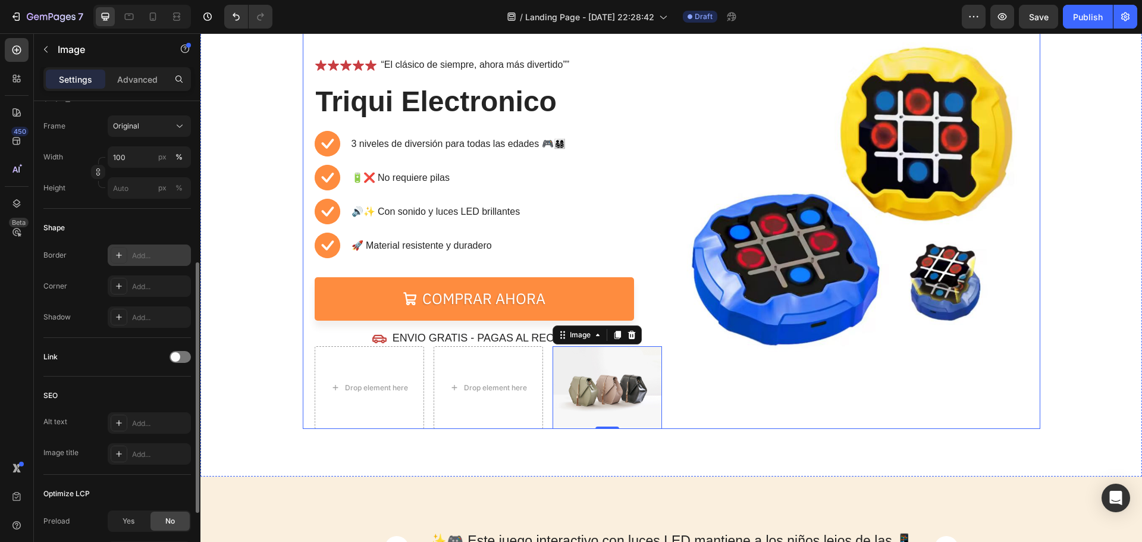
click at [695, 400] on div "Image" at bounding box center [854, 229] width 348 height 400
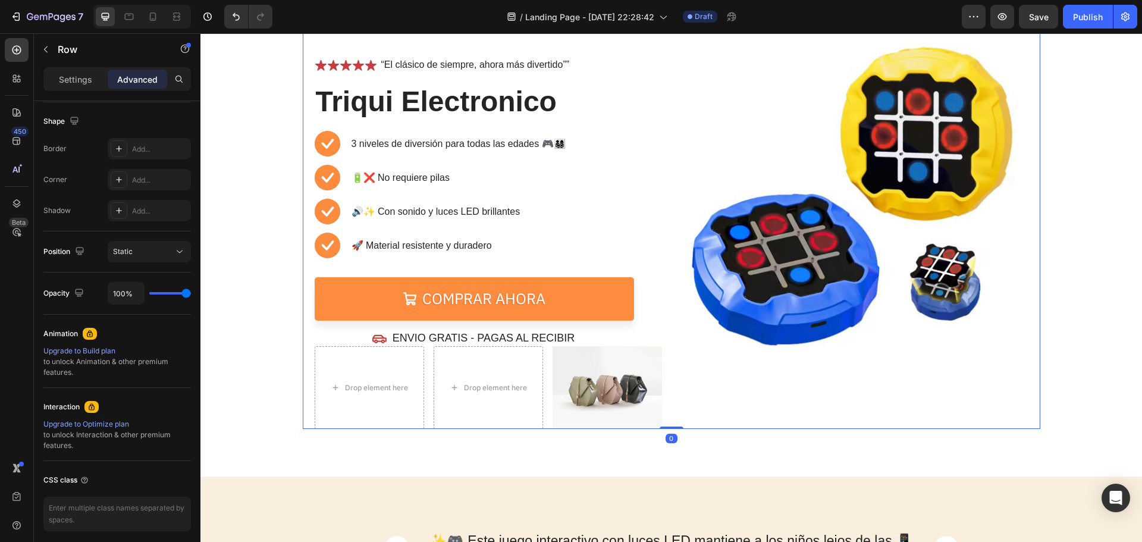
scroll to position [0, 0]
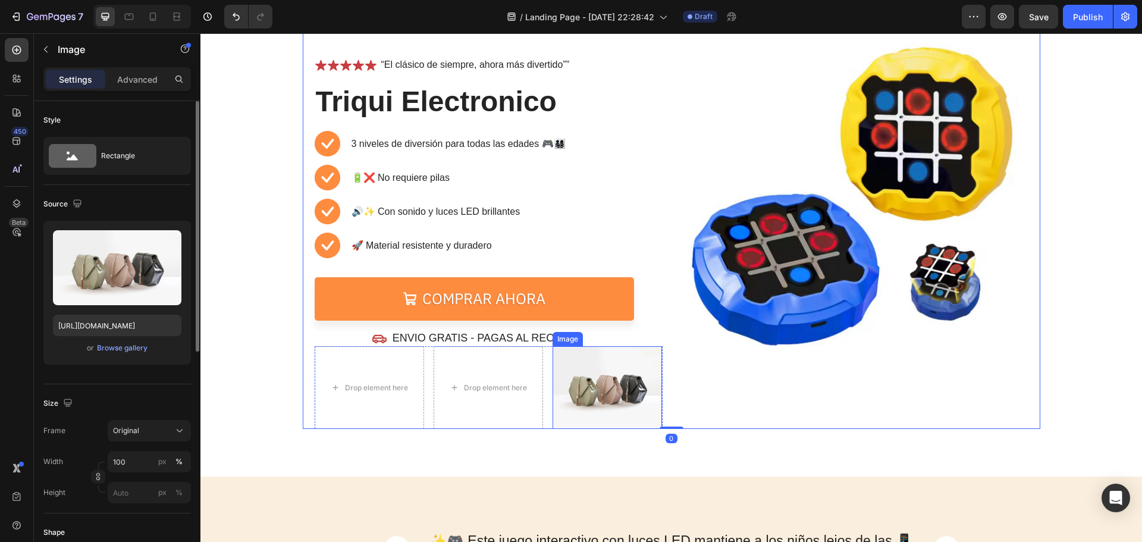
click at [601, 403] on img at bounding box center [606, 387] width 109 height 82
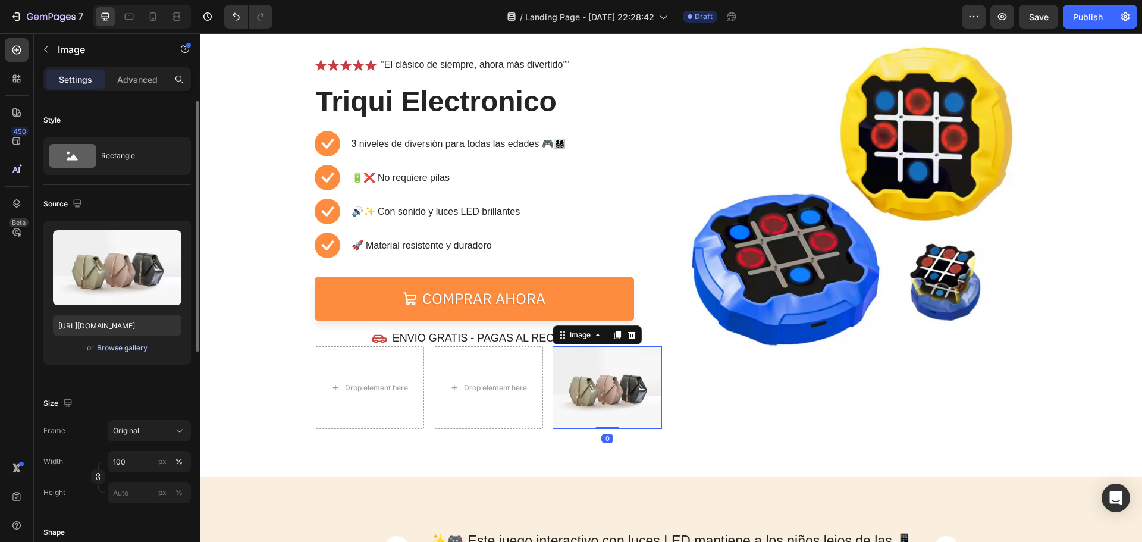
click at [108, 347] on div "Browse gallery" at bounding box center [122, 347] width 51 height 11
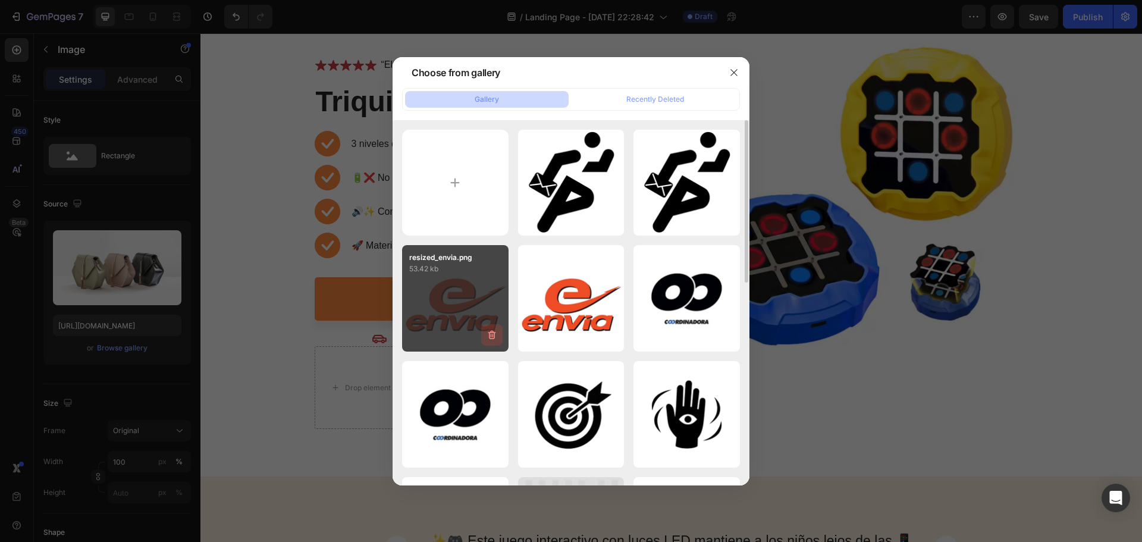
click at [490, 332] on icon "button" at bounding box center [492, 334] width 8 height 9
click at [490, 333] on div "Delete" at bounding box center [485, 337] width 22 height 11
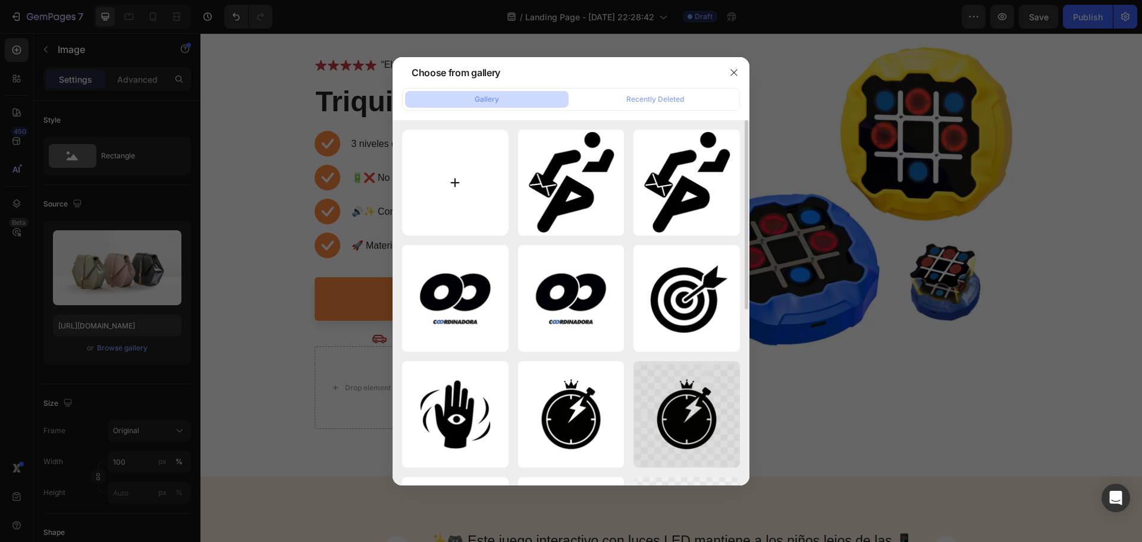
click at [470, 202] on input "file" at bounding box center [455, 183] width 106 height 106
type input "C:\fakepath\resized_envia.png"
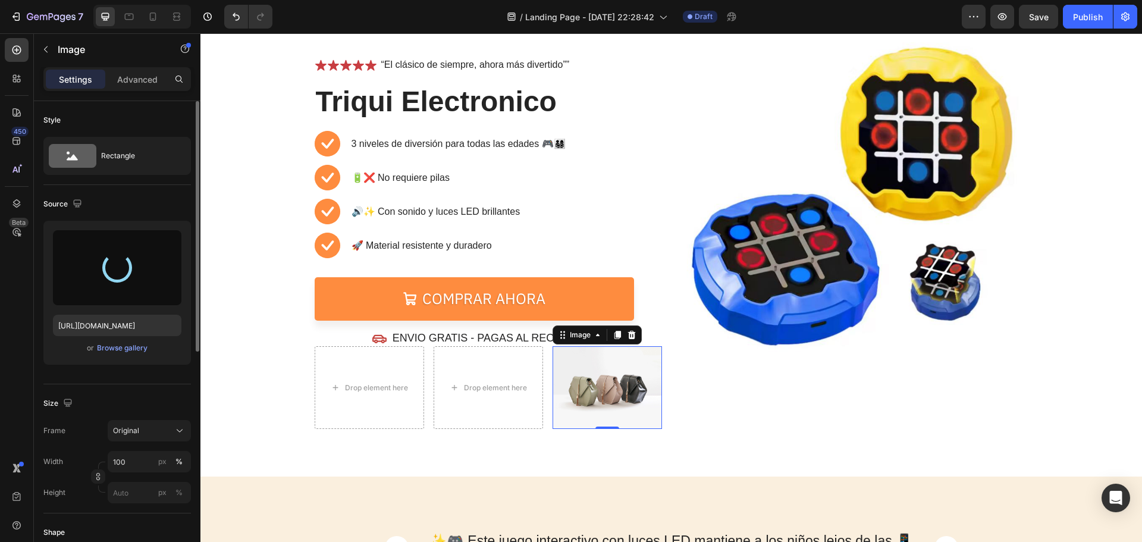
type input "https://cdn.shopify.com/s/files/1/0654/2213/1247/files/gempages_573117114106250…"
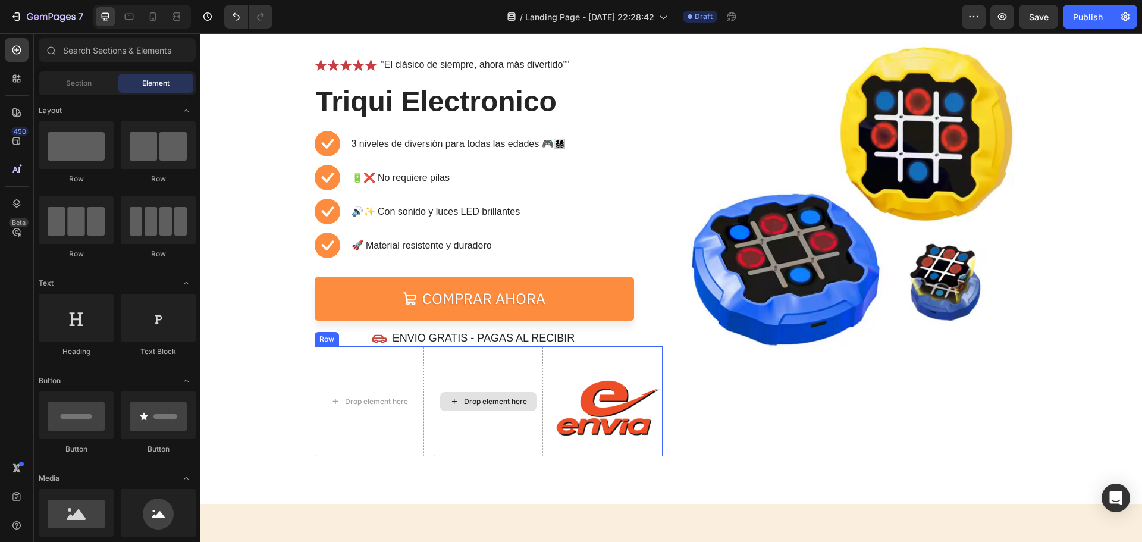
click at [467, 400] on div "Drop element here" at bounding box center [495, 402] width 63 height 10
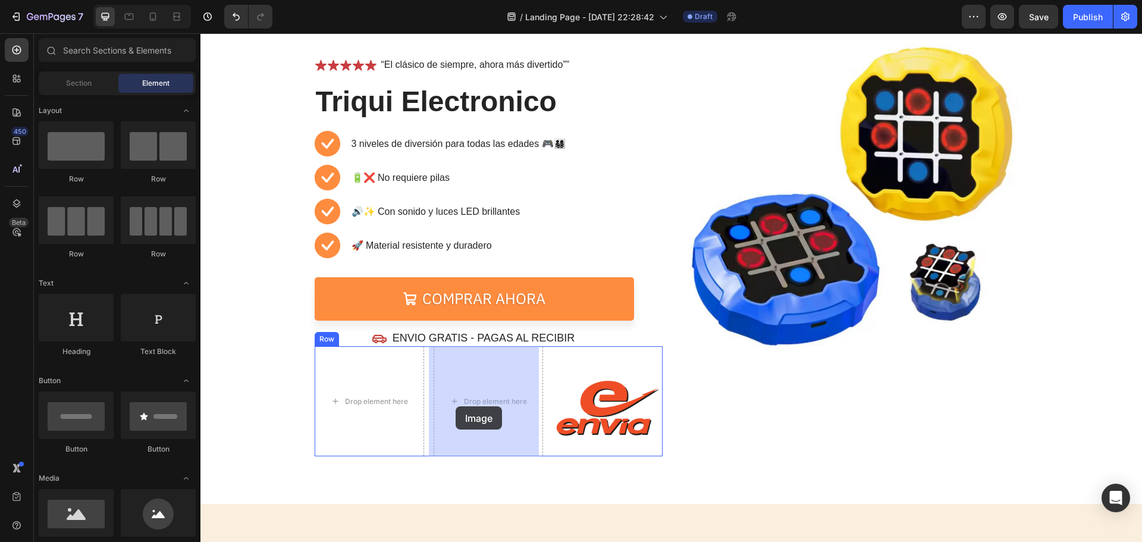
drag, startPoint x: 287, startPoint y: 264, endPoint x: 461, endPoint y: 406, distance: 224.5
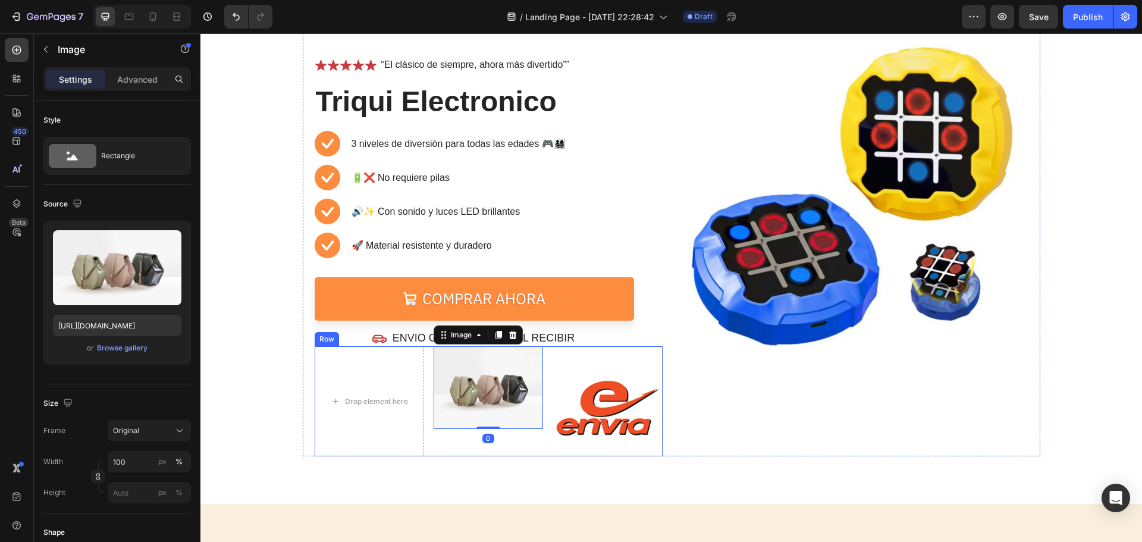
click at [592, 434] on img at bounding box center [606, 400] width 109 height 109
click at [521, 416] on img at bounding box center [487, 387] width 109 height 82
click at [562, 422] on img at bounding box center [606, 400] width 109 height 109
click at [495, 416] on img at bounding box center [487, 387] width 109 height 82
click at [118, 344] on div "Browse gallery" at bounding box center [122, 347] width 51 height 11
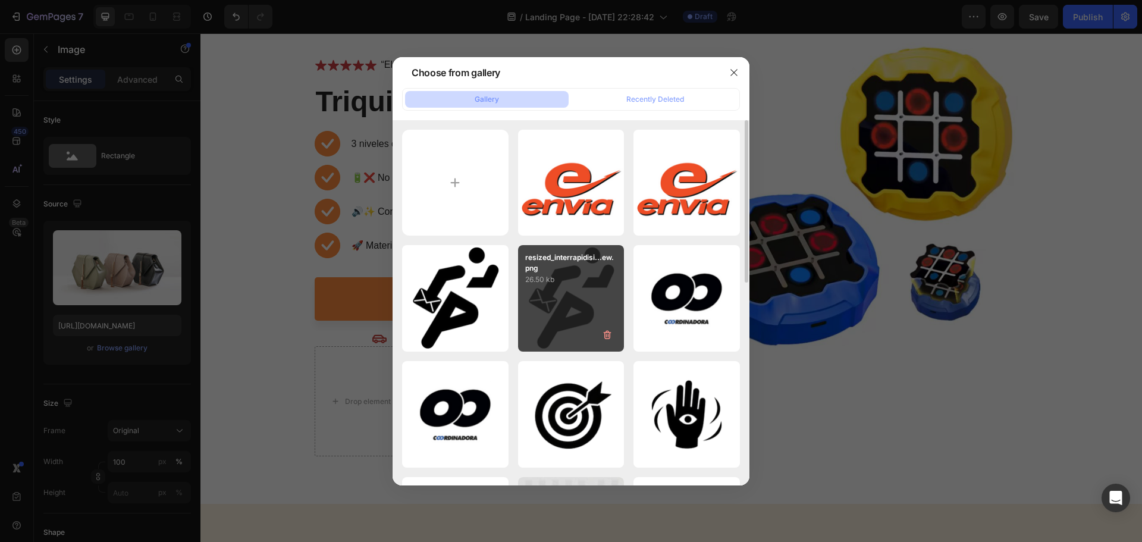
click at [542, 304] on div "resized_interrapidisi...ew.png 26.50 kb" at bounding box center [571, 298] width 106 height 106
type input "[URL][DOMAIN_NAME]"
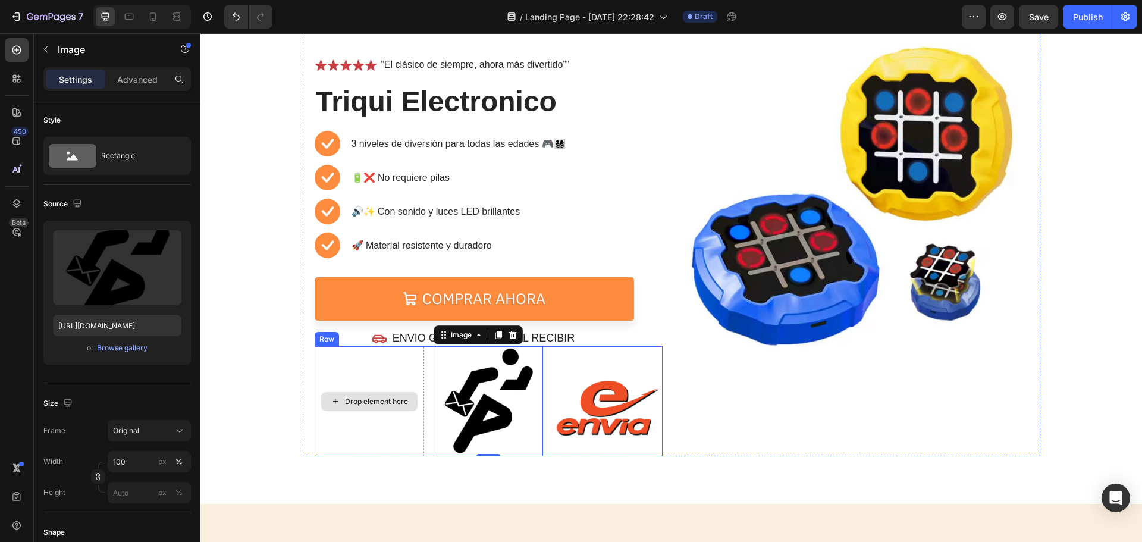
click at [382, 410] on div "Drop element here" at bounding box center [369, 401] width 96 height 19
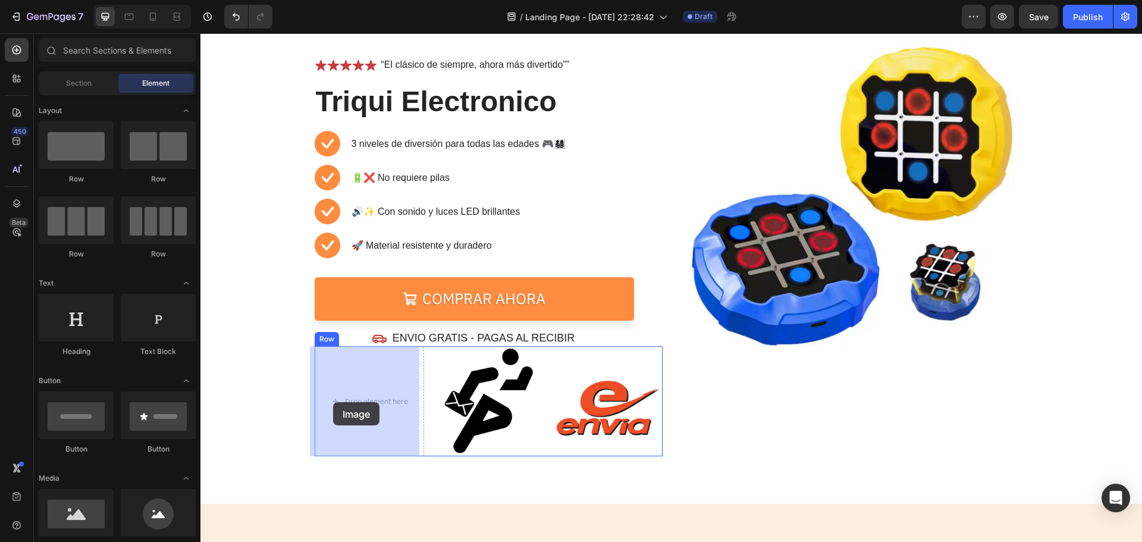
drag, startPoint x: 274, startPoint y: 265, endPoint x: 333, endPoint y: 403, distance: 149.7
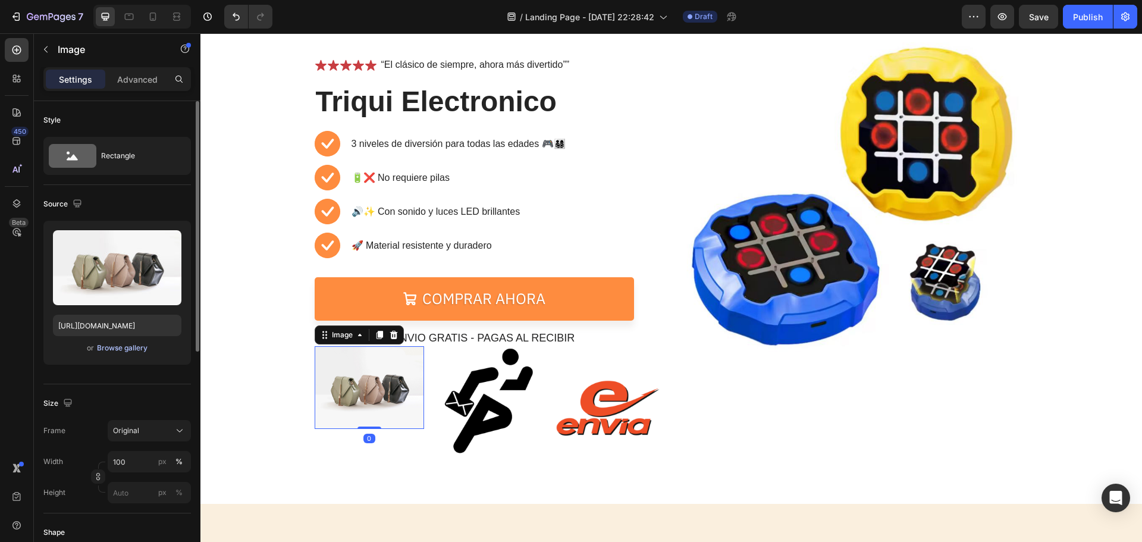
click at [125, 350] on div "Browse gallery" at bounding box center [122, 347] width 51 height 11
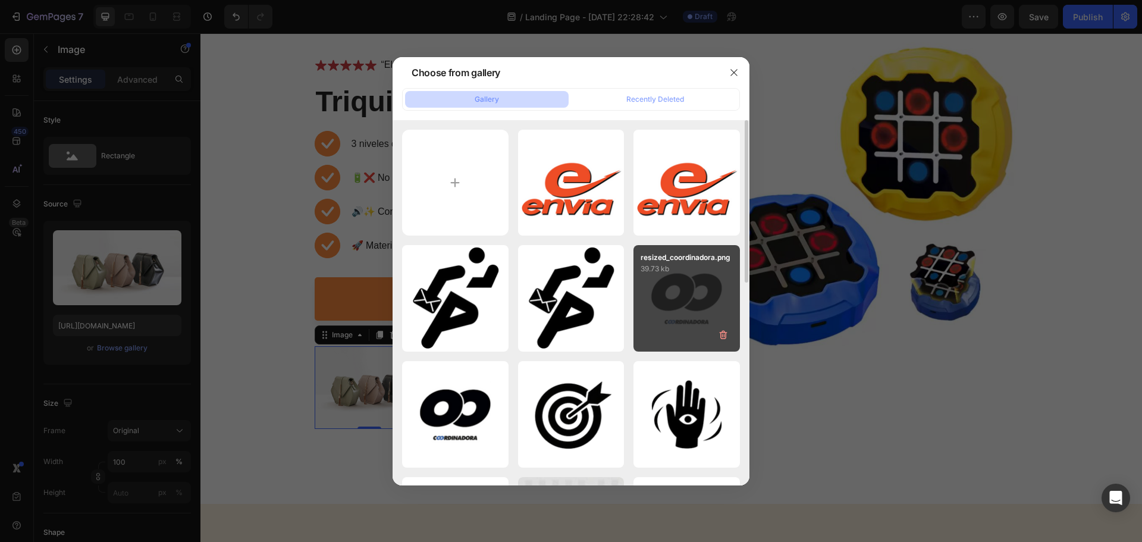
click at [672, 311] on div "resized_coordinadora.png 39.73 kb" at bounding box center [686, 298] width 106 height 106
type input "[URL][DOMAIN_NAME]"
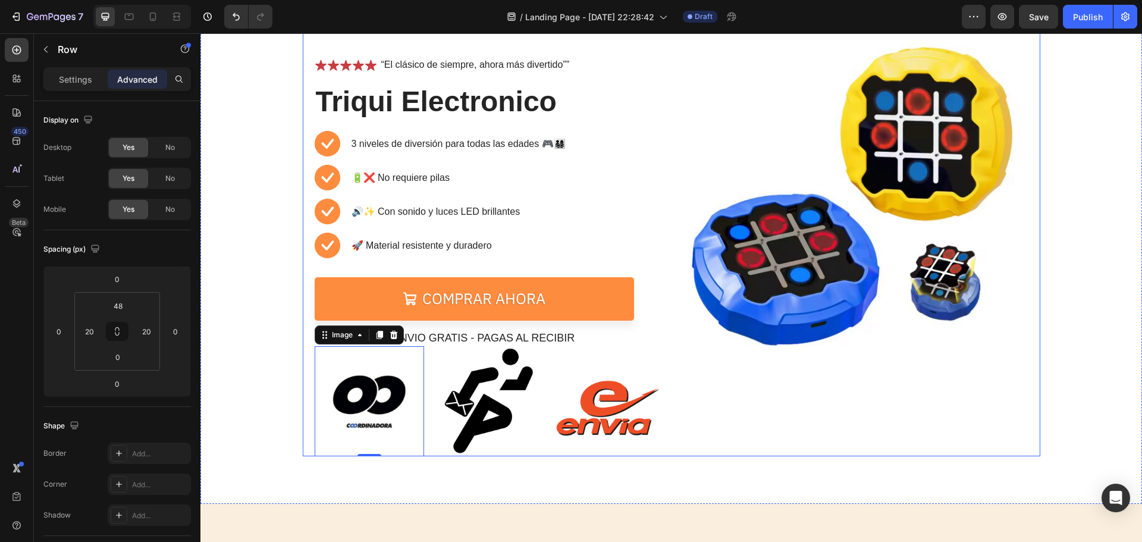
click at [753, 427] on div "Image" at bounding box center [854, 242] width 348 height 427
click at [604, 400] on img at bounding box center [606, 400] width 109 height 109
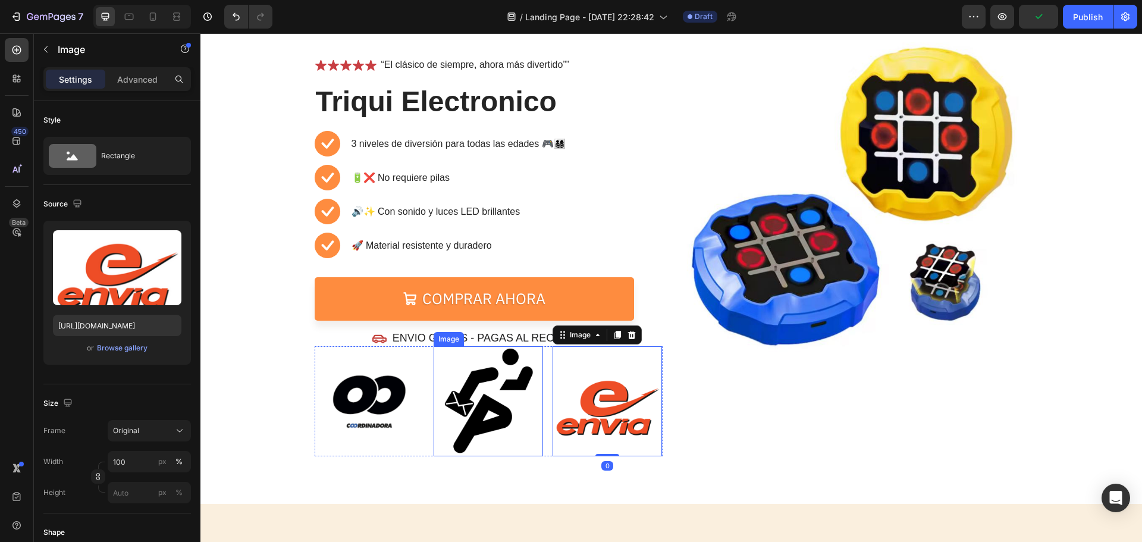
click at [477, 388] on img at bounding box center [487, 400] width 109 height 109
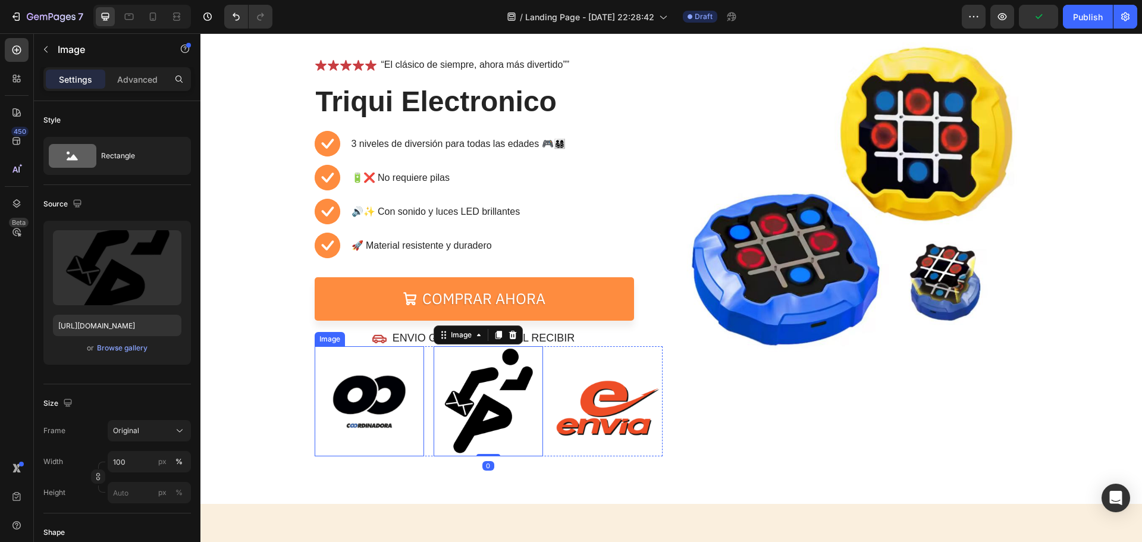
click at [391, 389] on img at bounding box center [369, 400] width 109 height 109
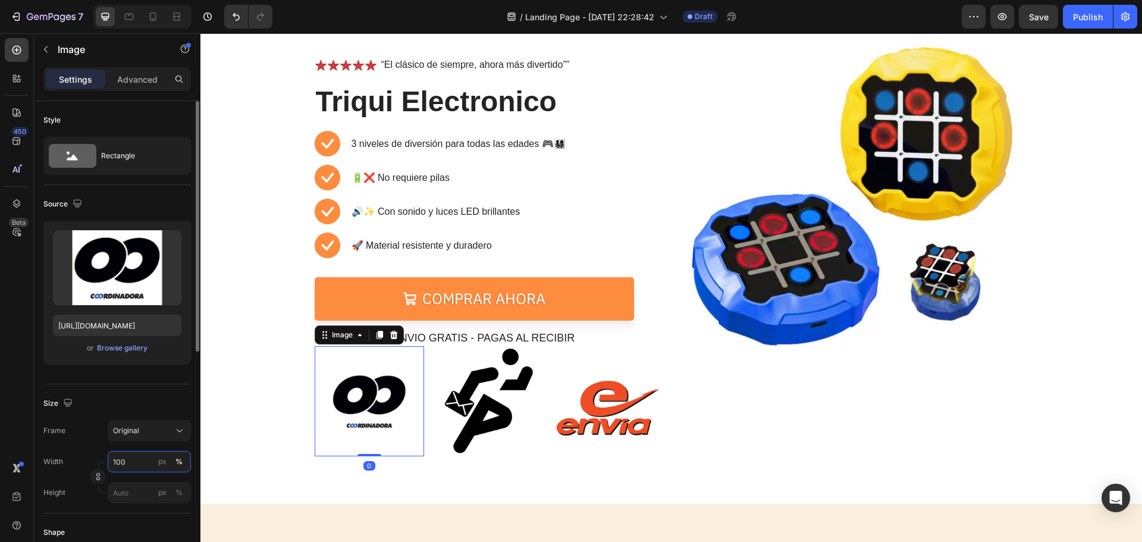
click at [147, 465] on input "100" at bounding box center [149, 461] width 83 height 21
type input "80"
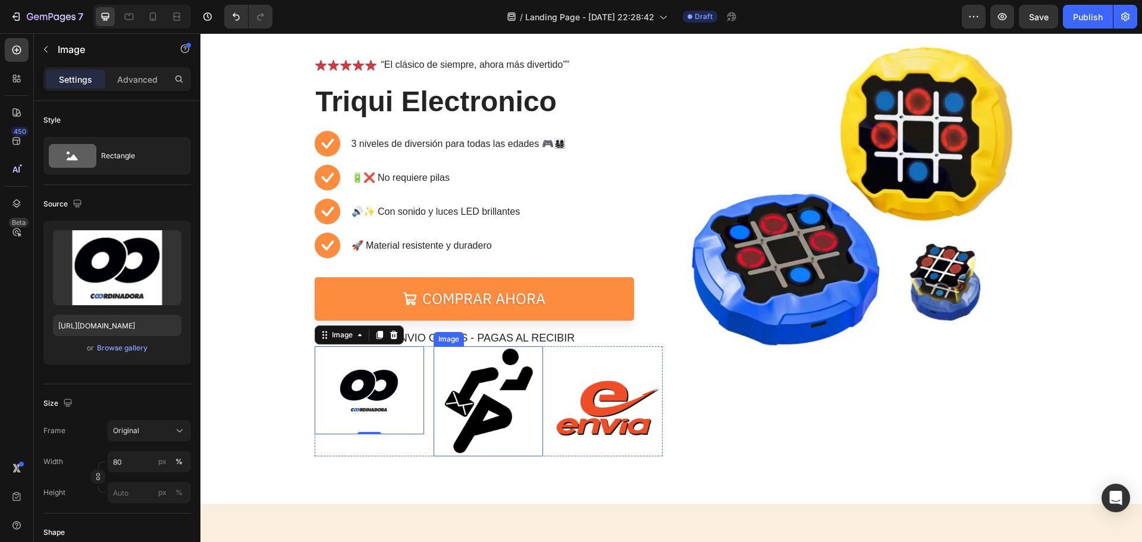
click at [448, 391] on img at bounding box center [487, 400] width 109 height 109
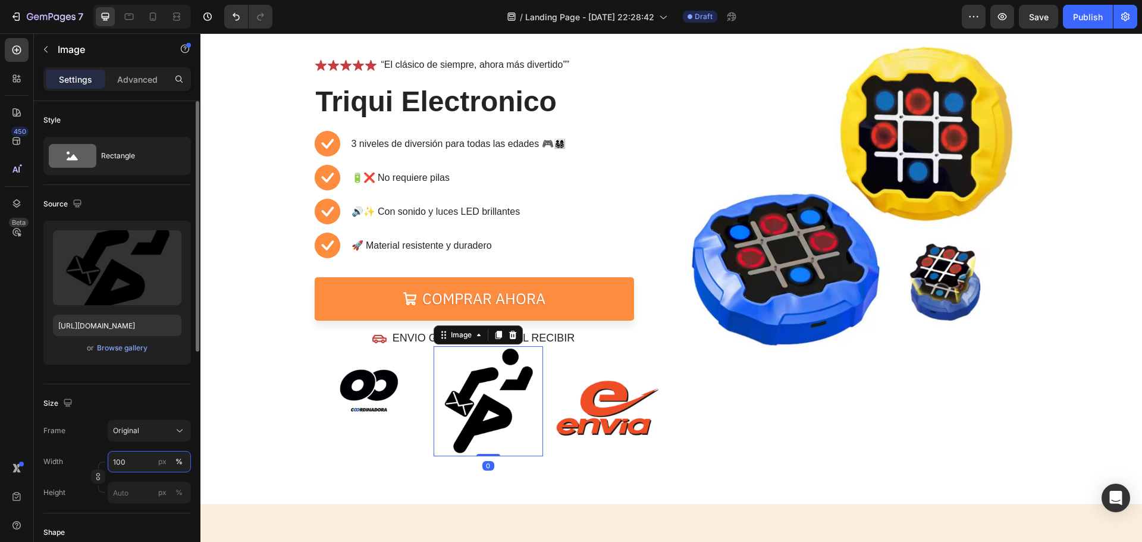
click at [126, 461] on input "100" at bounding box center [149, 461] width 83 height 21
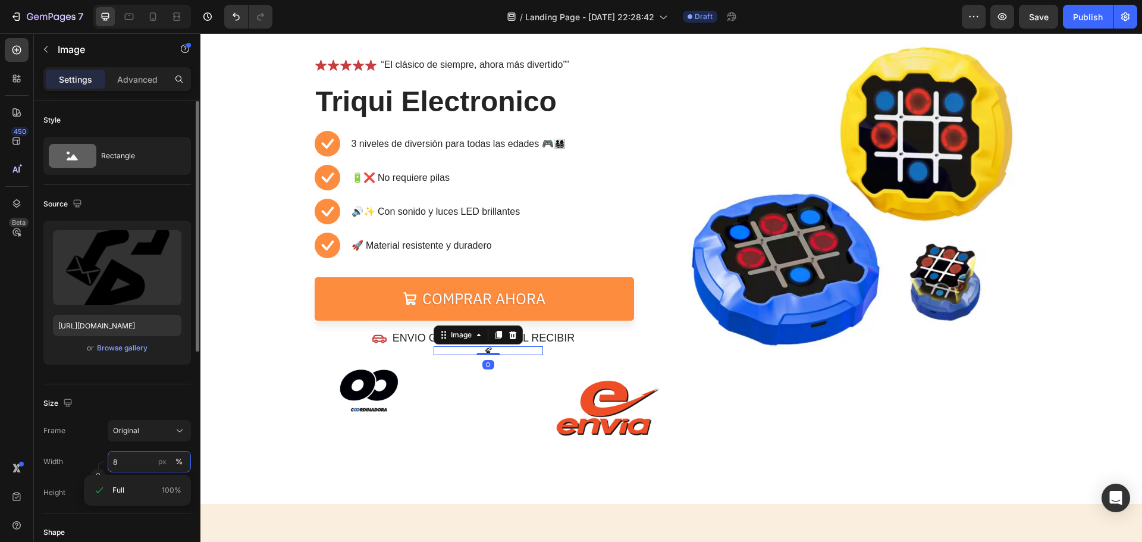
type input "80"
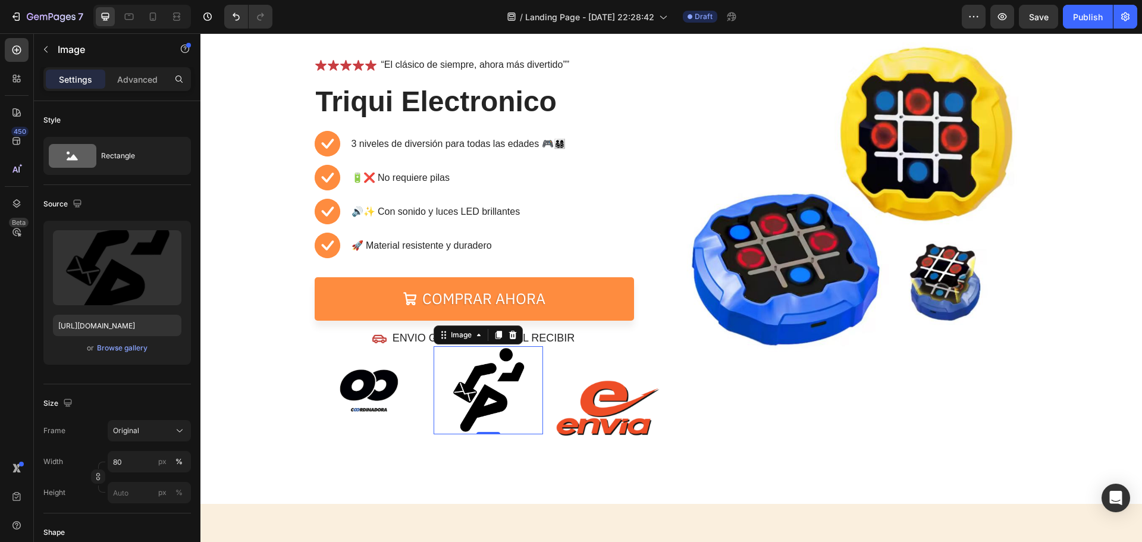
click at [609, 407] on img at bounding box center [606, 400] width 109 height 109
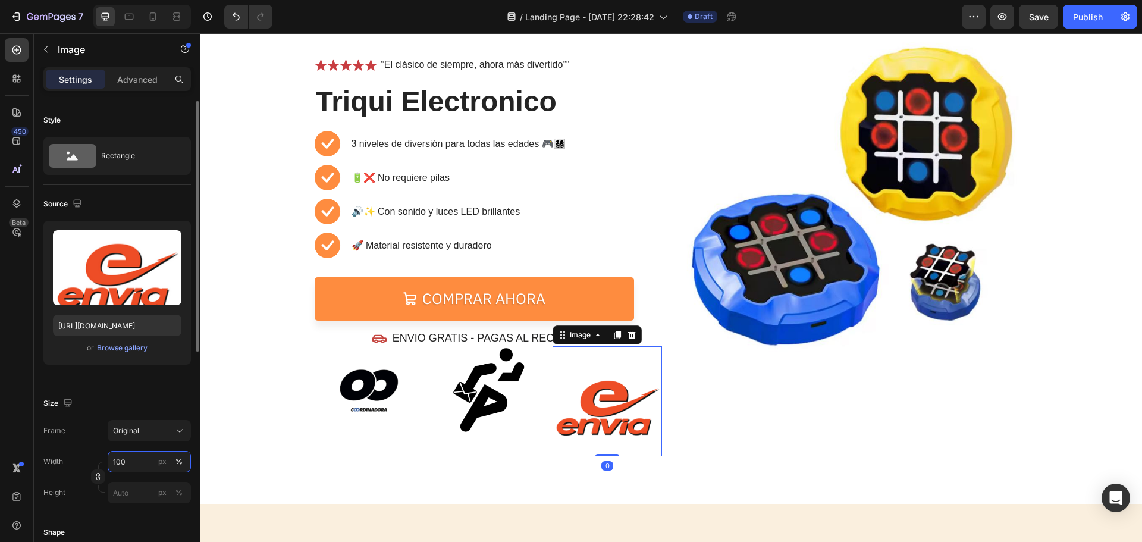
click at [134, 459] on input "100" at bounding box center [149, 461] width 83 height 21
type input "80"
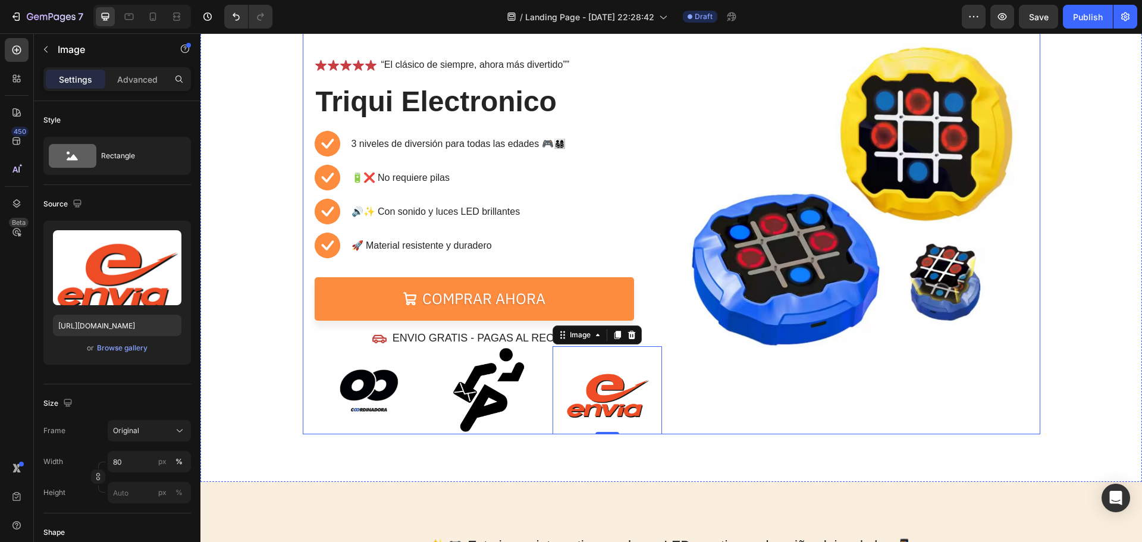
click at [734, 427] on div "Image" at bounding box center [854, 231] width 348 height 405
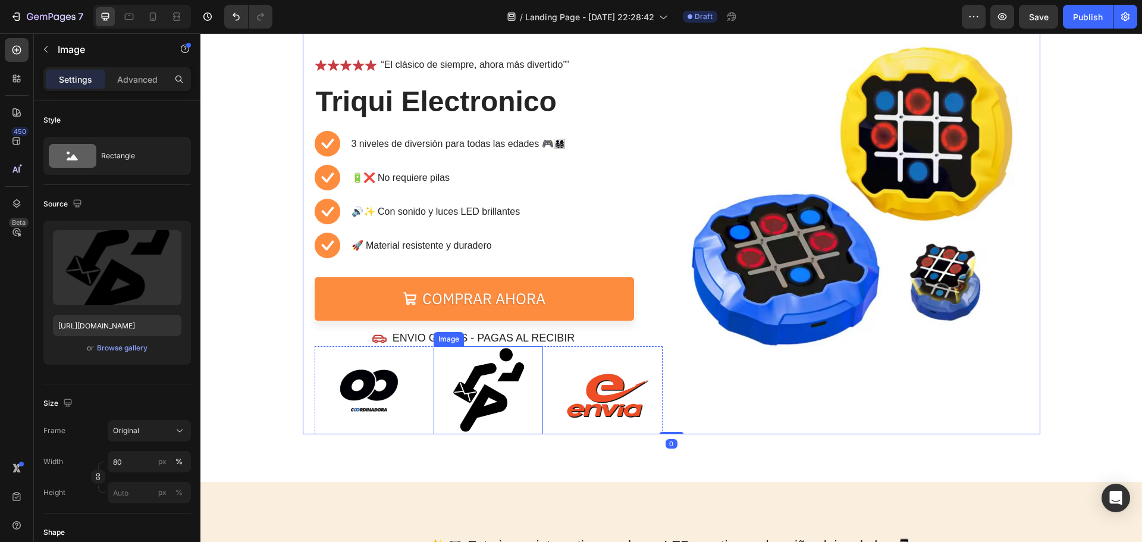
click at [511, 385] on img at bounding box center [487, 389] width 87 height 87
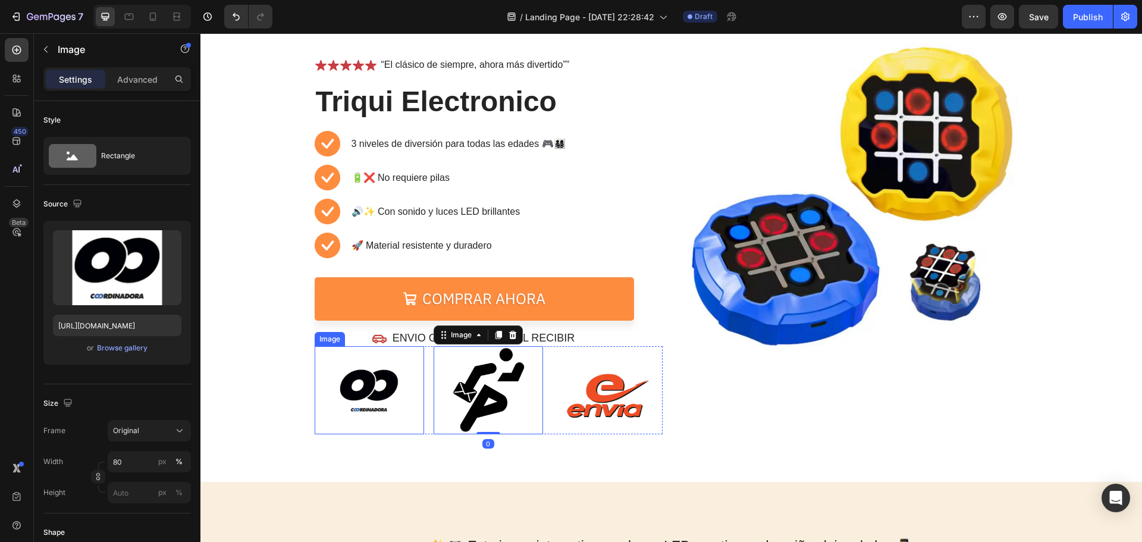
click at [344, 392] on img at bounding box center [368, 389] width 87 height 87
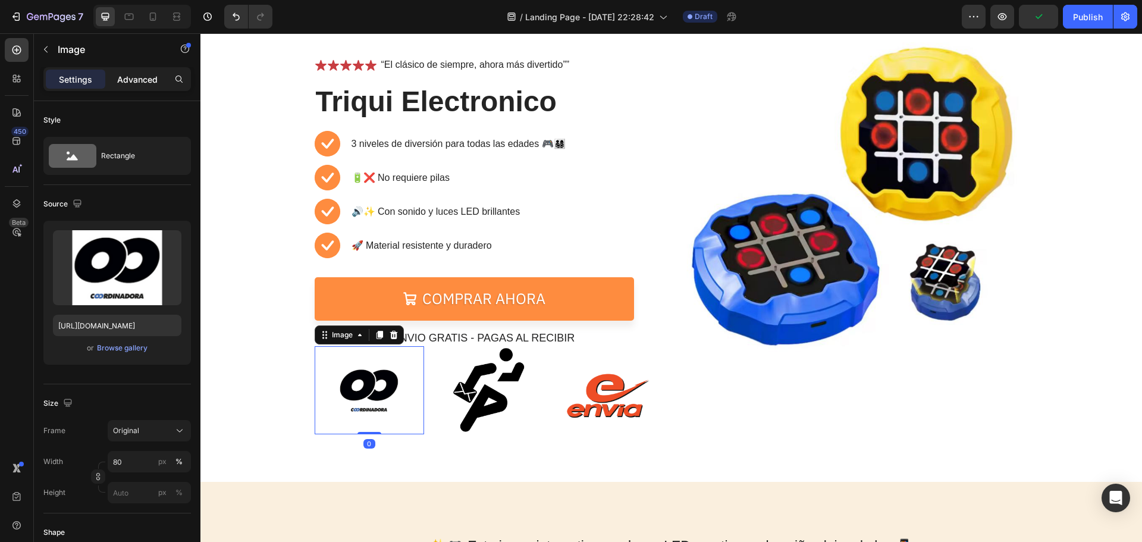
click at [133, 74] on p "Advanced" at bounding box center [137, 79] width 40 height 12
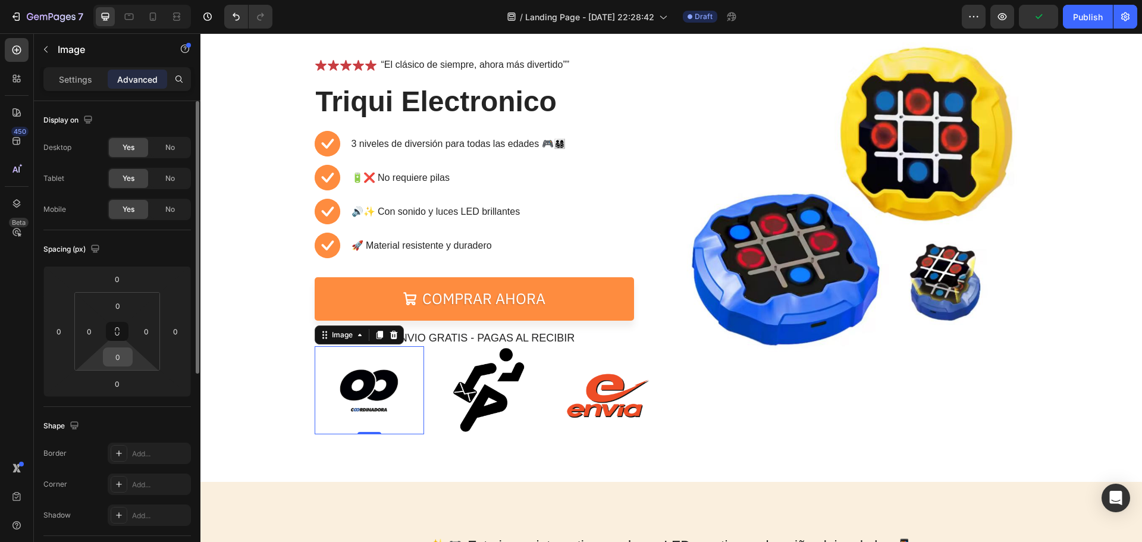
click at [120, 365] on input "0" at bounding box center [118, 357] width 24 height 18
click at [122, 363] on input "0" at bounding box center [118, 357] width 24 height 18
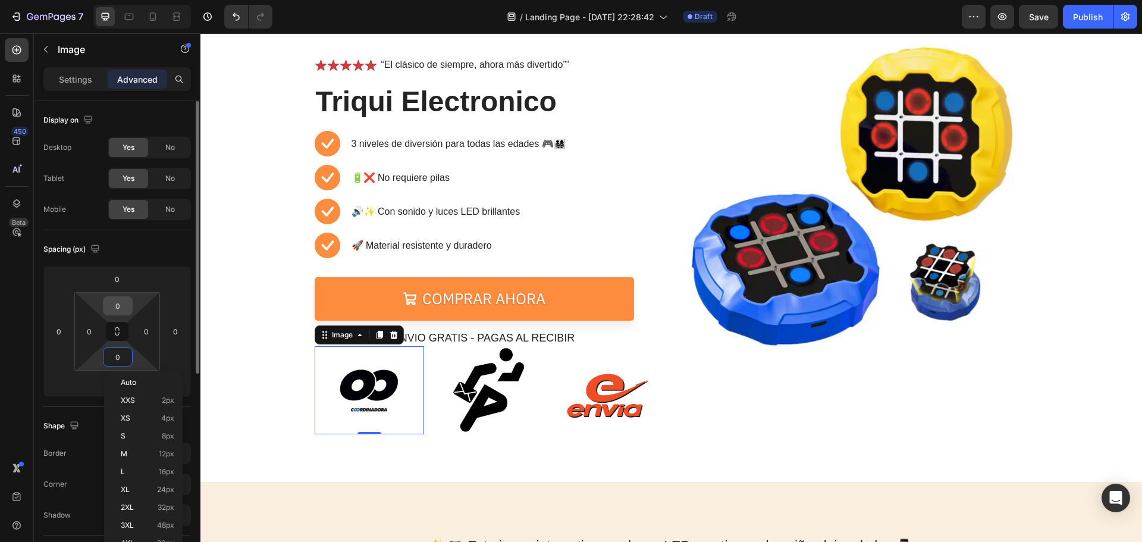
click at [116, 303] on input "0" at bounding box center [118, 306] width 24 height 18
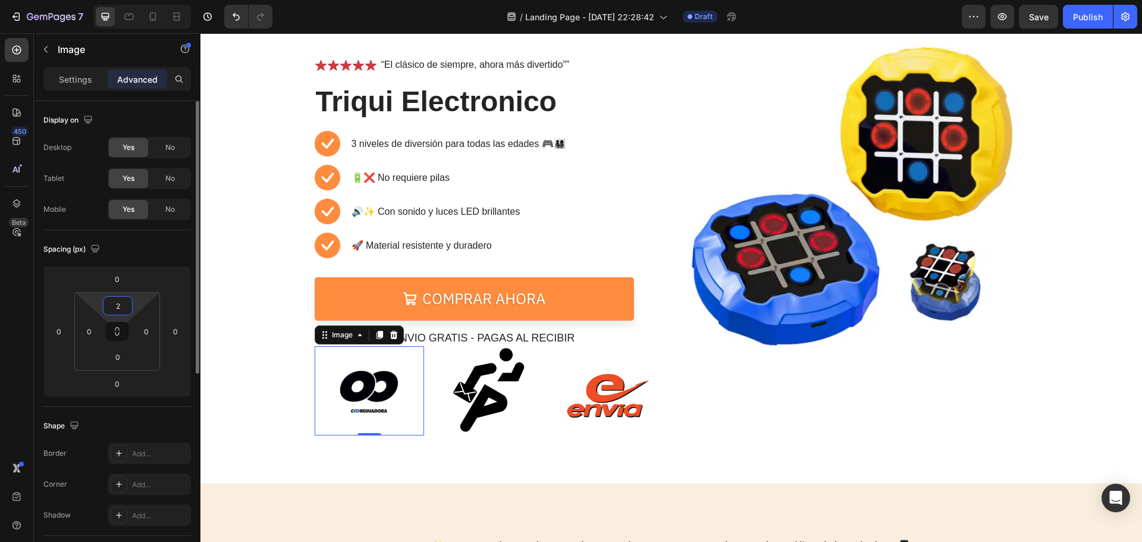
type input "20"
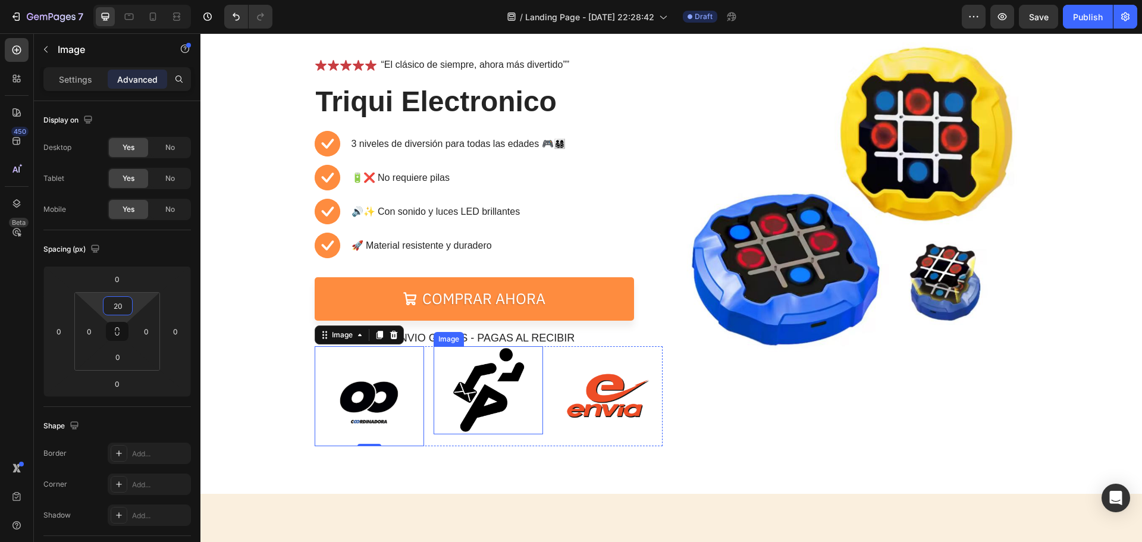
click at [492, 381] on img at bounding box center [487, 389] width 87 height 87
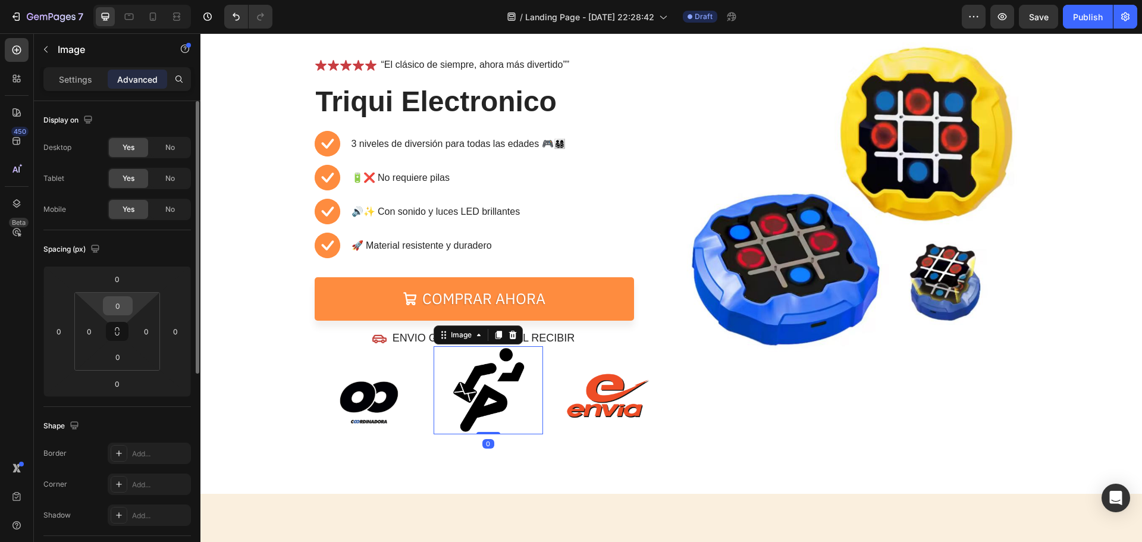
click at [121, 310] on input "0" at bounding box center [118, 306] width 24 height 18
type input "20"
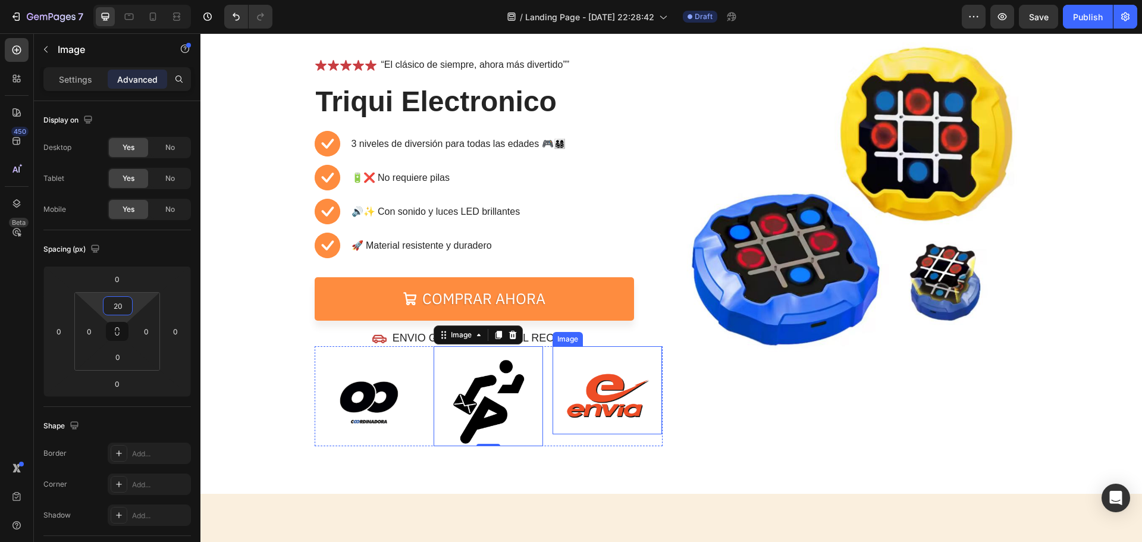
click at [582, 387] on img at bounding box center [607, 389] width 87 height 87
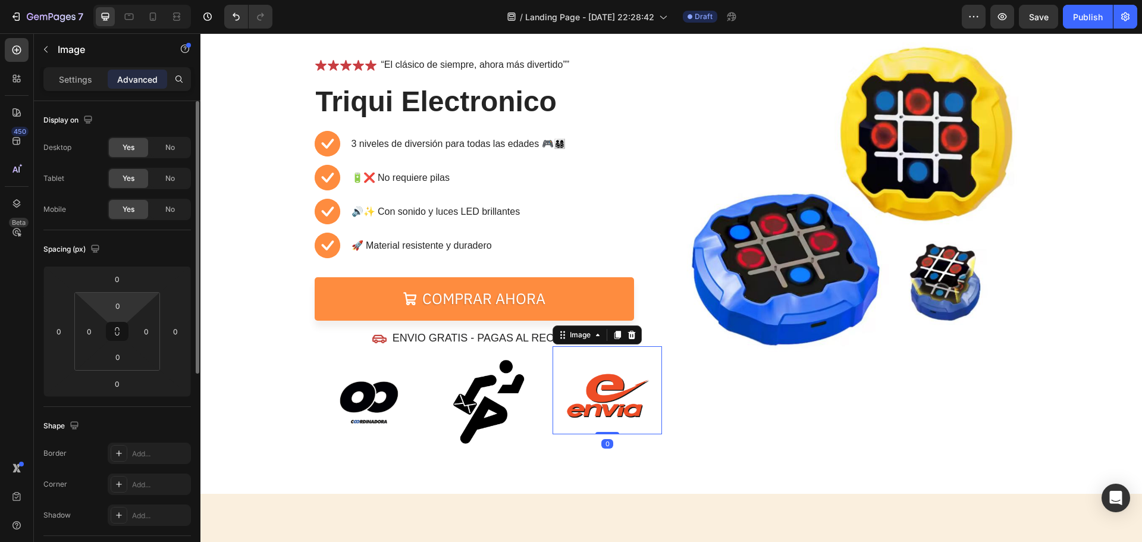
click at [136, 0] on html "7 / Landing Page - [DATE] 22:28:42 Draft Preview Save Publish 450 Beta Sections…" at bounding box center [571, 0] width 1142 height 0
click at [124, 304] on input "0" at bounding box center [118, 306] width 24 height 18
type input "2"
click at [761, 406] on div "Image" at bounding box center [854, 237] width 348 height 417
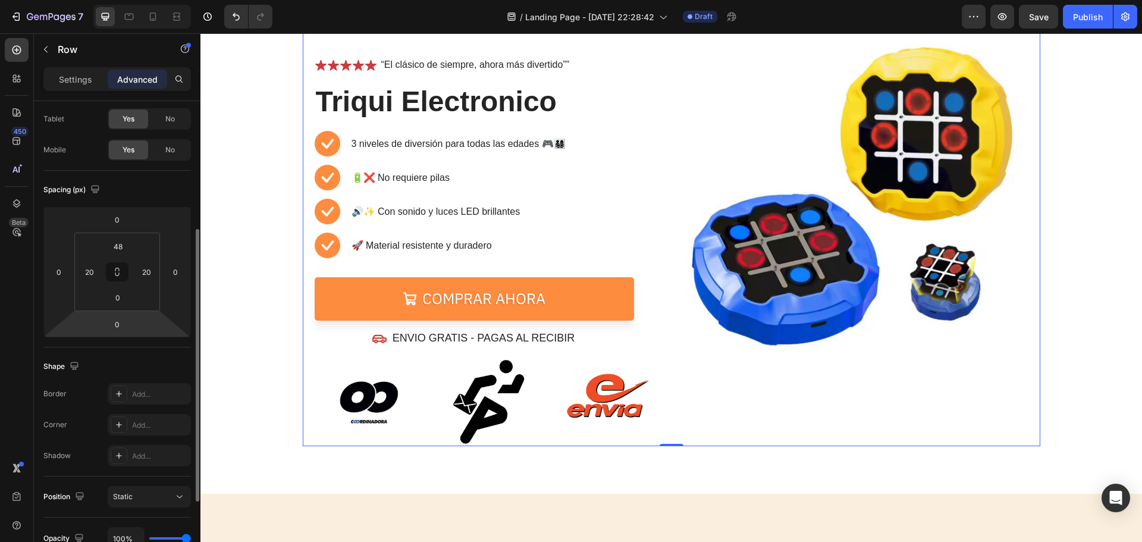
scroll to position [178, 0]
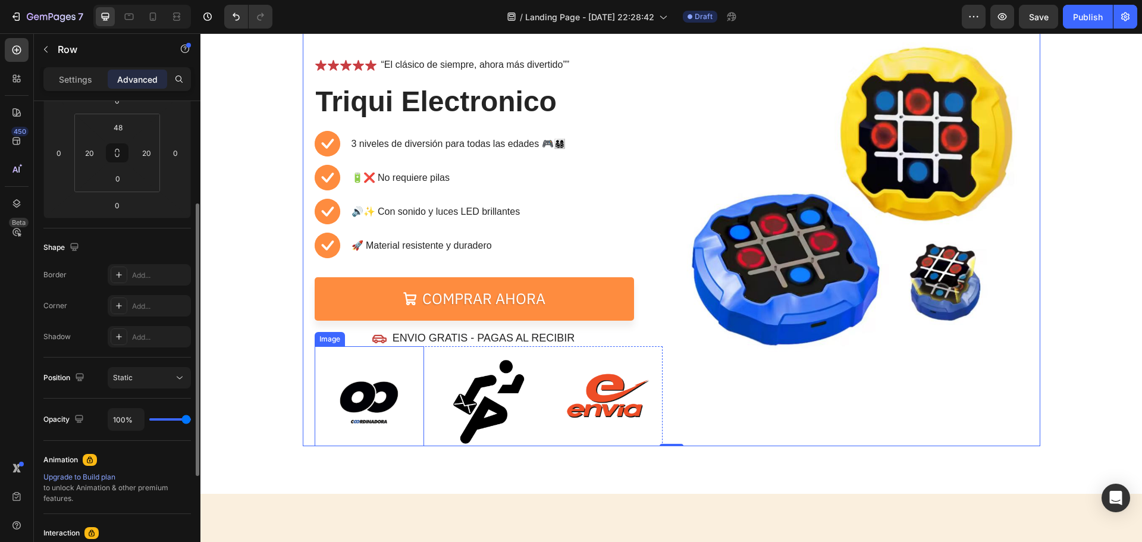
click at [369, 405] on img at bounding box center [368, 401] width 87 height 87
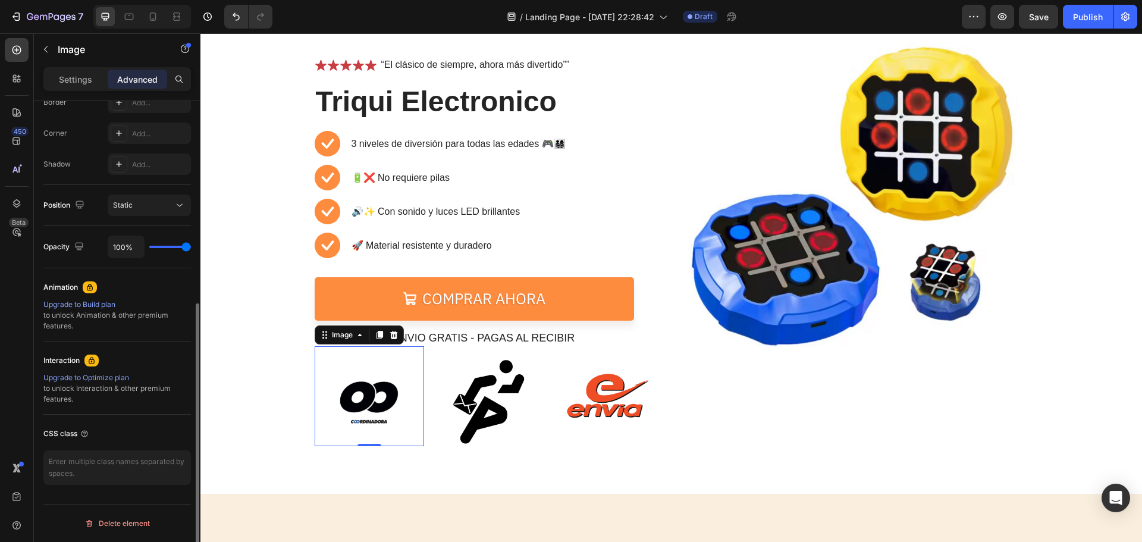
scroll to position [113, 0]
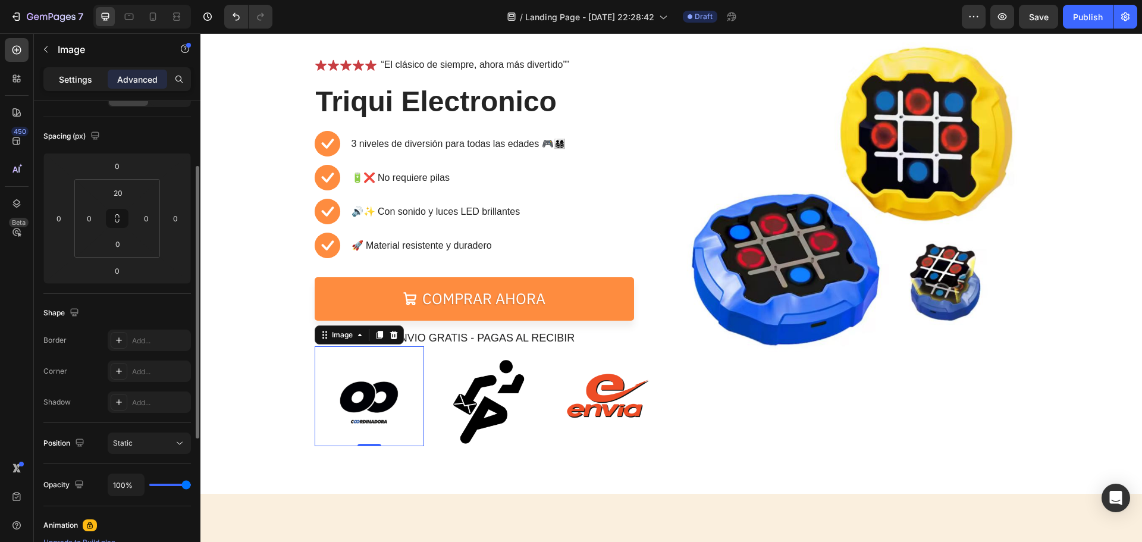
click at [70, 72] on div "Settings" at bounding box center [75, 79] width 59 height 19
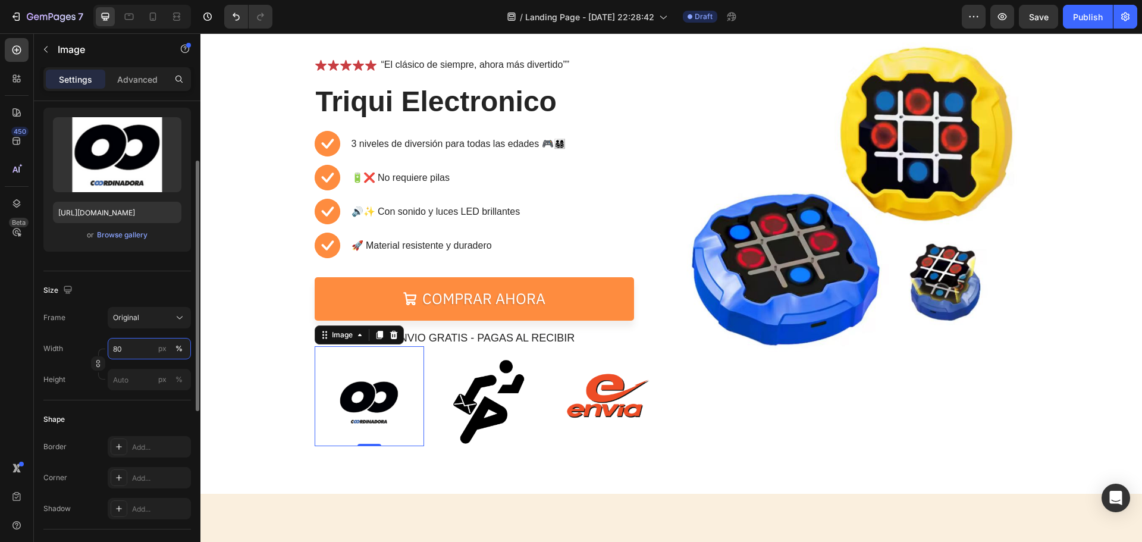
click at [130, 356] on input "80" at bounding box center [149, 348] width 83 height 21
type input "70"
click at [487, 394] on img at bounding box center [487, 401] width 87 height 87
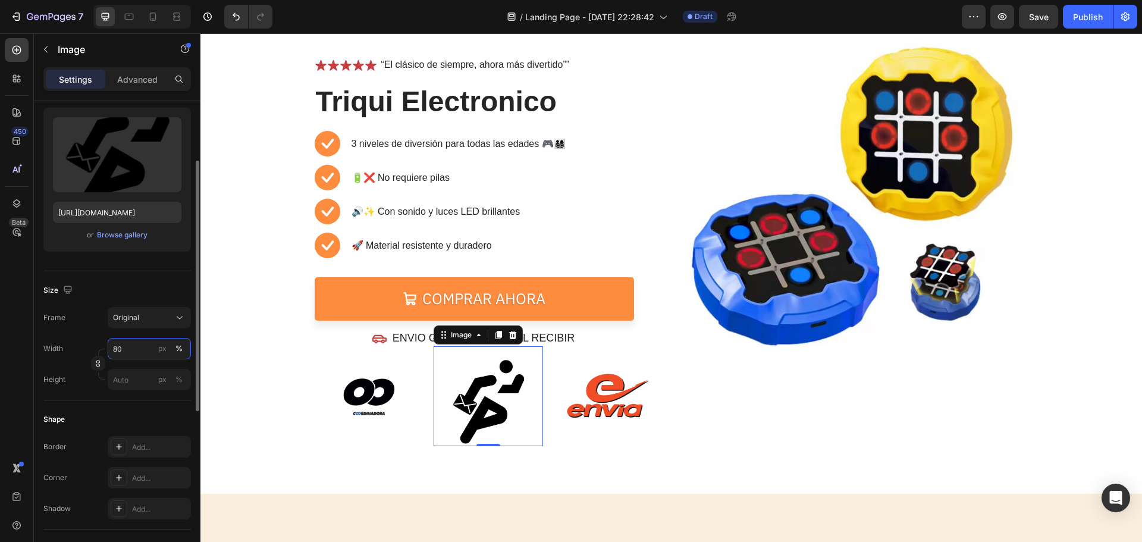
click at [135, 348] on input "80" at bounding box center [149, 348] width 83 height 21
type input "70"
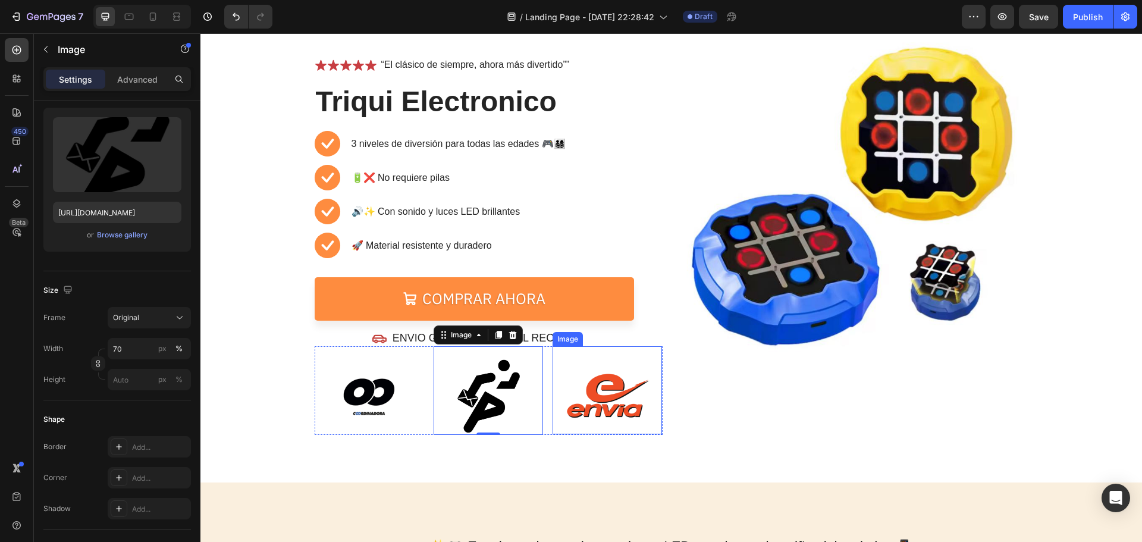
click at [614, 387] on img at bounding box center [607, 389] width 87 height 87
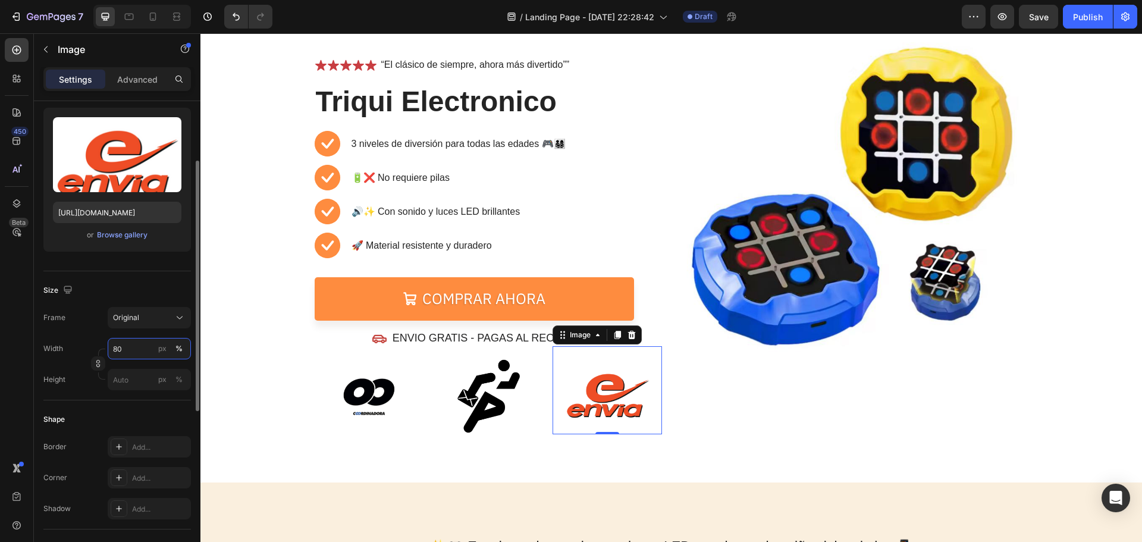
click at [126, 353] on input "80" at bounding box center [149, 348] width 83 height 21
type input "70"
click at [718, 417] on div "Image" at bounding box center [854, 232] width 348 height 406
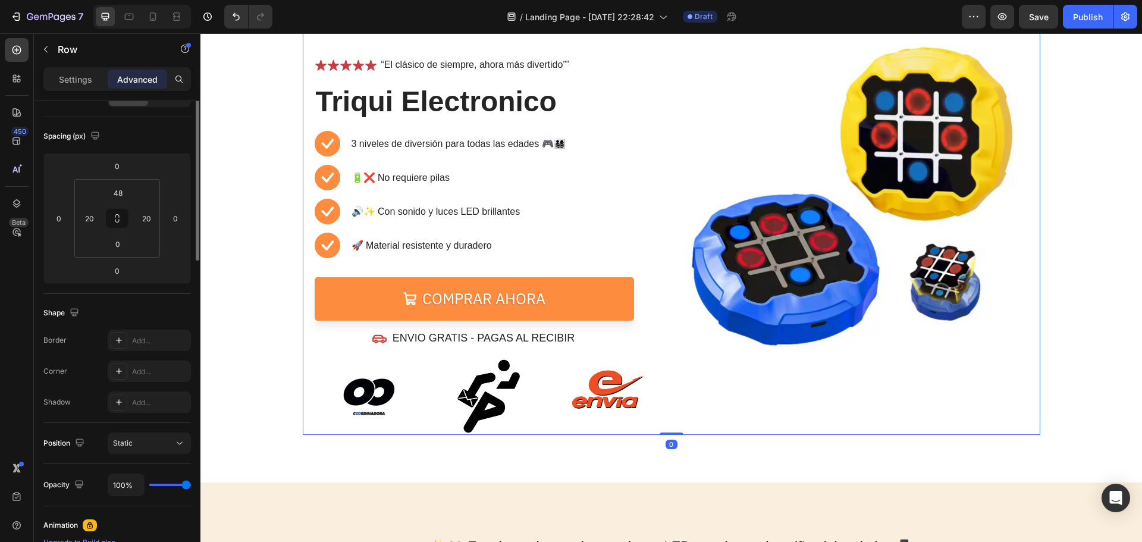
scroll to position [0, 0]
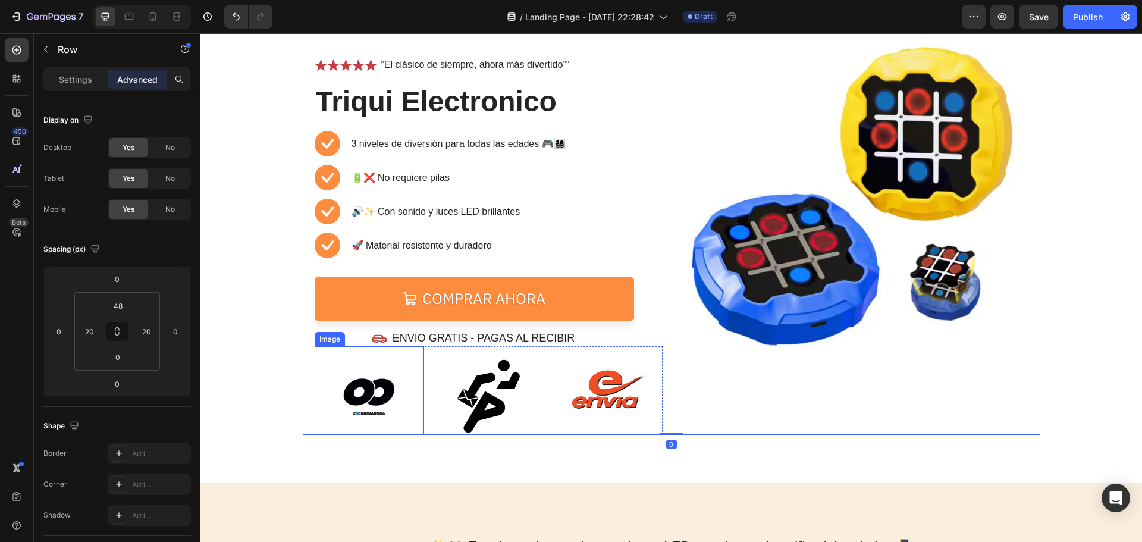
click at [381, 390] on img at bounding box center [369, 396] width 77 height 77
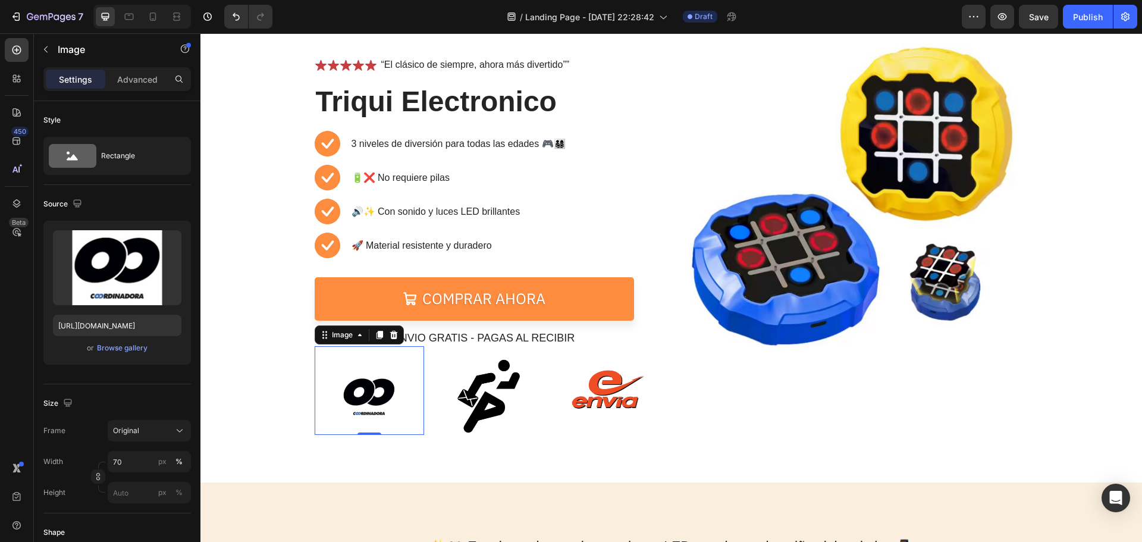
click at [138, 90] on div "Settings Advanced" at bounding box center [116, 79] width 147 height 24
click at [137, 79] on p "Advanced" at bounding box center [137, 79] width 40 height 12
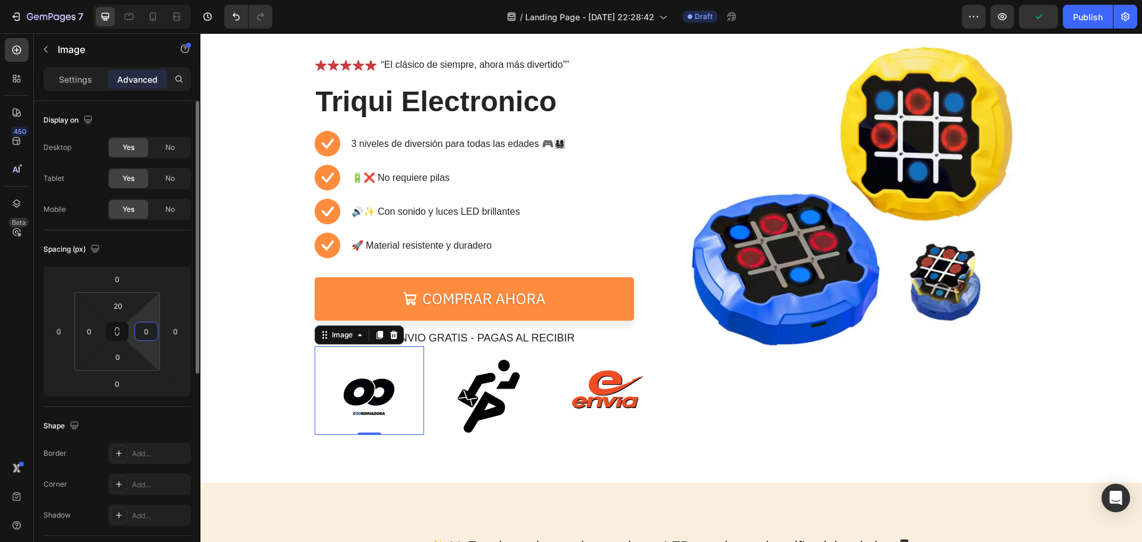
click at [144, 335] on input "0" at bounding box center [146, 331] width 18 height 18
type input "2"
click at [90, 335] on input "0" at bounding box center [89, 331] width 18 height 18
type input "0"
type input "20"
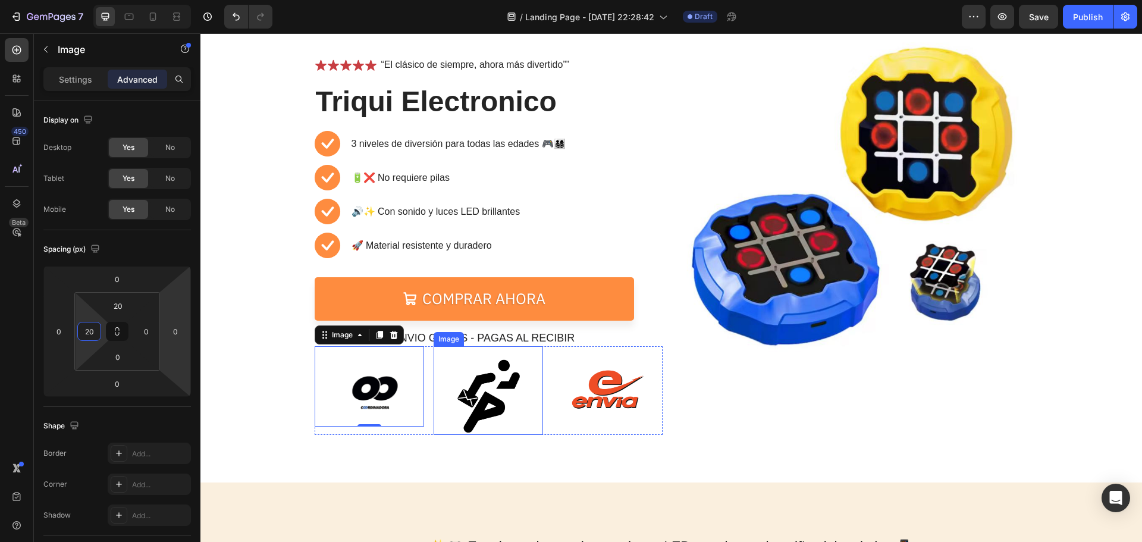
click at [483, 386] on img at bounding box center [488, 396] width 77 height 77
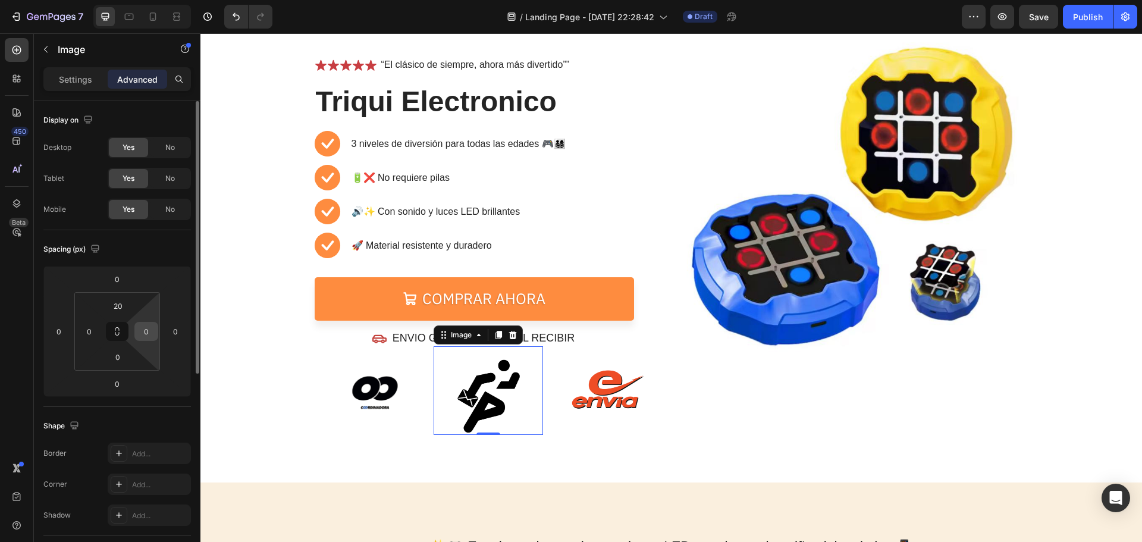
click at [154, 339] on div "0" at bounding box center [146, 331] width 24 height 19
click at [154, 338] on input "0" at bounding box center [146, 331] width 18 height 18
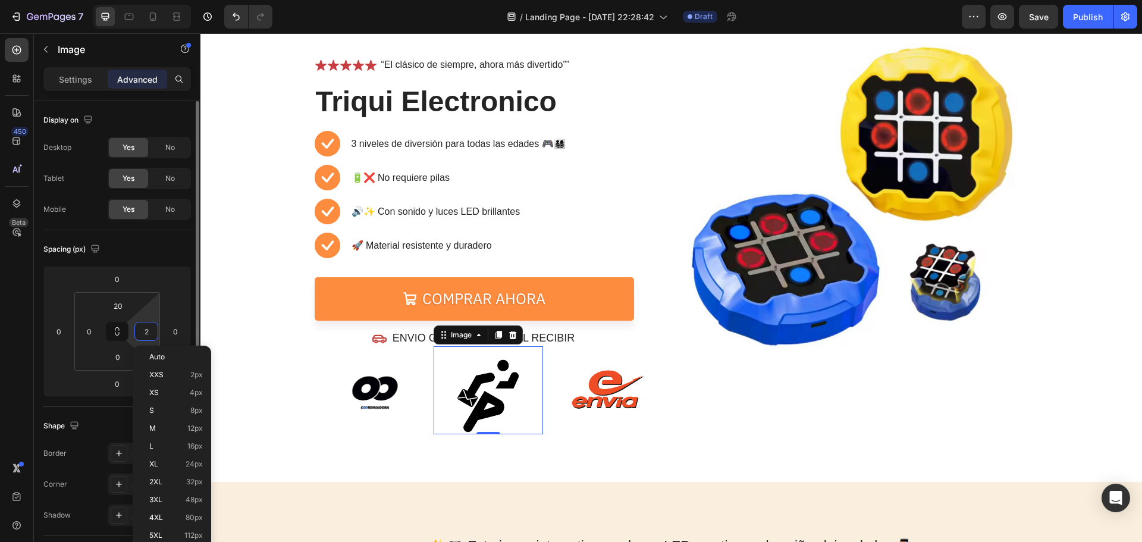
type input "20"
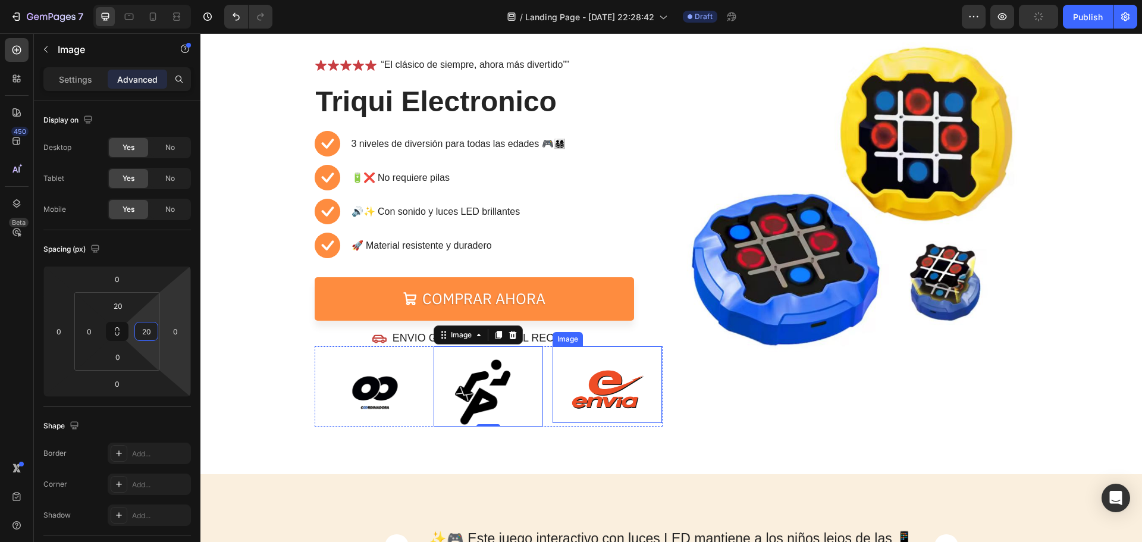
click at [570, 378] on img at bounding box center [607, 384] width 77 height 77
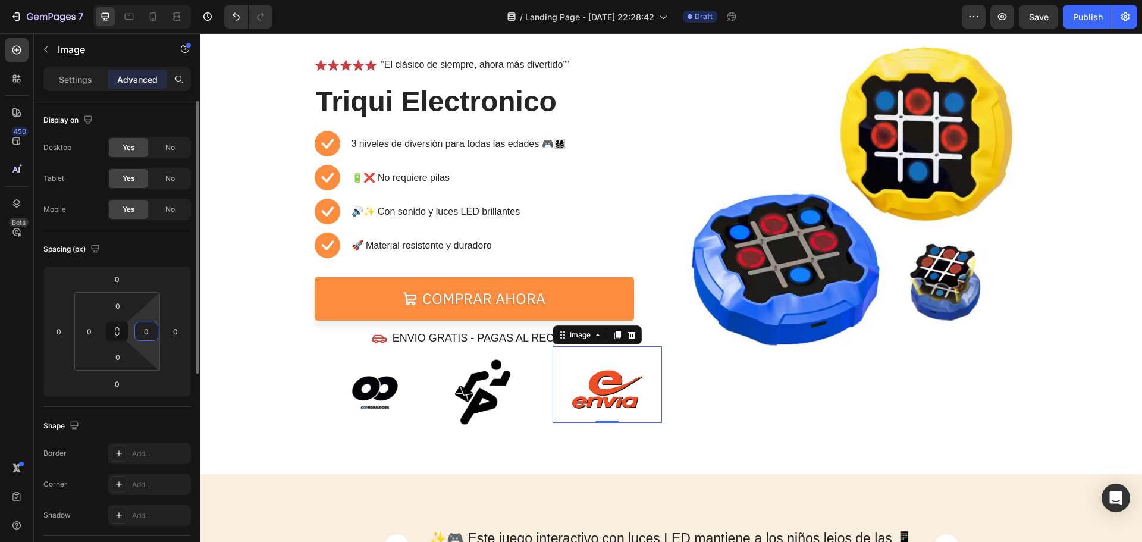
click at [143, 324] on input "0" at bounding box center [146, 331] width 18 height 18
type input "20"
click at [701, 413] on div "Image" at bounding box center [854, 228] width 348 height 398
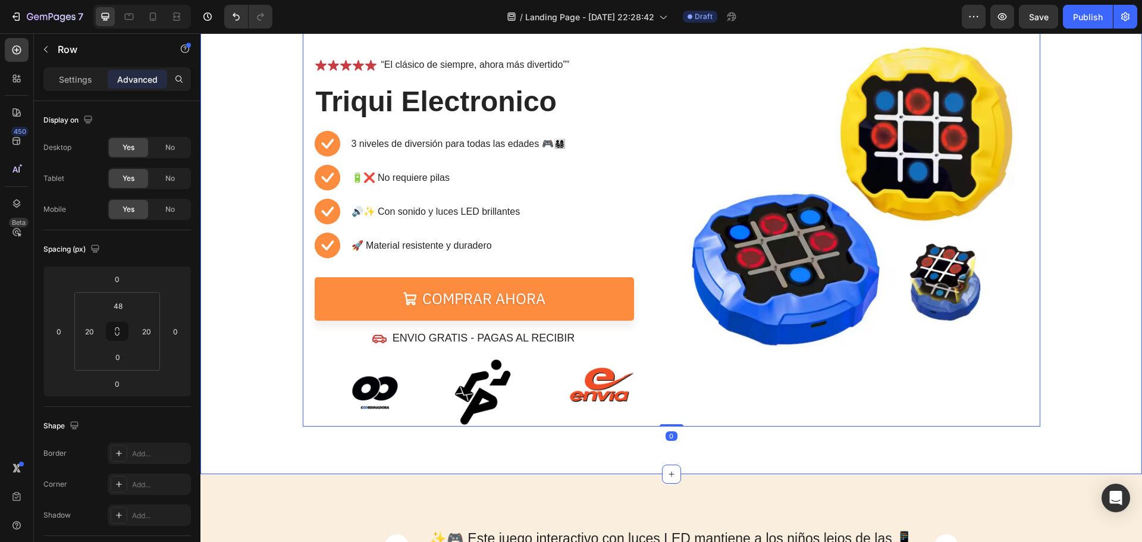
click at [714, 457] on div "⏳🔥 OFERTA POR TIEMPO LIMITADO 🔥⏳ Text Block 05 Hours 15 Mins 40 Secs Countdown …" at bounding box center [670, 211] width 941 height 526
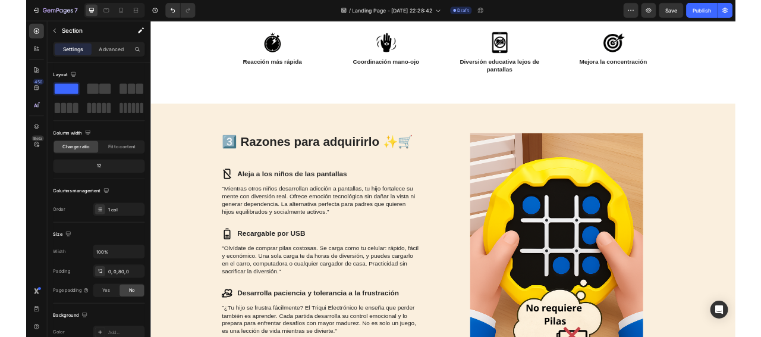
scroll to position [1002, 0]
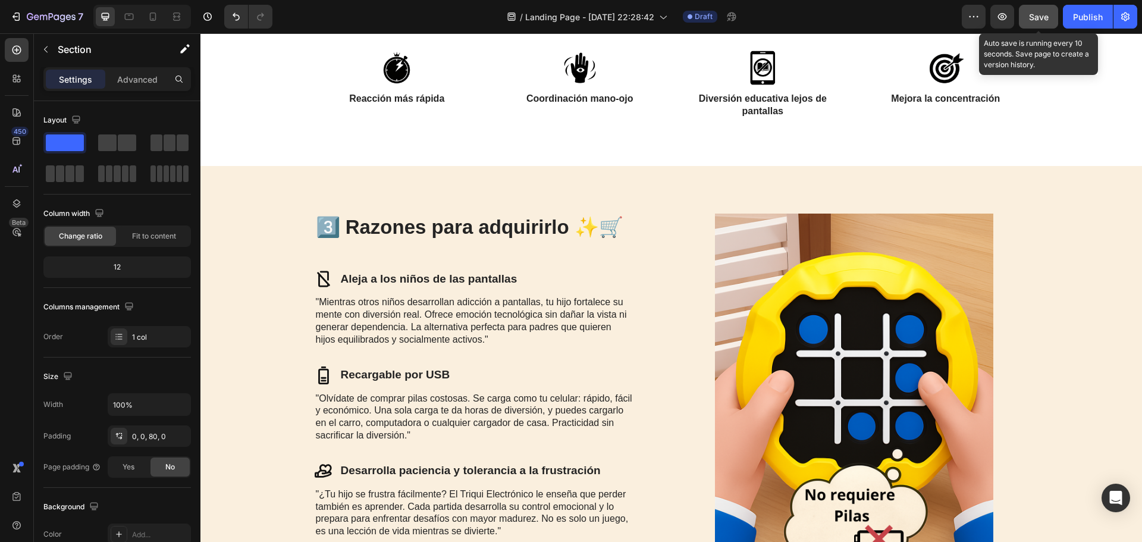
click at [1024, 13] on button "Save" at bounding box center [1038, 17] width 39 height 24
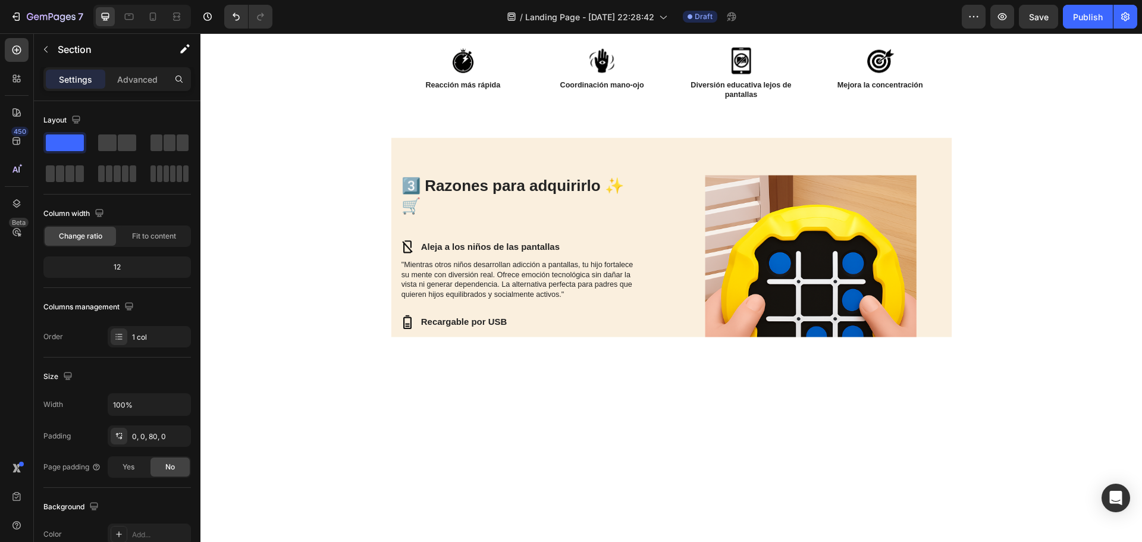
click at [653, 0] on html "7 / Landing Page - [DATE] 22:28:42 Draft Preview Save Publish 450 Beta Sections…" at bounding box center [571, 0] width 1142 height 0
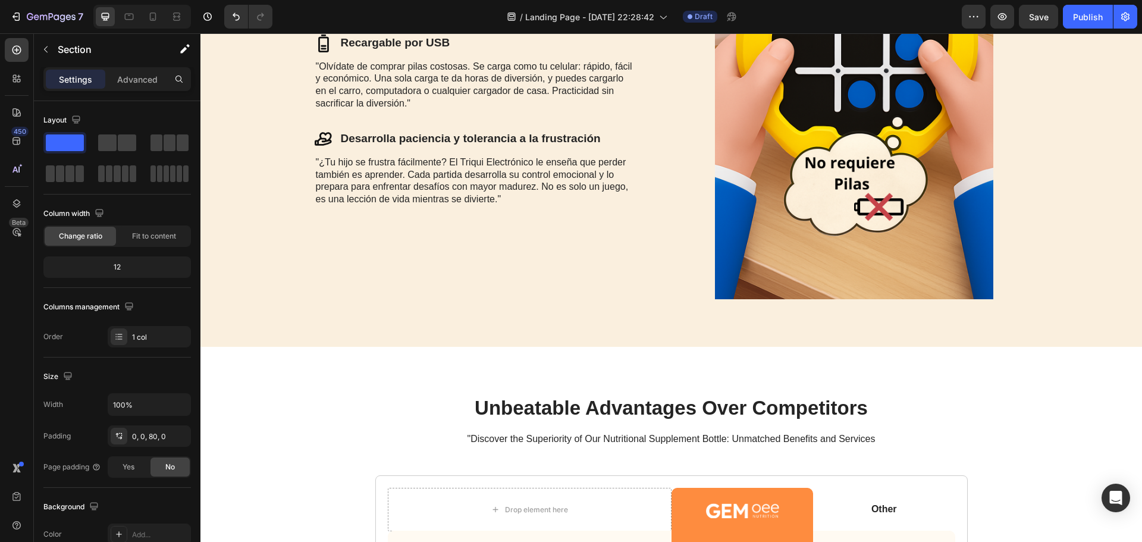
scroll to position [1254, 0]
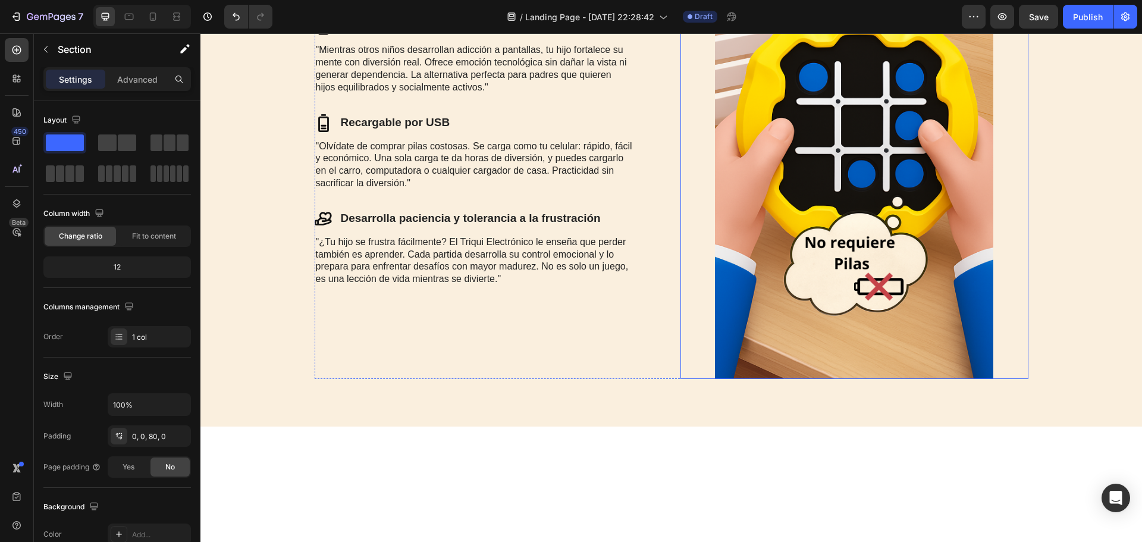
click at [1003, 196] on div "3️⃣ Razones para adquirirlo ✨🛒 Heading Icon Aleja a los niños de las pantallas …" at bounding box center [670, 170] width 941 height 513
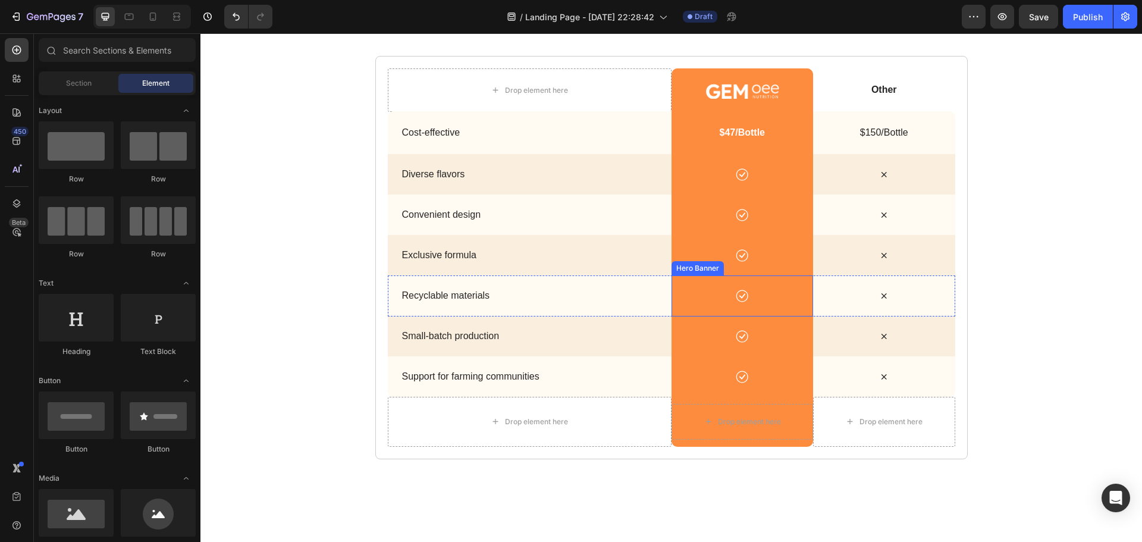
scroll to position [1724, 0]
